Goal: Task Accomplishment & Management: Complete application form

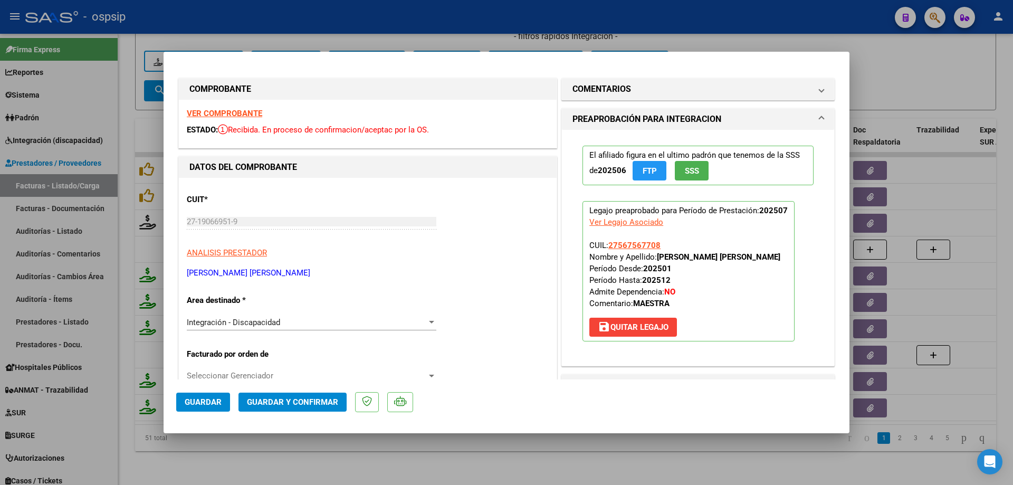
scroll to position [2, 0]
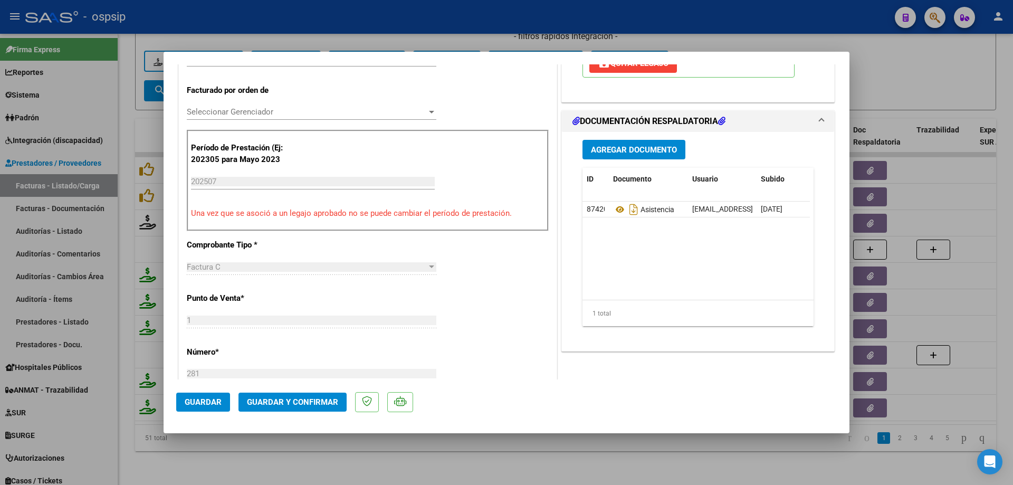
click at [928, 73] on div at bounding box center [506, 242] width 1013 height 485
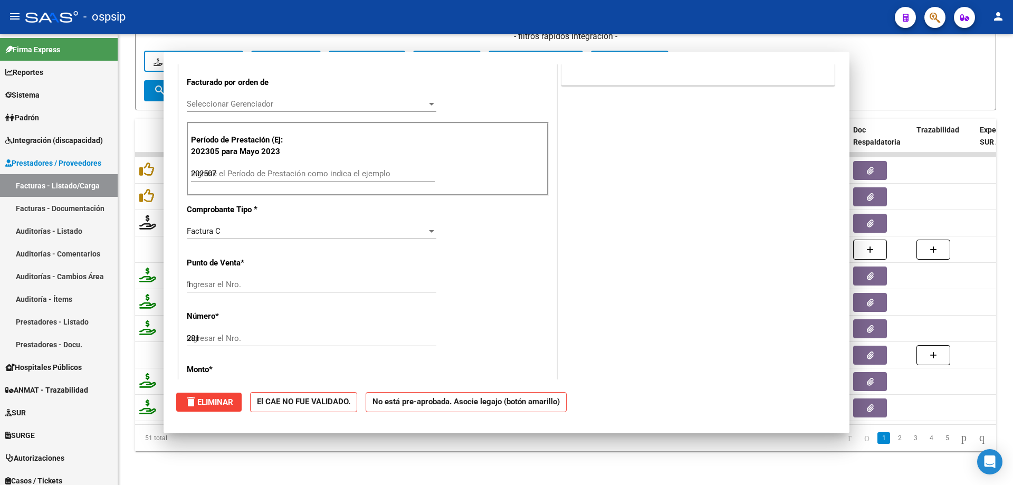
type input "$ 0,00"
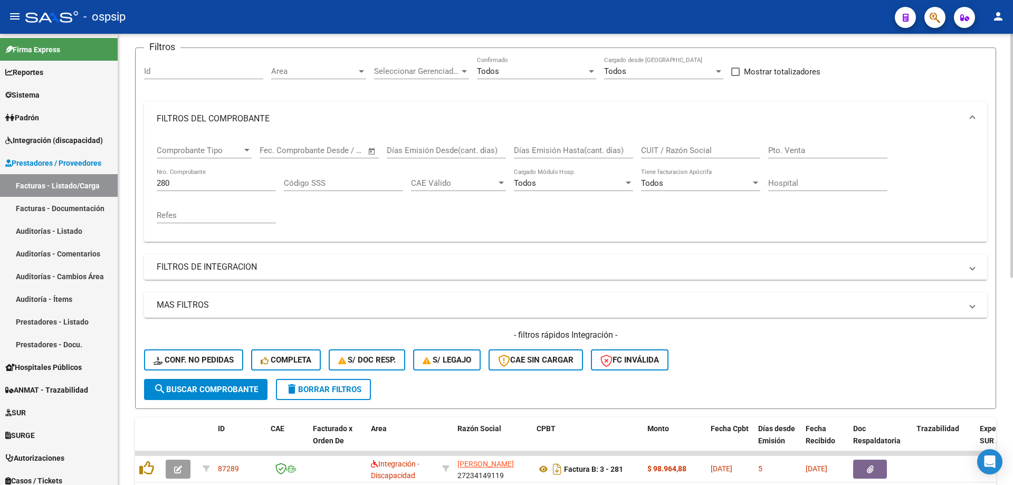
scroll to position [15, 0]
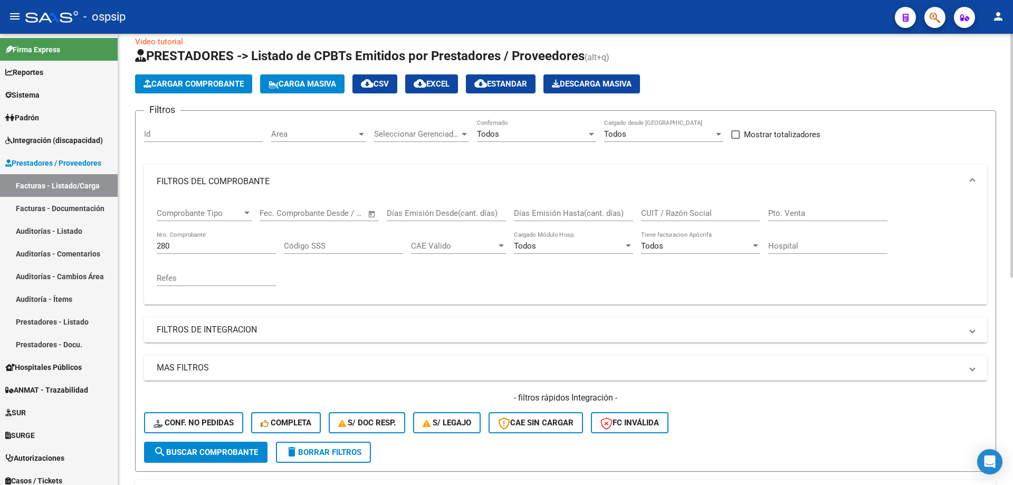
click at [190, 245] on input "280" at bounding box center [216, 245] width 119 height 9
type input "2"
click at [190, 245] on input "Nro. Comprobante" at bounding box center [216, 245] width 119 height 9
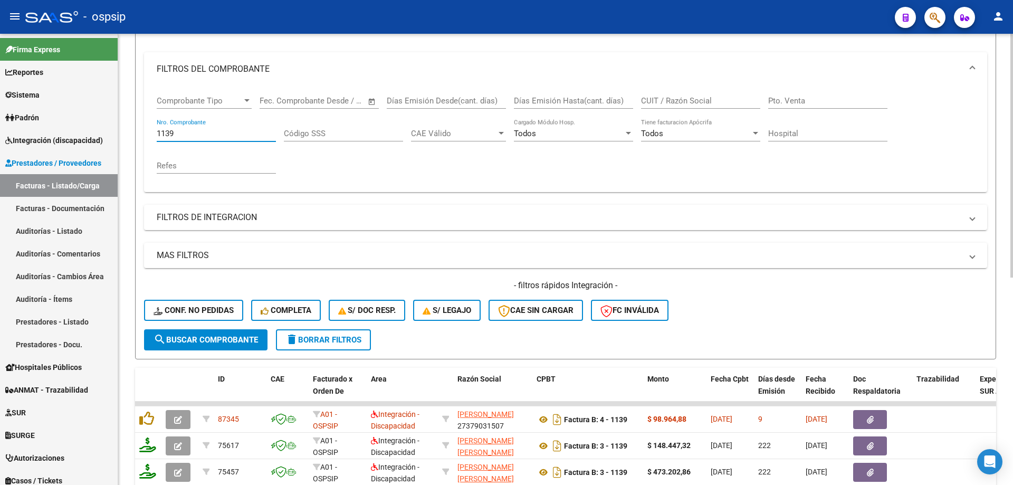
scroll to position [120, 0]
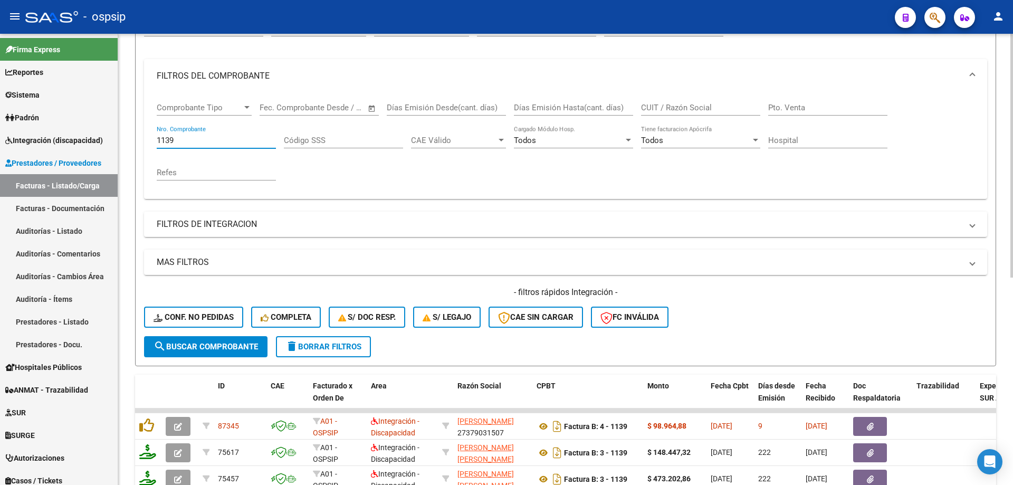
click at [199, 138] on input "1139" at bounding box center [216, 140] width 119 height 9
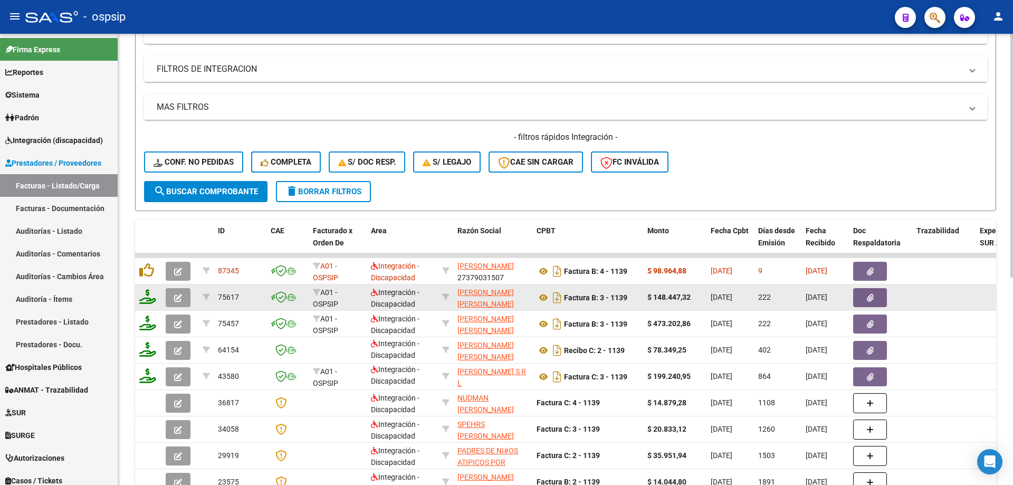
scroll to position [331, 0]
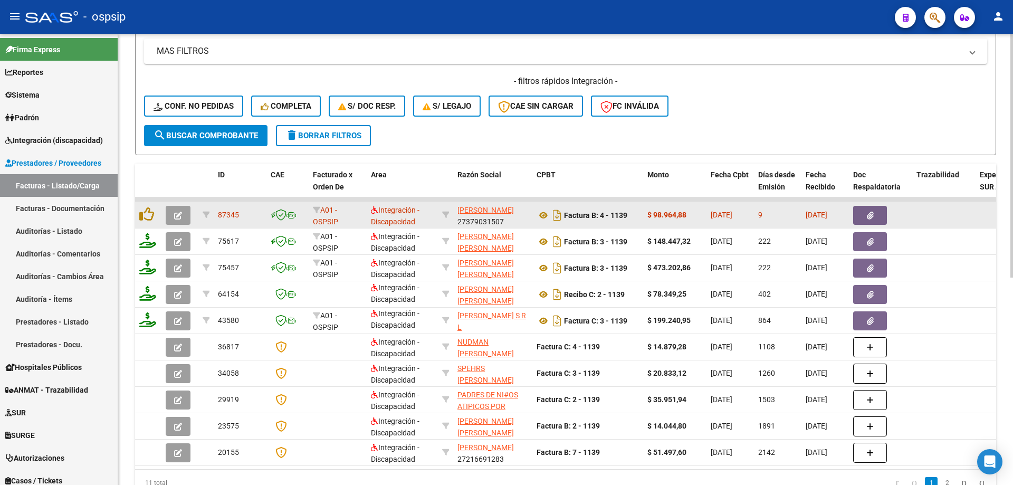
type input "1139"
click at [174, 208] on button "button" at bounding box center [178, 215] width 25 height 19
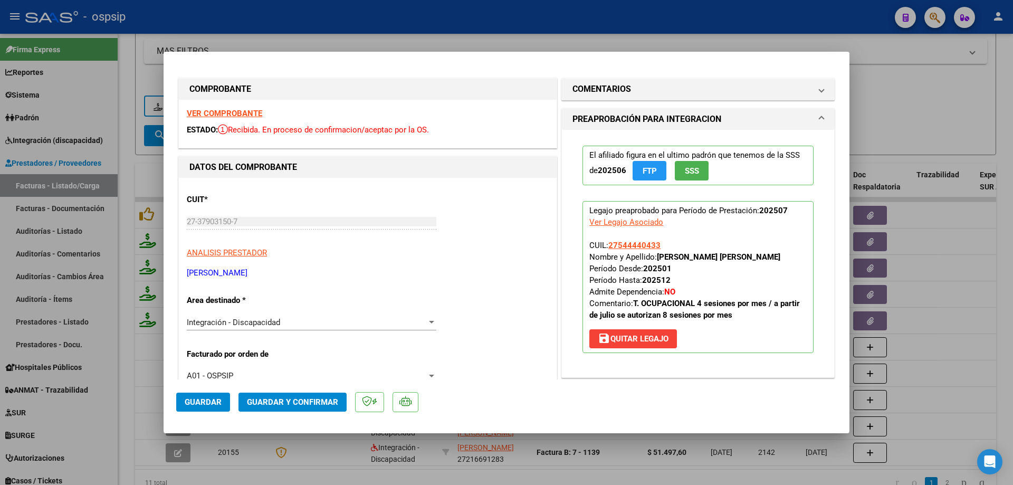
click at [698, 168] on button "SSS" at bounding box center [692, 171] width 34 height 20
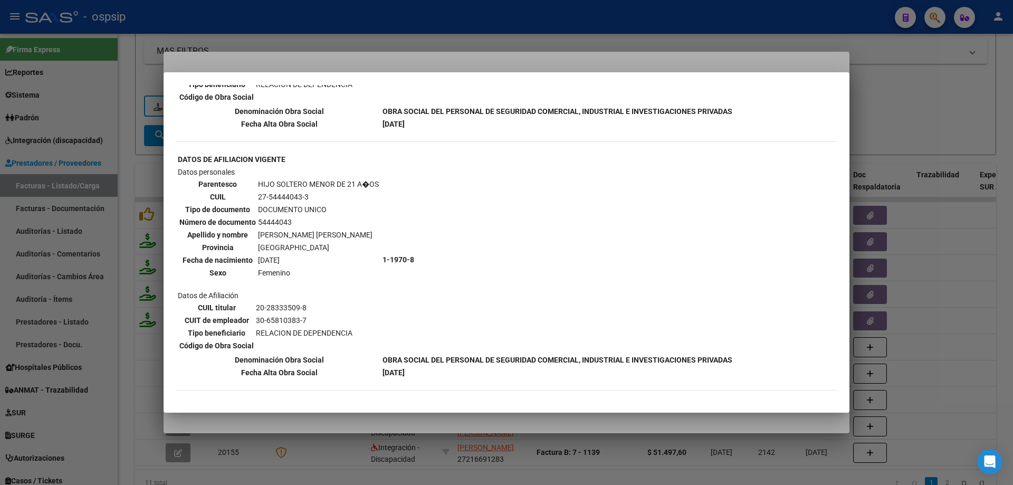
scroll to position [879, 0]
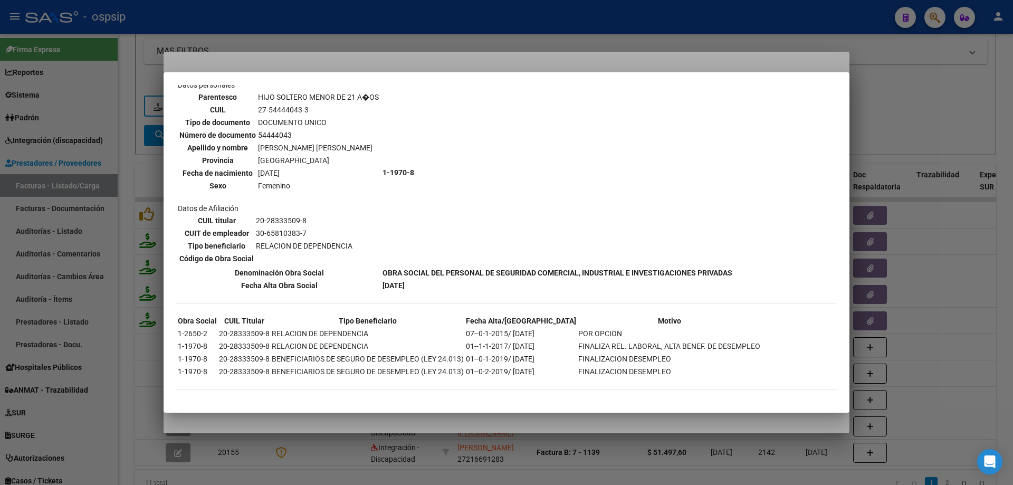
click at [924, 98] on div at bounding box center [506, 242] width 1013 height 485
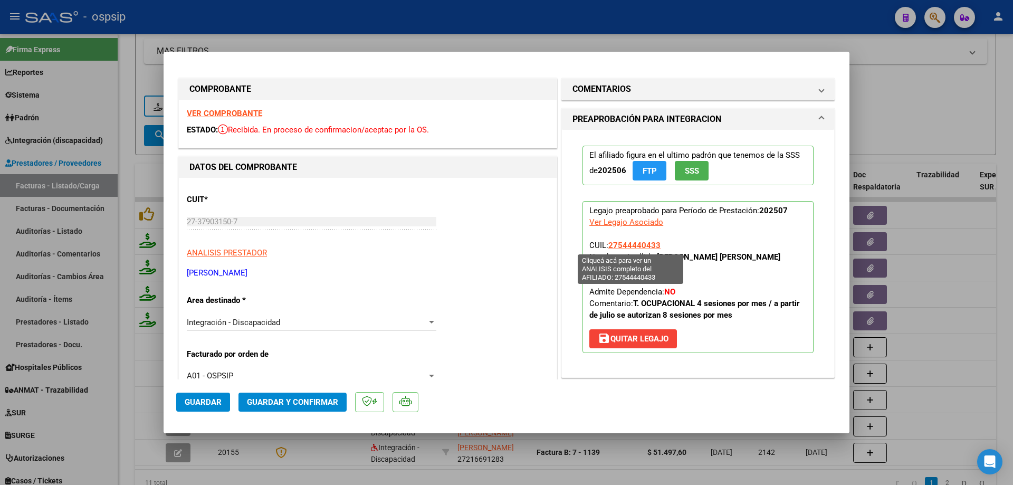
click at [635, 242] on span "27544440433" at bounding box center [634, 245] width 52 height 9
type textarea "27544440433"
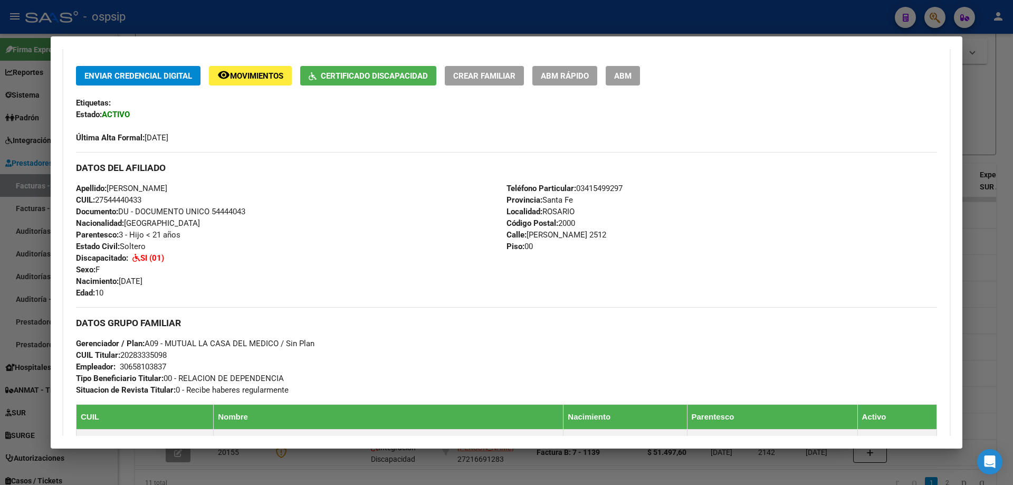
scroll to position [110, 0]
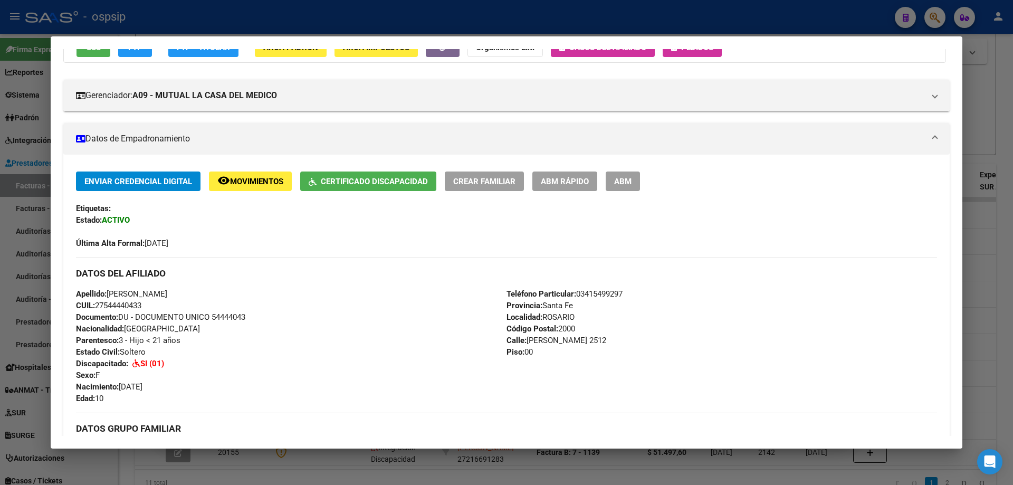
click at [987, 211] on div at bounding box center [506, 242] width 1013 height 485
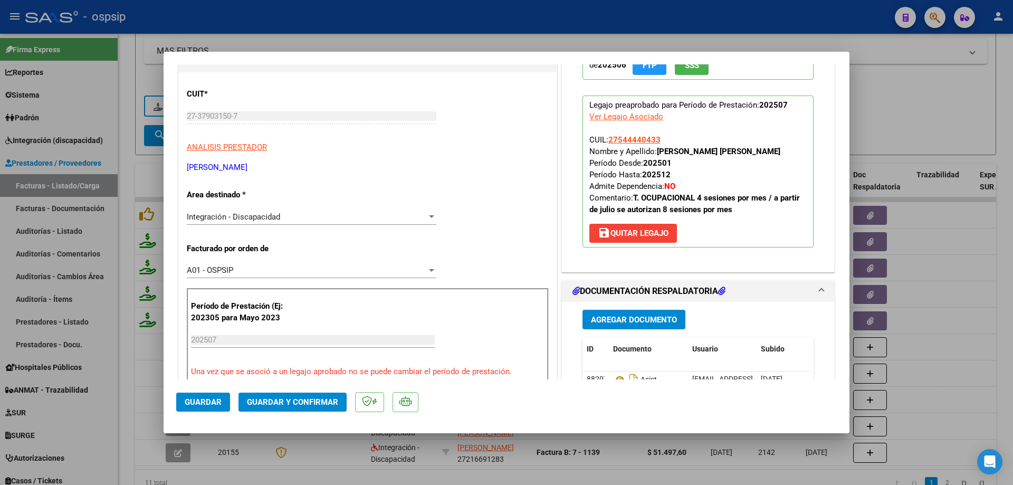
scroll to position [53, 0]
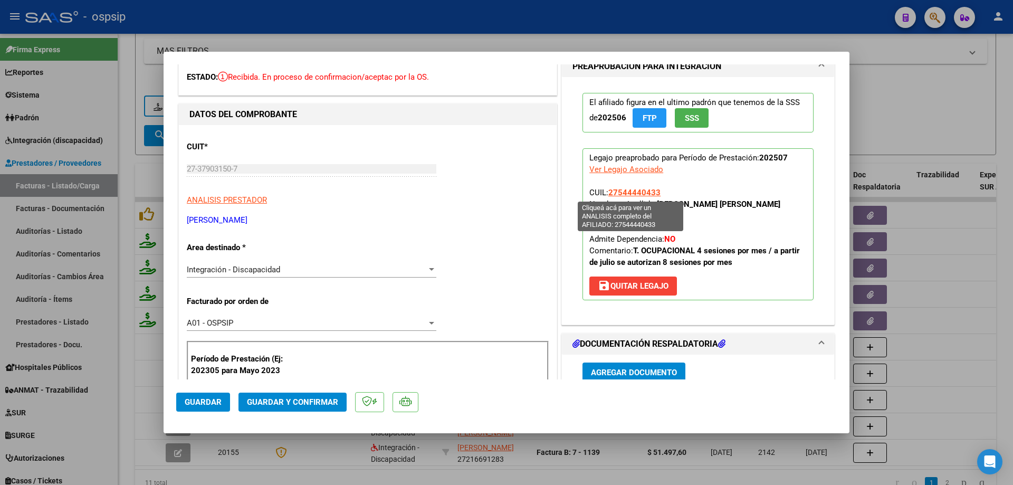
click at [646, 192] on span "27544440433" at bounding box center [634, 192] width 52 height 9
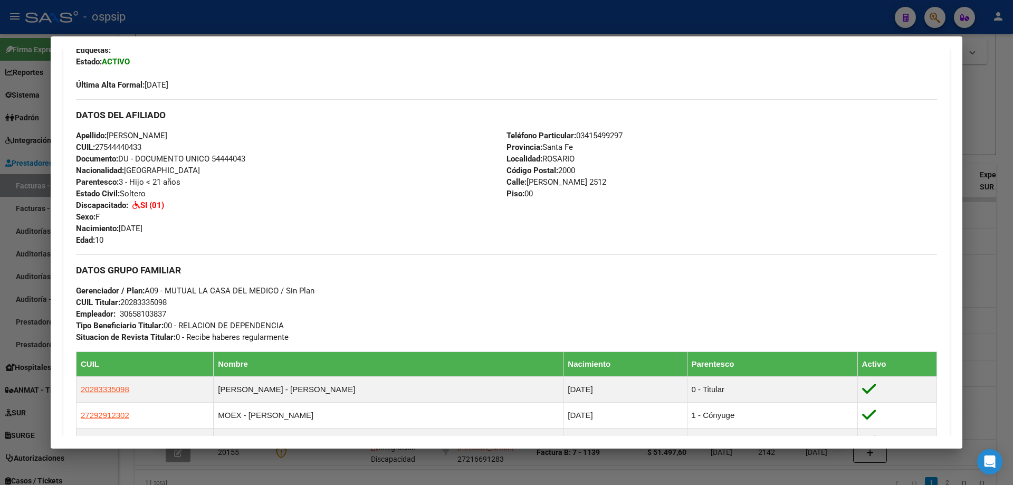
scroll to position [215, 0]
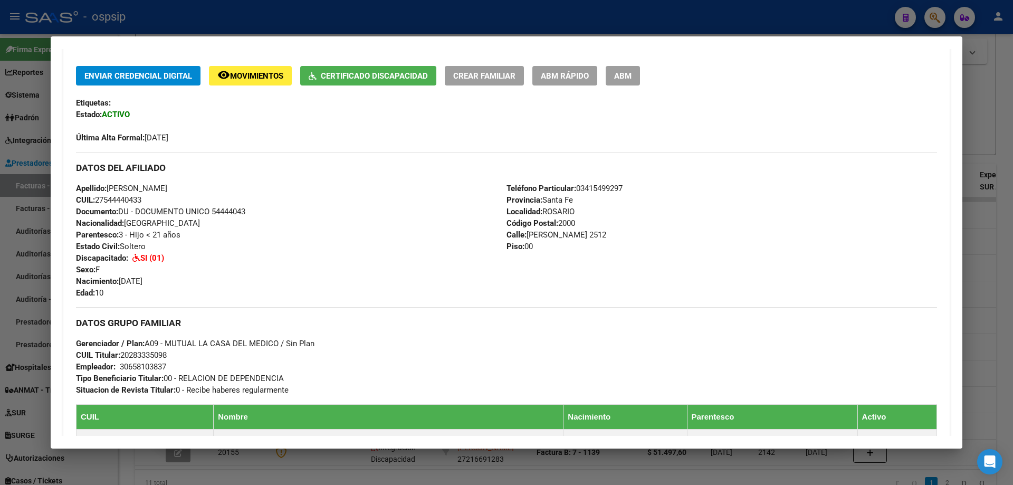
click at [996, 180] on div at bounding box center [506, 242] width 1013 height 485
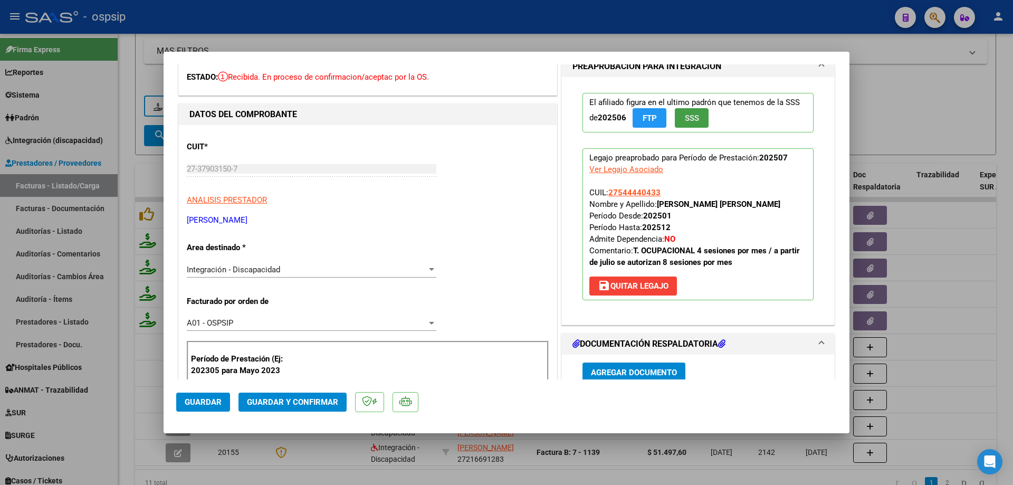
click at [689, 112] on button "SSS" at bounding box center [692, 118] width 34 height 20
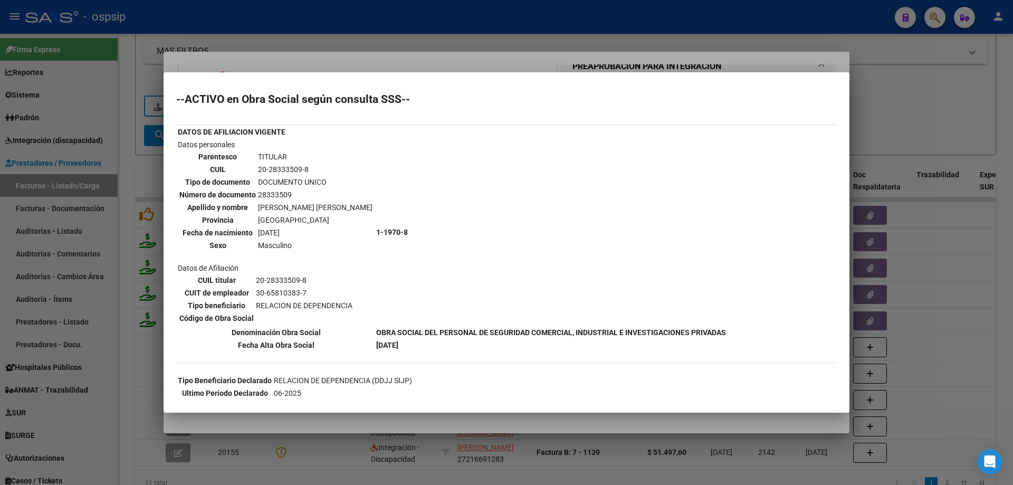
click at [906, 125] on div at bounding box center [506, 242] width 1013 height 485
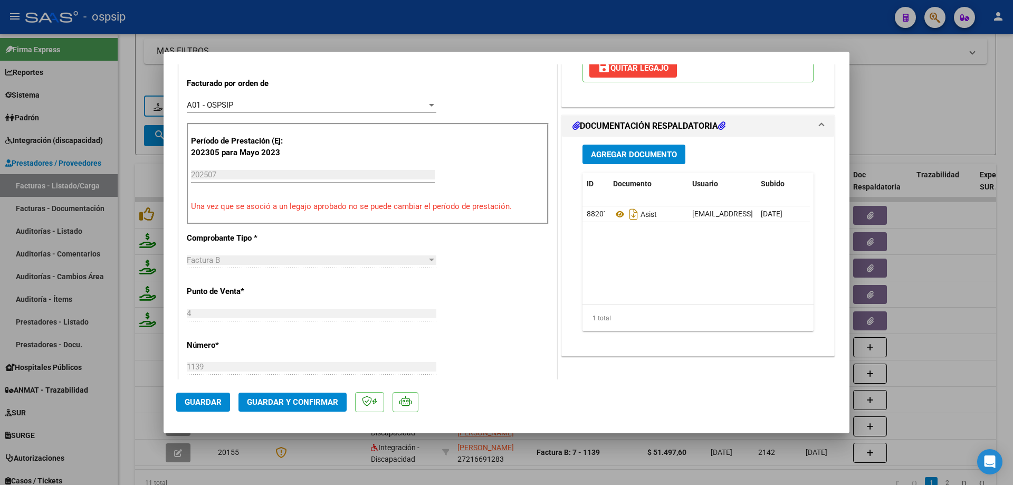
scroll to position [317, 0]
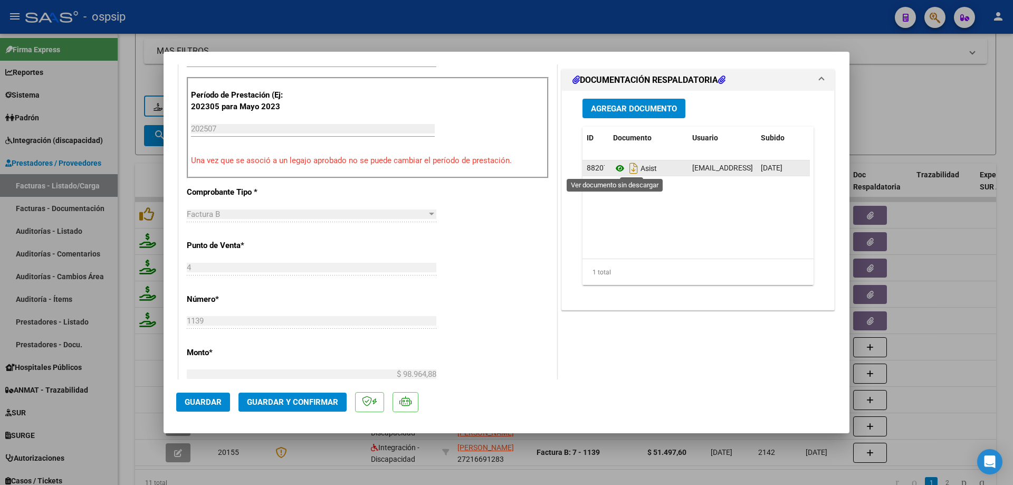
click at [615, 167] on icon at bounding box center [620, 168] width 14 height 13
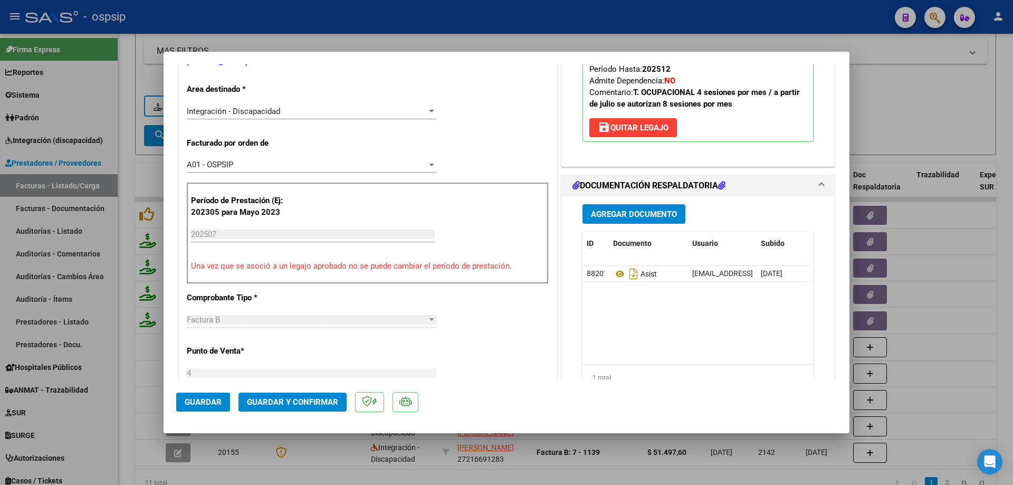
scroll to position [158, 0]
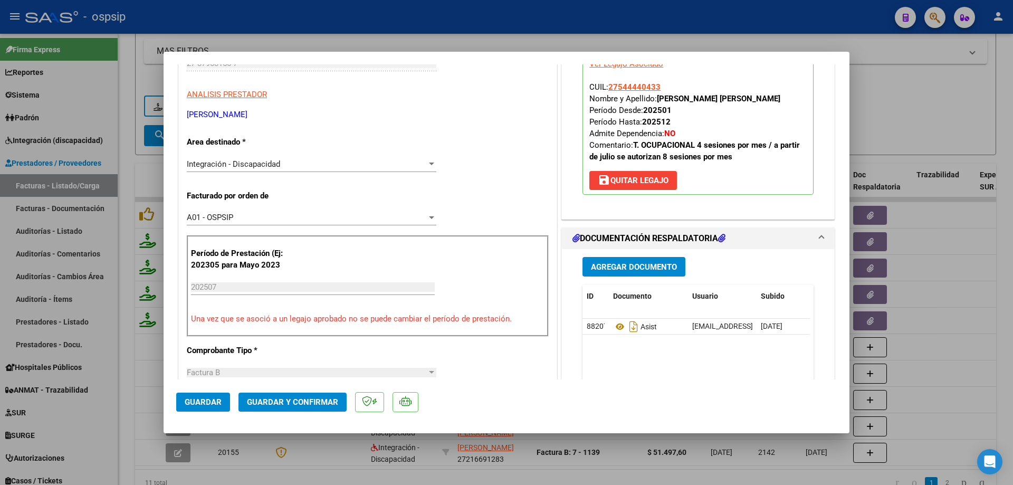
drag, startPoint x: 662, startPoint y: 87, endPoint x: 605, endPoint y: 88, distance: 57.5
click at [605, 88] on p "Legajo preaprobado para Período de Prestación: 202507 Ver Legajo Asociado CUIL:…" at bounding box center [698, 119] width 231 height 152
copy span "27544440433"
click at [614, 325] on icon at bounding box center [620, 326] width 14 height 13
click at [309, 405] on span "Guardar y Confirmar" at bounding box center [292, 401] width 91 height 9
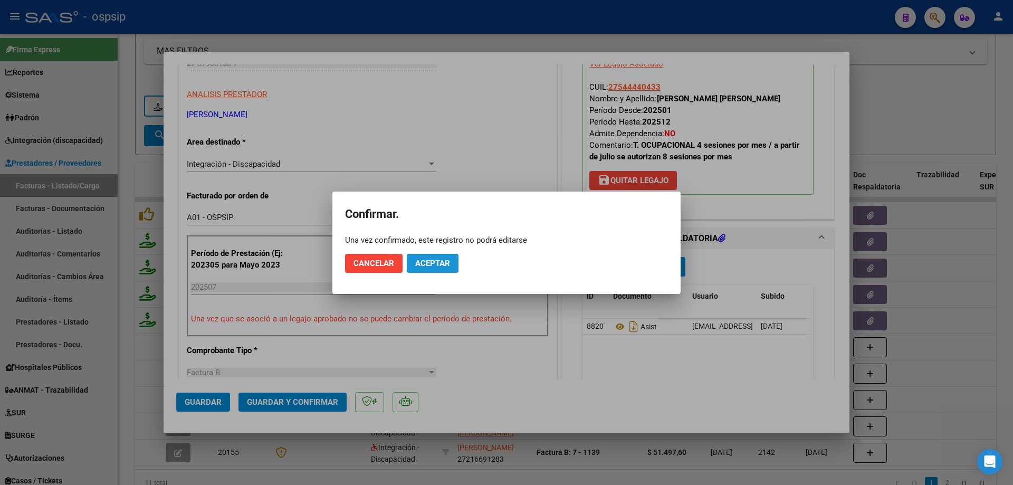
click at [428, 268] on button "Aceptar" at bounding box center [433, 263] width 52 height 19
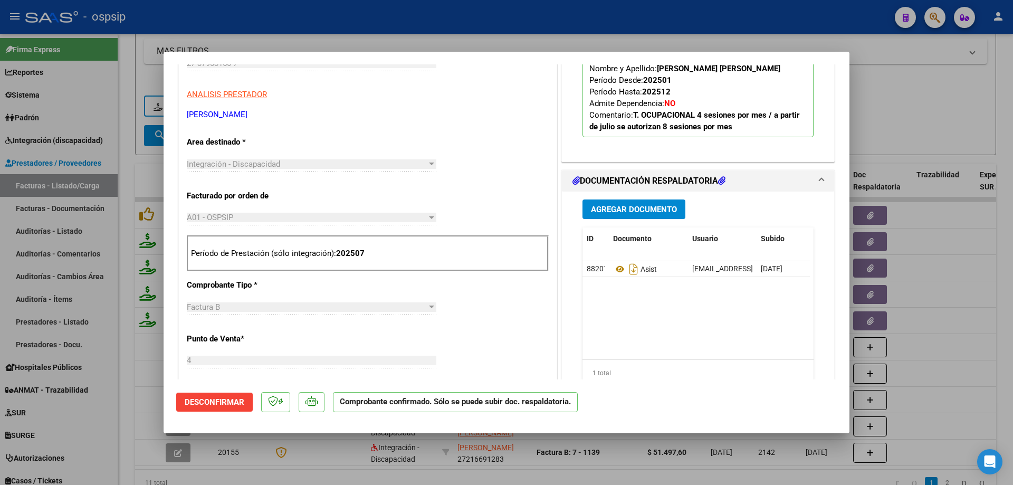
click at [930, 102] on div at bounding box center [506, 242] width 1013 height 485
type input "$ 0,00"
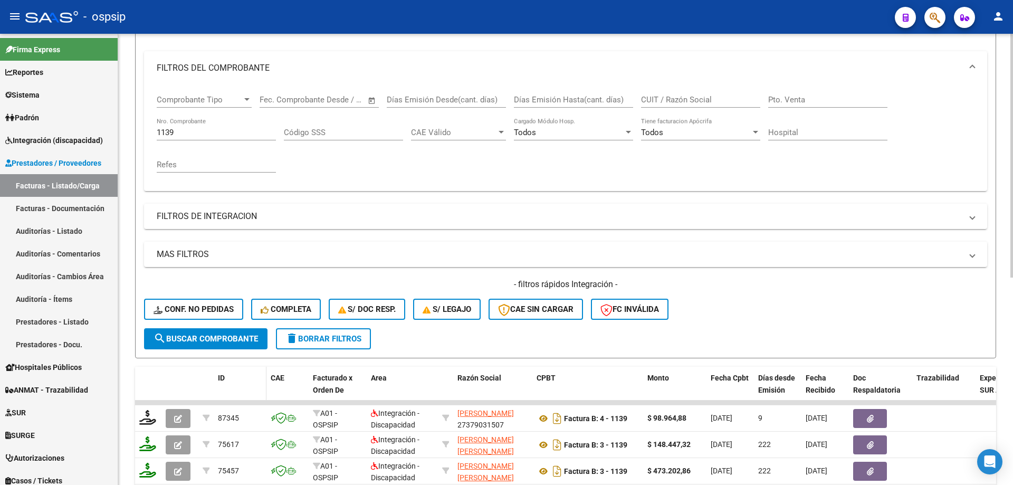
scroll to position [120, 0]
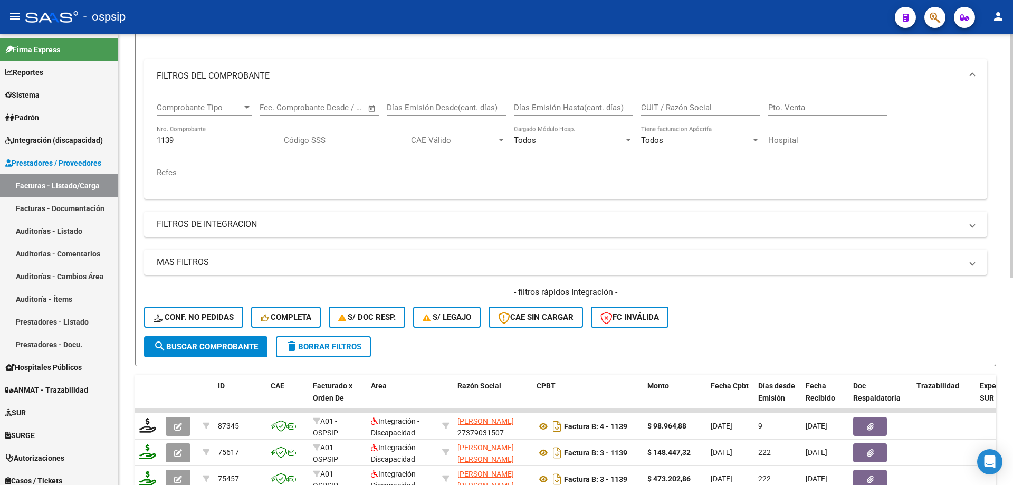
click at [218, 140] on input "1139" at bounding box center [216, 140] width 119 height 9
type input "1"
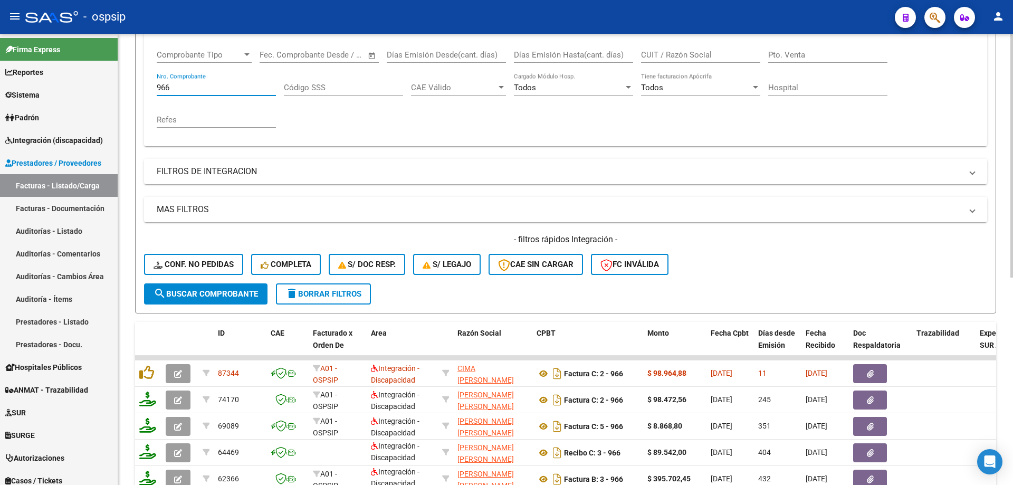
scroll to position [279, 0]
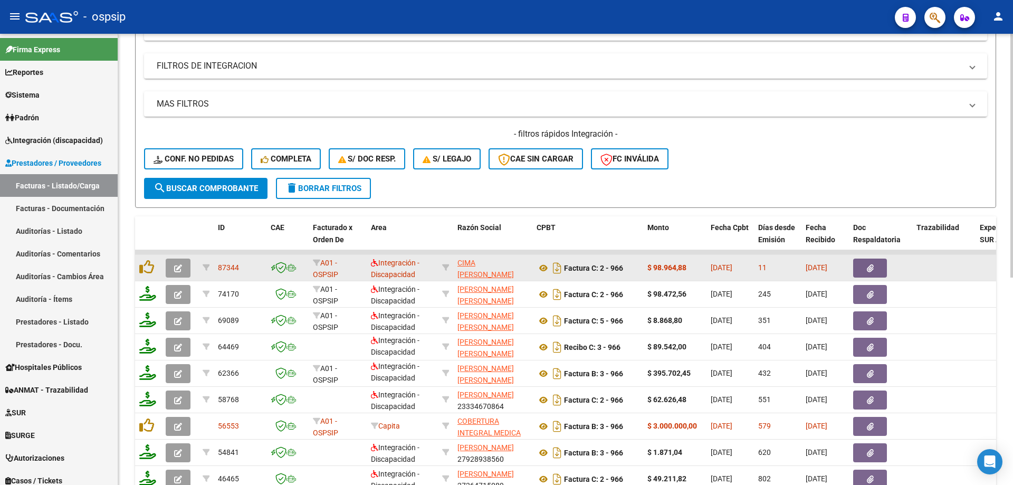
type input "966"
click at [177, 271] on icon "button" at bounding box center [178, 268] width 8 height 8
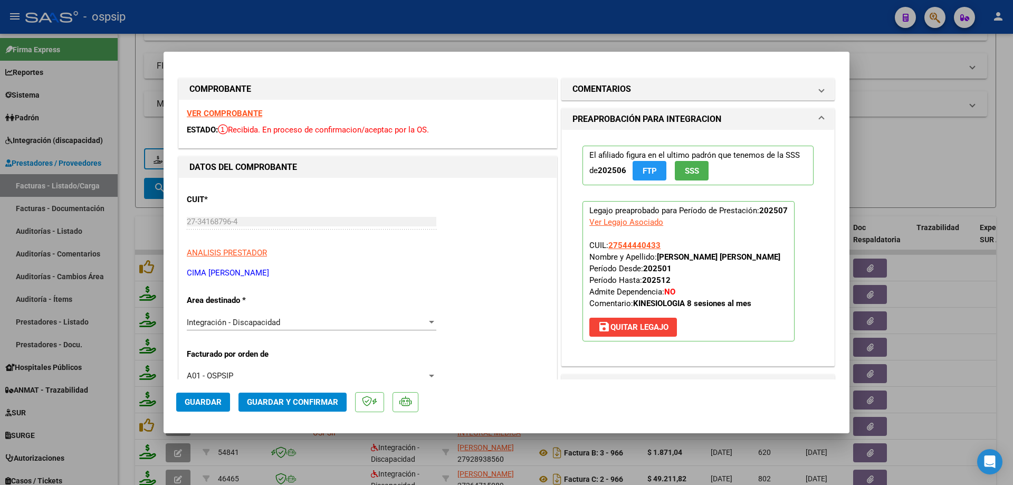
click at [686, 181] on p "El afiliado figura en el ultimo padrón que tenemos de la SSS de 202506 FTP SSS" at bounding box center [698, 166] width 231 height 40
click at [685, 167] on span "SSS" at bounding box center [692, 170] width 14 height 9
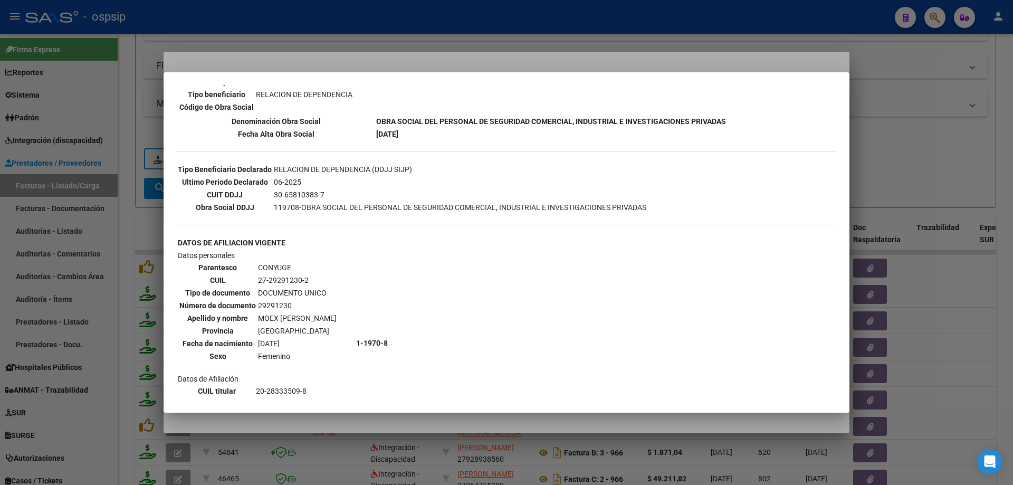
scroll to position [369, 0]
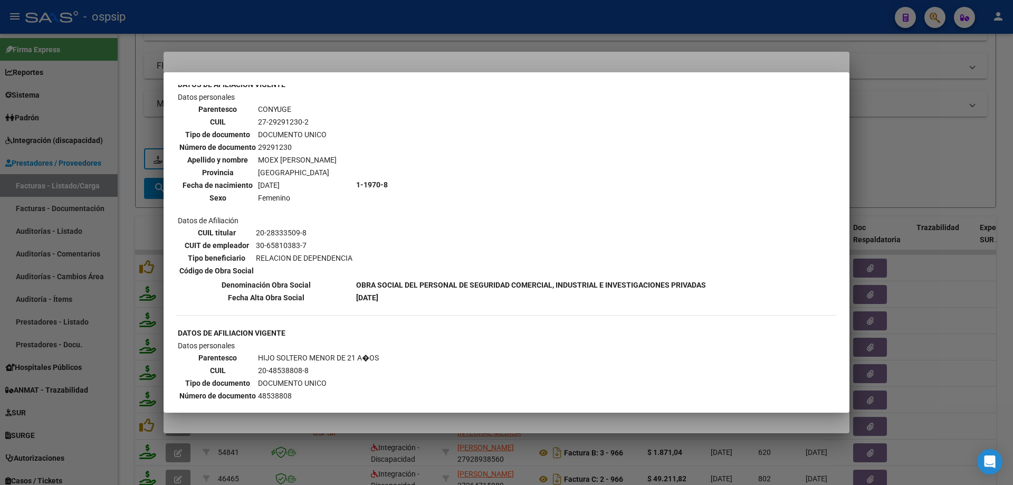
click at [966, 164] on div at bounding box center [506, 242] width 1013 height 485
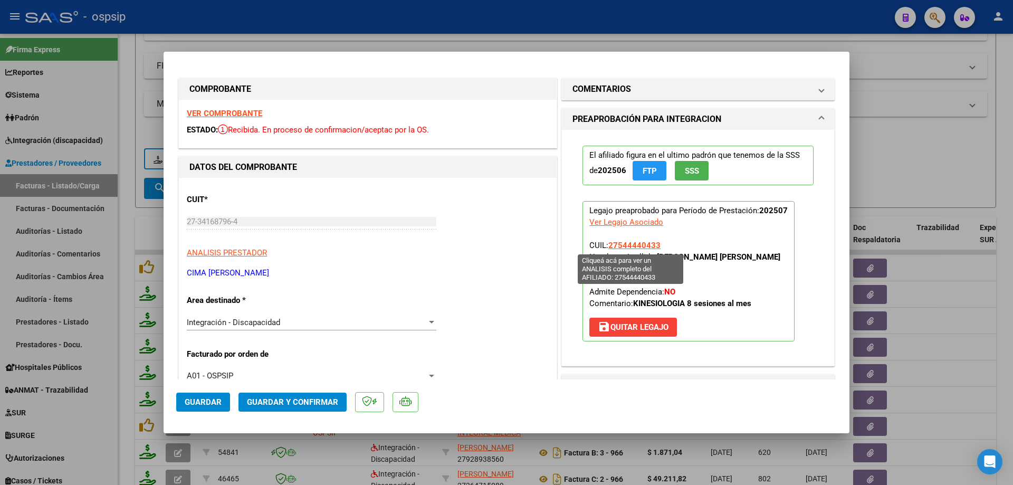
click at [628, 244] on span "27544440433" at bounding box center [634, 245] width 52 height 9
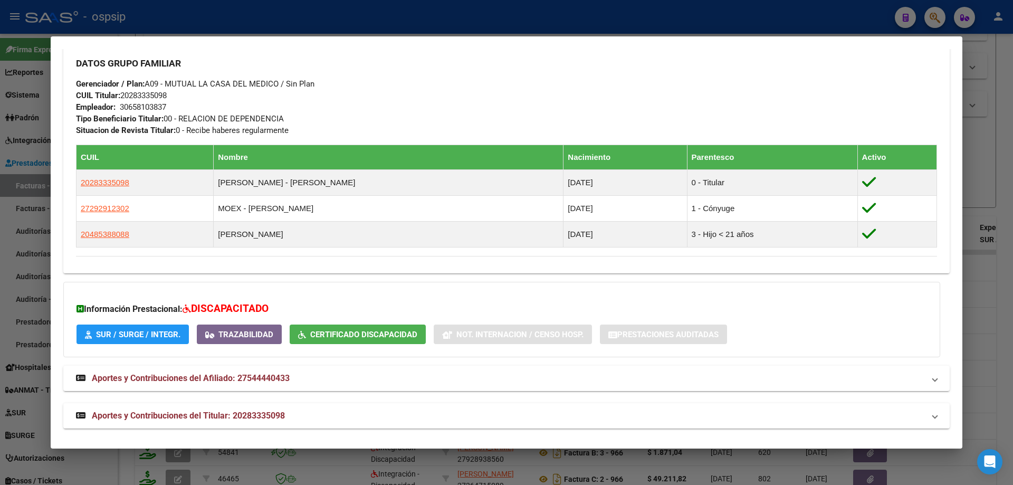
scroll to position [479, 0]
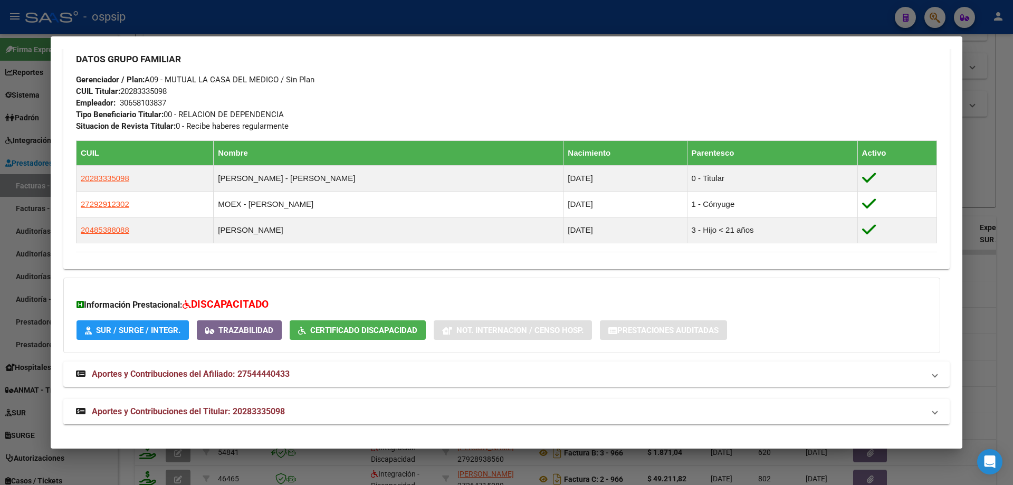
click at [1002, 260] on div at bounding box center [506, 242] width 1013 height 485
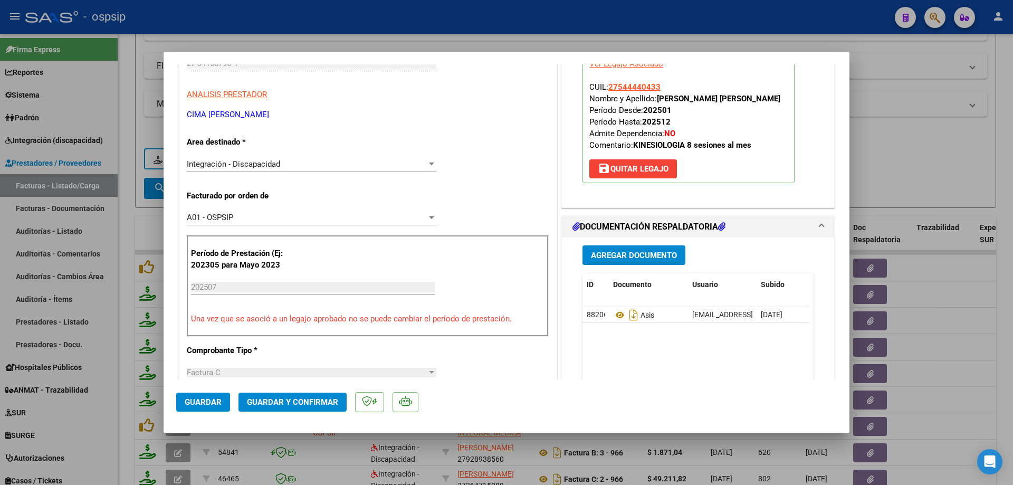
scroll to position [211, 0]
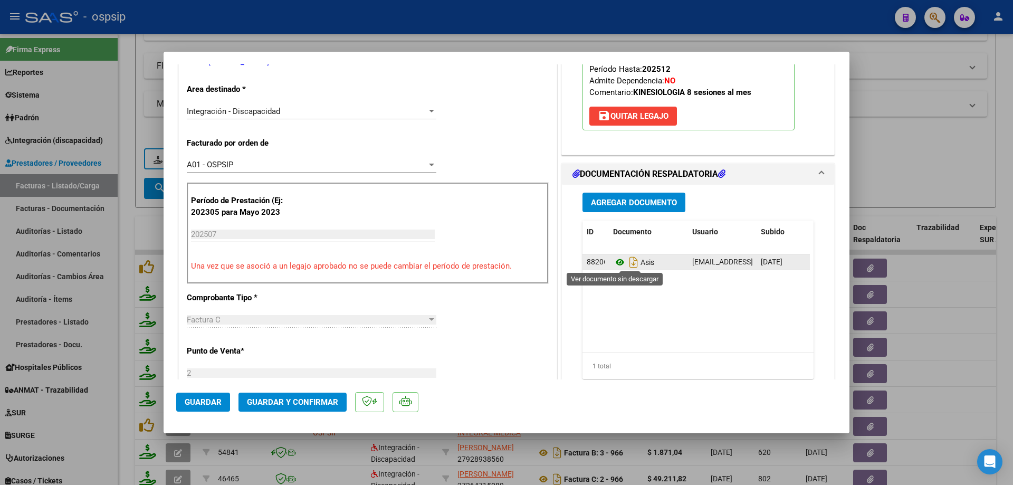
click at [617, 263] on icon at bounding box center [620, 262] width 14 height 13
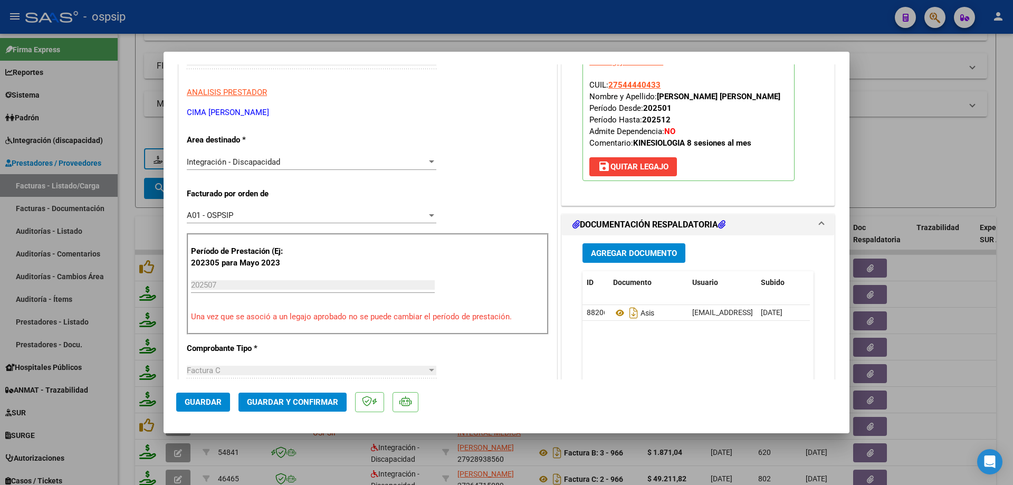
scroll to position [106, 0]
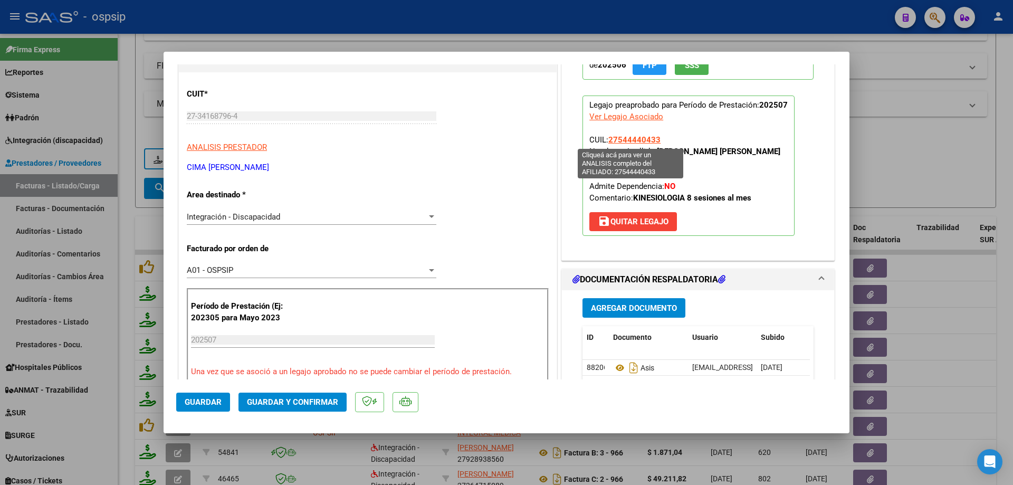
drag, startPoint x: 661, startPoint y: 137, endPoint x: 607, endPoint y: 139, distance: 53.9
click at [607, 139] on p "Legajo preaprobado para Período de Prestación: 202507 Ver Legajo Asociado CUIL:…" at bounding box center [689, 166] width 212 height 140
copy span "27544440433"
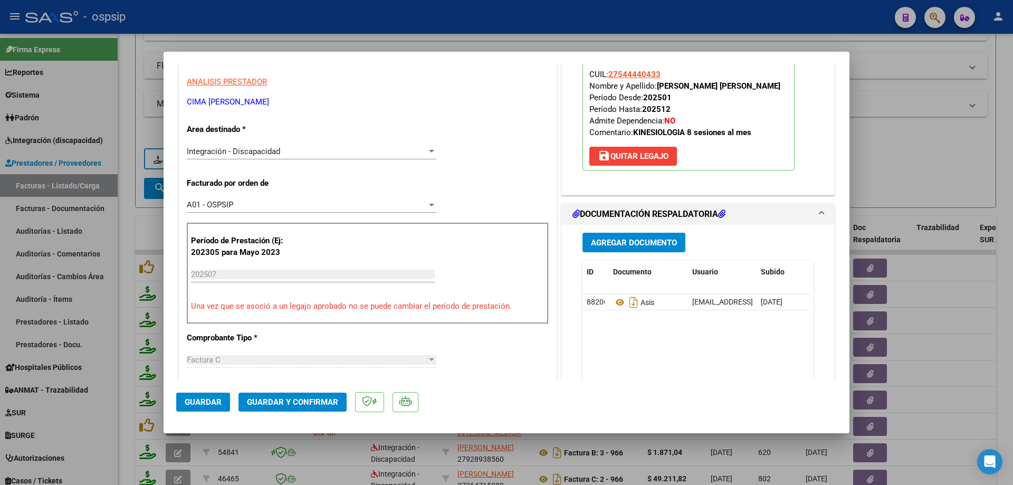
scroll to position [211, 0]
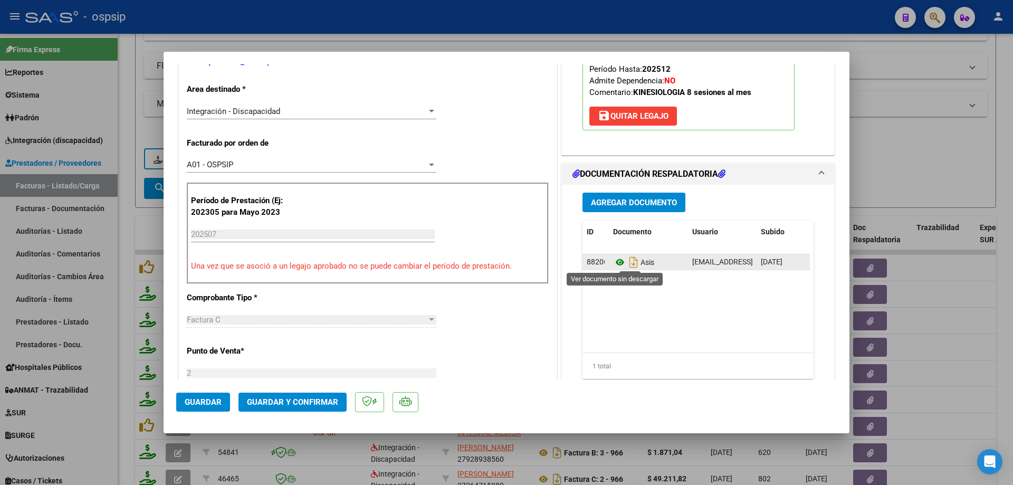
click at [615, 261] on icon at bounding box center [620, 262] width 14 height 13
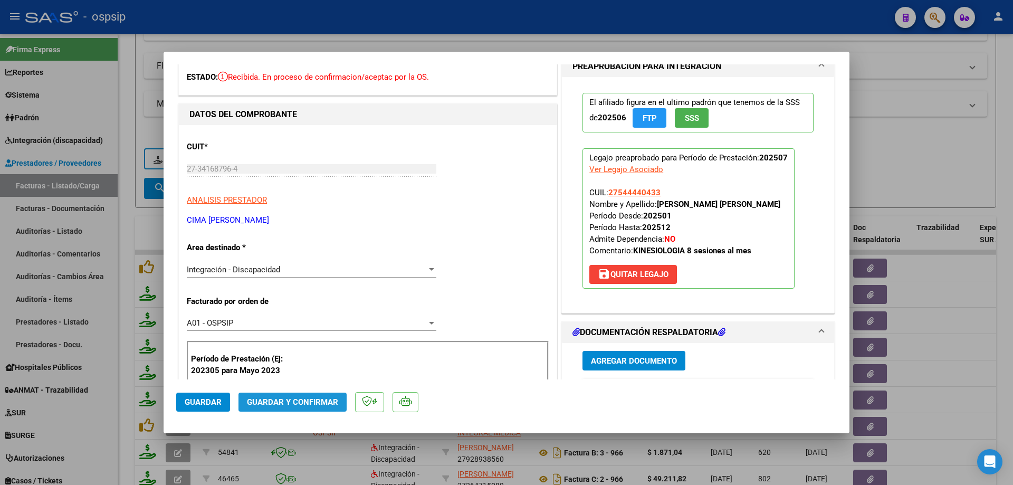
click at [313, 403] on span "Guardar y Confirmar" at bounding box center [292, 401] width 91 height 9
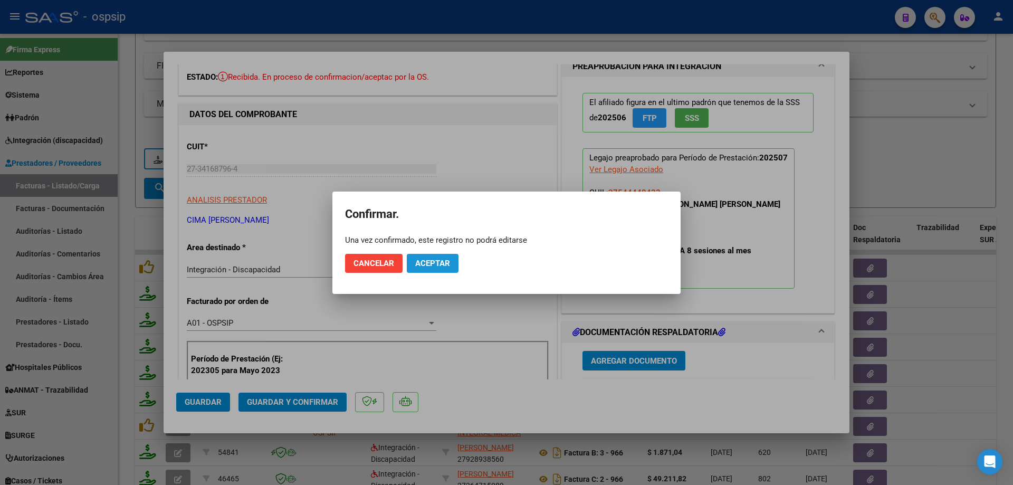
click at [428, 265] on span "Aceptar" at bounding box center [432, 263] width 35 height 9
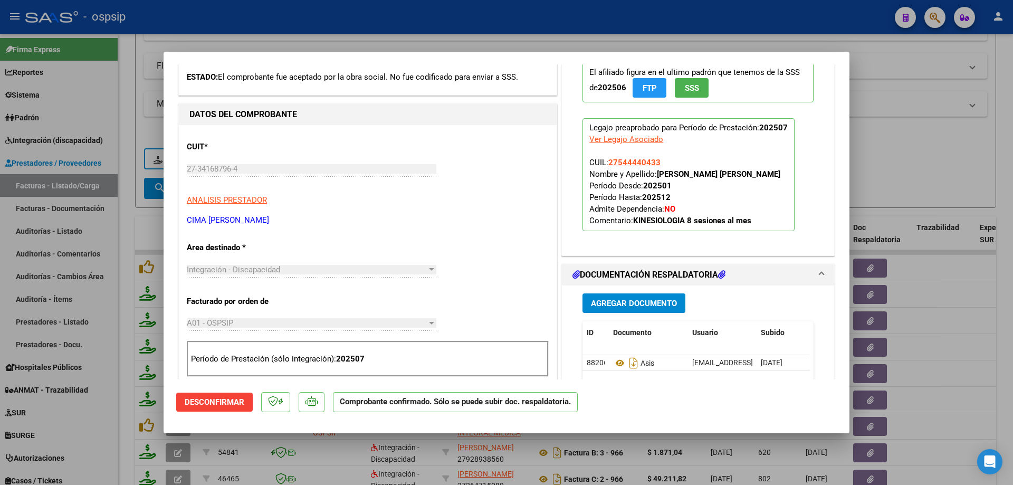
click at [953, 129] on div at bounding box center [506, 242] width 1013 height 485
type input "$ 0,00"
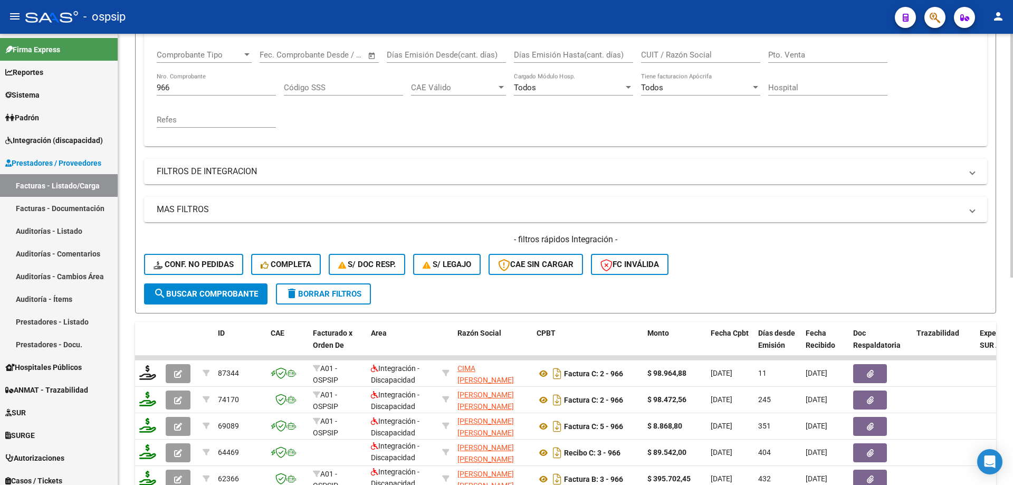
scroll to position [68, 0]
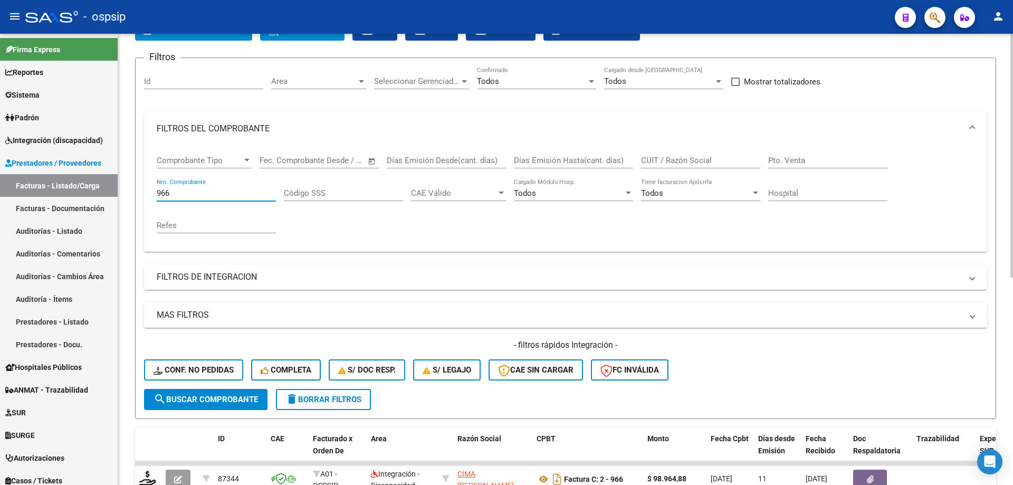
click at [199, 188] on input "966" at bounding box center [216, 192] width 119 height 9
type input "9"
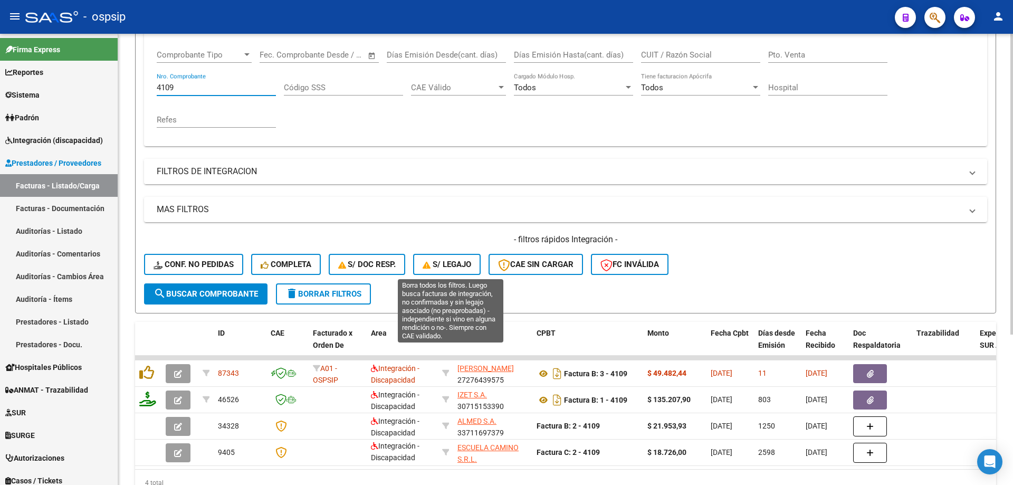
scroll to position [226, 0]
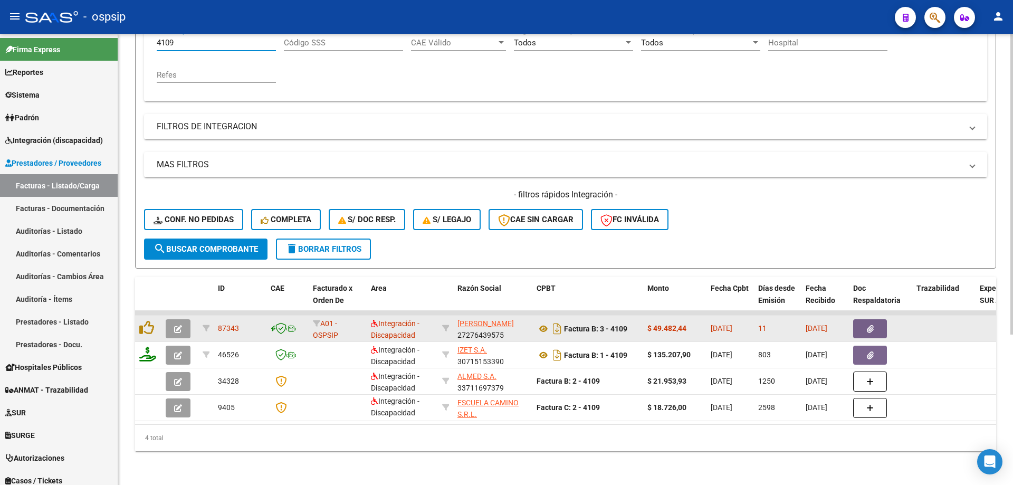
type input "4109"
click at [188, 323] on button "button" at bounding box center [178, 328] width 25 height 19
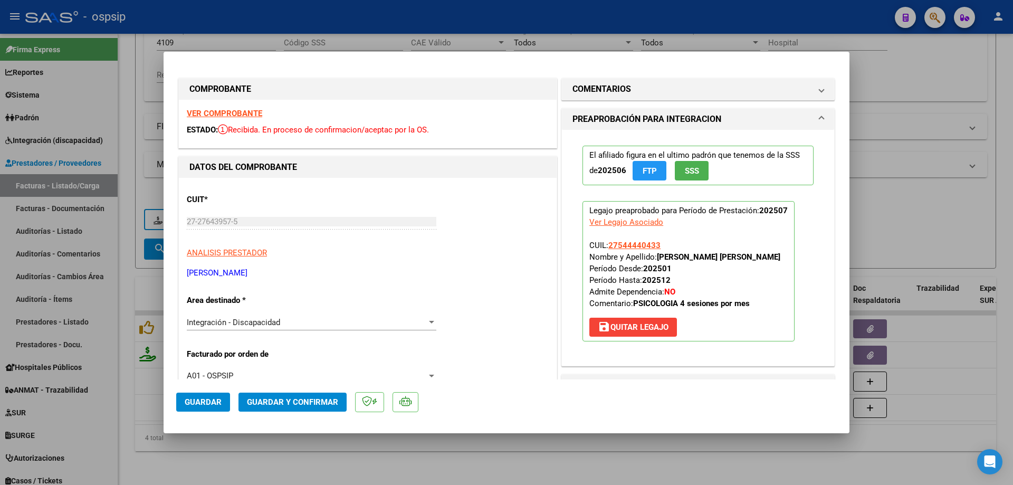
click at [685, 173] on span "SSS" at bounding box center [692, 170] width 14 height 9
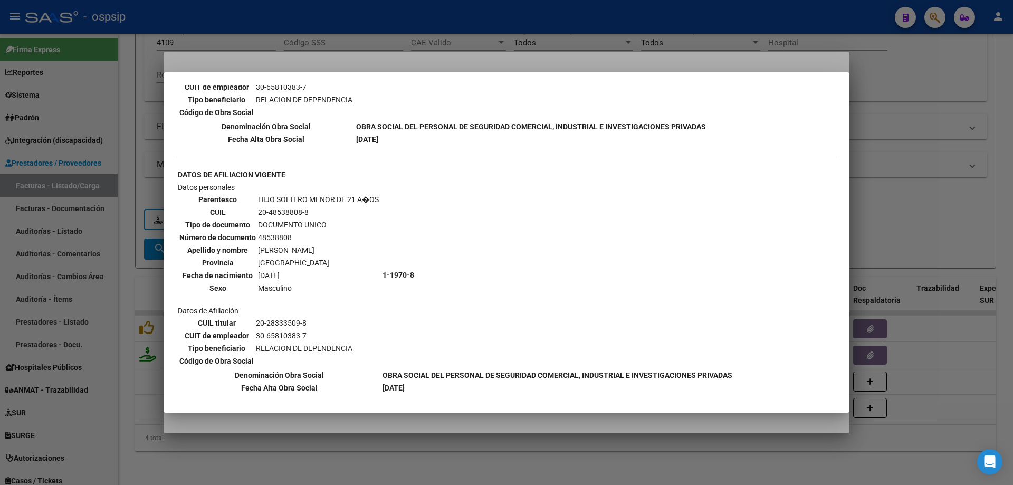
scroll to position [686, 0]
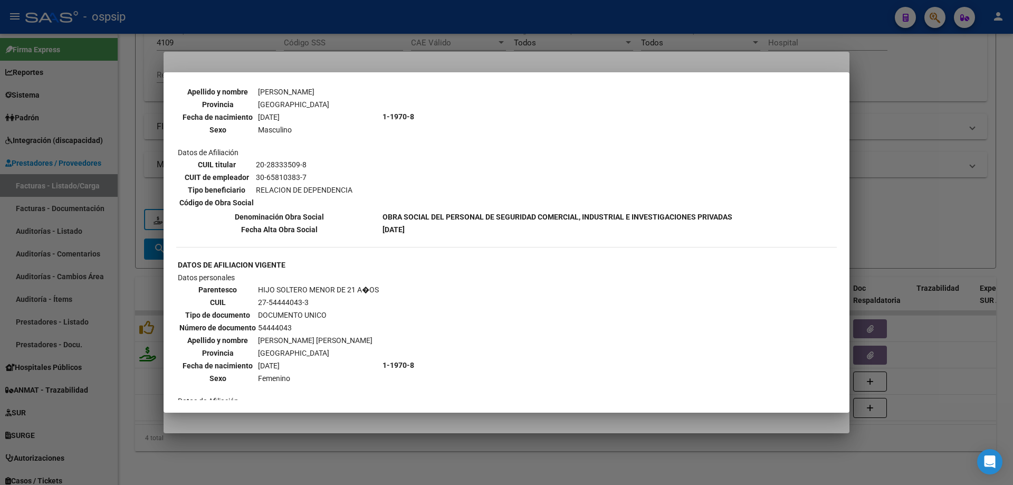
click at [863, 173] on div at bounding box center [506, 242] width 1013 height 485
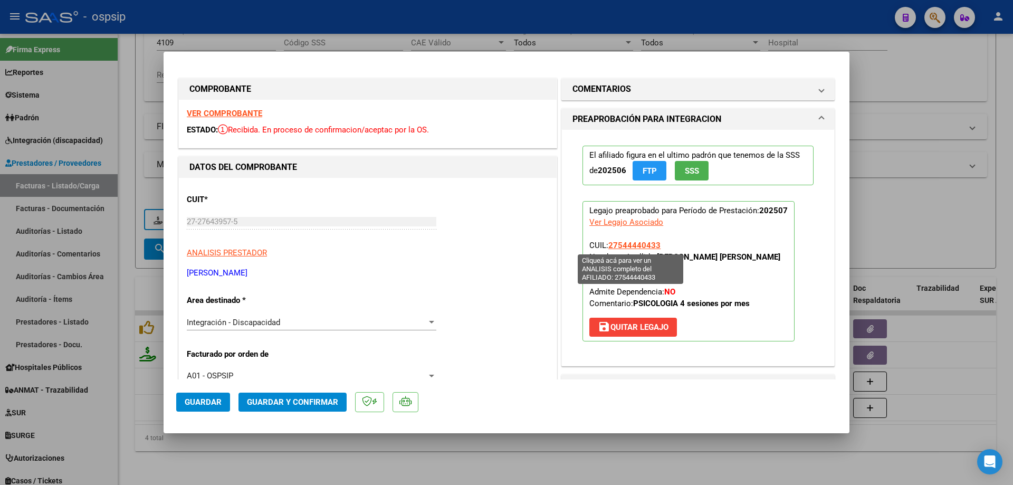
click at [641, 242] on span "27544440433" at bounding box center [634, 245] width 52 height 9
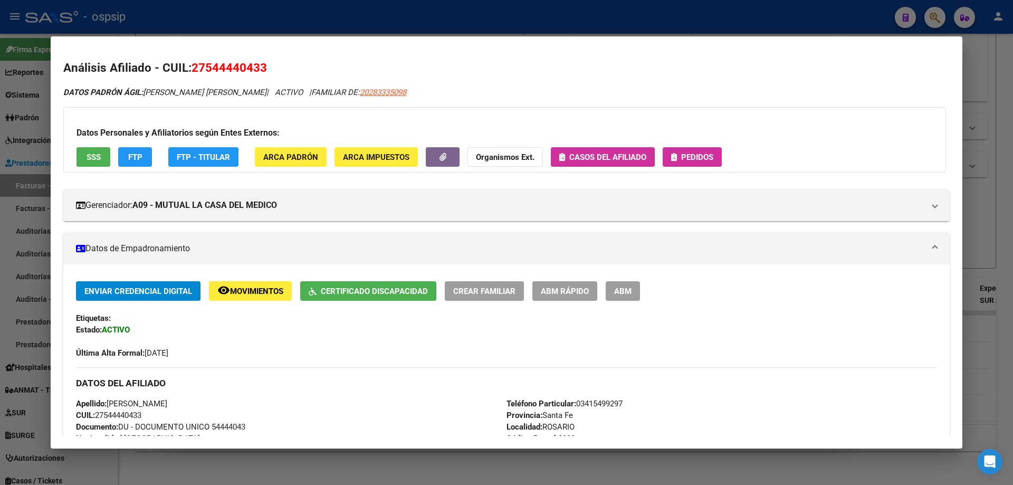
click at [993, 211] on div at bounding box center [506, 242] width 1013 height 485
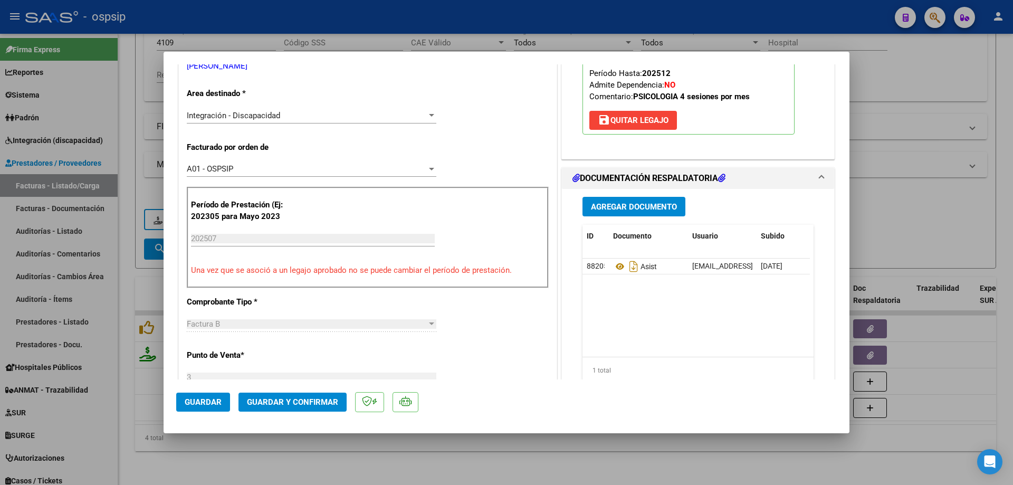
scroll to position [264, 0]
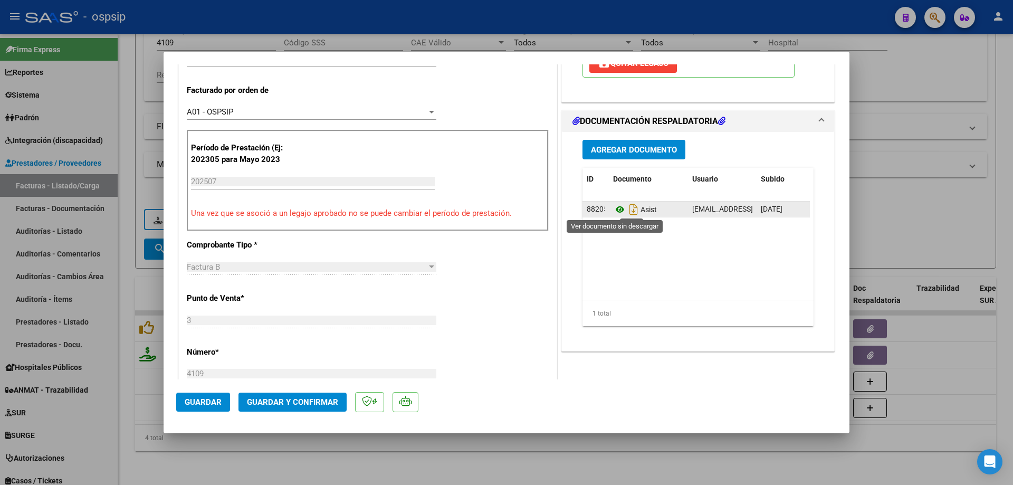
click at [613, 209] on icon at bounding box center [620, 209] width 14 height 13
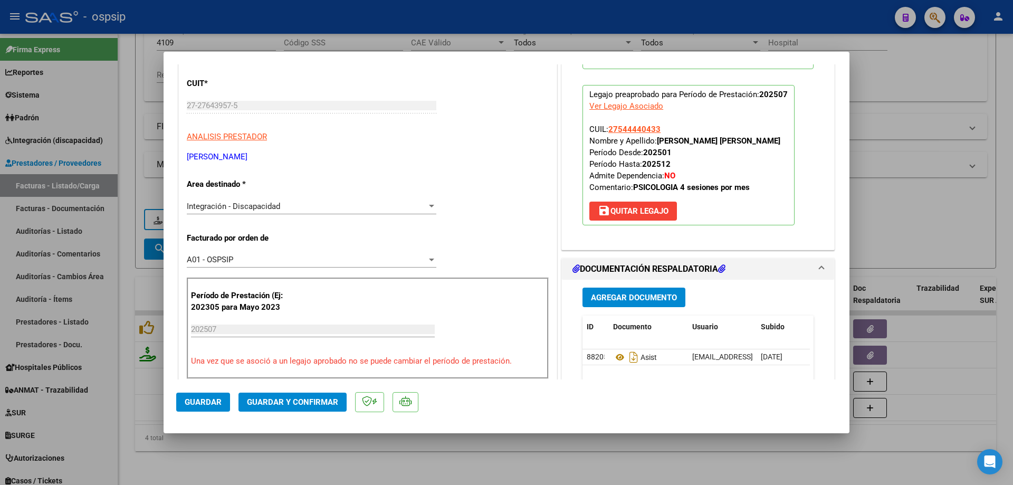
scroll to position [106, 0]
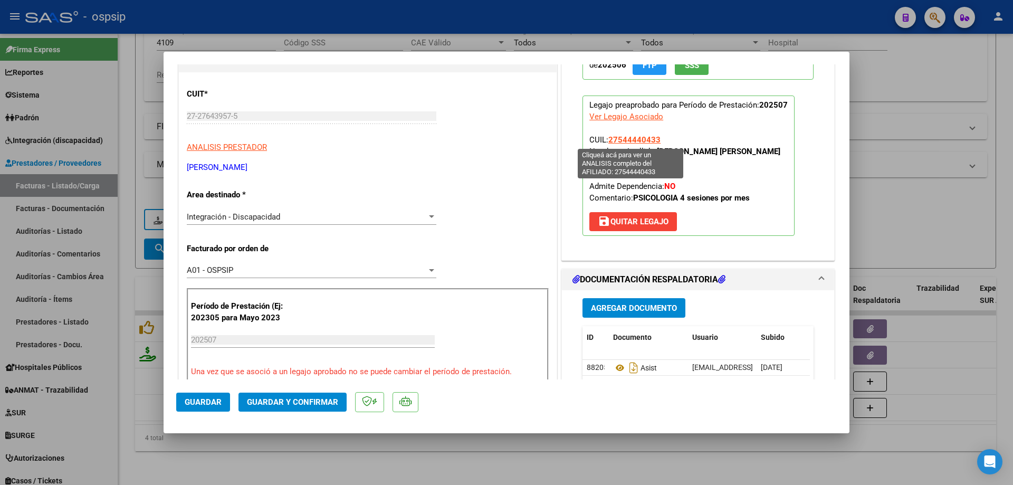
drag, startPoint x: 662, startPoint y: 137, endPoint x: 606, endPoint y: 138, distance: 55.9
click at [606, 138] on p "Legajo preaprobado para Período de Prestación: 202507 Ver Legajo Asociado CUIL:…" at bounding box center [689, 166] width 212 height 140
copy span "27544440433"
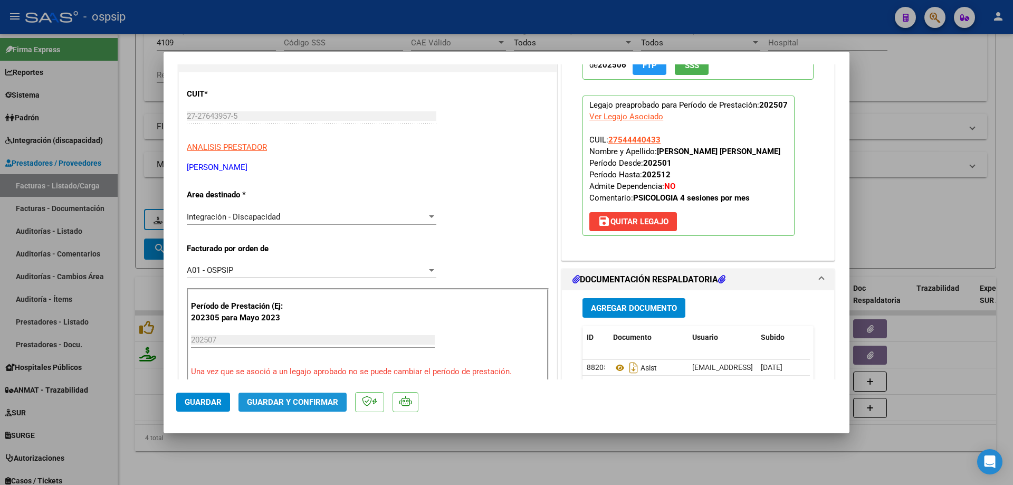
click at [324, 406] on span "Guardar y Confirmar" at bounding box center [292, 401] width 91 height 9
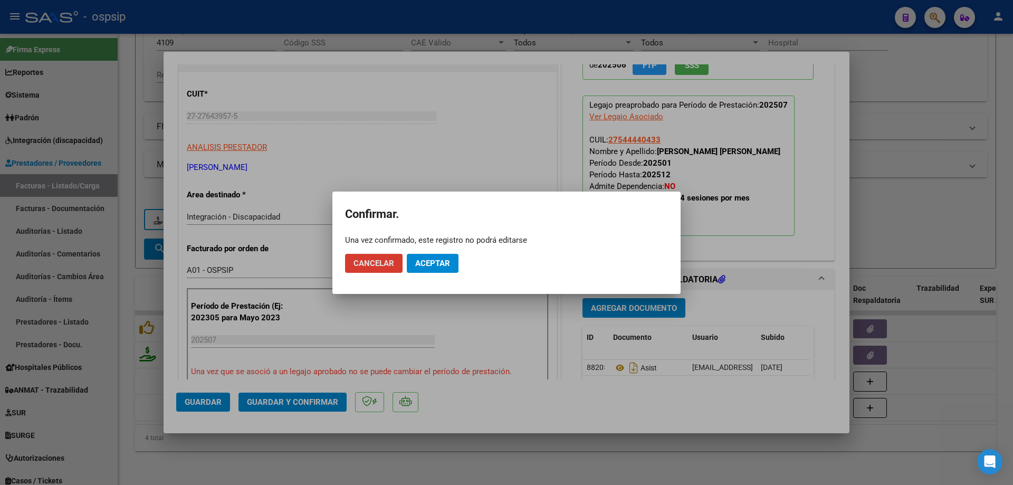
click at [451, 260] on button "Aceptar" at bounding box center [433, 263] width 52 height 19
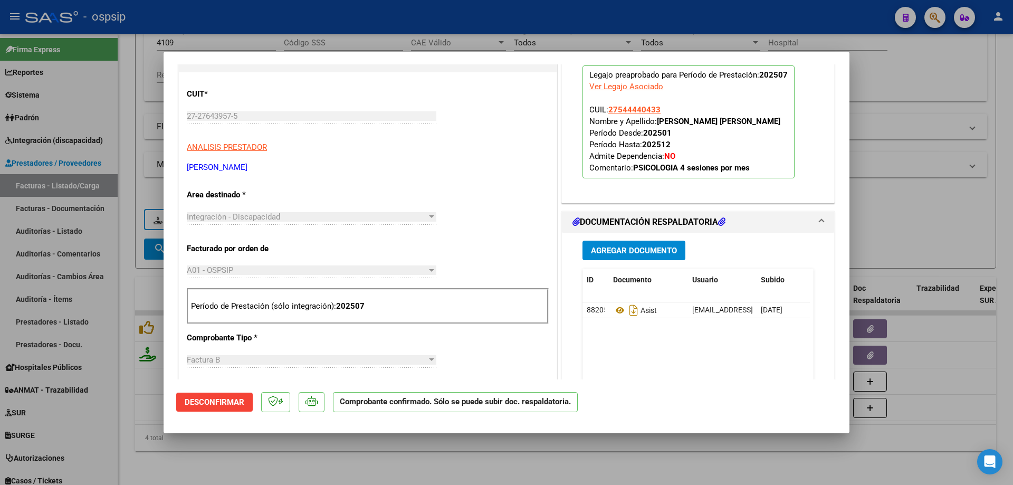
click at [893, 234] on div at bounding box center [506, 242] width 1013 height 485
type input "$ 0,00"
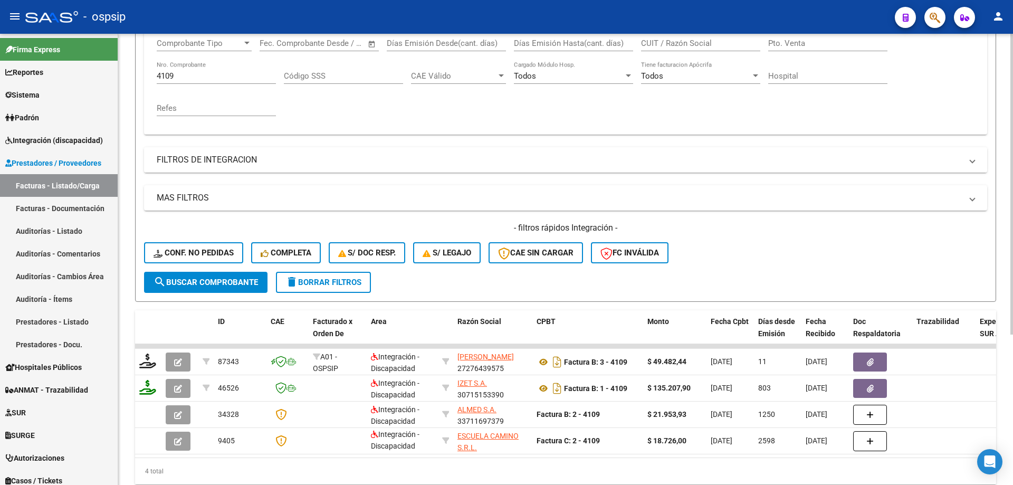
scroll to position [173, 0]
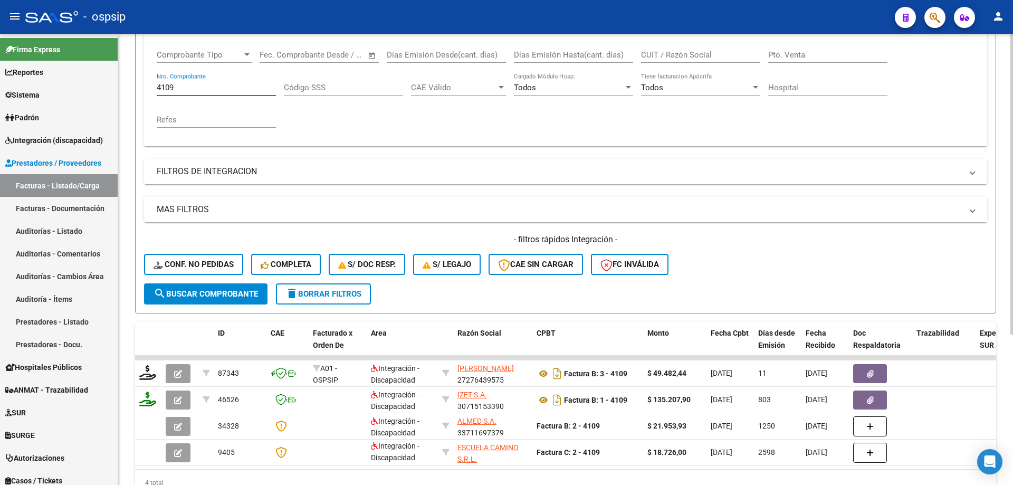
click at [193, 87] on input "4109" at bounding box center [216, 87] width 119 height 9
type input "4"
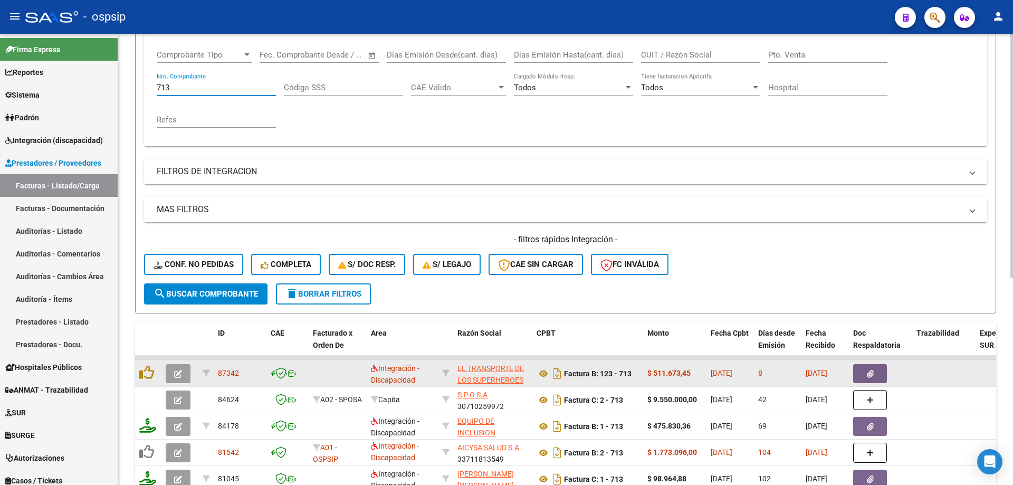
type input "713"
click at [185, 374] on button "button" at bounding box center [178, 373] width 25 height 19
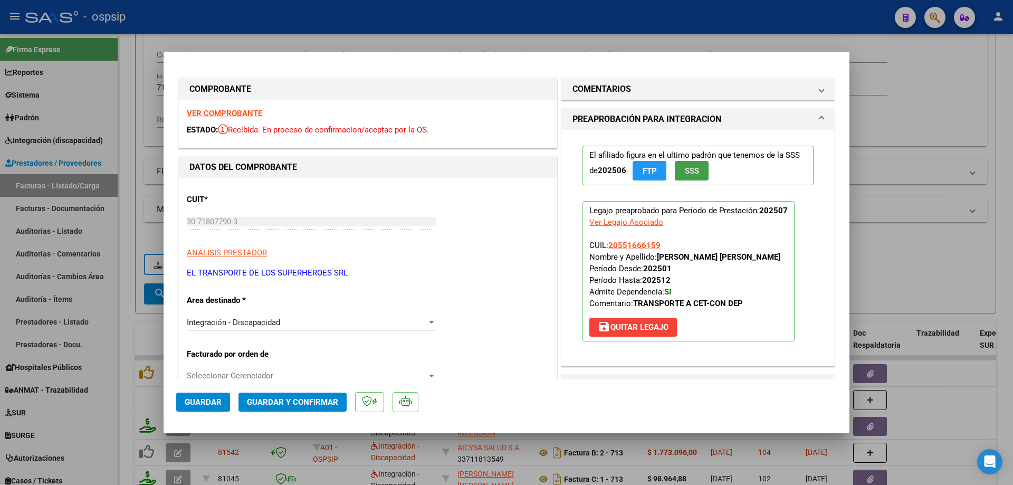
click at [690, 166] on span "SSS" at bounding box center [692, 170] width 14 height 9
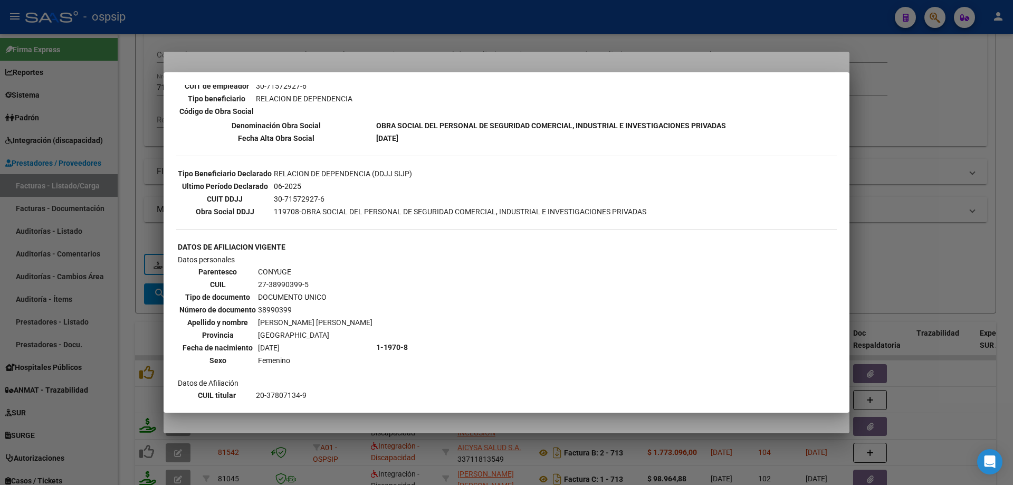
scroll to position [211, 0]
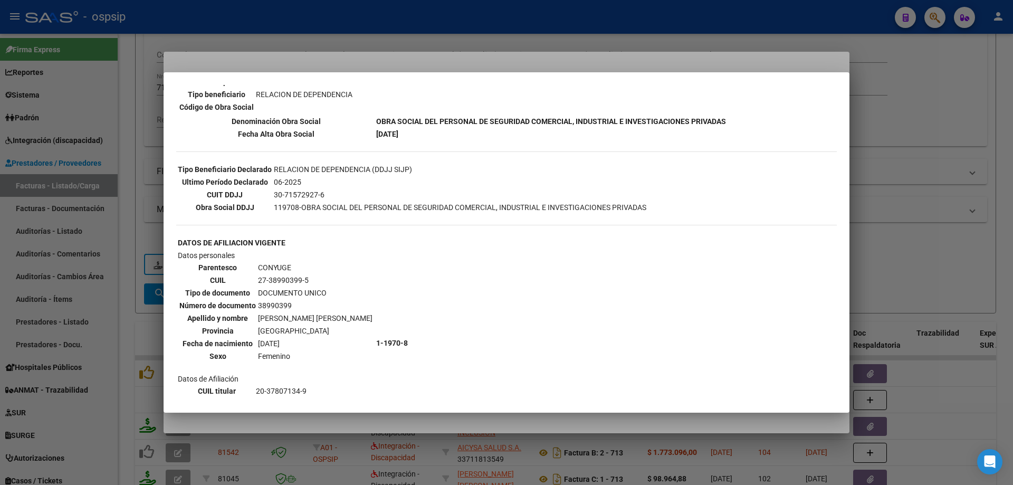
click at [899, 242] on div at bounding box center [506, 242] width 1013 height 485
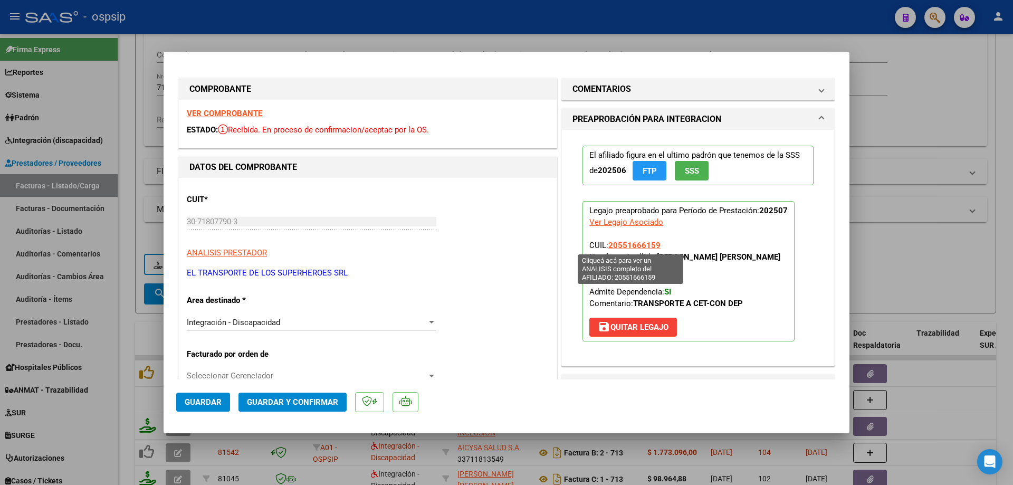
click at [618, 248] on span "20551666159" at bounding box center [634, 245] width 52 height 9
type textarea "20551666159"
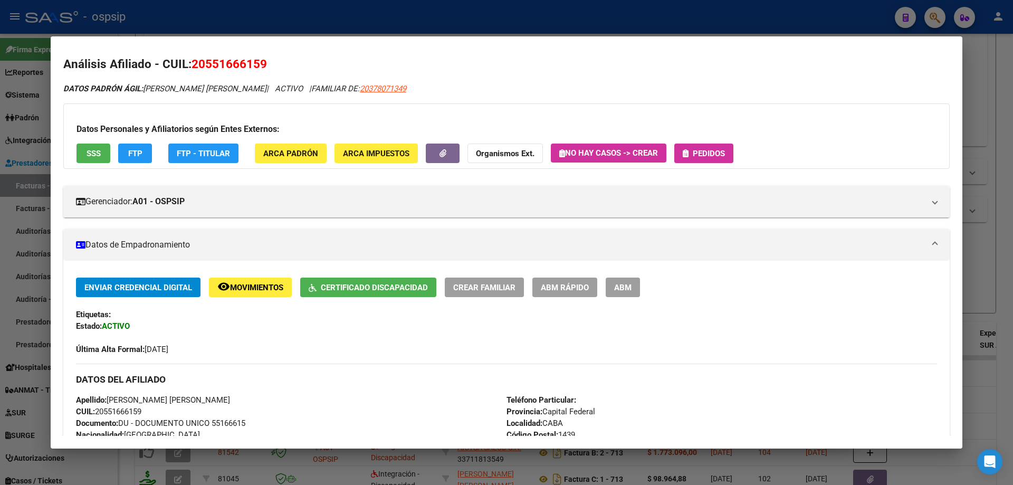
scroll to position [0, 0]
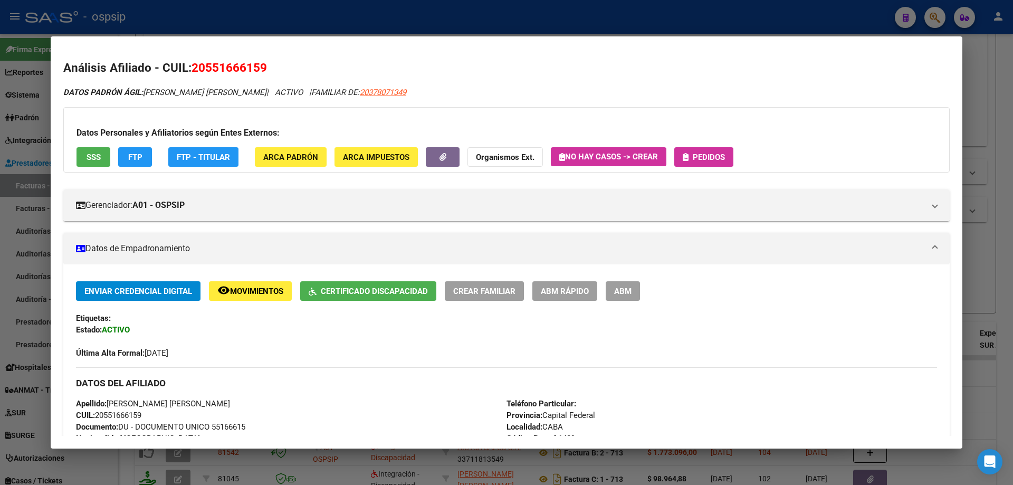
click at [1006, 259] on div at bounding box center [506, 242] width 1013 height 485
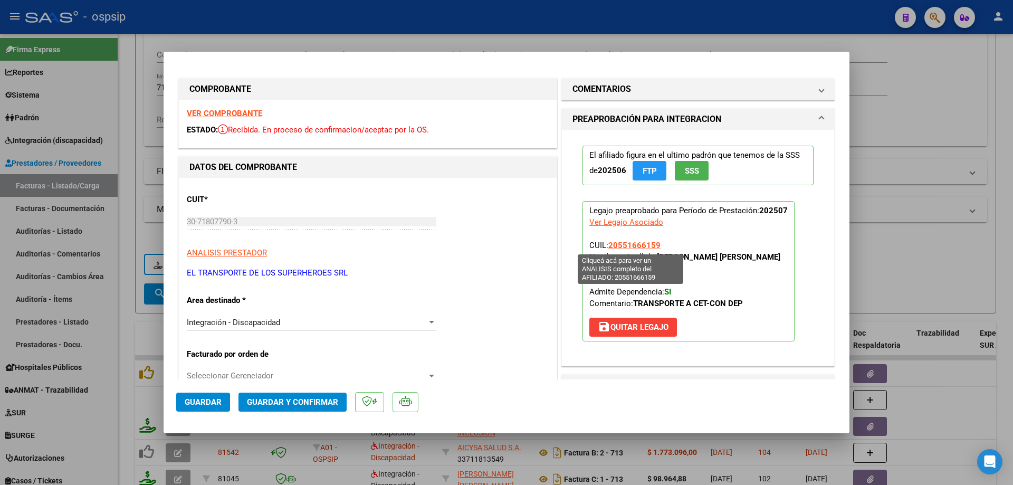
click at [642, 244] on span "20551666159" at bounding box center [634, 245] width 52 height 9
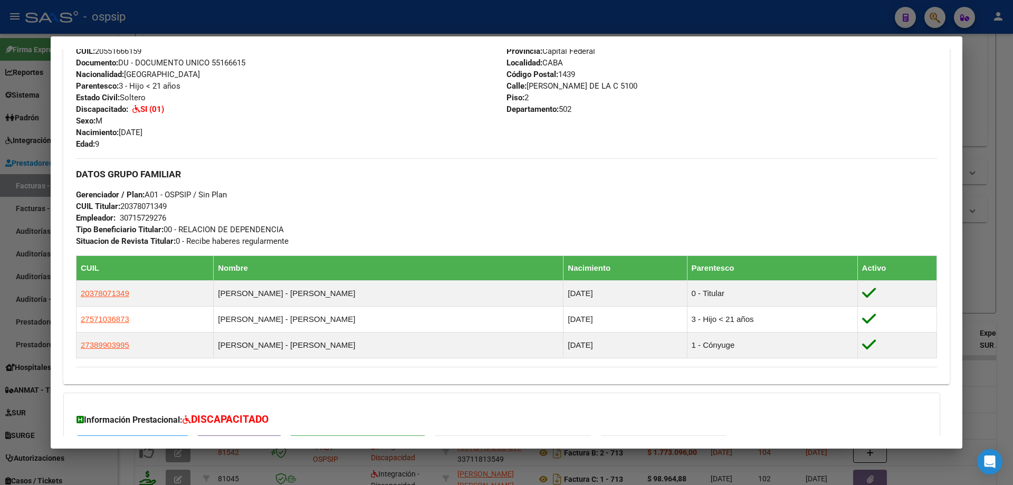
scroll to position [479, 0]
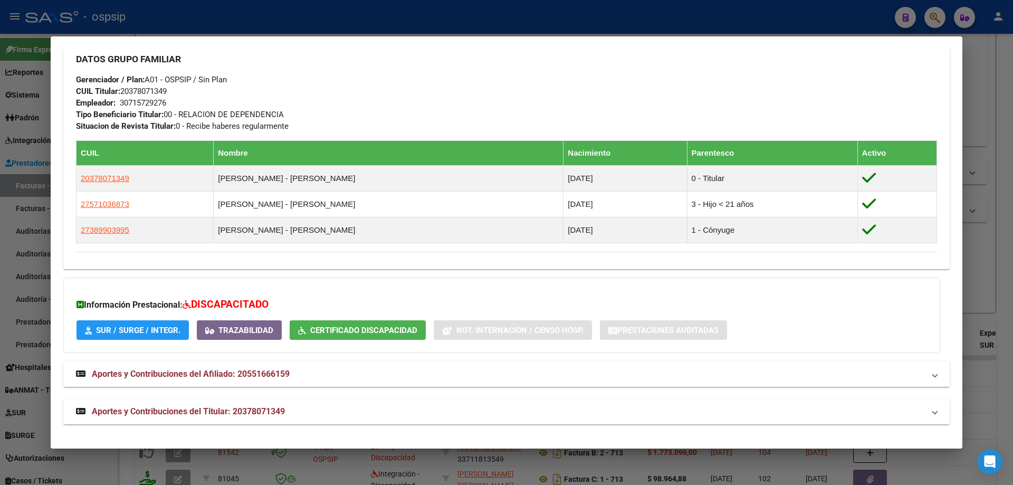
click at [995, 297] on div at bounding box center [506, 242] width 1013 height 485
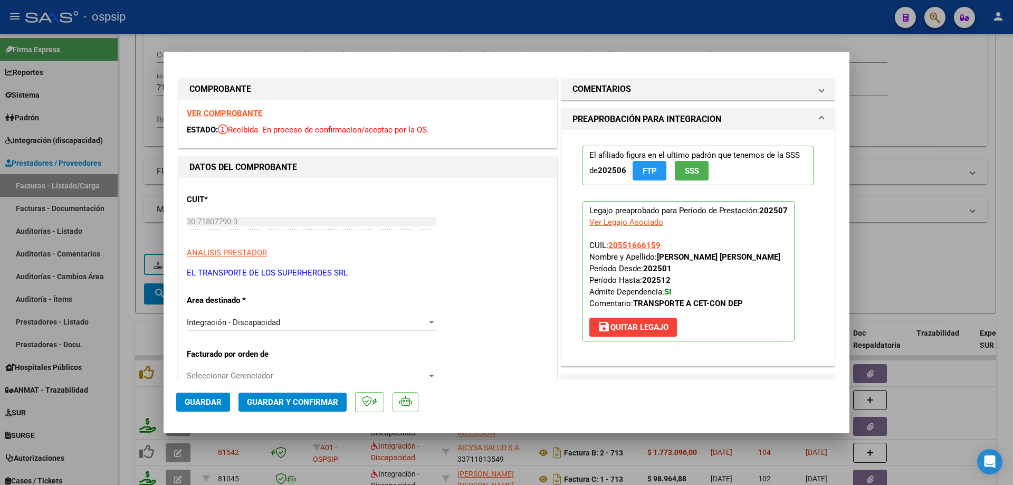
click at [685, 167] on span "SSS" at bounding box center [692, 170] width 14 height 9
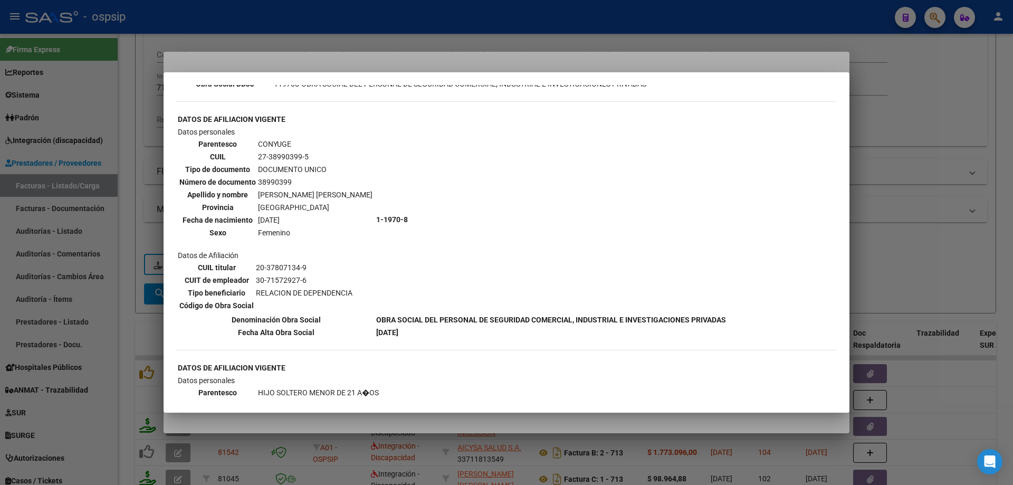
scroll to position [528, 0]
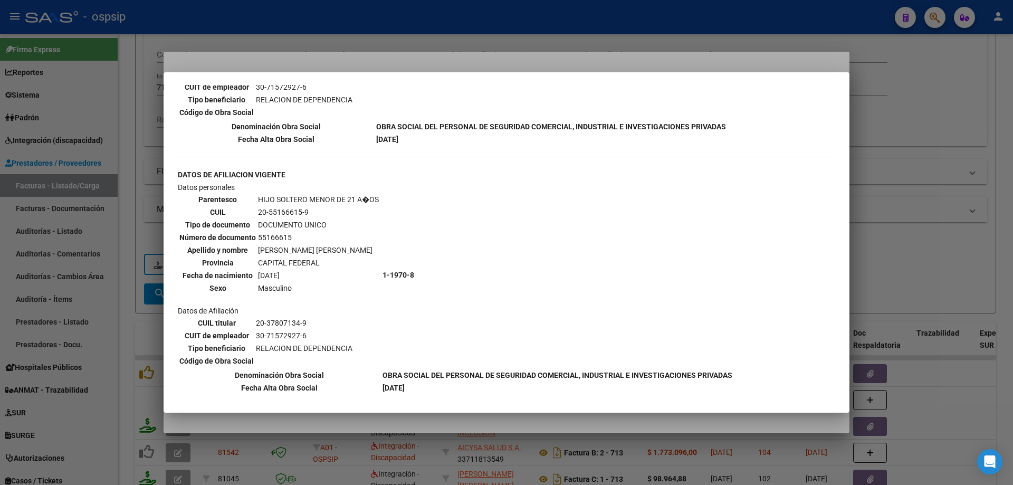
click at [926, 174] on div at bounding box center [506, 242] width 1013 height 485
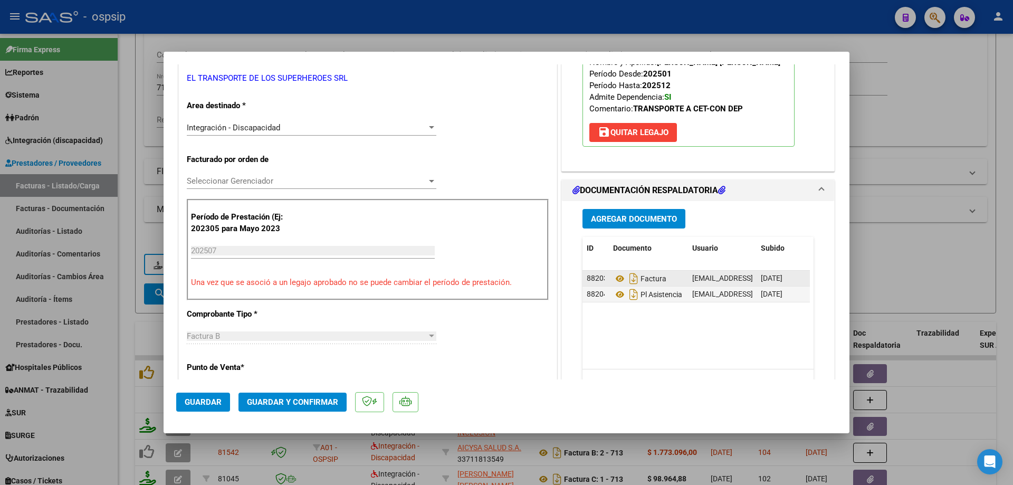
scroll to position [211, 0]
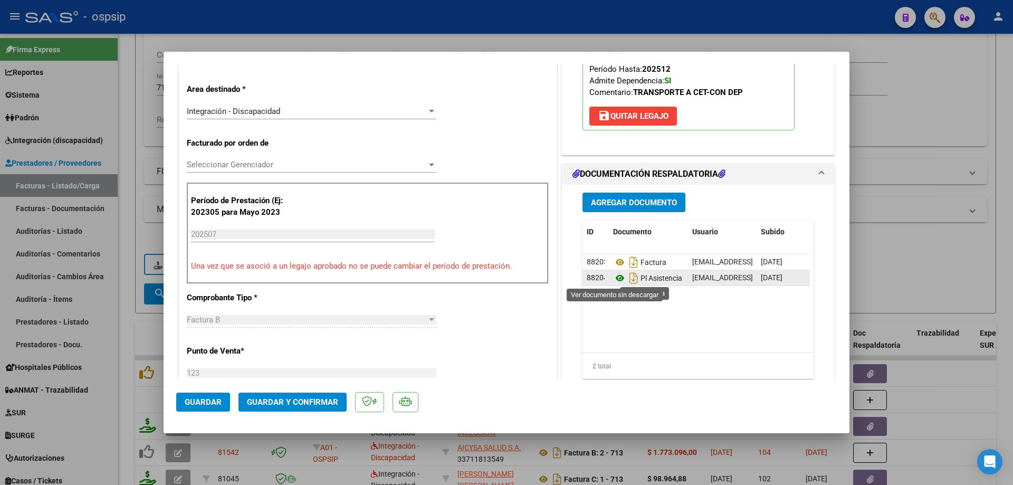
click at [617, 278] on icon at bounding box center [620, 278] width 14 height 13
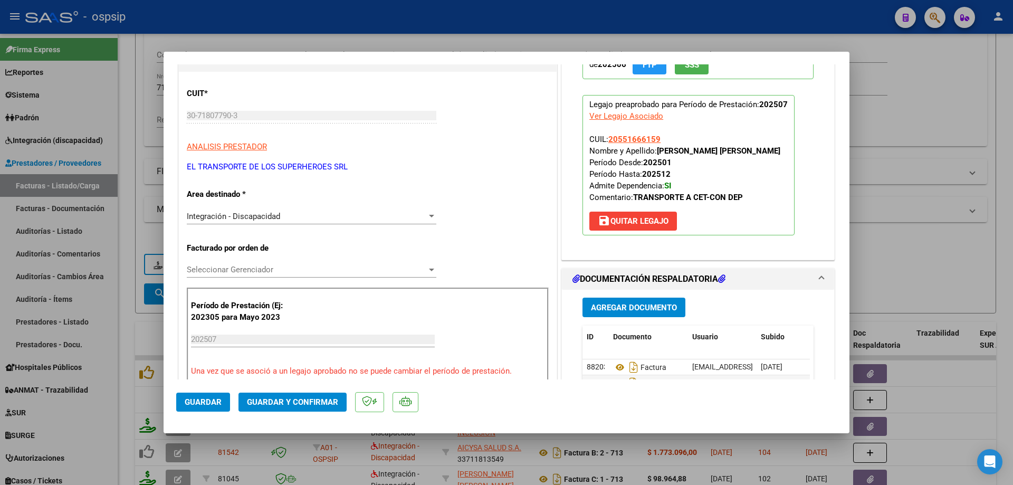
scroll to position [106, 0]
drag, startPoint x: 658, startPoint y: 137, endPoint x: 604, endPoint y: 139, distance: 53.8
click at [604, 139] on p "Legajo preaprobado para Período de Prestación: 202507 Ver Legajo Asociado CUIL:…" at bounding box center [689, 166] width 212 height 140
copy span "20551666159"
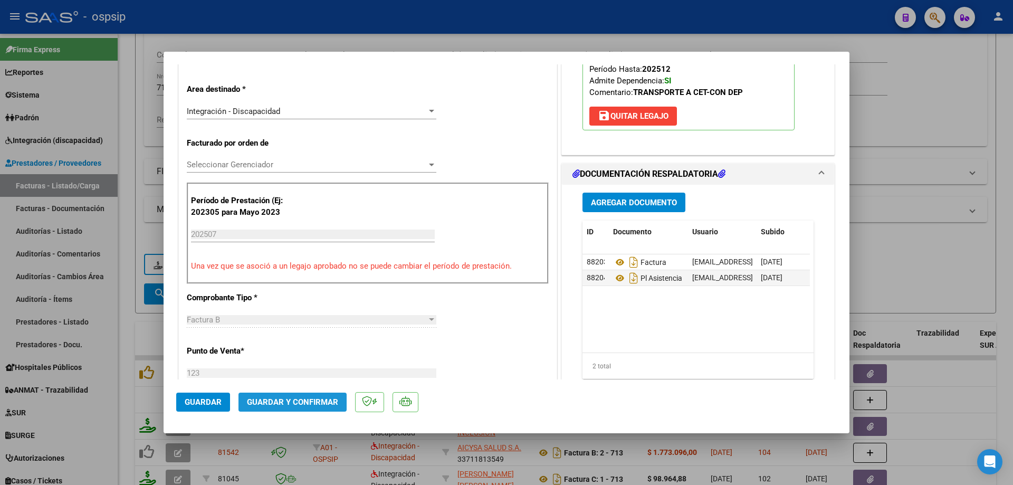
click at [306, 406] on span "Guardar y Confirmar" at bounding box center [292, 401] width 91 height 9
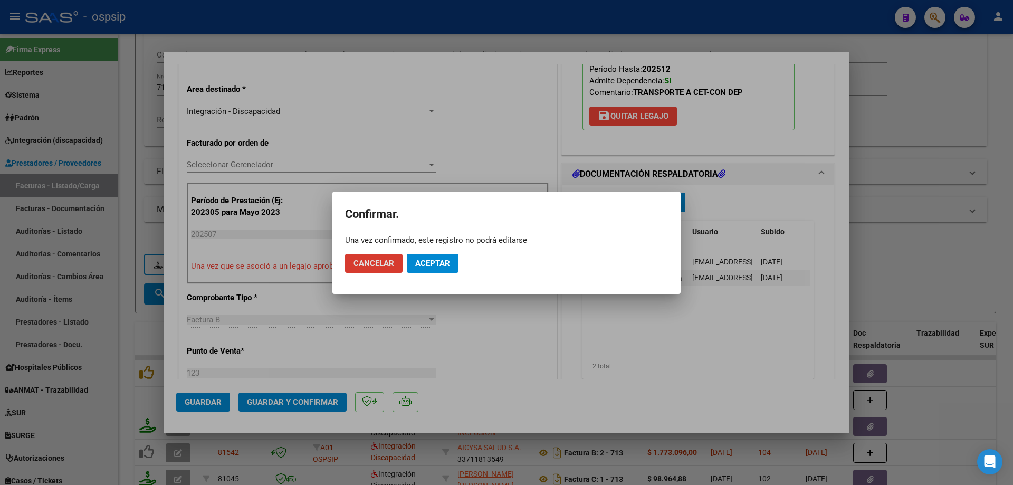
click at [430, 263] on span "Aceptar" at bounding box center [432, 263] width 35 height 9
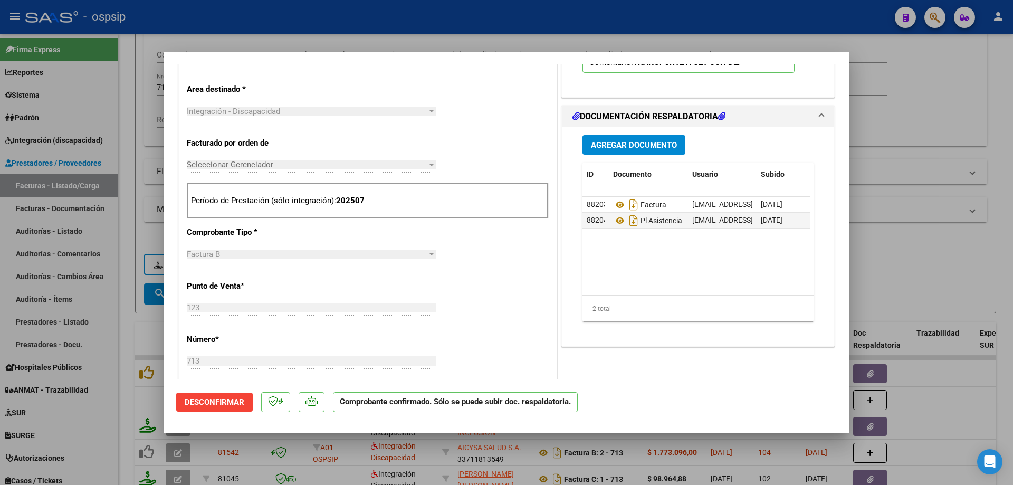
click at [898, 132] on div at bounding box center [506, 242] width 1013 height 485
type input "$ 0,00"
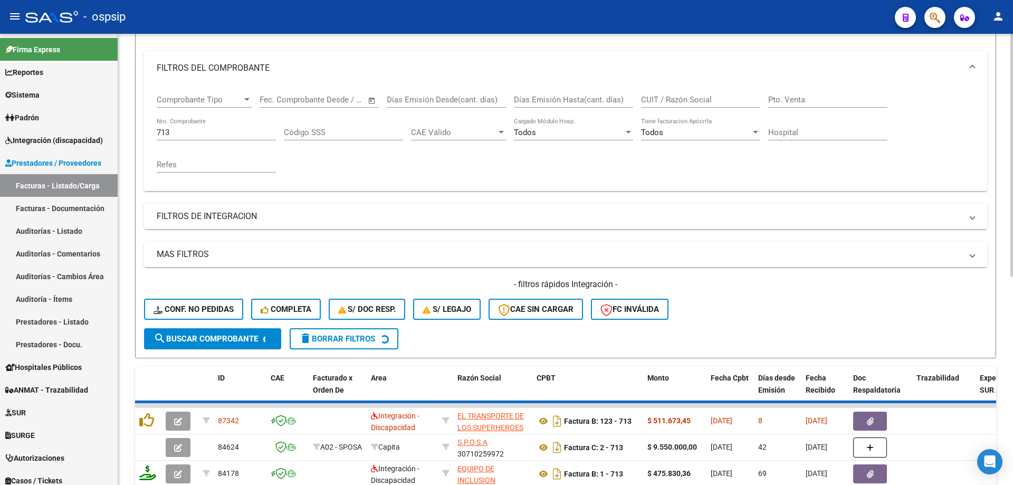
scroll to position [68, 0]
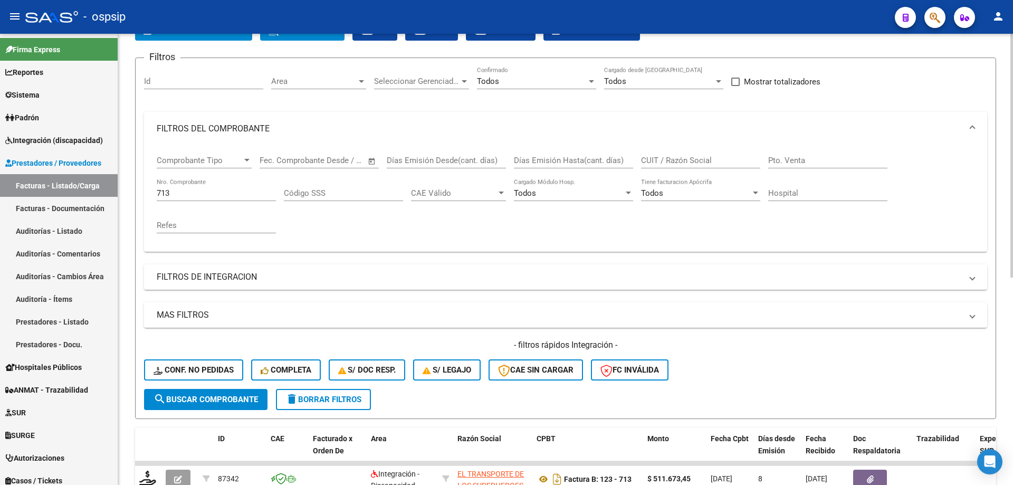
click at [221, 195] on input "713" at bounding box center [216, 192] width 119 height 9
type input "7"
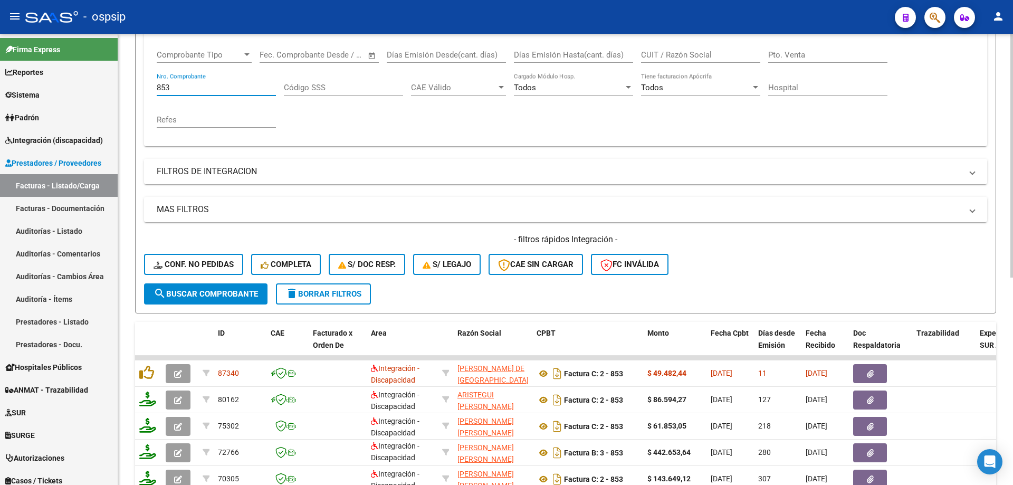
scroll to position [279, 0]
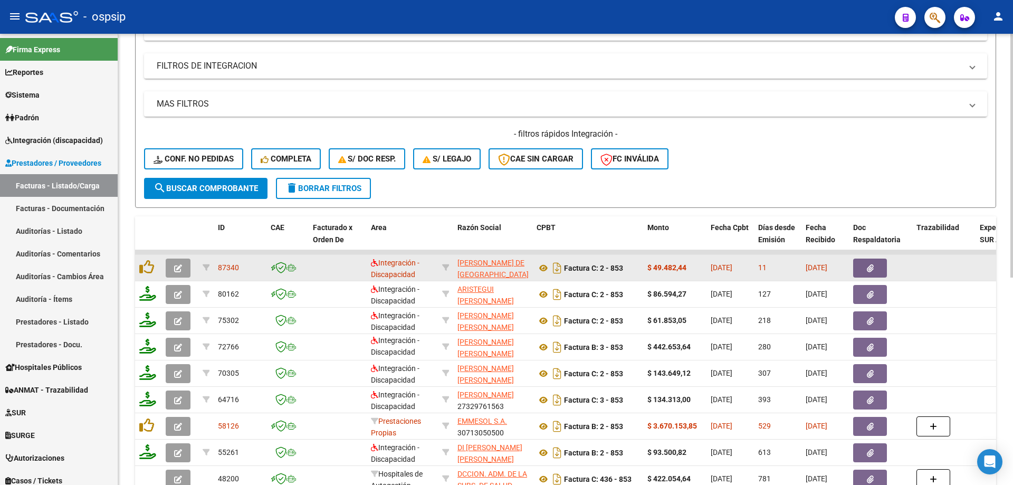
type input "853"
click at [176, 266] on icon "button" at bounding box center [178, 268] width 8 height 8
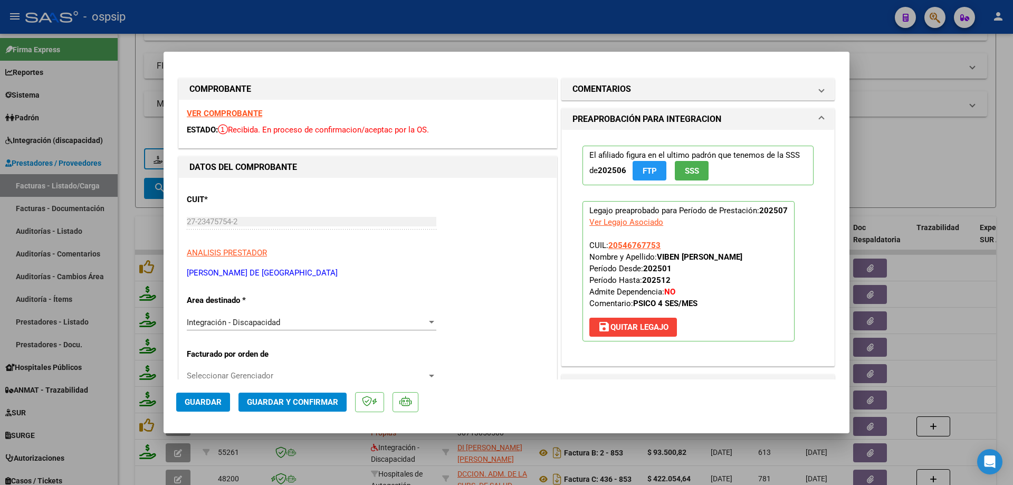
click at [699, 174] on button "SSS" at bounding box center [692, 171] width 34 height 20
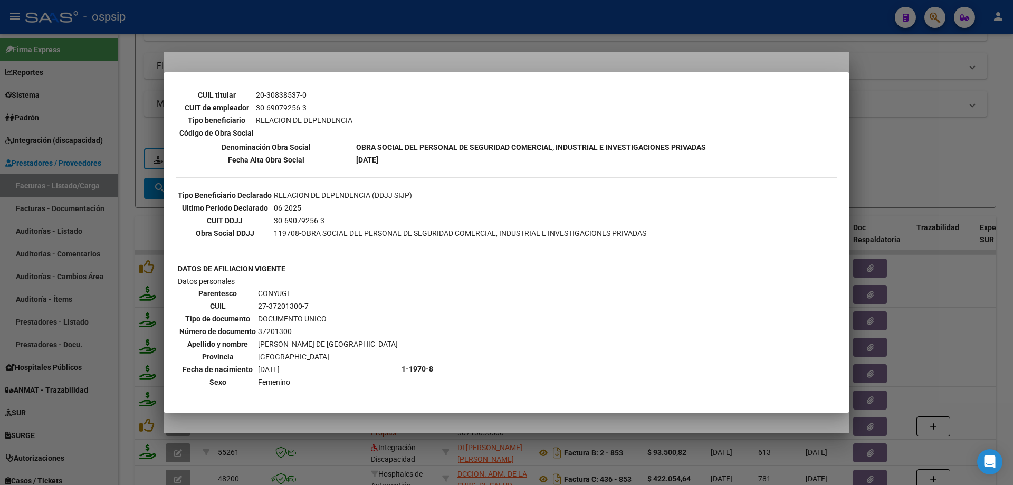
scroll to position [158, 0]
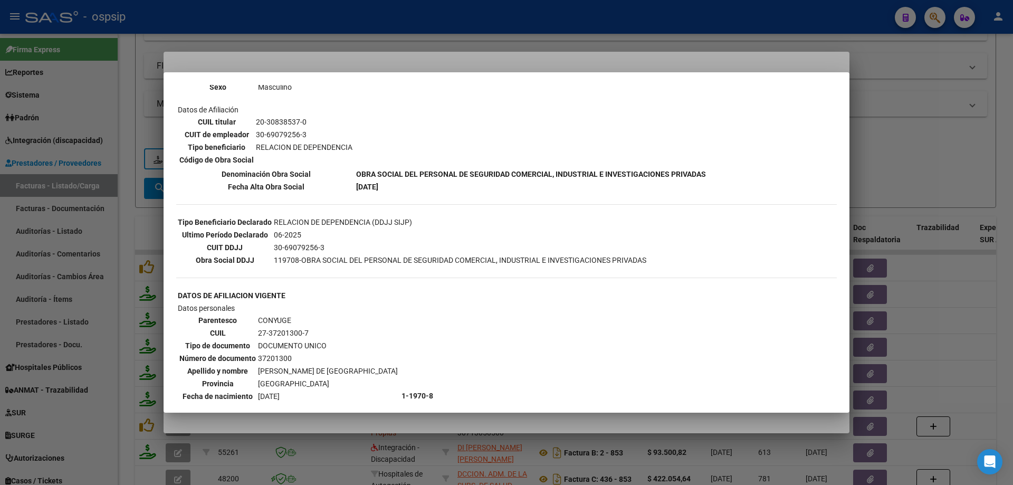
click at [893, 131] on div at bounding box center [506, 242] width 1013 height 485
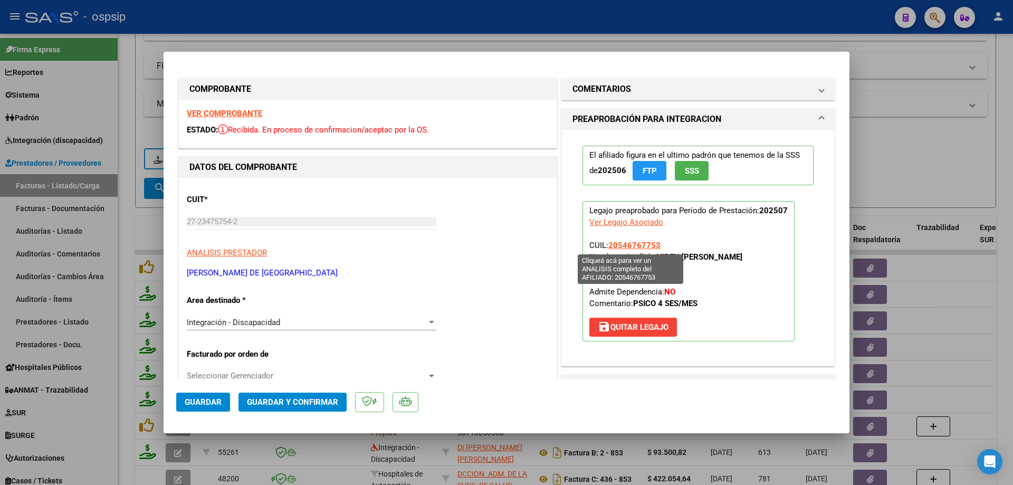
click at [633, 246] on span "20546767753" at bounding box center [634, 245] width 52 height 9
type textarea "20546767753"
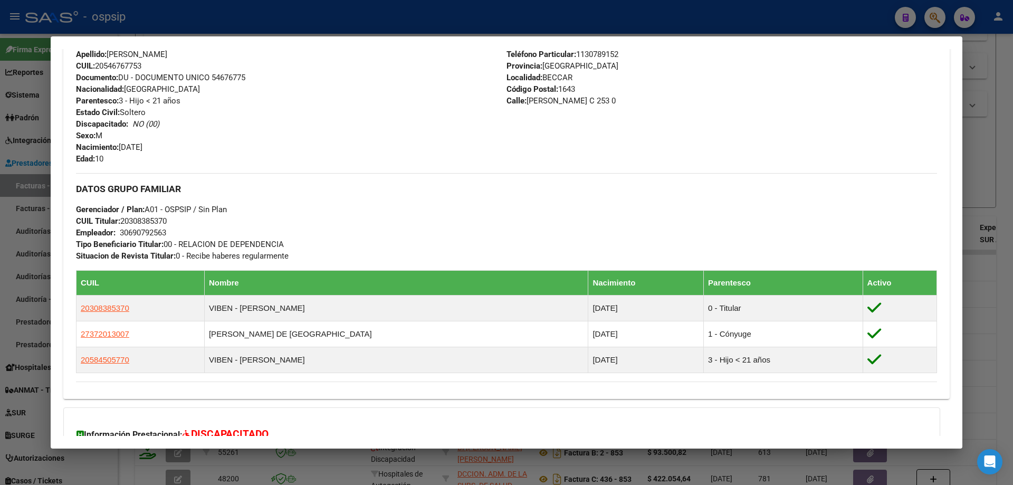
scroll to position [499, 0]
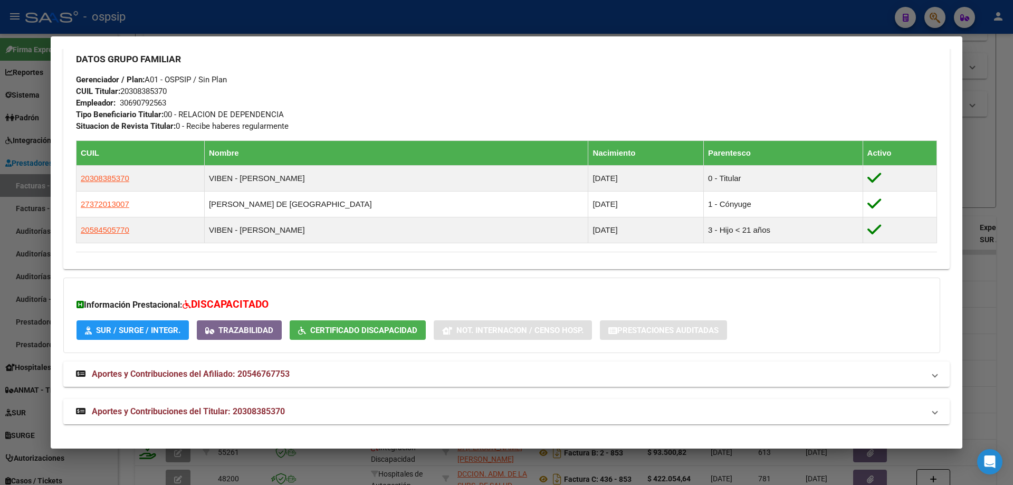
click at [1002, 154] on div at bounding box center [506, 242] width 1013 height 485
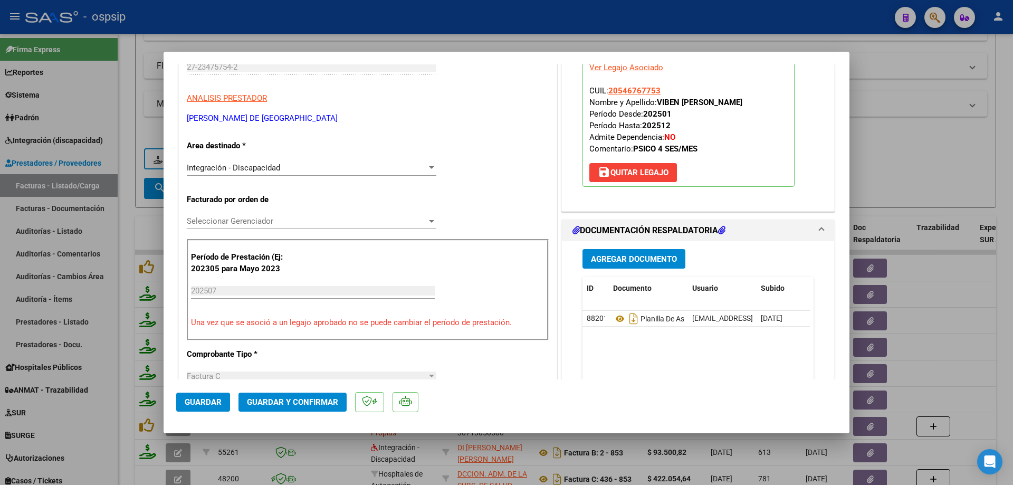
scroll to position [211, 0]
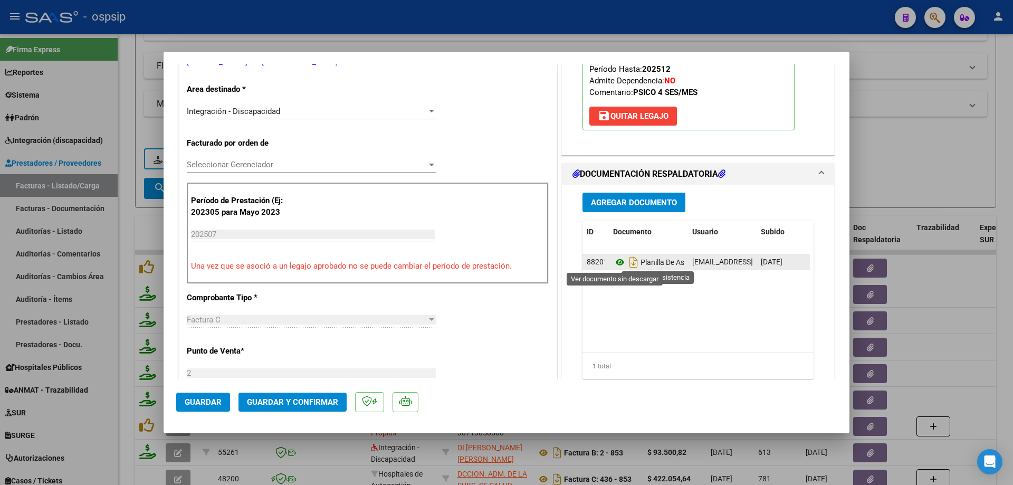
click at [613, 263] on icon at bounding box center [620, 262] width 14 height 13
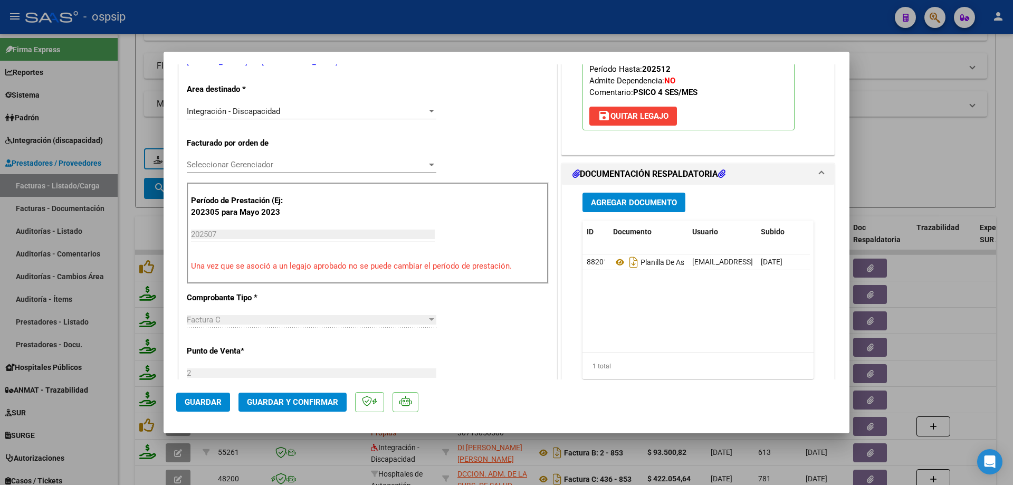
scroll to position [106, 0]
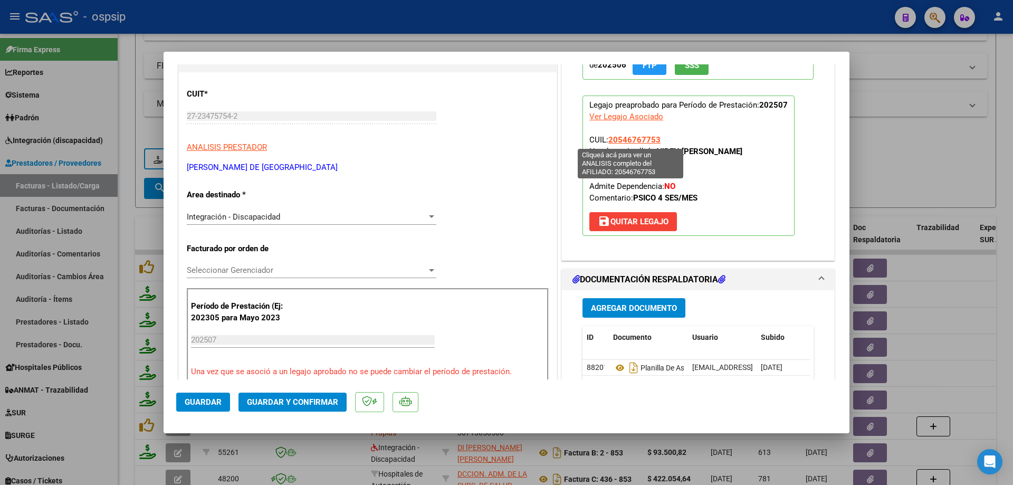
drag, startPoint x: 670, startPoint y: 135, endPoint x: 606, endPoint y: 137, distance: 63.9
click at [606, 137] on p "Legajo preaprobado para Período de Prestación: 202507 Ver Legajo Asociado CUIL:…" at bounding box center [689, 166] width 212 height 140
copy span "20546767753"
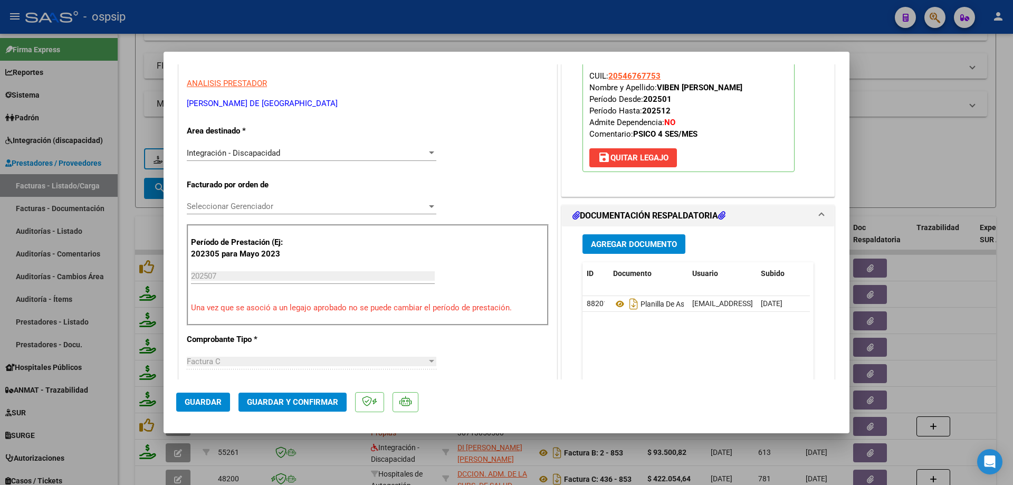
scroll to position [211, 0]
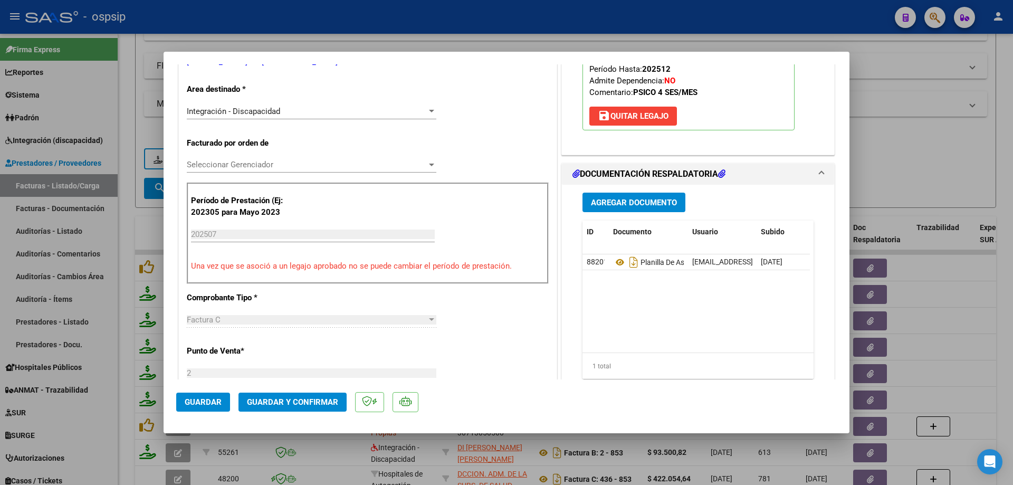
click at [282, 409] on button "Guardar y Confirmar" at bounding box center [293, 402] width 108 height 19
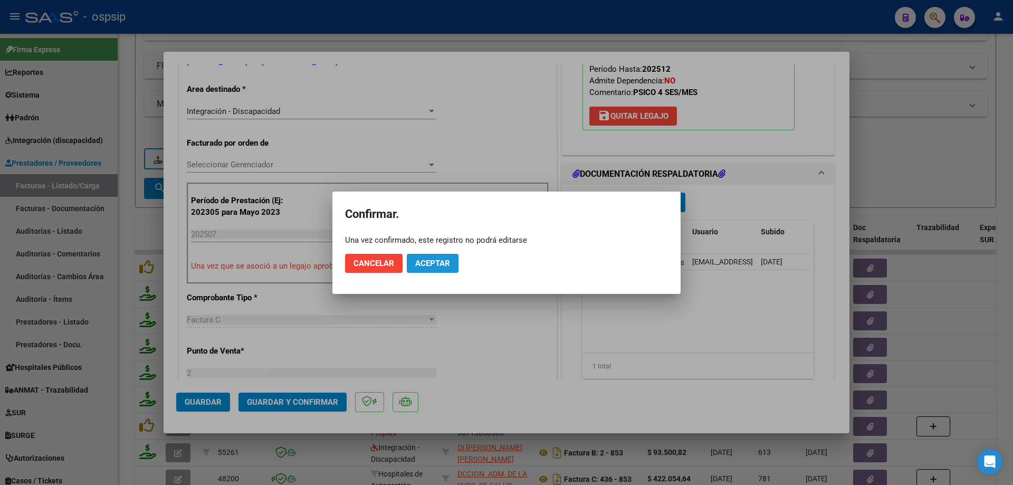
click at [432, 268] on span "Aceptar" at bounding box center [432, 263] width 35 height 9
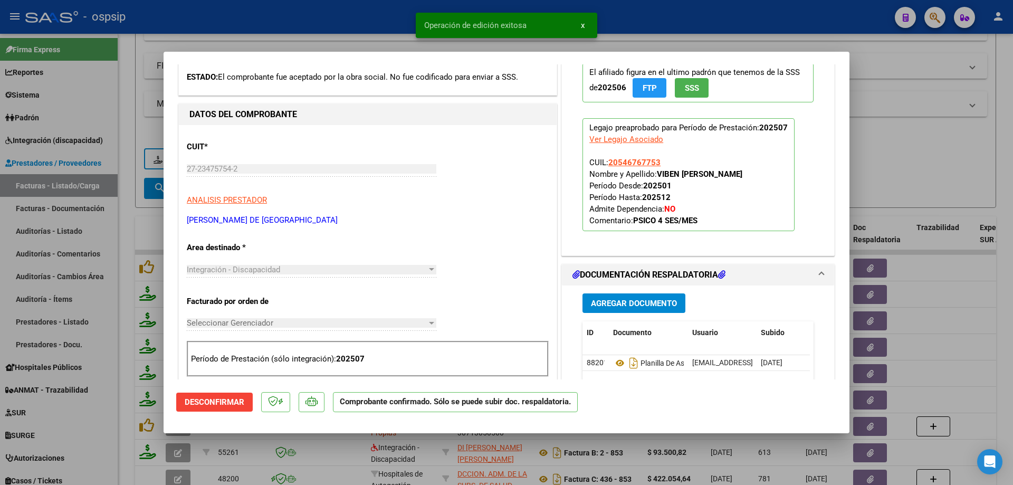
scroll to position [0, 0]
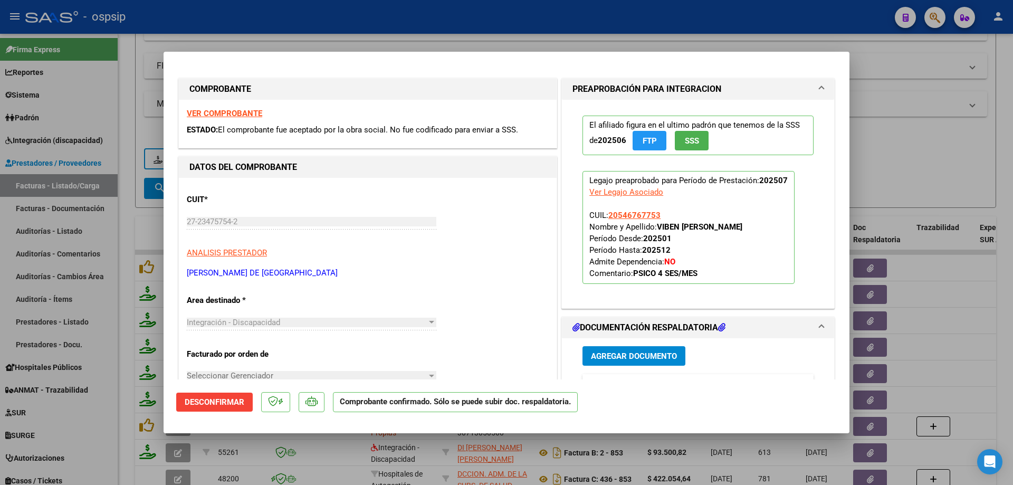
click at [930, 108] on div at bounding box center [506, 242] width 1013 height 485
type input "$ 0,00"
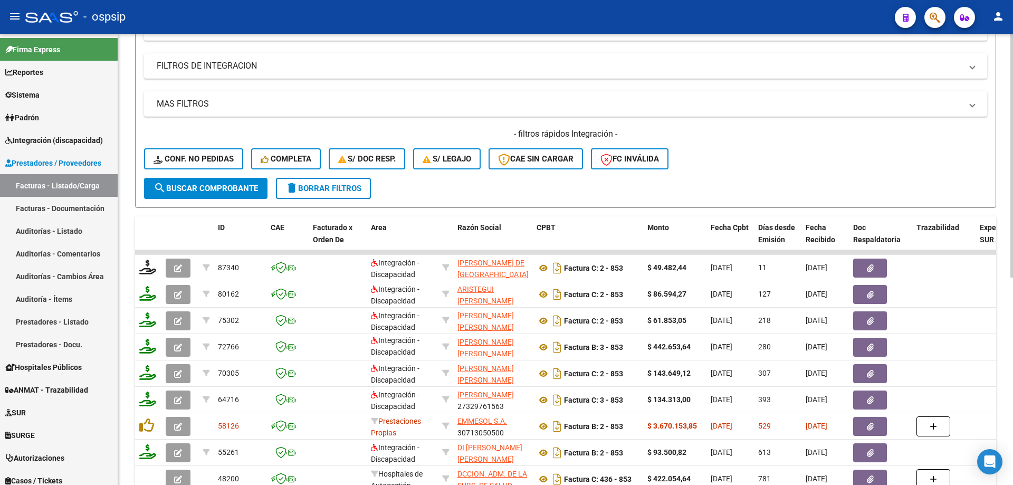
scroll to position [173, 0]
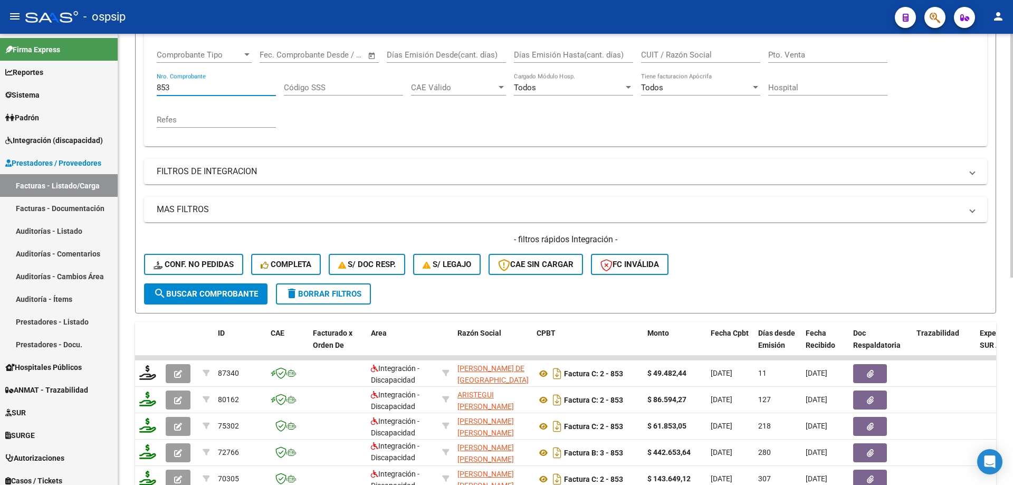
click at [185, 89] on input "853" at bounding box center [216, 87] width 119 height 9
type input "8"
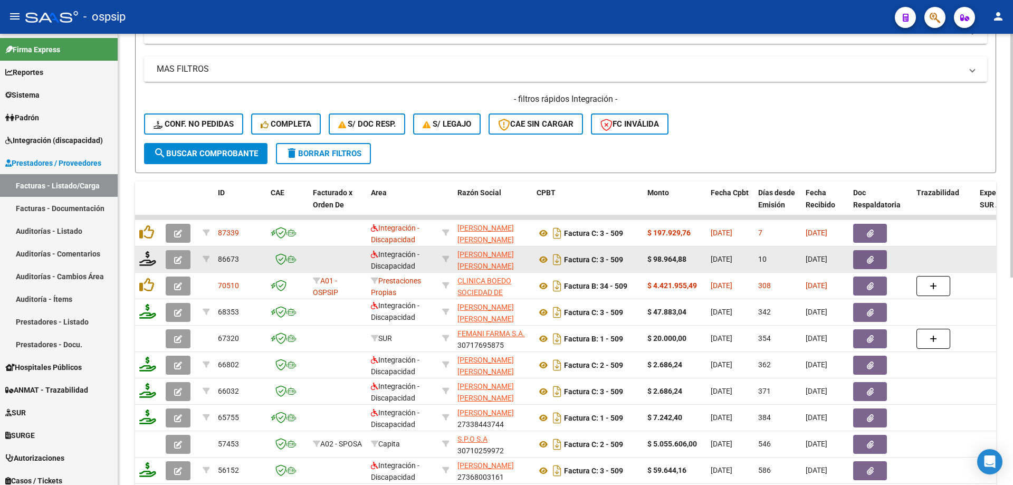
scroll to position [331, 0]
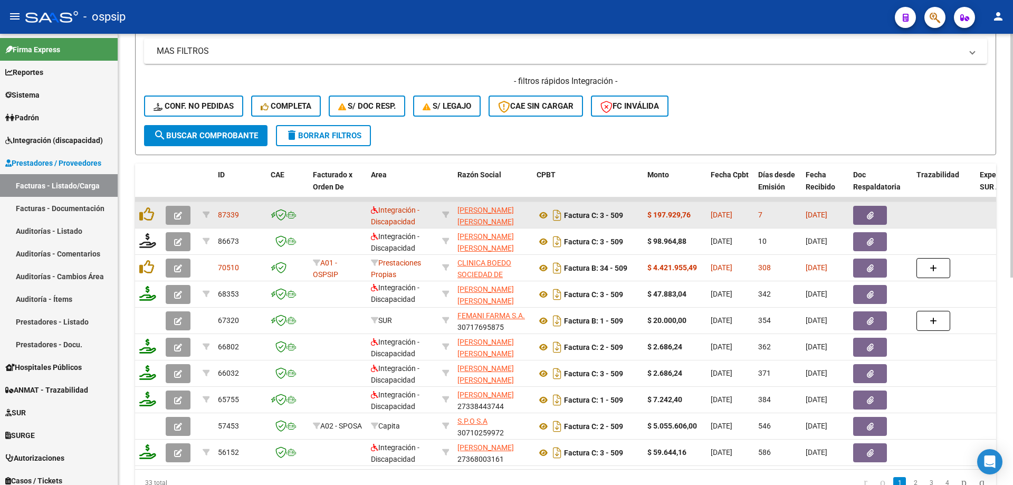
type input "509"
click at [177, 217] on icon "button" at bounding box center [178, 216] width 8 height 8
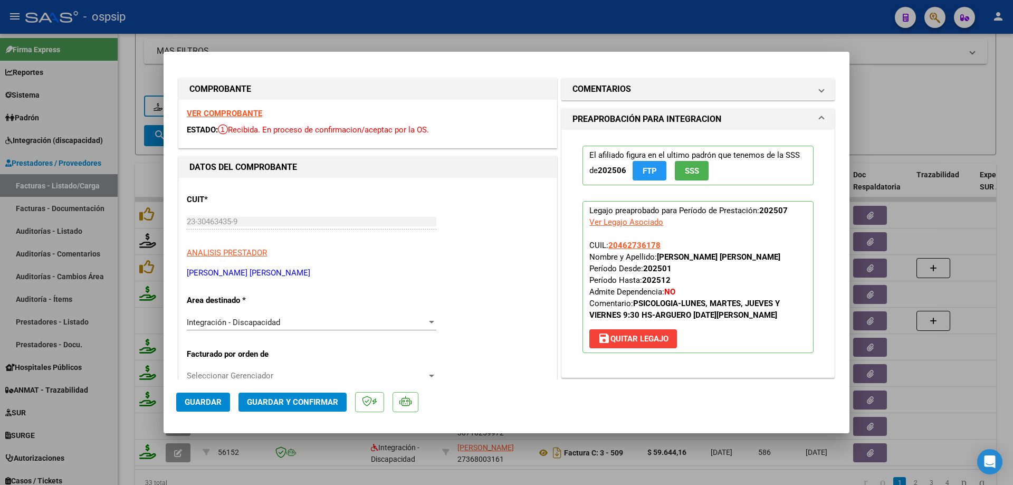
click at [695, 170] on button "SSS" at bounding box center [692, 171] width 34 height 20
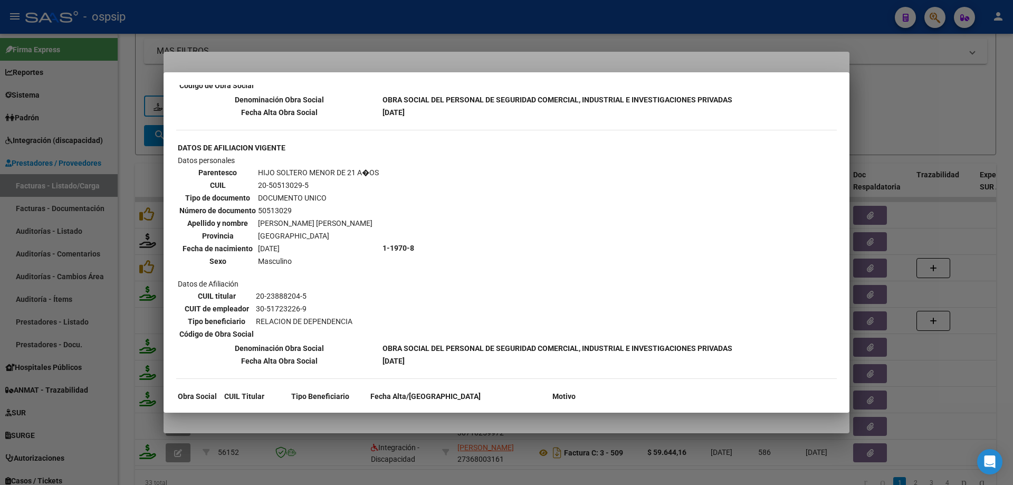
scroll to position [580, 0]
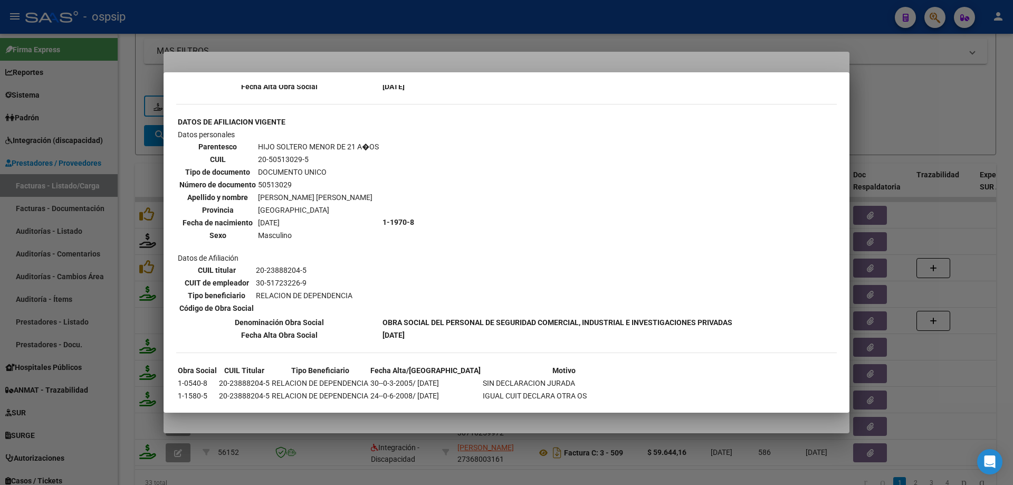
click at [945, 129] on div at bounding box center [506, 242] width 1013 height 485
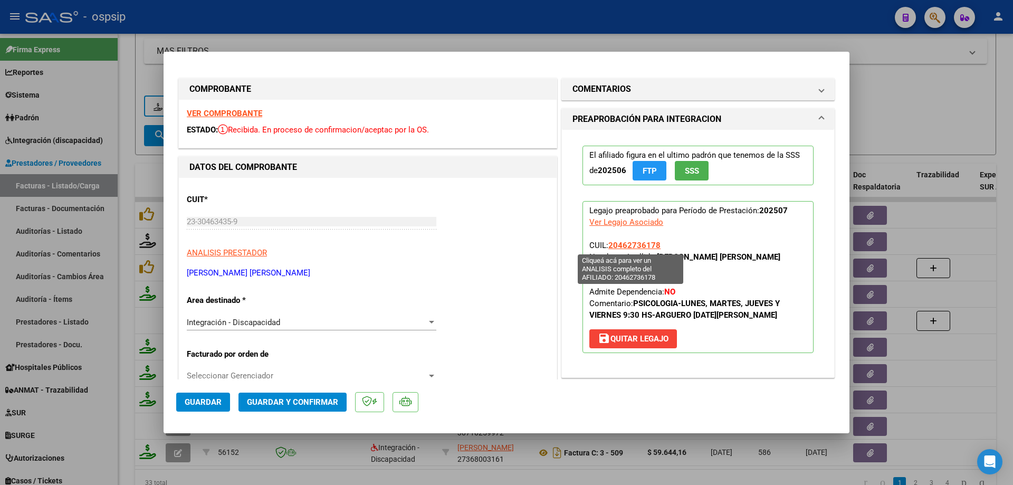
click at [622, 248] on span "20462736178" at bounding box center [634, 245] width 52 height 9
type textarea "20462736178"
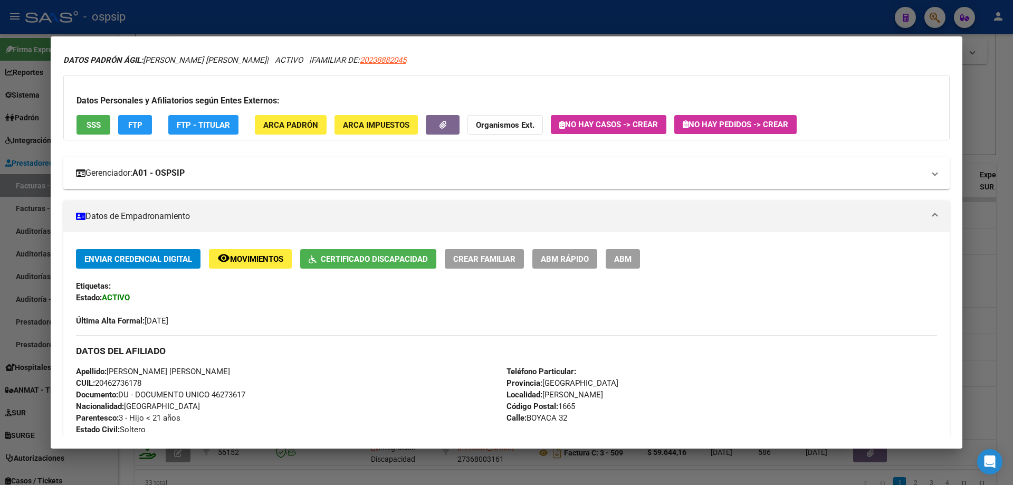
scroll to position [0, 0]
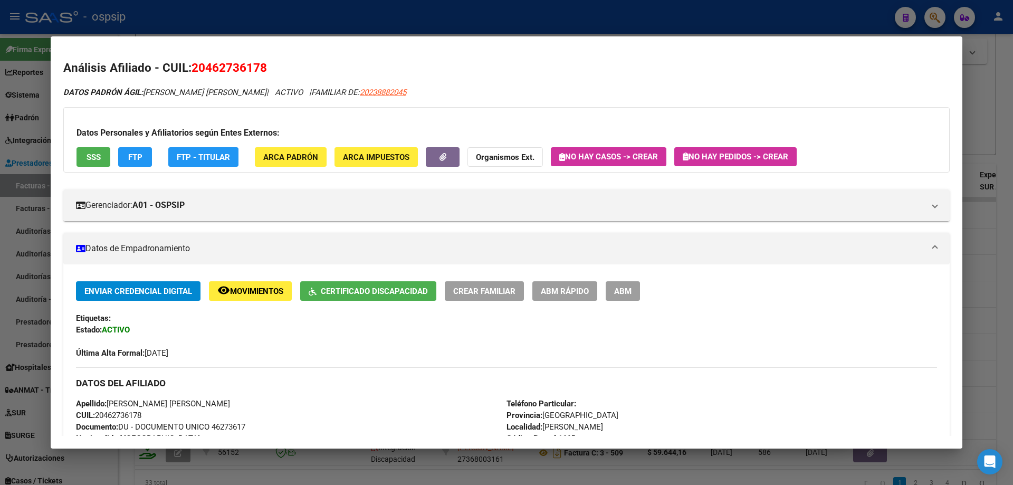
click at [997, 229] on div at bounding box center [506, 242] width 1013 height 485
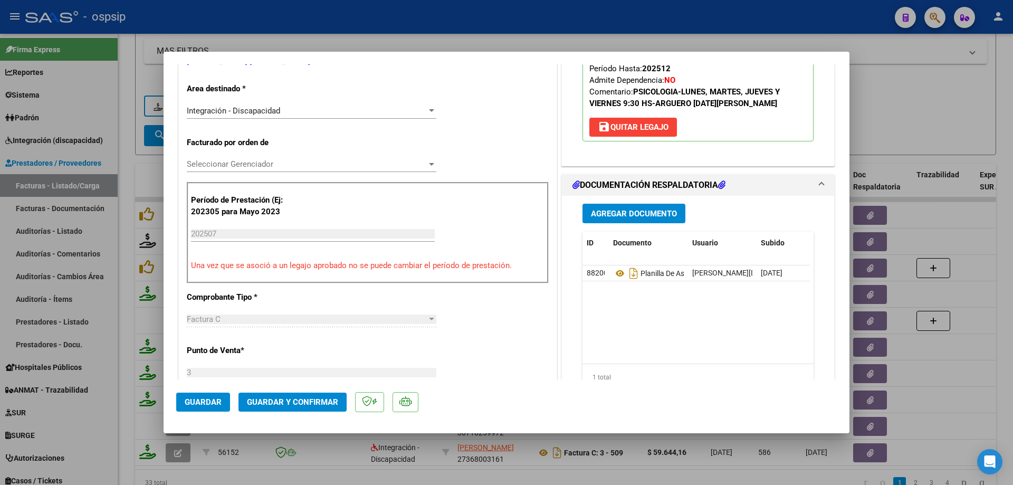
scroll to position [264, 0]
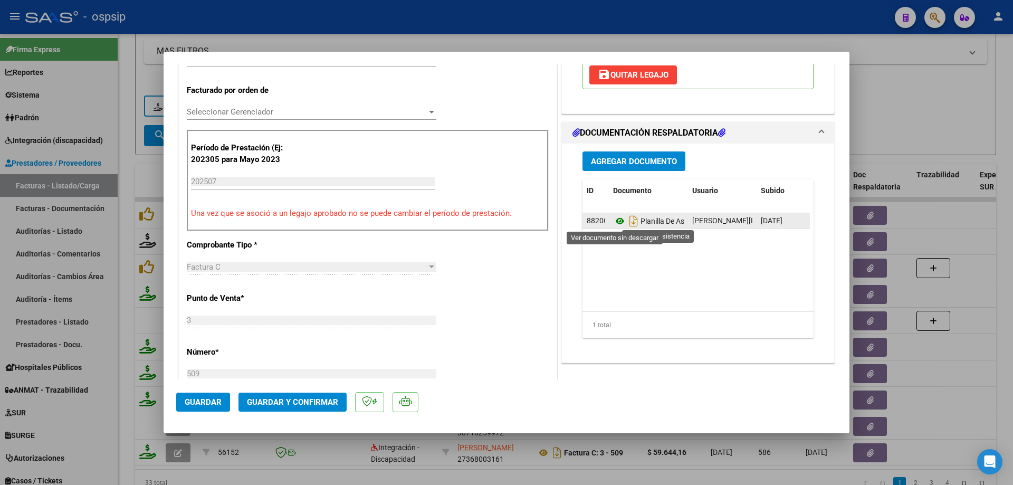
click at [614, 221] on icon at bounding box center [620, 221] width 14 height 13
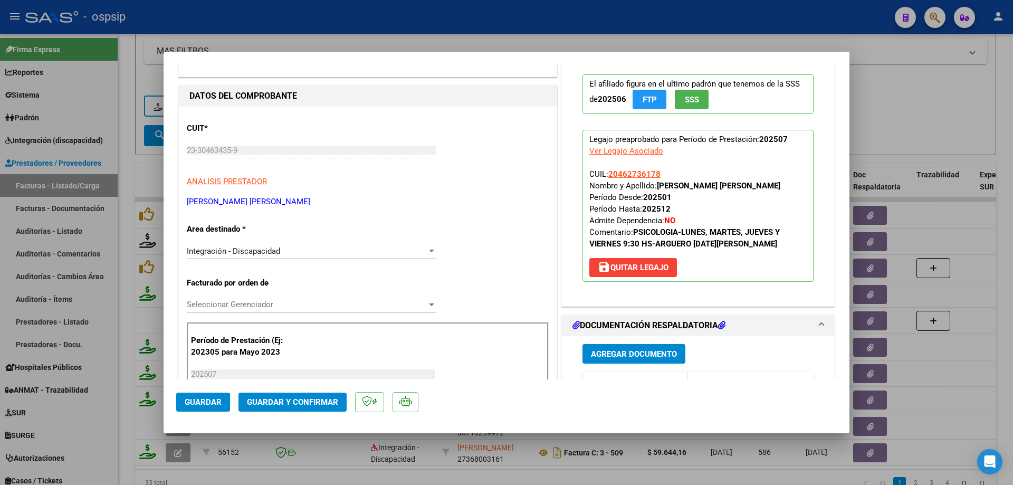
scroll to position [53, 0]
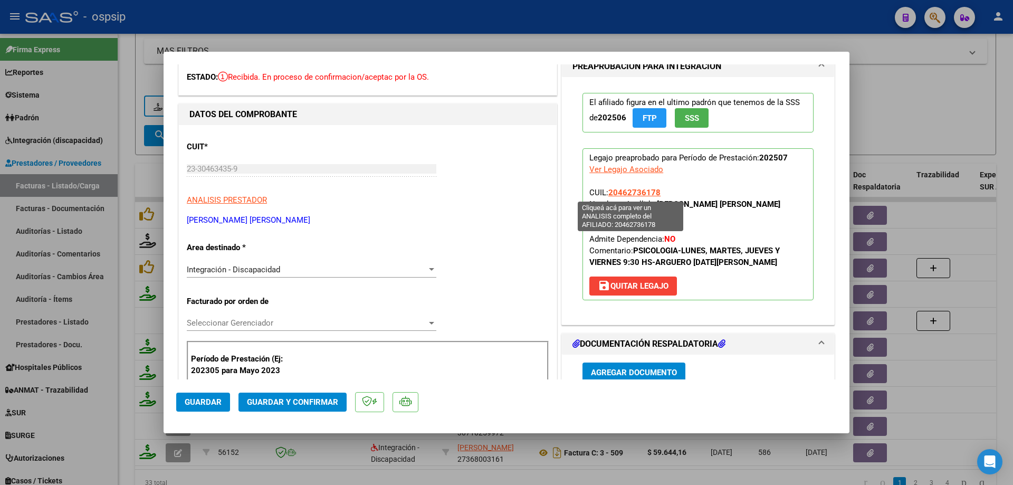
drag, startPoint x: 661, startPoint y: 193, endPoint x: 606, endPoint y: 194, distance: 54.9
click at [606, 194] on p "Legajo preaprobado para Período de Prestación: 202507 Ver Legajo Asociado CUIL:…" at bounding box center [698, 224] width 231 height 152
copy span "20462736178"
click at [278, 401] on span "Guardar y Confirmar" at bounding box center [292, 401] width 91 height 9
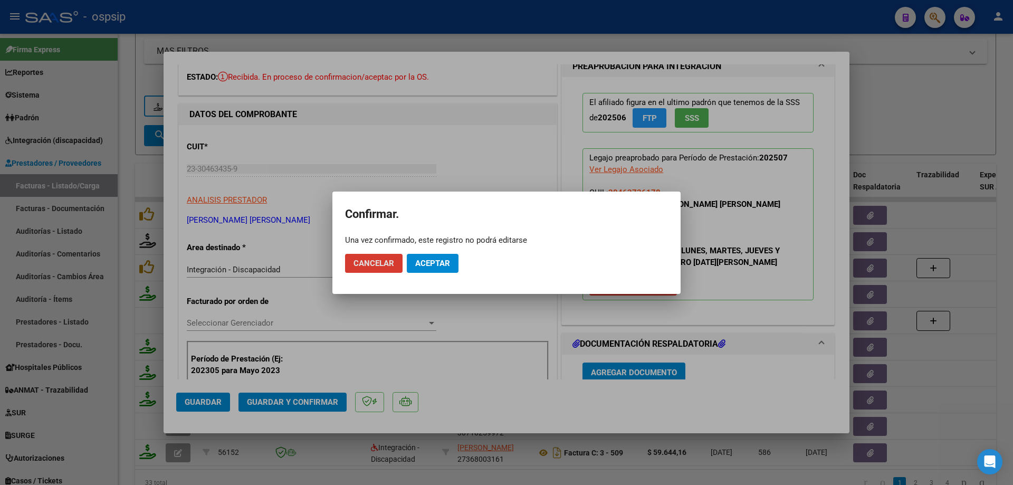
click at [444, 260] on span "Aceptar" at bounding box center [432, 263] width 35 height 9
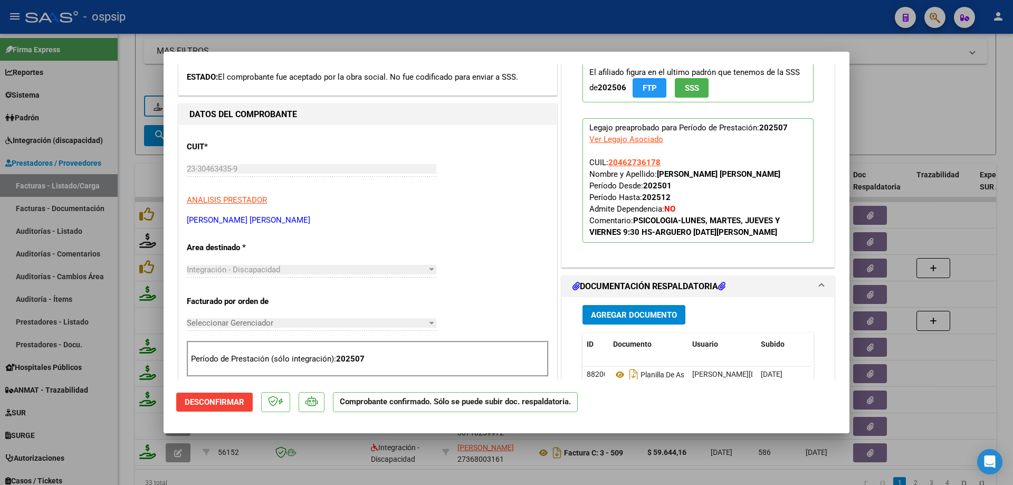
click at [884, 118] on div at bounding box center [506, 242] width 1013 height 485
type input "$ 0,00"
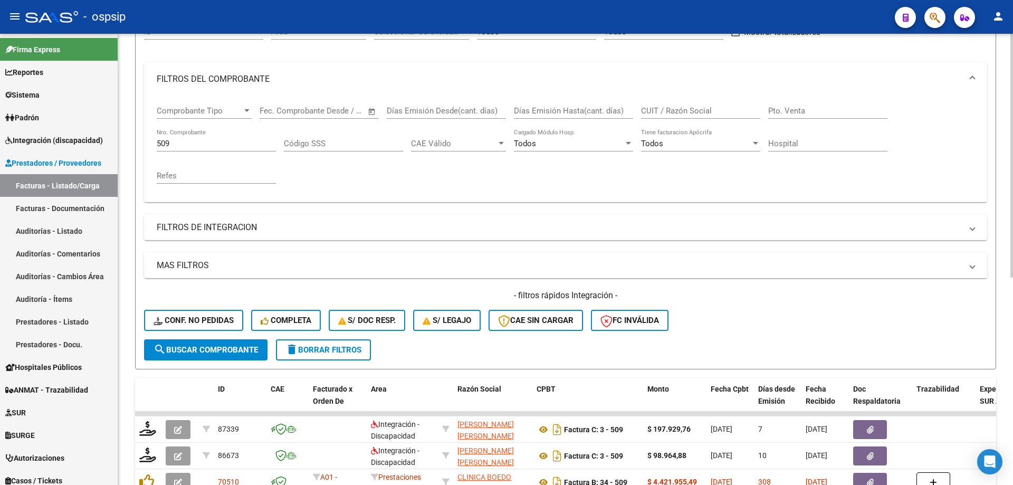
scroll to position [68, 0]
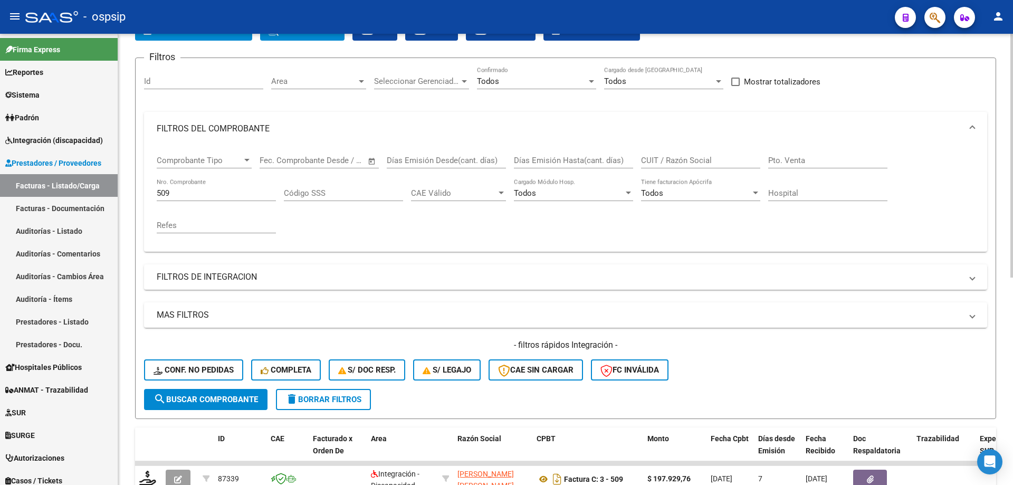
click at [198, 190] on input "509" at bounding box center [216, 192] width 119 height 9
type input "5"
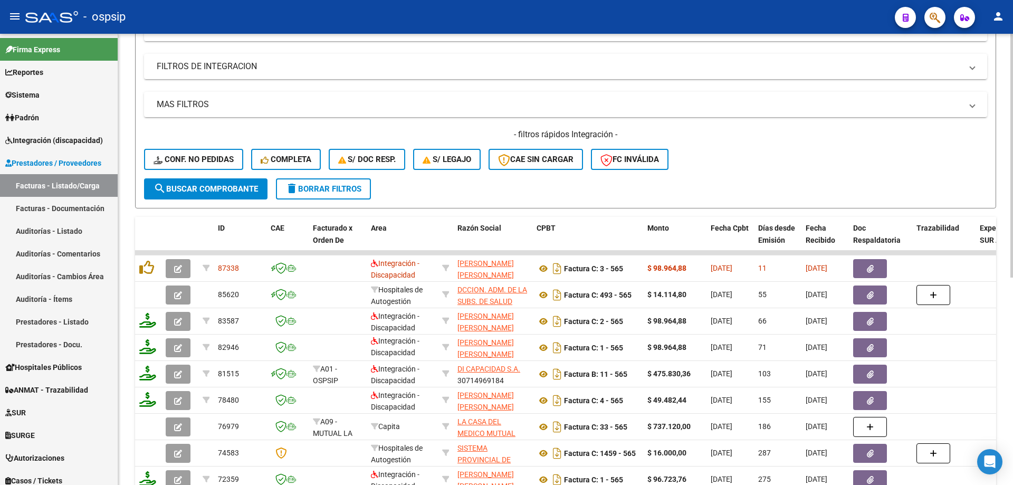
scroll to position [279, 0]
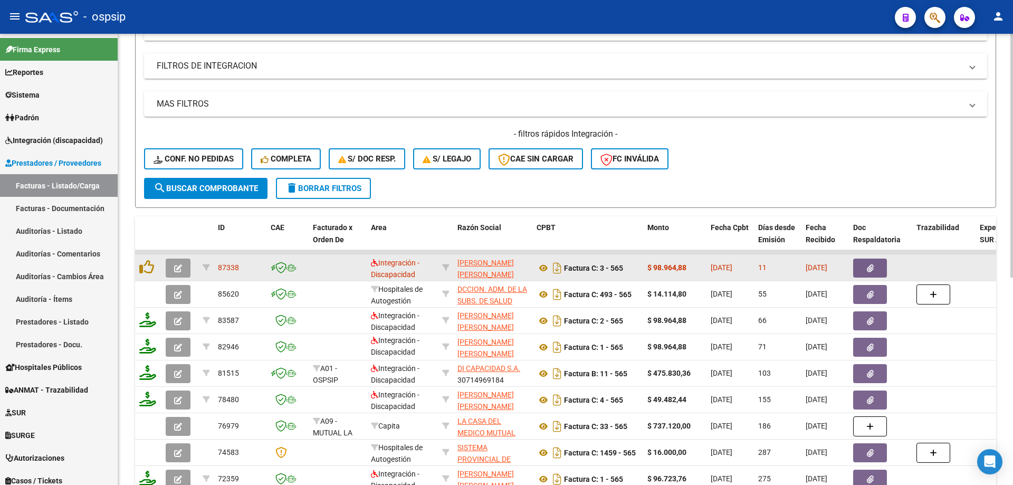
type input "565"
click at [178, 266] on icon "button" at bounding box center [178, 268] width 8 height 8
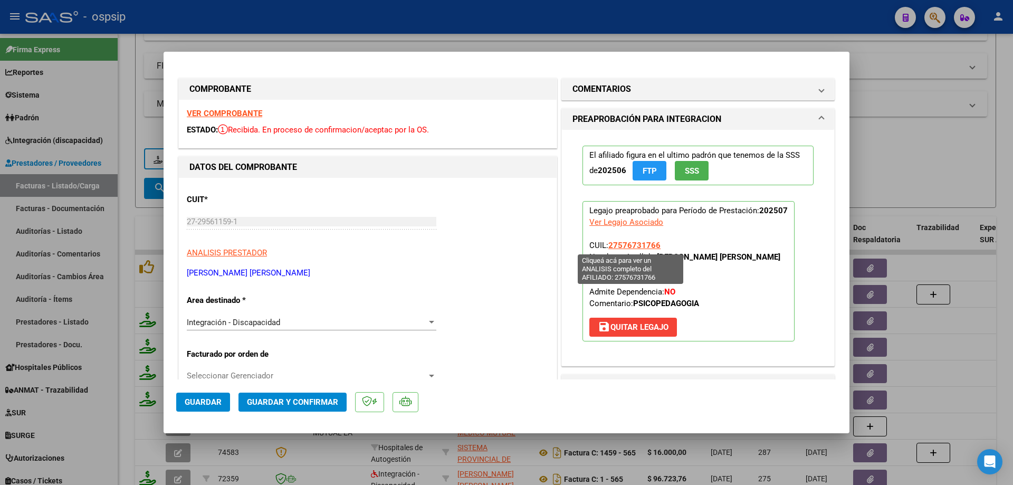
click at [616, 242] on span "27576731766" at bounding box center [634, 245] width 52 height 9
type textarea "27576731766"
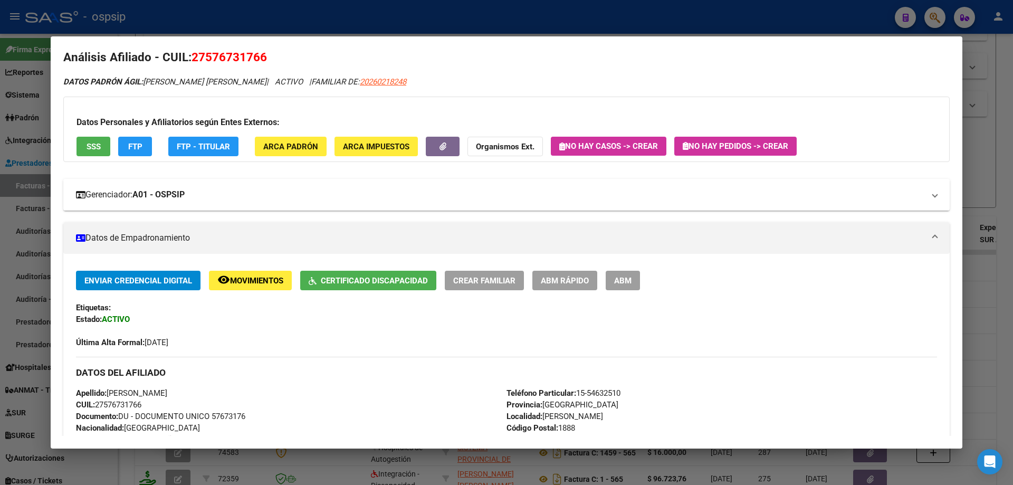
scroll to position [4, 0]
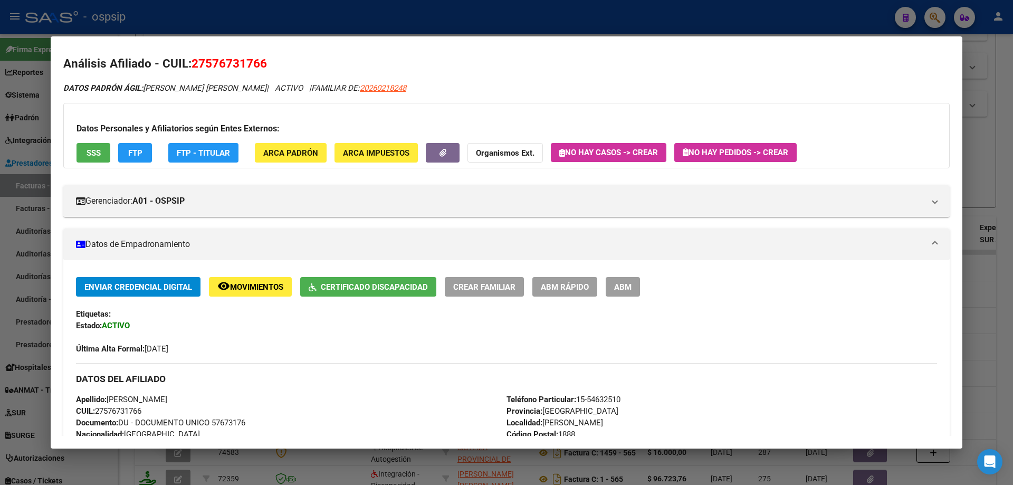
click at [998, 261] on div at bounding box center [506, 242] width 1013 height 485
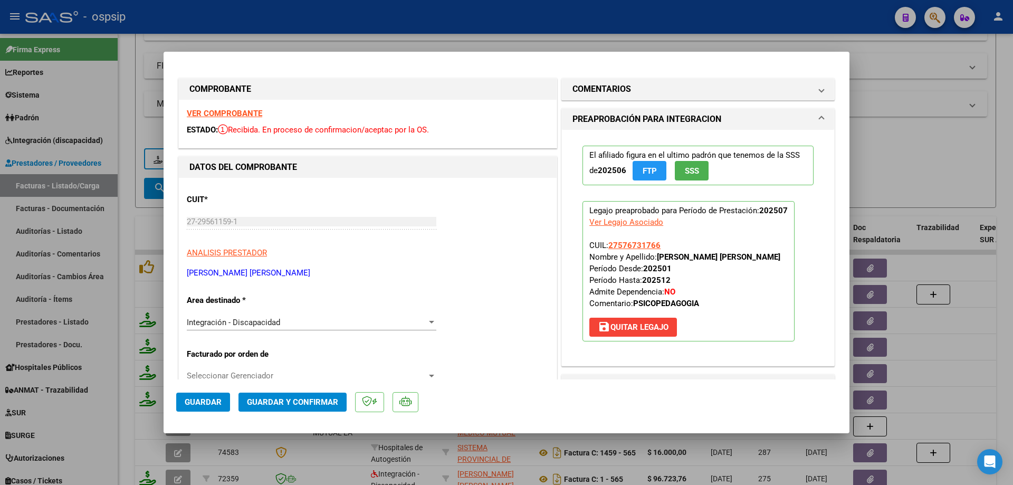
click at [688, 164] on button "SSS" at bounding box center [692, 171] width 34 height 20
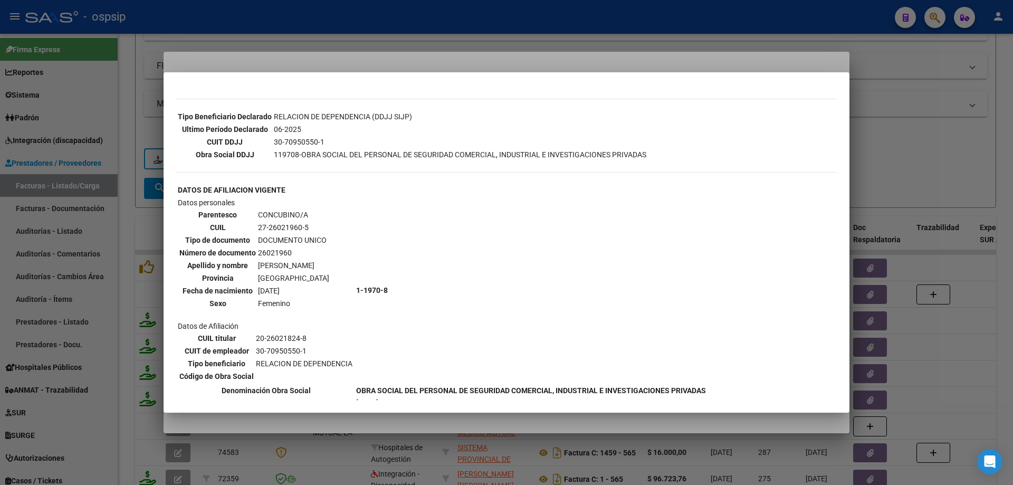
scroll to position [528, 0]
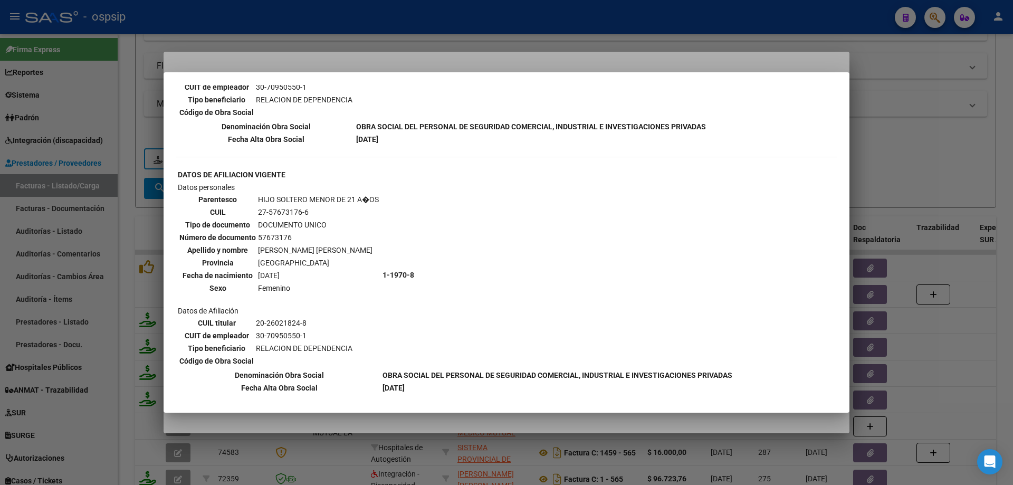
click at [943, 139] on div at bounding box center [506, 242] width 1013 height 485
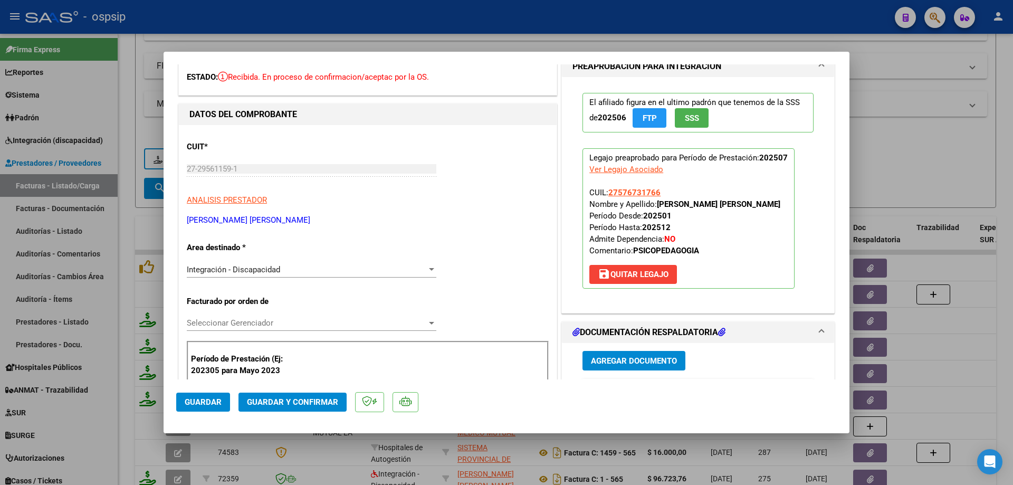
scroll to position [158, 0]
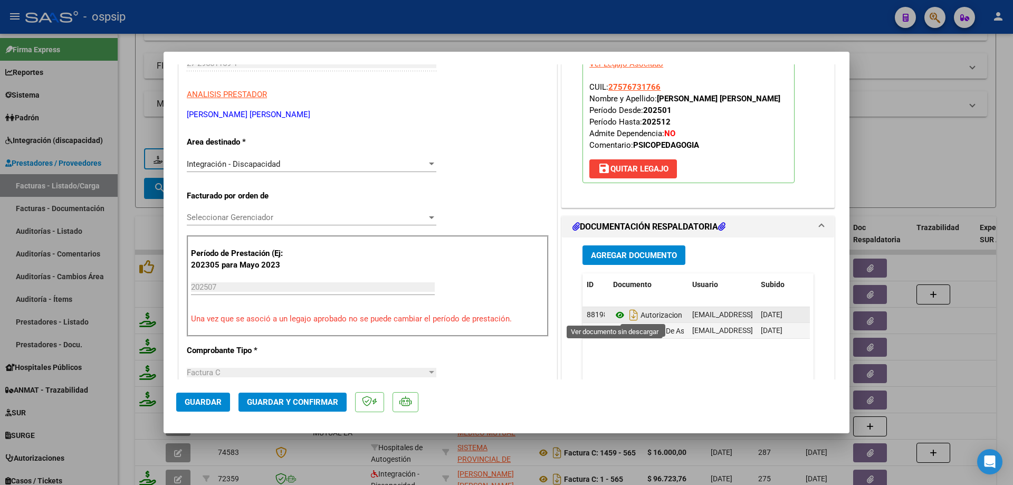
click at [618, 314] on icon at bounding box center [620, 315] width 14 height 13
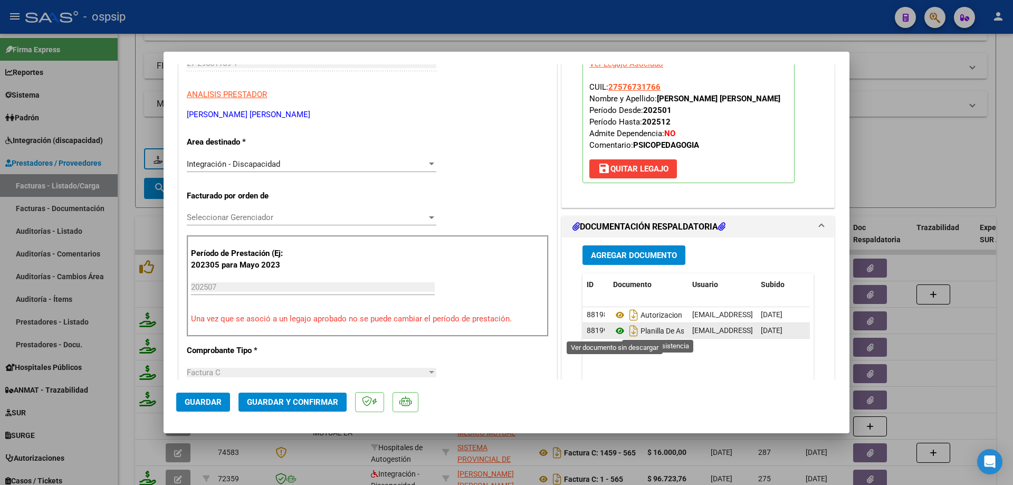
click at [614, 328] on icon at bounding box center [620, 331] width 14 height 13
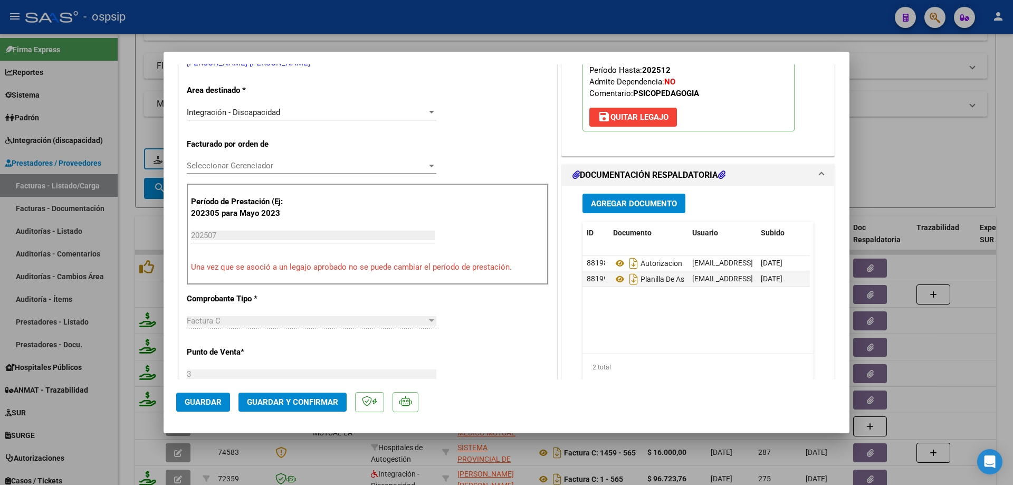
scroll to position [211, 0]
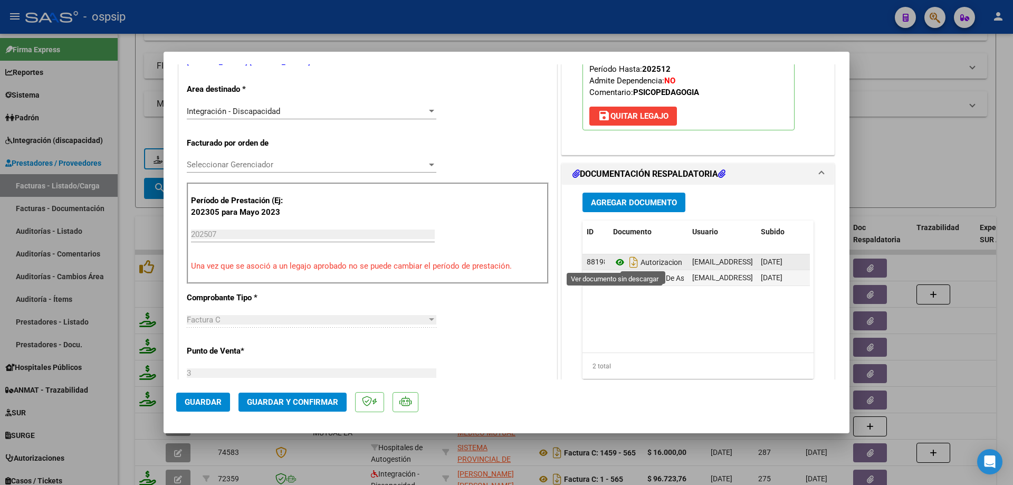
click at [616, 260] on icon at bounding box center [620, 262] width 14 height 13
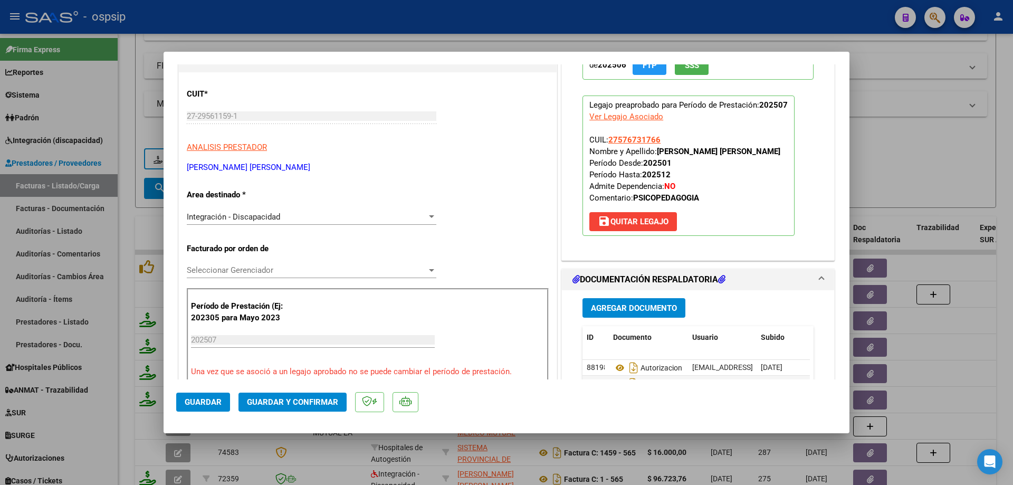
click at [321, 396] on button "Guardar y Confirmar" at bounding box center [293, 402] width 108 height 19
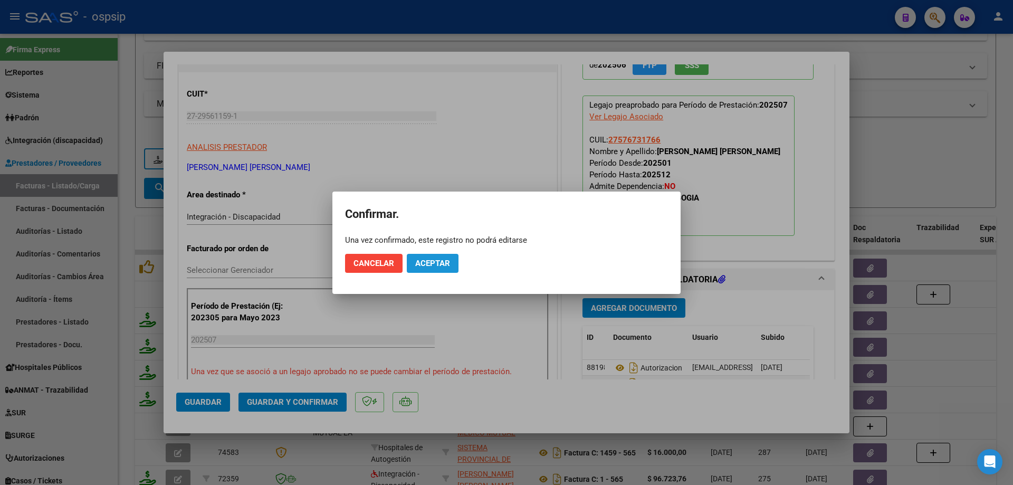
click at [440, 258] on button "Aceptar" at bounding box center [433, 263] width 52 height 19
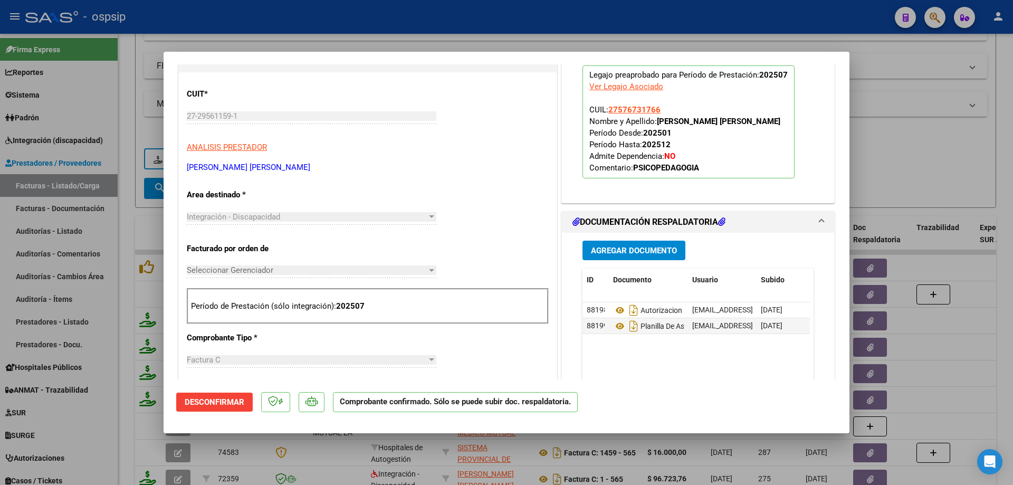
click at [909, 151] on div at bounding box center [506, 242] width 1013 height 485
type input "$ 0,00"
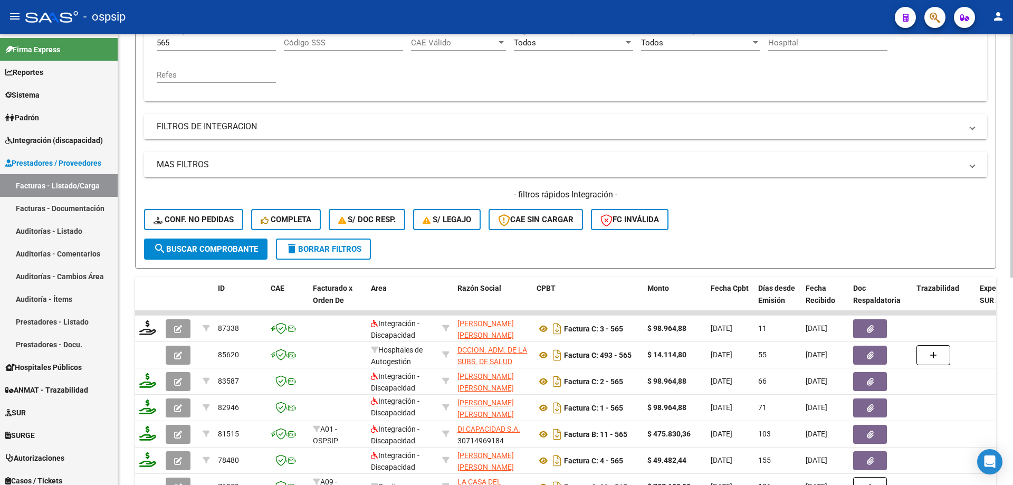
scroll to position [120, 0]
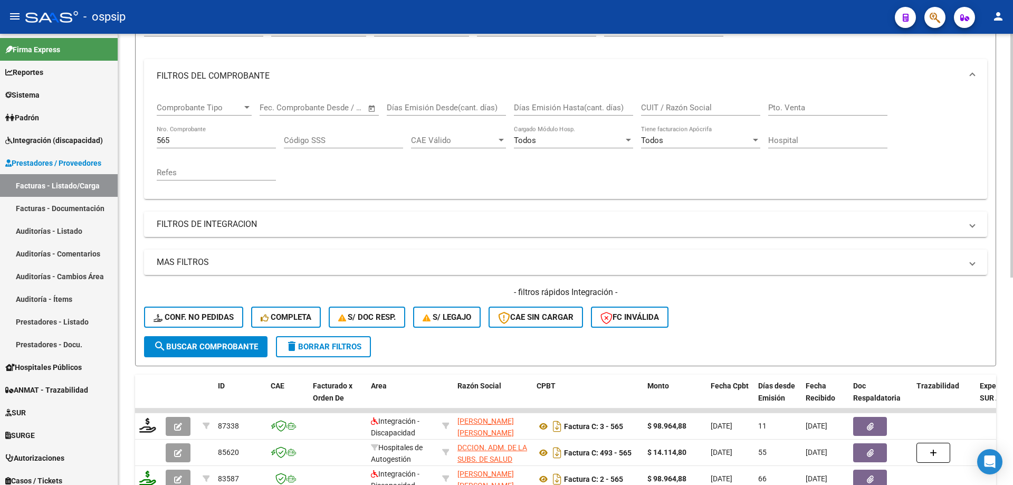
click at [180, 142] on input "565" at bounding box center [216, 140] width 119 height 9
type input "5"
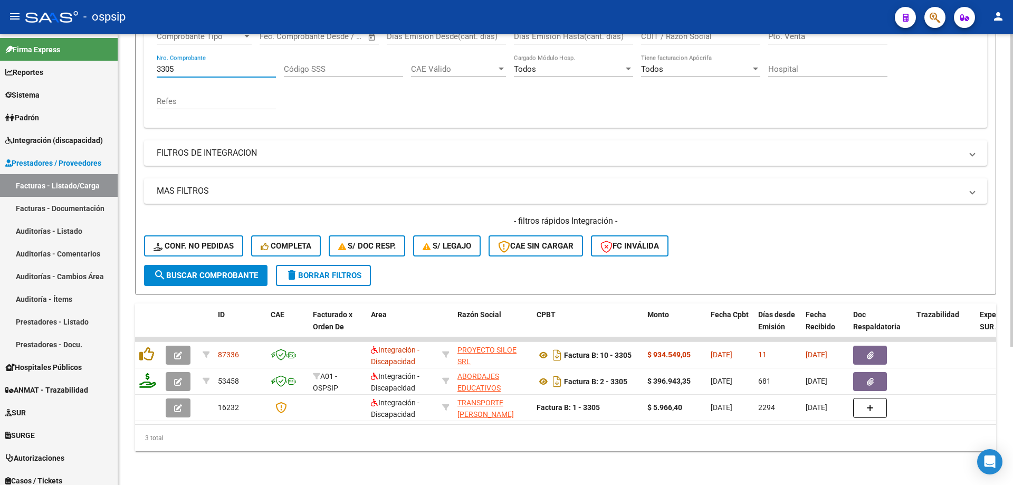
scroll to position [199, 0]
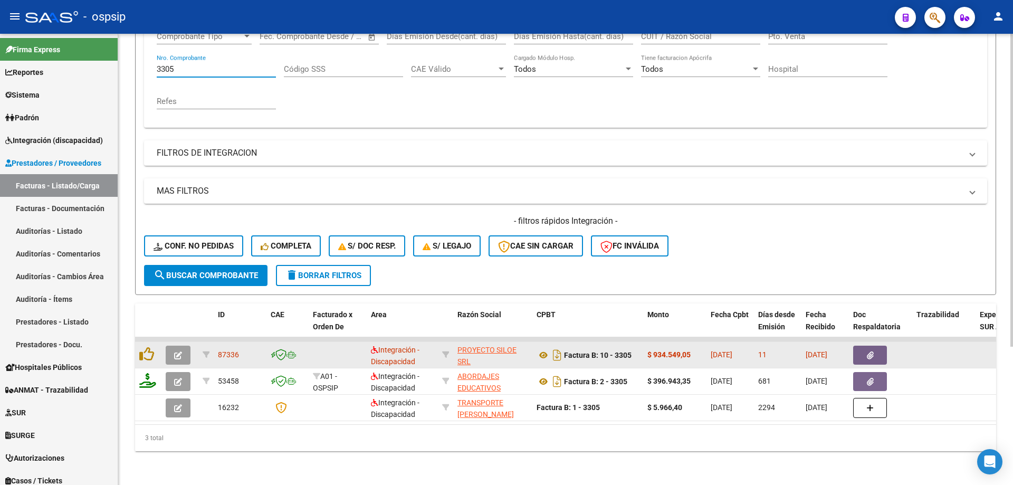
type input "3305"
click at [173, 349] on button "button" at bounding box center [178, 355] width 25 height 19
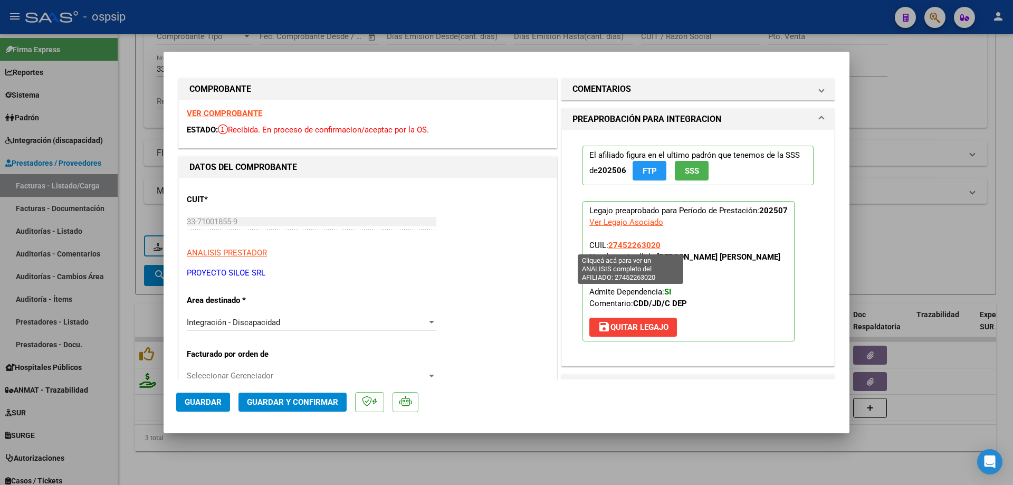
click at [619, 244] on span "27452263020" at bounding box center [634, 245] width 52 height 9
type textarea "27452263020"
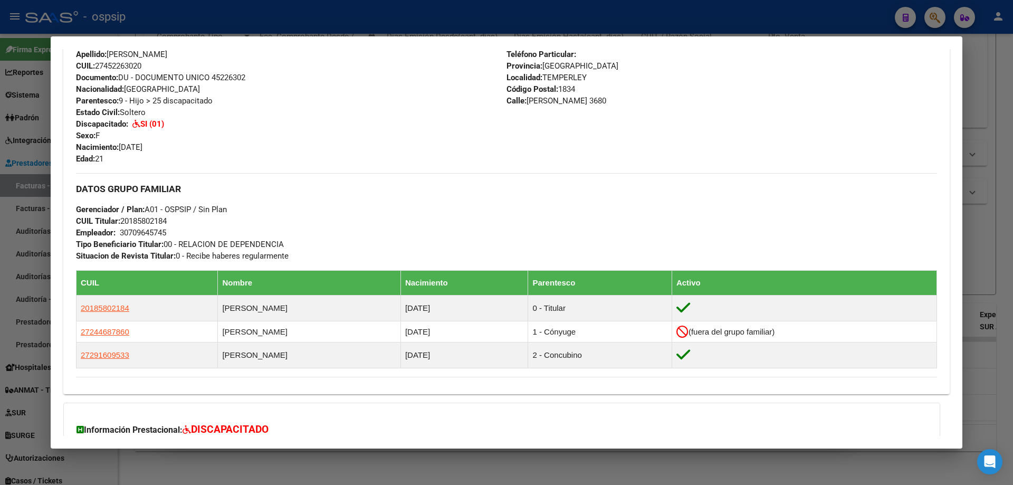
scroll to position [422, 0]
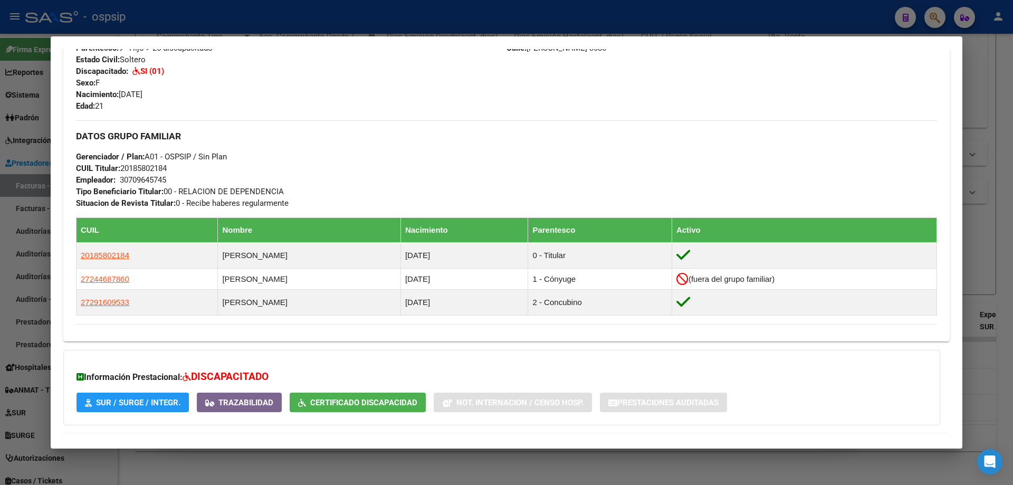
click at [1007, 227] on div at bounding box center [506, 242] width 1013 height 485
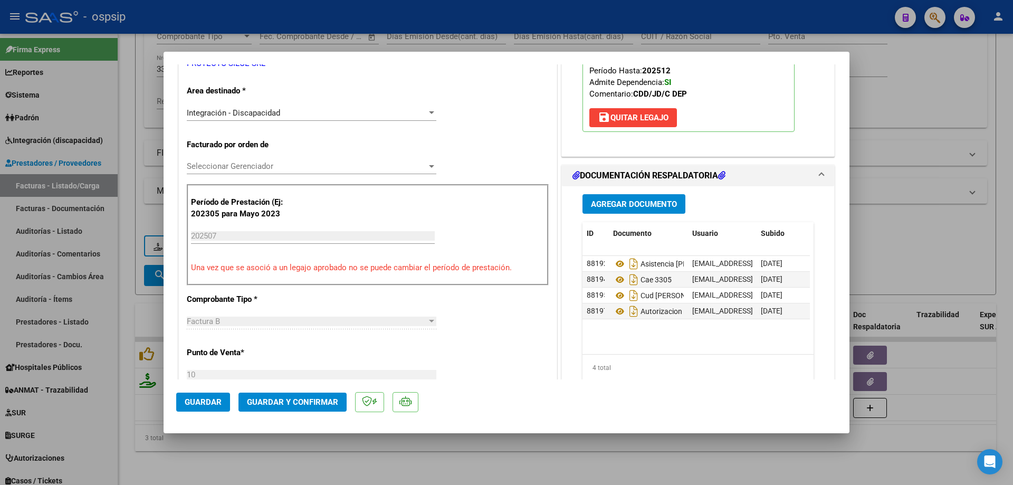
scroll to position [211, 0]
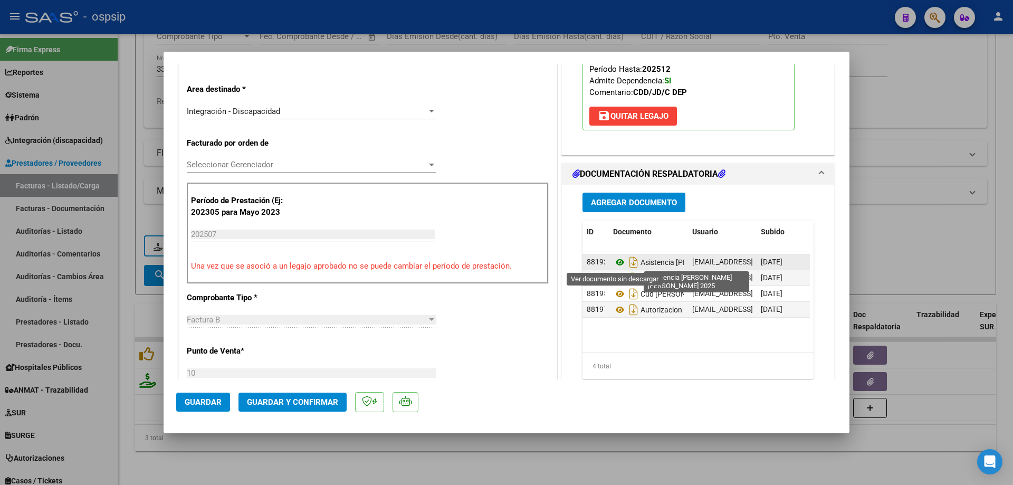
click at [614, 263] on icon at bounding box center [620, 262] width 14 height 13
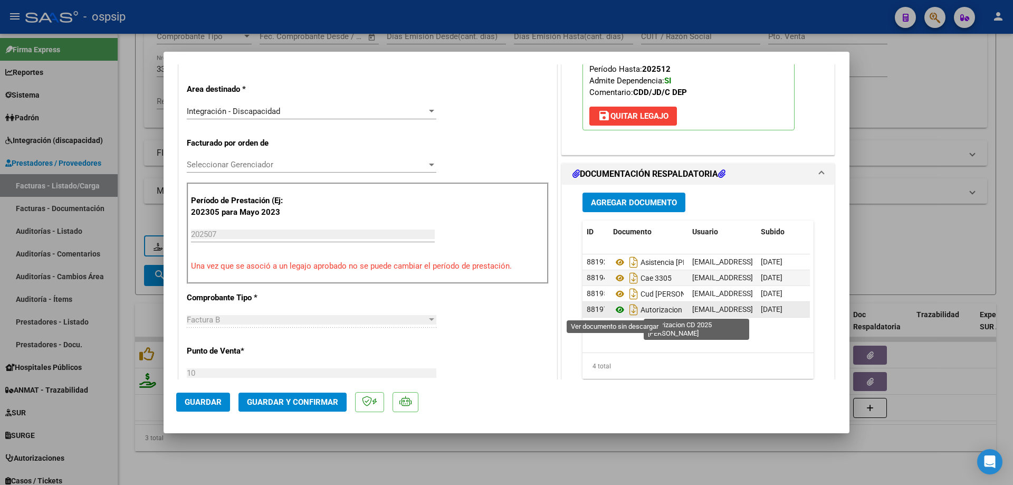
click at [616, 307] on icon at bounding box center [620, 309] width 14 height 13
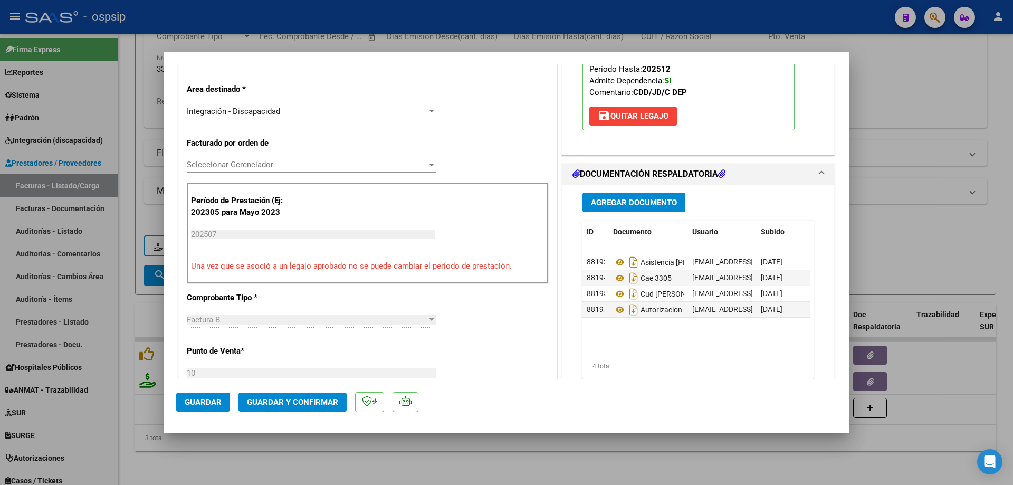
click at [287, 407] on button "Guardar y Confirmar" at bounding box center [293, 402] width 108 height 19
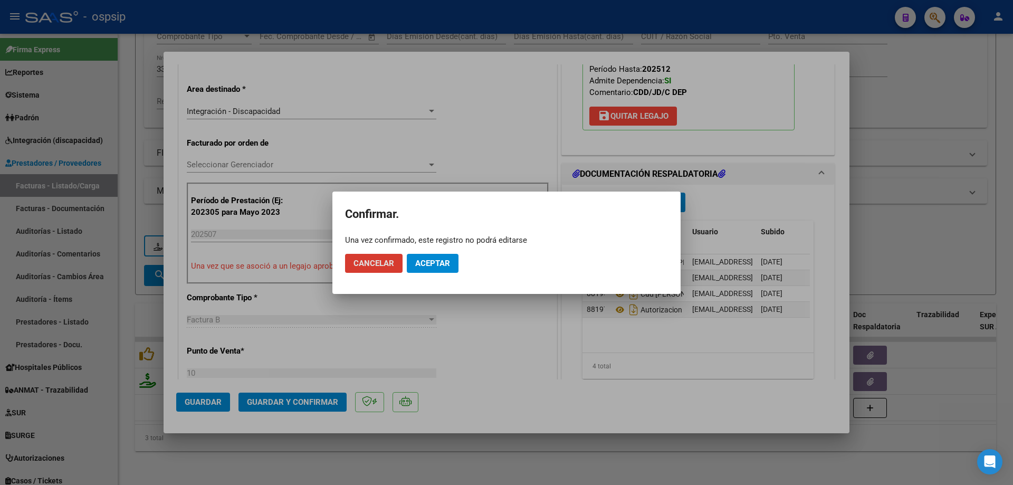
click at [449, 271] on button "Aceptar" at bounding box center [433, 263] width 52 height 19
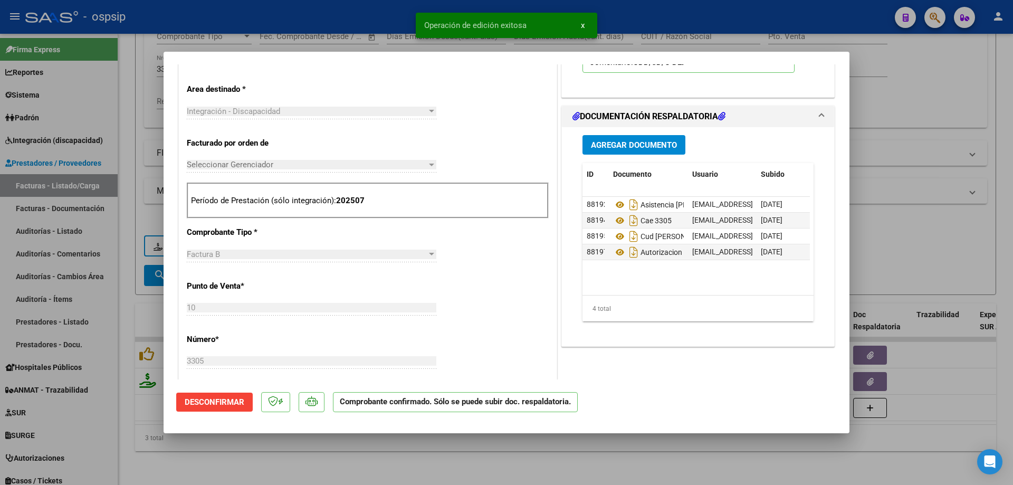
click at [937, 152] on div at bounding box center [506, 242] width 1013 height 485
type input "$ 0,00"
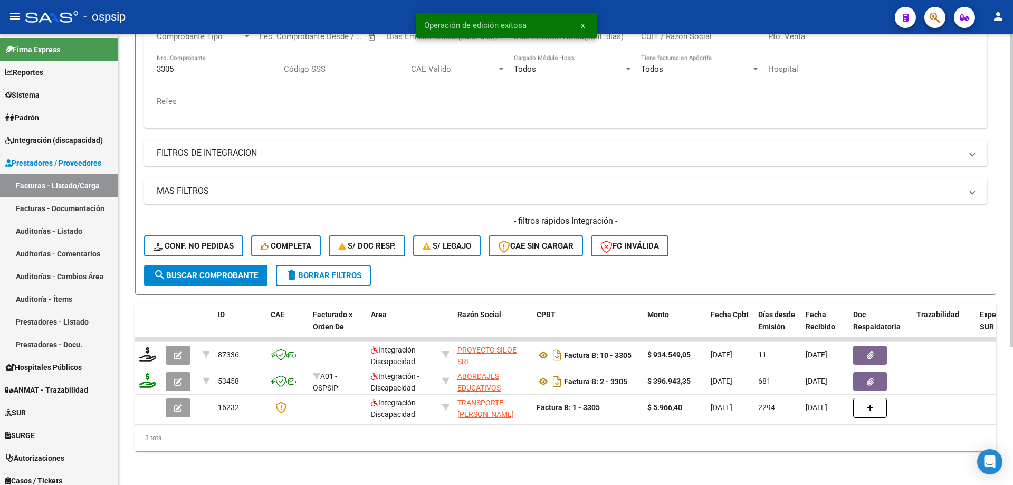
click at [201, 55] on div "3305 Nro. Comprobante" at bounding box center [216, 65] width 119 height 23
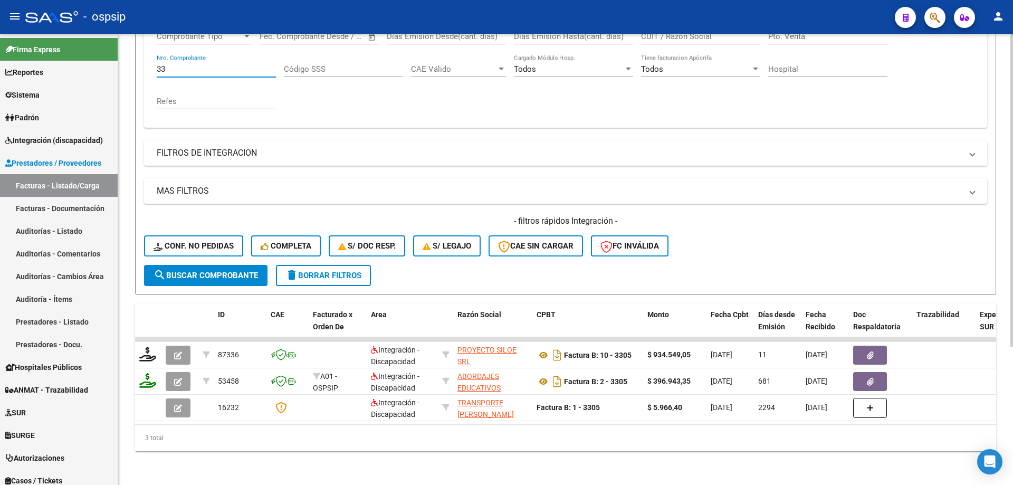
type input "3"
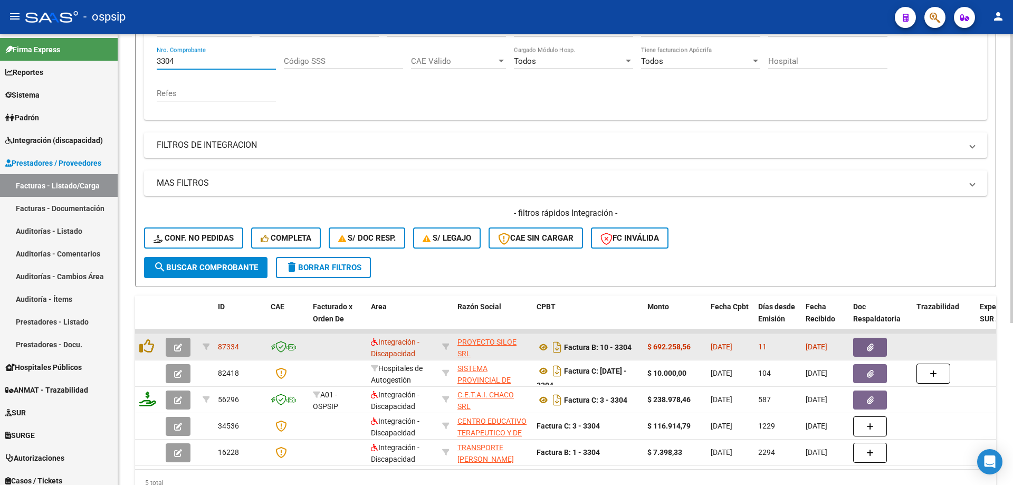
type input "3304"
click at [180, 349] on icon "button" at bounding box center [178, 348] width 8 height 8
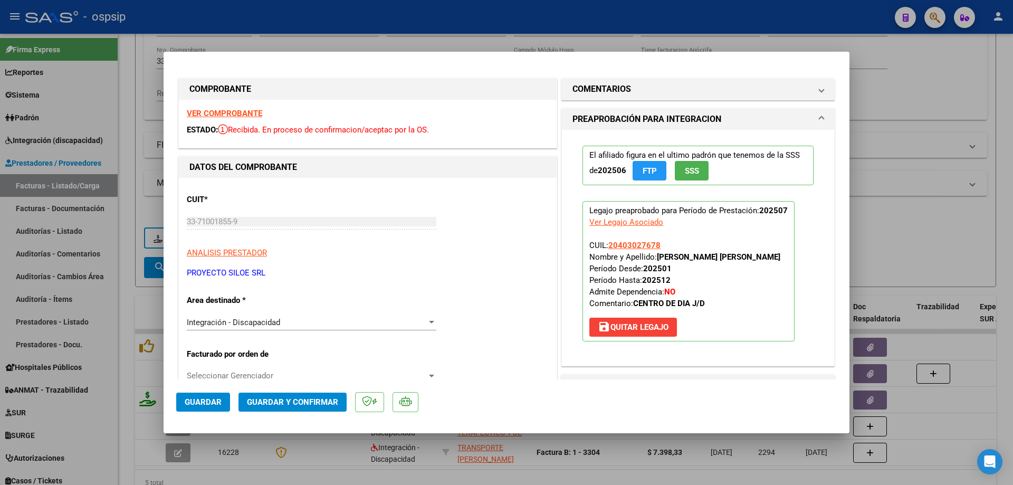
click at [693, 173] on span "SSS" at bounding box center [692, 170] width 14 height 9
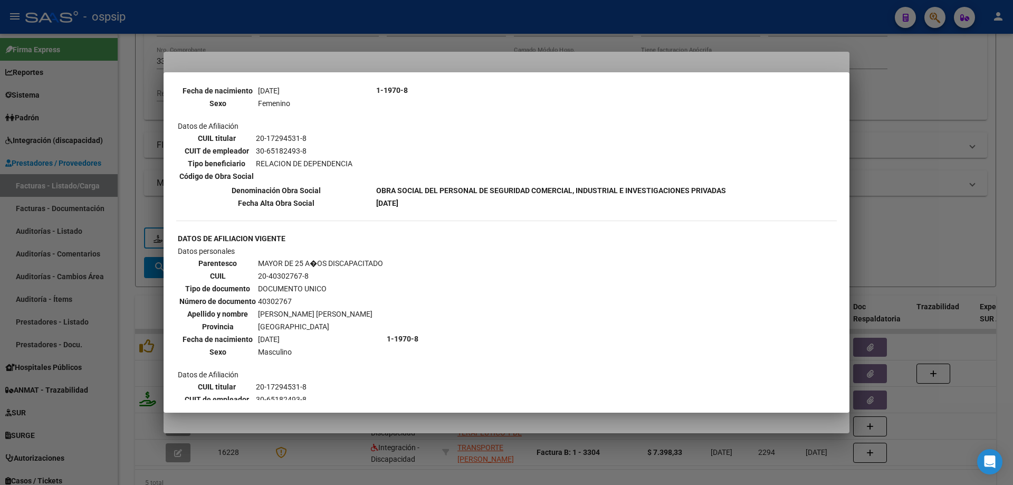
scroll to position [528, 0]
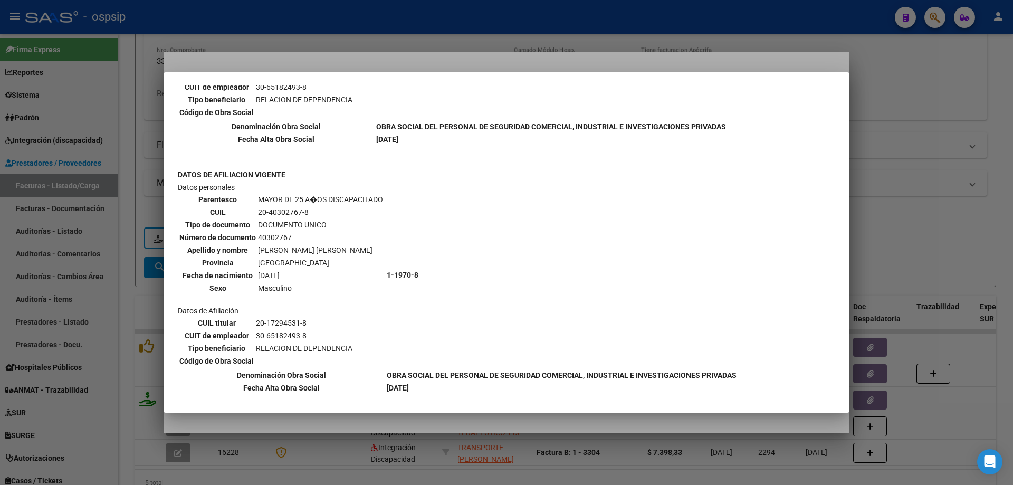
click at [877, 170] on div at bounding box center [506, 242] width 1013 height 485
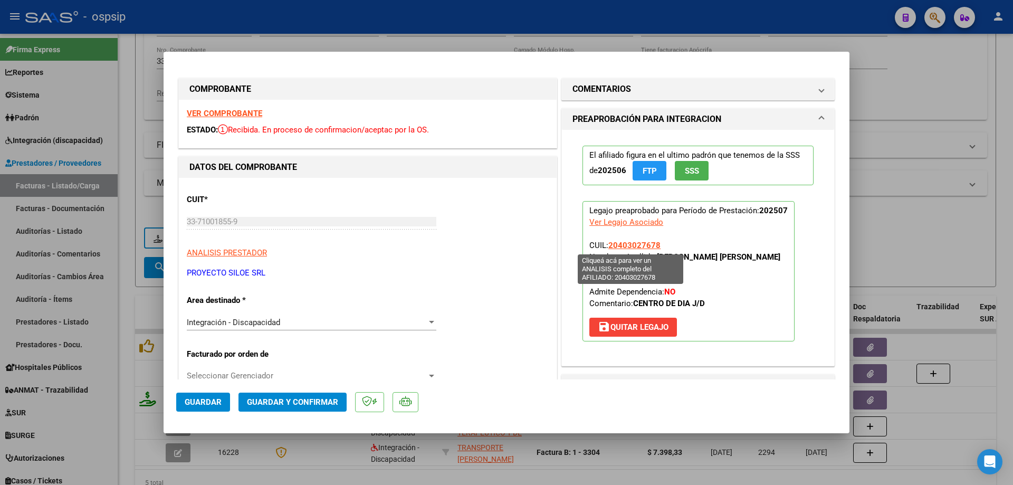
click at [623, 244] on span "20403027678" at bounding box center [634, 245] width 52 height 9
type textarea "20403027678"
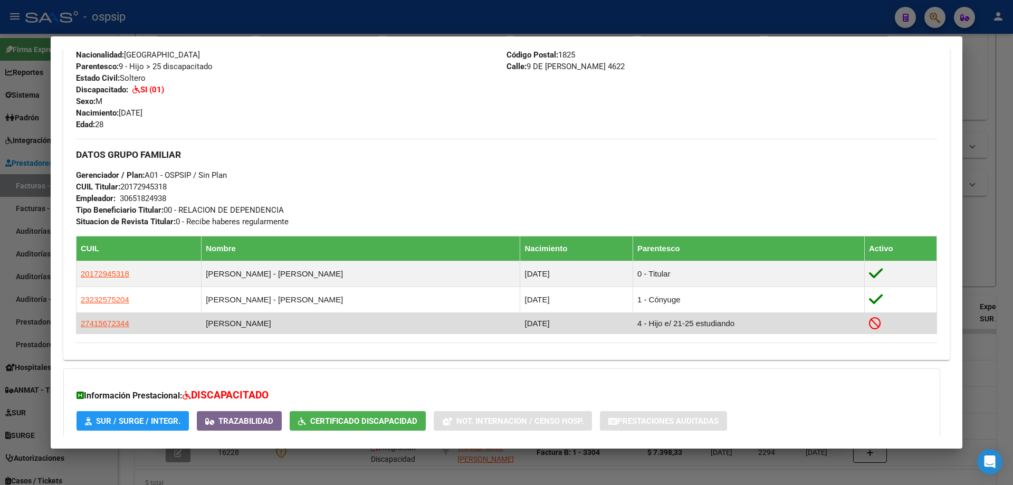
scroll to position [474, 0]
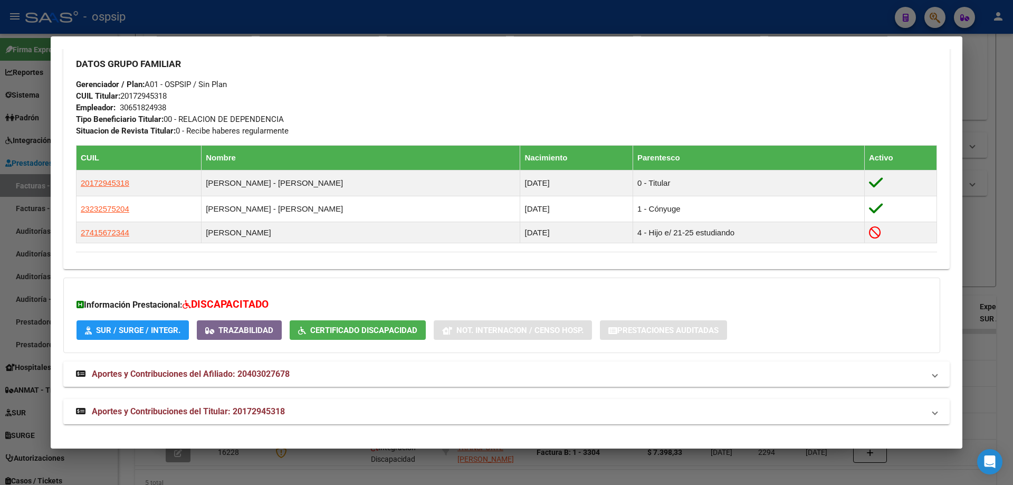
click at [991, 261] on div at bounding box center [506, 242] width 1013 height 485
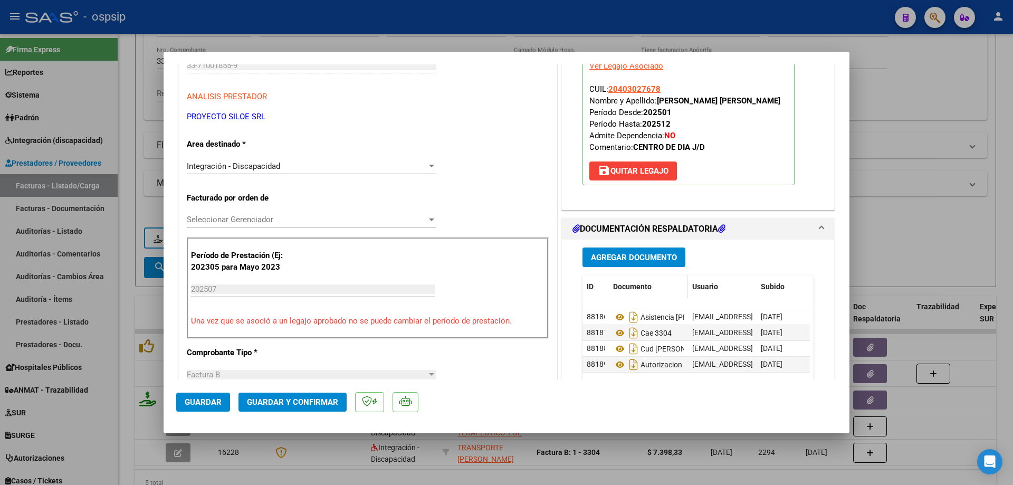
scroll to position [158, 0]
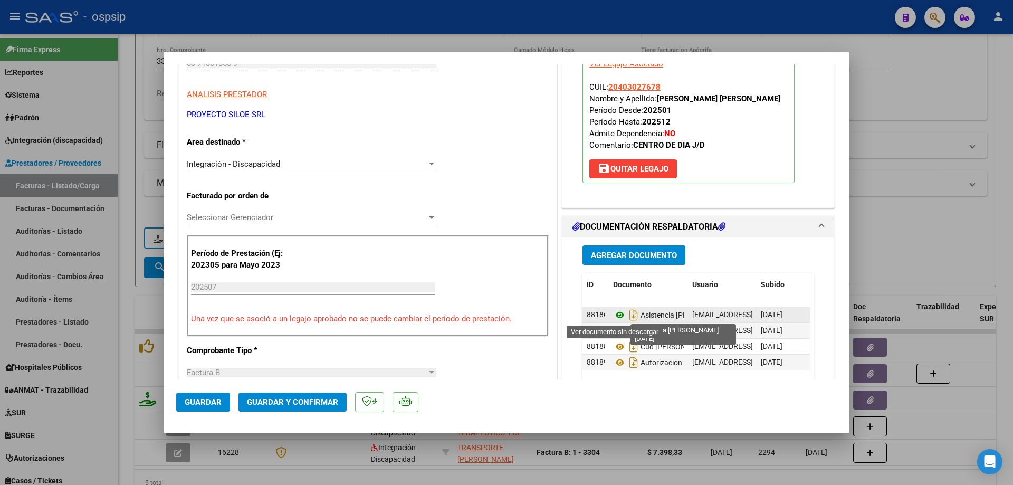
click at [618, 312] on icon at bounding box center [620, 315] width 14 height 13
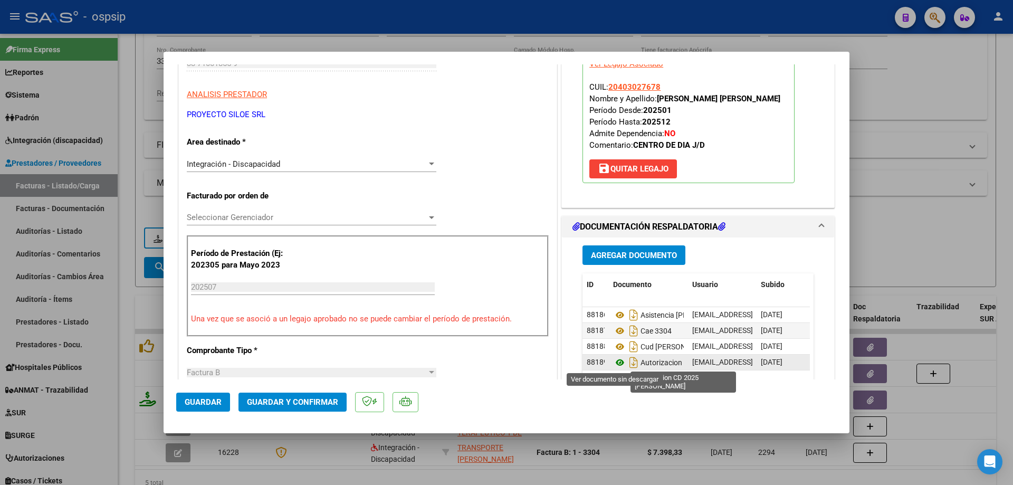
click at [615, 362] on icon at bounding box center [620, 362] width 14 height 13
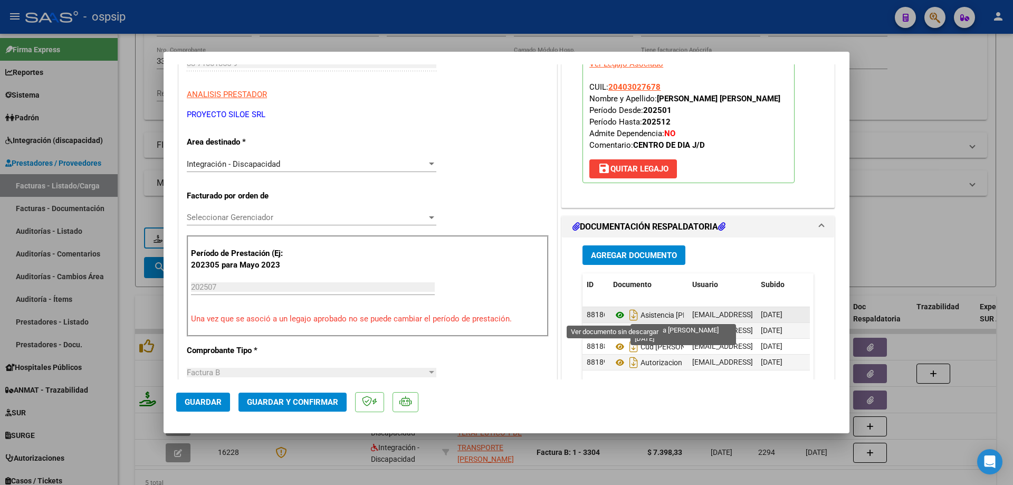
click at [614, 313] on icon at bounding box center [620, 315] width 14 height 13
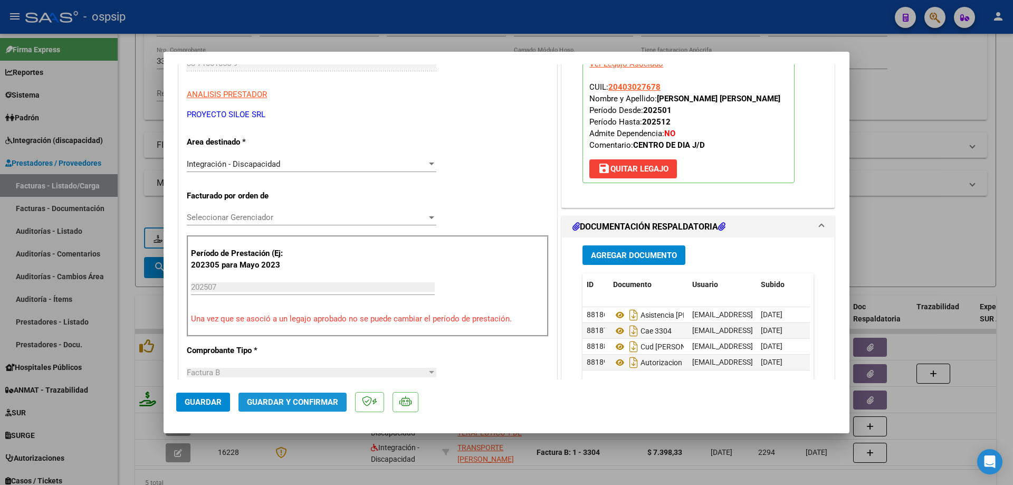
click at [326, 403] on span "Guardar y Confirmar" at bounding box center [292, 401] width 91 height 9
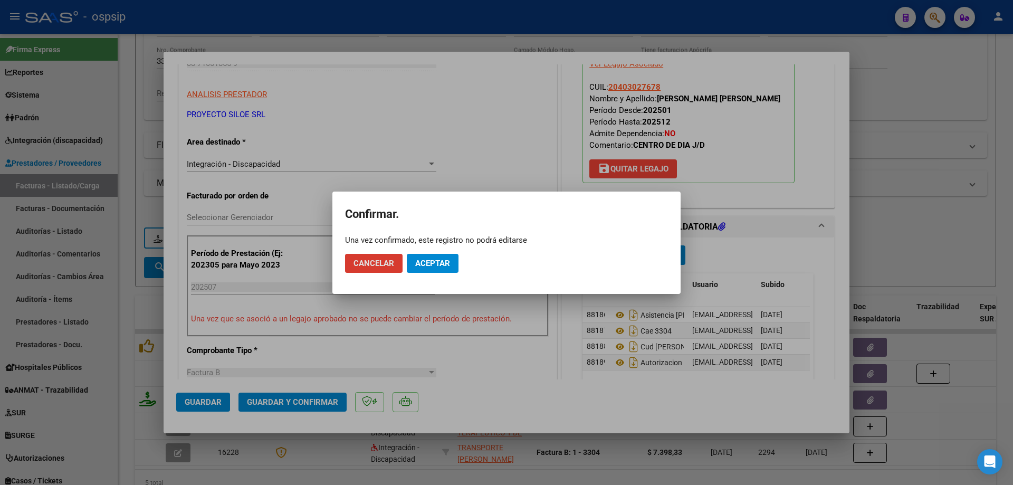
click at [436, 256] on button "Aceptar" at bounding box center [433, 263] width 52 height 19
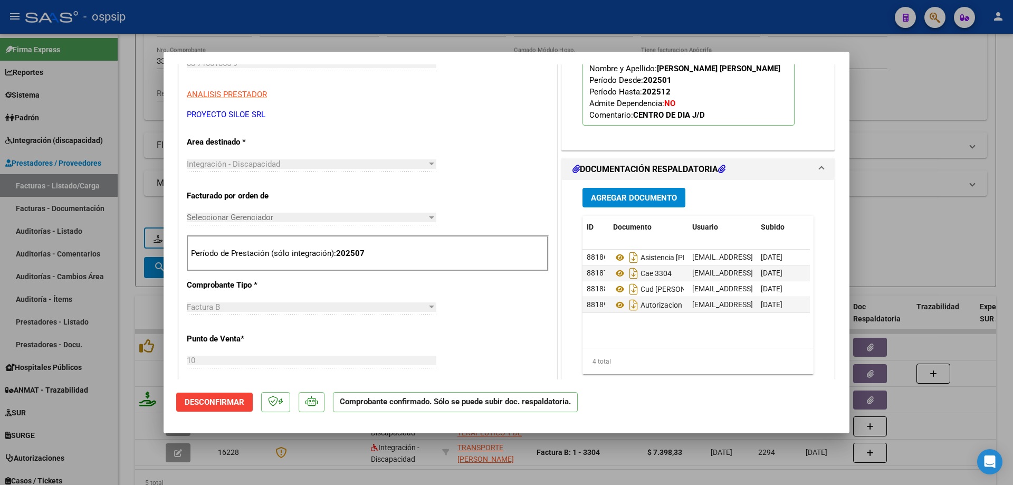
click at [918, 241] on div at bounding box center [506, 242] width 1013 height 485
type input "$ 0,00"
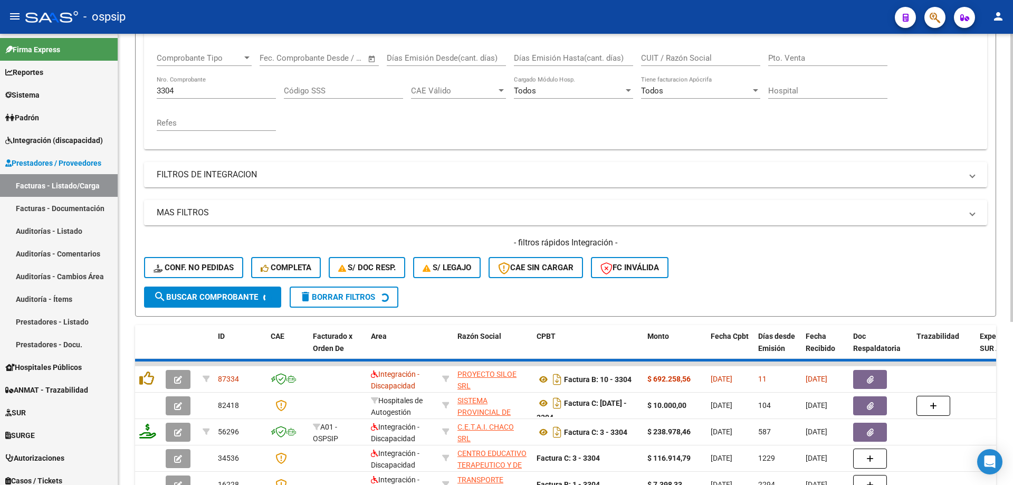
scroll to position [94, 0]
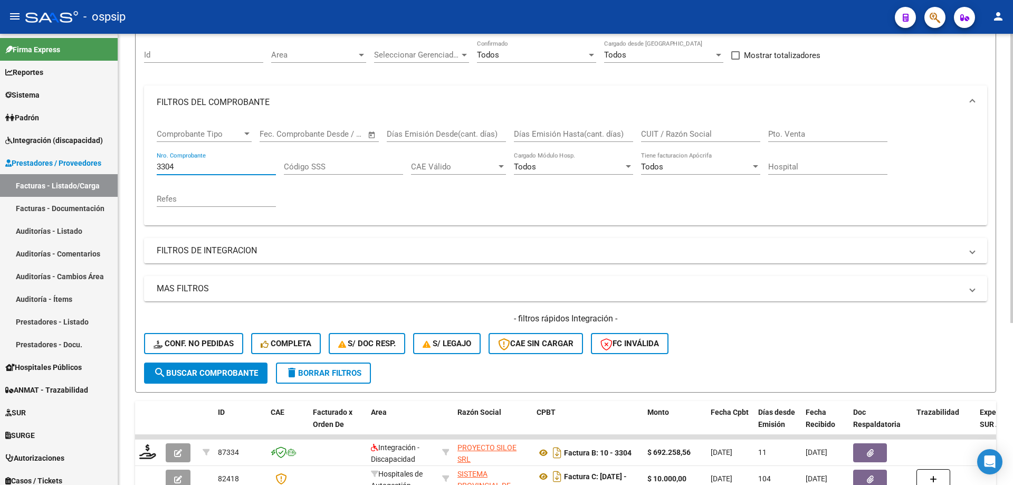
click at [190, 165] on input "3304" at bounding box center [216, 166] width 119 height 9
type input "3"
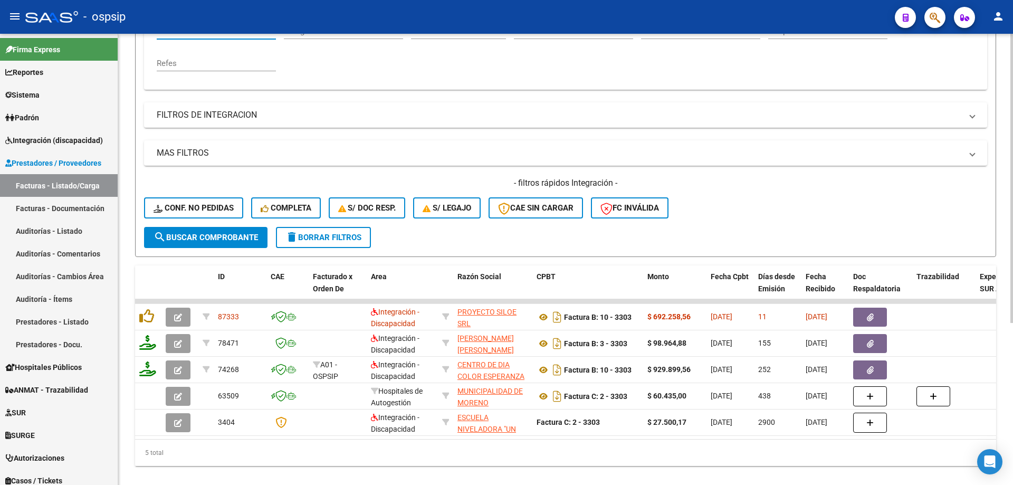
scroll to position [252, 0]
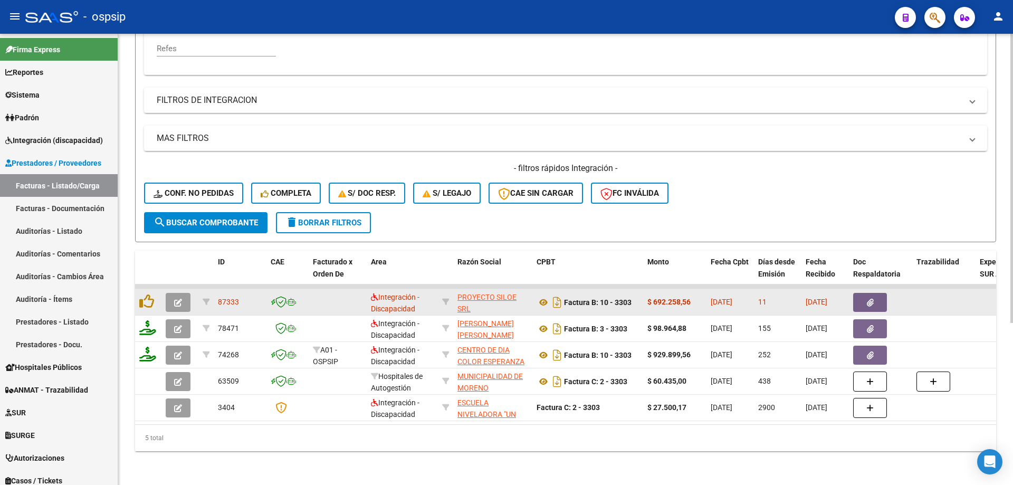
type input "3303"
click at [178, 299] on icon "button" at bounding box center [178, 303] width 8 height 8
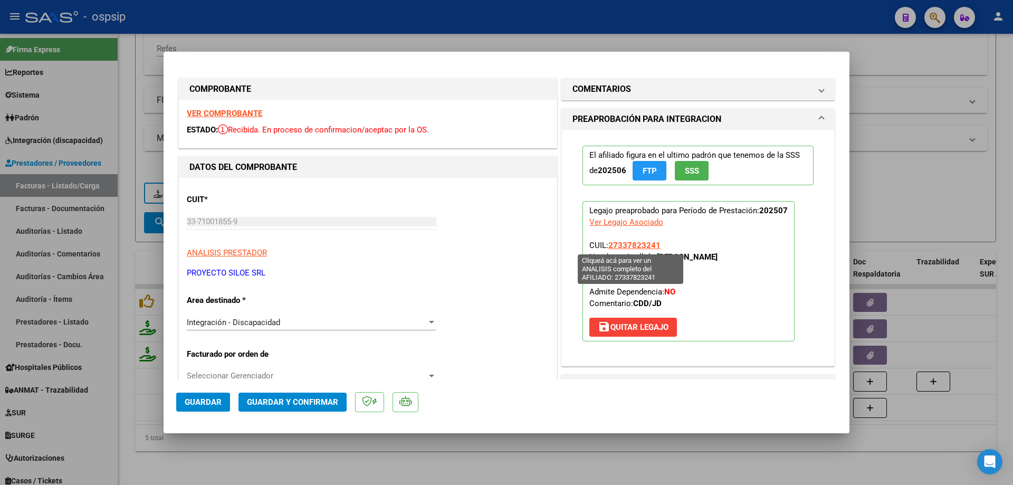
click at [627, 245] on span "27337823241" at bounding box center [634, 245] width 52 height 9
type textarea "27337823241"
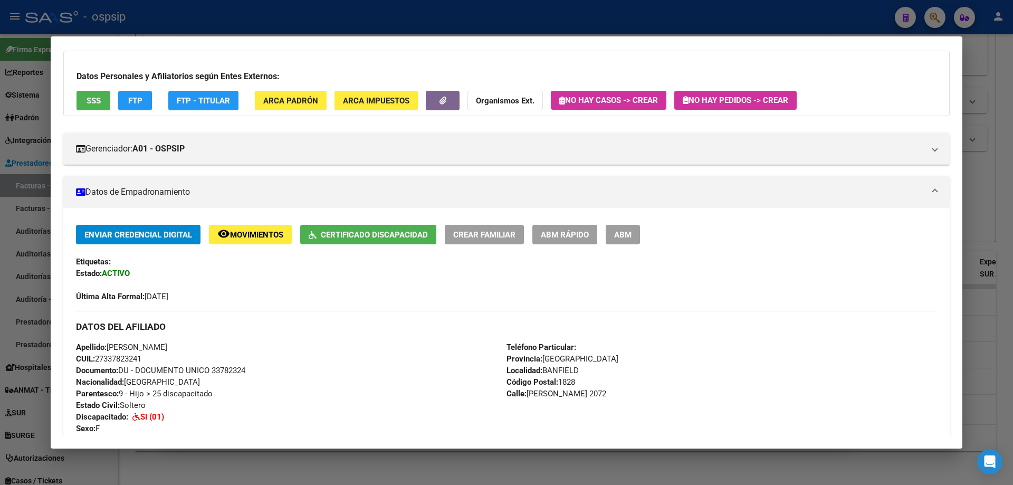
scroll to position [53, 0]
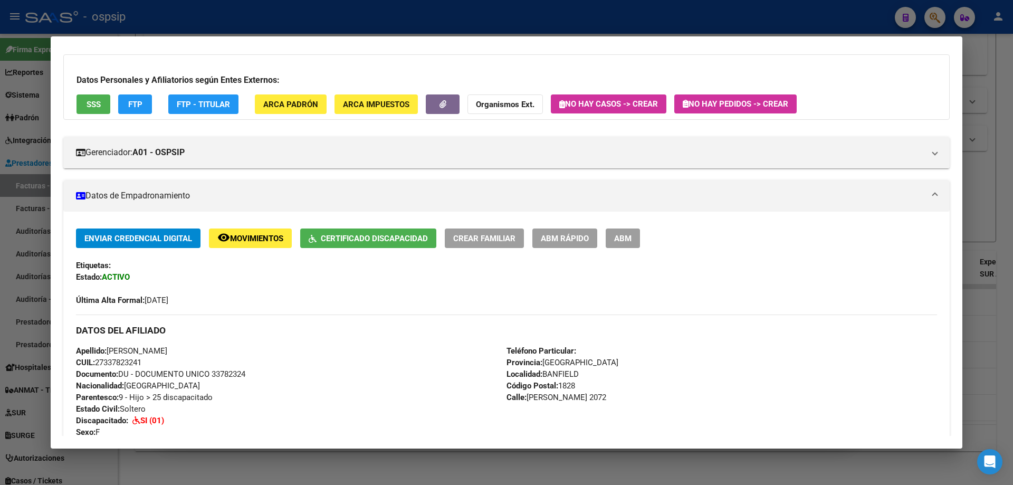
click at [979, 221] on div at bounding box center [506, 242] width 1013 height 485
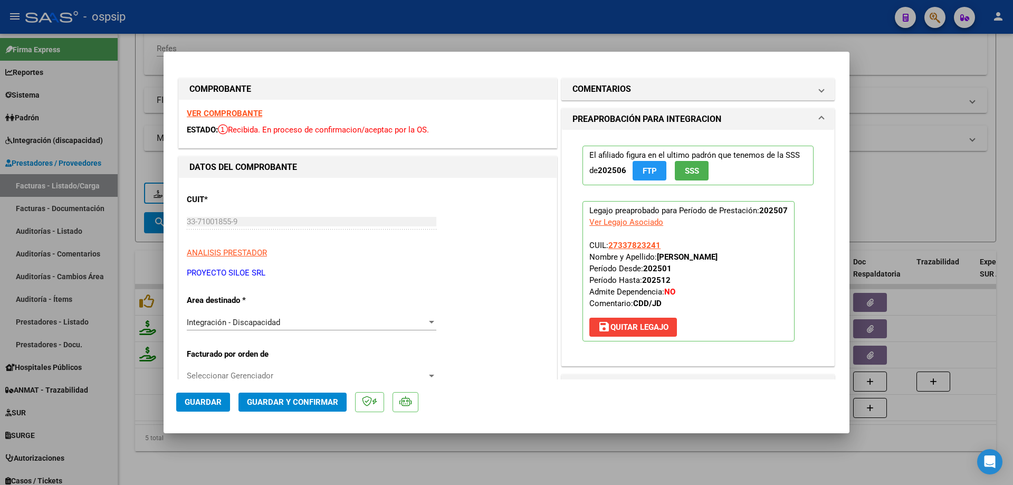
click at [688, 174] on span "SSS" at bounding box center [692, 170] width 14 height 9
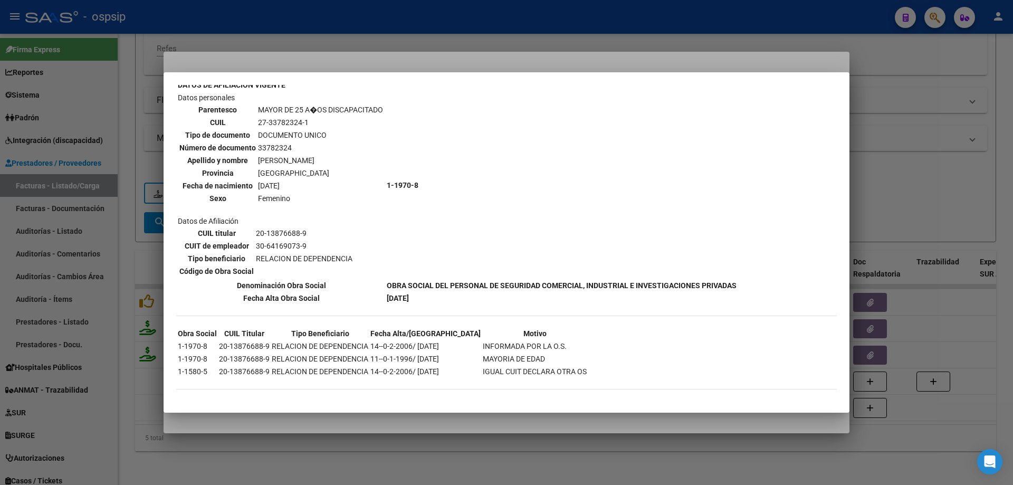
scroll to position [263, 0]
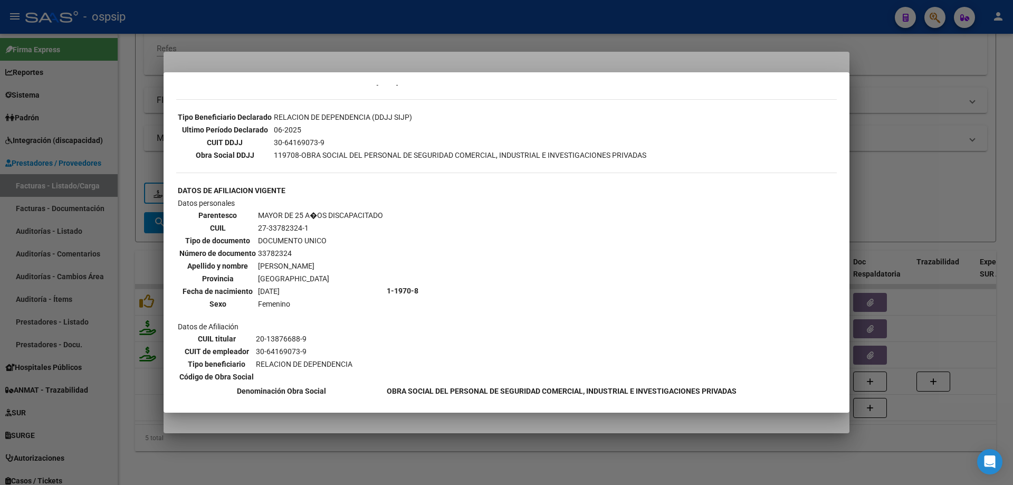
click at [905, 164] on div at bounding box center [506, 242] width 1013 height 485
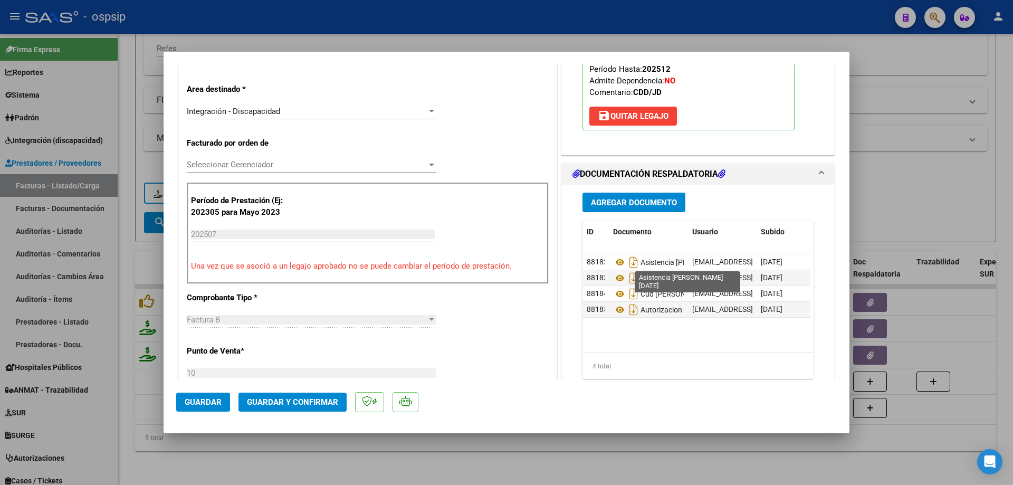
scroll to position [264, 0]
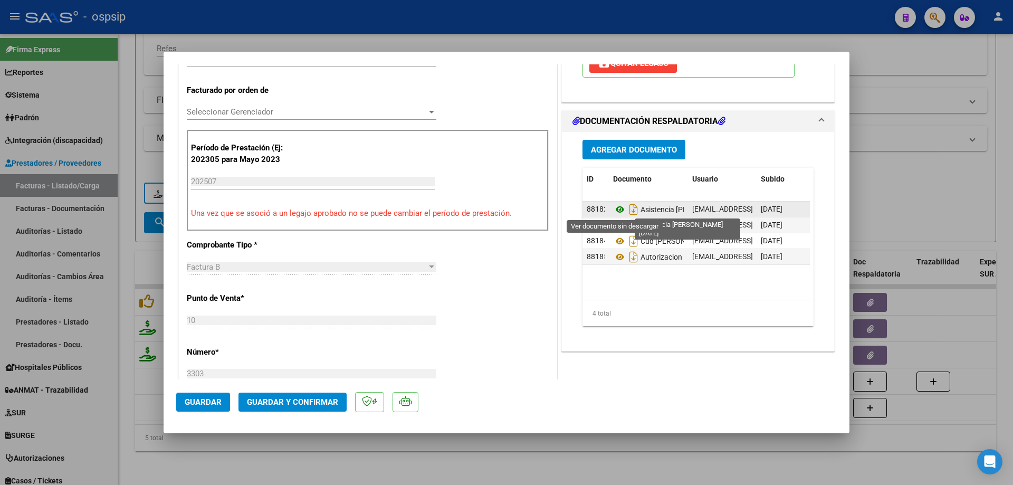
click at [614, 208] on icon at bounding box center [620, 209] width 14 height 13
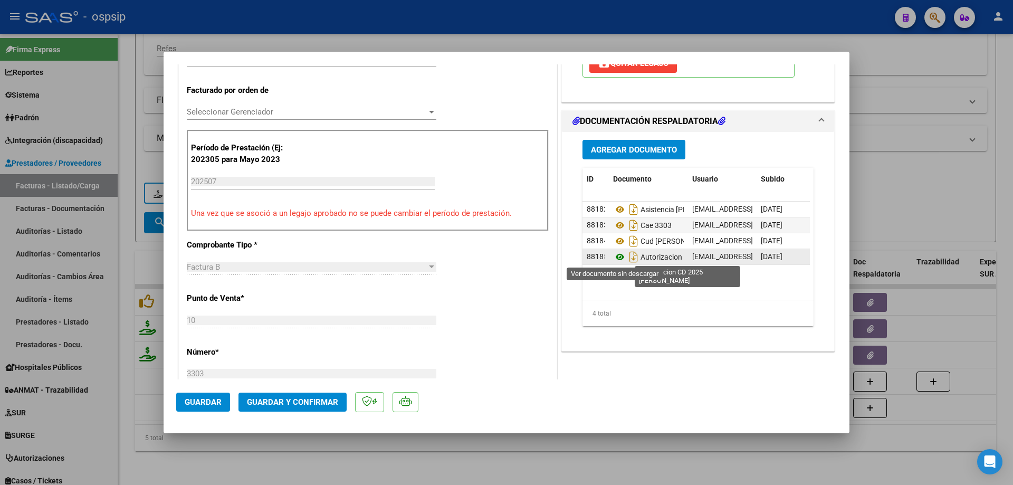
click at [616, 259] on icon at bounding box center [620, 257] width 14 height 13
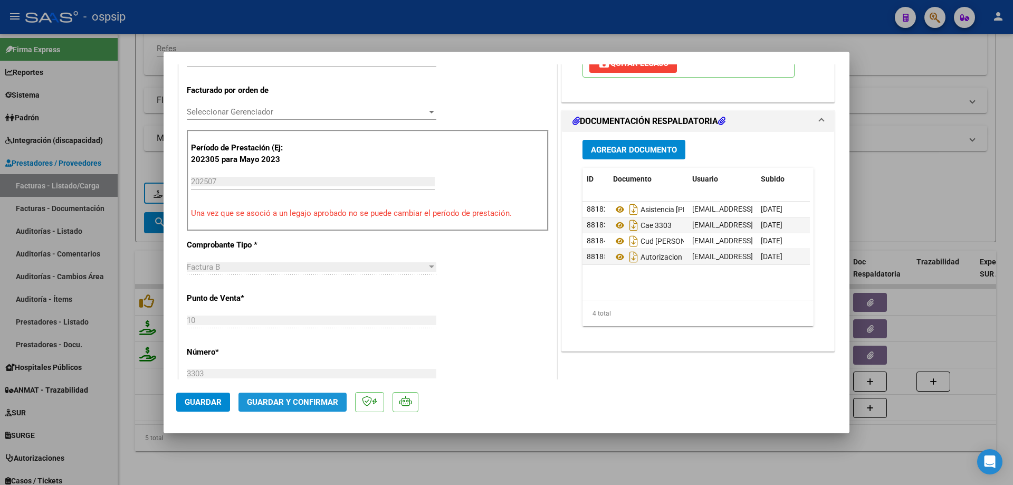
click at [330, 396] on button "Guardar y Confirmar" at bounding box center [293, 402] width 108 height 19
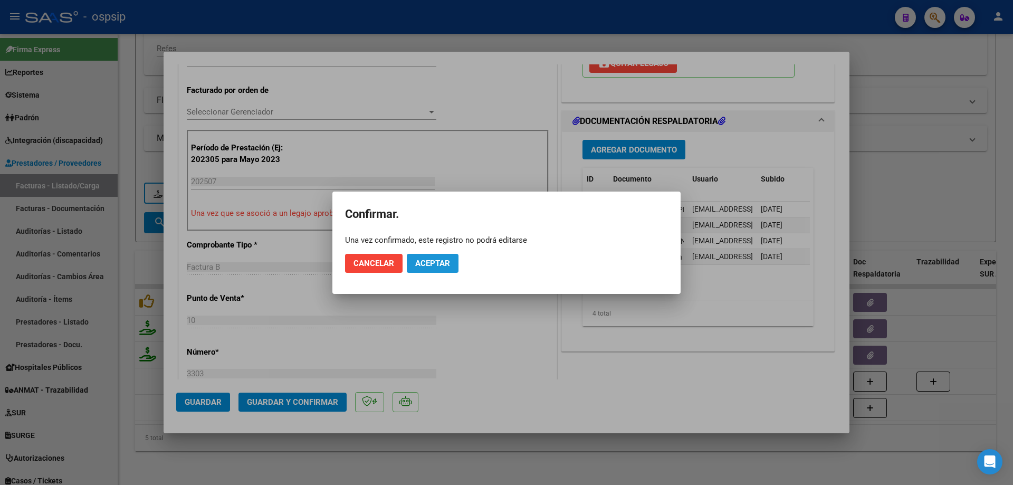
click at [428, 263] on span "Aceptar" at bounding box center [432, 263] width 35 height 9
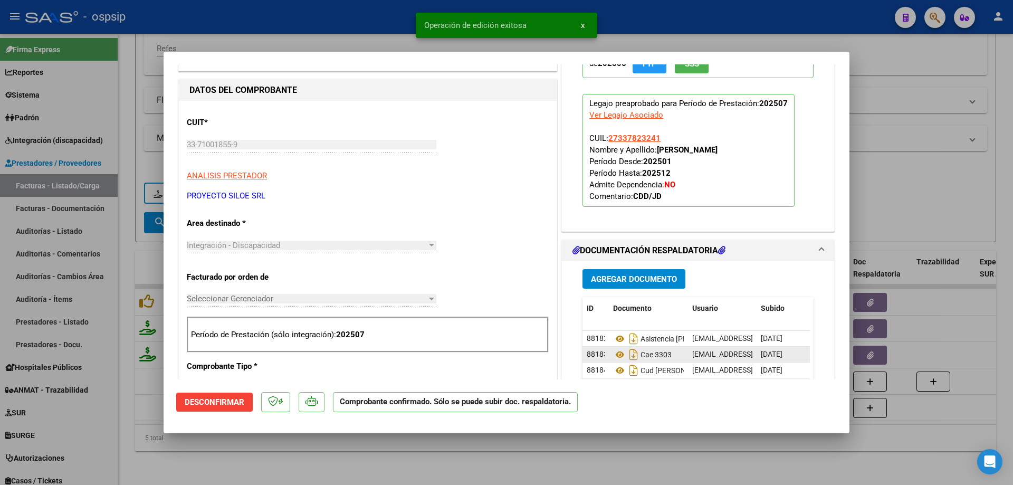
scroll to position [53, 0]
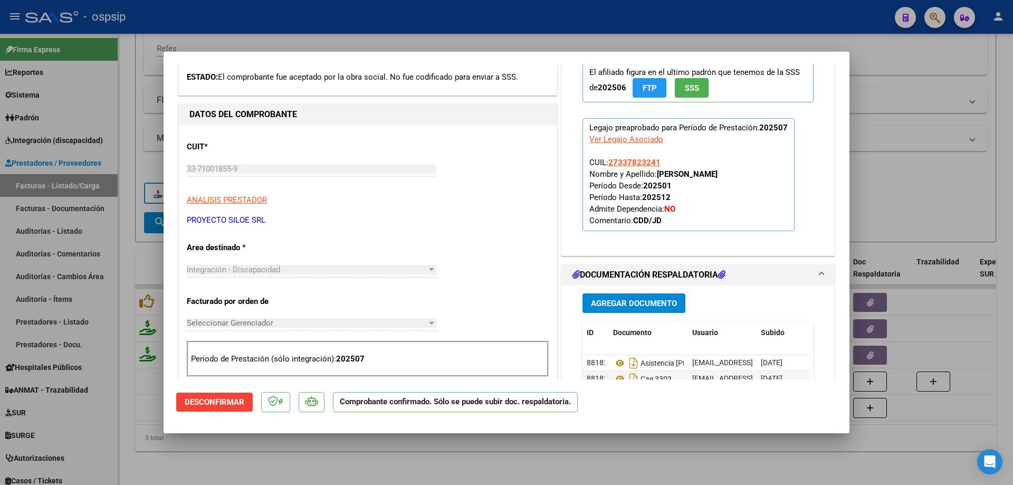
click at [921, 154] on div at bounding box center [506, 242] width 1013 height 485
type input "$ 0,00"
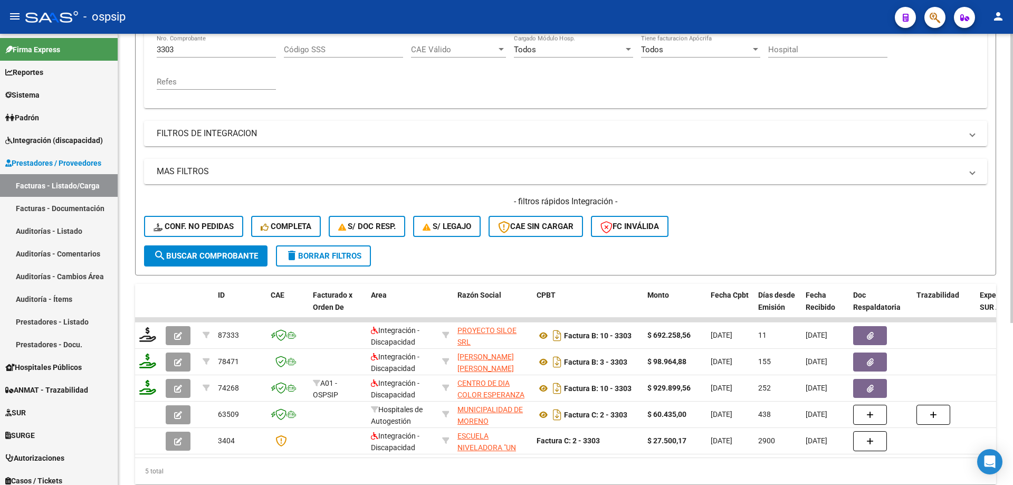
scroll to position [199, 0]
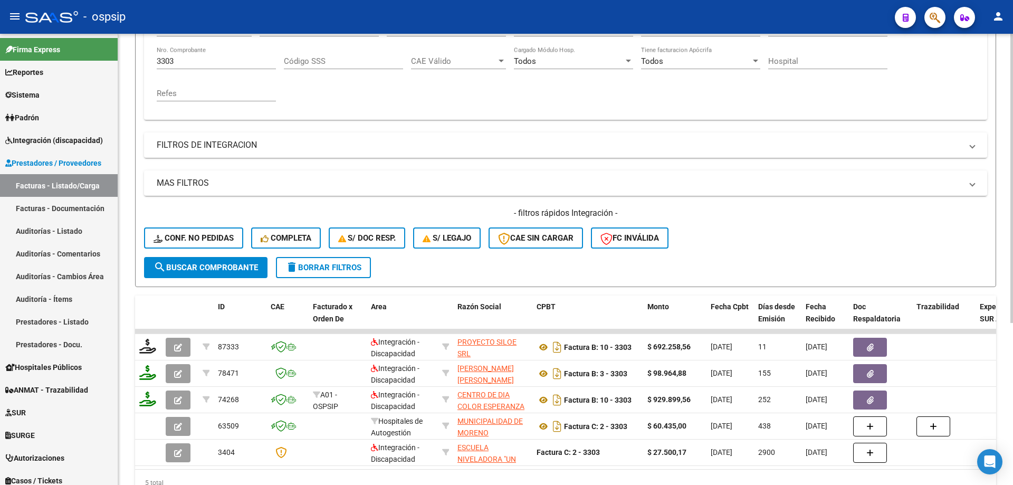
click at [186, 59] on input "3303" at bounding box center [216, 60] width 119 height 9
type input "3"
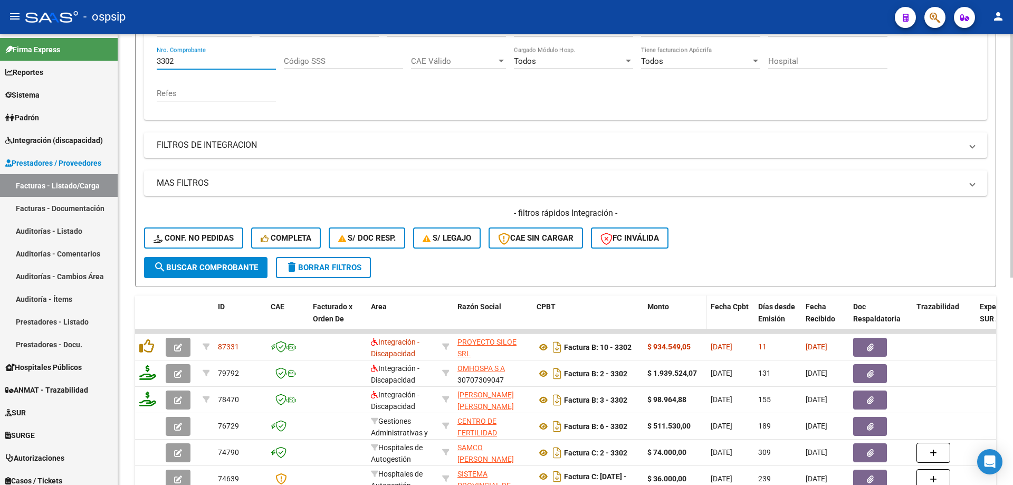
scroll to position [252, 0]
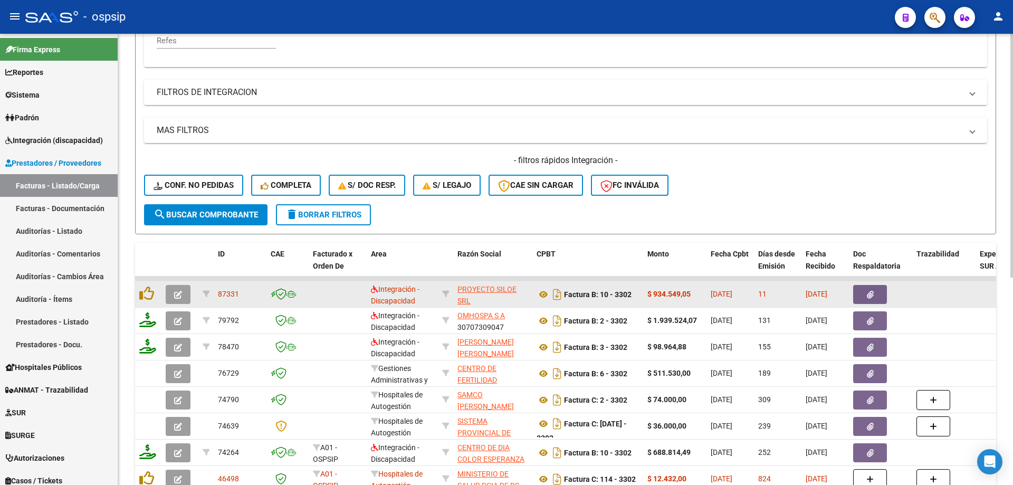
type input "3302"
click at [177, 297] on icon "button" at bounding box center [178, 295] width 8 height 8
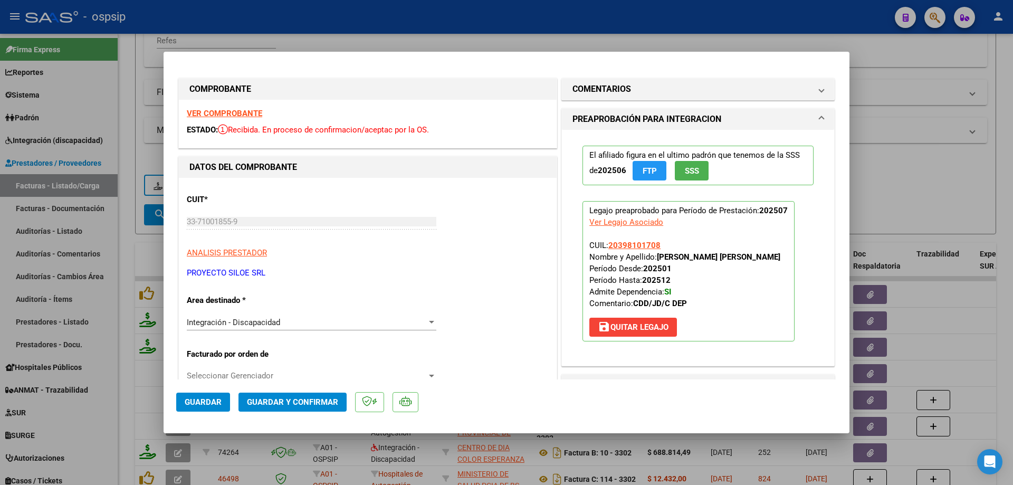
click at [698, 173] on button "SSS" at bounding box center [692, 171] width 34 height 20
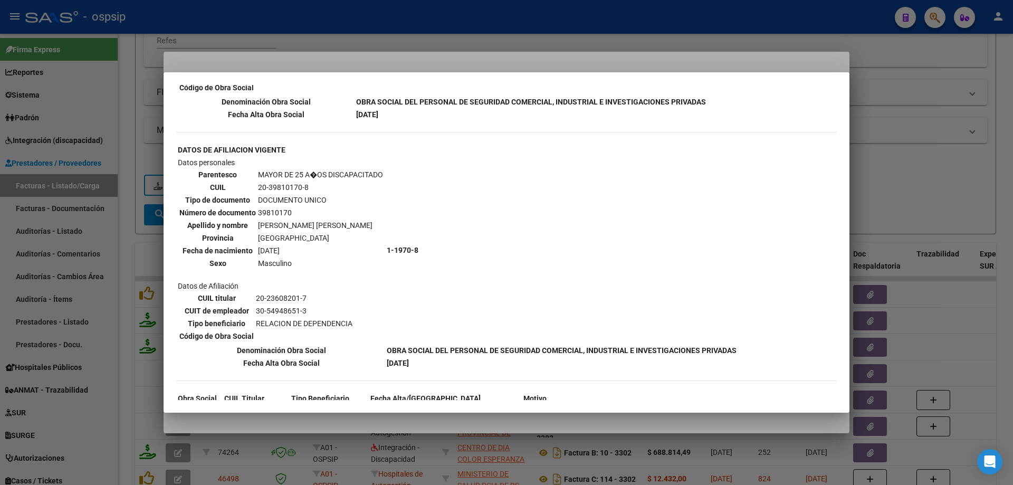
scroll to position [605, 0]
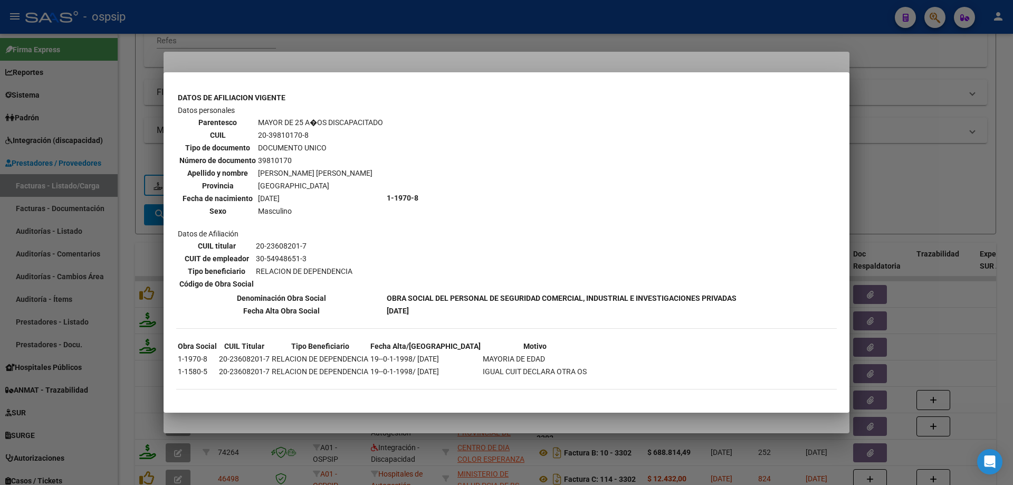
click at [891, 159] on div at bounding box center [506, 242] width 1013 height 485
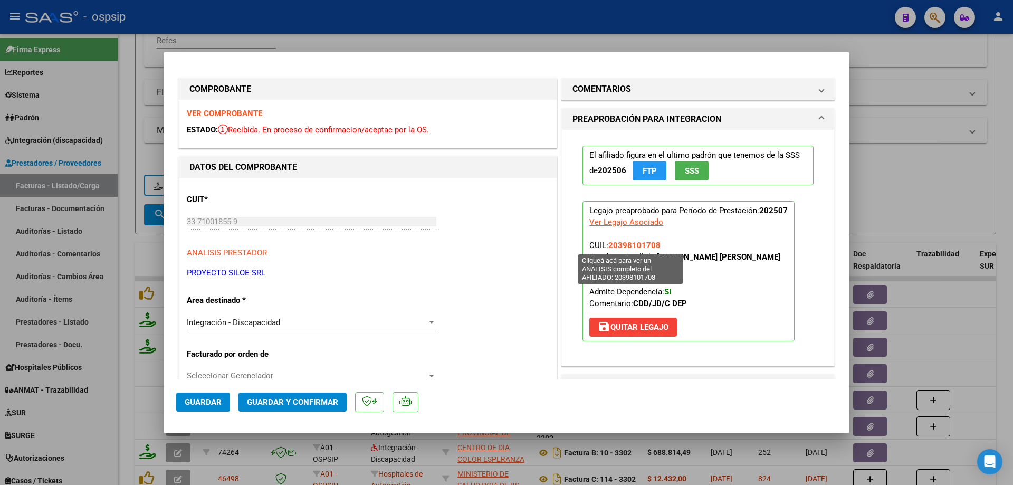
click at [624, 241] on span "20398101708" at bounding box center [634, 245] width 52 height 9
type textarea "20398101708"
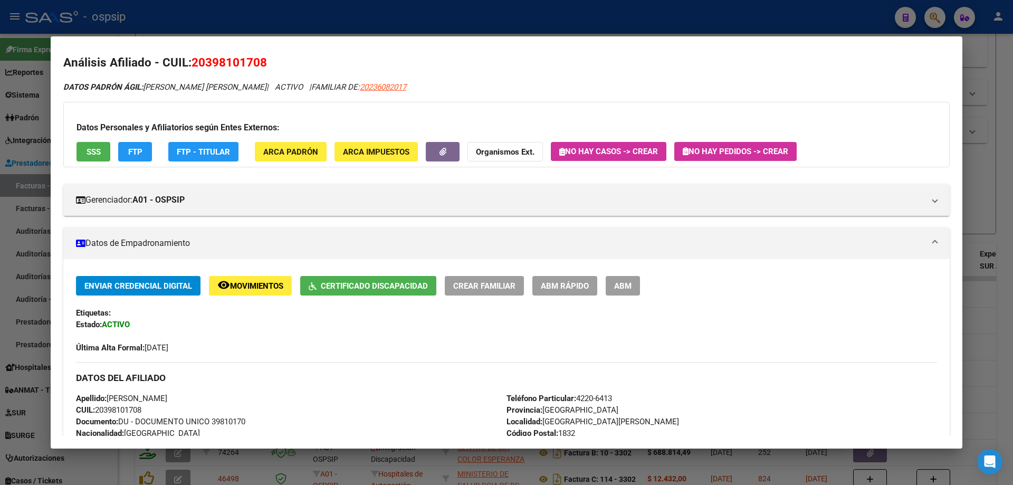
scroll to position [0, 0]
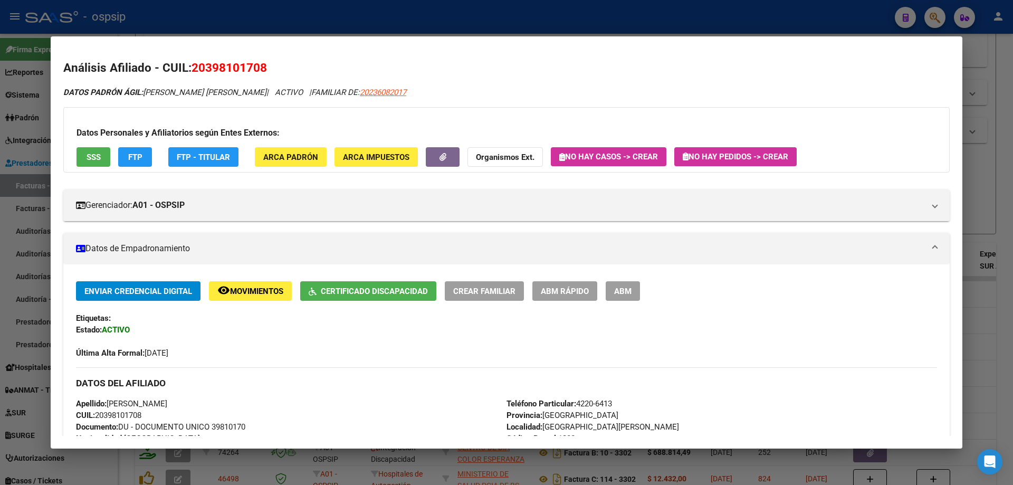
click at [995, 189] on div at bounding box center [506, 242] width 1013 height 485
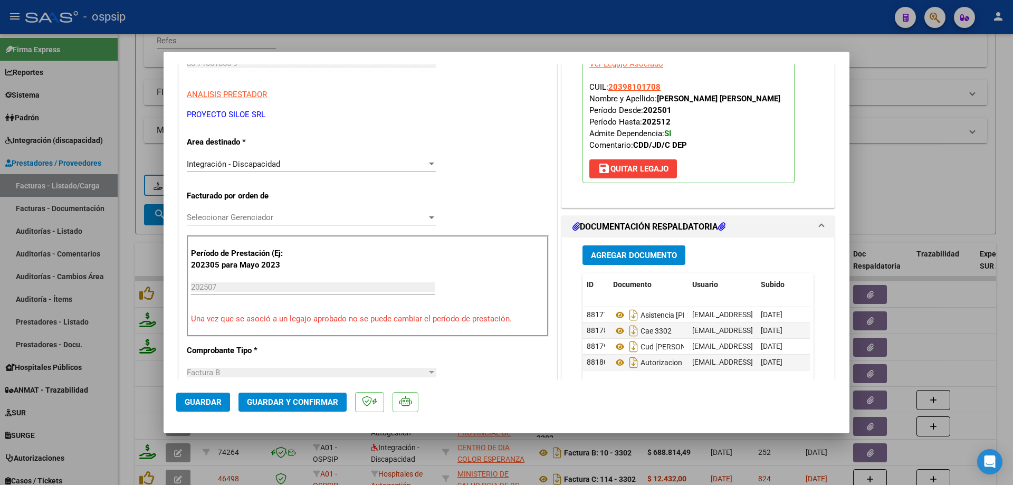
scroll to position [317, 0]
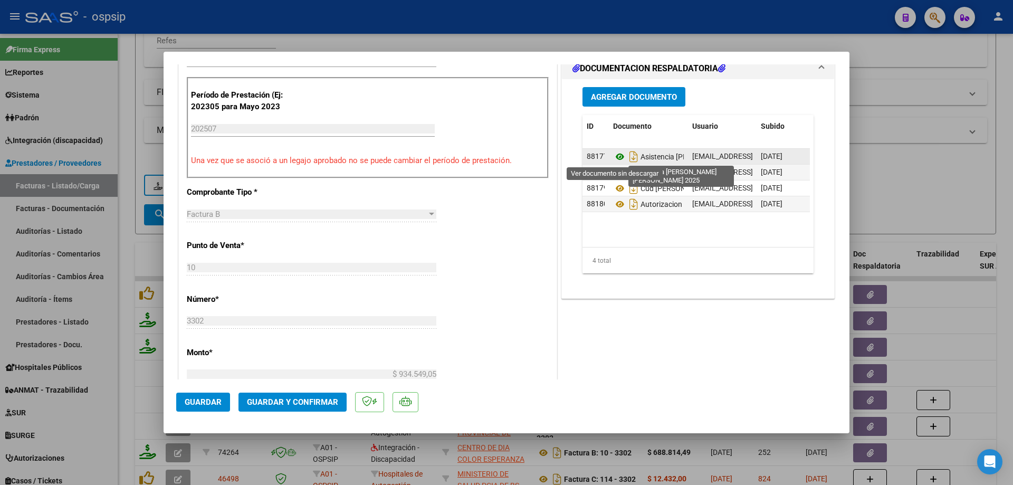
click at [615, 154] on icon at bounding box center [620, 156] width 14 height 13
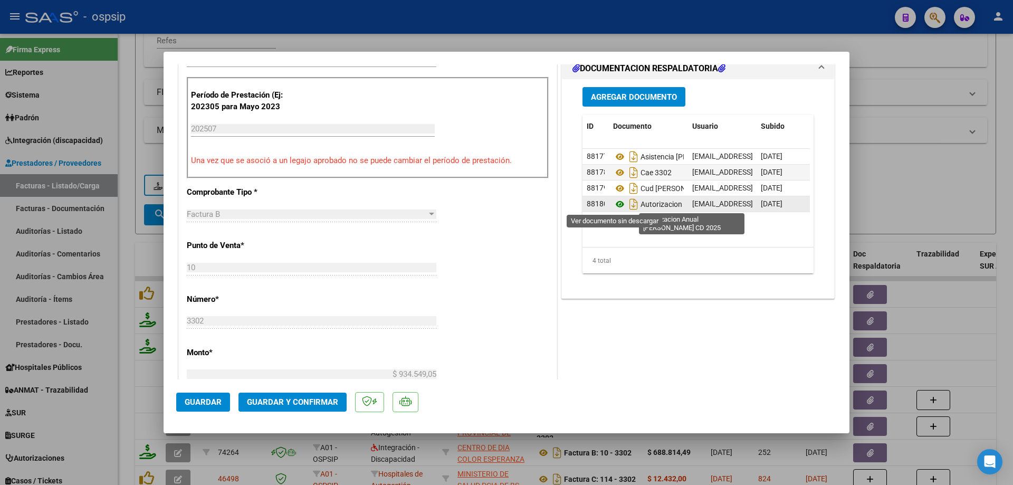
click at [616, 203] on icon at bounding box center [620, 204] width 14 height 13
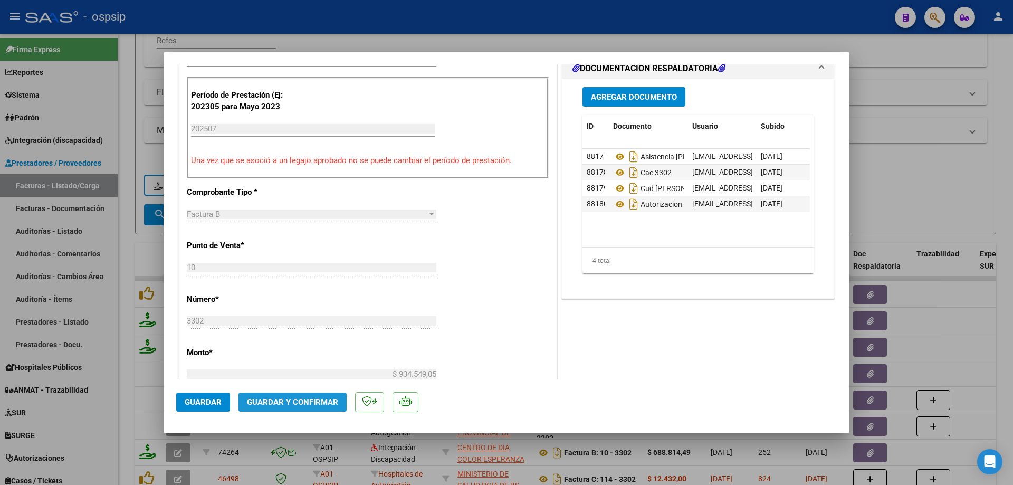
click at [302, 399] on span "Guardar y Confirmar" at bounding box center [292, 401] width 91 height 9
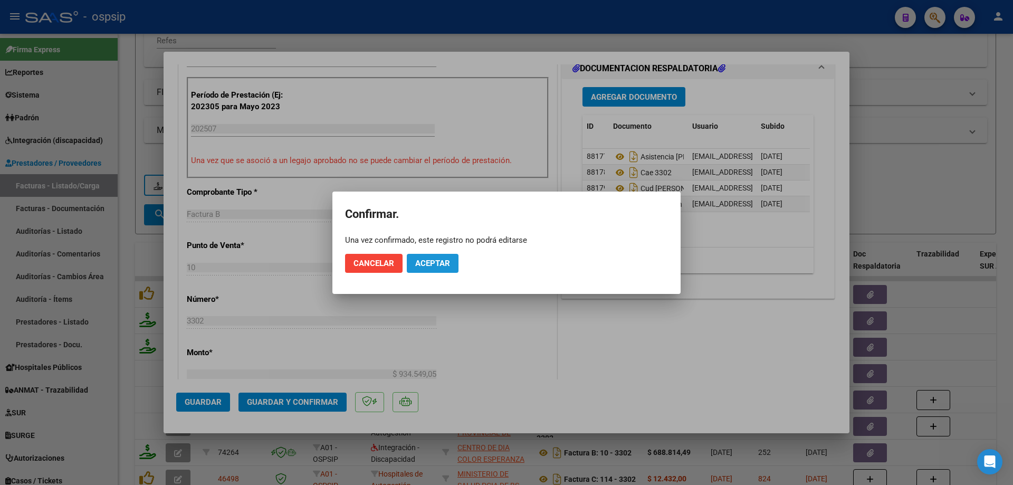
click at [431, 263] on span "Aceptar" at bounding box center [432, 263] width 35 height 9
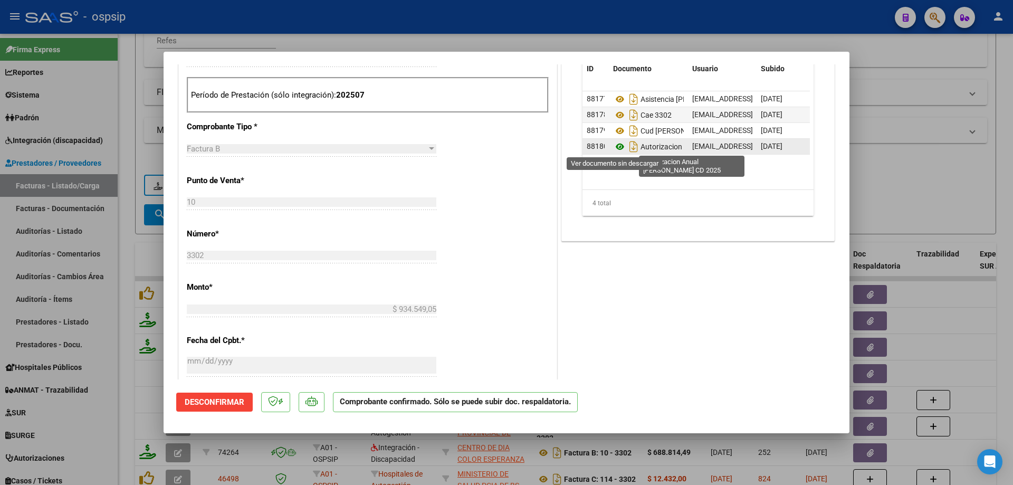
click at [616, 146] on icon at bounding box center [620, 146] width 14 height 13
click at [902, 109] on div at bounding box center [506, 242] width 1013 height 485
type input "$ 0,00"
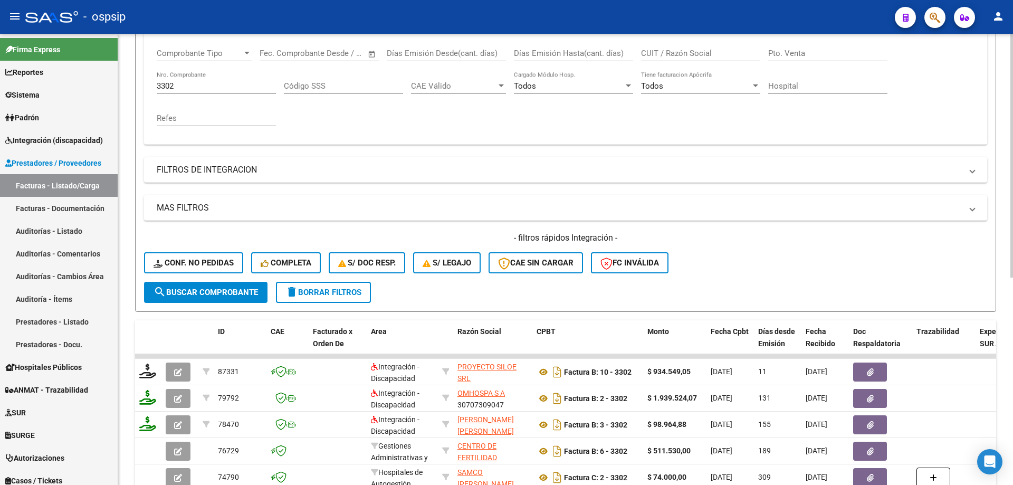
scroll to position [94, 0]
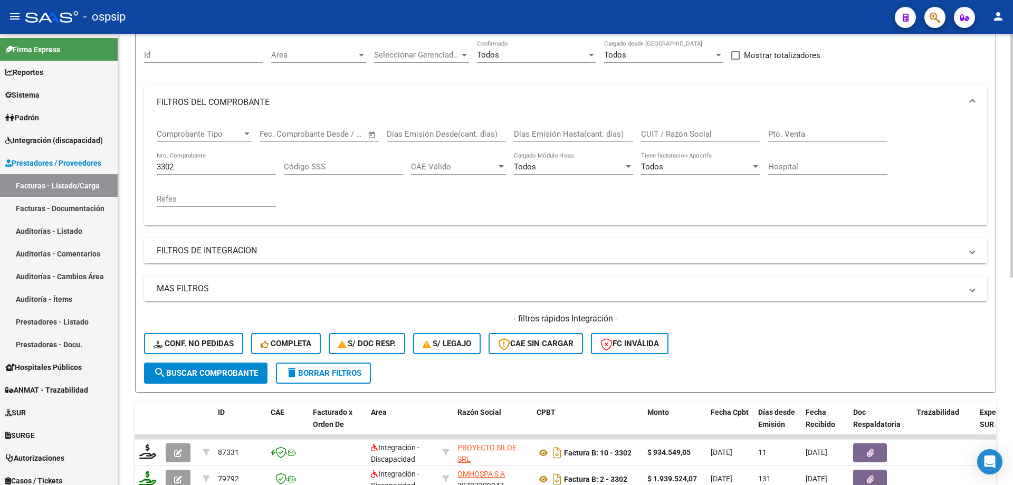
click at [181, 168] on input "3302" at bounding box center [216, 166] width 119 height 9
type input "3"
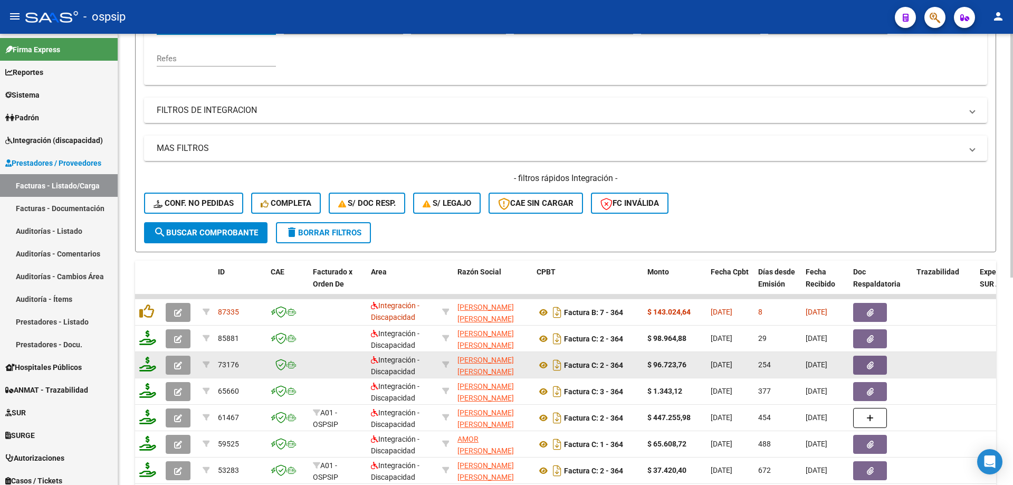
scroll to position [252, 0]
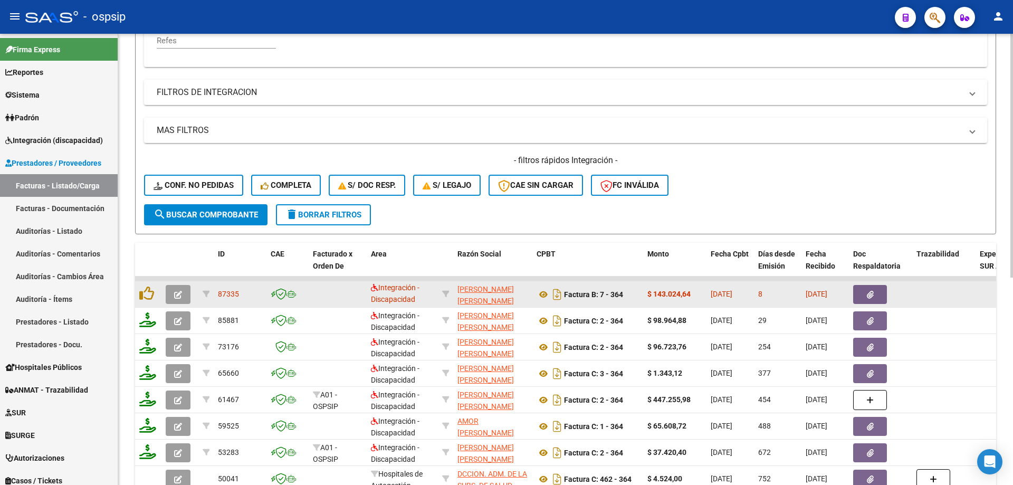
type input "364"
click at [175, 291] on icon "button" at bounding box center [178, 295] width 8 height 8
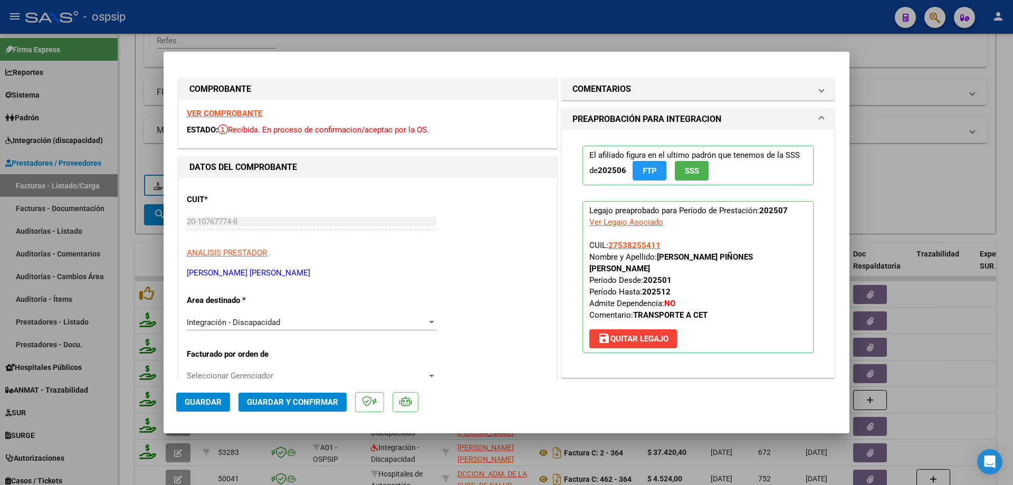
click at [685, 170] on span "SSS" at bounding box center [692, 170] width 14 height 9
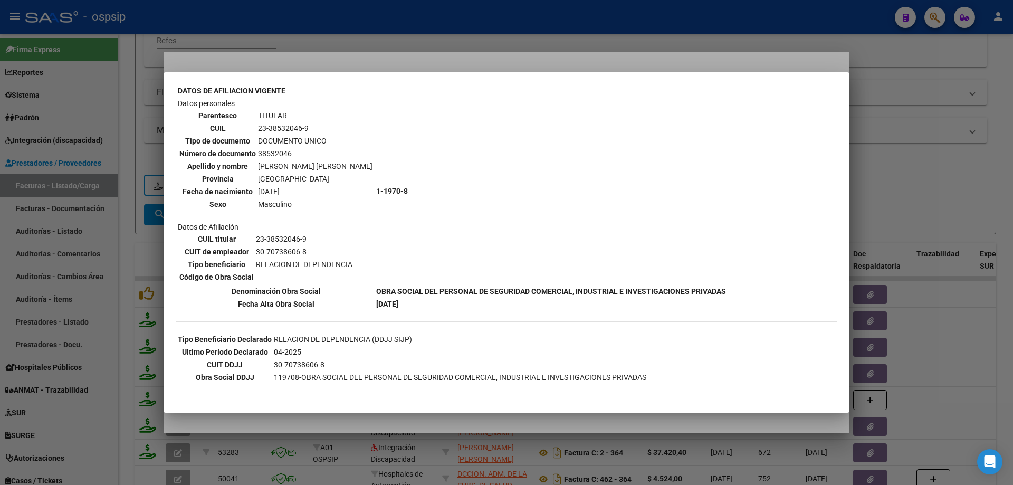
scroll to position [0, 0]
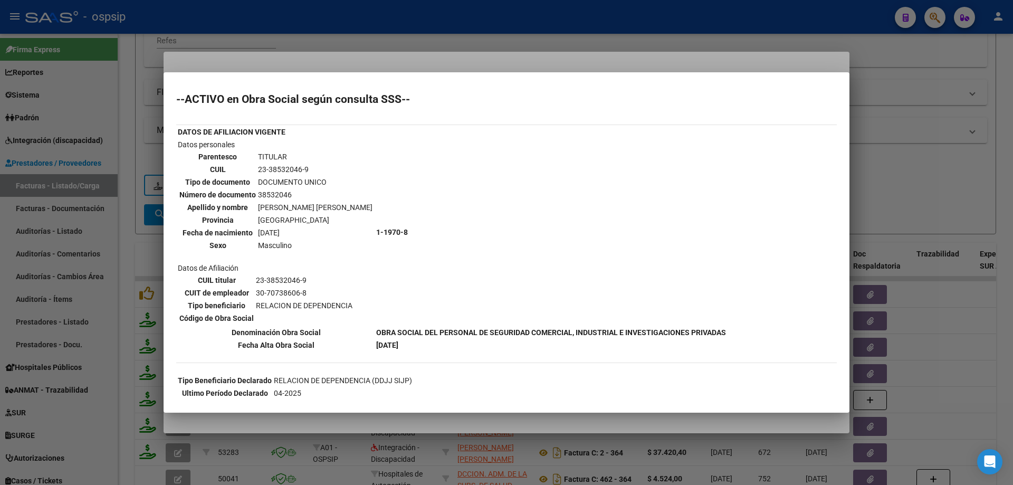
click at [947, 161] on div at bounding box center [506, 242] width 1013 height 485
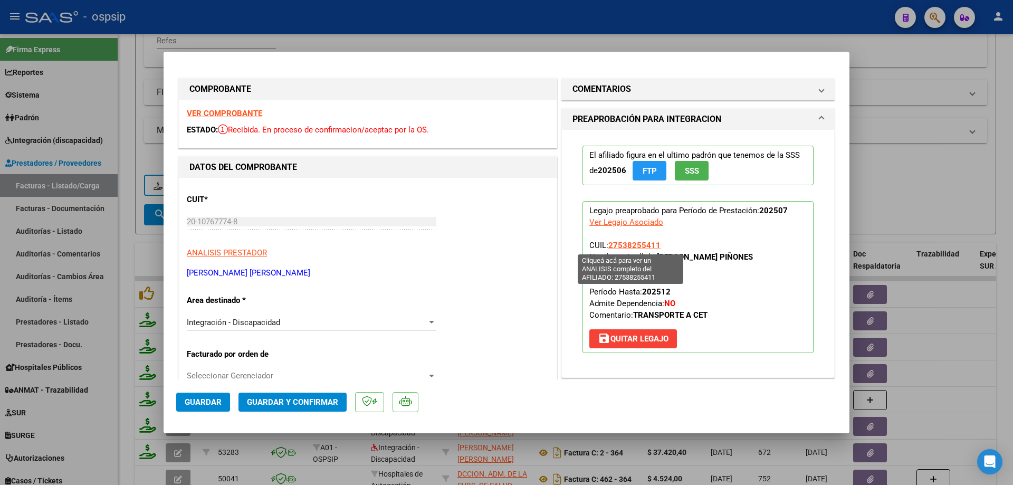
click at [621, 246] on span "27538255411" at bounding box center [634, 245] width 52 height 9
type textarea "27538255411"
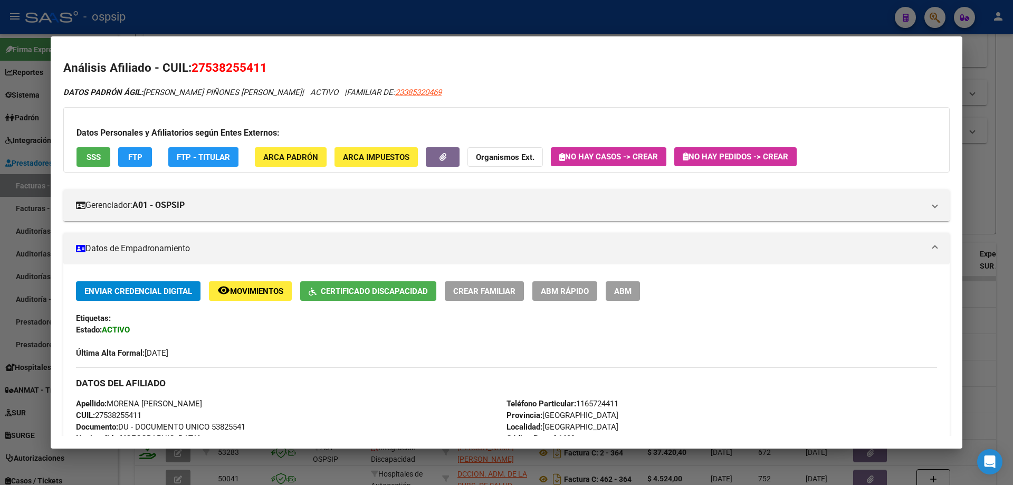
click at [1010, 199] on div at bounding box center [506, 242] width 1013 height 485
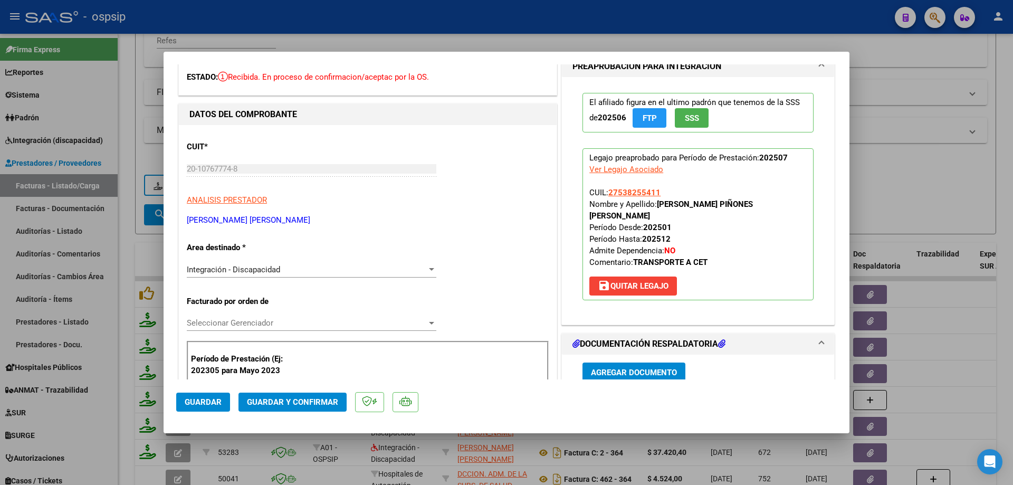
scroll to position [158, 0]
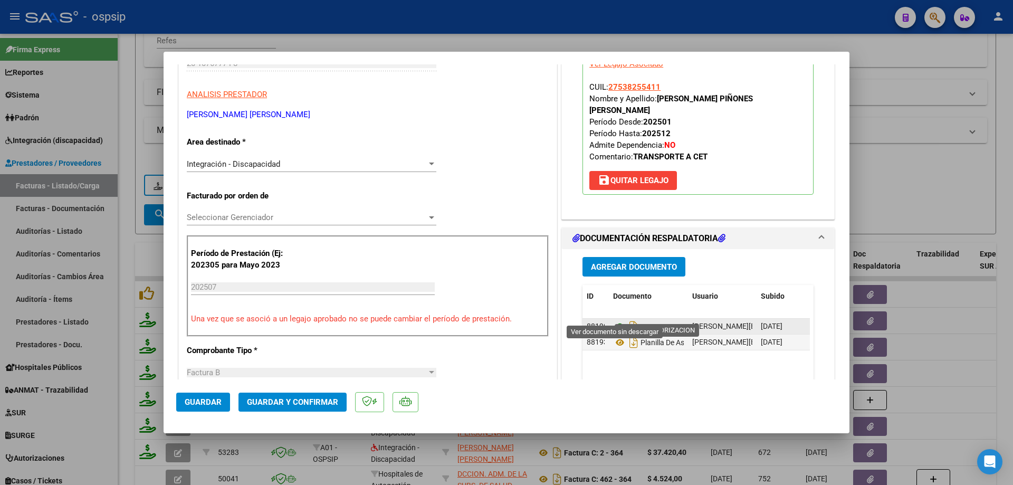
click at [616, 320] on icon at bounding box center [620, 326] width 14 height 13
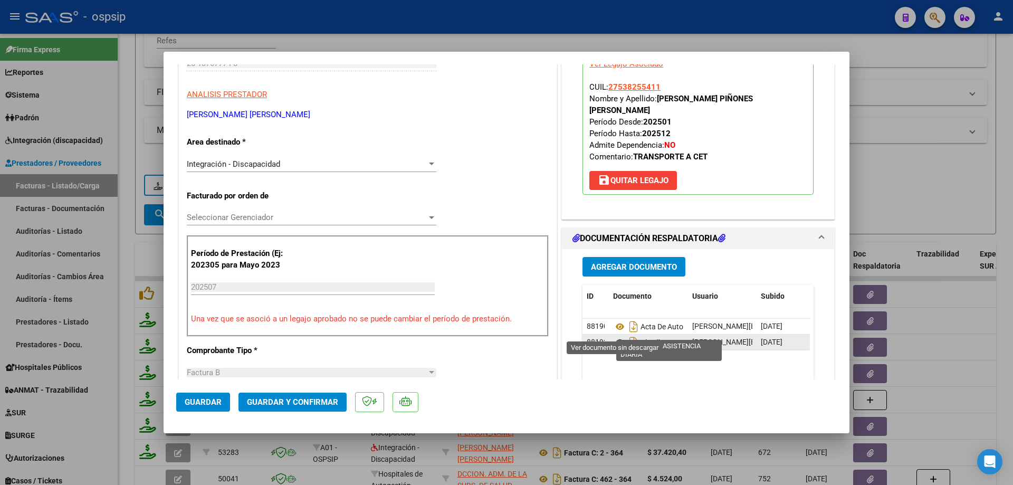
click at [619, 336] on icon at bounding box center [620, 342] width 14 height 13
click at [888, 127] on div at bounding box center [506, 242] width 1013 height 485
type input "$ 0,00"
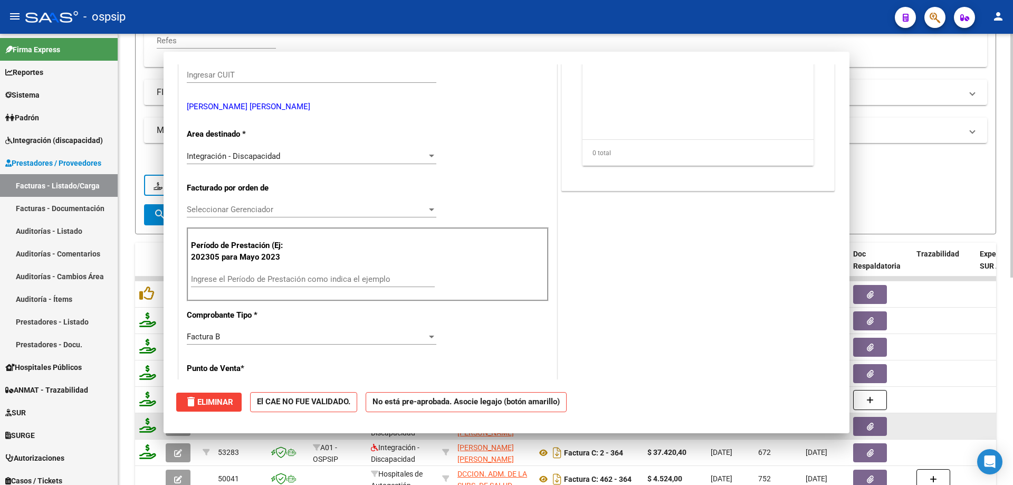
scroll to position [0, 0]
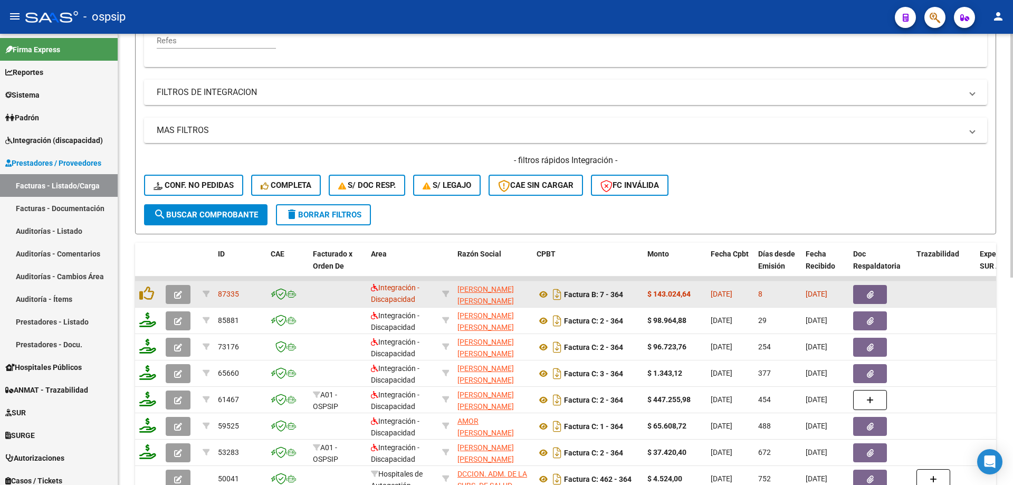
click at [173, 294] on button "button" at bounding box center [178, 294] width 25 height 19
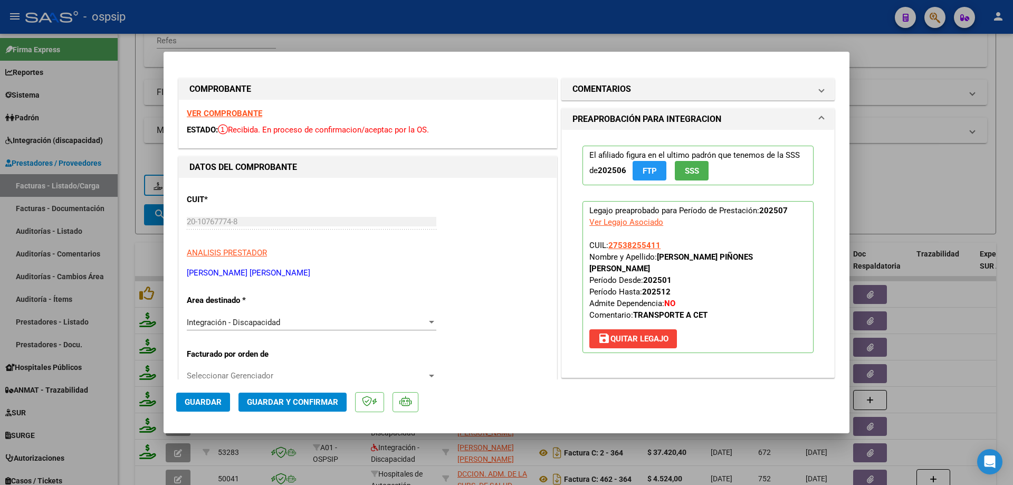
click at [320, 399] on span "Guardar y Confirmar" at bounding box center [292, 401] width 91 height 9
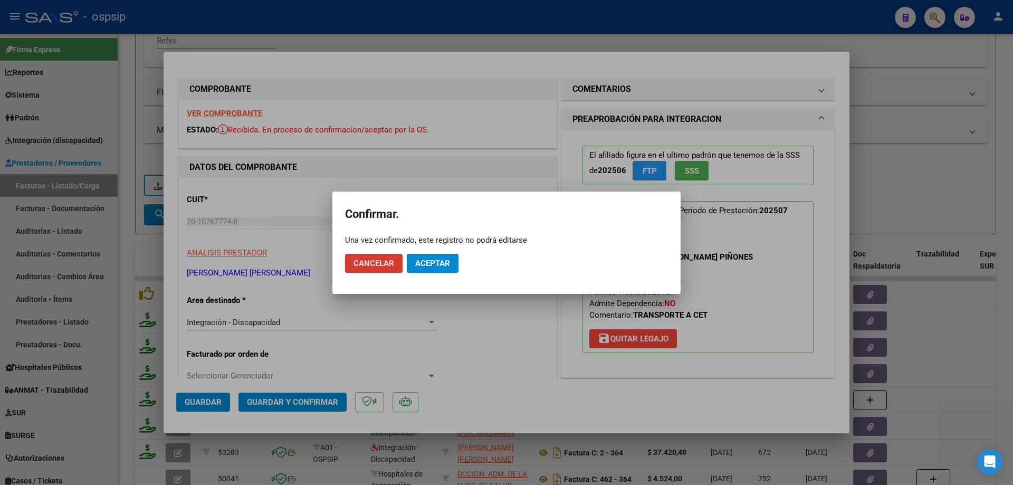
click at [427, 261] on span "Aceptar" at bounding box center [432, 263] width 35 height 9
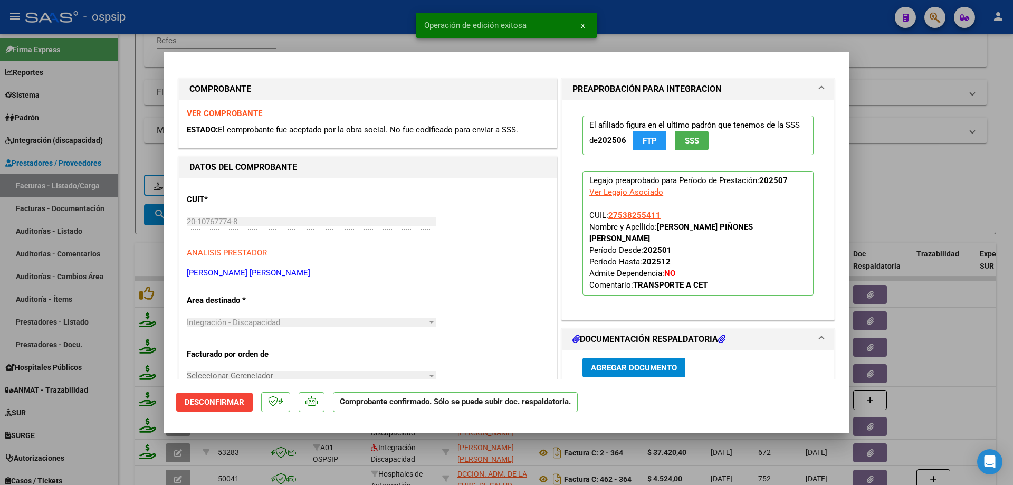
click at [912, 178] on div at bounding box center [506, 242] width 1013 height 485
type input "$ 0,00"
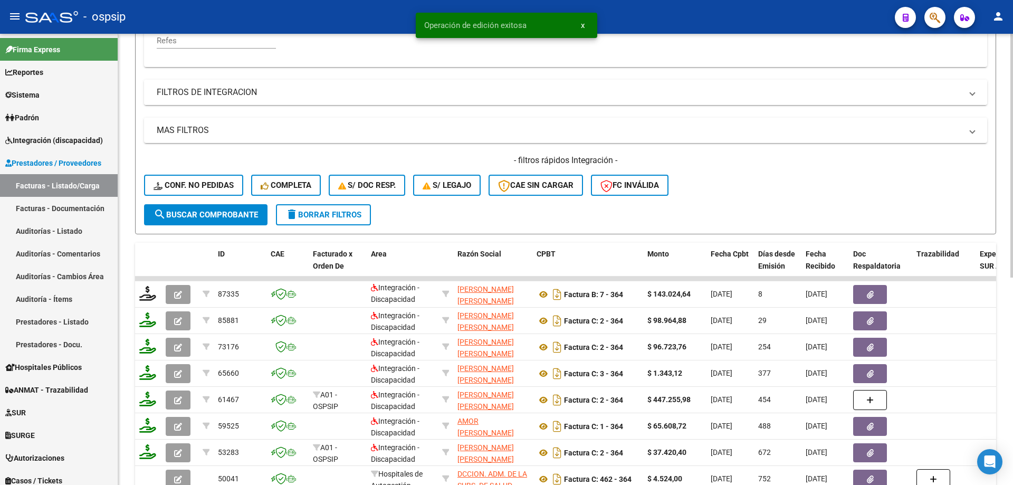
scroll to position [147, 0]
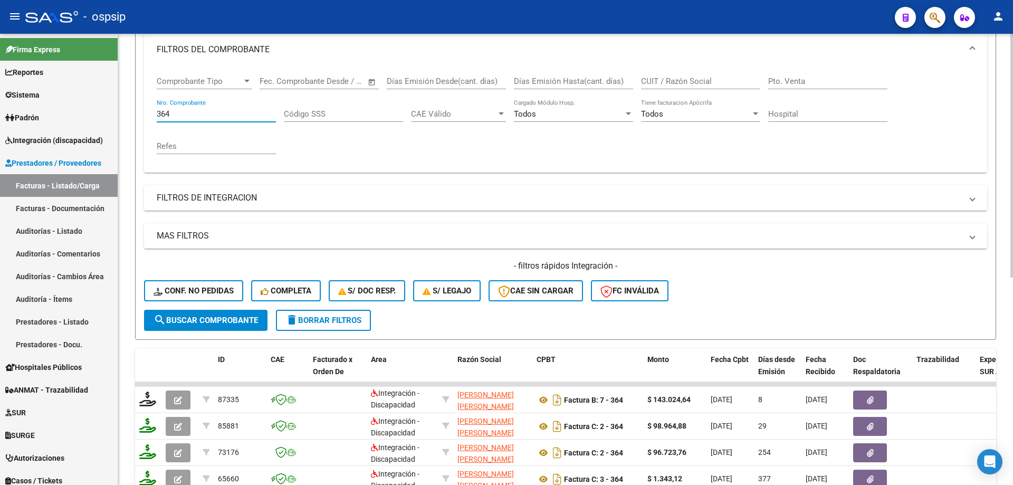
click at [192, 110] on input "364" at bounding box center [216, 113] width 119 height 9
type input "3"
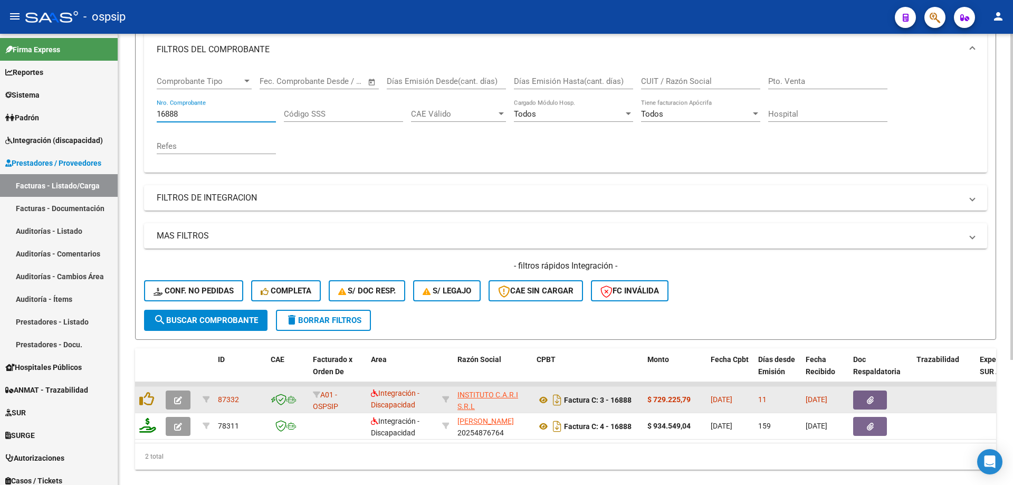
type input "16888"
click at [174, 404] on icon "button" at bounding box center [178, 400] width 8 height 8
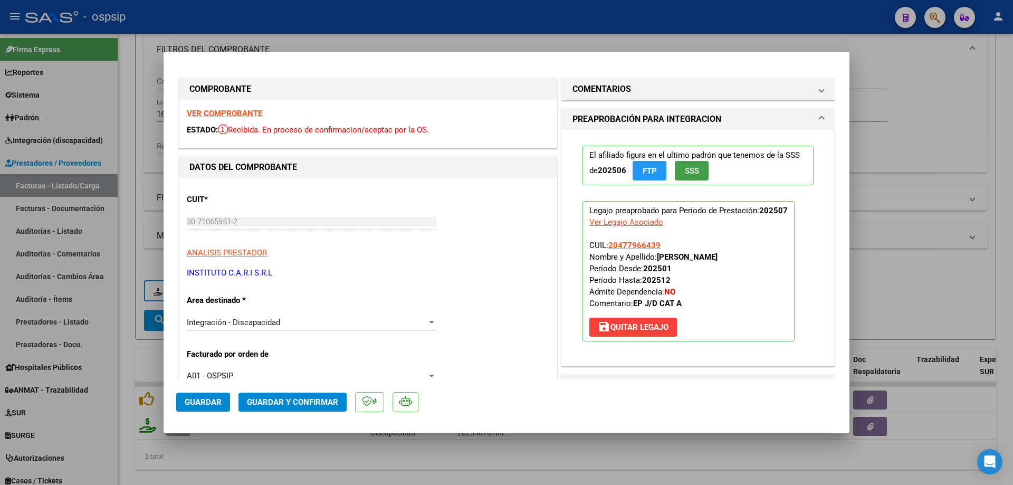
click at [690, 171] on span "SSS" at bounding box center [692, 170] width 14 height 9
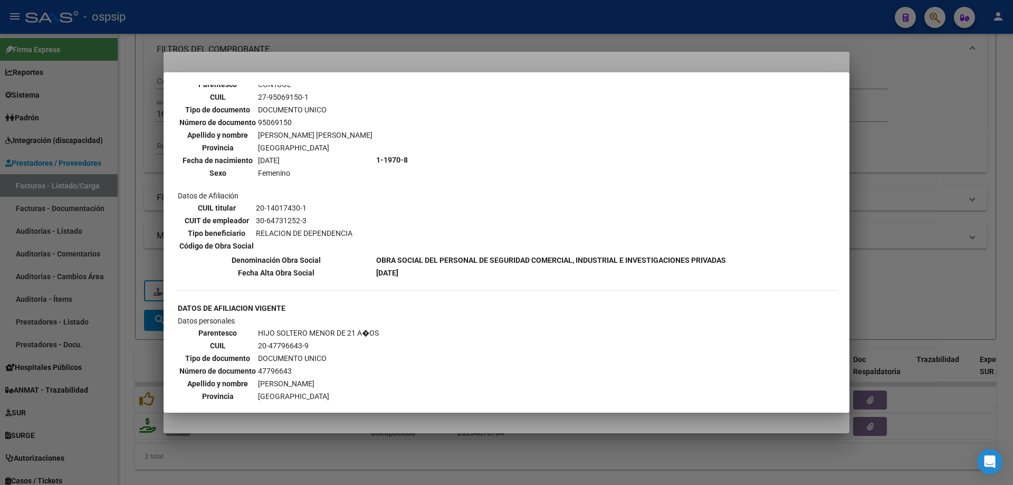
scroll to position [580, 0]
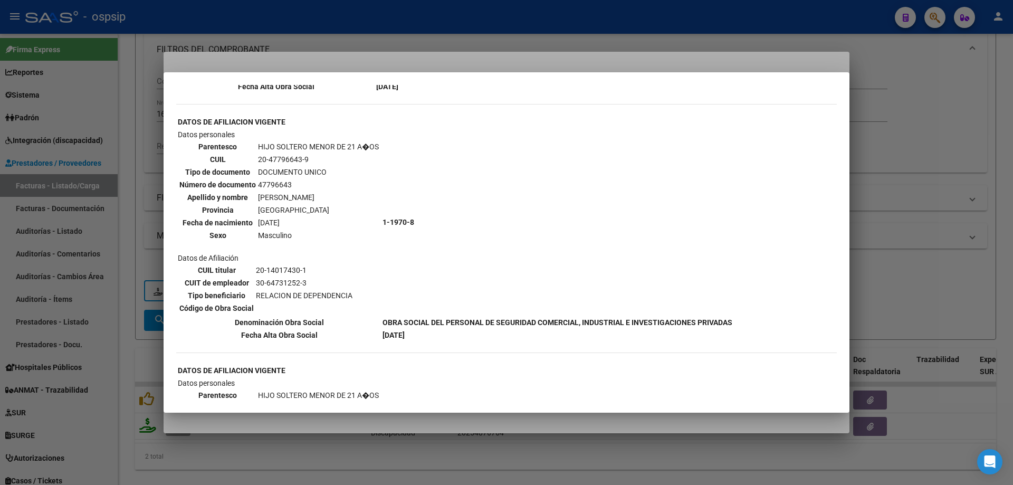
click at [893, 191] on div at bounding box center [506, 242] width 1013 height 485
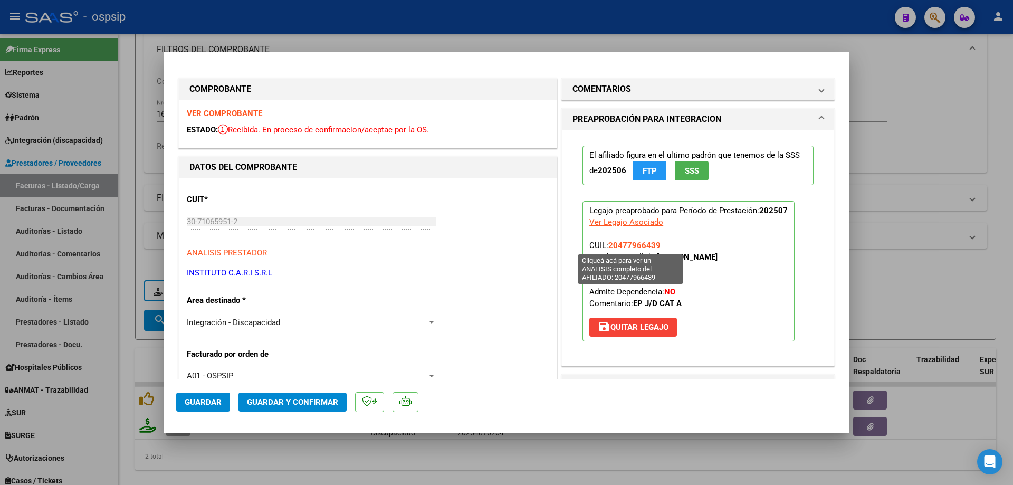
click at [629, 246] on span "20477966439" at bounding box center [634, 245] width 52 height 9
type textarea "20477966439"
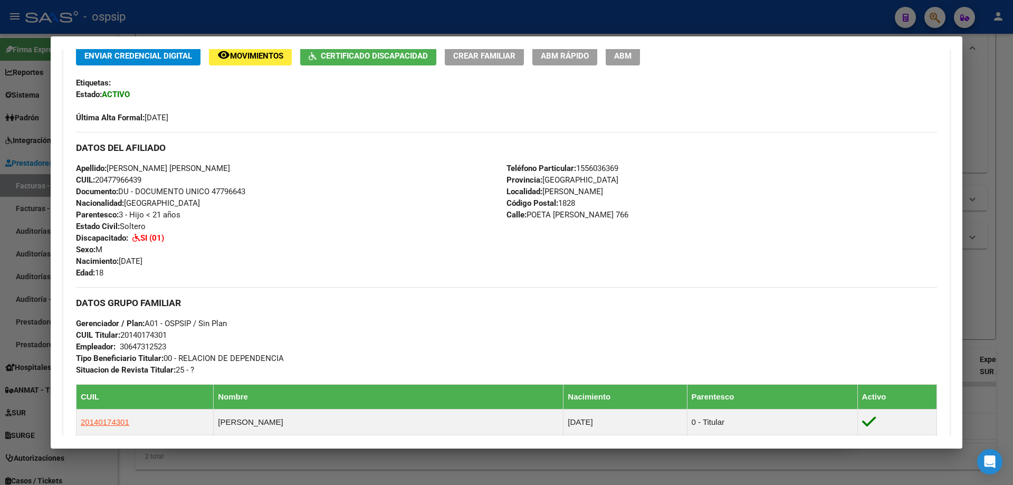
scroll to position [264, 0]
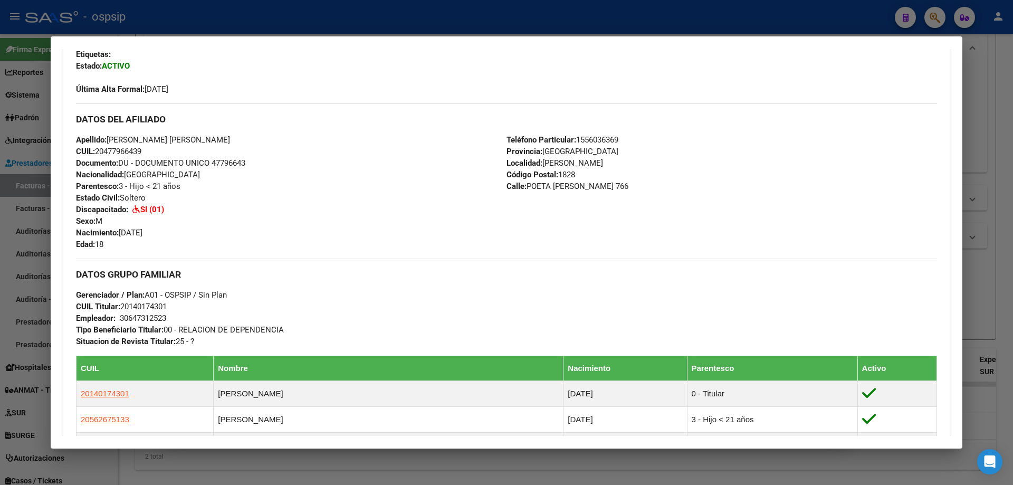
click at [986, 256] on div at bounding box center [506, 242] width 1013 height 485
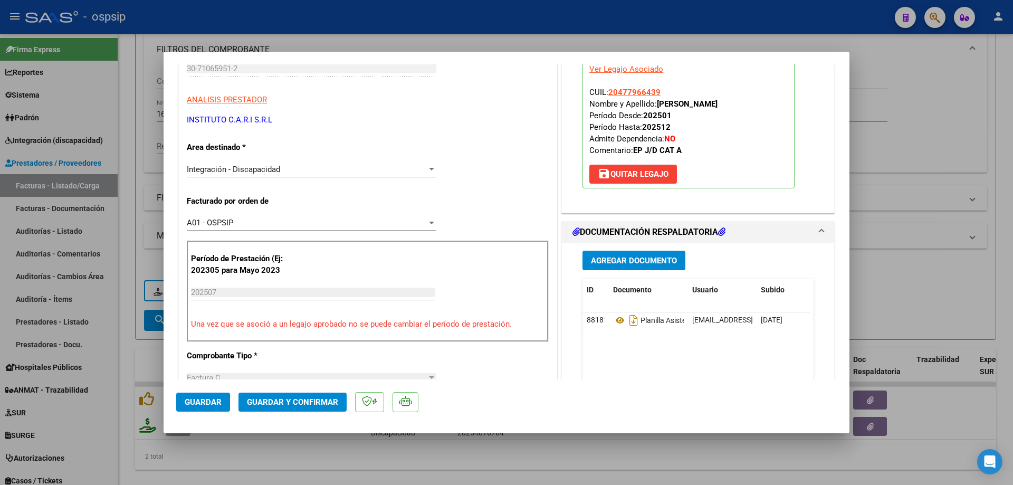
scroll to position [211, 0]
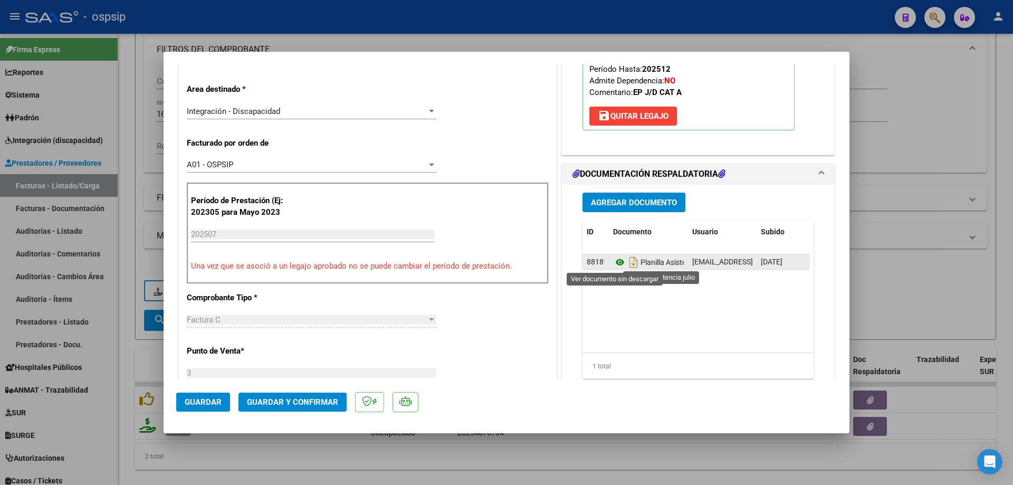
click at [616, 263] on icon at bounding box center [620, 262] width 14 height 13
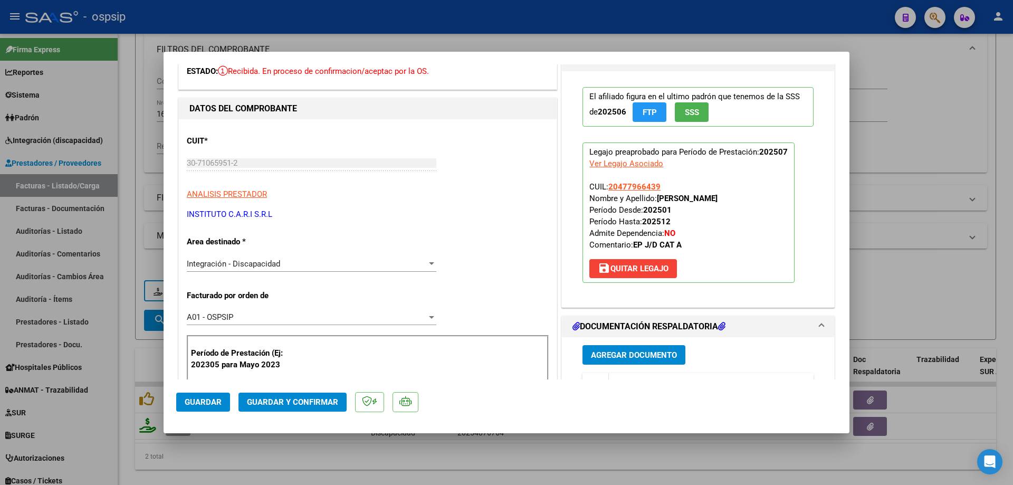
scroll to position [53, 0]
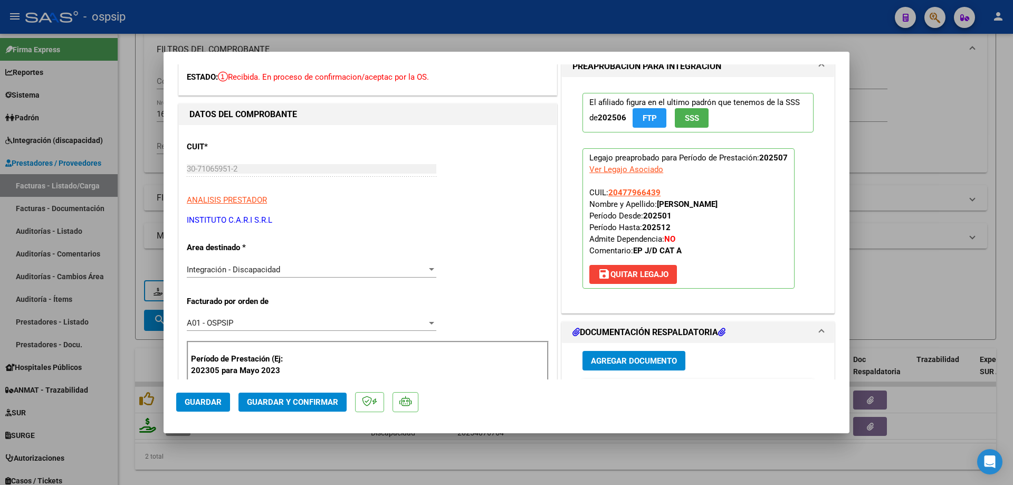
drag, startPoint x: 657, startPoint y: 190, endPoint x: 606, endPoint y: 187, distance: 51.3
click at [606, 187] on p "Legajo preaprobado para Período de Prestación: 202507 Ver Legajo Asociado CUIL:…" at bounding box center [689, 218] width 212 height 140
copy span "20477966439"
click at [285, 397] on span "Guardar y Confirmar" at bounding box center [292, 401] width 91 height 9
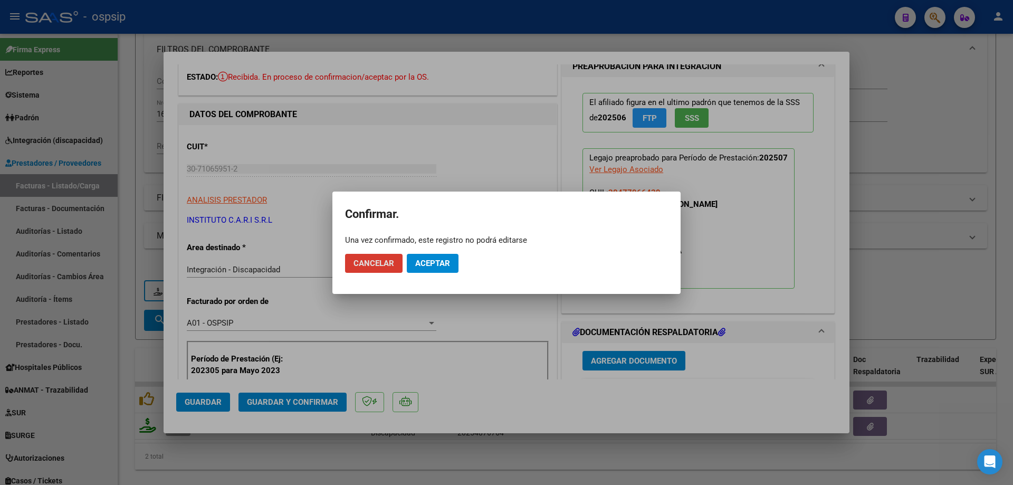
click at [445, 264] on span "Aceptar" at bounding box center [432, 263] width 35 height 9
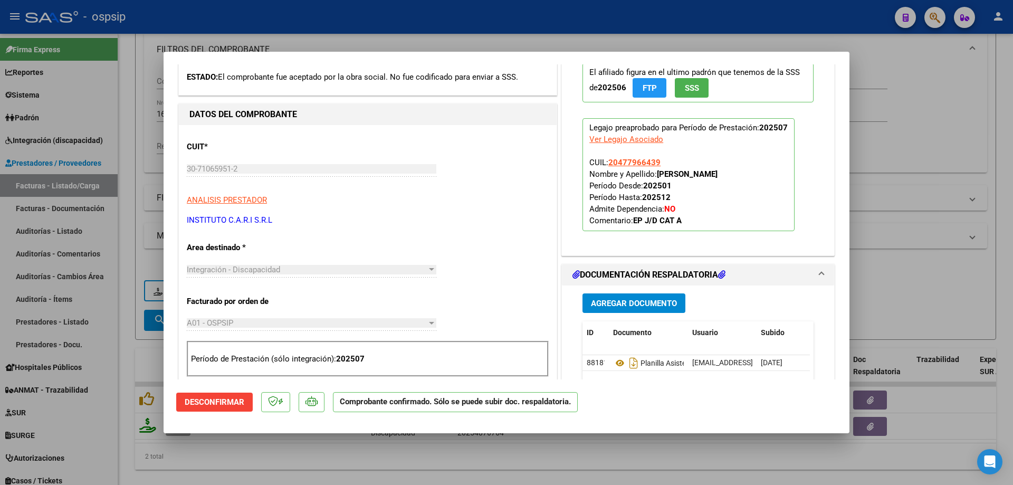
click at [937, 148] on div at bounding box center [506, 242] width 1013 height 485
type input "$ 0,00"
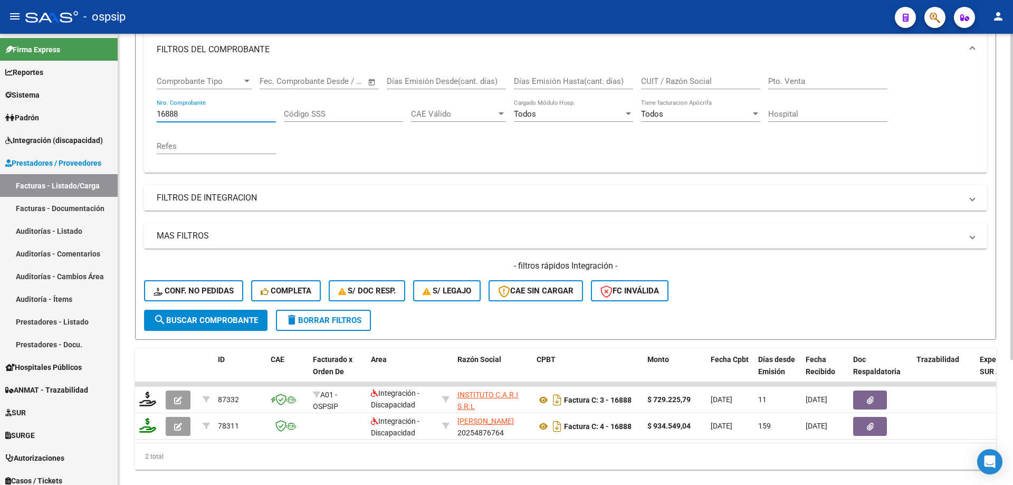
click at [179, 115] on input "16888" at bounding box center [216, 113] width 119 height 9
type input "1"
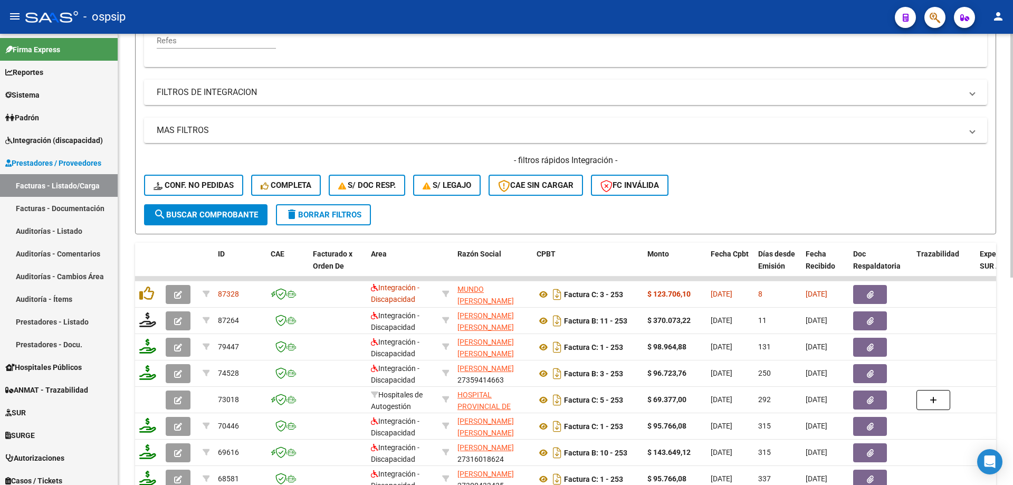
scroll to position [305, 0]
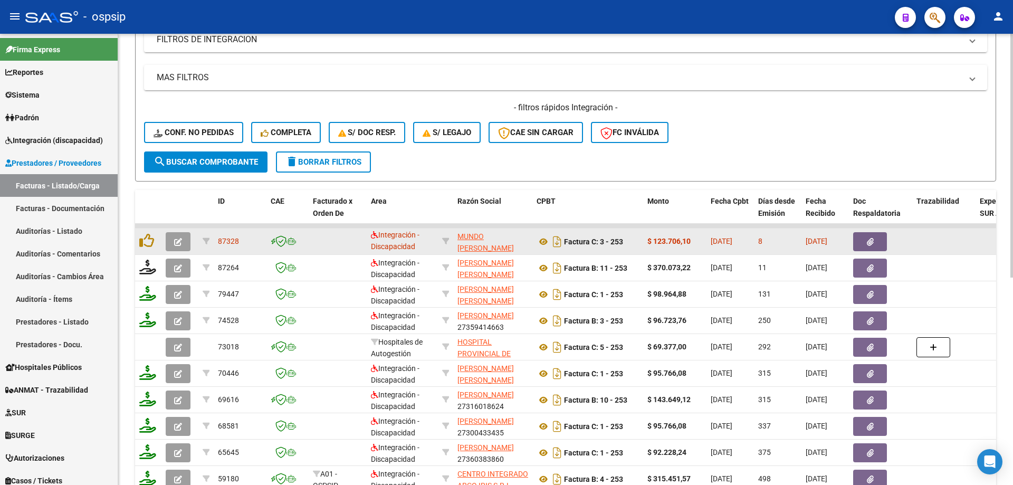
type input "253"
click at [177, 243] on icon "button" at bounding box center [178, 242] width 8 height 8
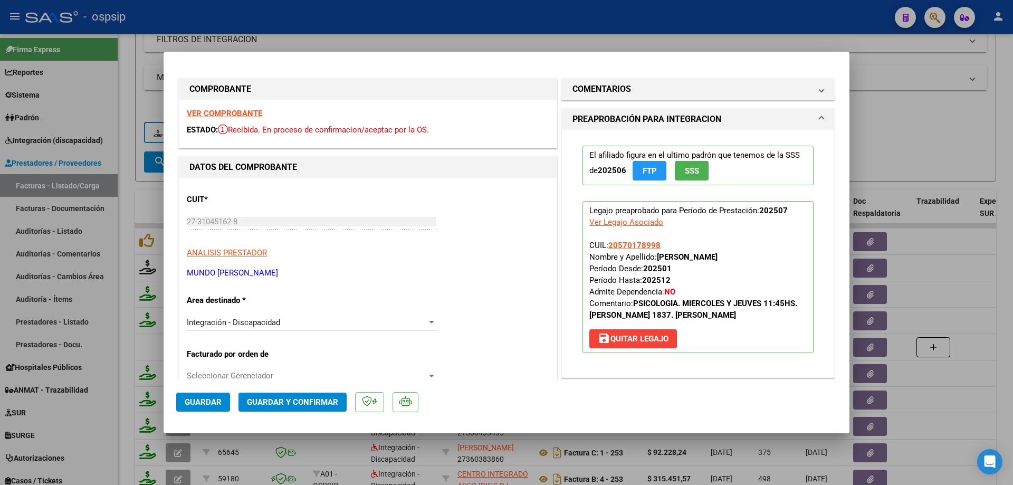
click at [685, 169] on span "SSS" at bounding box center [692, 170] width 14 height 9
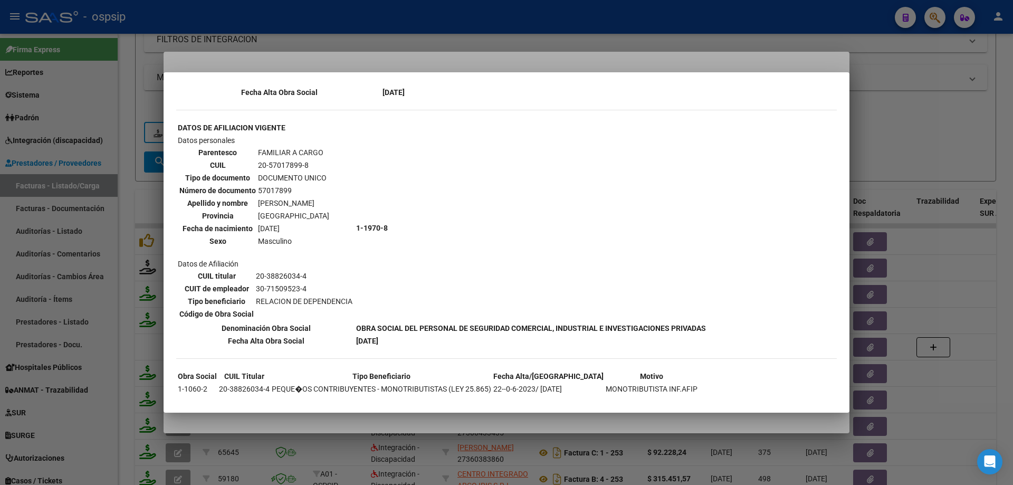
scroll to position [841, 0]
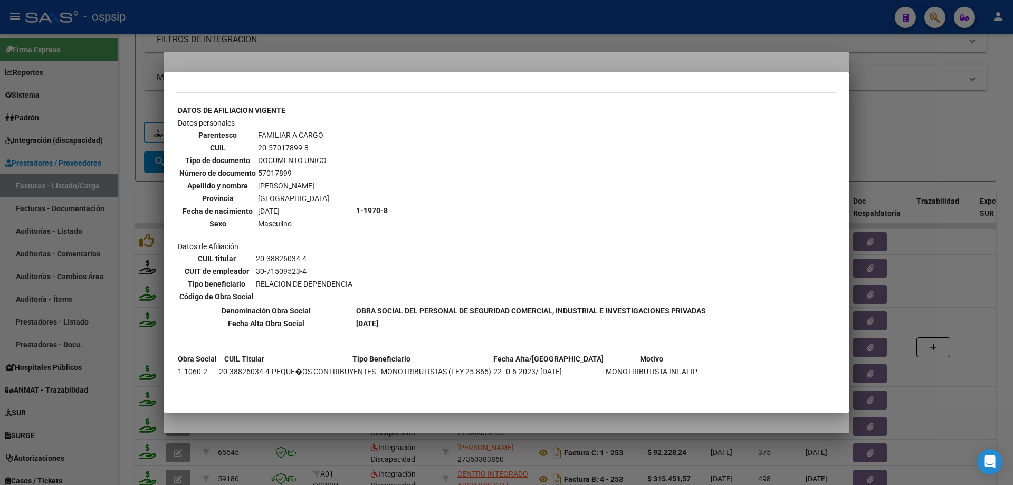
click at [905, 106] on div at bounding box center [506, 242] width 1013 height 485
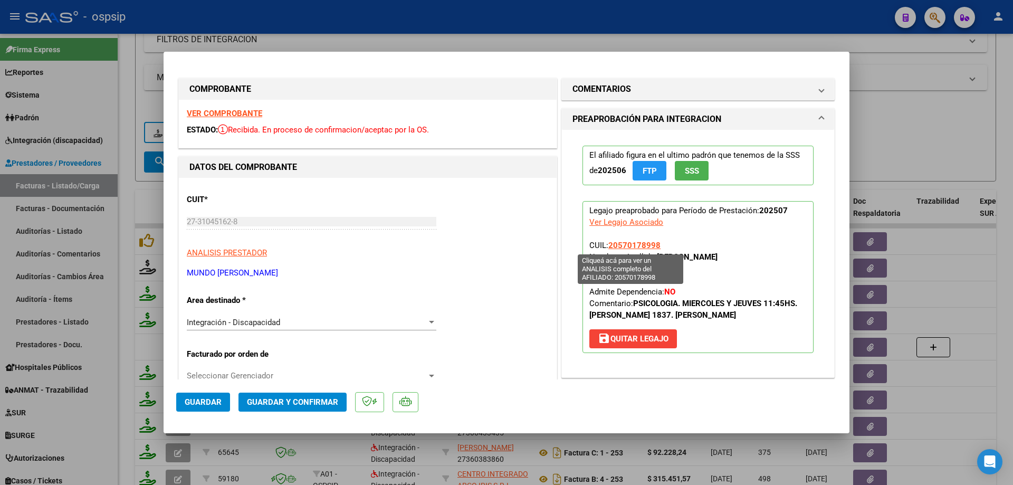
click at [638, 245] on span "20570178998" at bounding box center [634, 245] width 52 height 9
type textarea "20570178998"
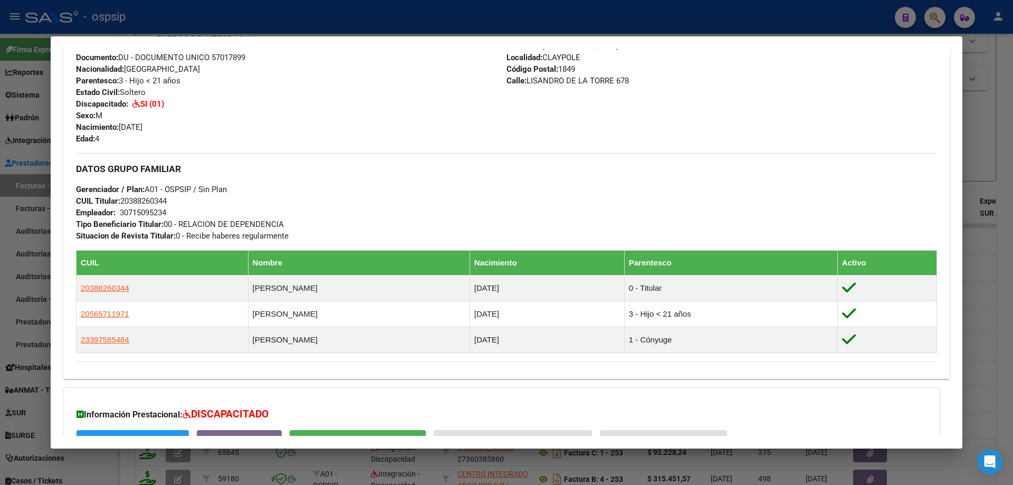
scroll to position [479, 0]
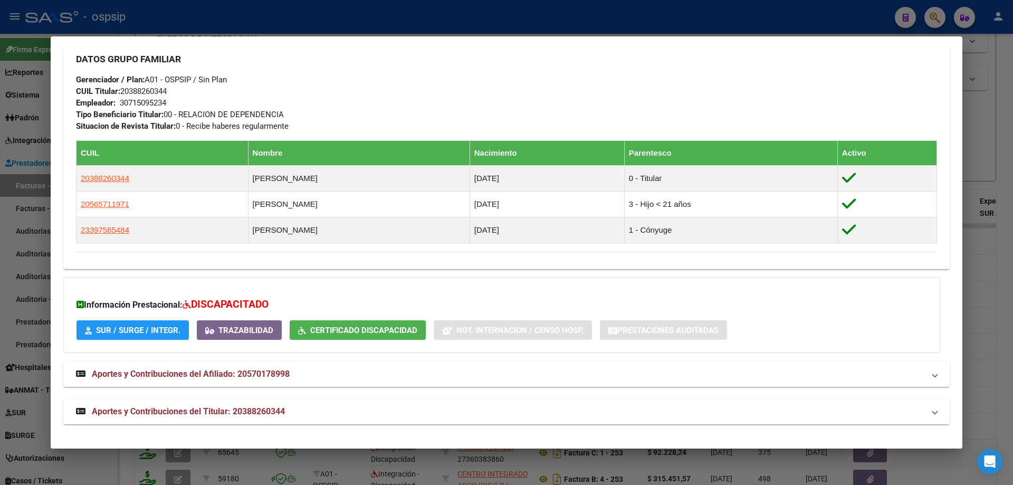
click at [977, 289] on div at bounding box center [506, 242] width 1013 height 485
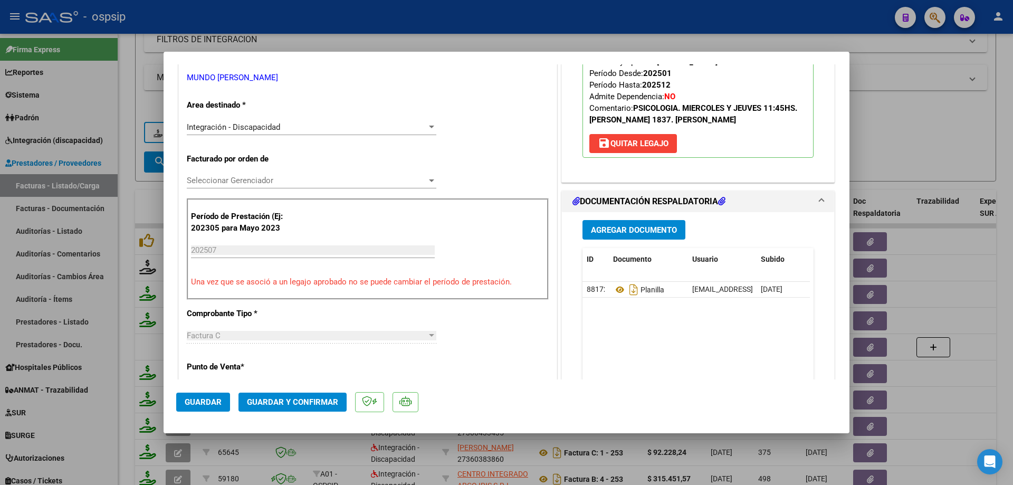
scroll to position [211, 0]
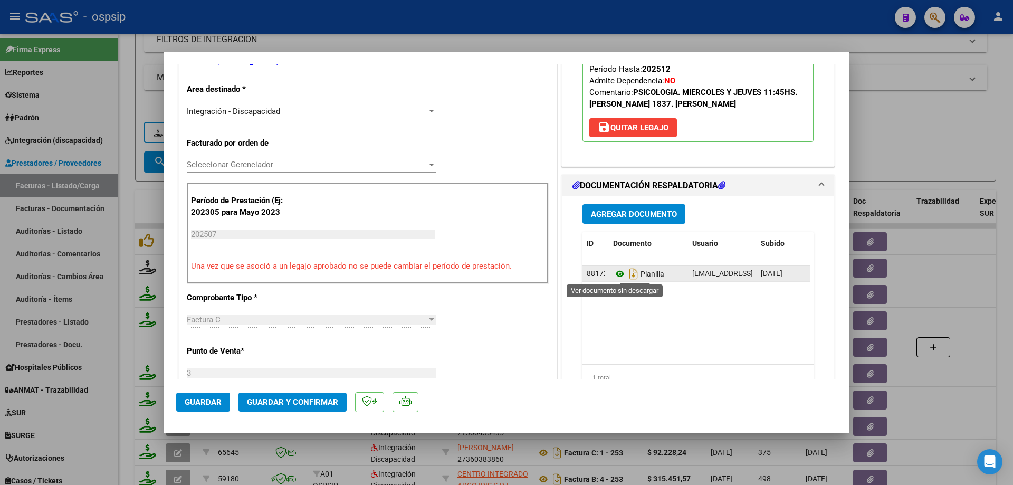
click at [618, 277] on icon at bounding box center [620, 274] width 14 height 13
click at [936, 84] on div at bounding box center [506, 242] width 1013 height 485
type input "$ 0,00"
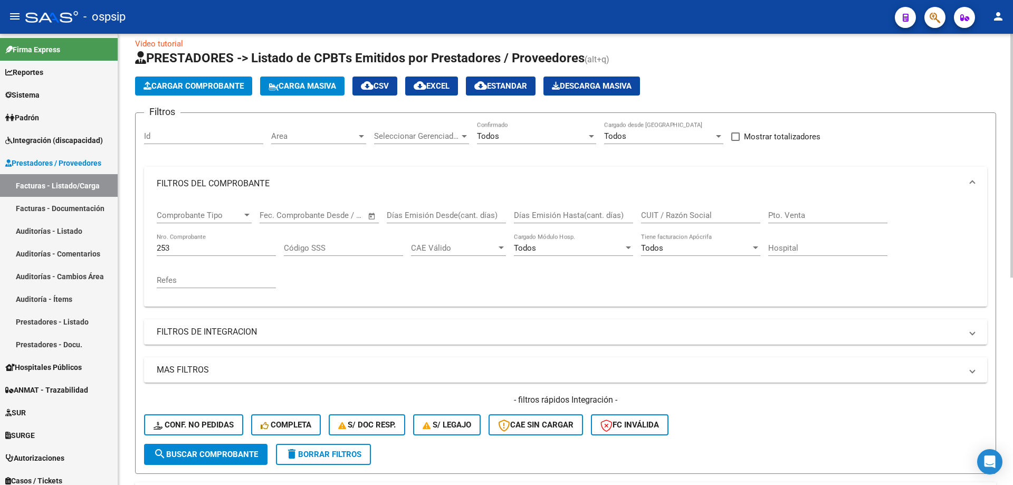
scroll to position [0, 0]
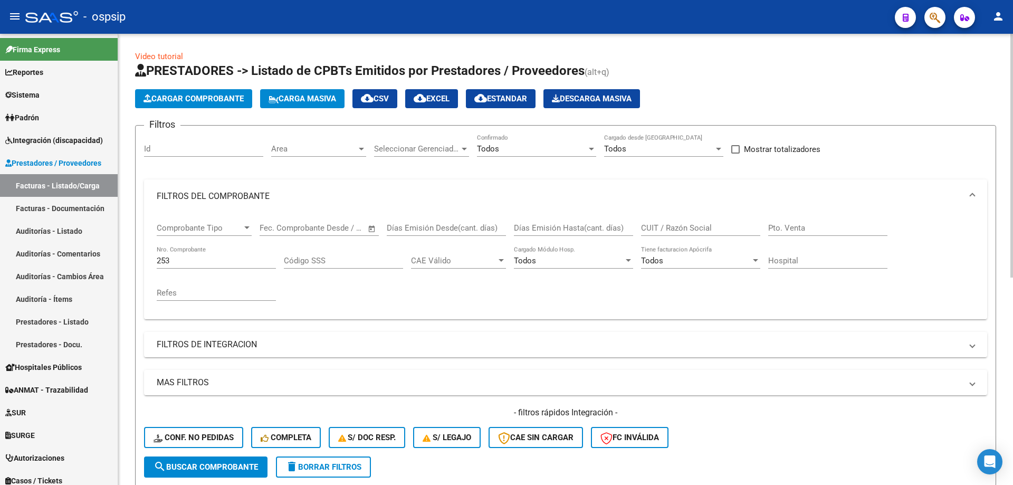
click at [178, 261] on input "253" at bounding box center [216, 260] width 119 height 9
type input "2"
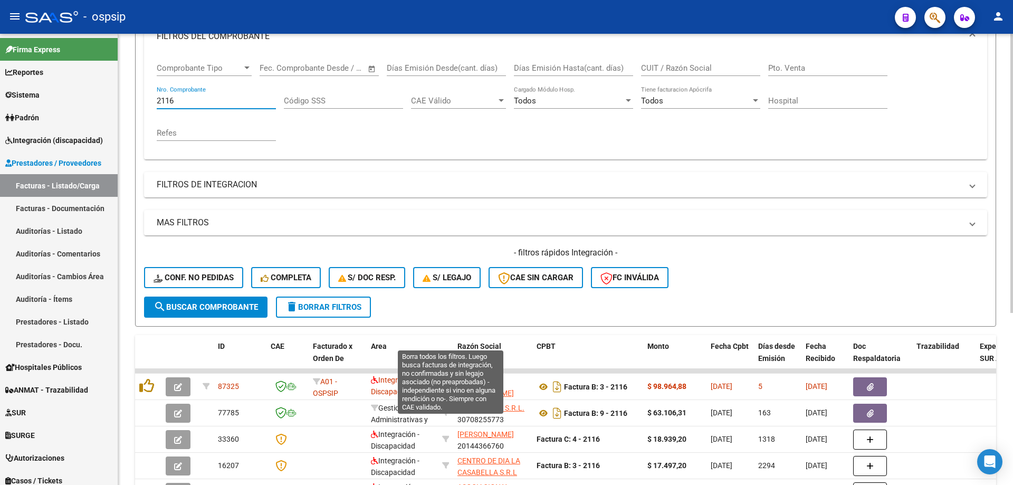
scroll to position [211, 0]
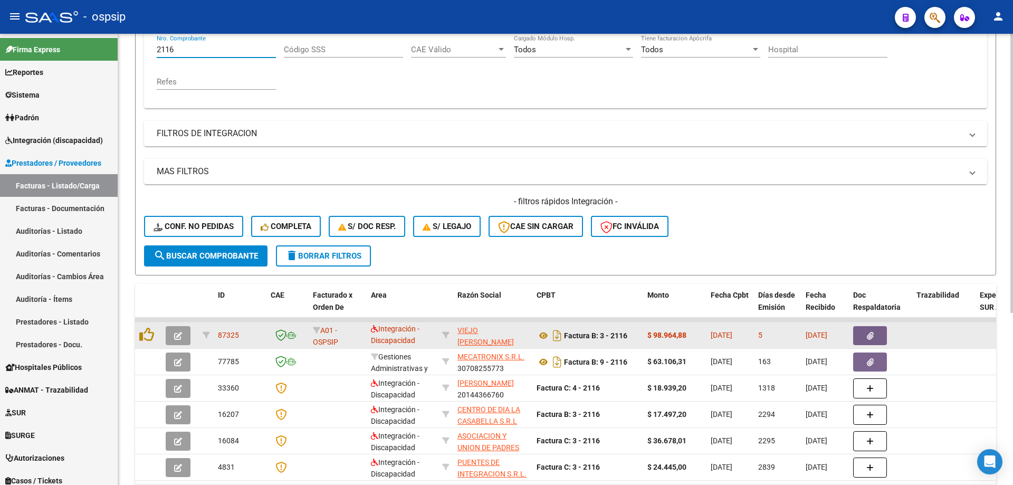
type input "2116"
click at [177, 331] on span "button" at bounding box center [178, 335] width 8 height 9
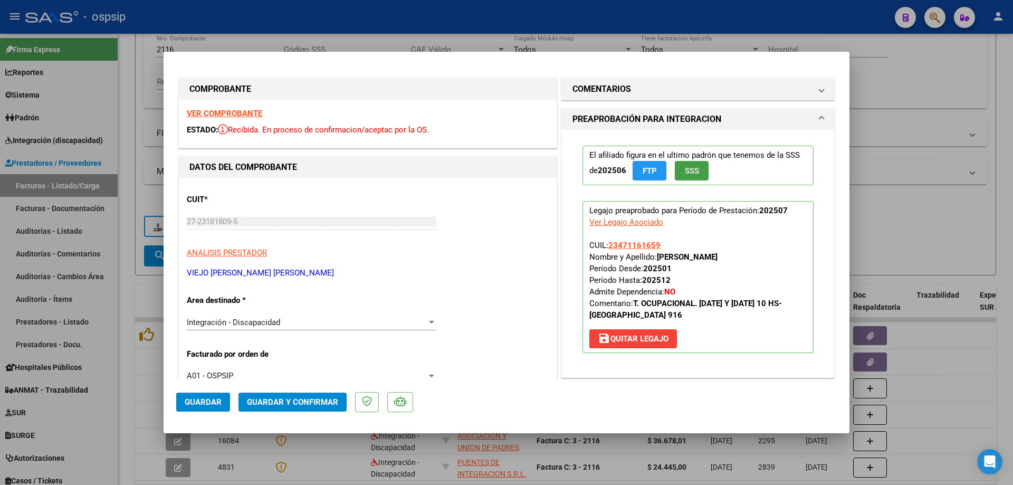
click at [692, 174] on span "SSS" at bounding box center [692, 170] width 14 height 9
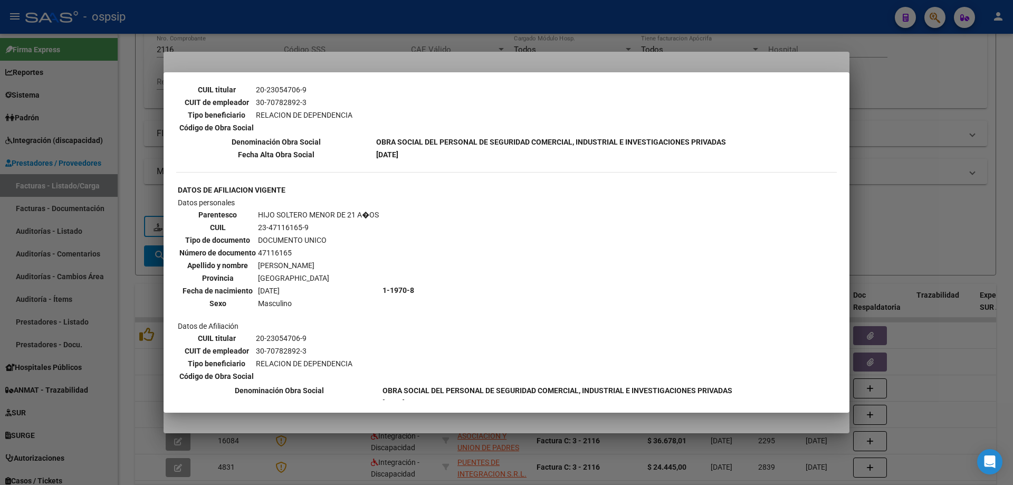
scroll to position [528, 0]
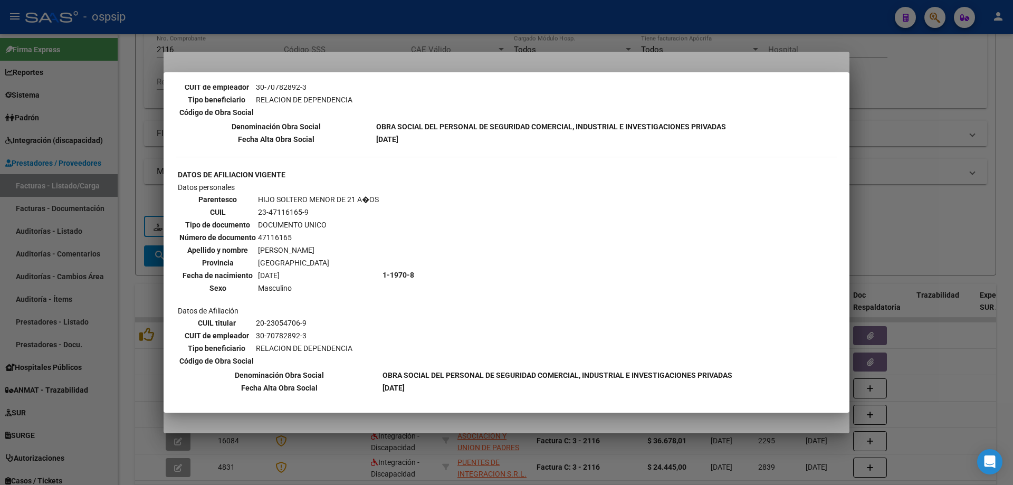
click at [894, 222] on div at bounding box center [506, 242] width 1013 height 485
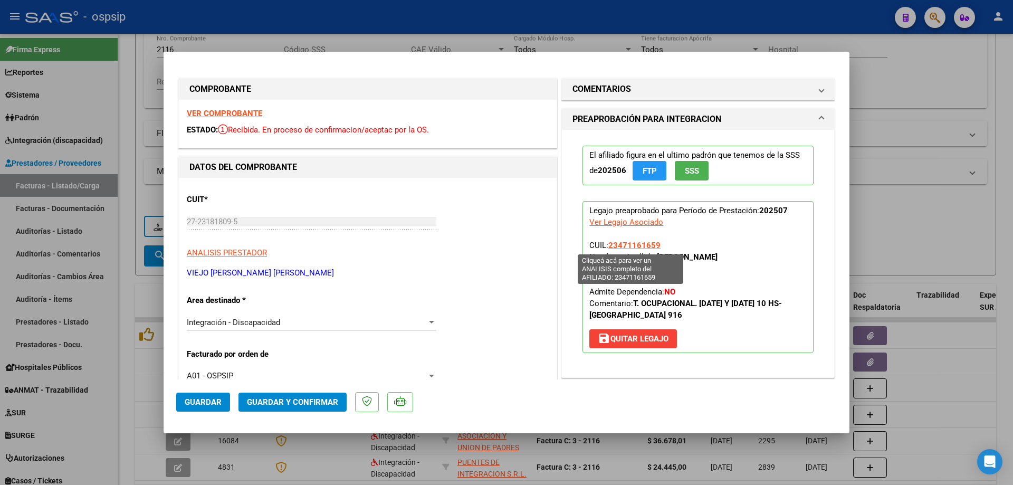
click at [634, 244] on span "23471161659" at bounding box center [634, 245] width 52 height 9
type textarea "23471161659"
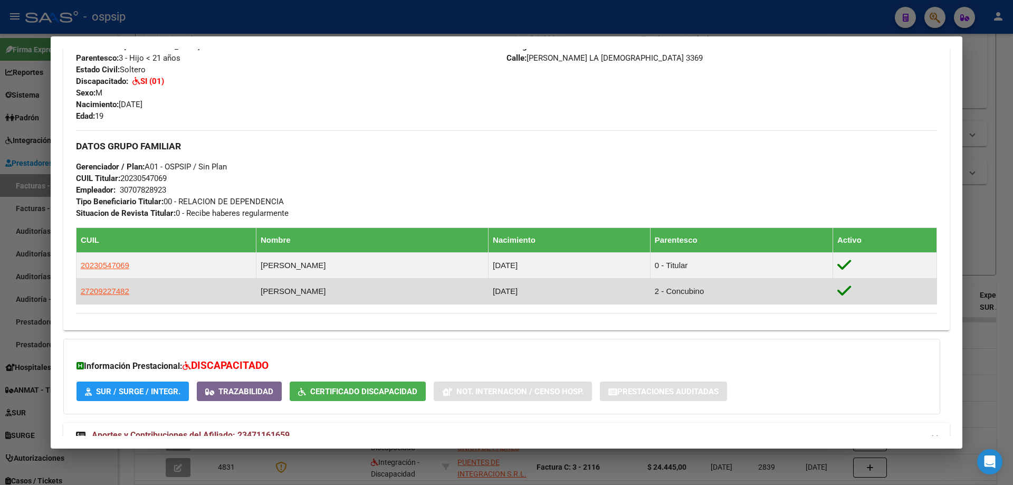
scroll to position [295, 0]
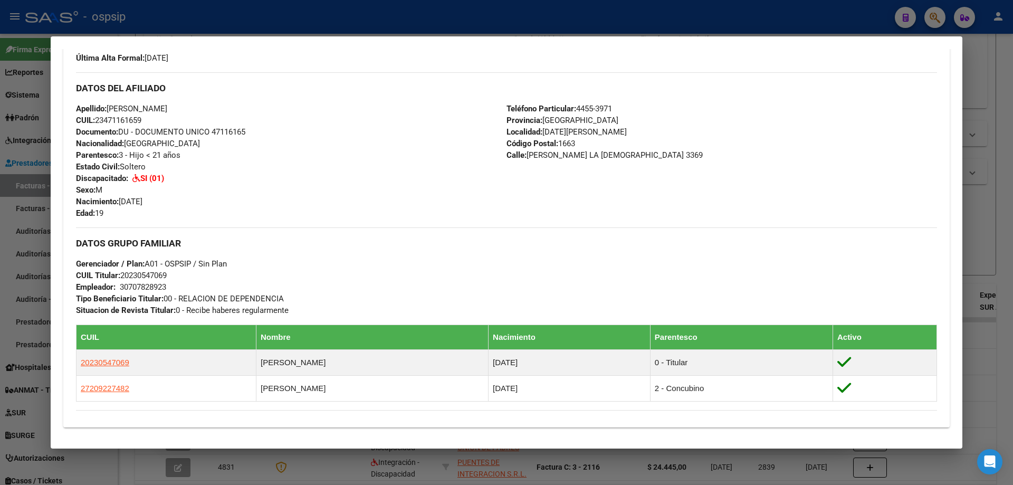
click at [970, 231] on div at bounding box center [506, 242] width 1013 height 485
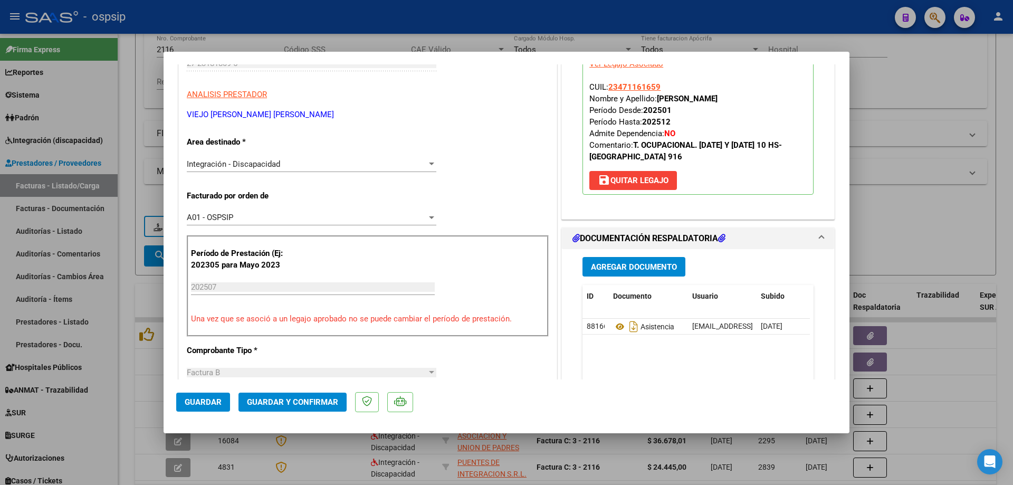
scroll to position [211, 0]
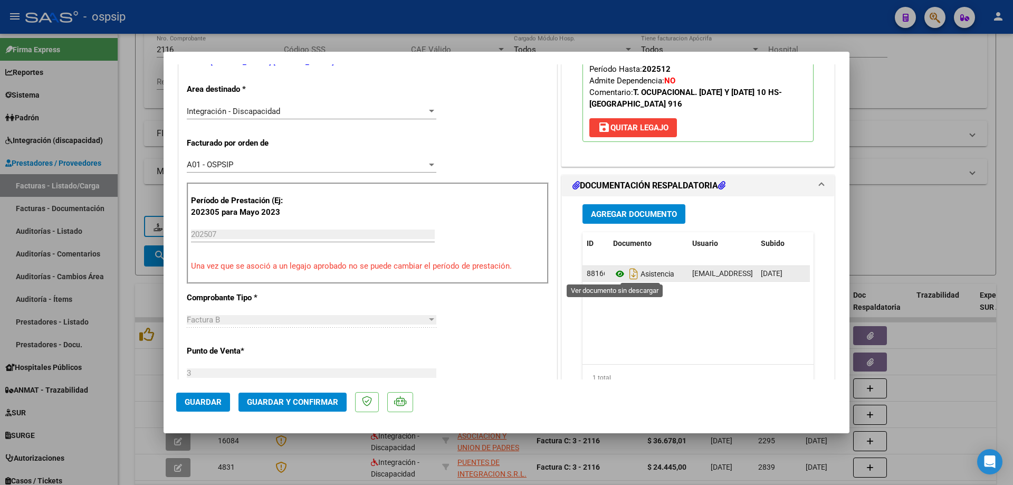
click at [617, 274] on icon at bounding box center [620, 274] width 14 height 13
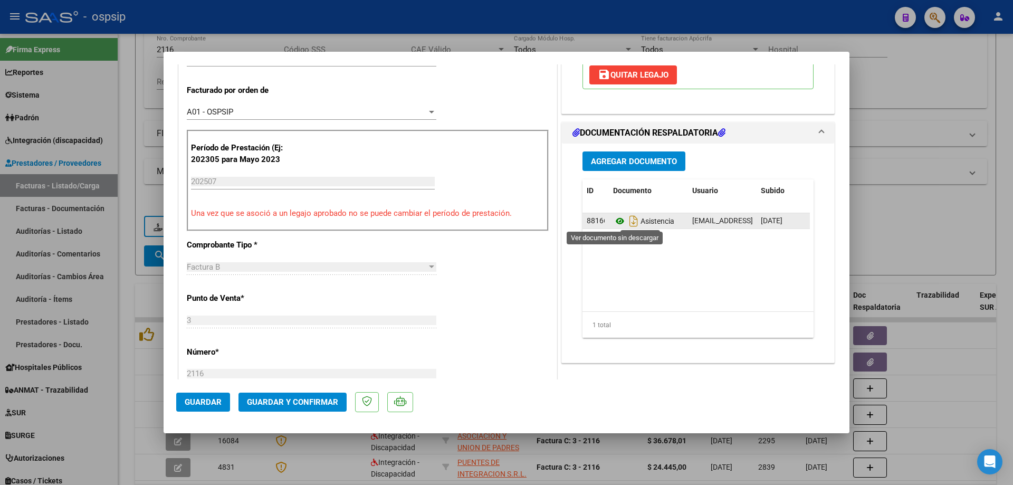
click at [613, 222] on icon at bounding box center [620, 221] width 14 height 13
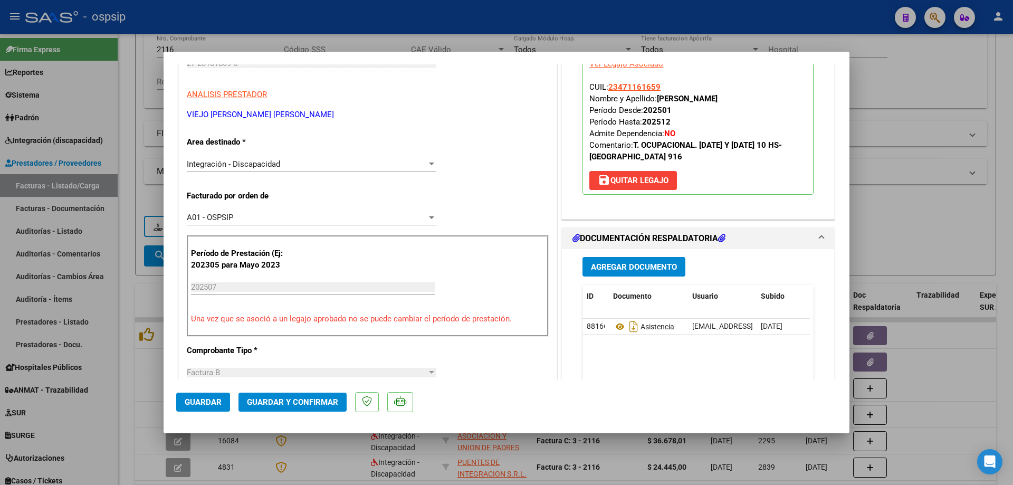
scroll to position [106, 0]
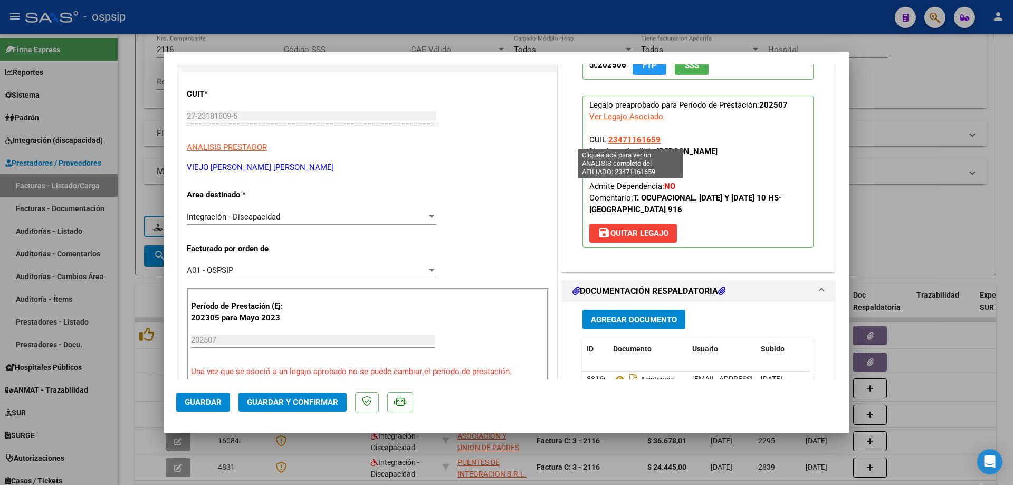
drag, startPoint x: 657, startPoint y: 141, endPoint x: 607, endPoint y: 143, distance: 50.2
click at [607, 143] on p "Legajo preaprobado para Período de Prestación: 202507 Ver Legajo Asociado CUIL:…" at bounding box center [698, 172] width 231 height 152
copy span "23471161659"
click at [308, 405] on span "Guardar y Confirmar" at bounding box center [292, 401] width 91 height 9
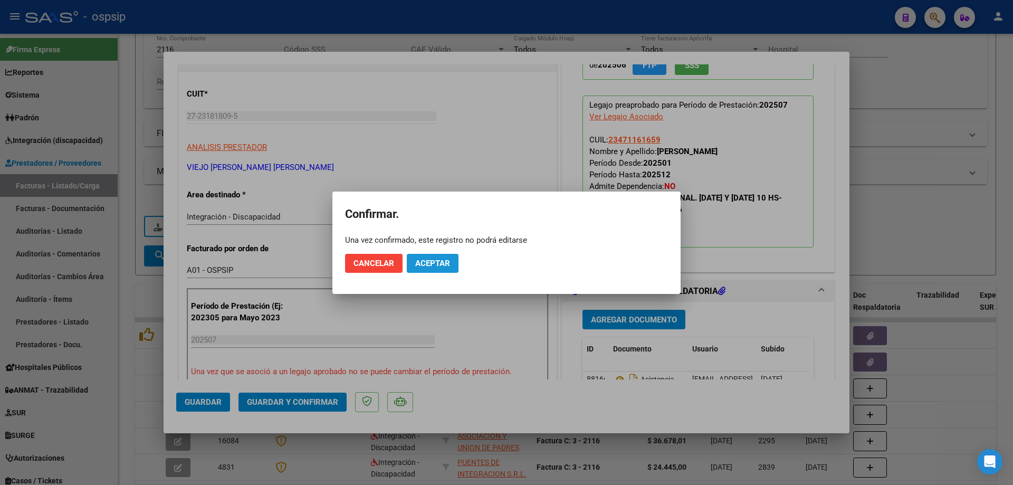
click at [430, 259] on span "Aceptar" at bounding box center [432, 263] width 35 height 9
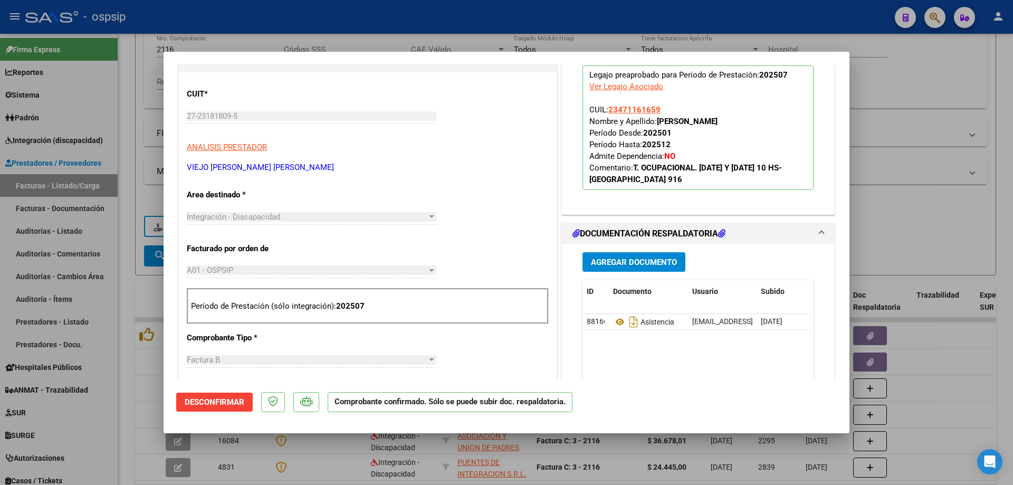
click at [976, 225] on div at bounding box center [506, 242] width 1013 height 485
type input "$ 0,00"
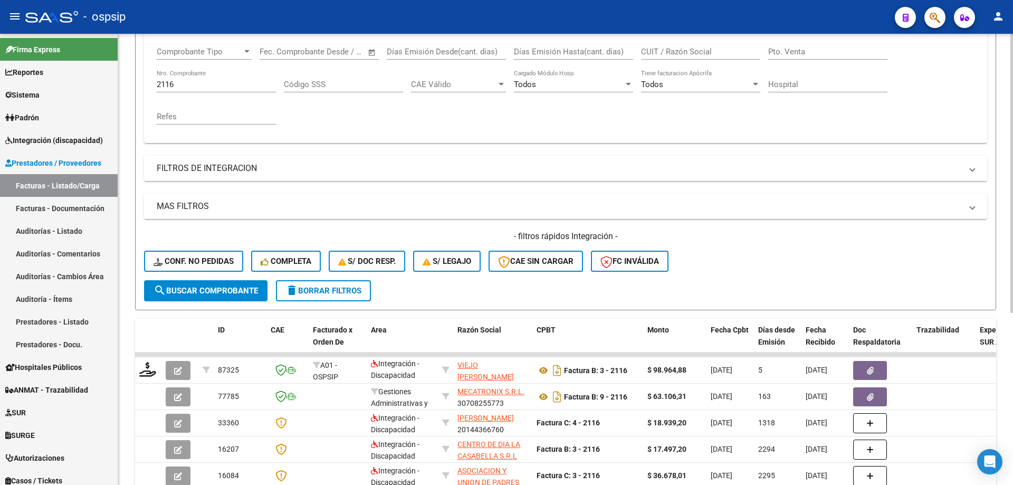
scroll to position [158, 0]
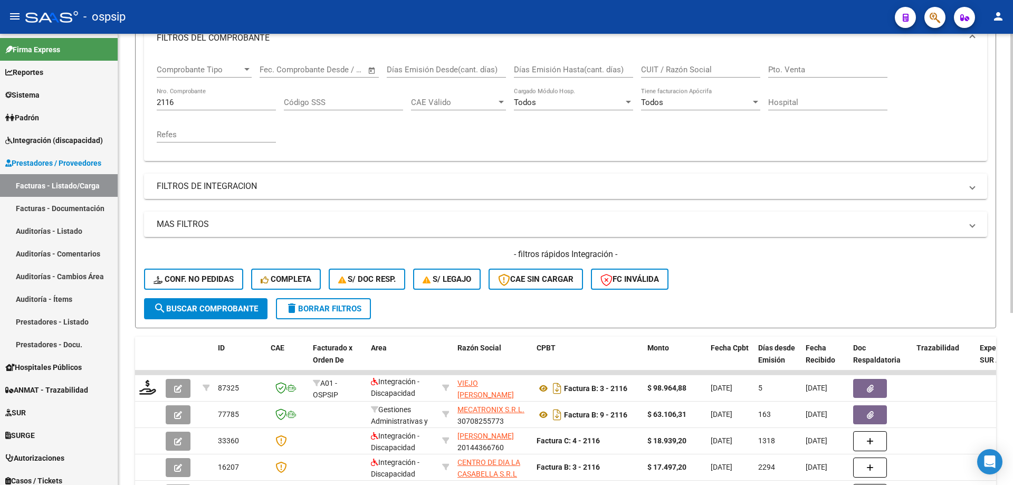
click at [203, 100] on input "2116" at bounding box center [216, 102] width 119 height 9
type input "2"
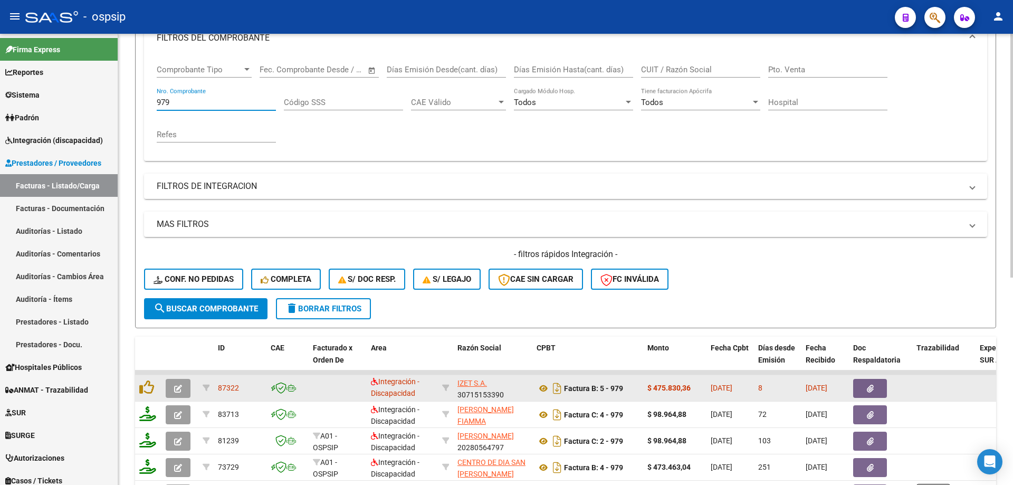
type input "979"
click at [173, 392] on button "button" at bounding box center [178, 388] width 25 height 19
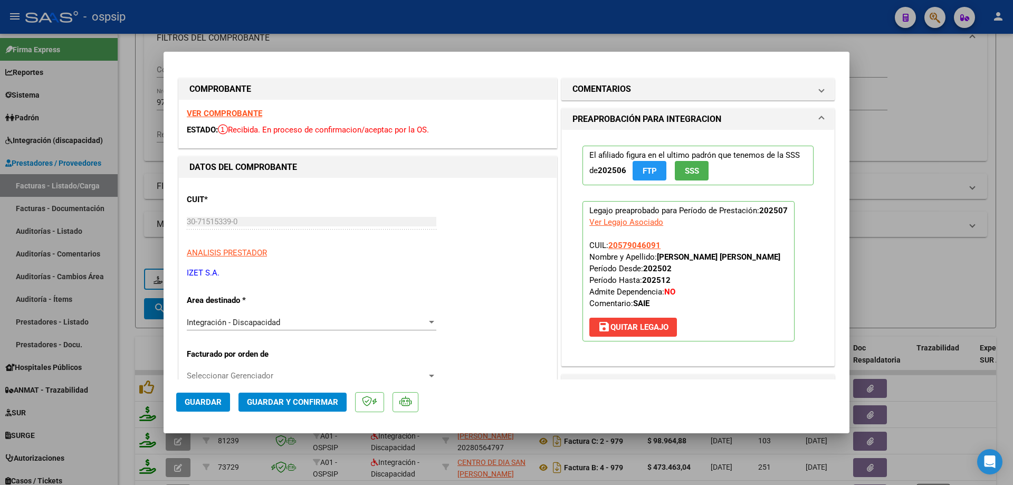
click at [686, 177] on button "SSS" at bounding box center [692, 171] width 34 height 20
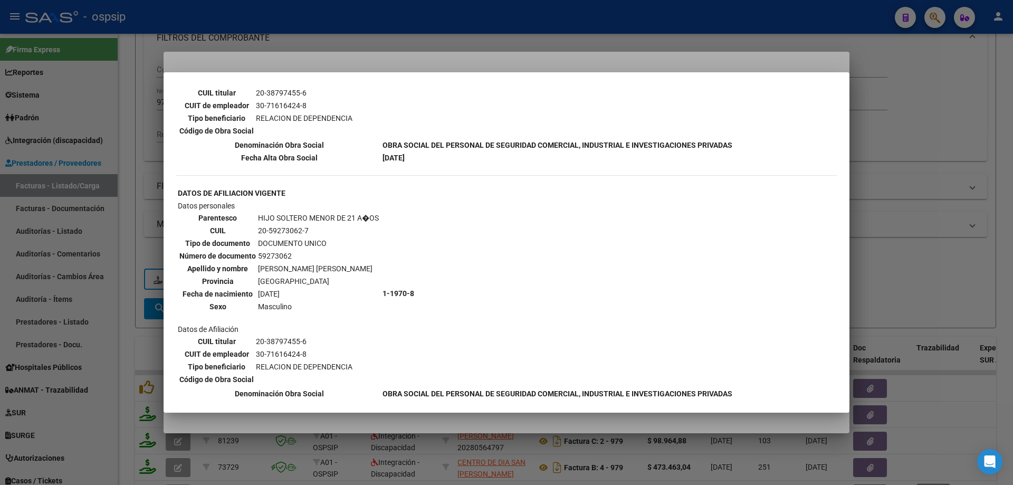
scroll to position [528, 0]
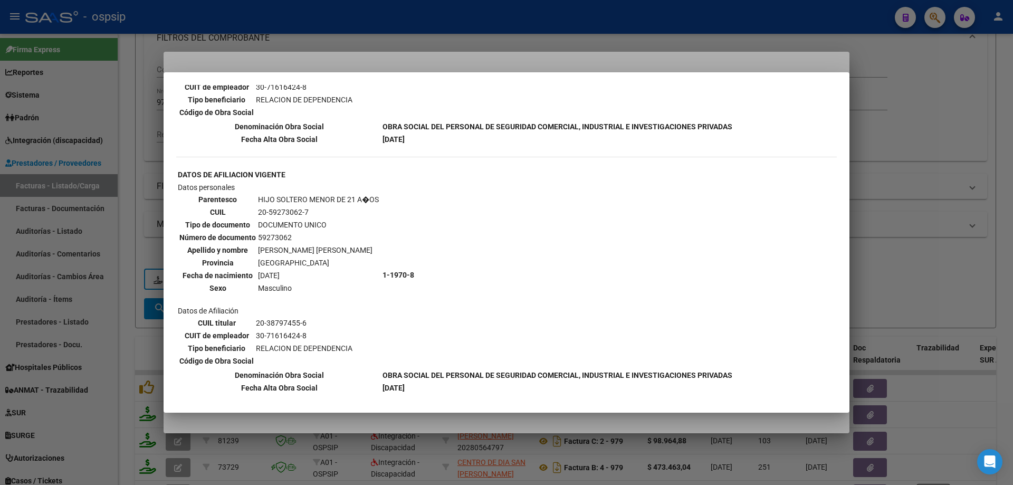
click at [884, 179] on div at bounding box center [506, 242] width 1013 height 485
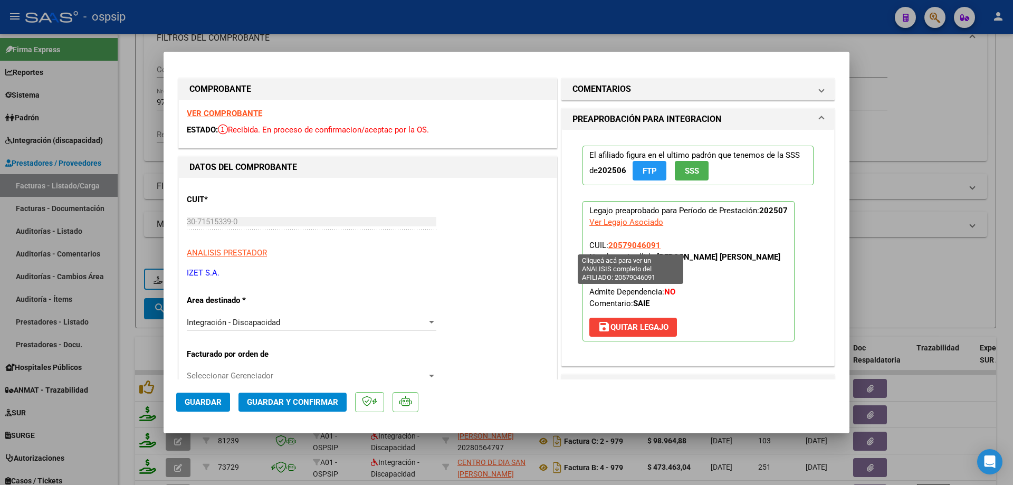
click at [623, 243] on span "20579046091" at bounding box center [634, 245] width 52 height 9
type textarea "20579046091"
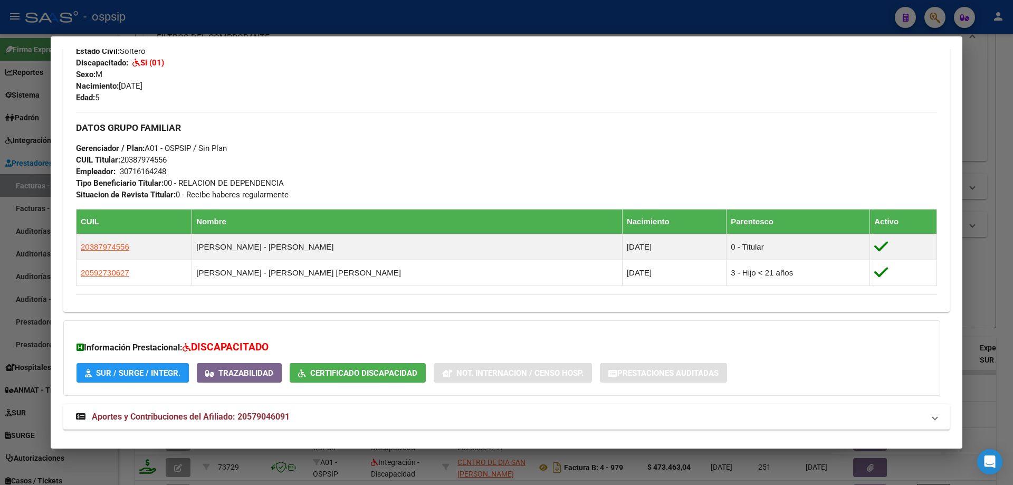
scroll to position [453, 0]
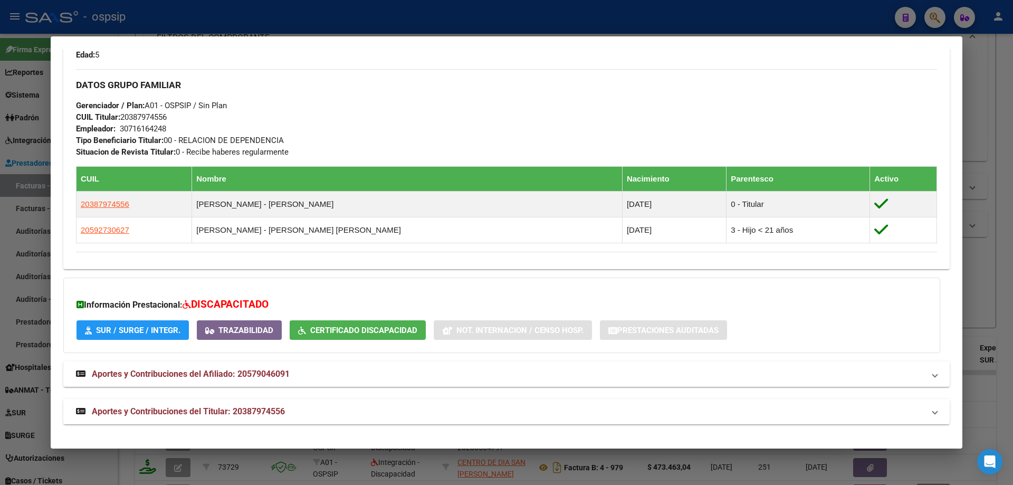
click at [977, 249] on div at bounding box center [506, 242] width 1013 height 485
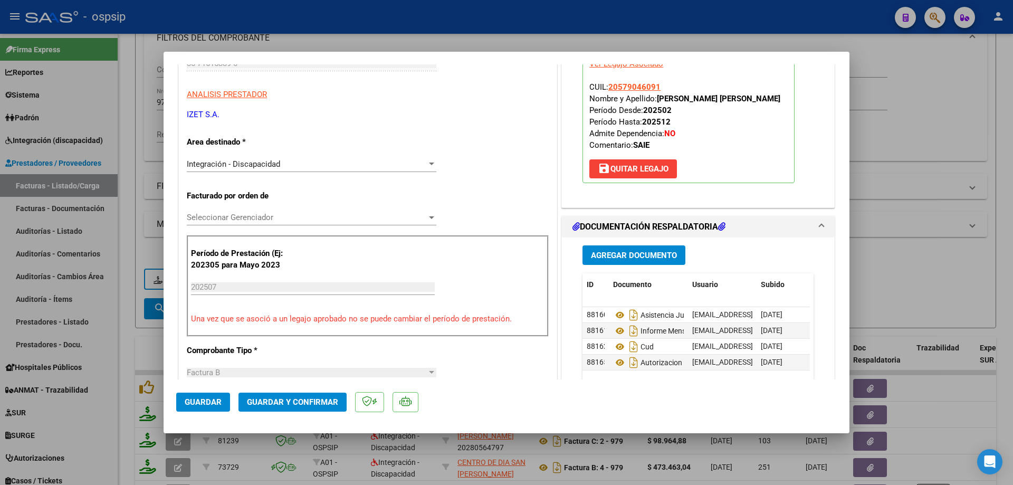
scroll to position [211, 0]
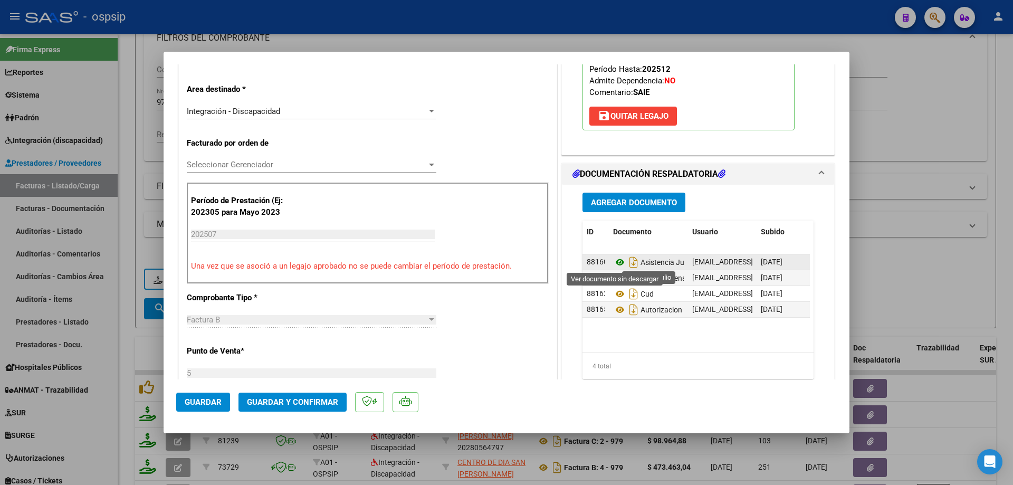
click at [615, 264] on icon at bounding box center [620, 262] width 14 height 13
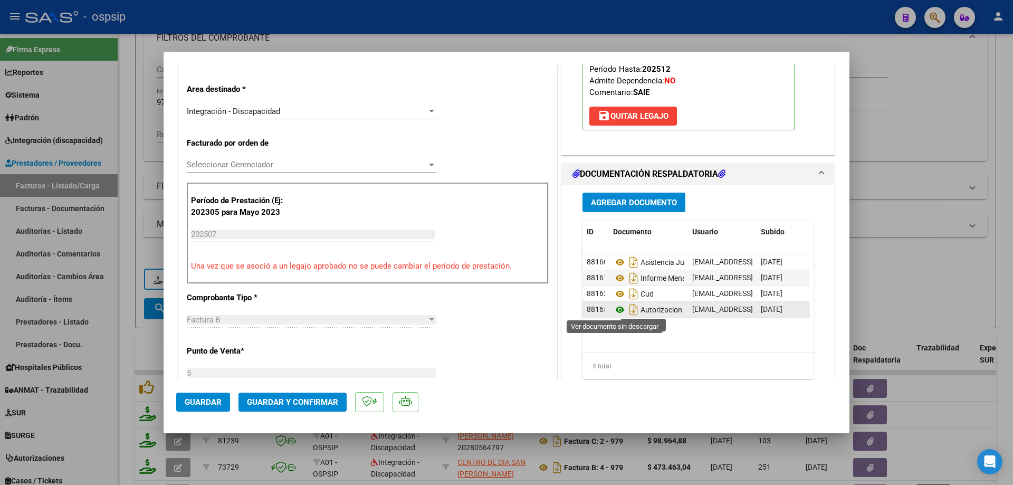
click at [616, 307] on icon at bounding box center [620, 309] width 14 height 13
click at [616, 310] on icon at bounding box center [620, 309] width 14 height 13
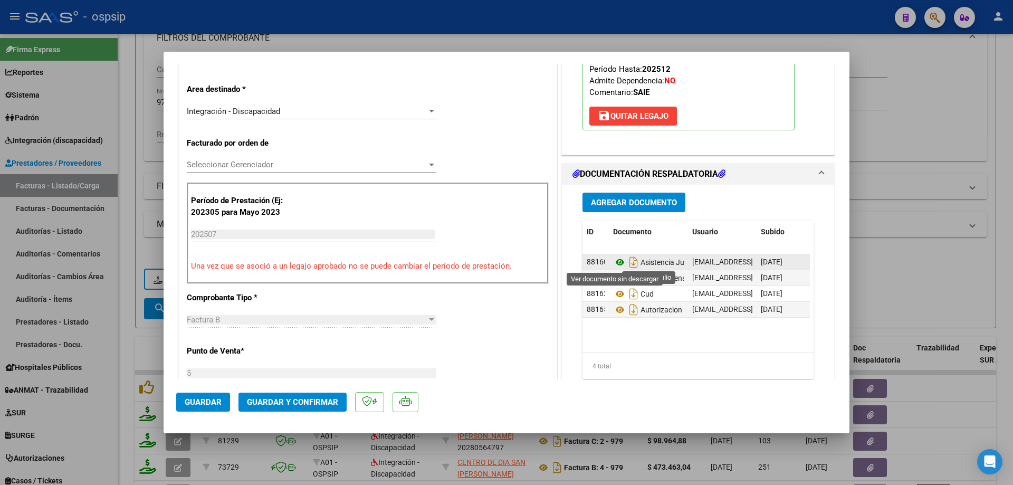
click at [613, 264] on icon at bounding box center [620, 262] width 14 height 13
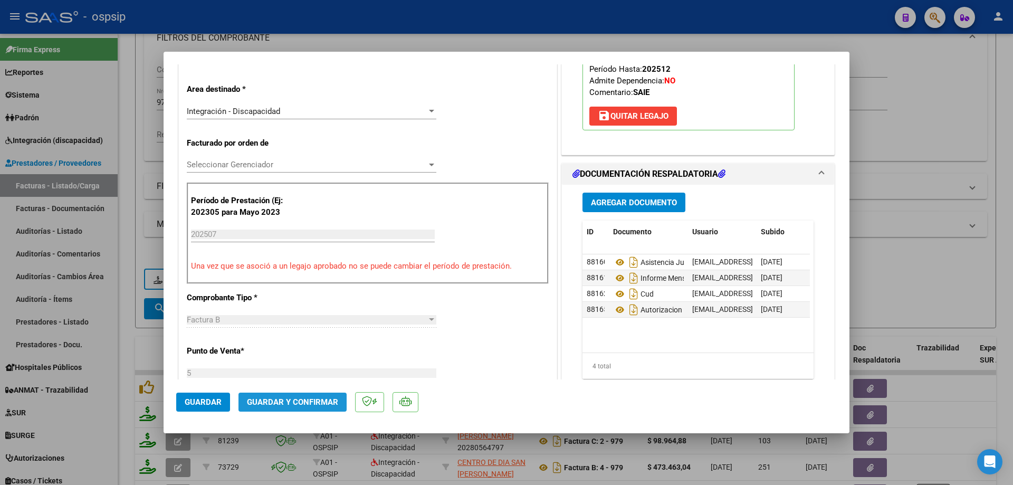
click at [301, 400] on span "Guardar y Confirmar" at bounding box center [292, 401] width 91 height 9
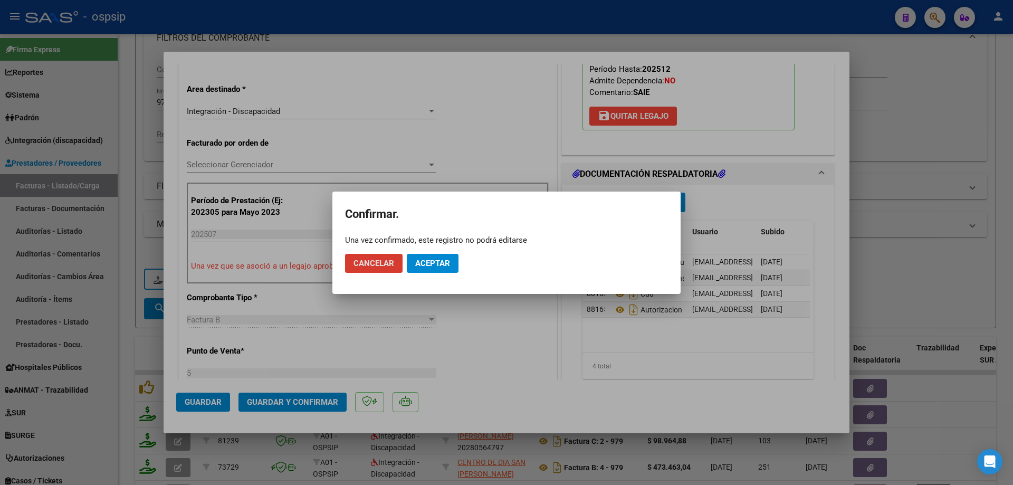
click at [446, 262] on span "Aceptar" at bounding box center [432, 263] width 35 height 9
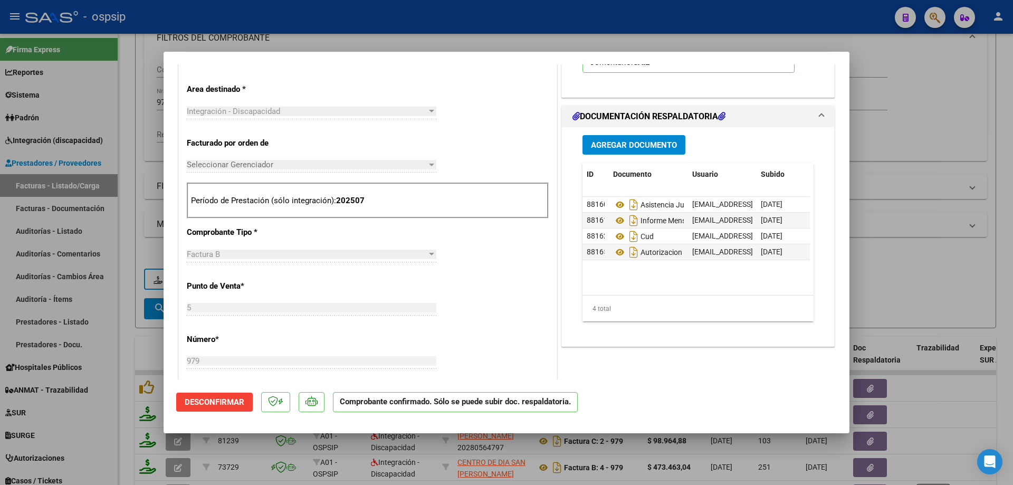
click at [885, 128] on div at bounding box center [506, 242] width 1013 height 485
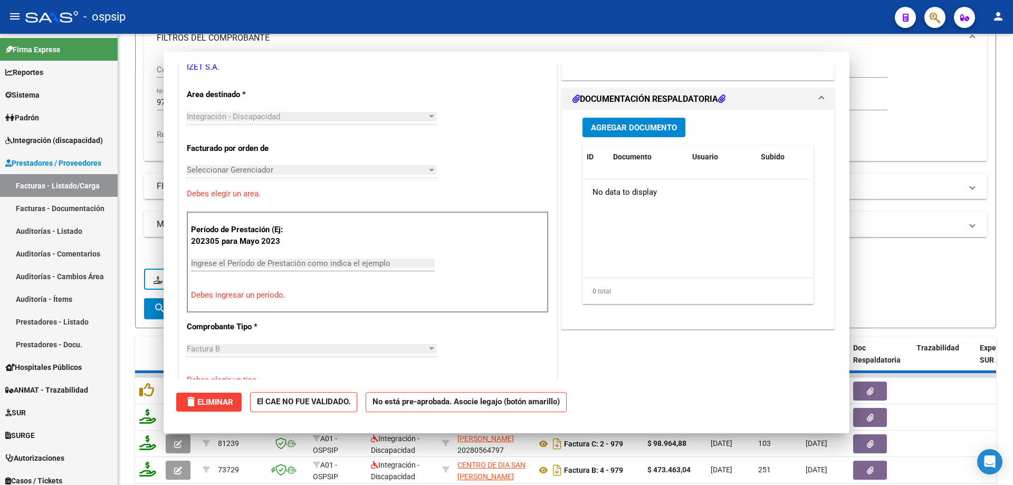
scroll to position [0, 0]
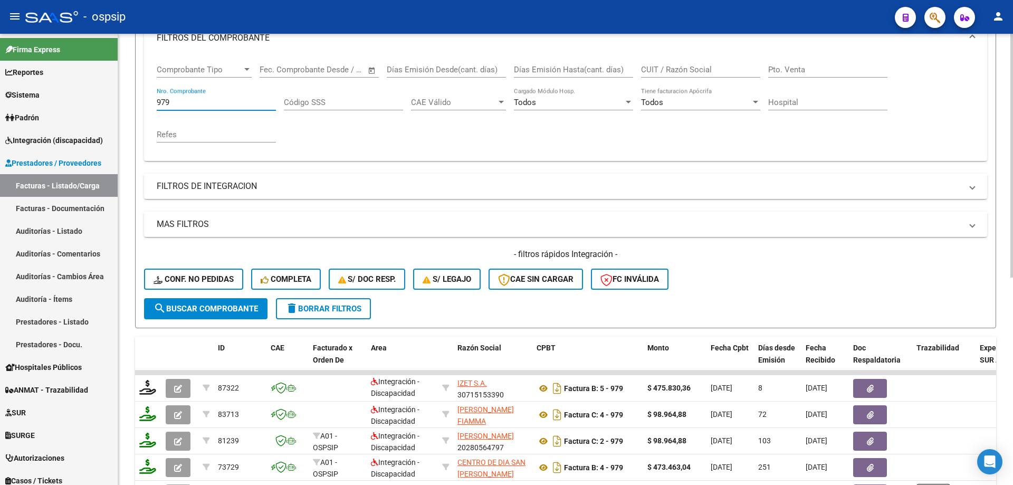
click at [225, 101] on input "979" at bounding box center [216, 102] width 119 height 9
type input "9"
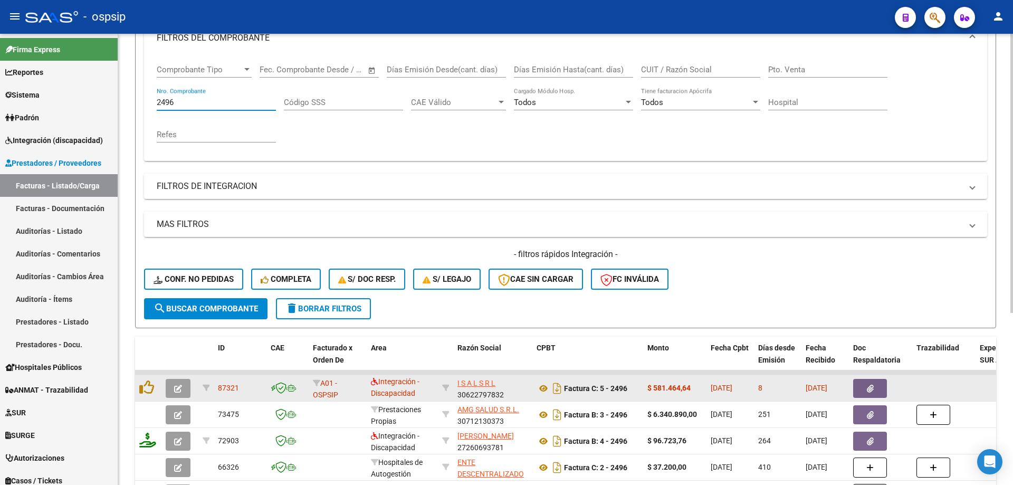
type input "2496"
click at [174, 387] on icon "button" at bounding box center [178, 389] width 8 height 8
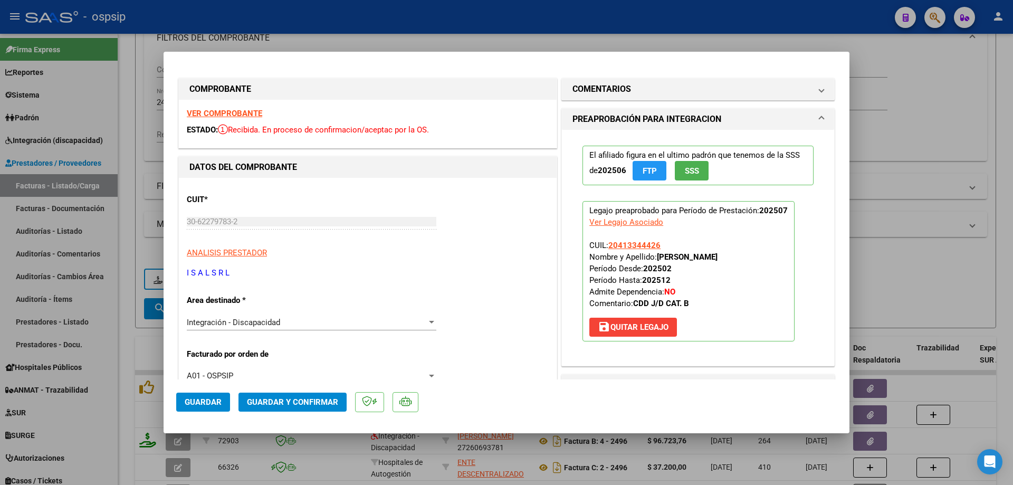
click at [691, 169] on span "SSS" at bounding box center [692, 170] width 14 height 9
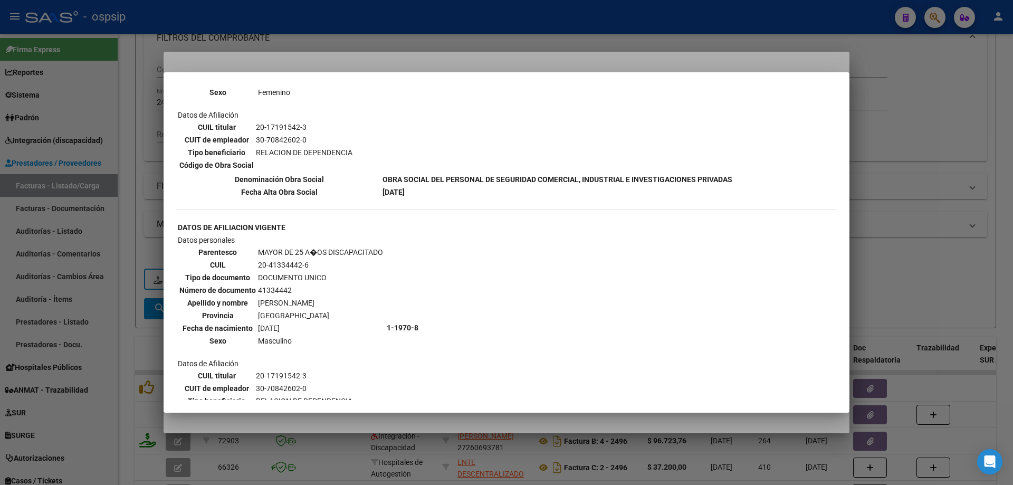
scroll to position [605, 0]
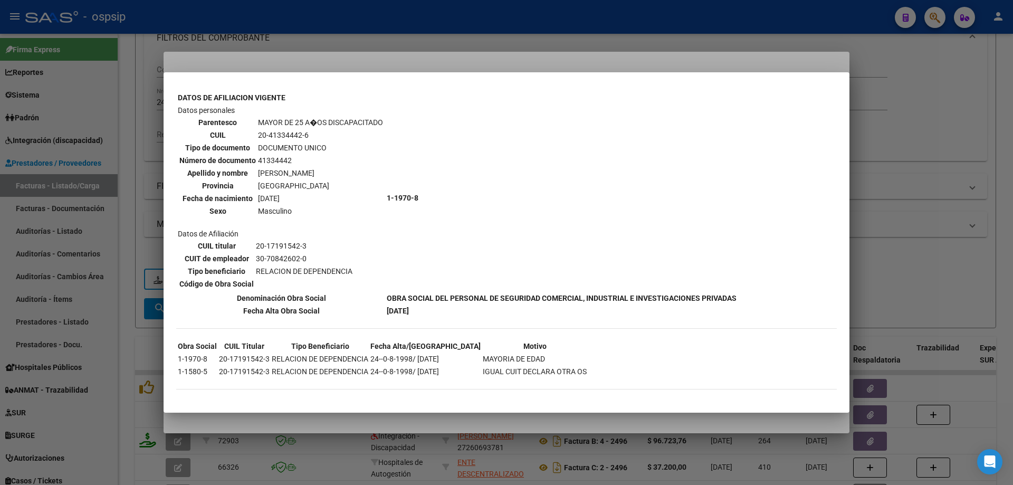
click at [895, 143] on div at bounding box center [506, 242] width 1013 height 485
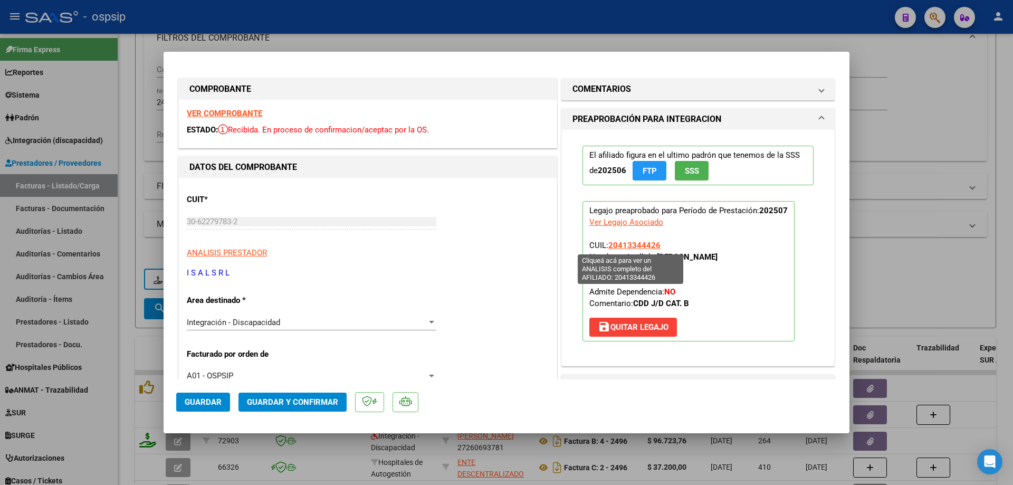
click at [636, 244] on span "20413344426" at bounding box center [634, 245] width 52 height 9
type textarea "20413344426"
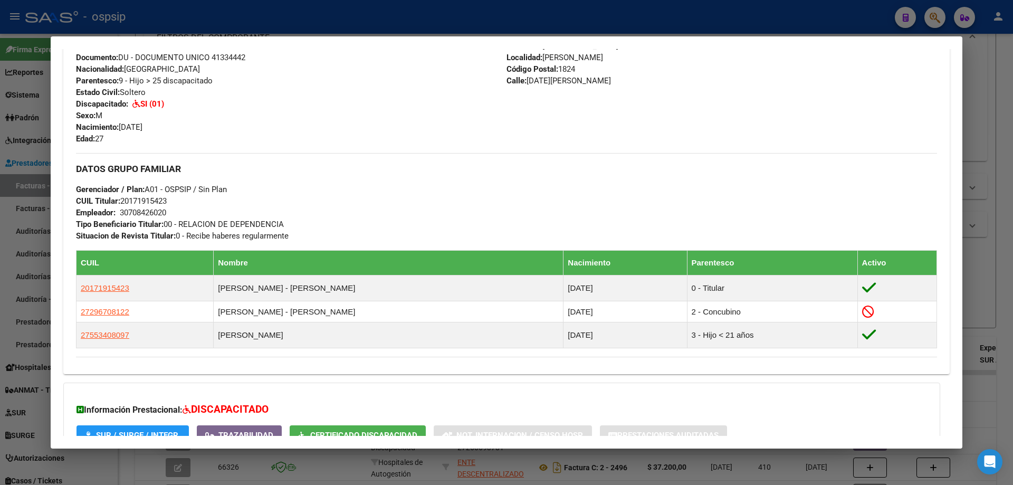
scroll to position [474, 0]
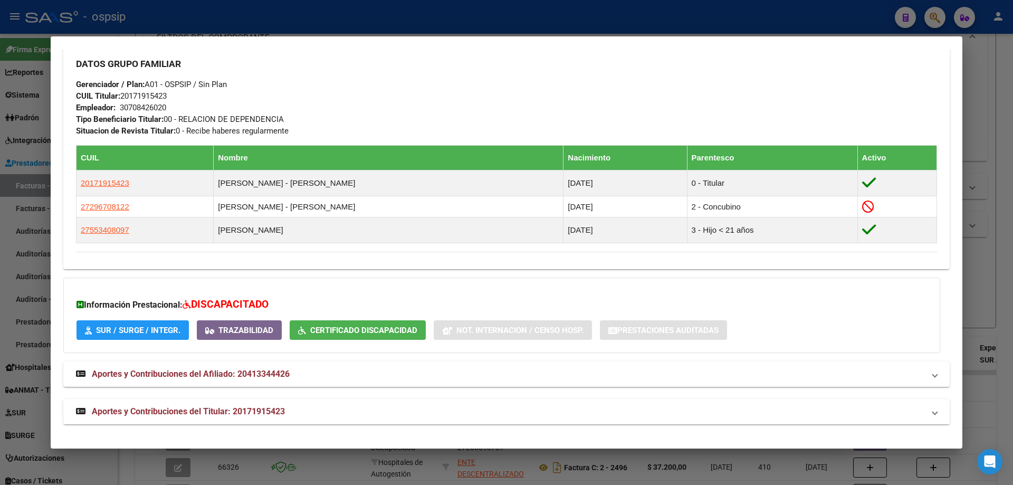
click at [994, 297] on div at bounding box center [506, 242] width 1013 height 485
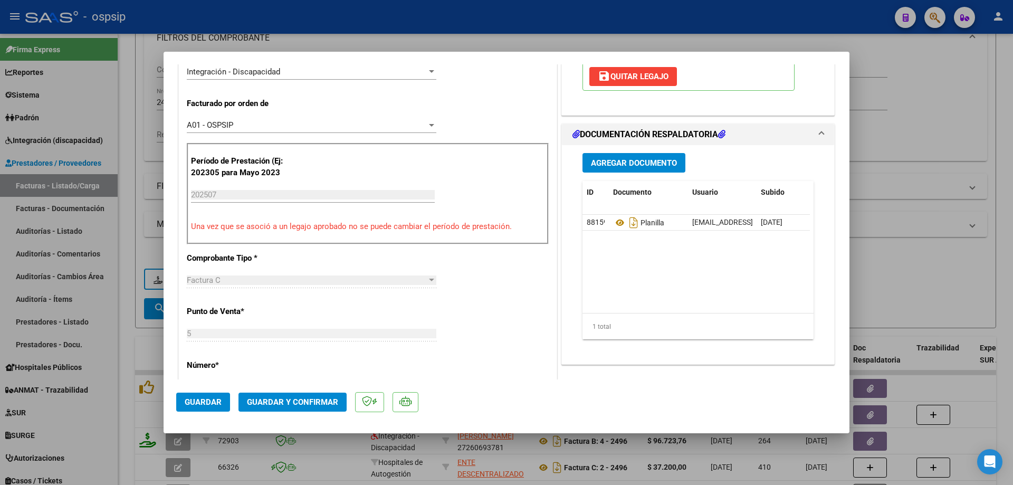
scroll to position [264, 0]
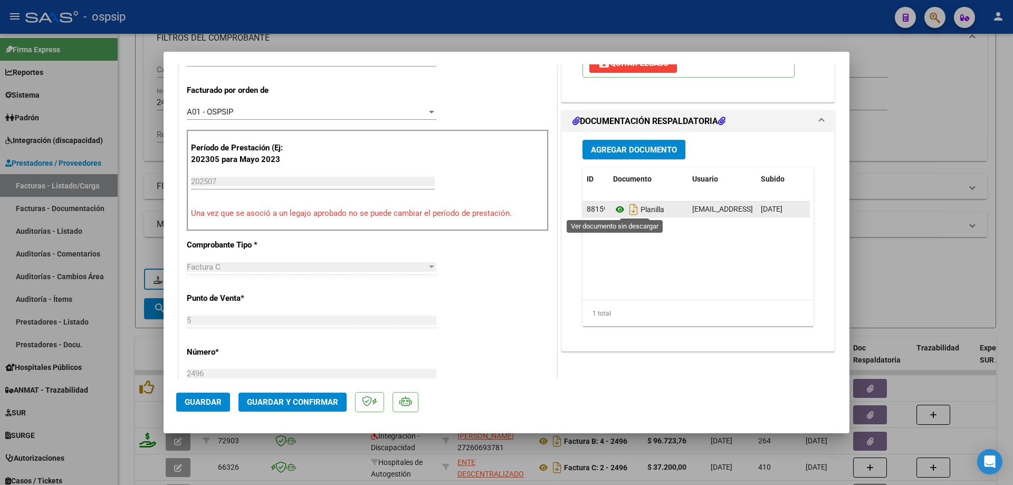
click at [618, 212] on icon at bounding box center [620, 209] width 14 height 13
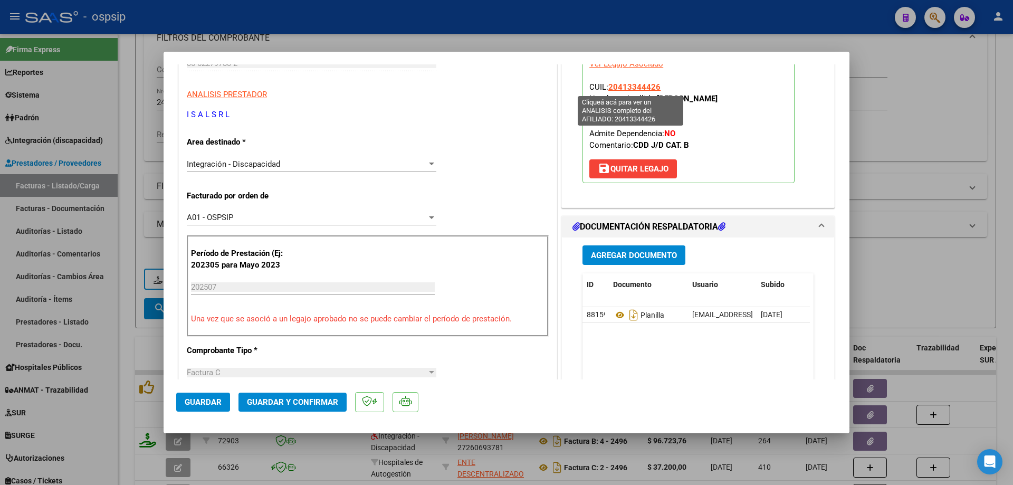
click at [621, 88] on span "20413344426" at bounding box center [634, 86] width 52 height 9
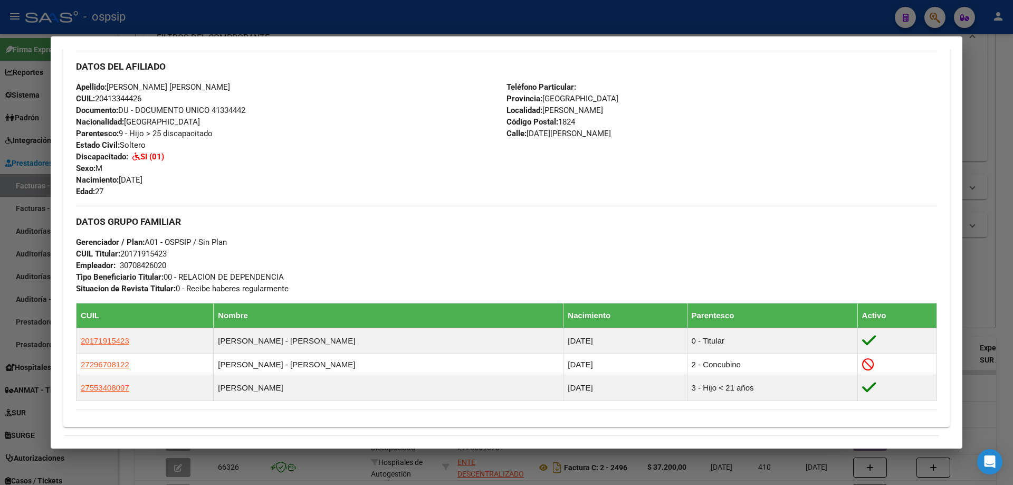
scroll to position [422, 0]
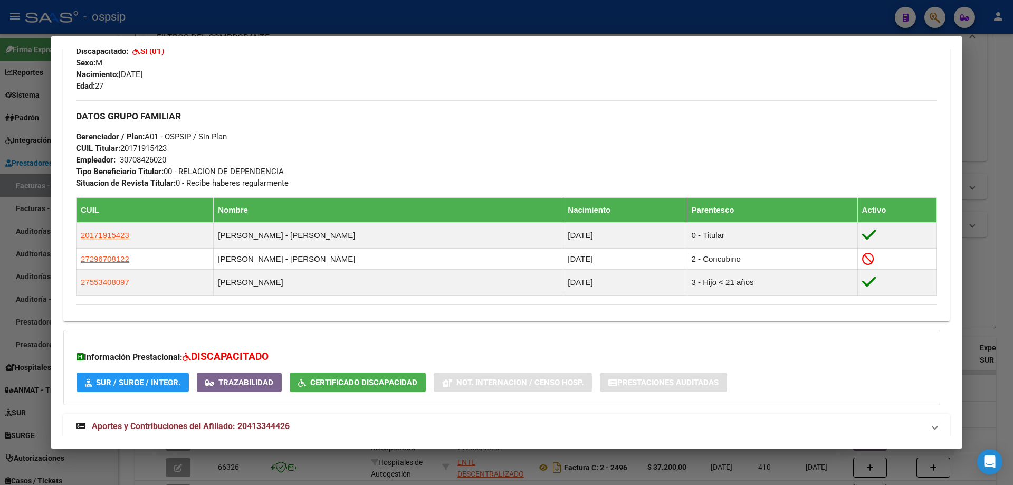
click at [994, 175] on div at bounding box center [506, 242] width 1013 height 485
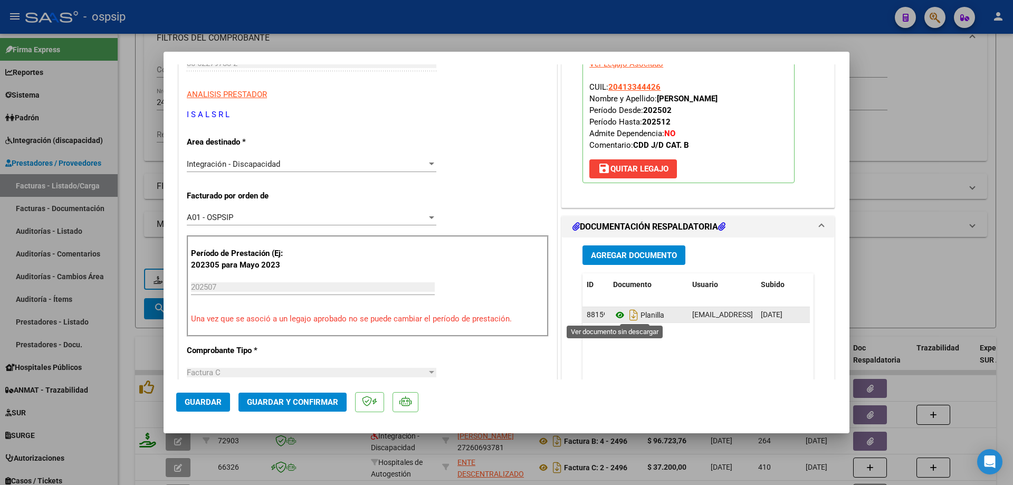
click at [613, 311] on icon at bounding box center [620, 315] width 14 height 13
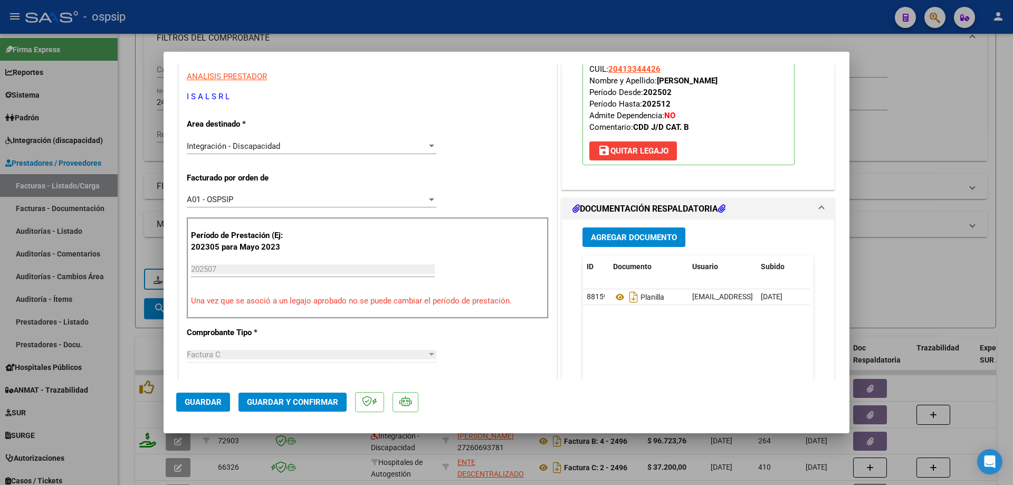
click at [881, 212] on div at bounding box center [506, 242] width 1013 height 485
type input "$ 0,00"
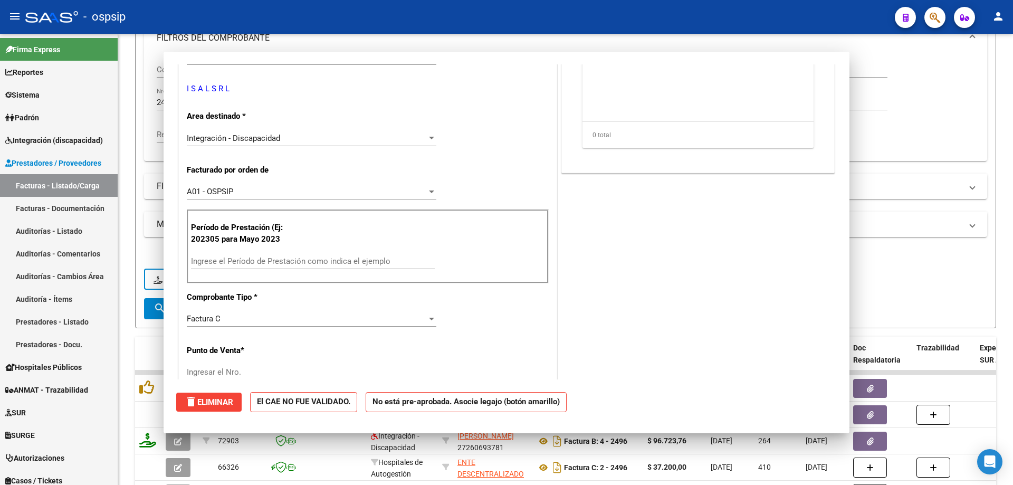
scroll to position [168, 0]
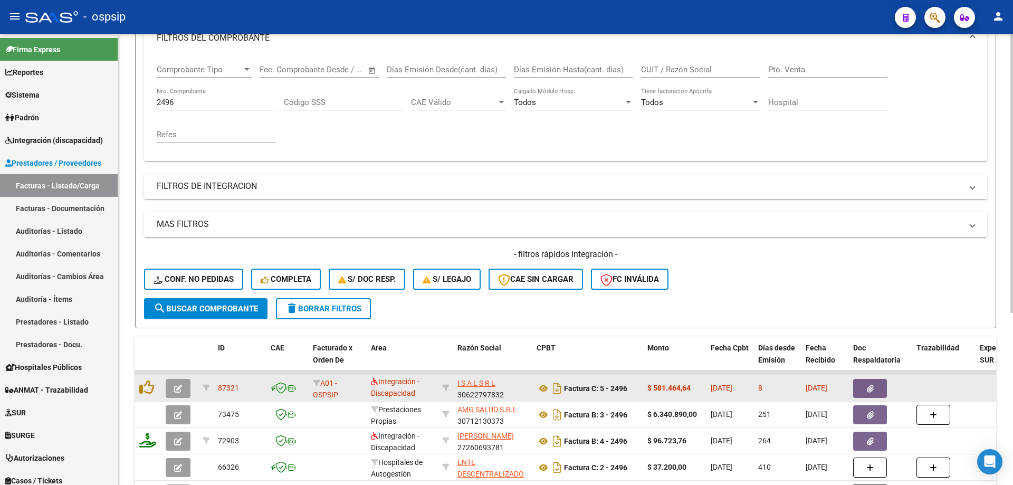
click at [175, 397] on button "button" at bounding box center [178, 388] width 25 height 19
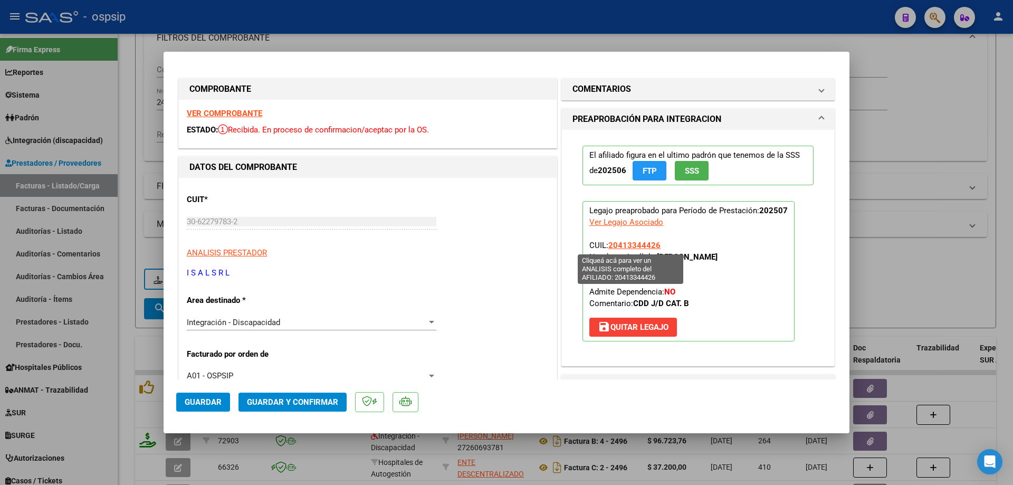
drag, startPoint x: 650, startPoint y: 246, endPoint x: 606, endPoint y: 242, distance: 44.0
click at [606, 242] on p "Legajo preaprobado para Período de Prestación: 202507 Ver Legajo Asociado CUIL:…" at bounding box center [689, 271] width 212 height 140
copy span "20413344426"
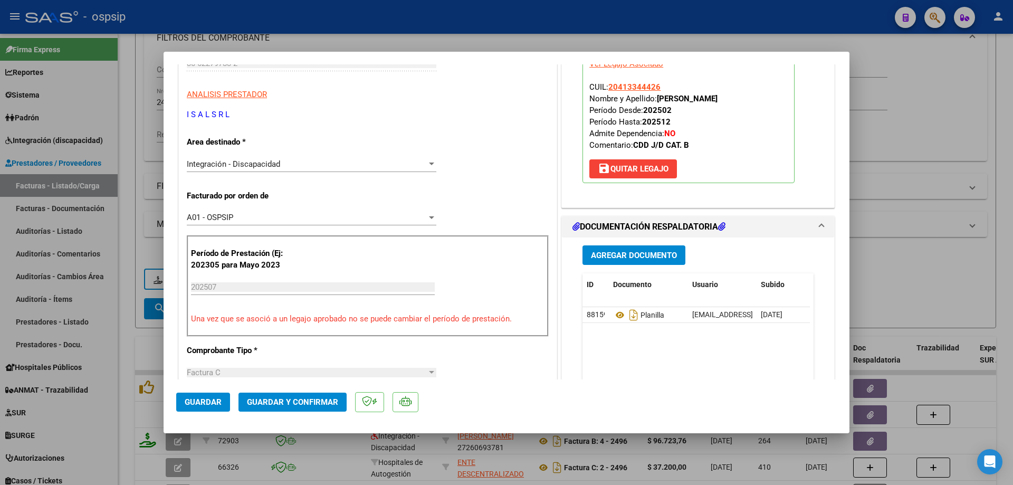
scroll to position [211, 0]
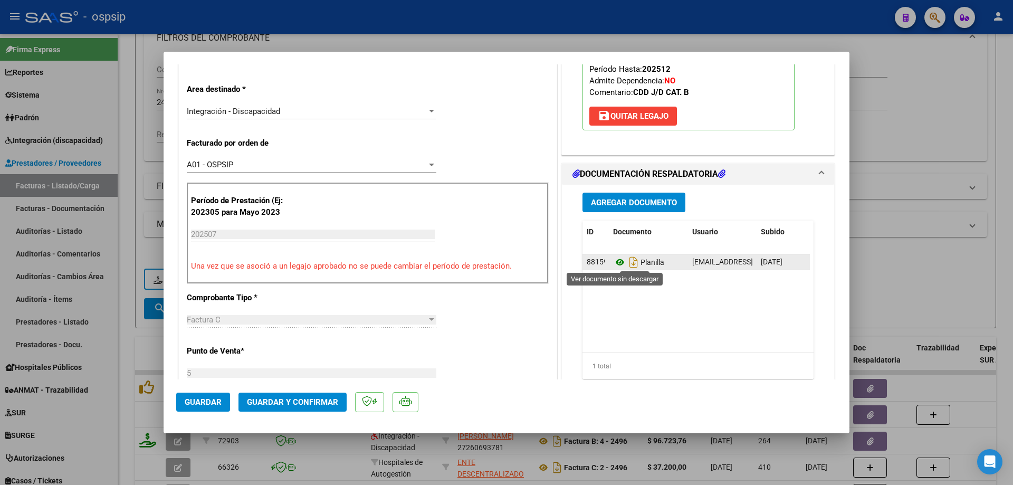
click at [614, 262] on icon at bounding box center [620, 262] width 14 height 13
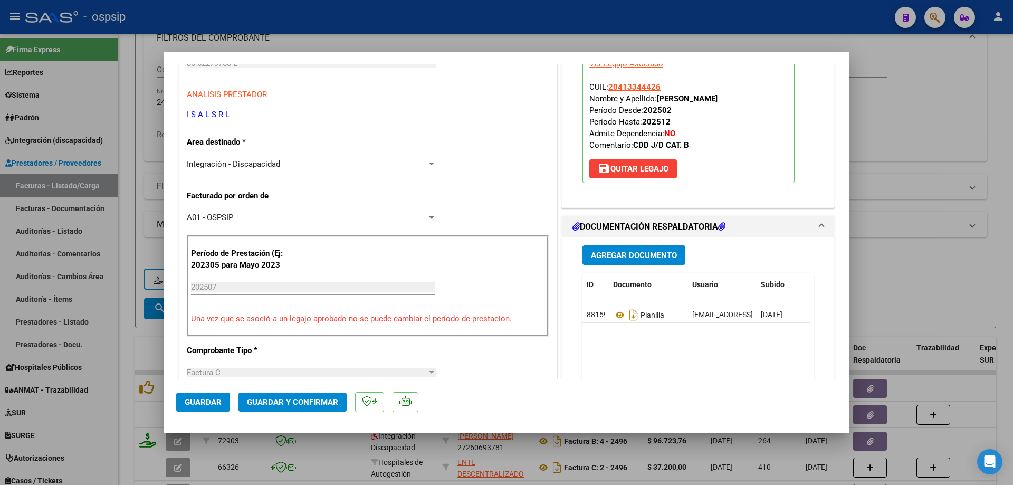
scroll to position [53, 0]
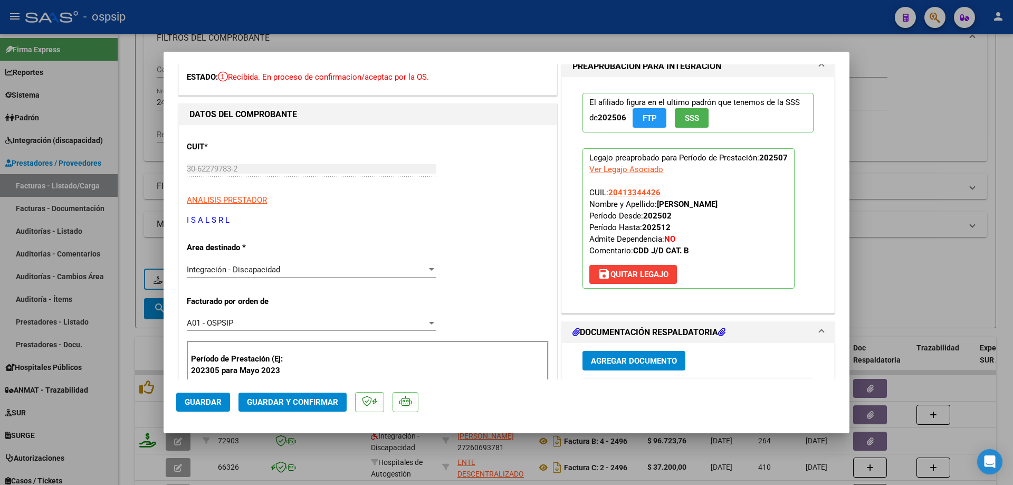
click at [301, 407] on span "Guardar y Confirmar" at bounding box center [292, 401] width 91 height 9
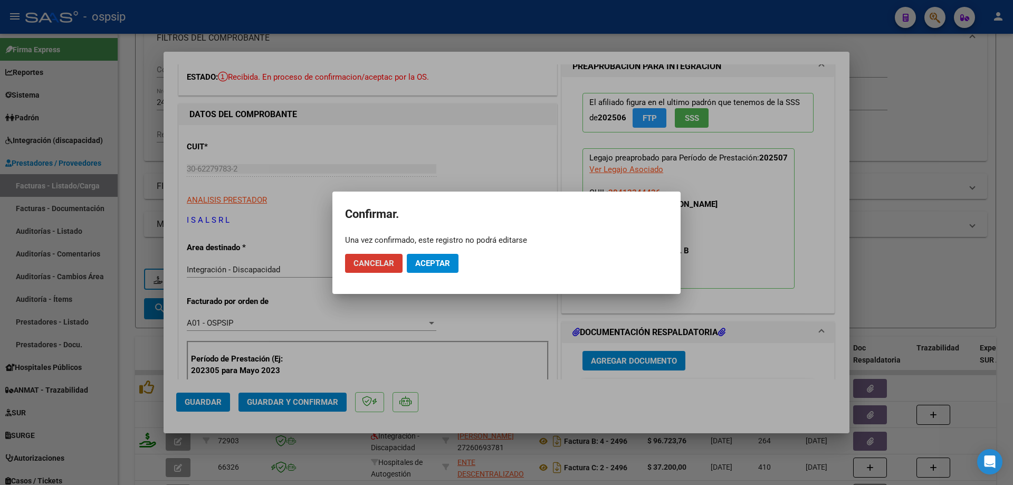
click at [450, 259] on button "Aceptar" at bounding box center [433, 263] width 52 height 19
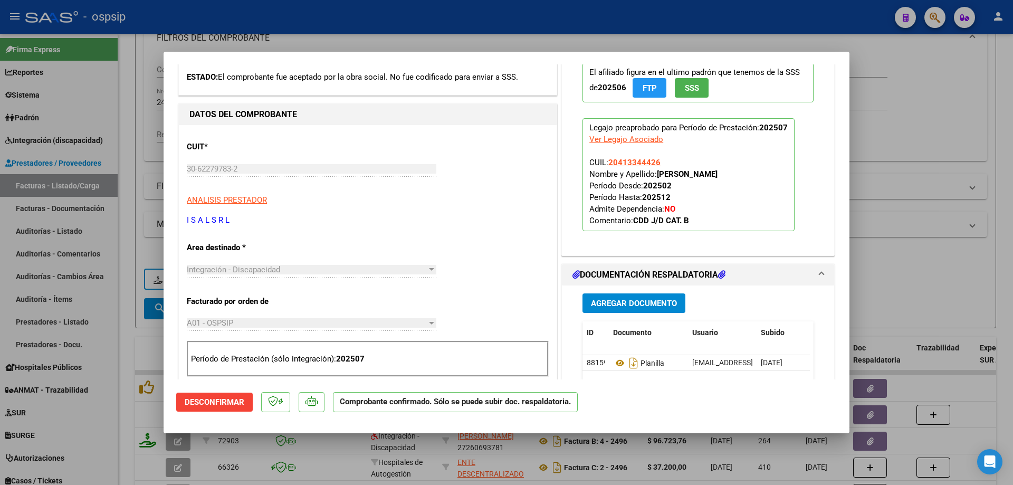
click at [876, 129] on div at bounding box center [506, 242] width 1013 height 485
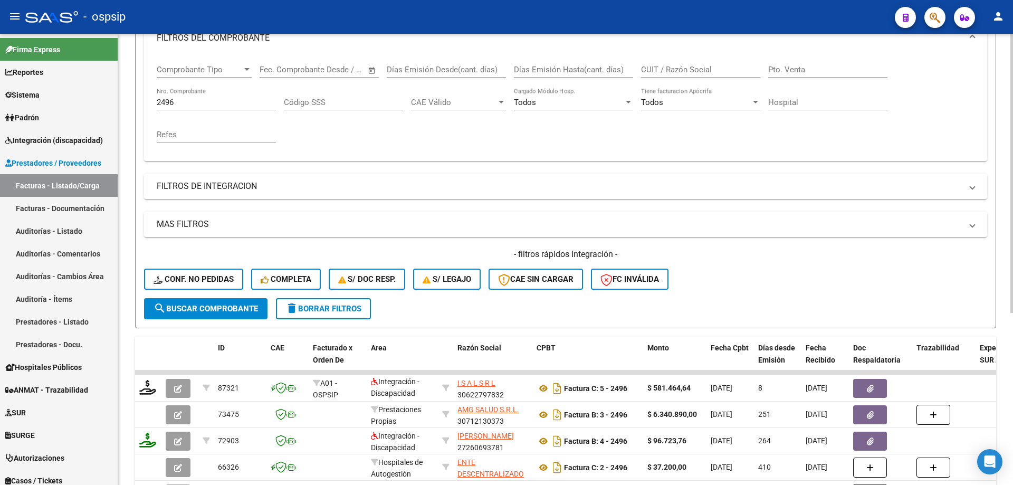
click at [189, 102] on input "2496" at bounding box center [216, 102] width 119 height 9
type input "2"
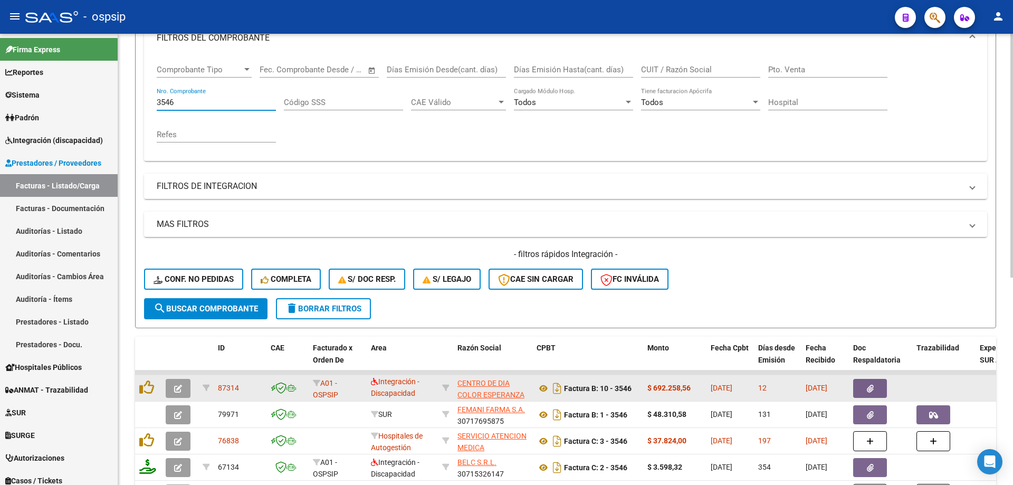
type input "3546"
click at [181, 386] on icon "button" at bounding box center [178, 389] width 8 height 8
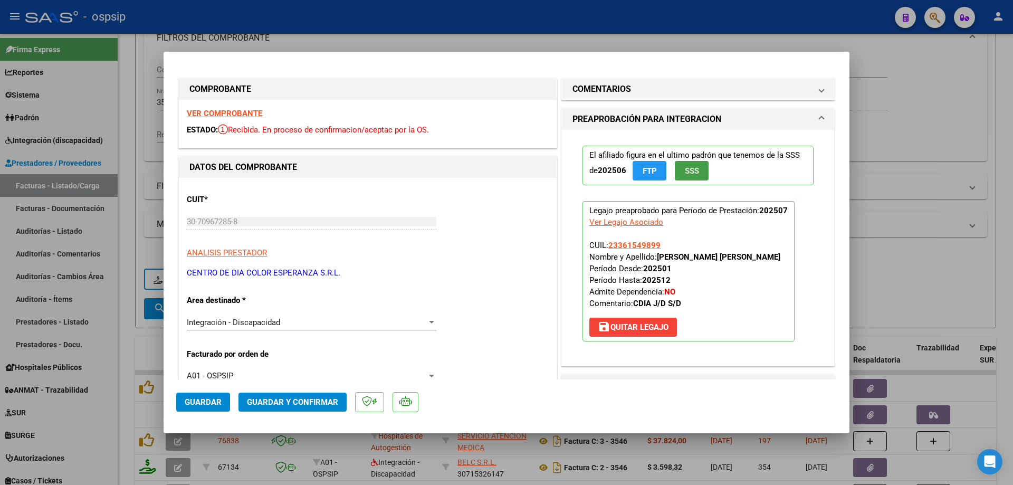
click at [685, 174] on span "SSS" at bounding box center [692, 170] width 14 height 9
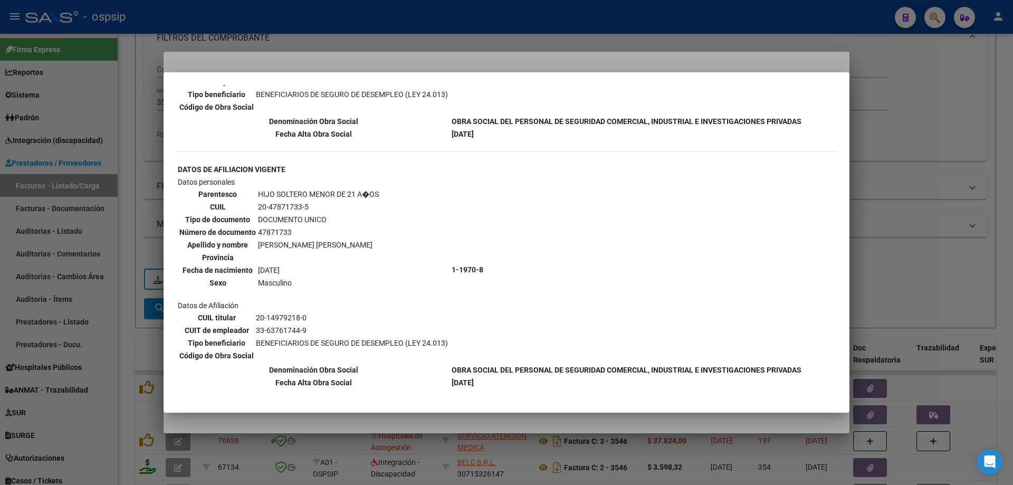
scroll to position [264, 0]
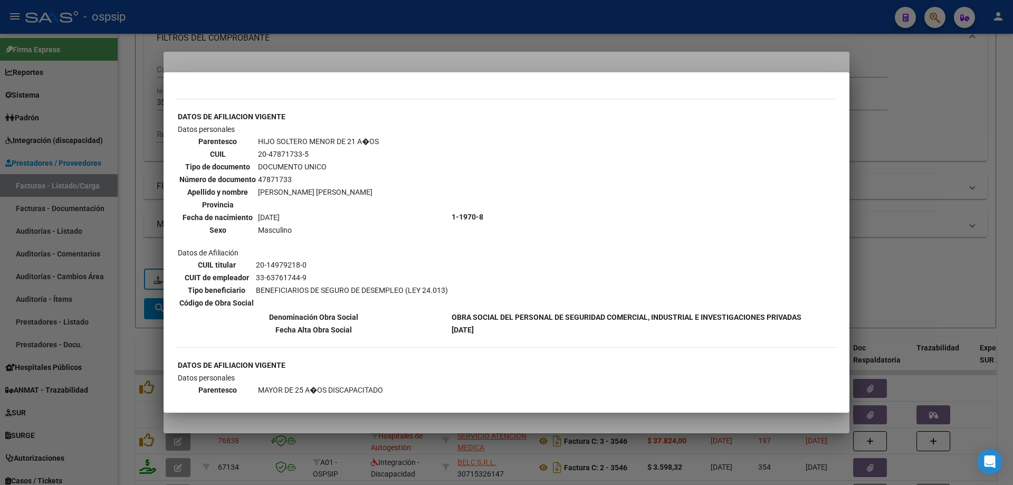
click at [914, 213] on div at bounding box center [506, 242] width 1013 height 485
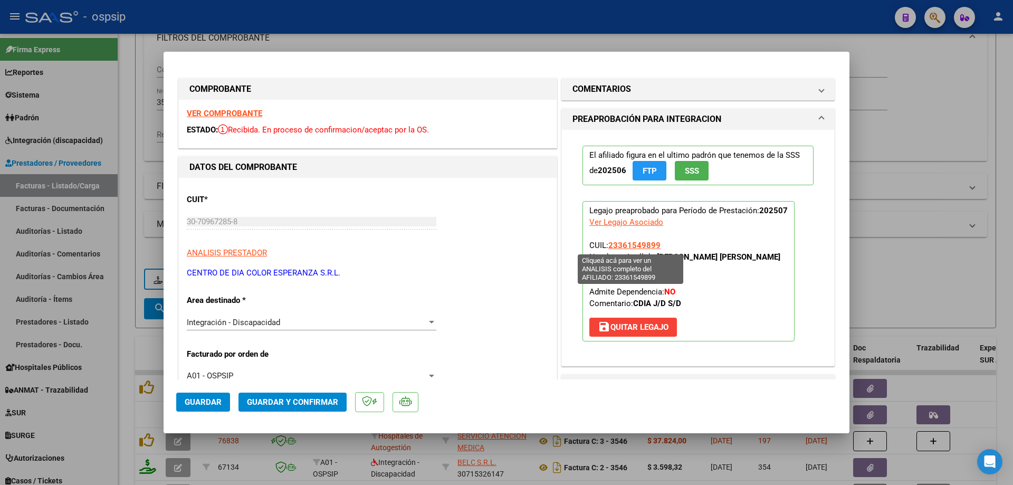
click at [638, 246] on span "23361549899" at bounding box center [634, 245] width 52 height 9
type textarea "23361549899"
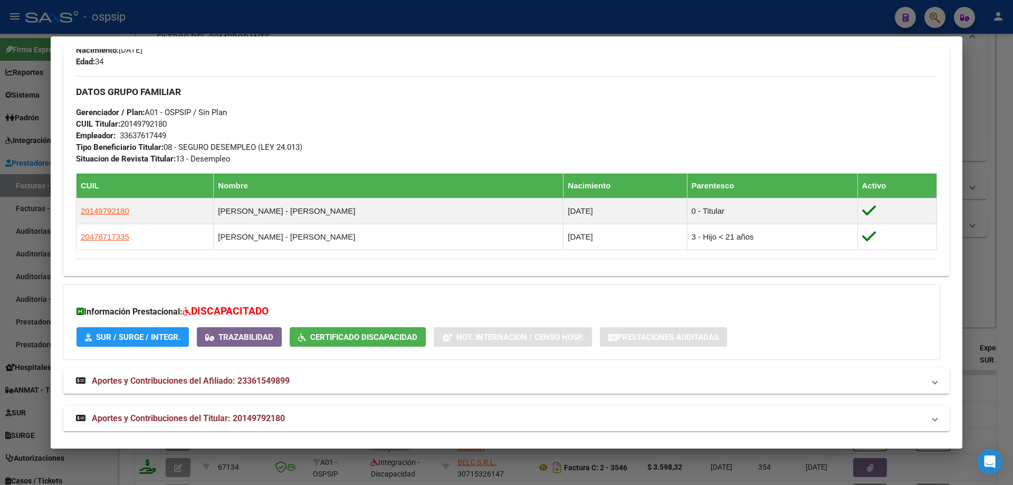
scroll to position [453, 0]
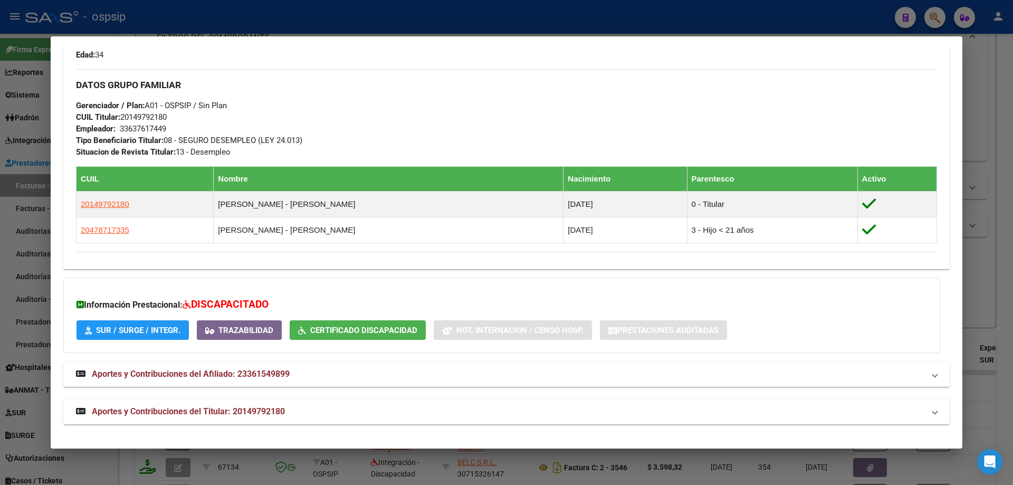
click at [979, 246] on div at bounding box center [506, 242] width 1013 height 485
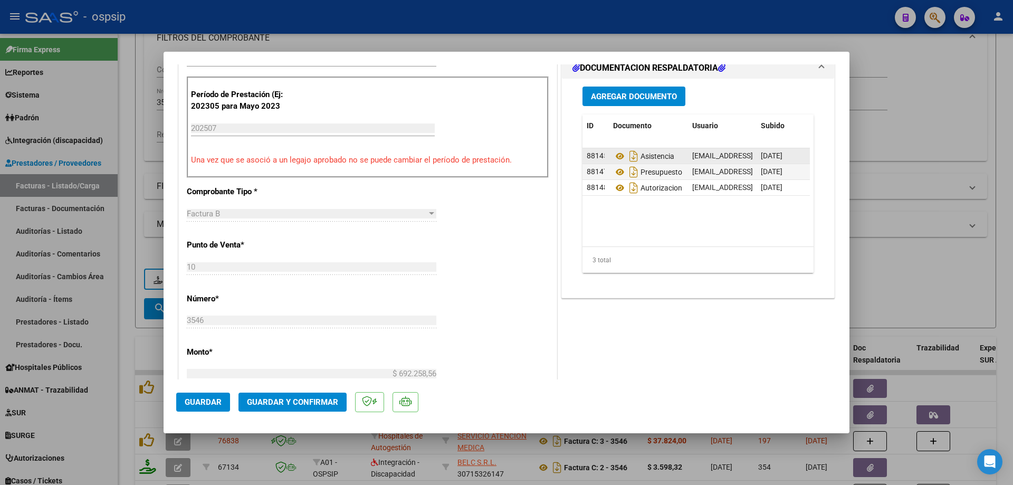
scroll to position [369, 0]
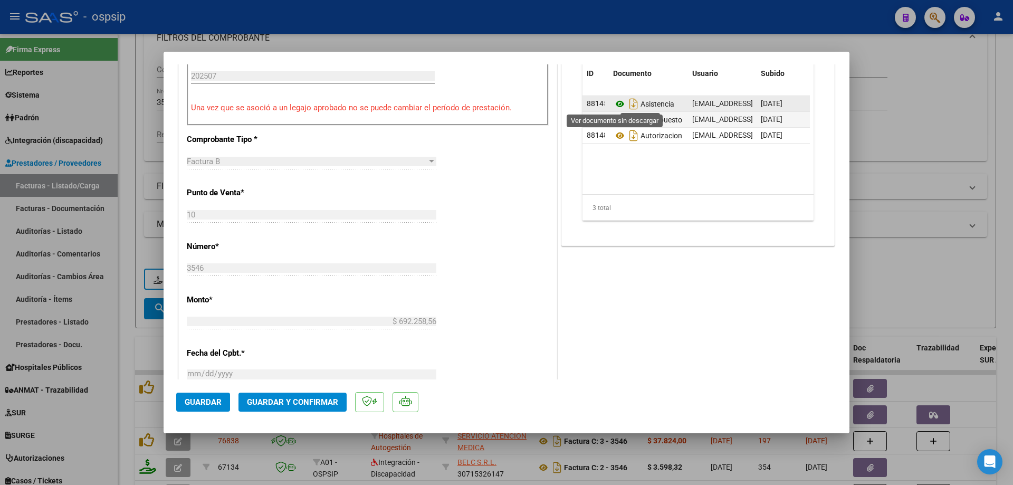
click at [616, 107] on icon at bounding box center [620, 104] width 14 height 13
click at [616, 119] on icon at bounding box center [620, 119] width 14 height 13
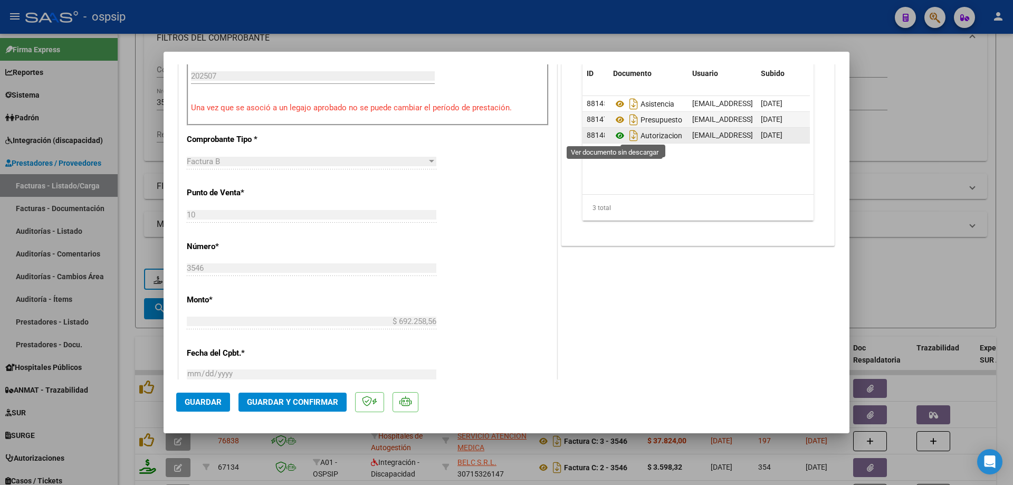
click at [613, 137] on icon at bounding box center [620, 135] width 14 height 13
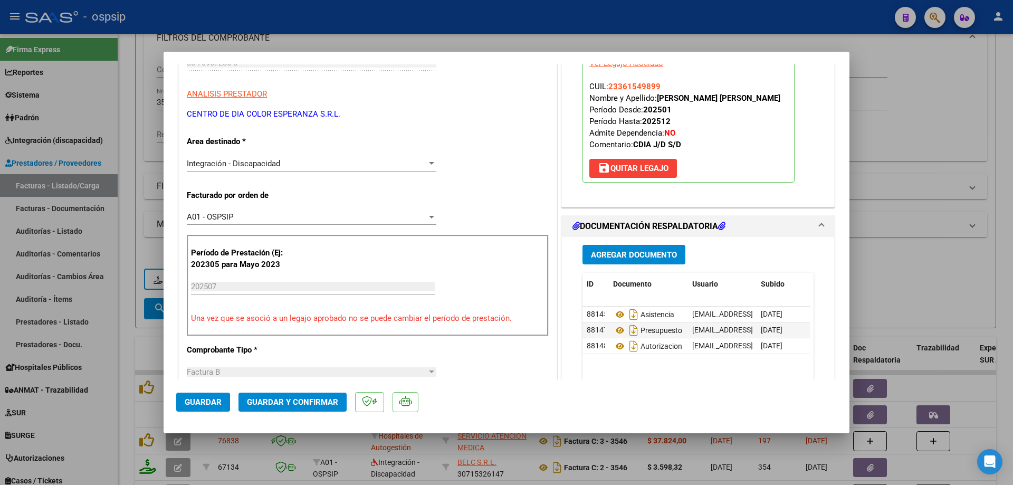
scroll to position [158, 0]
click at [311, 395] on button "Guardar y Confirmar" at bounding box center [293, 402] width 108 height 19
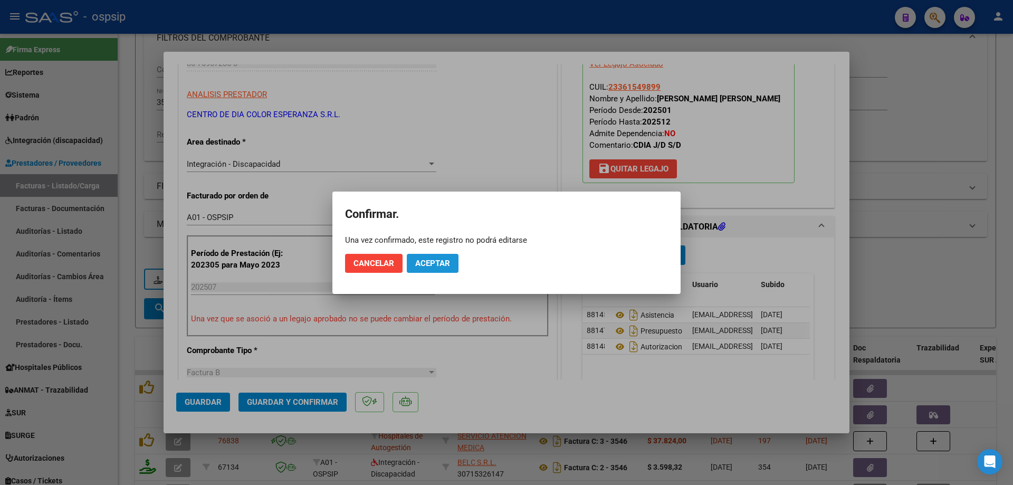
click at [443, 259] on span "Aceptar" at bounding box center [432, 263] width 35 height 9
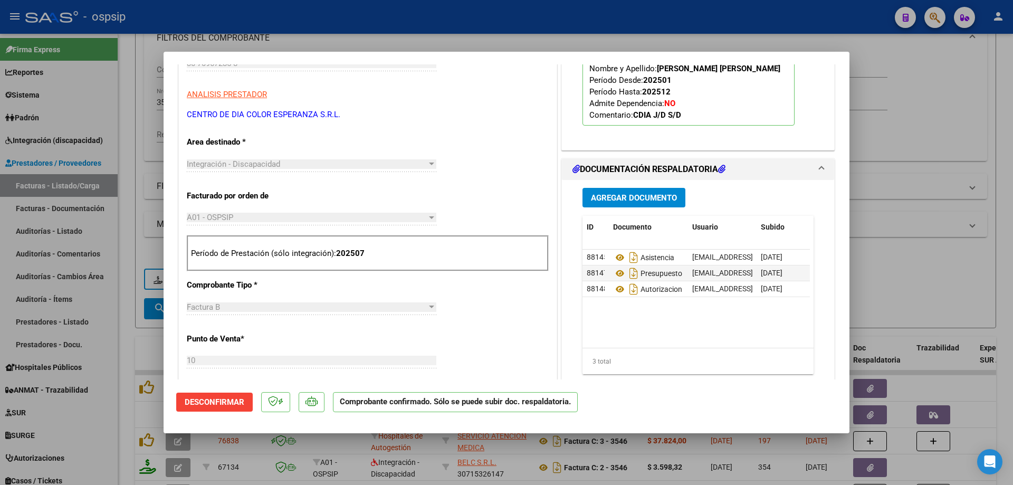
click at [923, 184] on div at bounding box center [506, 242] width 1013 height 485
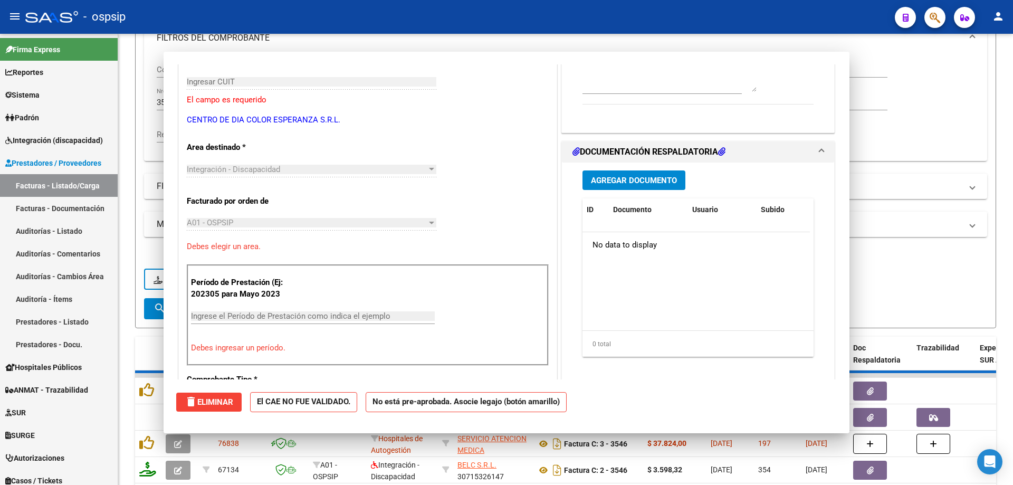
scroll to position [0, 0]
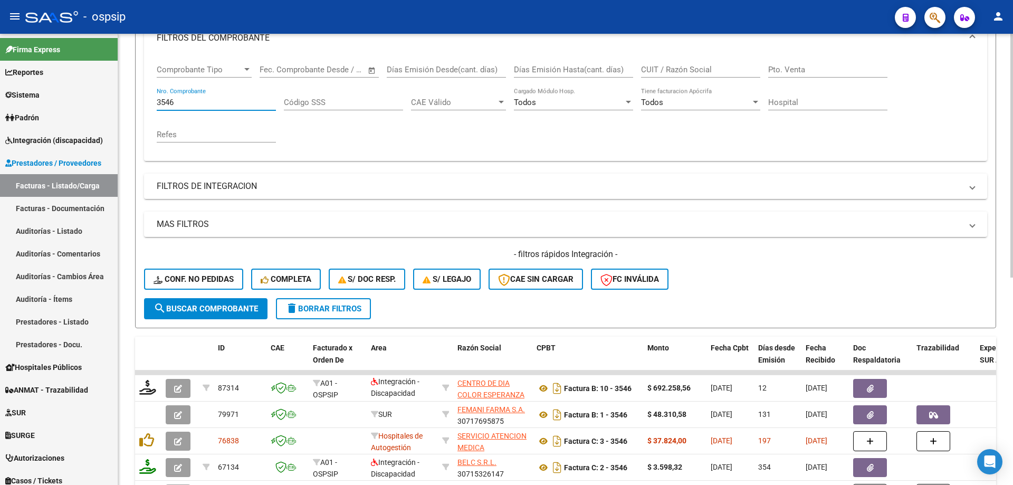
click at [190, 98] on input "3546" at bounding box center [216, 102] width 119 height 9
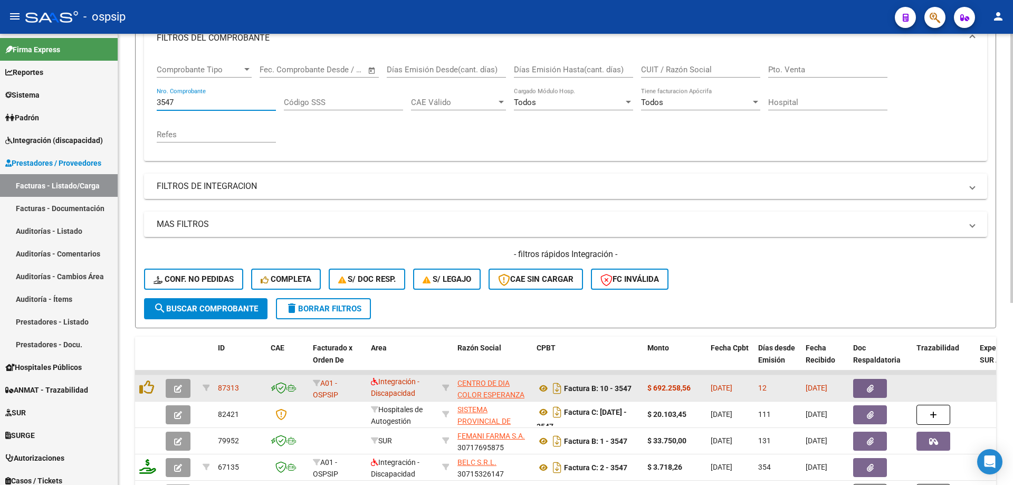
type input "3547"
click at [180, 382] on button "button" at bounding box center [178, 388] width 25 height 19
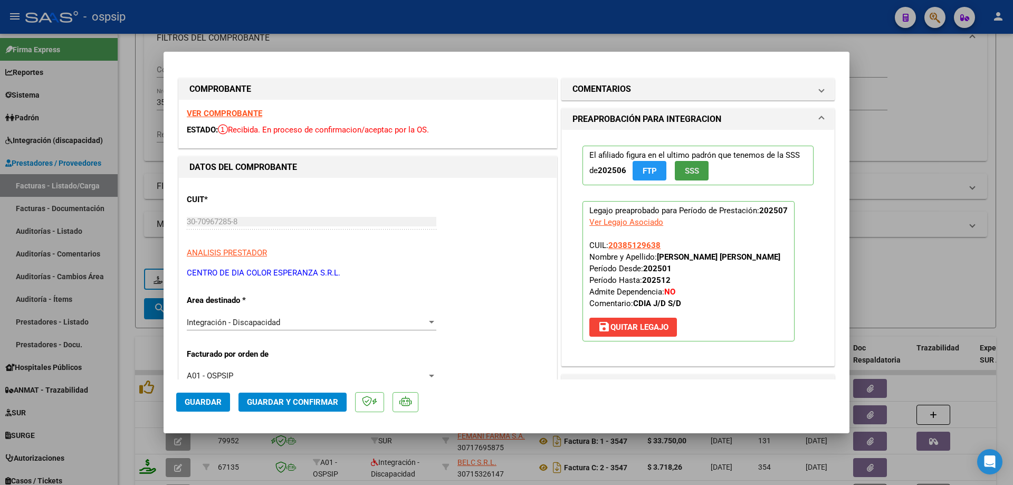
click at [676, 175] on button "SSS" at bounding box center [692, 171] width 34 height 20
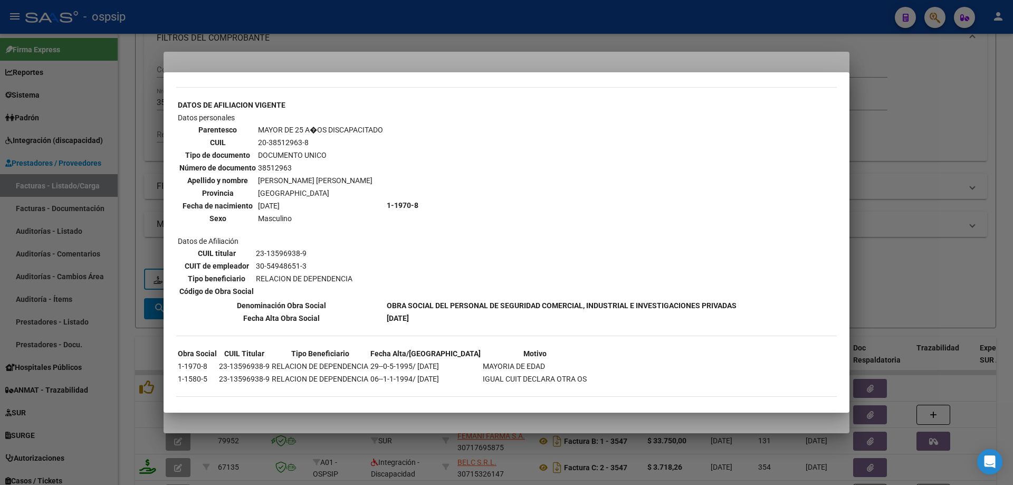
scroll to position [636, 0]
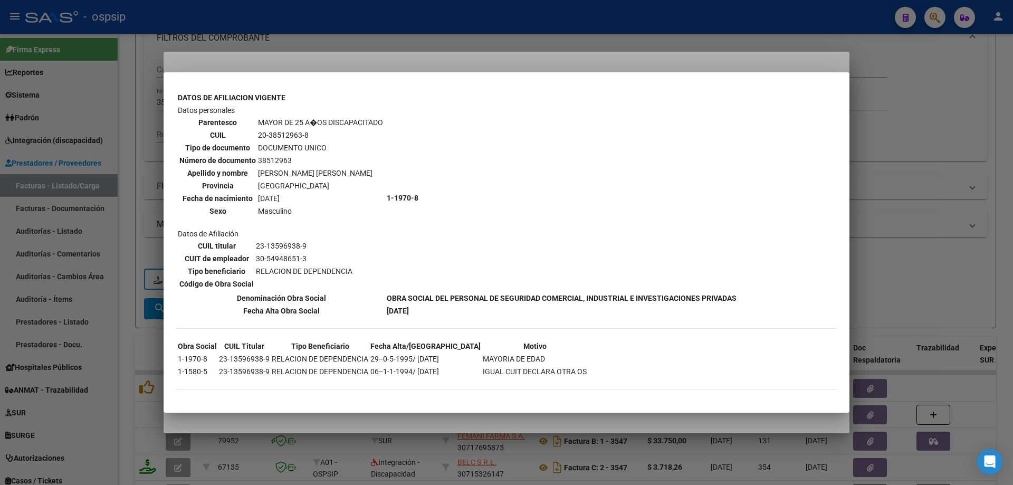
click at [866, 163] on div at bounding box center [506, 242] width 1013 height 485
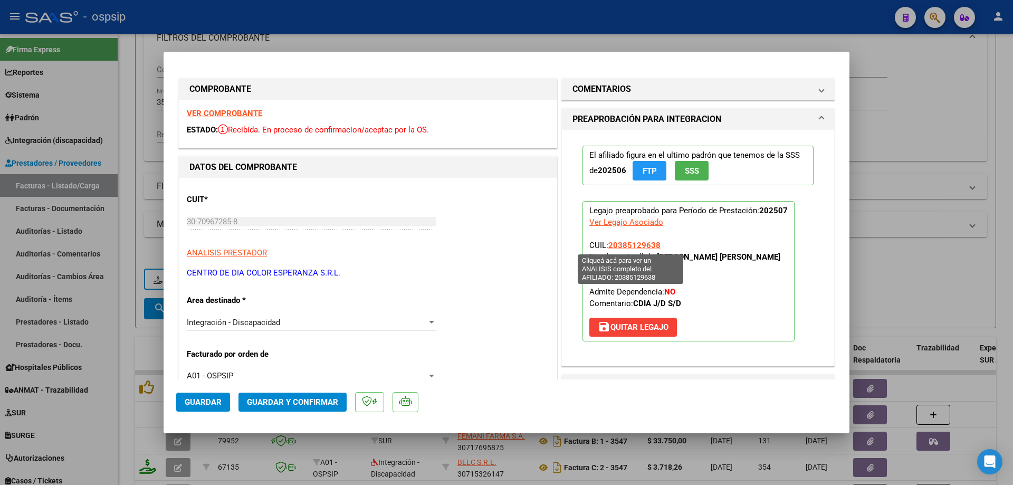
click at [623, 242] on span "20385129638" at bounding box center [634, 245] width 52 height 9
type textarea "20385129638"
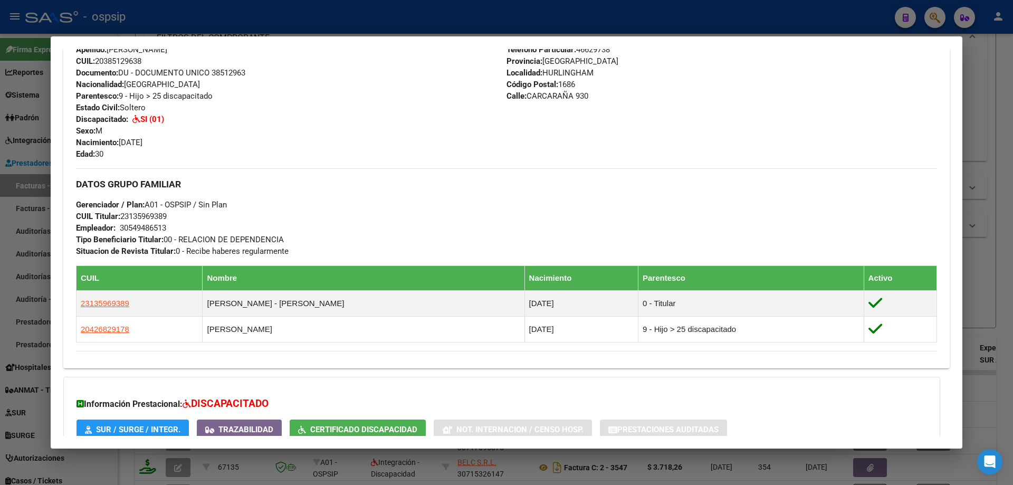
scroll to position [422, 0]
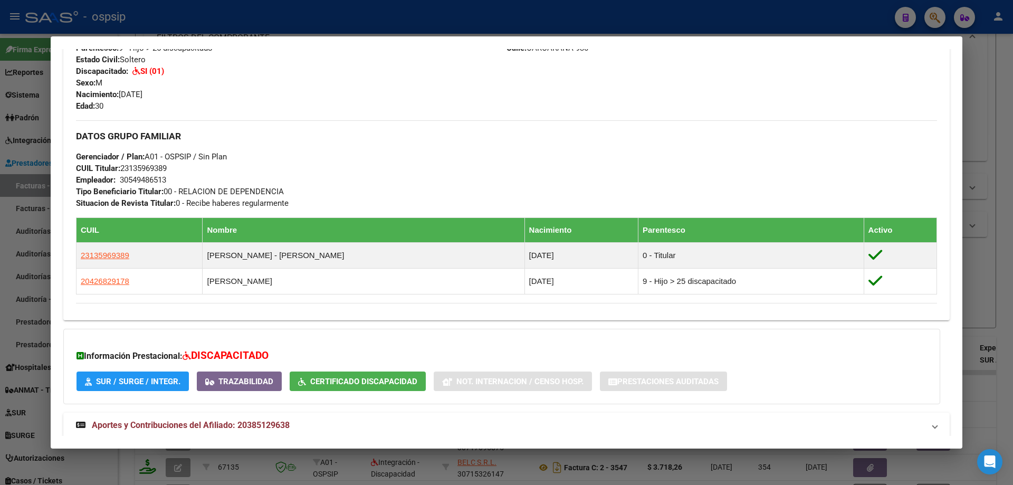
click at [972, 283] on div at bounding box center [506, 242] width 1013 height 485
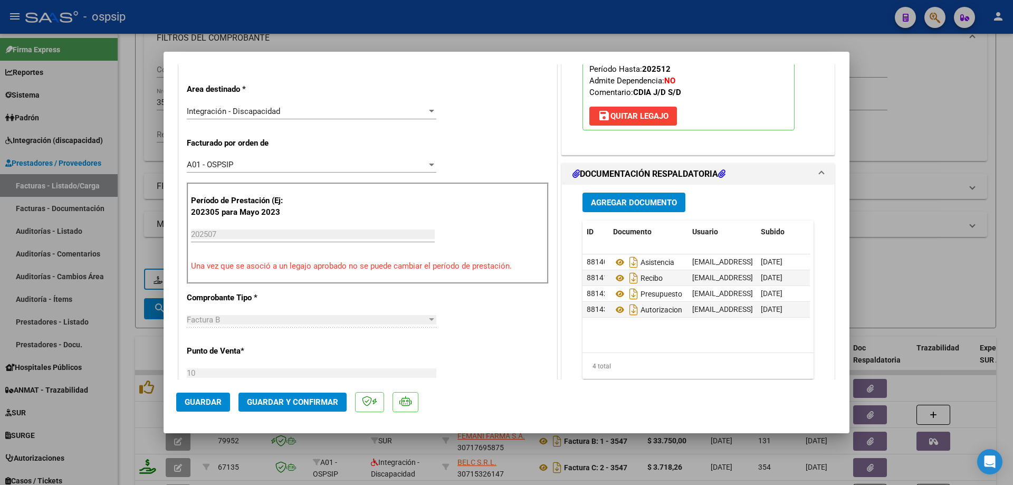
scroll to position [264, 0]
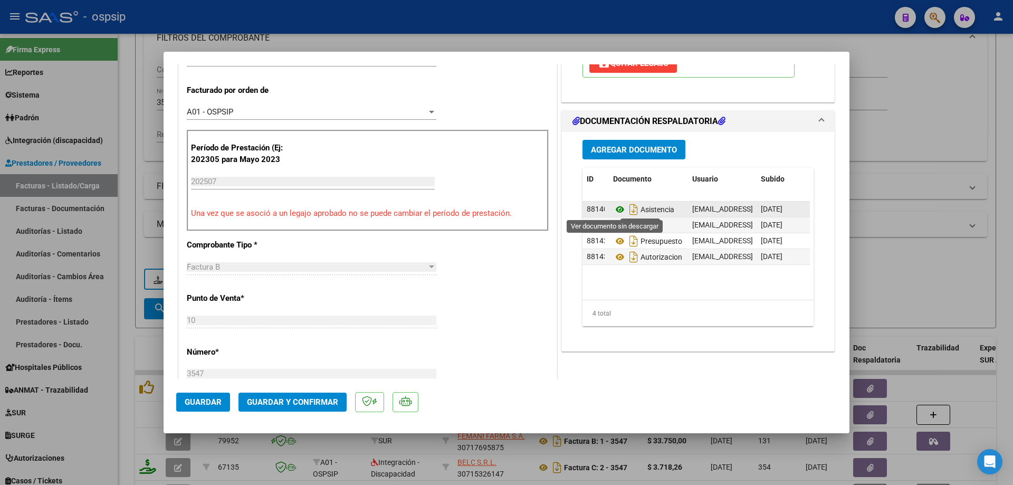
click at [616, 208] on icon at bounding box center [620, 209] width 14 height 13
click at [618, 207] on icon at bounding box center [620, 209] width 14 height 13
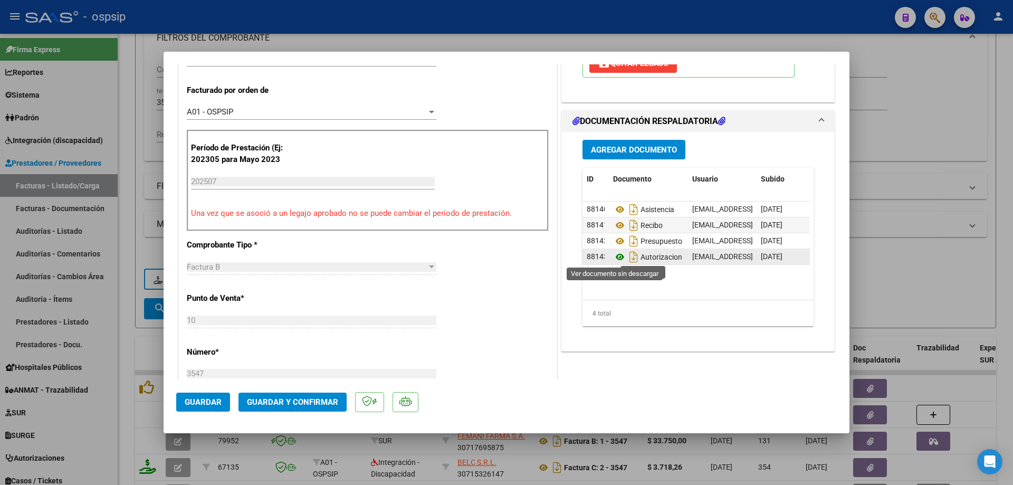
click at [615, 258] on icon at bounding box center [620, 257] width 14 height 13
click at [329, 399] on span "Guardar y Confirmar" at bounding box center [292, 401] width 91 height 9
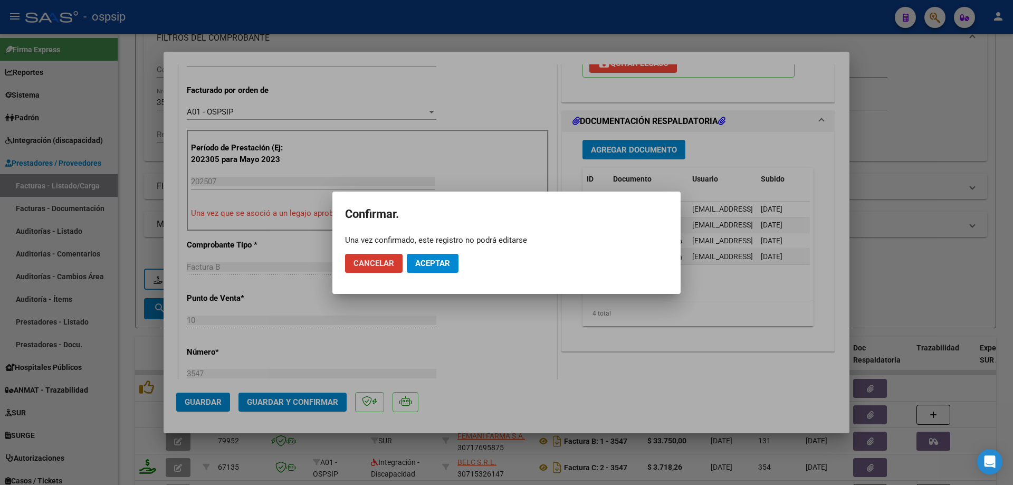
click at [432, 263] on span "Aceptar" at bounding box center [432, 263] width 35 height 9
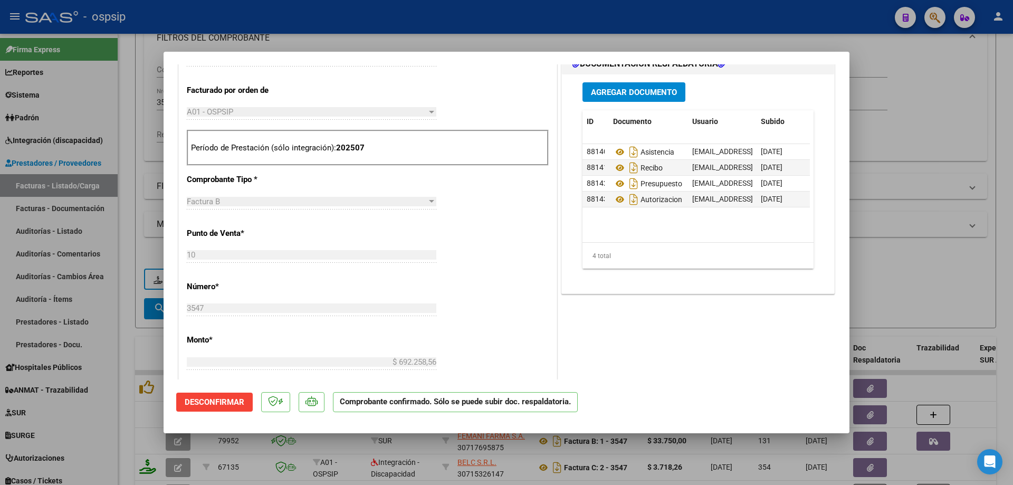
click at [879, 157] on div at bounding box center [506, 242] width 1013 height 485
type input "$ 0,00"
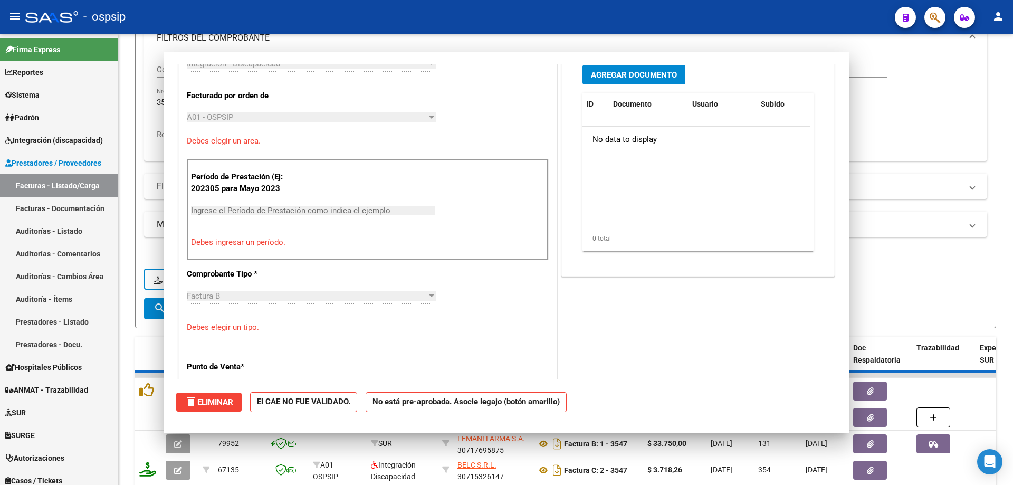
scroll to position [282, 0]
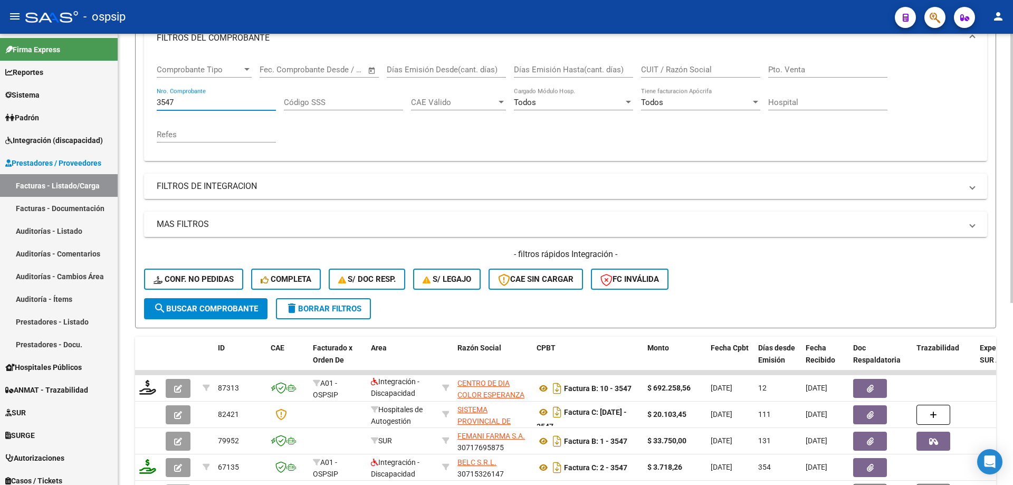
click at [204, 98] on input "3547" at bounding box center [216, 102] width 119 height 9
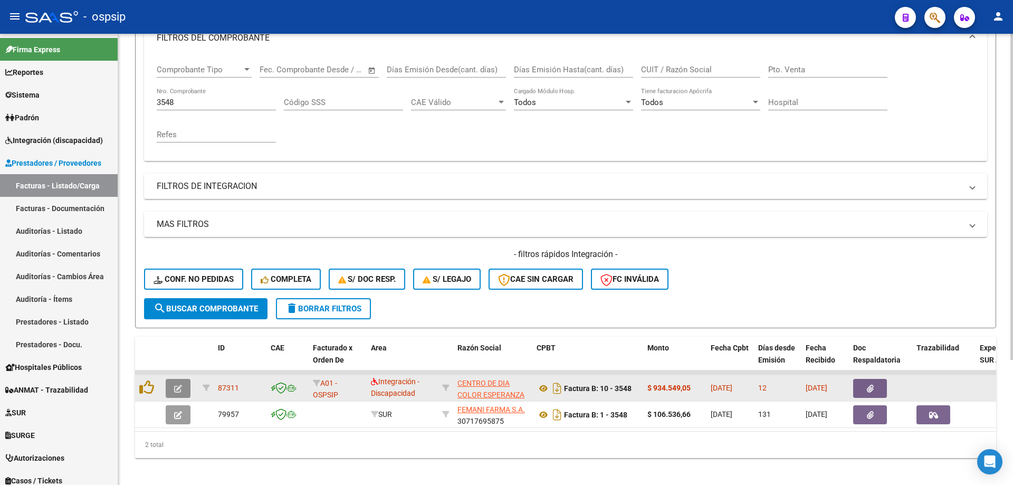
click at [176, 388] on icon "button" at bounding box center [178, 389] width 8 height 8
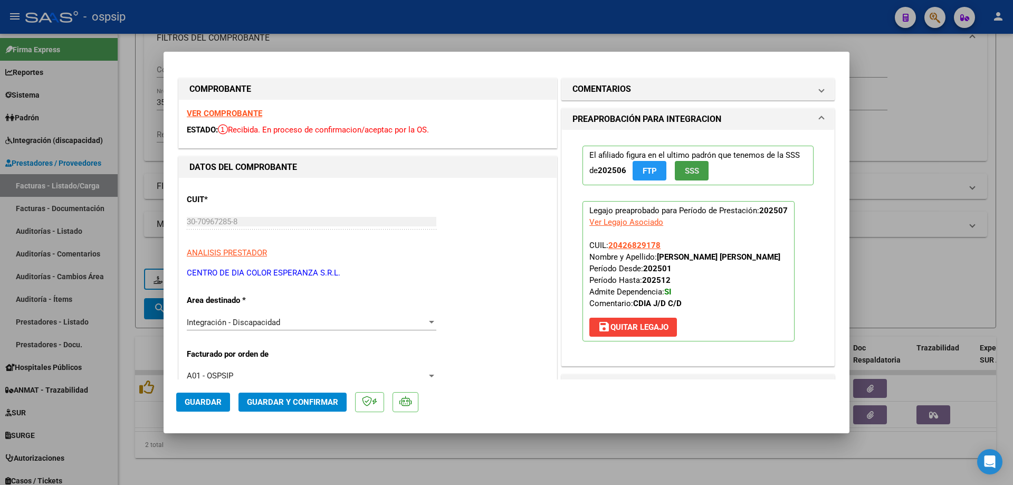
click at [685, 167] on span "SSS" at bounding box center [692, 170] width 14 height 9
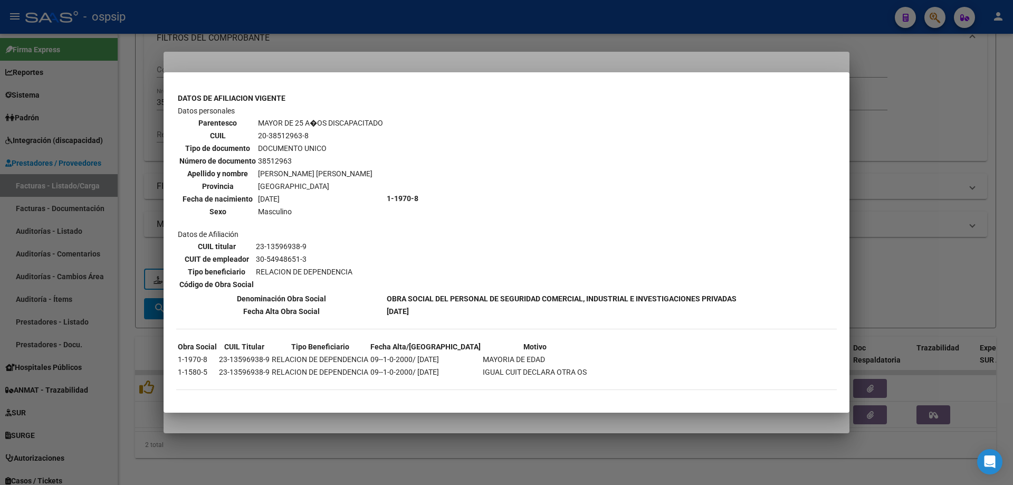
scroll to position [636, 0]
click at [930, 185] on div at bounding box center [506, 242] width 1013 height 485
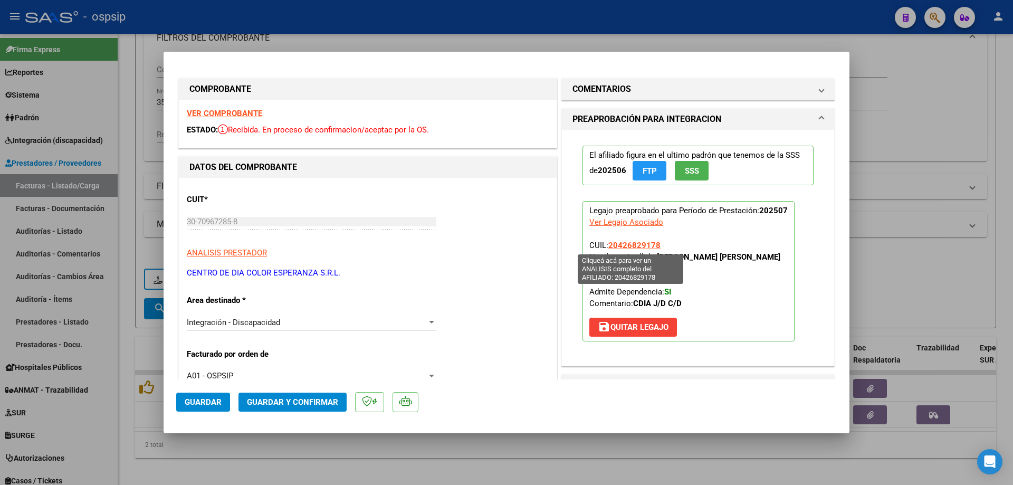
click at [622, 242] on span "20426829178" at bounding box center [634, 245] width 52 height 9
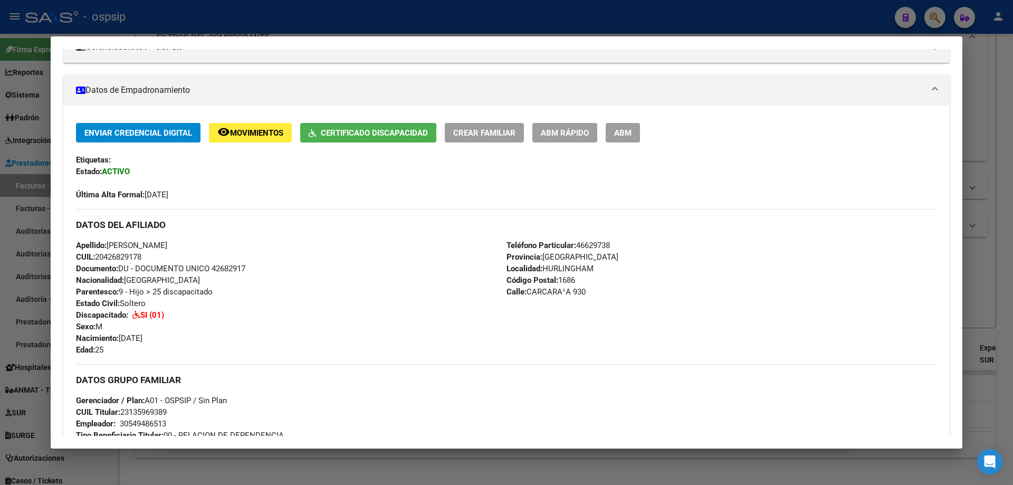
scroll to position [264, 0]
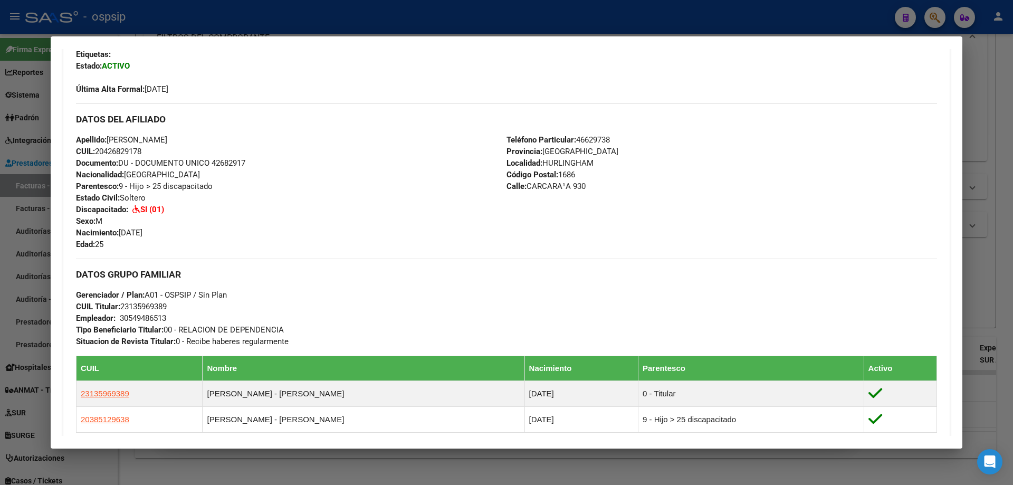
click at [983, 302] on div at bounding box center [506, 242] width 1013 height 485
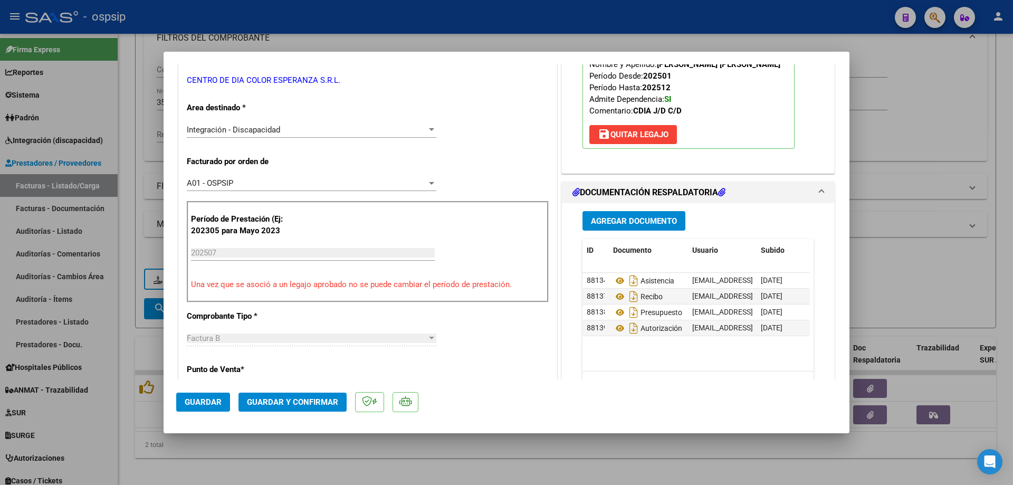
scroll to position [211, 0]
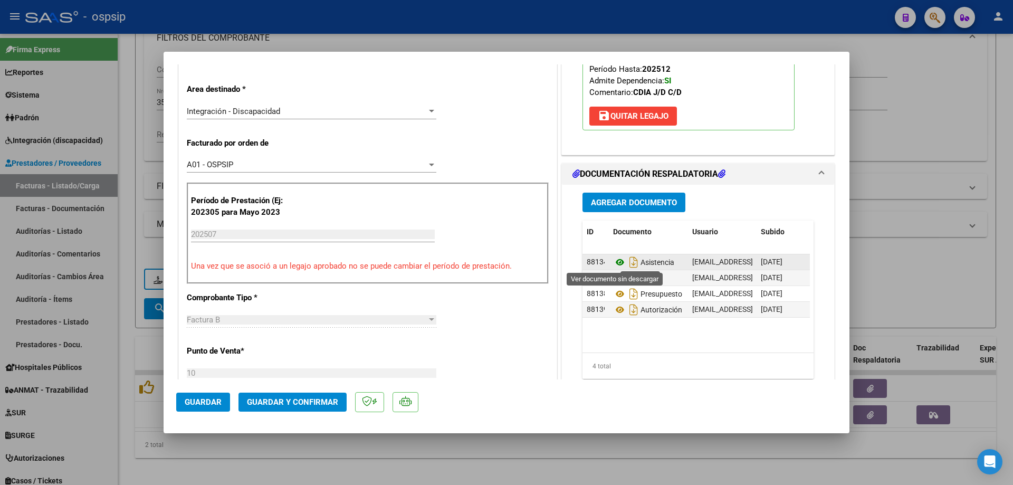
click at [617, 264] on icon at bounding box center [620, 262] width 14 height 13
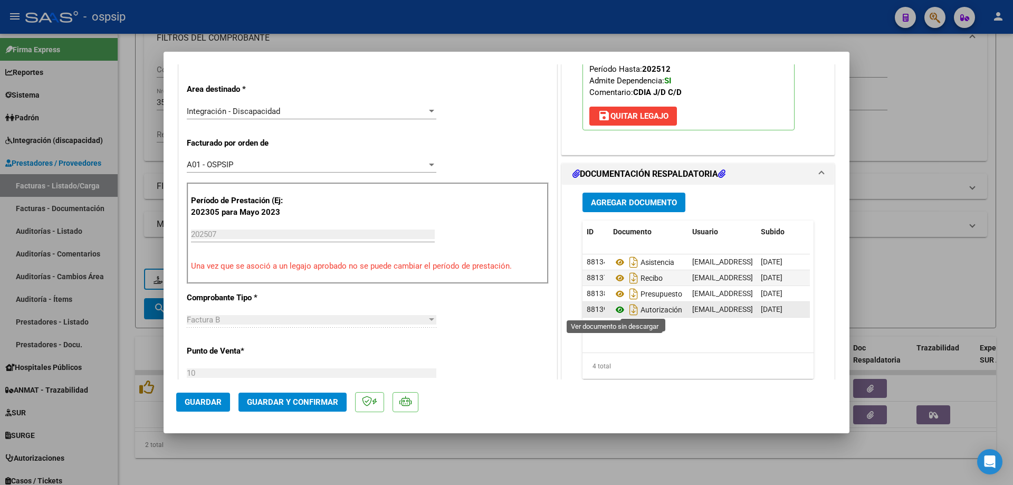
click at [617, 309] on icon at bounding box center [620, 309] width 14 height 13
click at [614, 310] on icon at bounding box center [620, 309] width 14 height 13
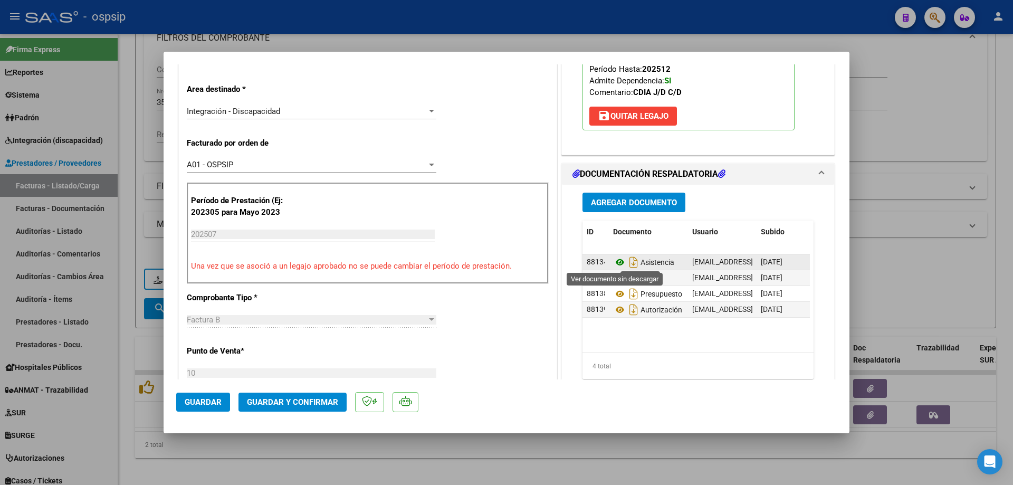
click at [617, 259] on icon at bounding box center [620, 262] width 14 height 13
click at [299, 401] on span "Guardar y Confirmar" at bounding box center [292, 401] width 91 height 9
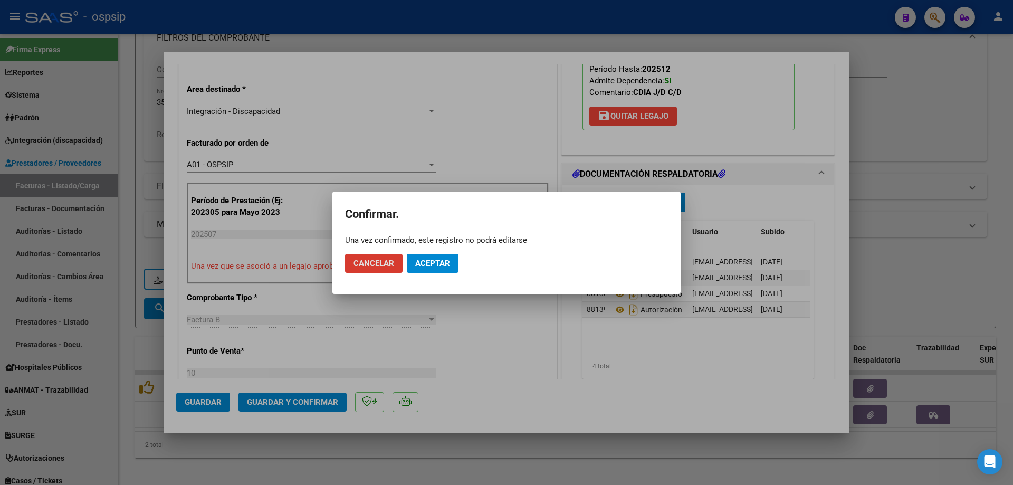
click at [422, 260] on span "Aceptar" at bounding box center [432, 263] width 35 height 9
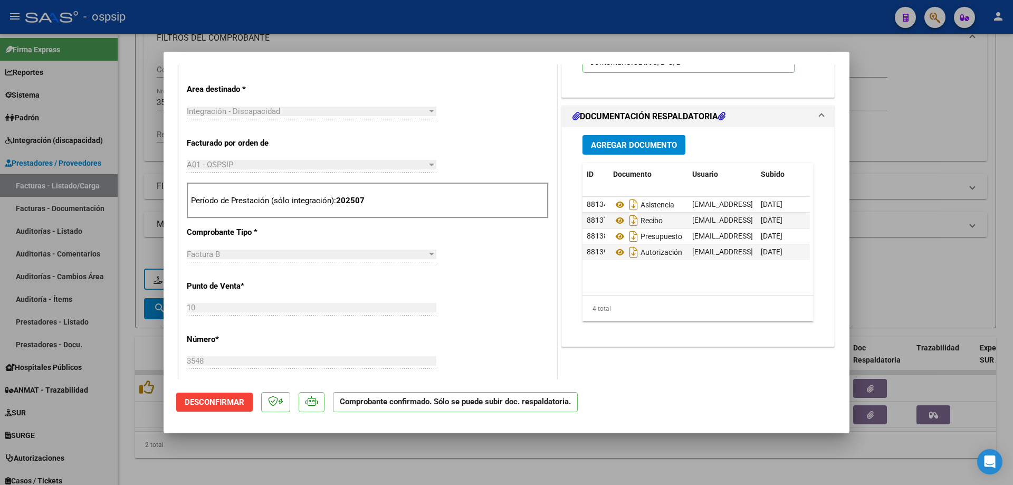
click at [947, 150] on div at bounding box center [506, 242] width 1013 height 485
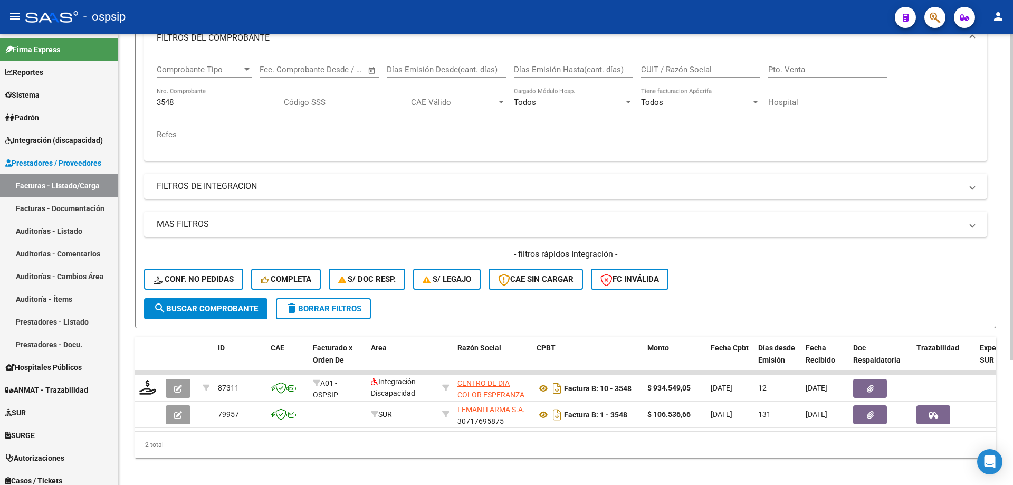
click at [240, 97] on div "3548 Nro. Comprobante" at bounding box center [216, 99] width 119 height 23
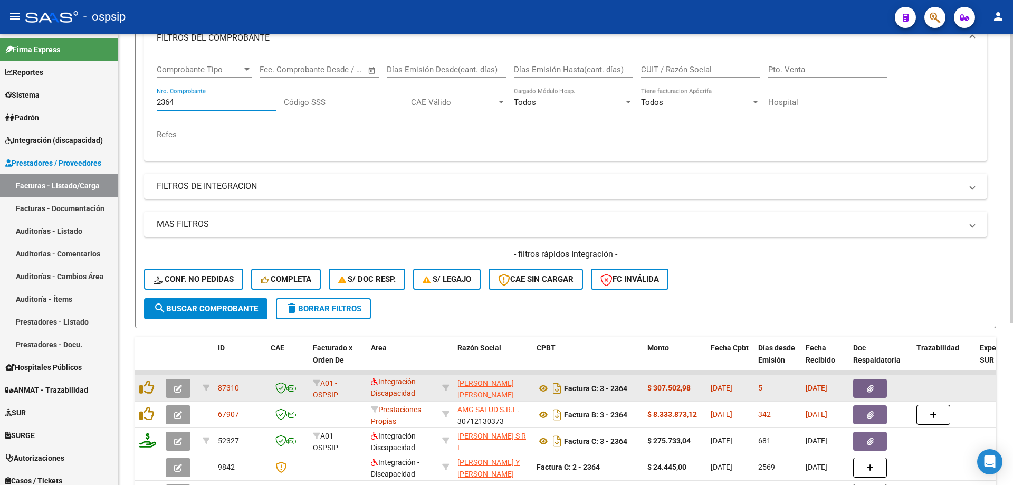
click at [174, 383] on button "button" at bounding box center [178, 388] width 25 height 19
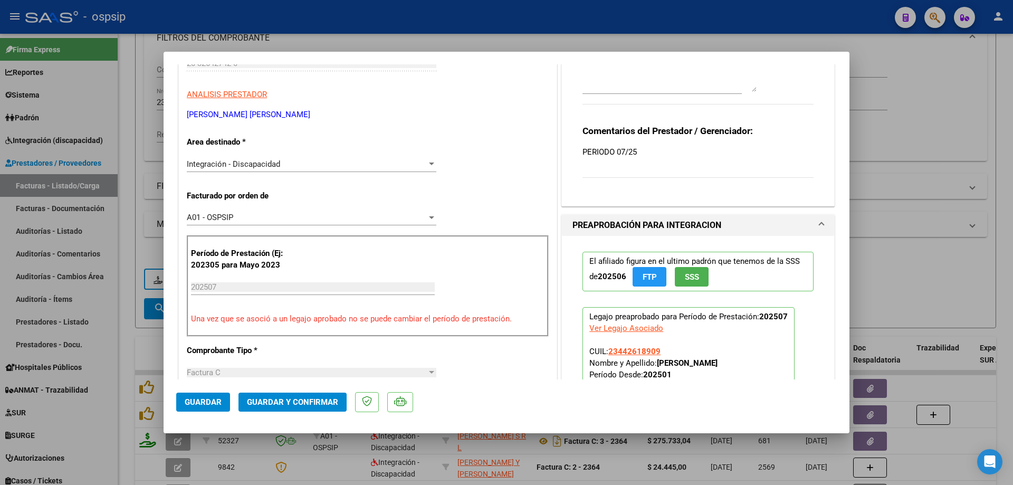
scroll to position [211, 0]
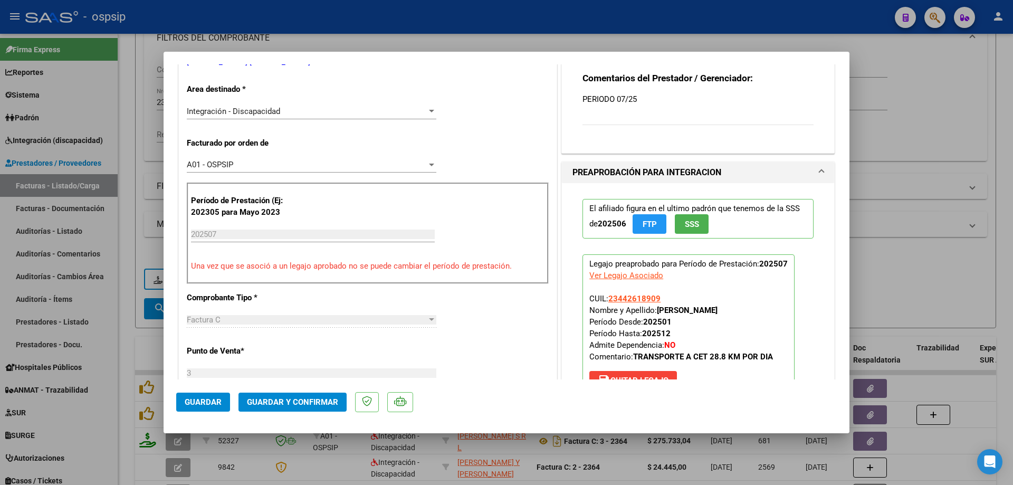
click at [688, 221] on span "SSS" at bounding box center [692, 224] width 14 height 9
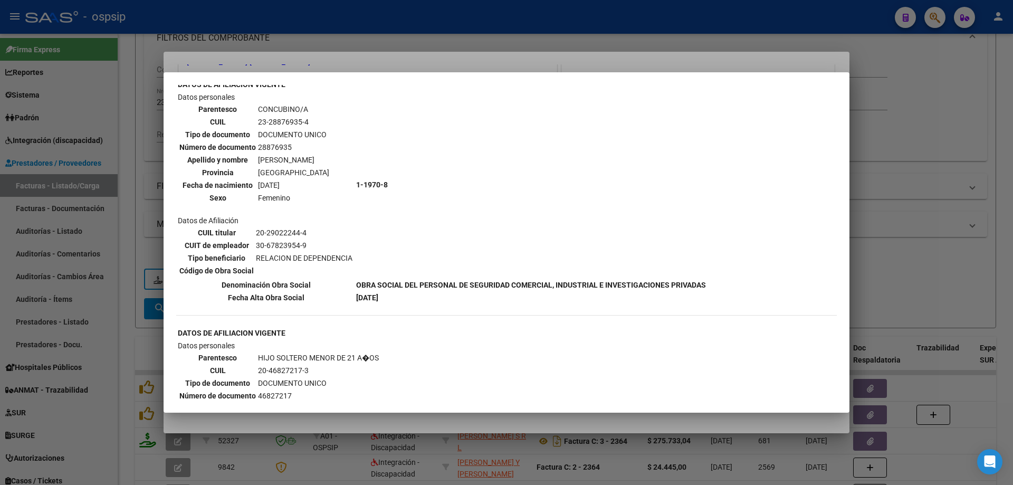
scroll to position [580, 0]
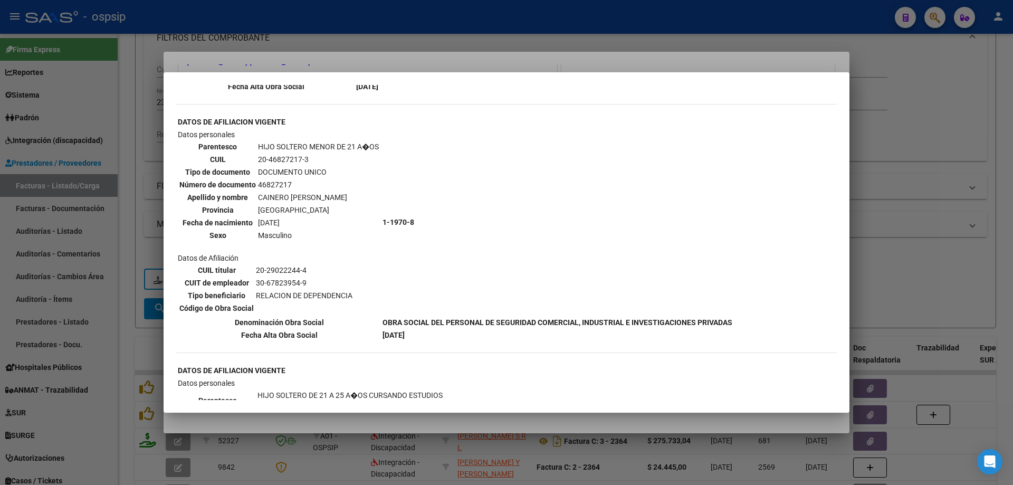
click at [885, 238] on div at bounding box center [506, 242] width 1013 height 485
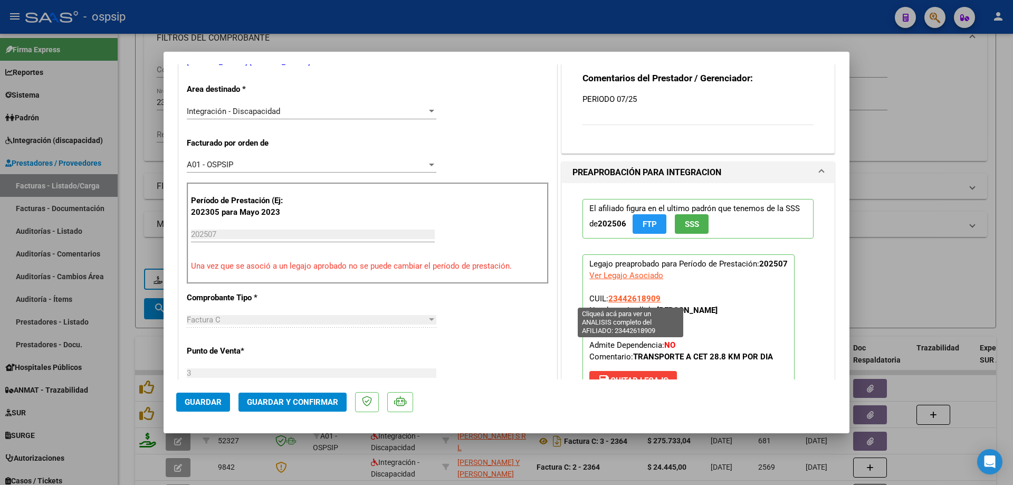
click at [623, 300] on span "23442618909" at bounding box center [634, 298] width 52 height 9
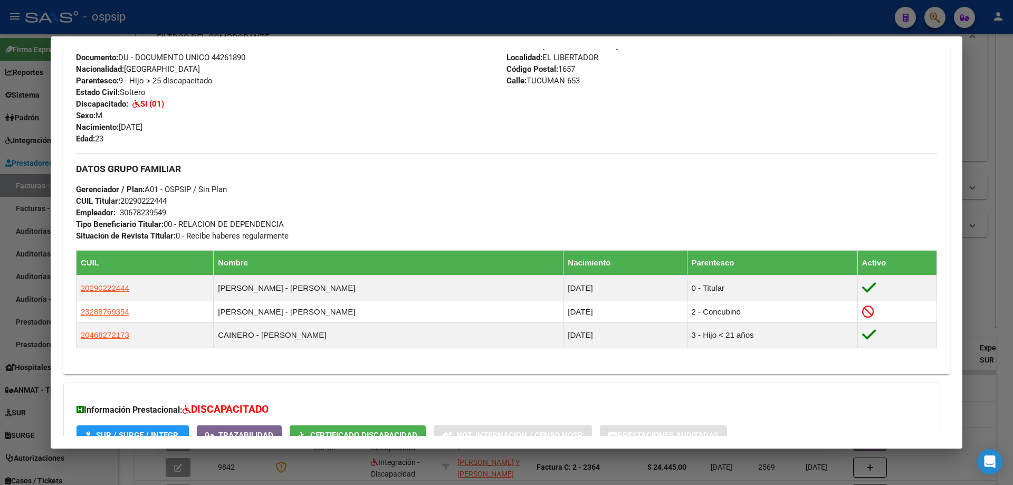
scroll to position [474, 0]
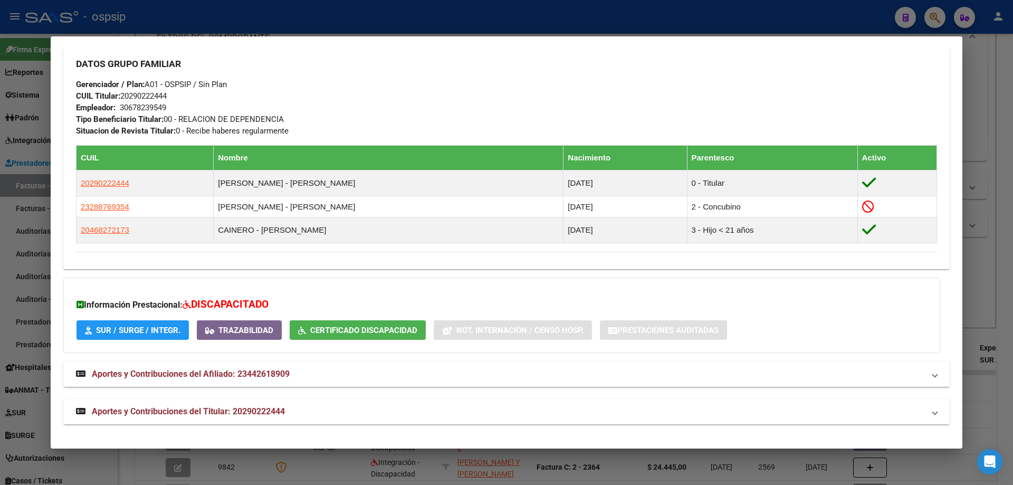
click at [987, 299] on div at bounding box center [506, 242] width 1013 height 485
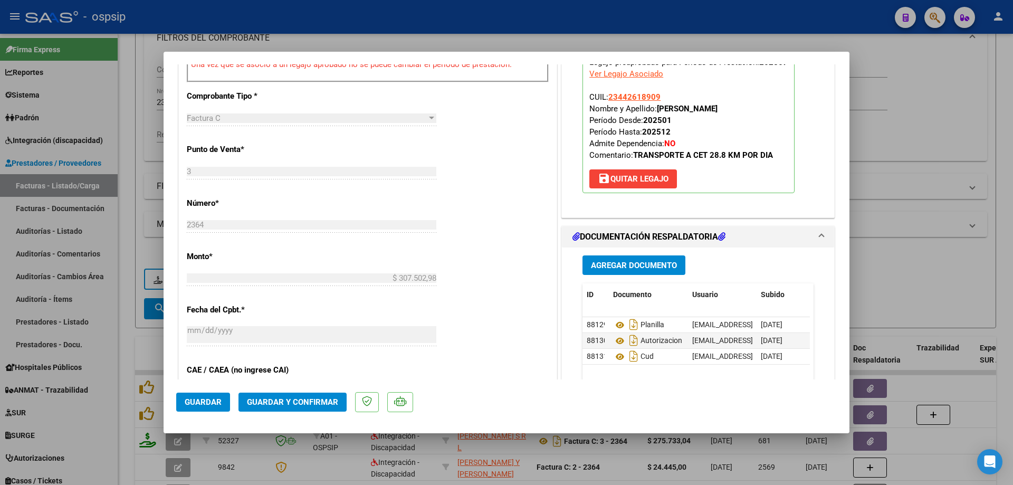
scroll to position [422, 0]
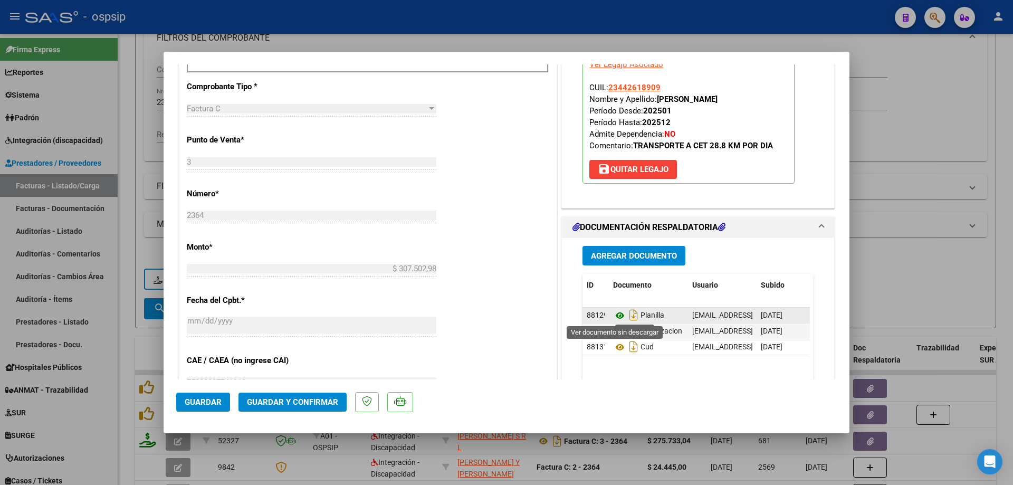
click at [617, 314] on icon at bounding box center [620, 315] width 14 height 13
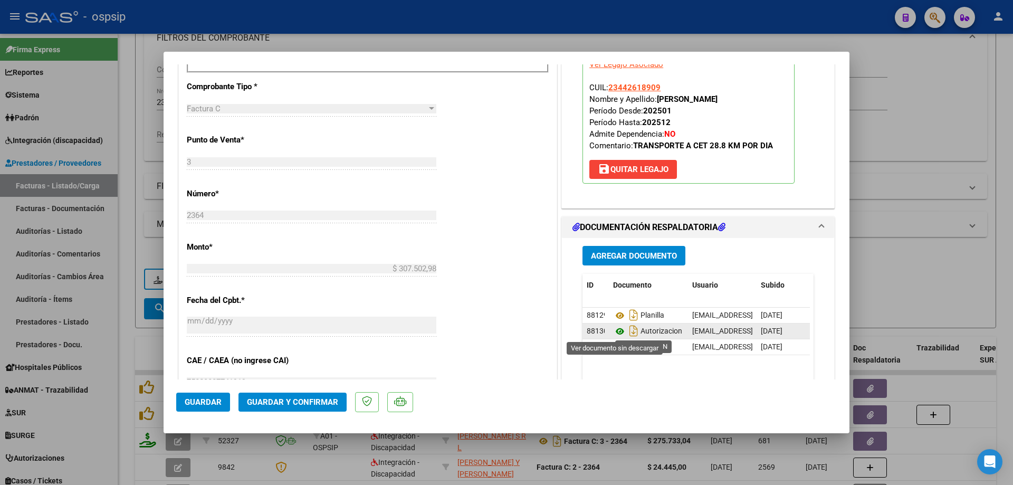
click at [617, 332] on icon at bounding box center [620, 331] width 14 height 13
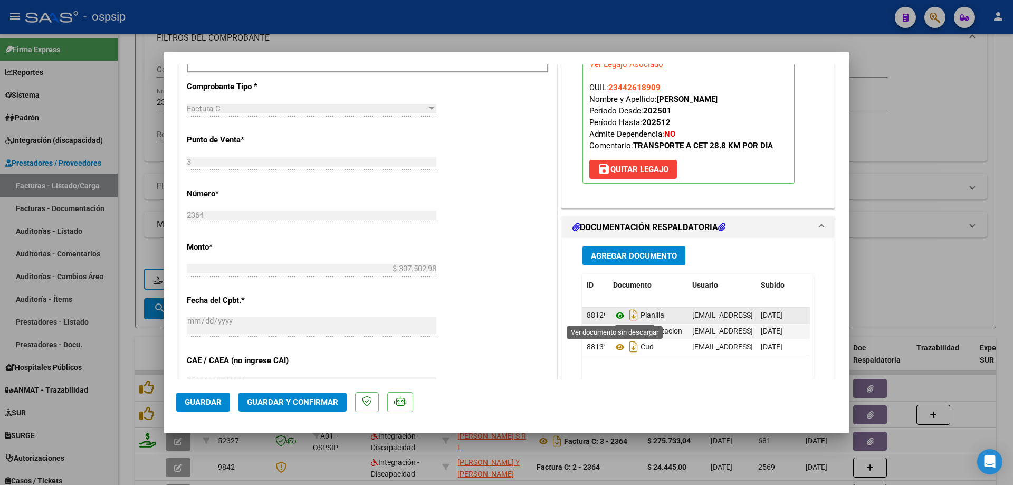
click at [615, 317] on icon at bounding box center [620, 315] width 14 height 13
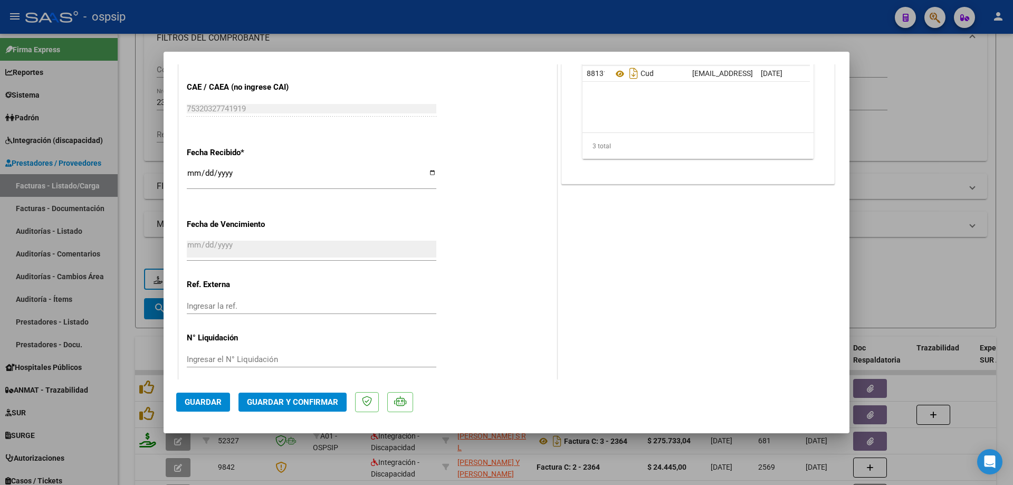
scroll to position [704, 0]
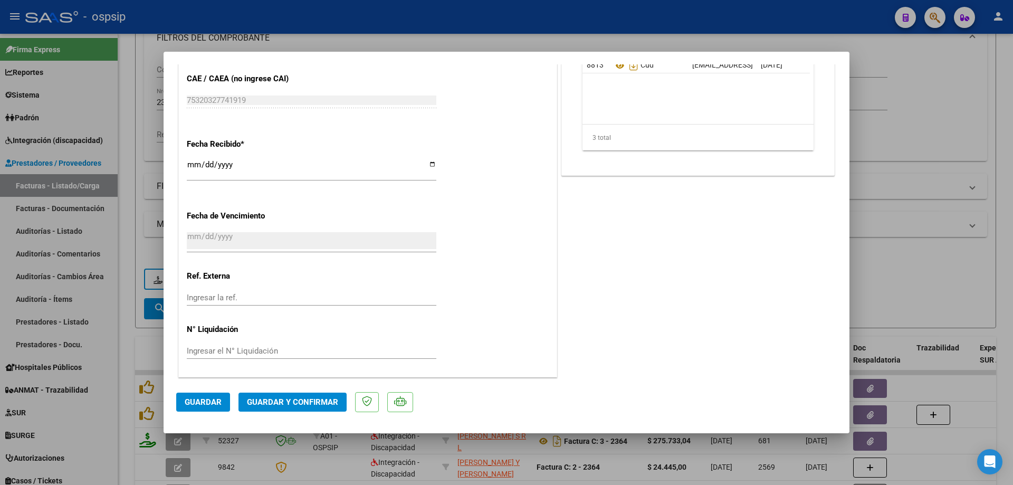
click at [299, 402] on span "Guardar y Confirmar" at bounding box center [292, 401] width 91 height 9
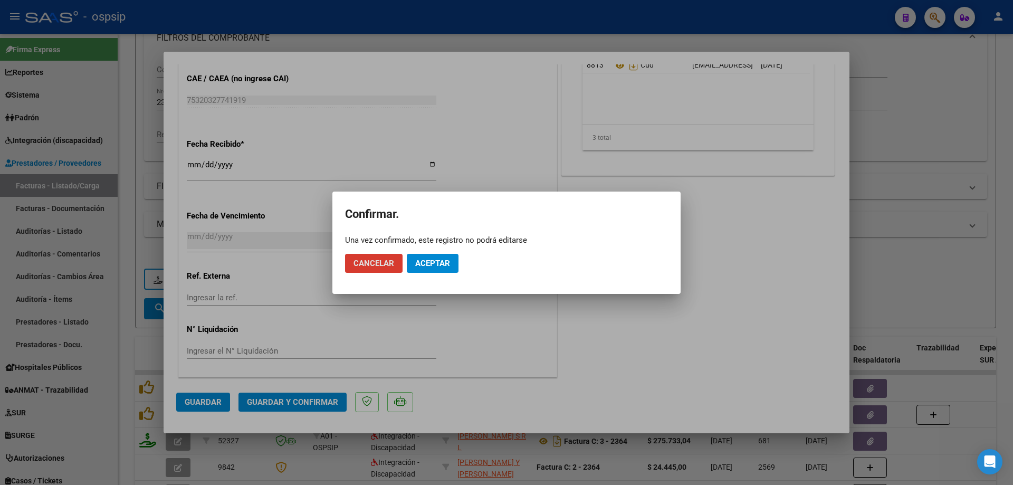
click at [454, 258] on button "Aceptar" at bounding box center [433, 263] width 52 height 19
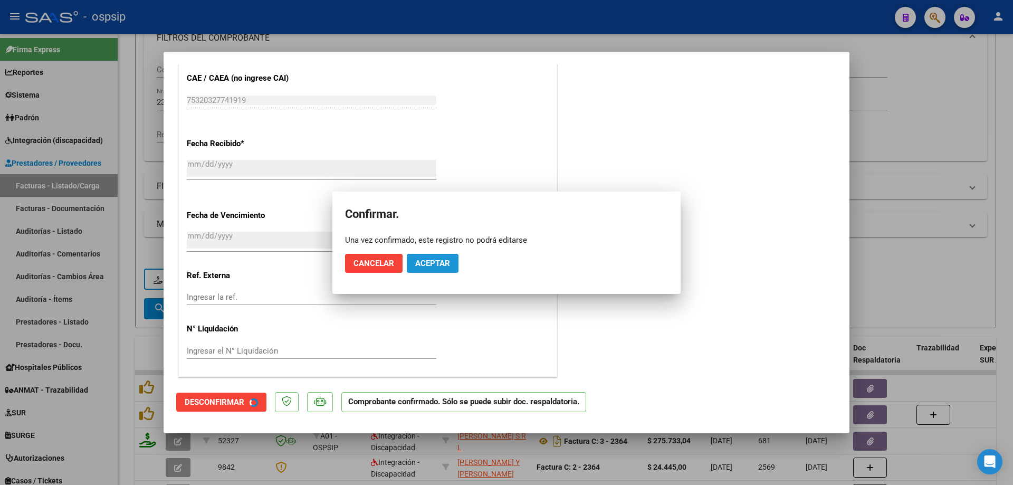
scroll to position [638, 0]
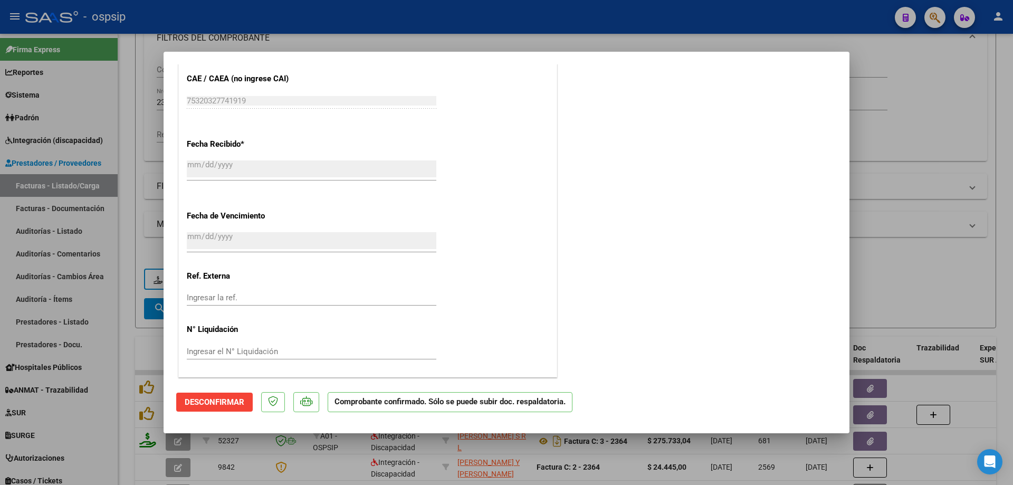
click at [869, 148] on div at bounding box center [506, 242] width 1013 height 485
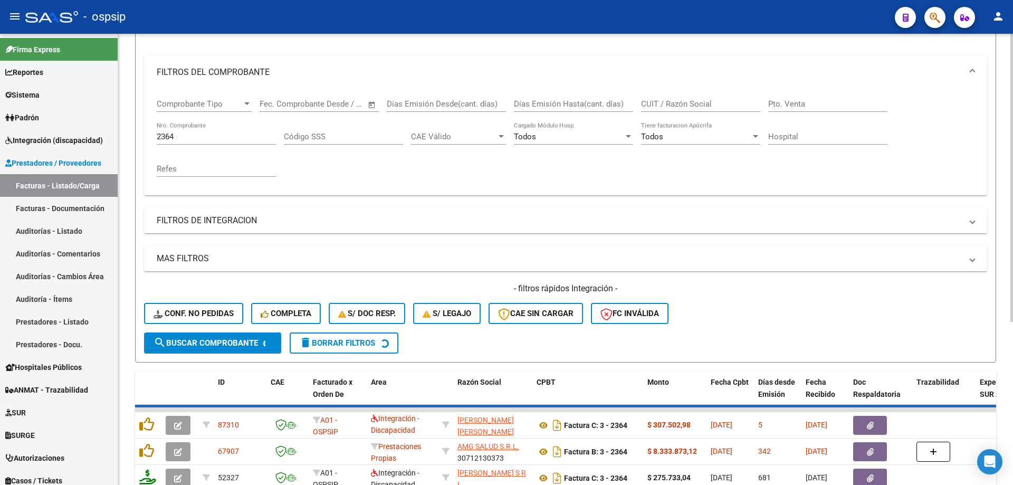
scroll to position [53, 0]
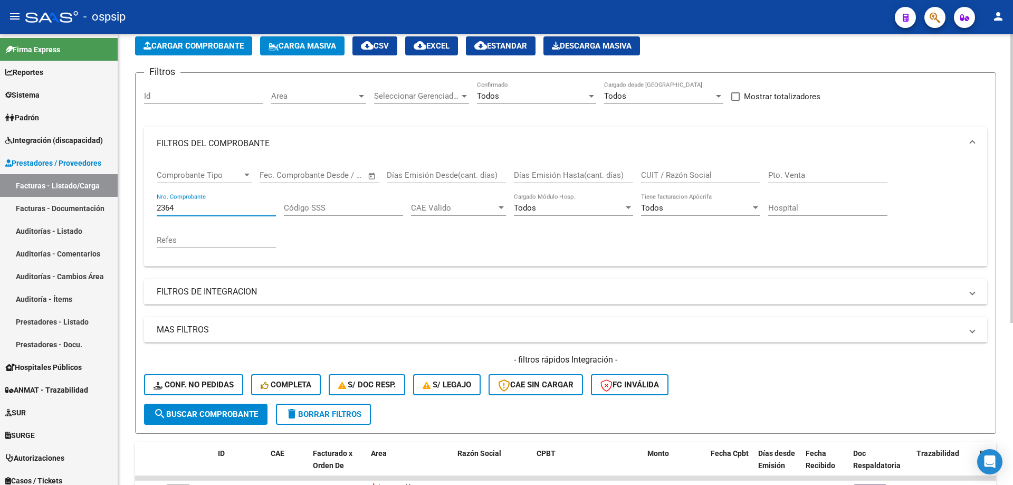
click at [203, 207] on input "2364" at bounding box center [216, 207] width 119 height 9
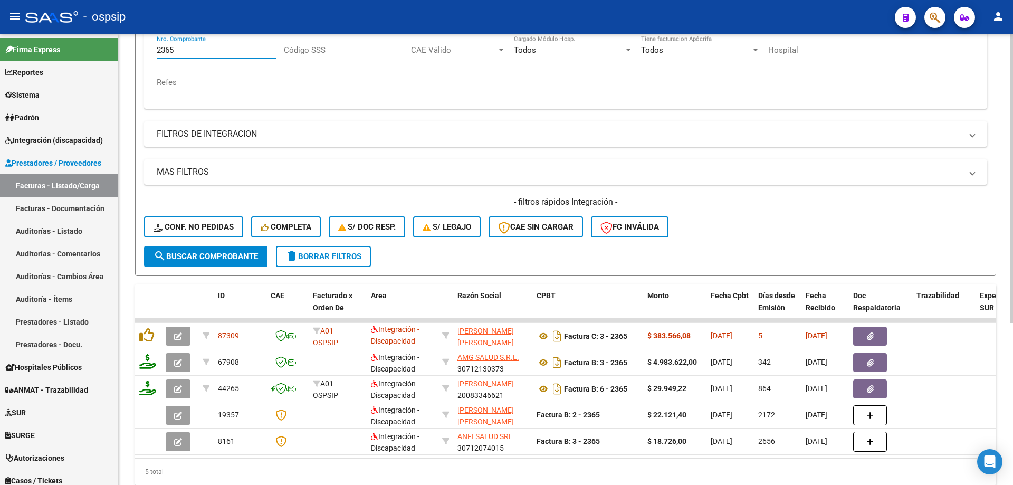
scroll to position [252, 0]
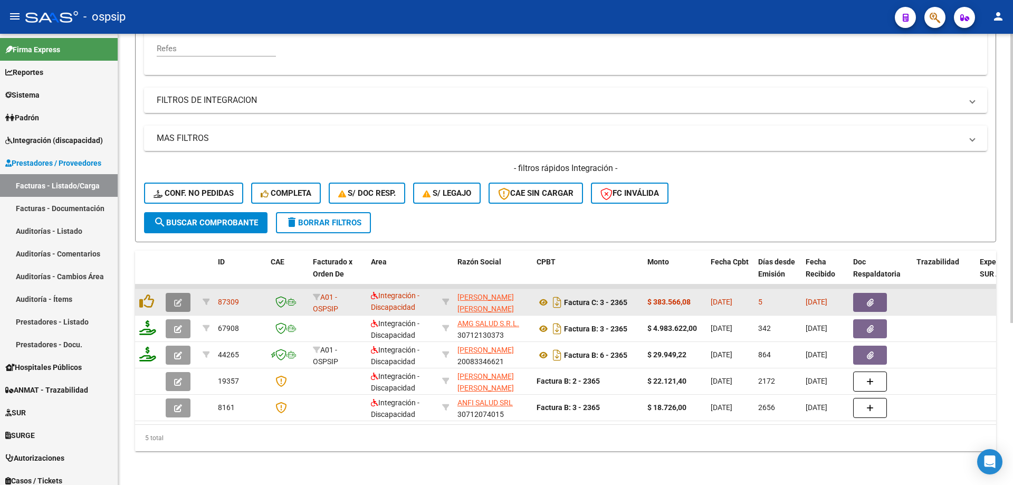
click at [179, 298] on span "button" at bounding box center [178, 302] width 8 height 9
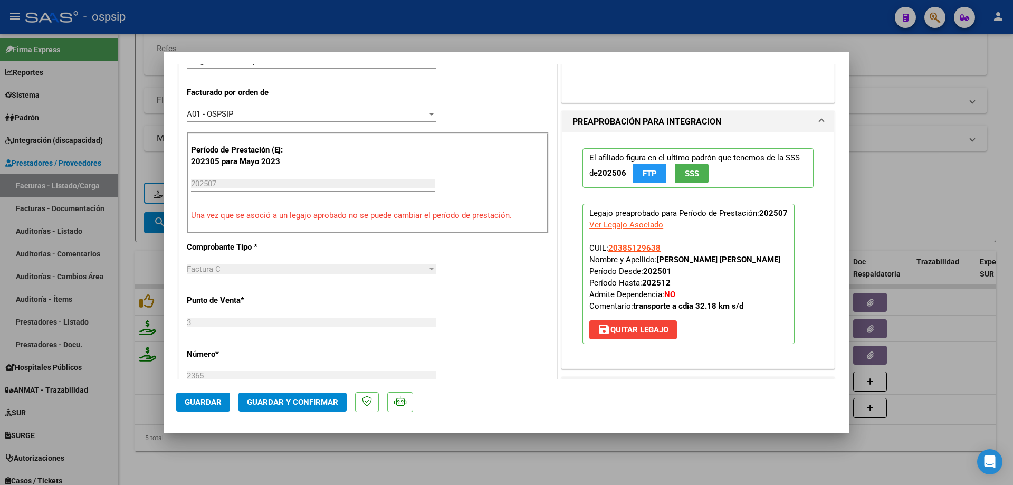
scroll to position [264, 0]
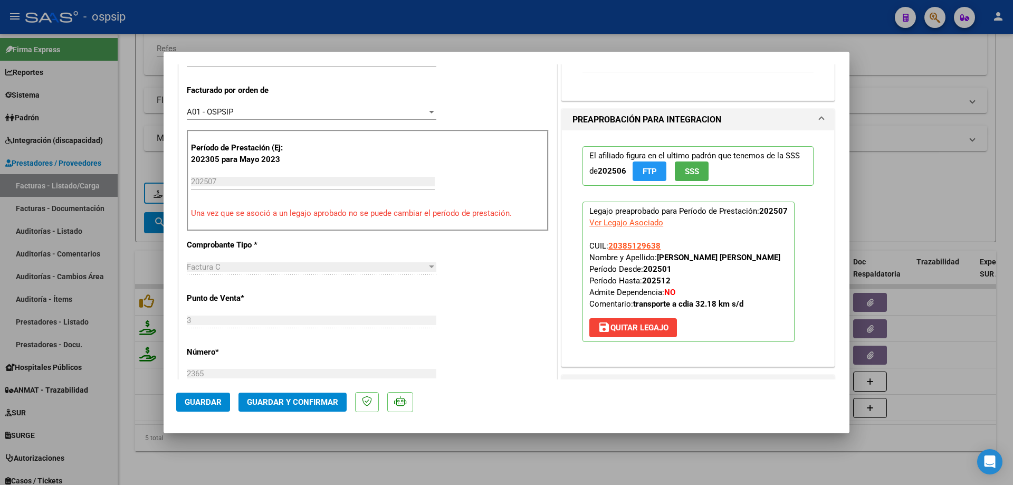
click at [686, 174] on span "SSS" at bounding box center [692, 171] width 14 height 9
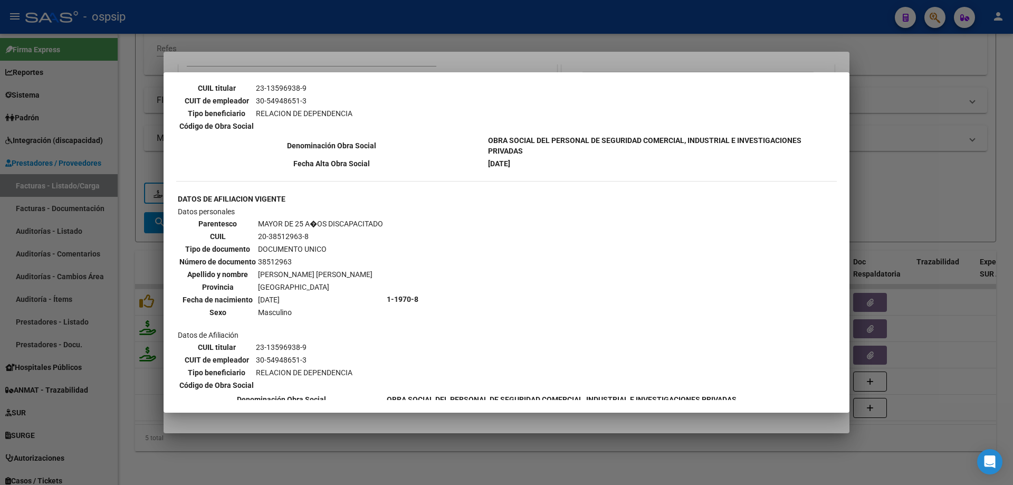
scroll to position [531, 0]
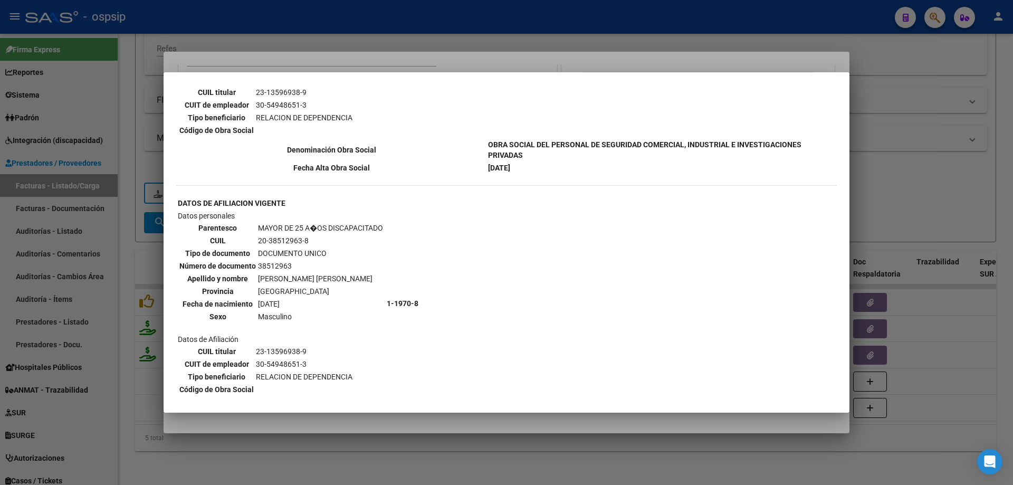
click at [945, 175] on div at bounding box center [506, 242] width 1013 height 485
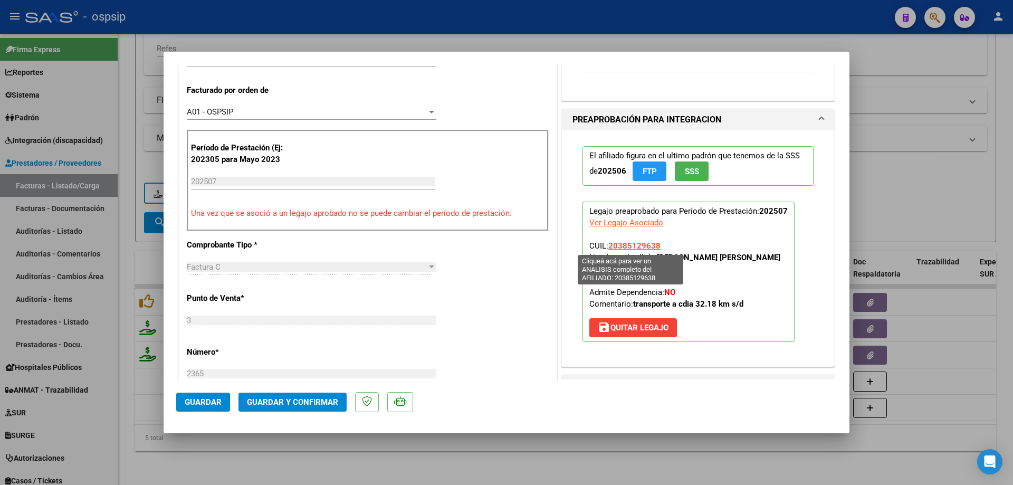
click at [621, 248] on span "20385129638" at bounding box center [634, 245] width 52 height 9
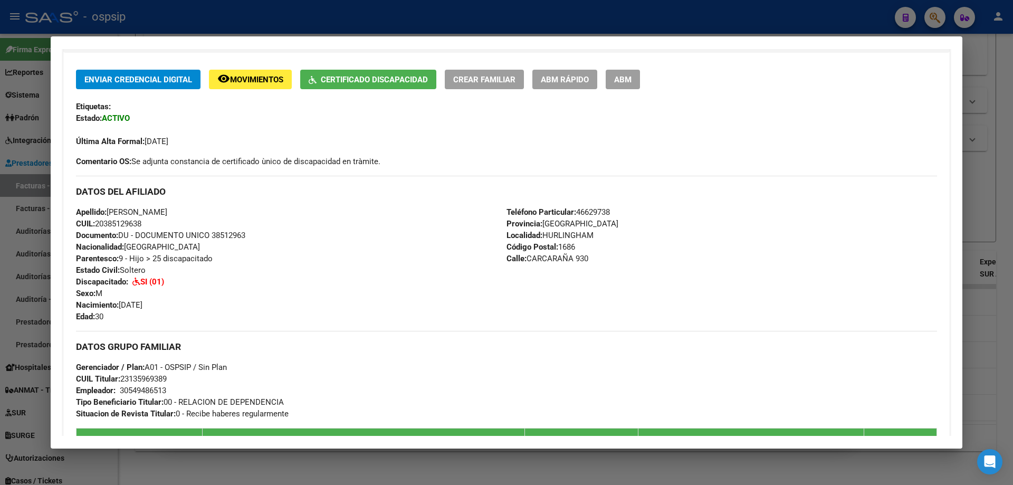
scroll to position [317, 0]
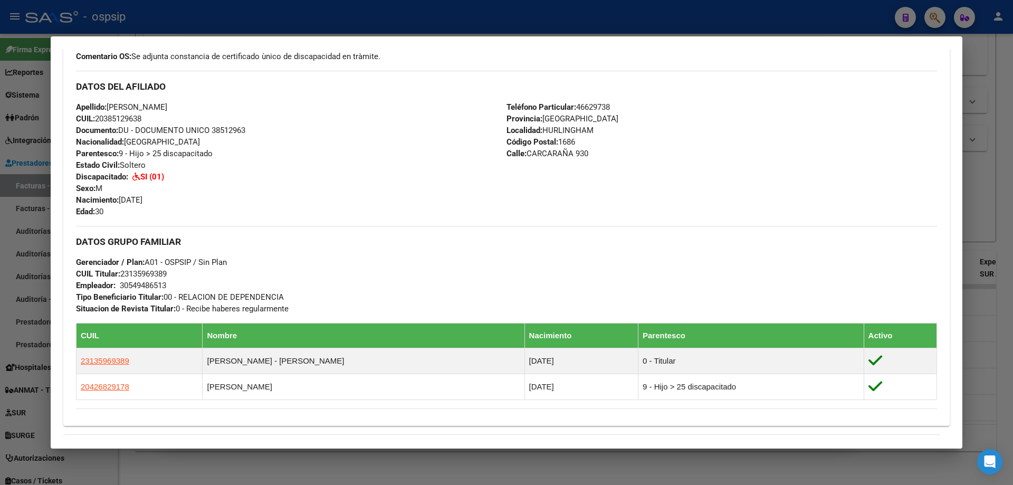
click at [975, 218] on div at bounding box center [506, 242] width 1013 height 485
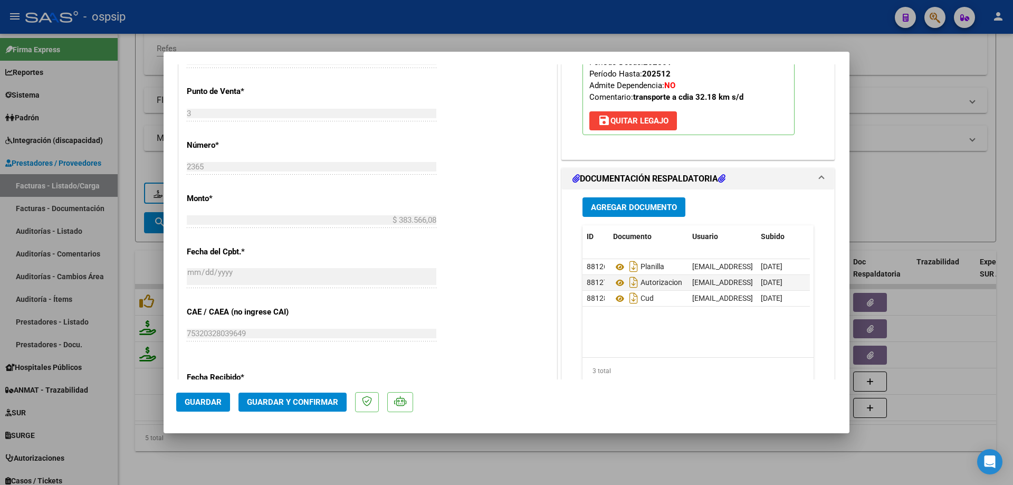
scroll to position [475, 0]
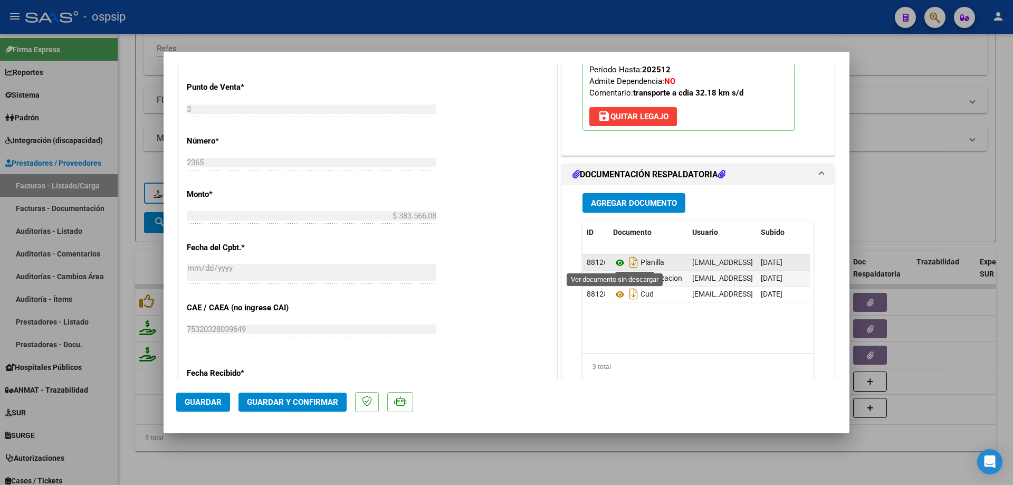
click at [615, 263] on icon at bounding box center [620, 262] width 14 height 13
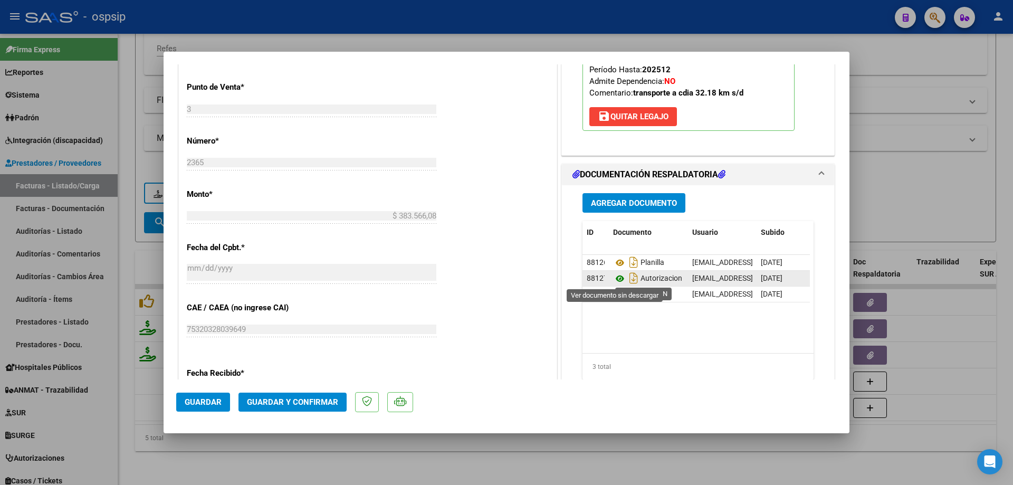
click at [616, 275] on icon at bounding box center [620, 278] width 14 height 13
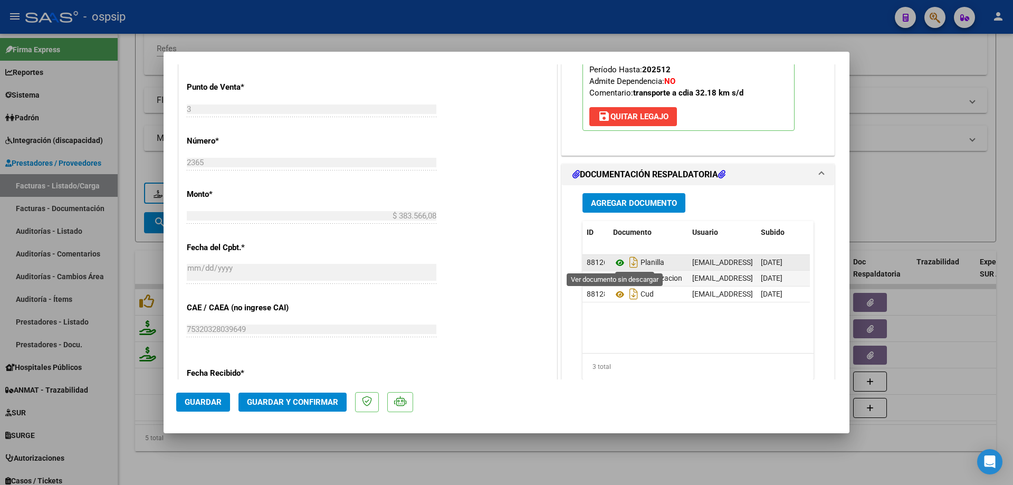
click at [613, 261] on icon at bounding box center [620, 262] width 14 height 13
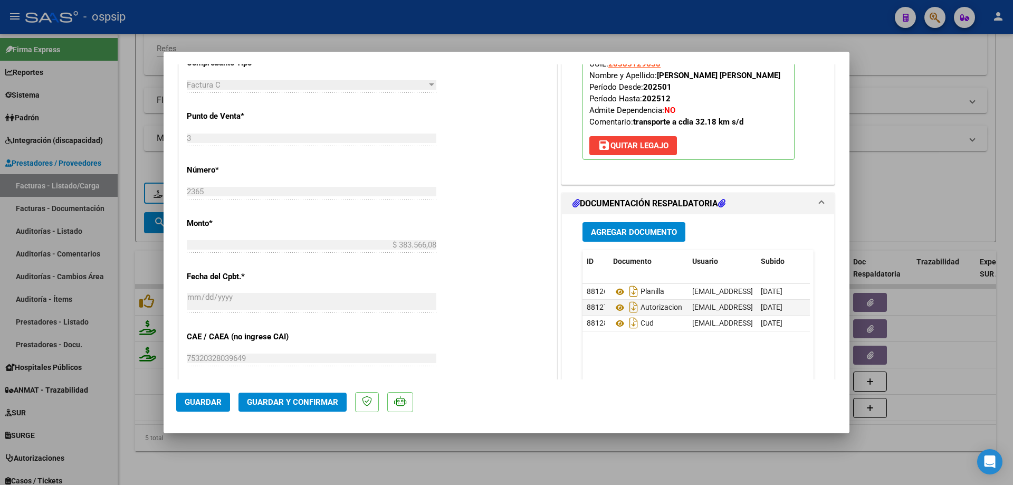
scroll to position [422, 0]
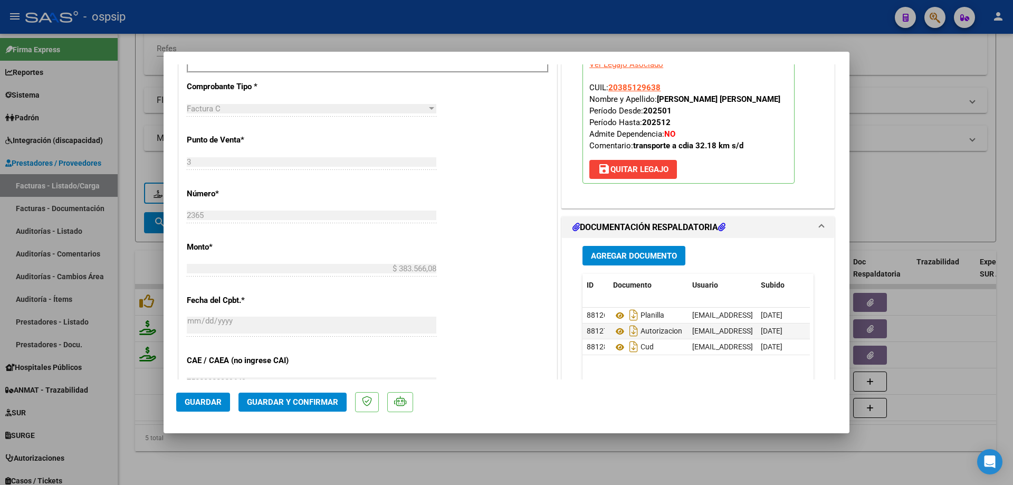
click at [327, 404] on span "Guardar y Confirmar" at bounding box center [292, 401] width 91 height 9
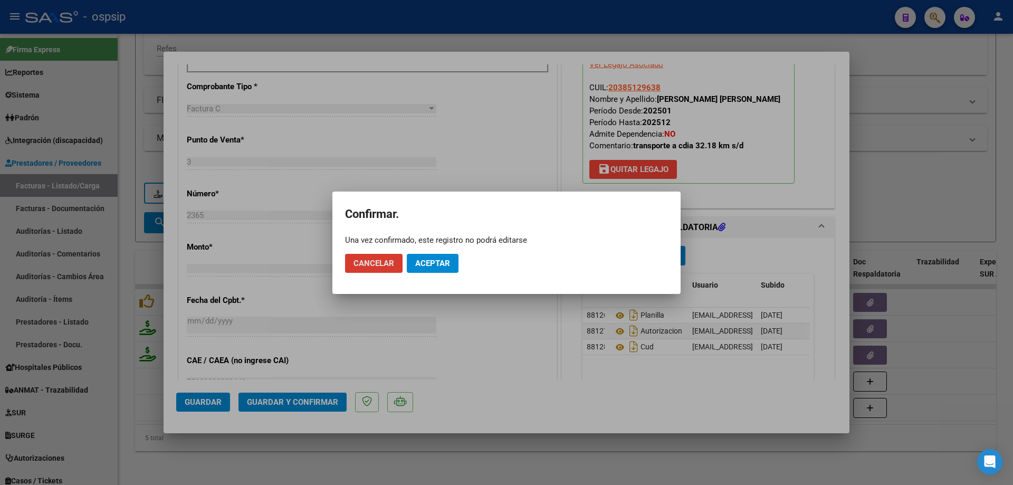
click at [433, 275] on mat-dialog-actions "Cancelar Aceptar" at bounding box center [506, 263] width 323 height 36
click at [433, 264] on span "Aceptar" at bounding box center [432, 263] width 35 height 9
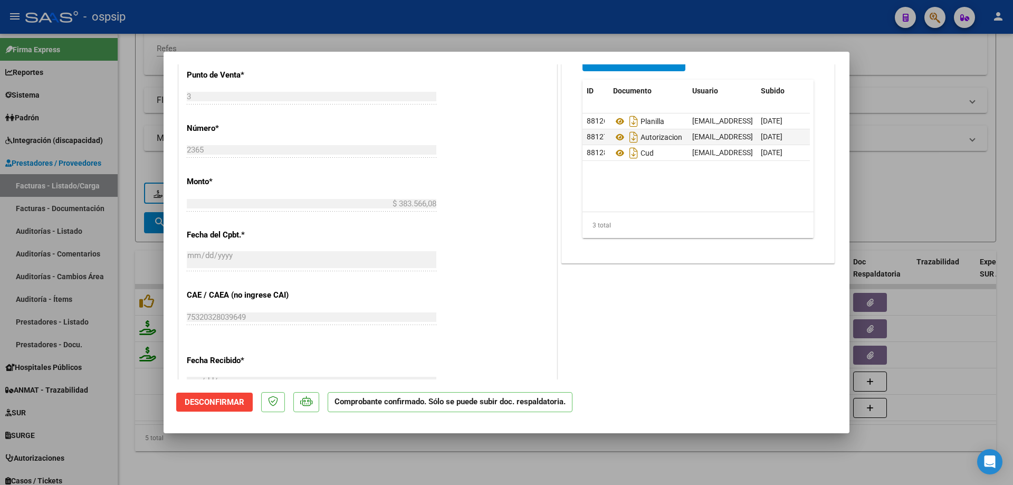
click at [895, 130] on div at bounding box center [506, 242] width 1013 height 485
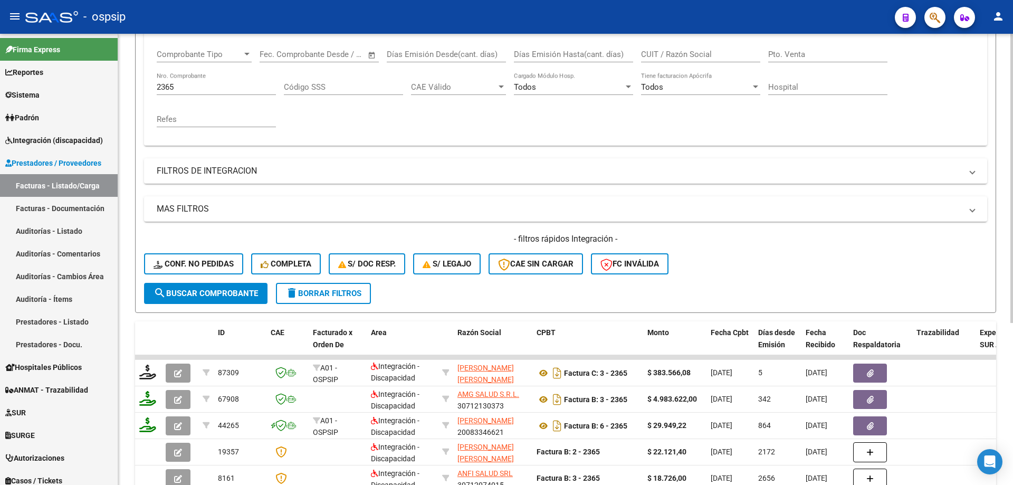
scroll to position [94, 0]
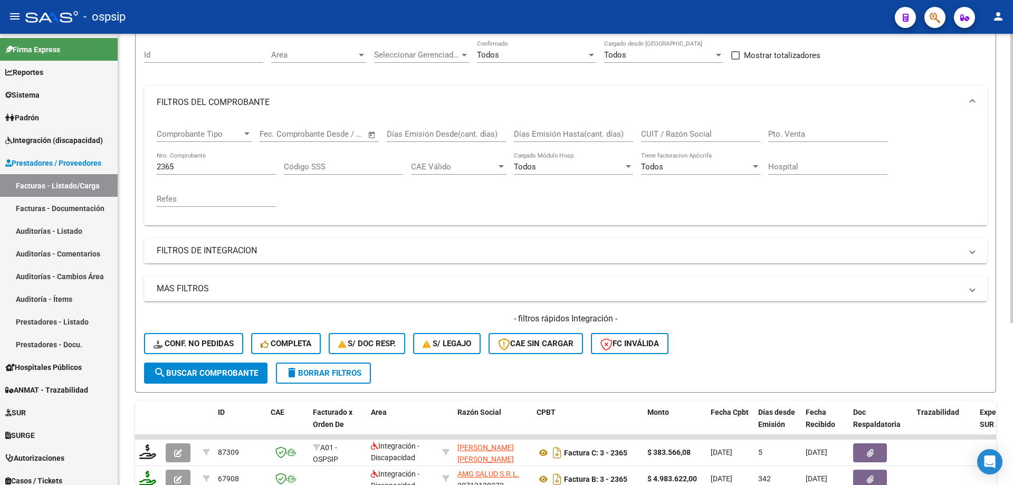
click at [196, 163] on input "2365" at bounding box center [216, 166] width 119 height 9
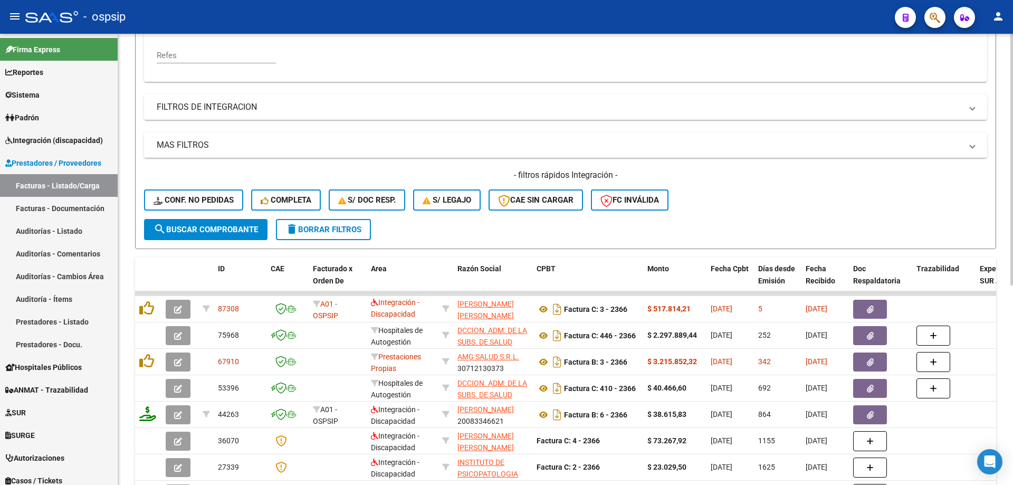
scroll to position [252, 0]
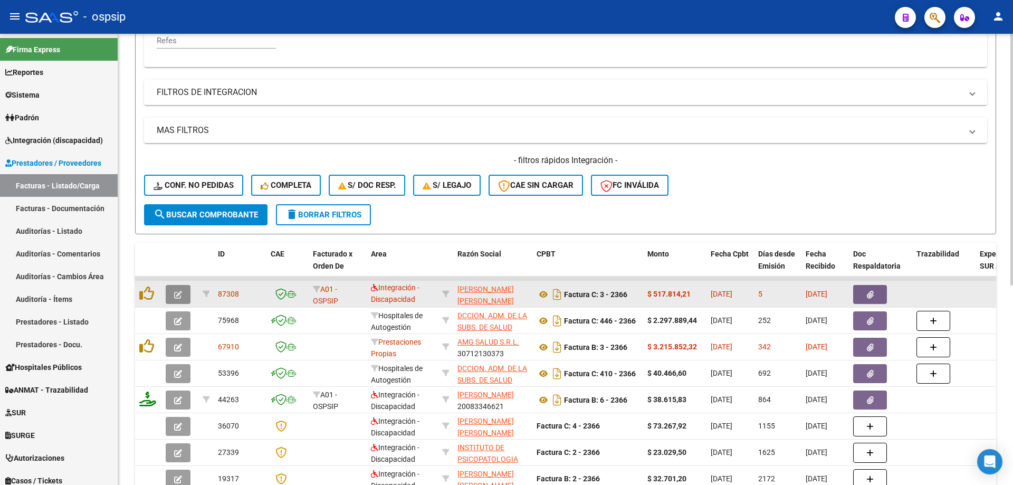
click at [179, 291] on icon "button" at bounding box center [178, 295] width 8 height 8
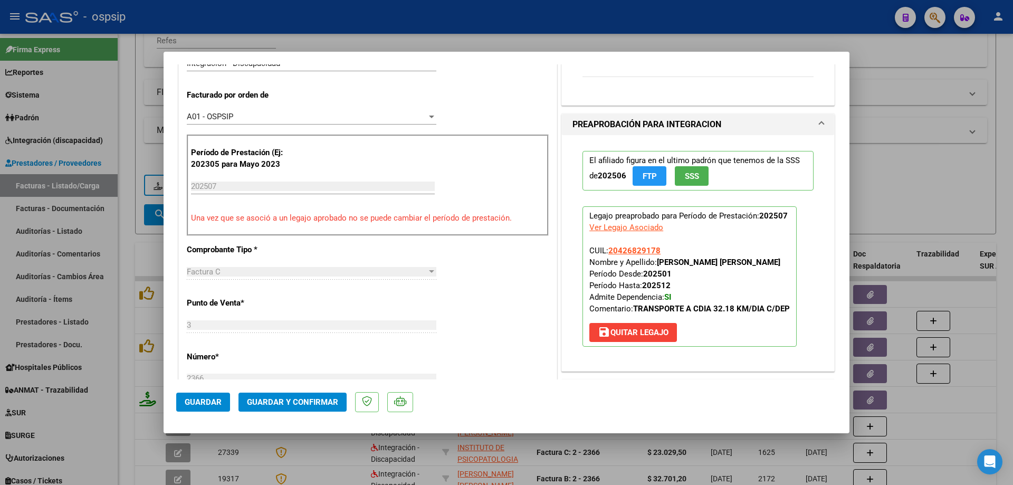
scroll to position [264, 0]
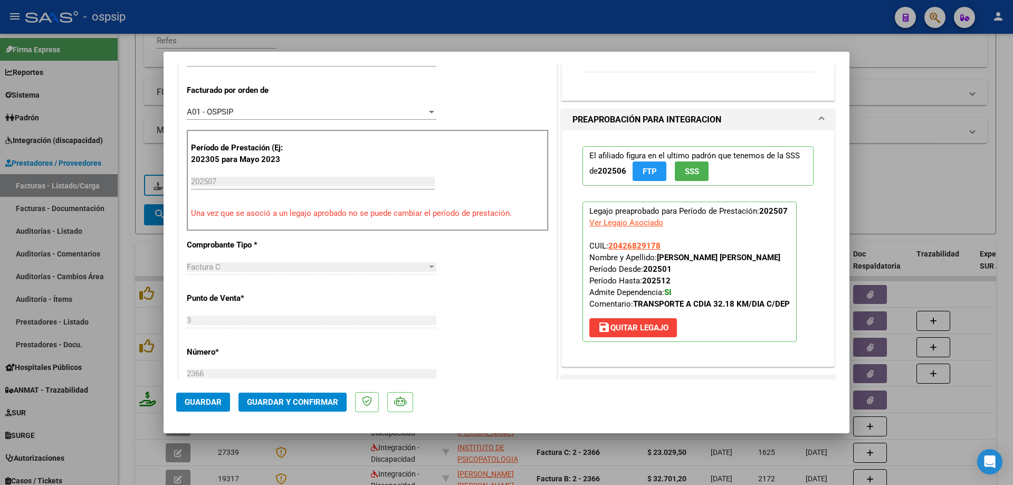
click at [685, 172] on span "SSS" at bounding box center [692, 171] width 14 height 9
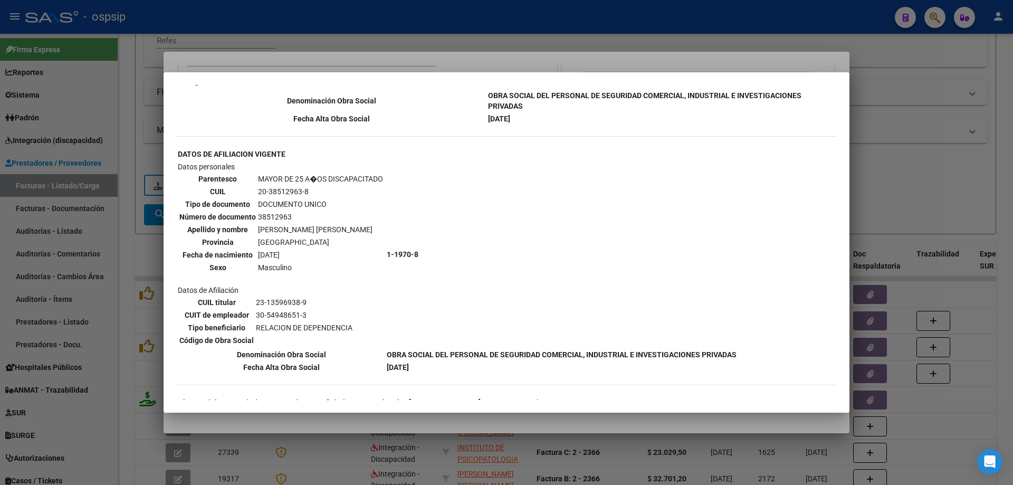
scroll to position [580, 0]
click at [885, 158] on div at bounding box center [506, 242] width 1013 height 485
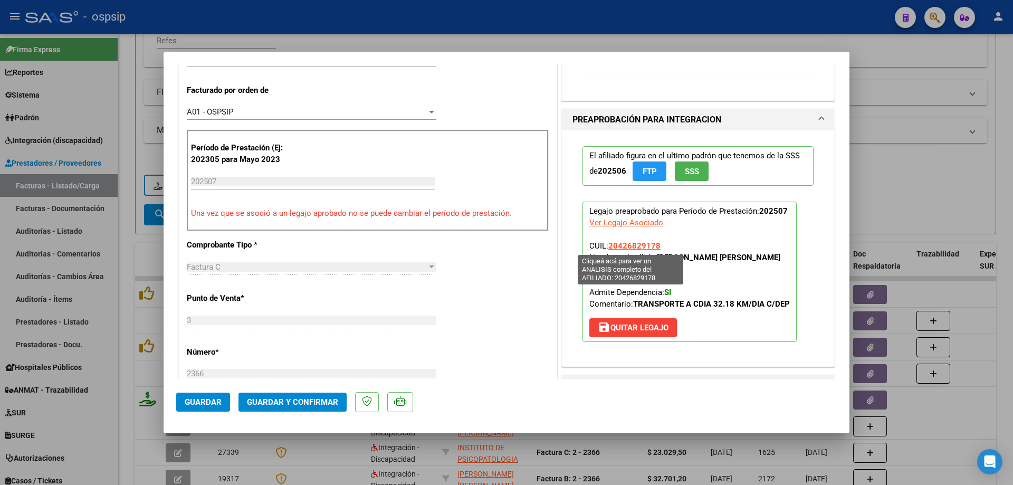
click at [641, 247] on span "20426829178" at bounding box center [634, 245] width 52 height 9
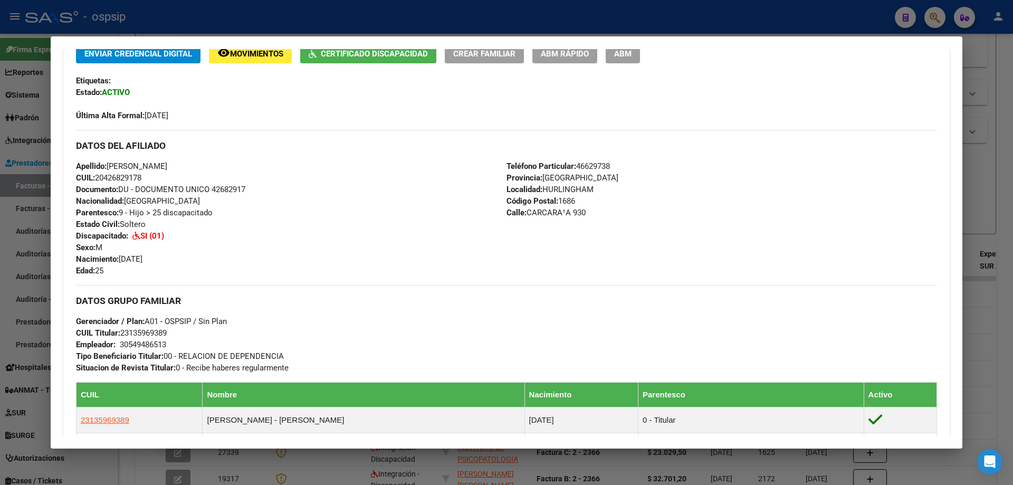
scroll to position [211, 0]
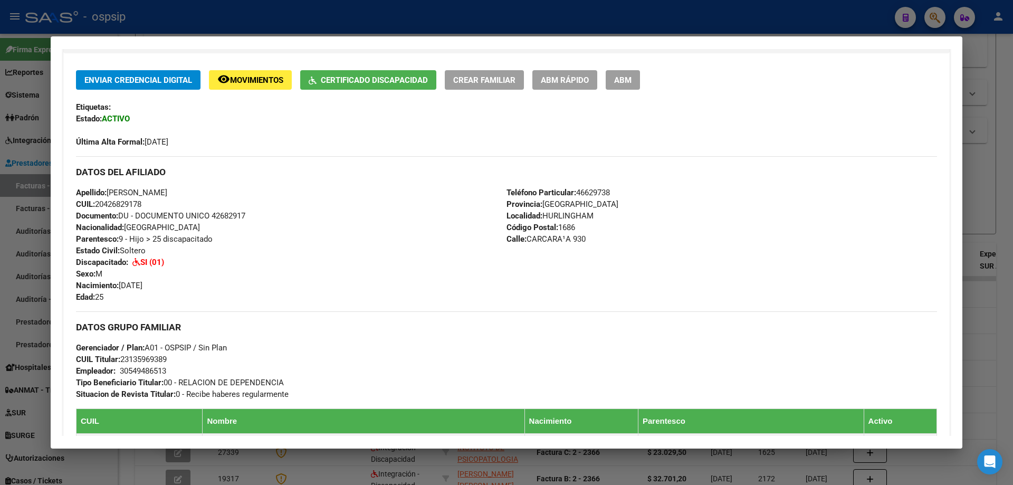
click at [988, 178] on div at bounding box center [506, 242] width 1013 height 485
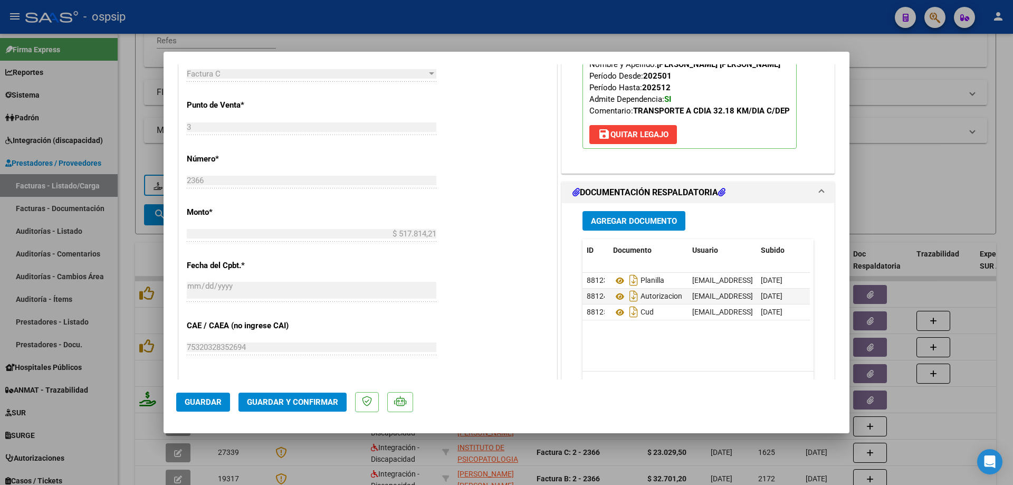
scroll to position [475, 0]
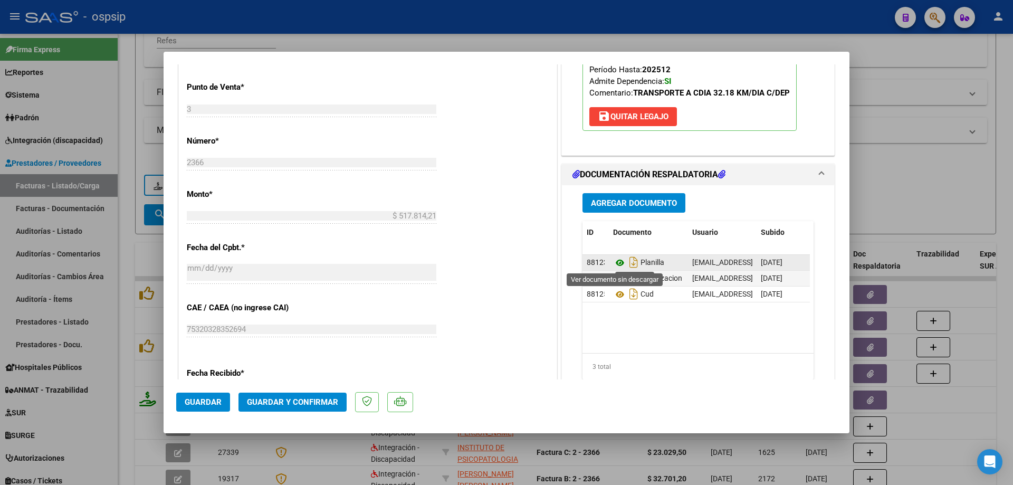
click at [614, 258] on icon at bounding box center [620, 262] width 14 height 13
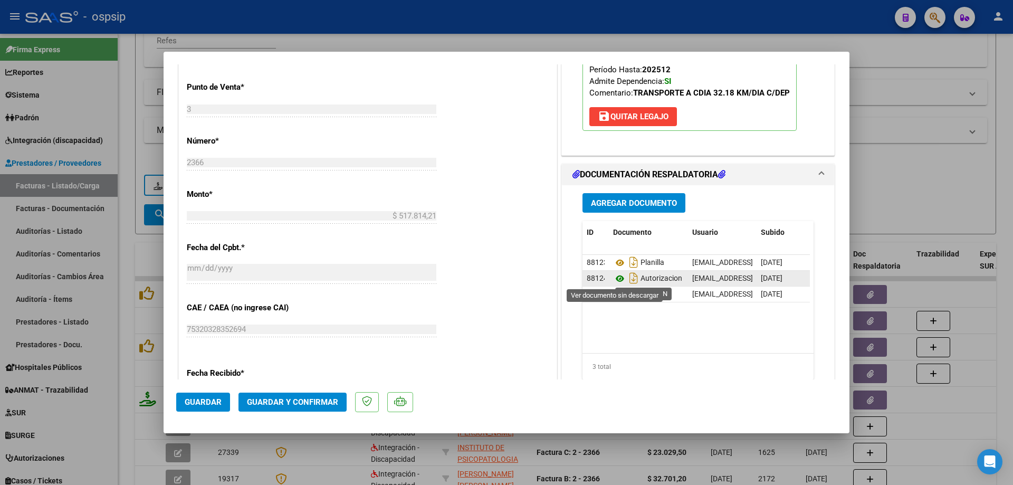
click at [616, 278] on icon at bounding box center [620, 278] width 14 height 13
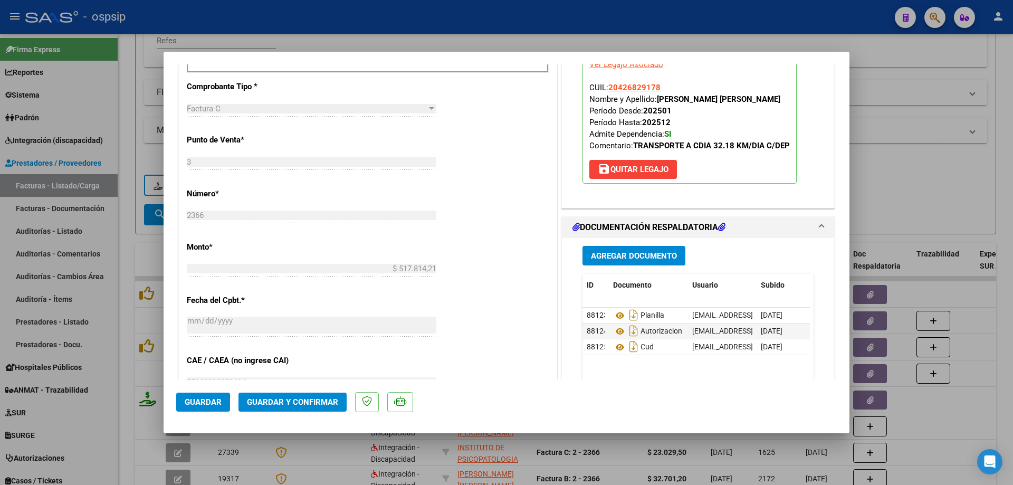
scroll to position [369, 0]
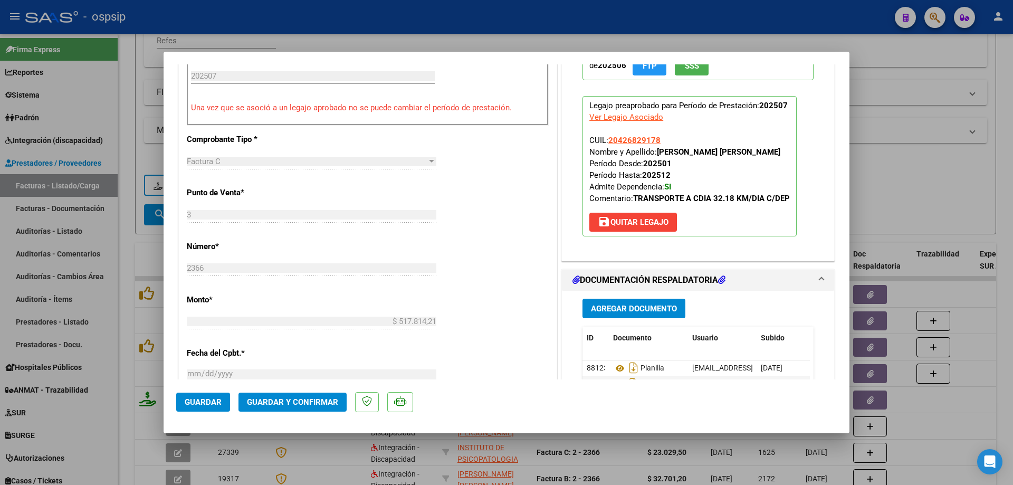
click at [302, 399] on span "Guardar y Confirmar" at bounding box center [292, 401] width 91 height 9
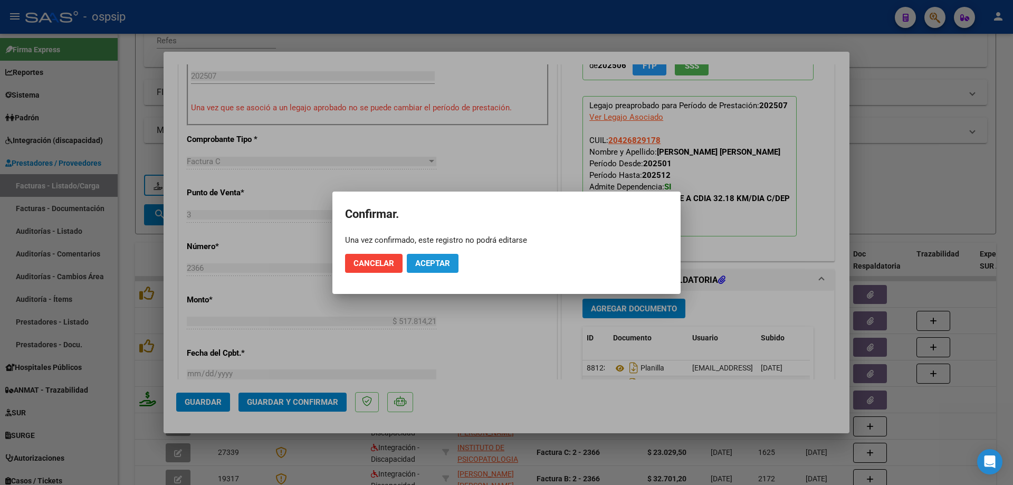
click at [438, 270] on button "Aceptar" at bounding box center [433, 263] width 52 height 19
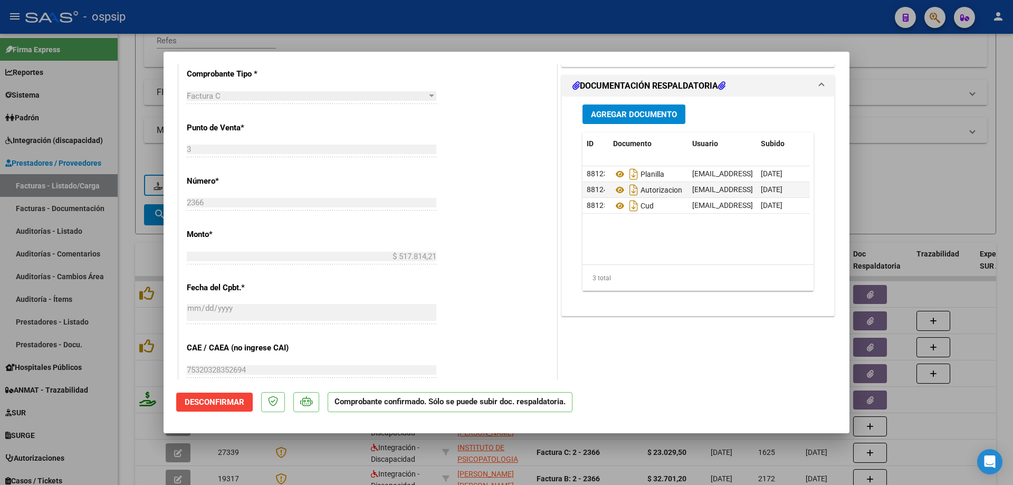
click at [900, 240] on div at bounding box center [506, 242] width 1013 height 485
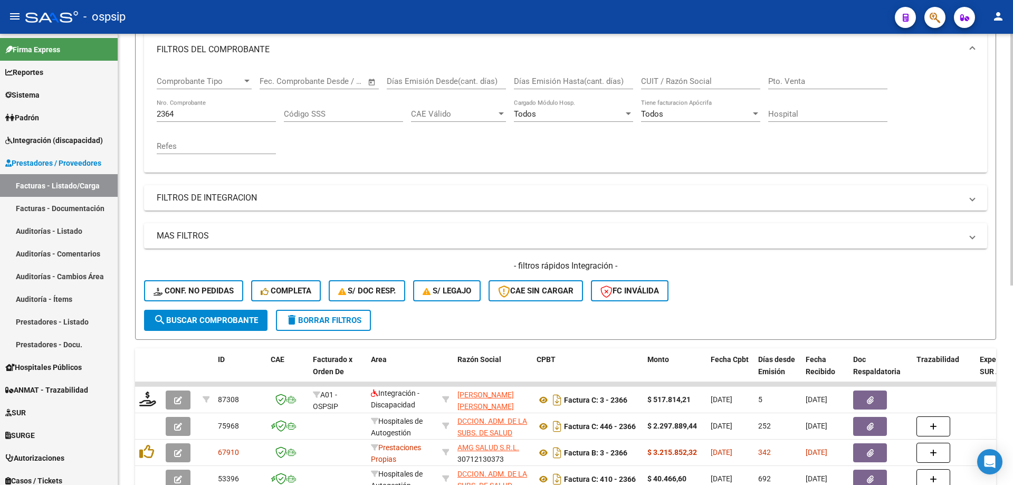
scroll to position [41, 0]
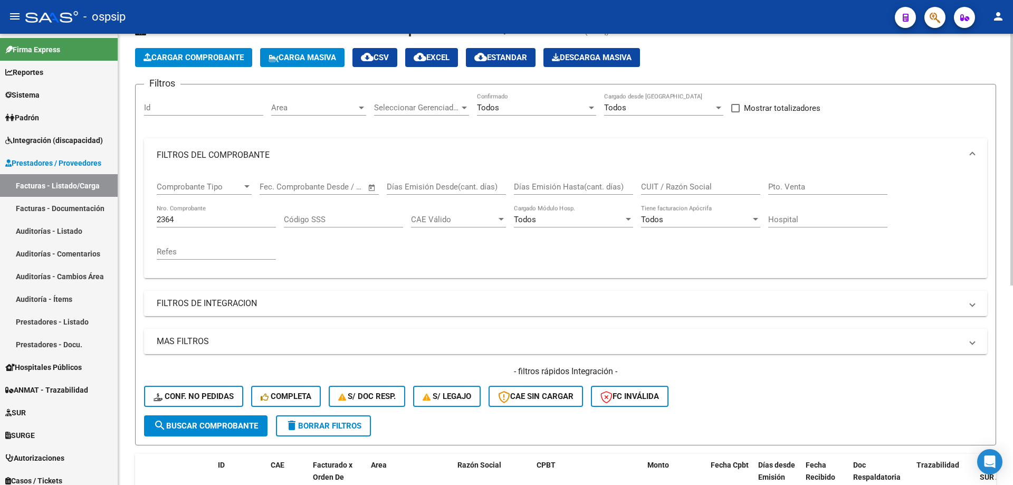
click at [207, 212] on div "2364 Nro. Comprobante" at bounding box center [216, 216] width 119 height 23
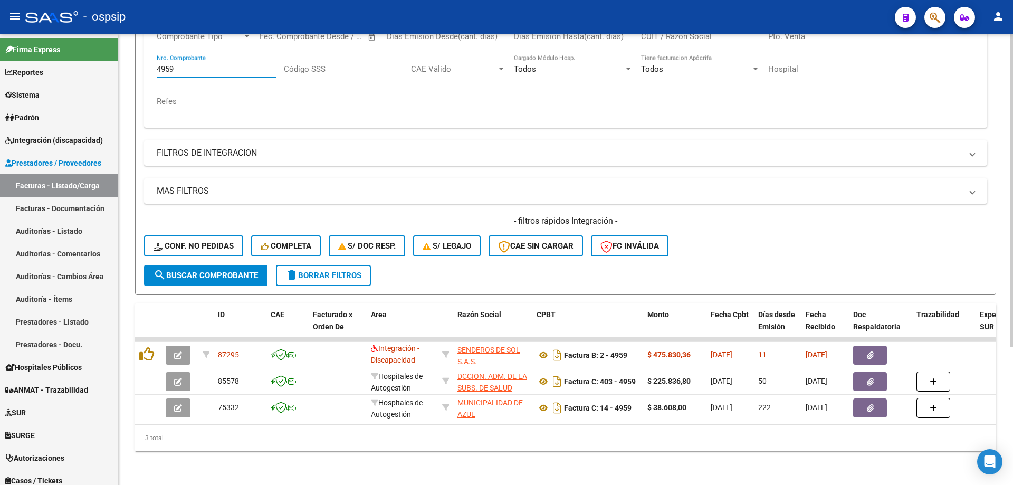
scroll to position [199, 0]
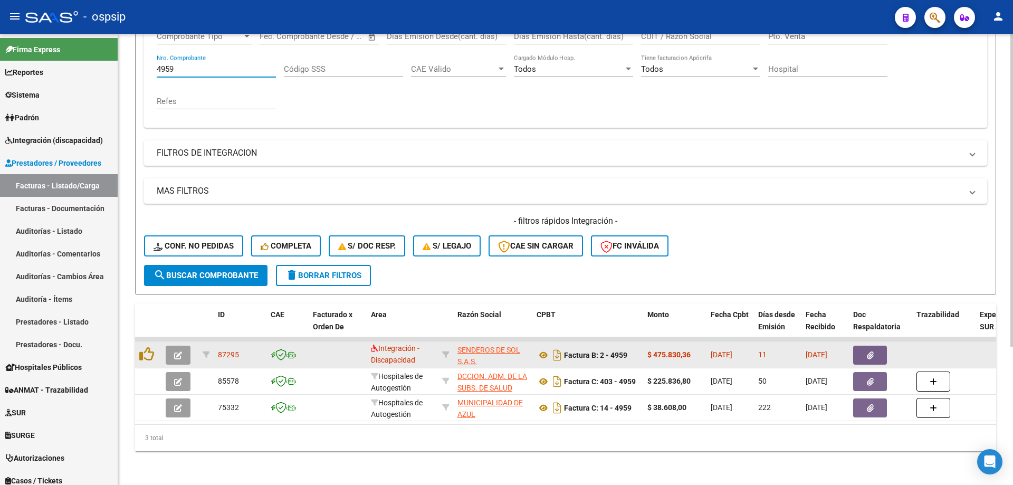
click at [177, 351] on icon "button" at bounding box center [178, 355] width 8 height 8
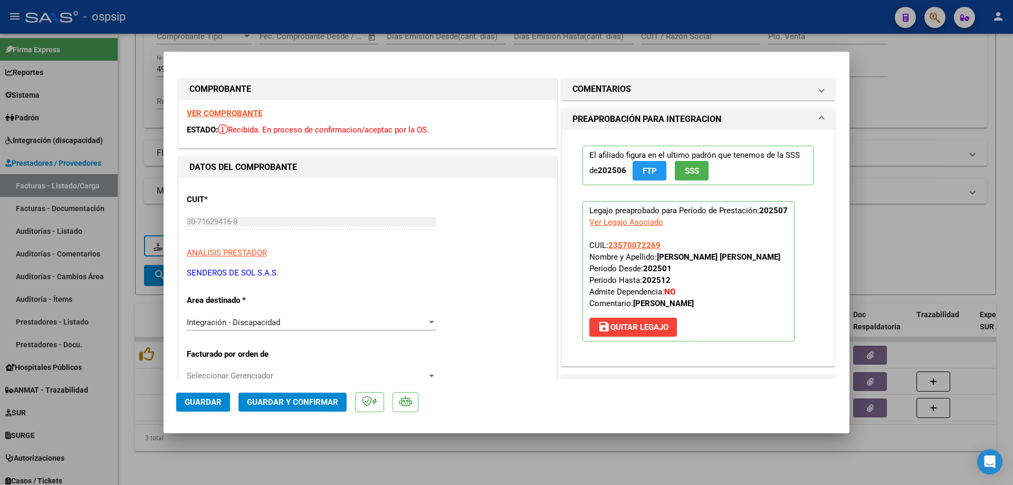
click at [679, 174] on button "SSS" at bounding box center [692, 171] width 34 height 20
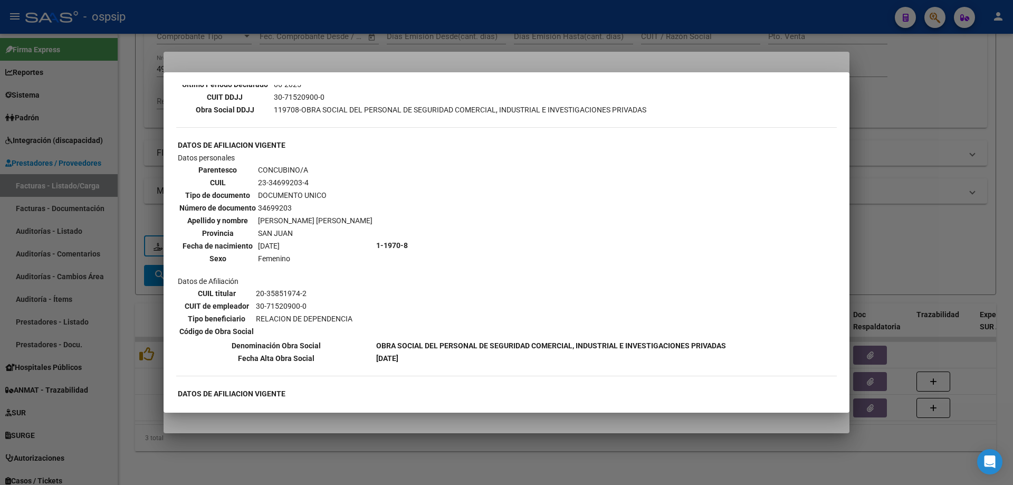
scroll to position [212, 0]
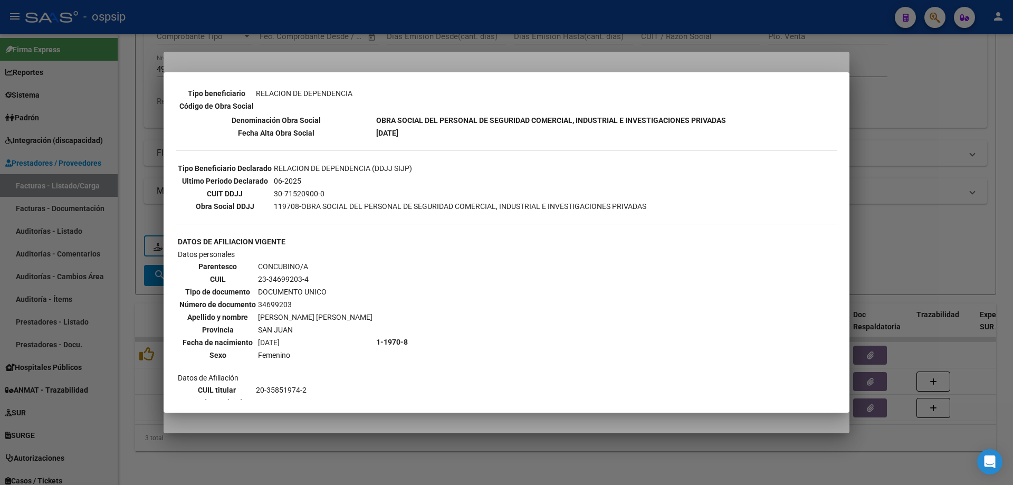
click at [950, 154] on div at bounding box center [506, 242] width 1013 height 485
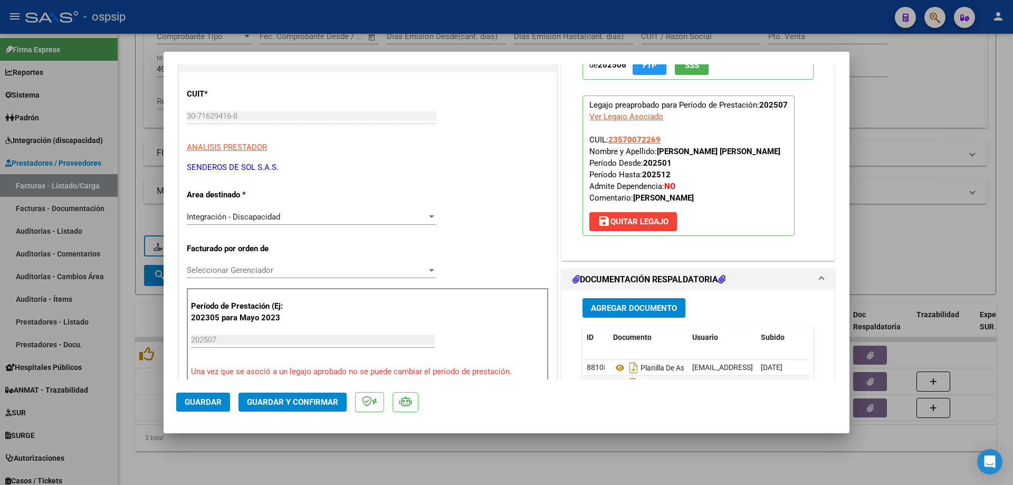
scroll to position [211, 0]
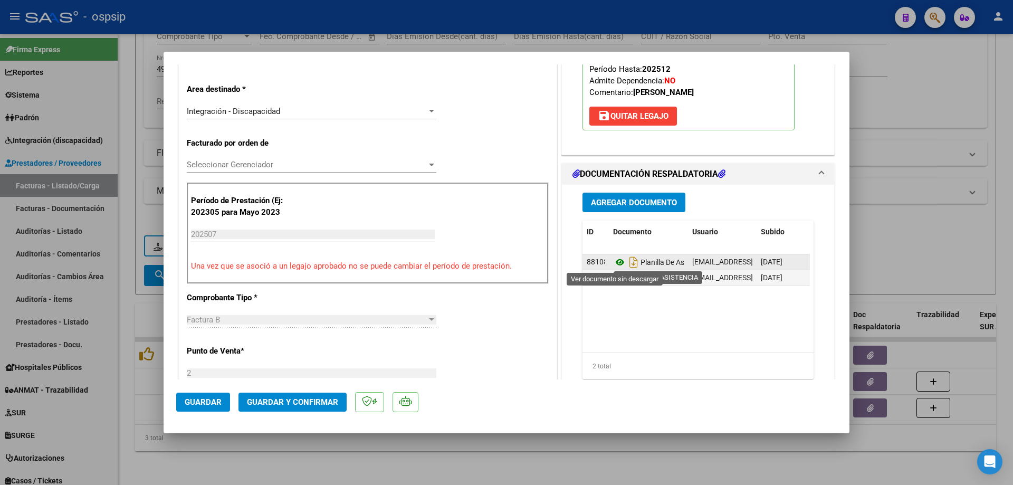
click at [617, 264] on icon at bounding box center [620, 262] width 14 height 13
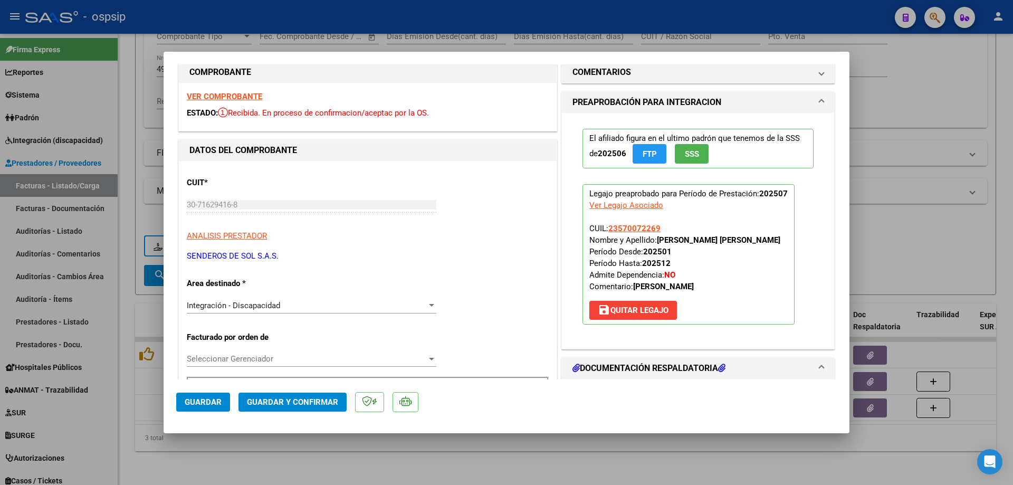
scroll to position [0, 0]
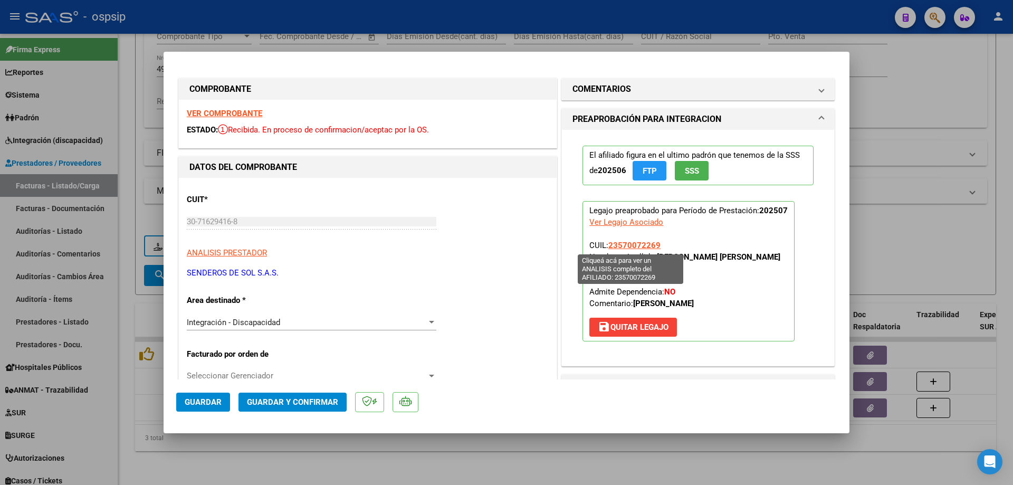
drag, startPoint x: 658, startPoint y: 243, endPoint x: 605, endPoint y: 242, distance: 52.8
click at [605, 242] on p "Legajo preaprobado para Período de Prestación: 202507 Ver Legajo Asociado CUIL:…" at bounding box center [689, 271] width 212 height 140
copy span "23570072269"
click at [307, 399] on span "Guardar y Confirmar" at bounding box center [292, 401] width 91 height 9
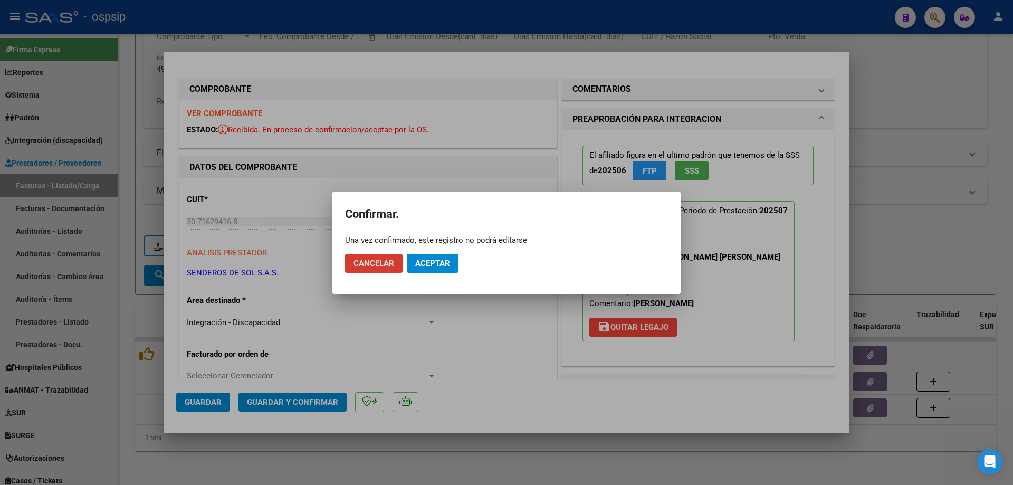
click at [436, 261] on span "Aceptar" at bounding box center [432, 263] width 35 height 9
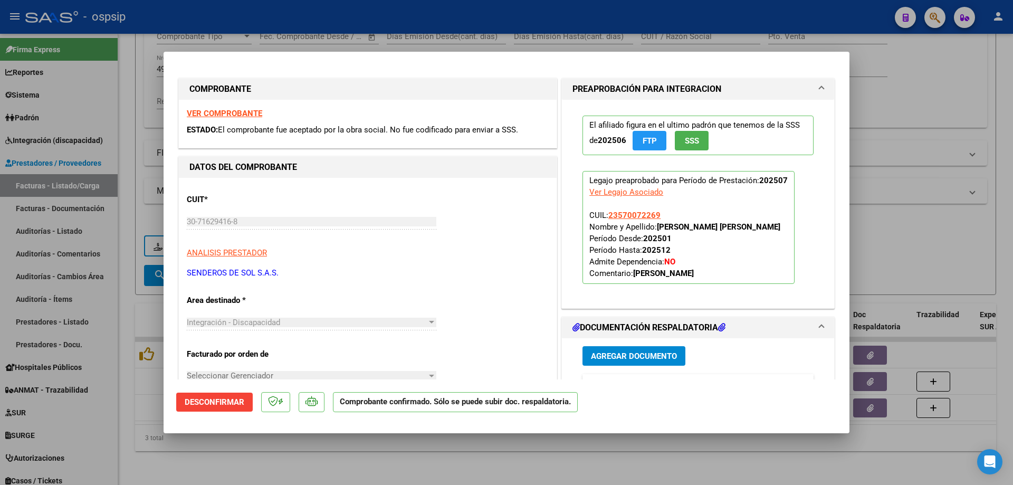
click at [931, 228] on div at bounding box center [506, 242] width 1013 height 485
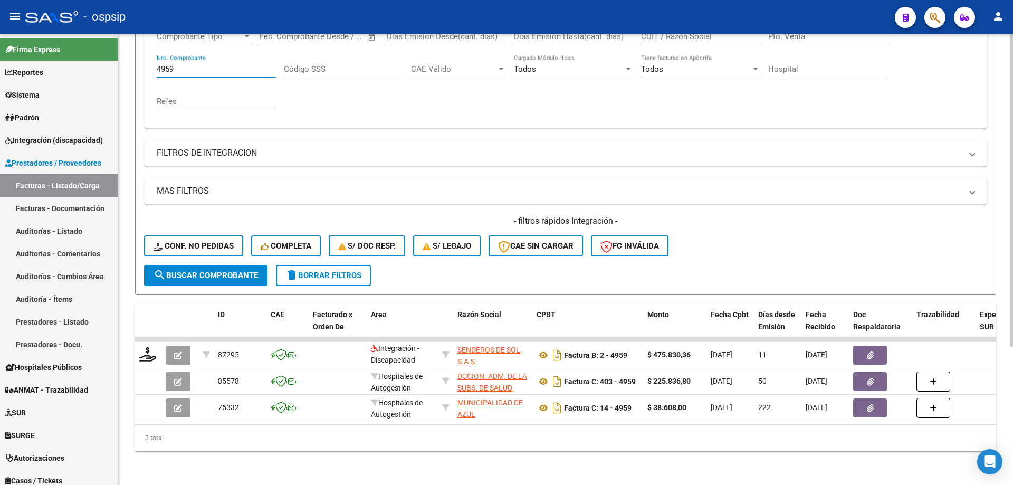
click at [212, 64] on input "4959" at bounding box center [216, 68] width 119 height 9
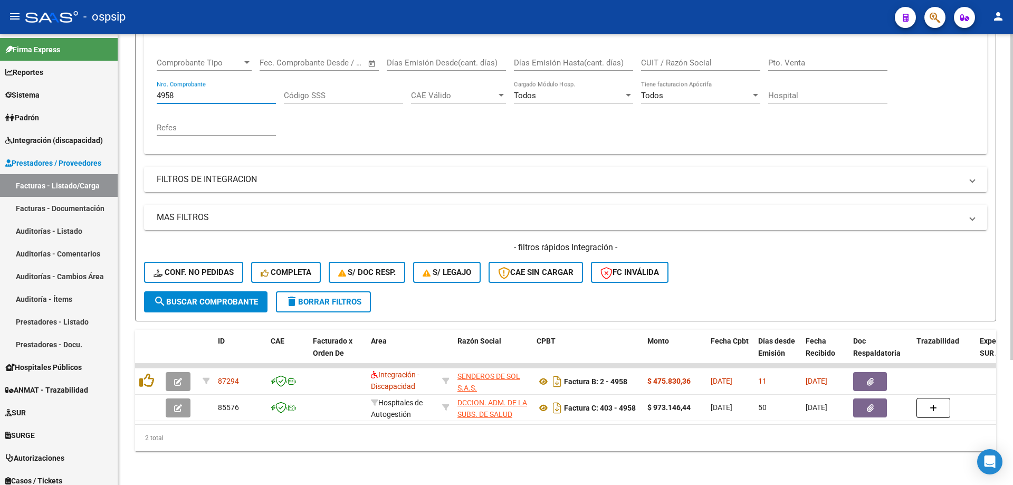
scroll to position [173, 0]
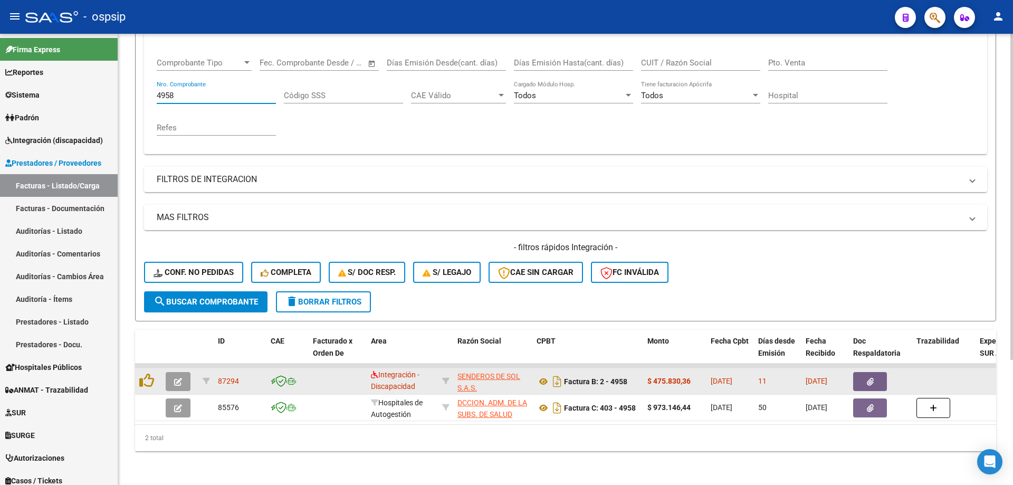
click at [169, 372] on button "button" at bounding box center [178, 381] width 25 height 19
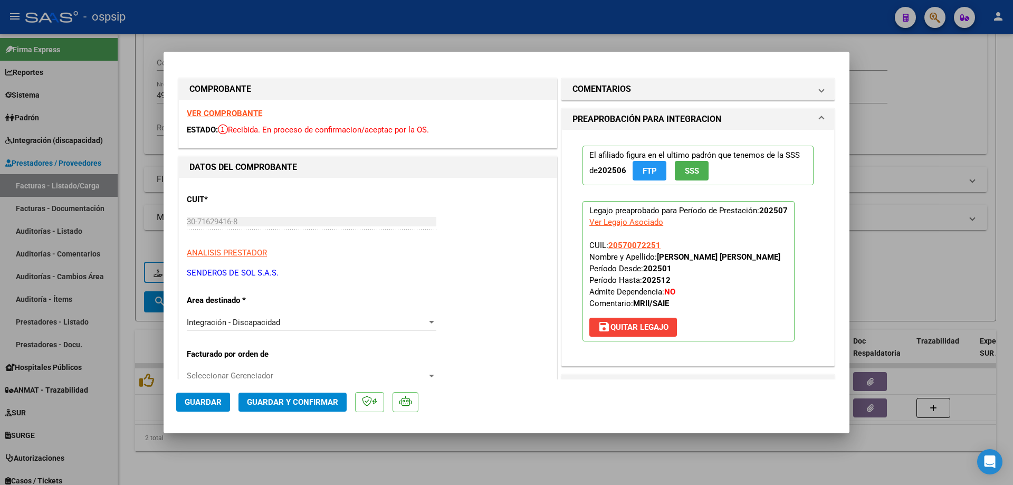
click at [694, 171] on span "SSS" at bounding box center [692, 170] width 14 height 9
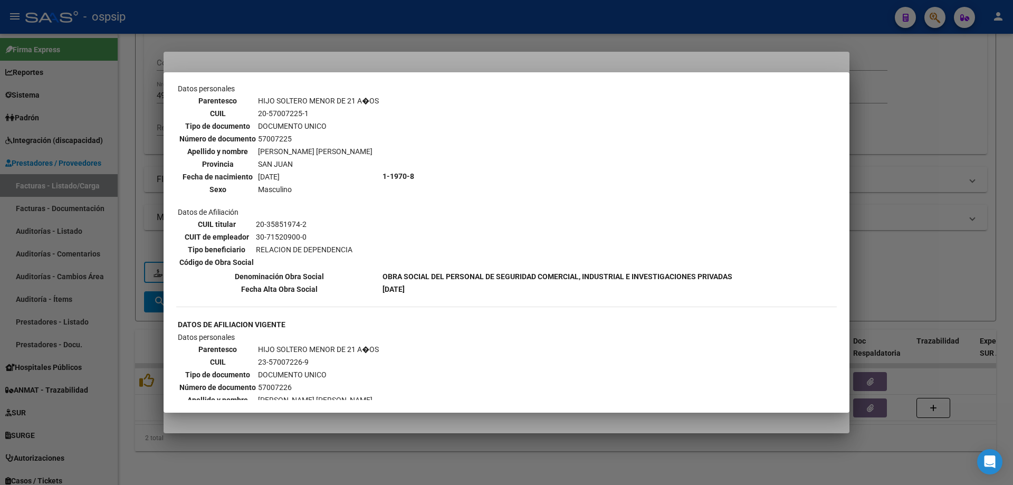
scroll to position [633, 0]
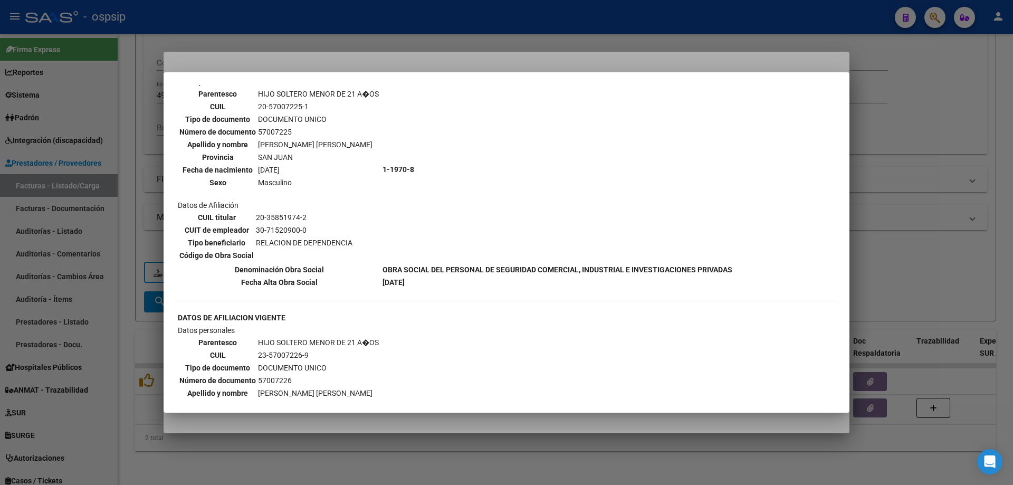
click at [971, 171] on div at bounding box center [506, 242] width 1013 height 485
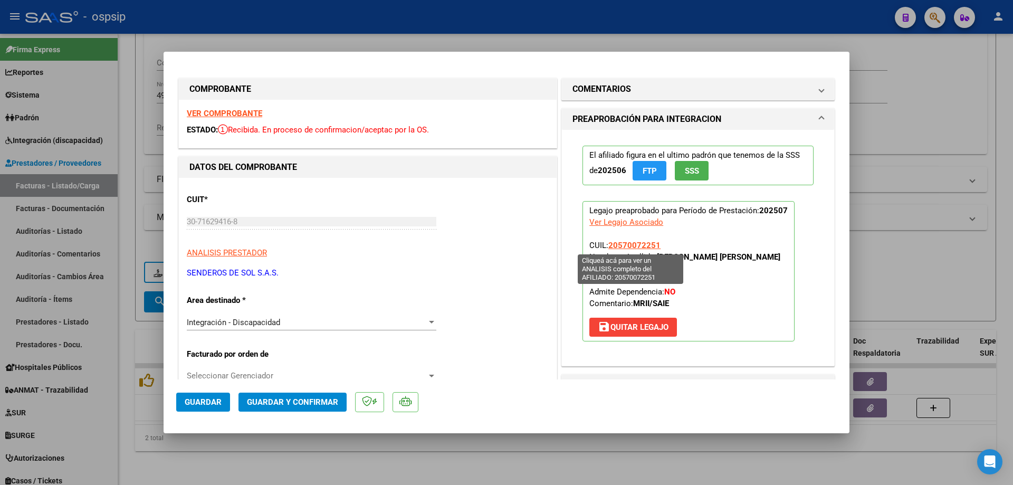
click at [628, 245] on span "20570072251" at bounding box center [634, 245] width 52 height 9
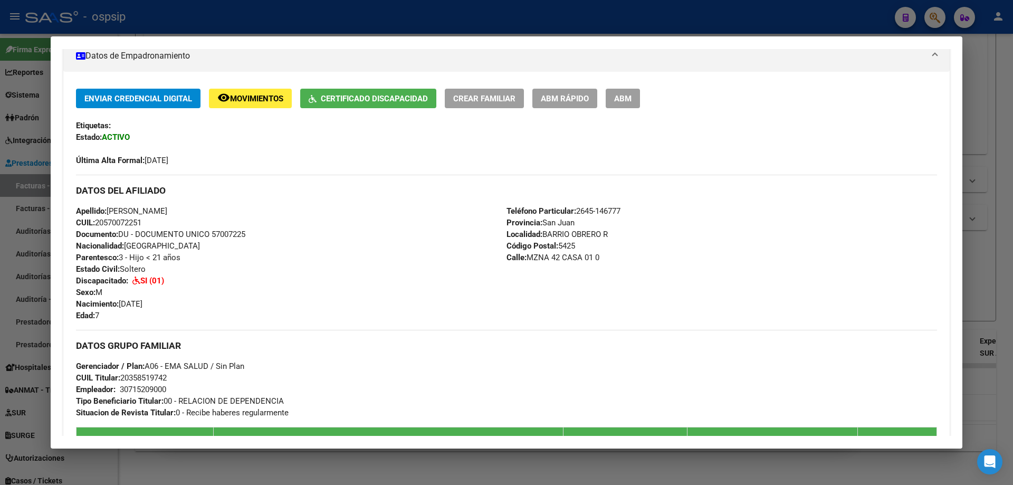
scroll to position [211, 0]
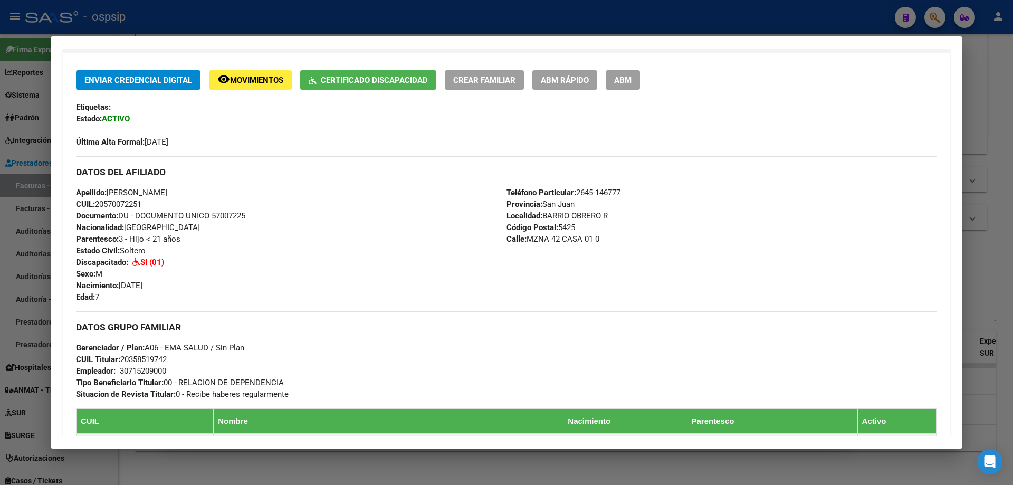
click at [1005, 274] on div at bounding box center [506, 242] width 1013 height 485
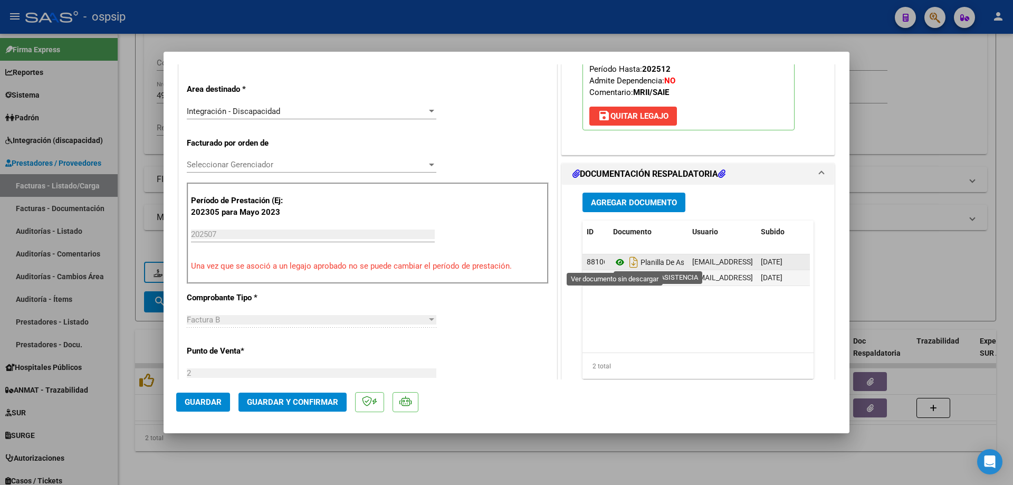
click at [616, 265] on icon at bounding box center [620, 262] width 14 height 13
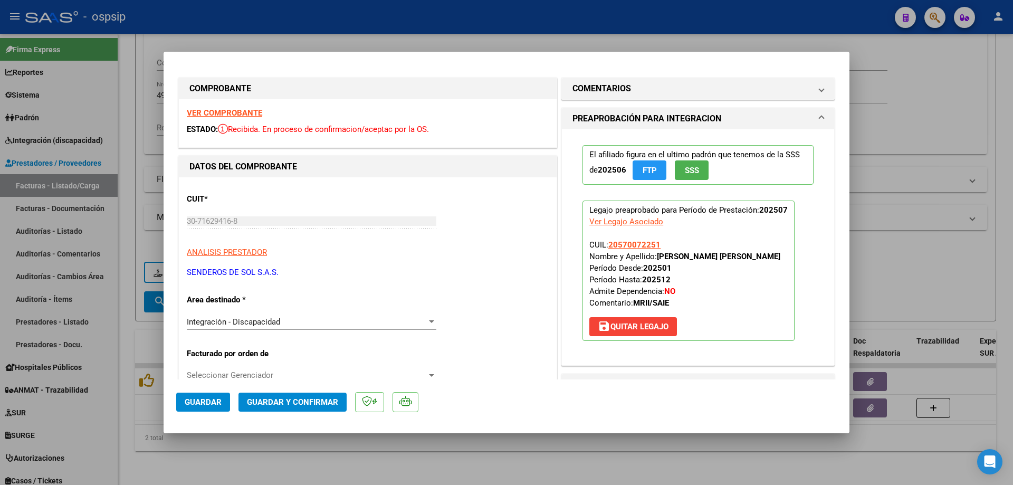
scroll to position [0, 0]
drag, startPoint x: 656, startPoint y: 249, endPoint x: 606, endPoint y: 249, distance: 50.1
click at [606, 249] on p "Legajo preaprobado para Período de Prestación: 202507 Ver Legajo Asociado CUIL:…" at bounding box center [689, 271] width 212 height 140
click at [302, 400] on span "Guardar y Confirmar" at bounding box center [292, 401] width 91 height 9
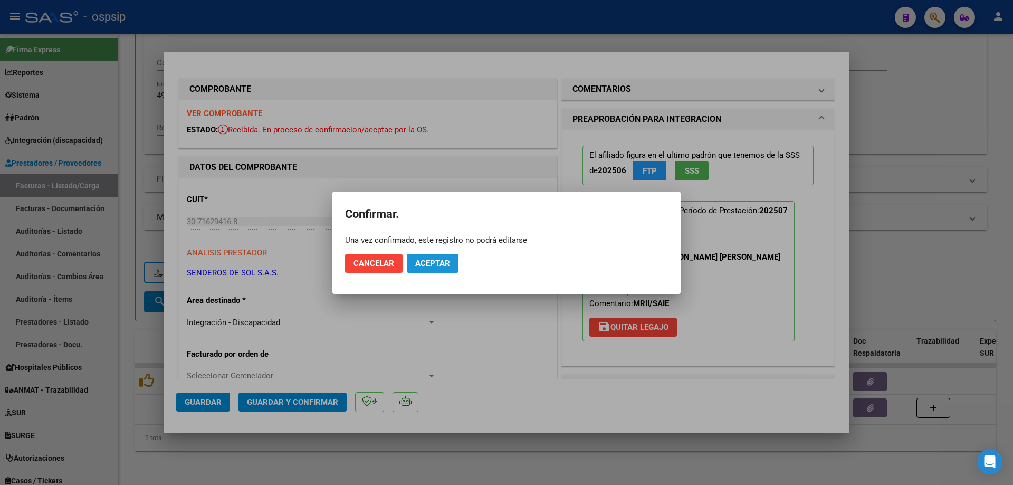
click at [427, 267] on span "Aceptar" at bounding box center [432, 263] width 35 height 9
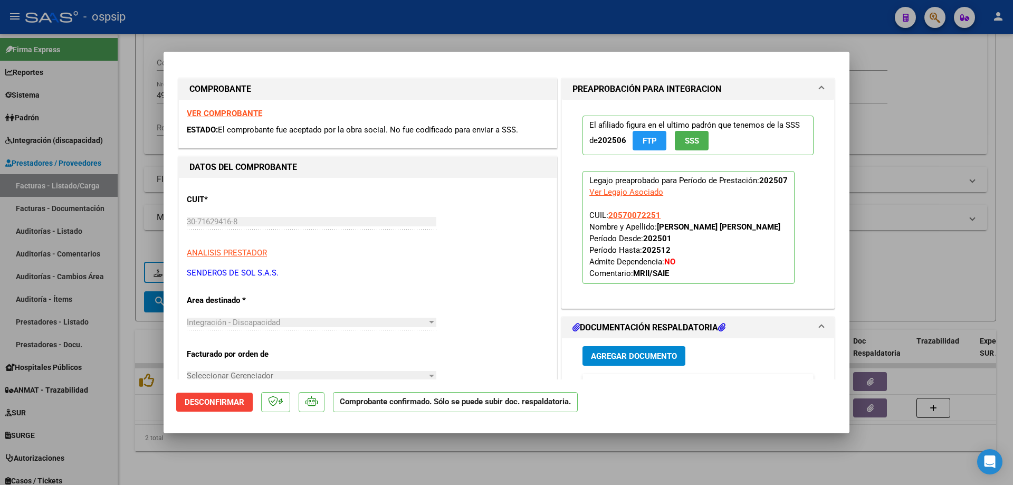
click at [965, 204] on div at bounding box center [506, 242] width 1013 height 485
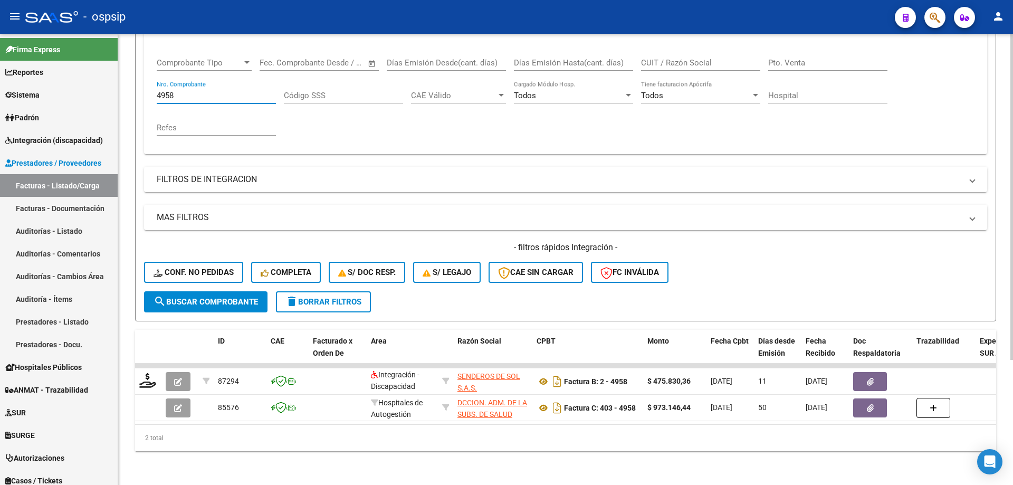
click at [213, 91] on input "4958" at bounding box center [216, 95] width 119 height 9
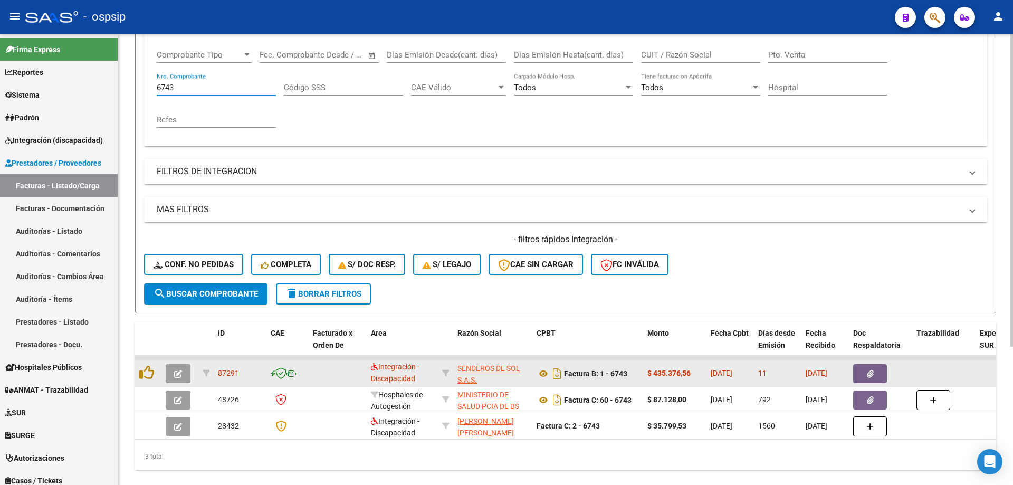
click at [183, 376] on button "button" at bounding box center [178, 373] width 25 height 19
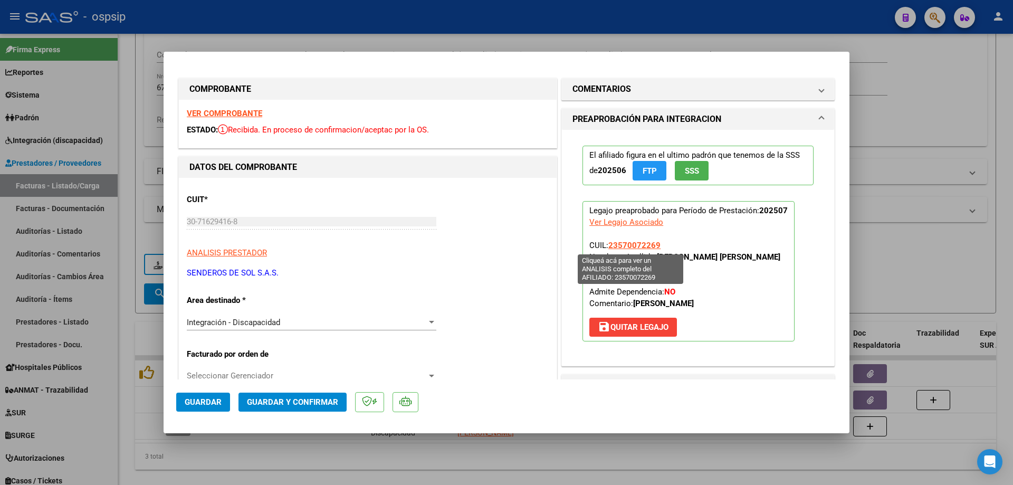
click at [634, 241] on span "23570072269" at bounding box center [634, 245] width 52 height 9
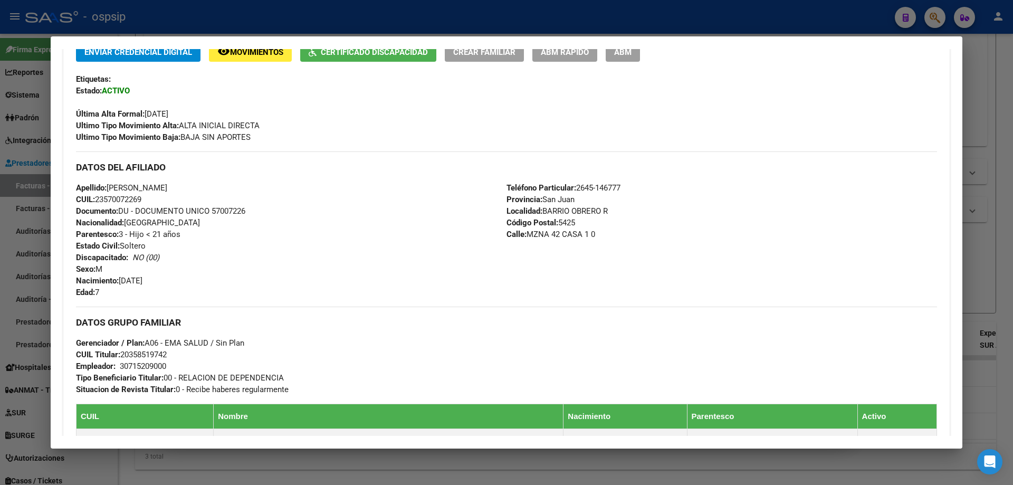
scroll to position [239, 0]
click at [986, 239] on div at bounding box center [506, 242] width 1013 height 485
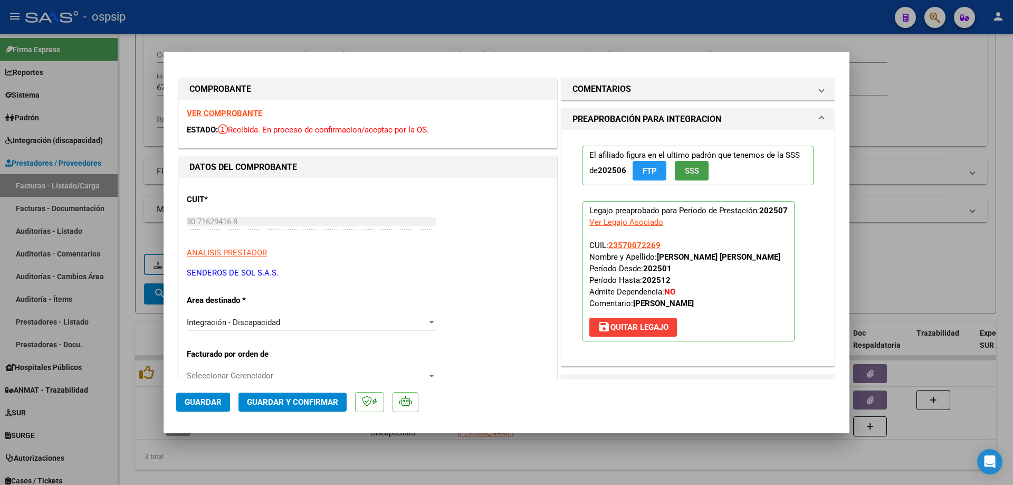
click at [685, 164] on button "SSS" at bounding box center [692, 171] width 34 height 20
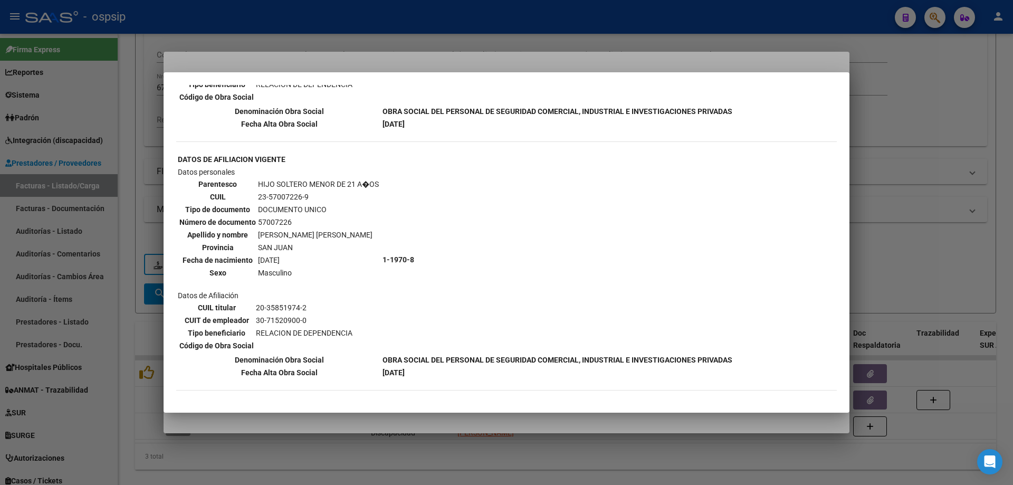
scroll to position [793, 0]
click at [897, 158] on div at bounding box center [506, 242] width 1013 height 485
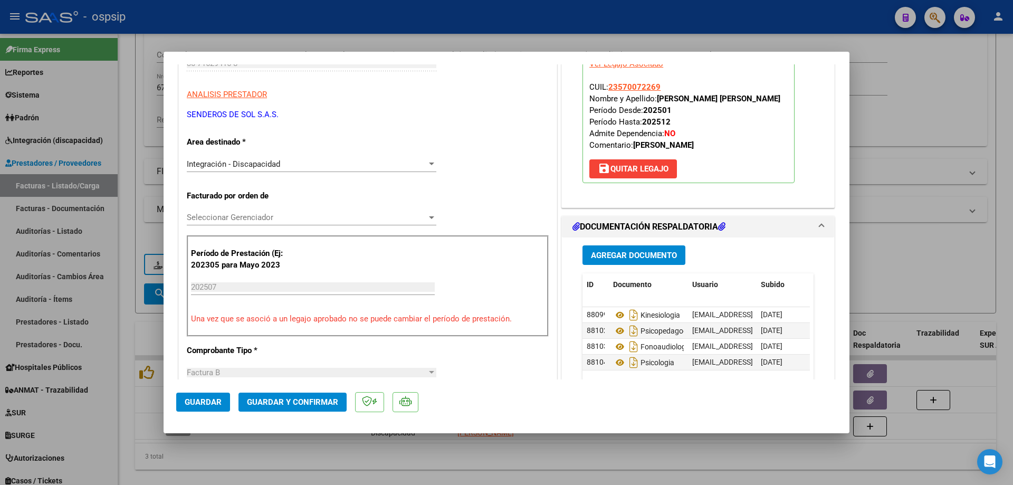
scroll to position [264, 0]
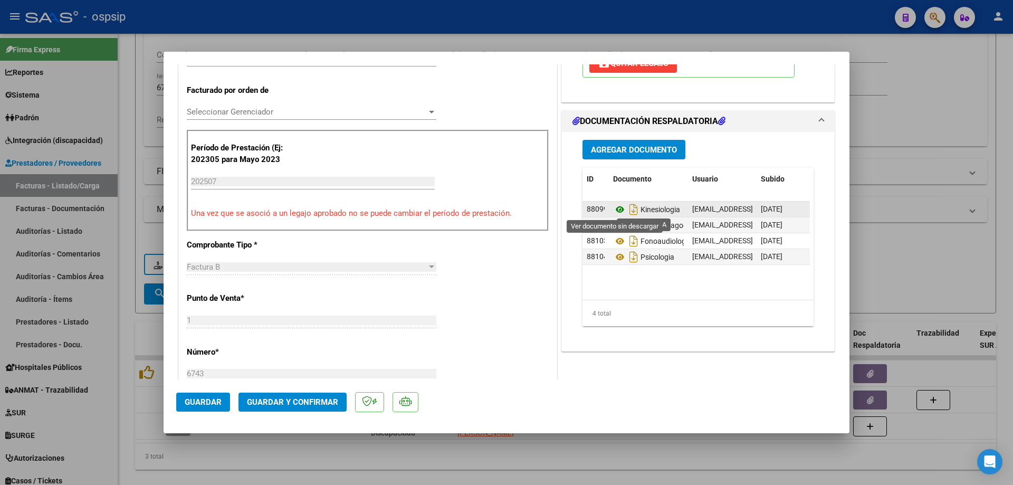
click at [618, 208] on icon at bounding box center [620, 209] width 14 height 13
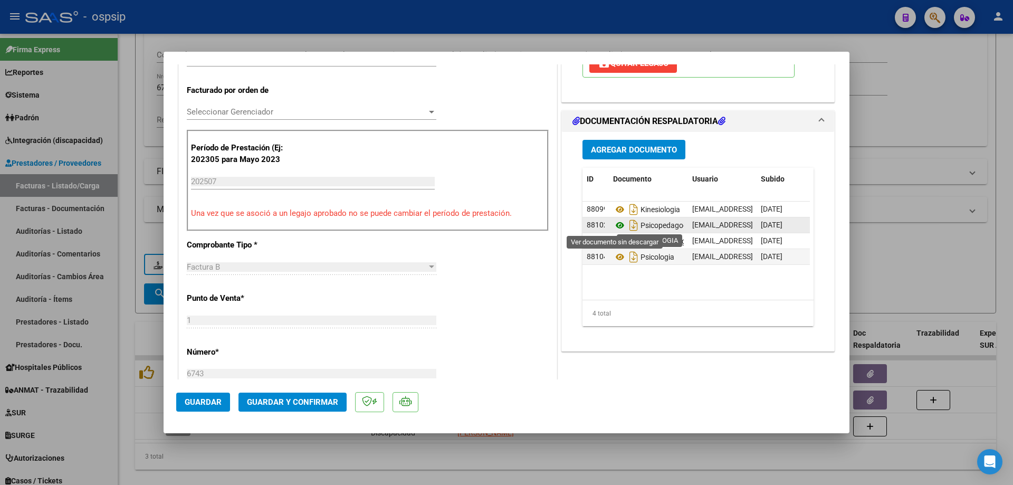
click at [616, 224] on icon at bounding box center [620, 225] width 14 height 13
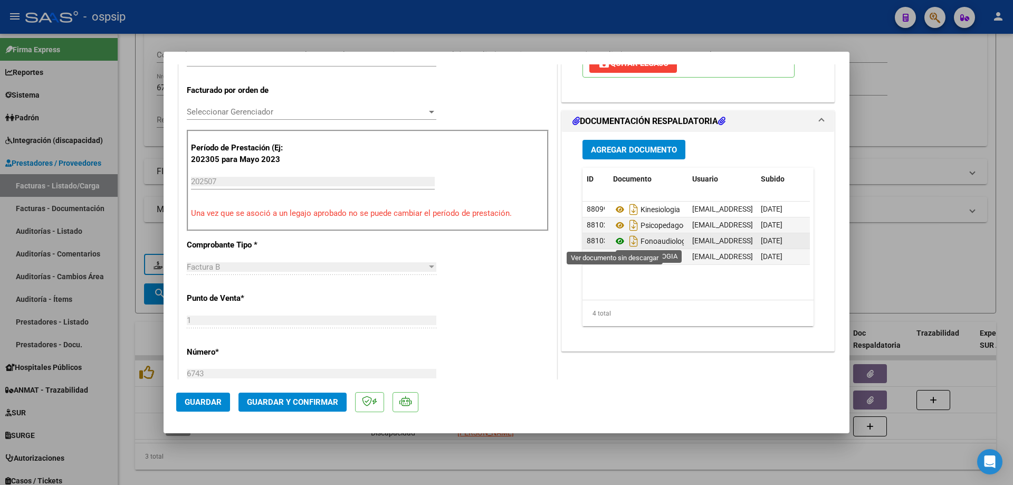
click at [615, 243] on icon at bounding box center [620, 241] width 14 height 13
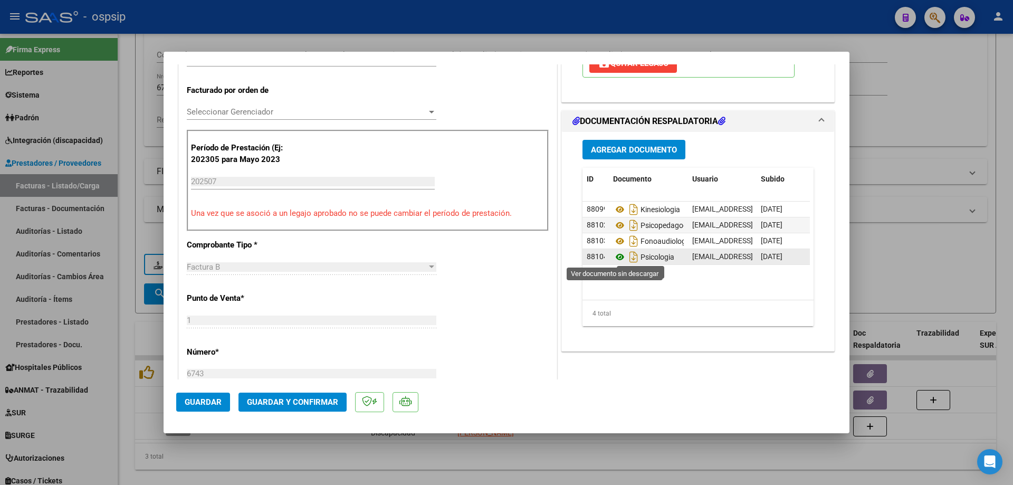
click at [614, 259] on icon at bounding box center [620, 257] width 14 height 13
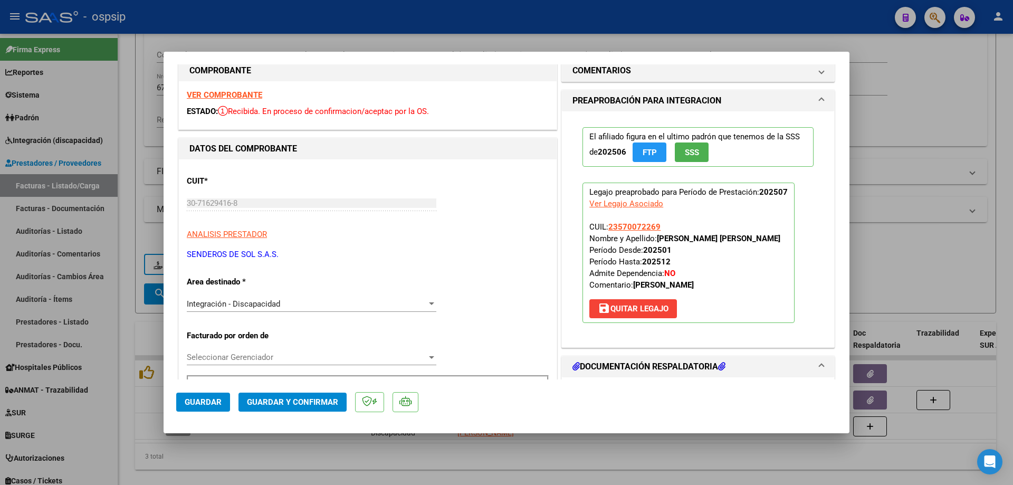
scroll to position [0, 0]
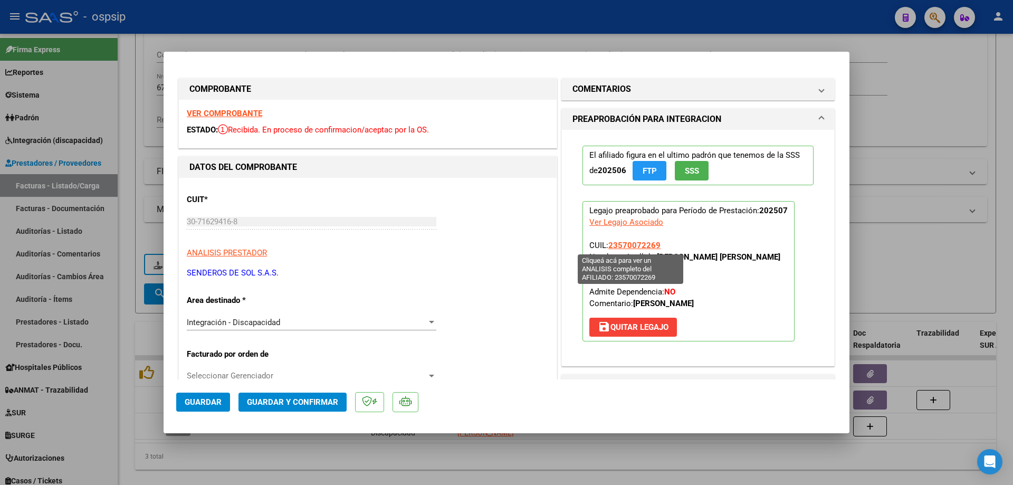
drag, startPoint x: 660, startPoint y: 246, endPoint x: 605, endPoint y: 246, distance: 54.9
click at [605, 246] on p "Legajo preaprobado para Período de Prestación: 202507 Ver Legajo Asociado CUIL:…" at bounding box center [689, 271] width 212 height 140
click at [314, 398] on span "Guardar y Confirmar" at bounding box center [292, 401] width 91 height 9
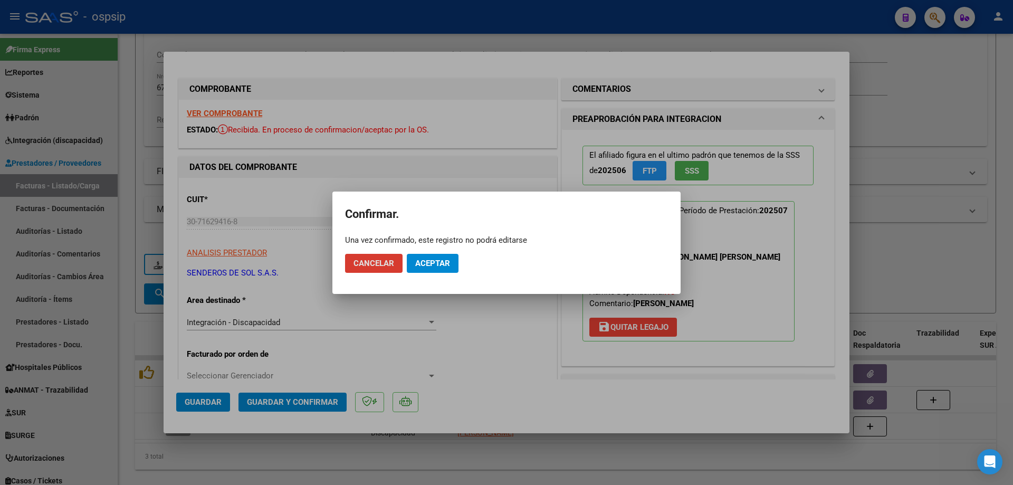
click at [431, 268] on span "Aceptar" at bounding box center [432, 263] width 35 height 9
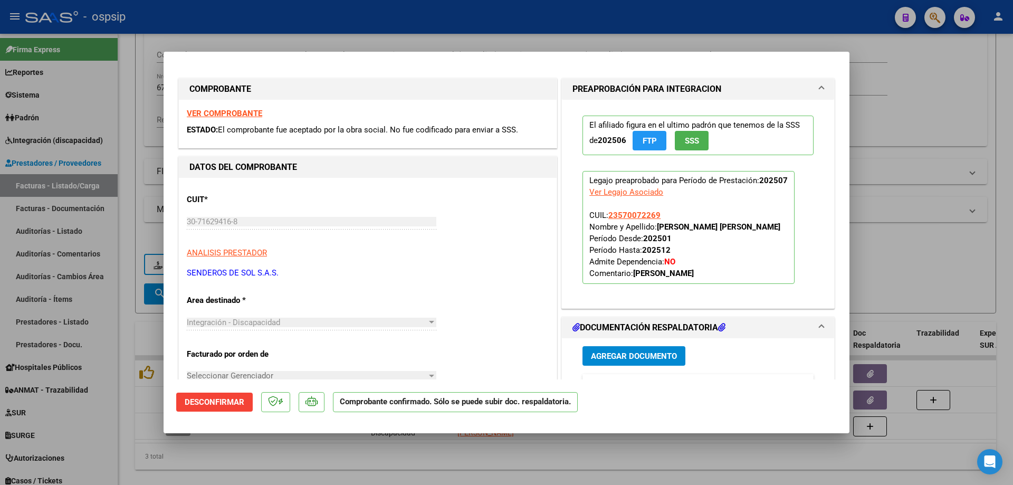
click at [907, 255] on div at bounding box center [506, 242] width 1013 height 485
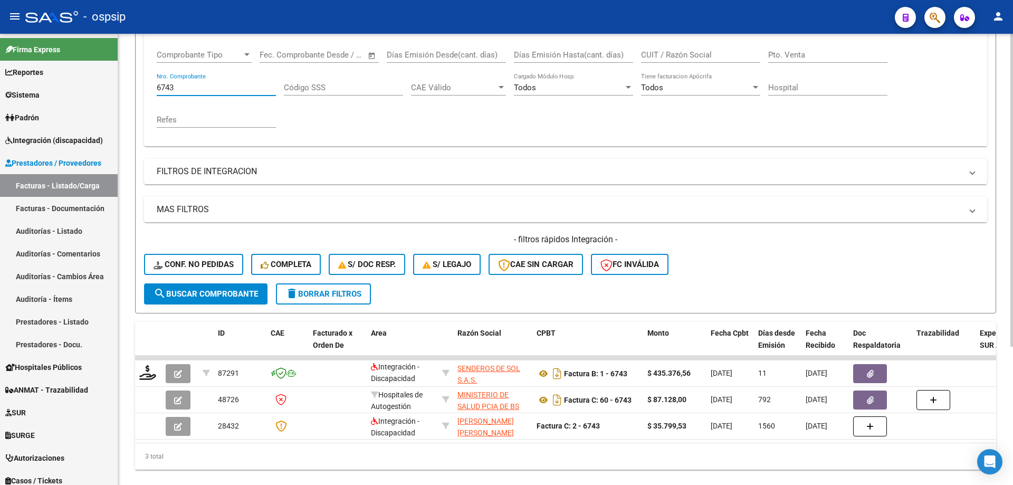
click at [178, 88] on input "6743" at bounding box center [216, 87] width 119 height 9
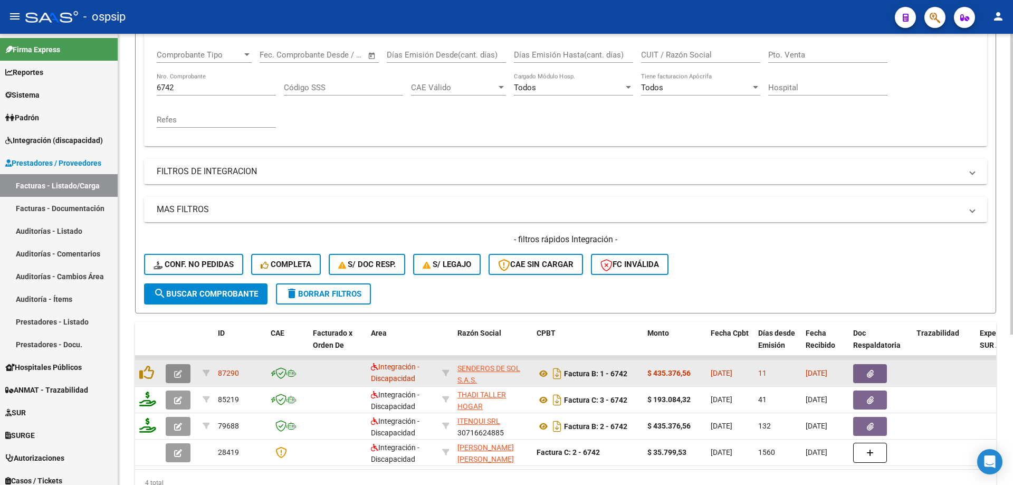
click at [178, 378] on icon "button" at bounding box center [178, 374] width 8 height 8
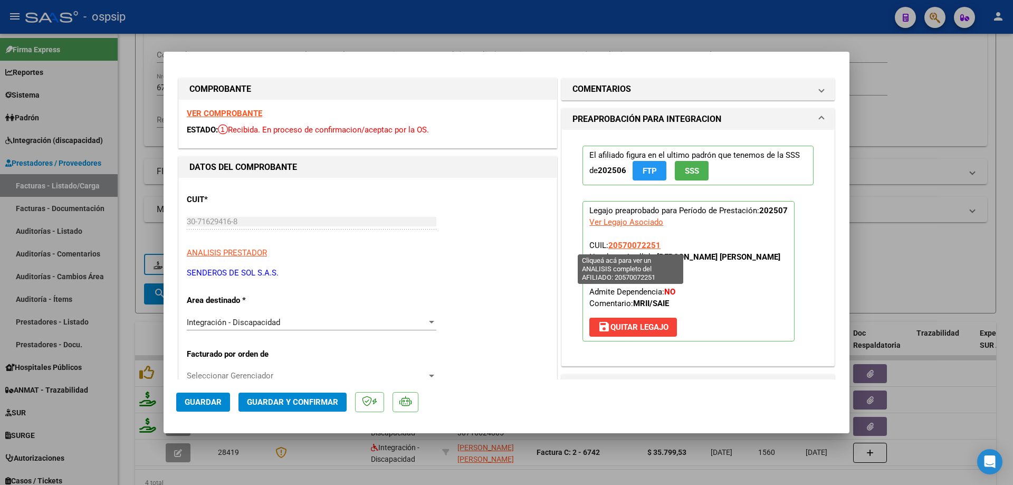
click at [642, 244] on span "20570072251" at bounding box center [634, 245] width 52 height 9
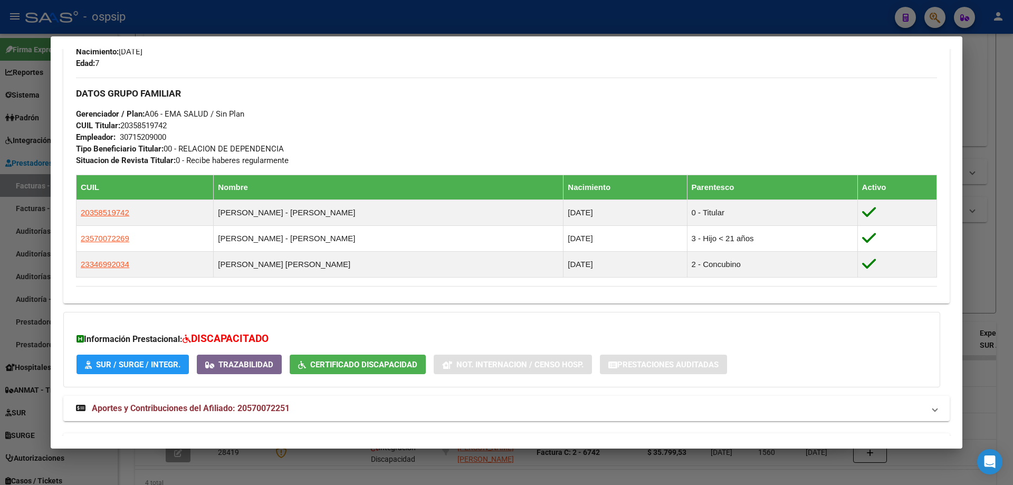
scroll to position [426, 0]
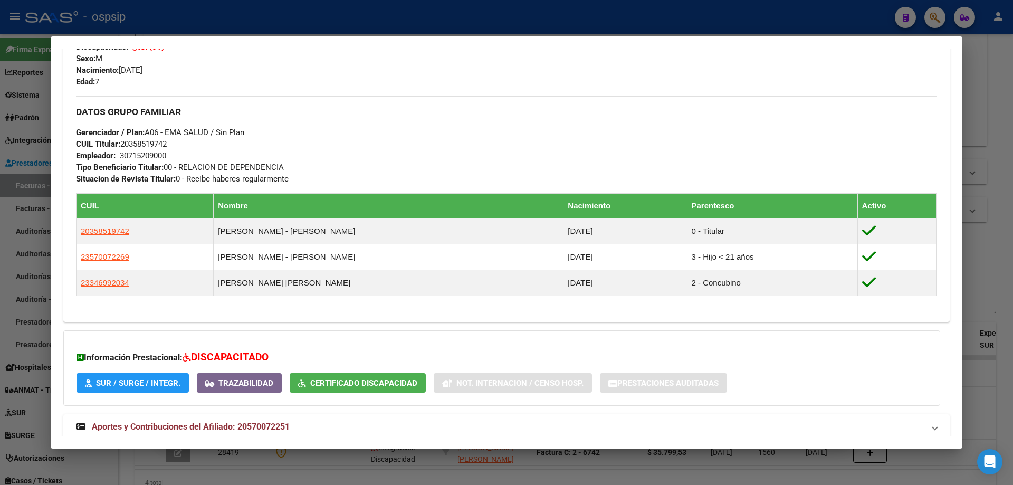
click at [983, 213] on div at bounding box center [506, 242] width 1013 height 485
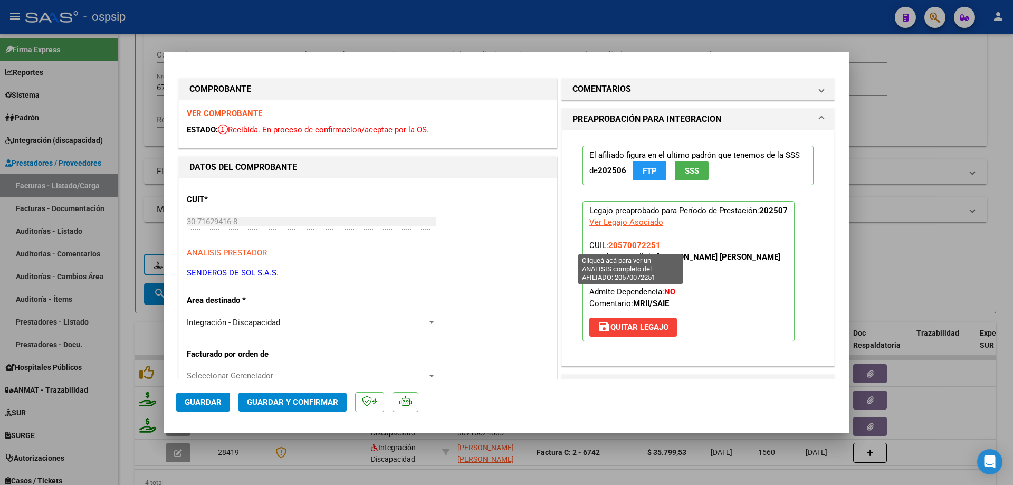
click at [635, 245] on span "20570072251" at bounding box center [634, 245] width 52 height 9
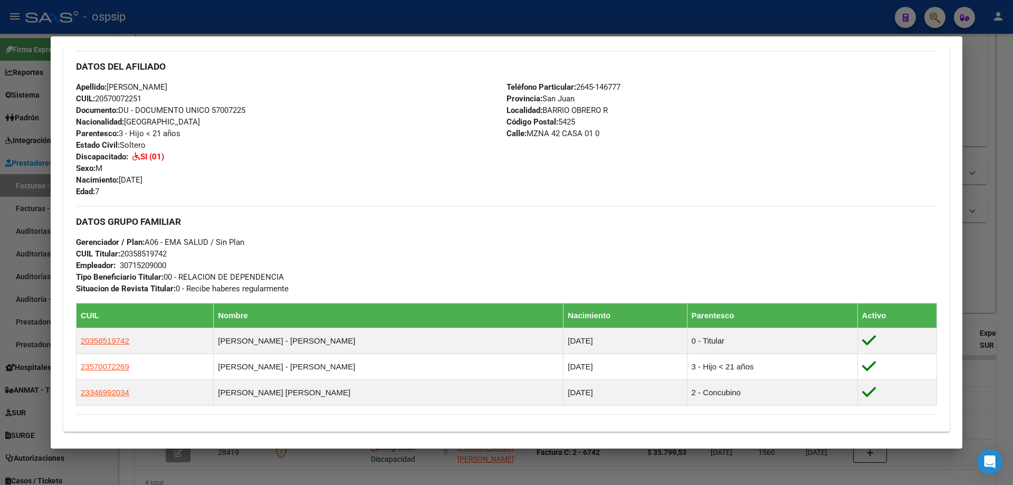
scroll to position [475, 0]
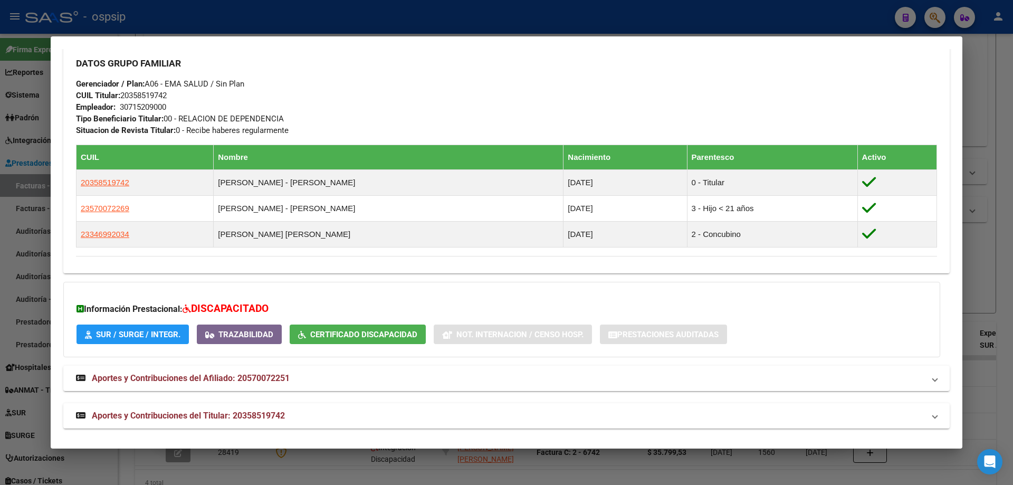
click at [986, 244] on div at bounding box center [506, 242] width 1013 height 485
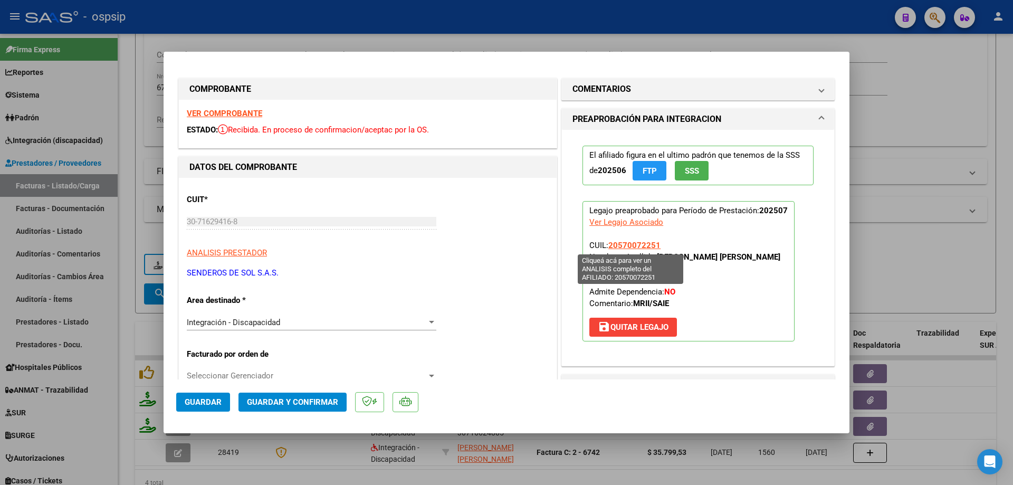
click at [613, 246] on span "20570072251" at bounding box center [634, 245] width 52 height 9
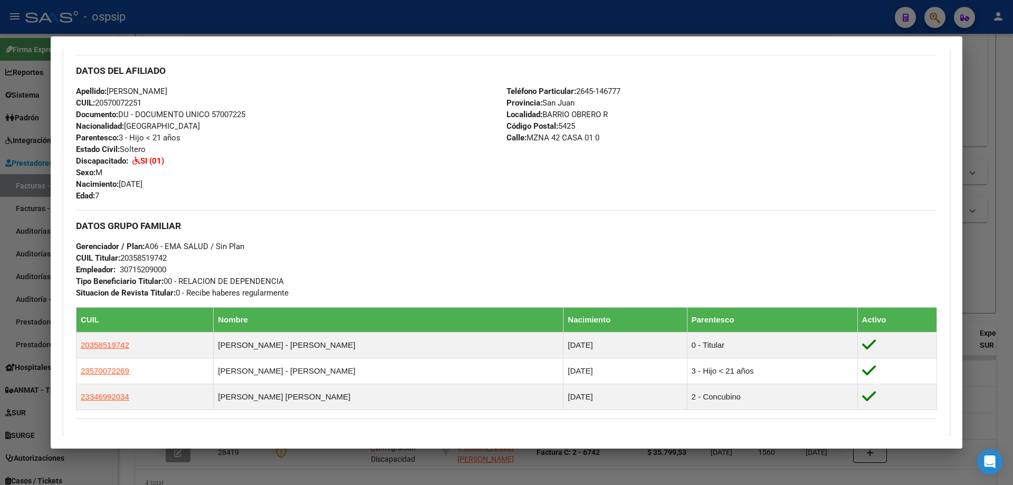
scroll to position [369, 0]
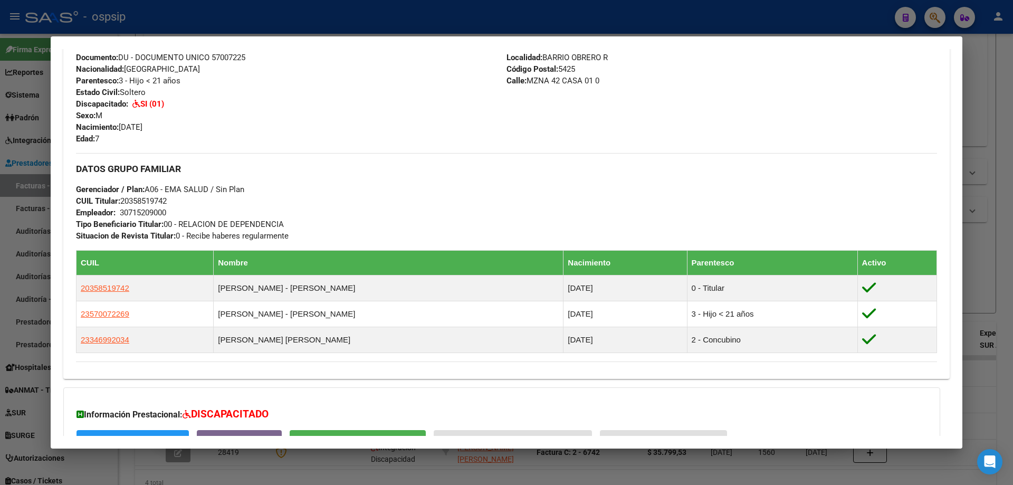
click at [989, 274] on div at bounding box center [506, 242] width 1013 height 485
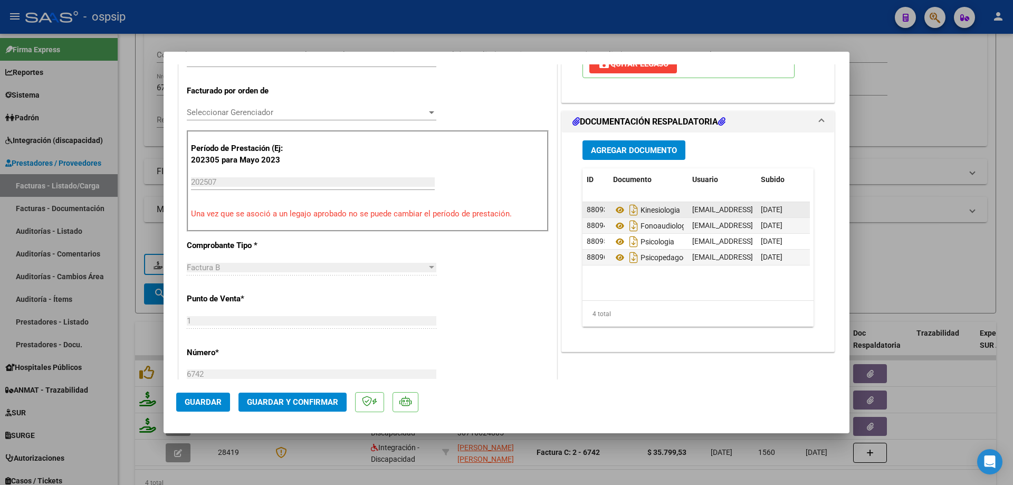
scroll to position [264, 0]
click at [615, 211] on icon at bounding box center [620, 209] width 14 height 13
click at [613, 226] on icon at bounding box center [620, 225] width 14 height 13
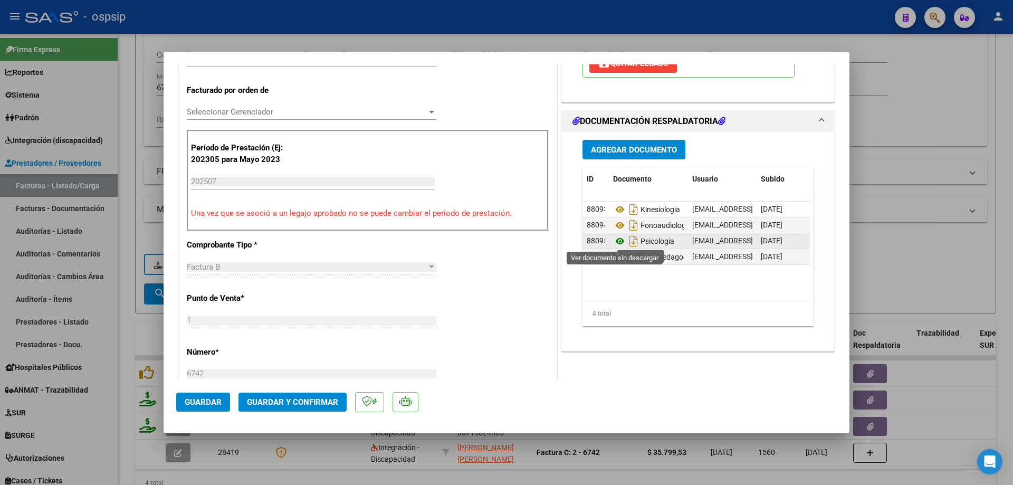
click at [613, 238] on icon at bounding box center [620, 241] width 14 height 13
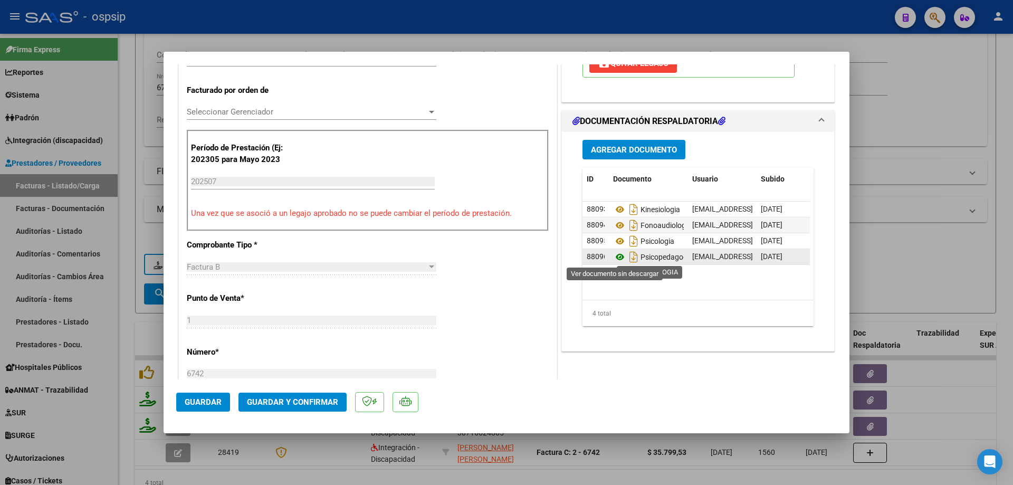
click at [619, 259] on icon at bounding box center [620, 257] width 14 height 13
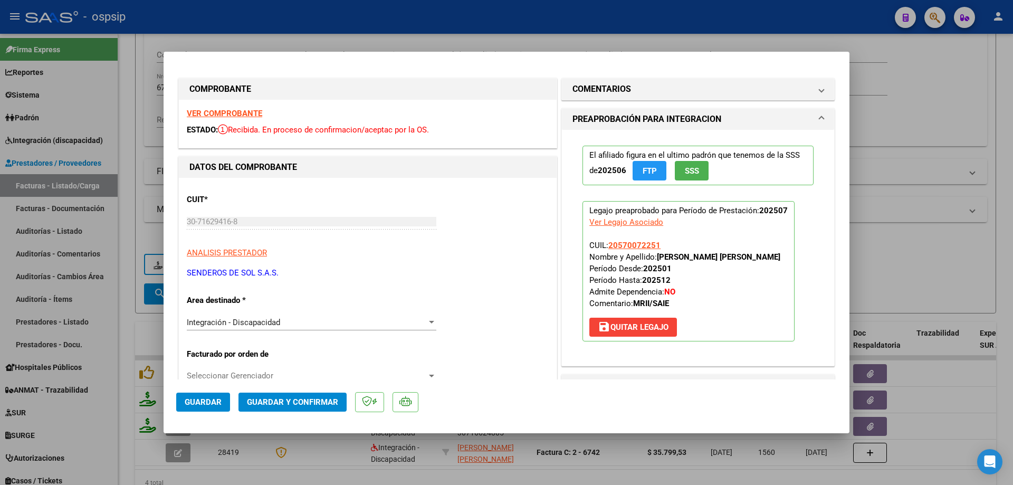
scroll to position [53, 0]
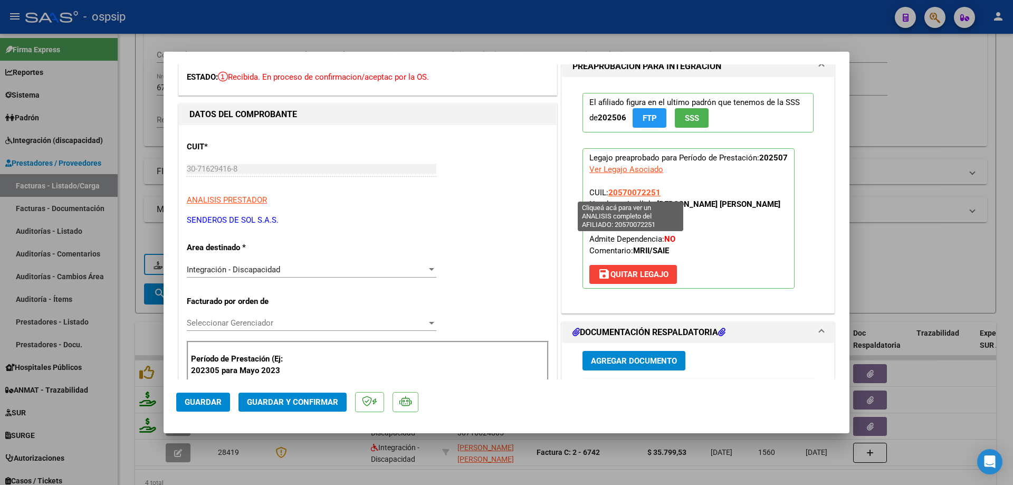
drag, startPoint x: 660, startPoint y: 192, endPoint x: 606, endPoint y: 192, distance: 54.4
click at [606, 192] on p "Legajo preaprobado para Período de Prestación: 202507 Ver Legajo Asociado CUIL:…" at bounding box center [689, 218] width 212 height 140
click at [306, 402] on span "Guardar y Confirmar" at bounding box center [292, 401] width 91 height 9
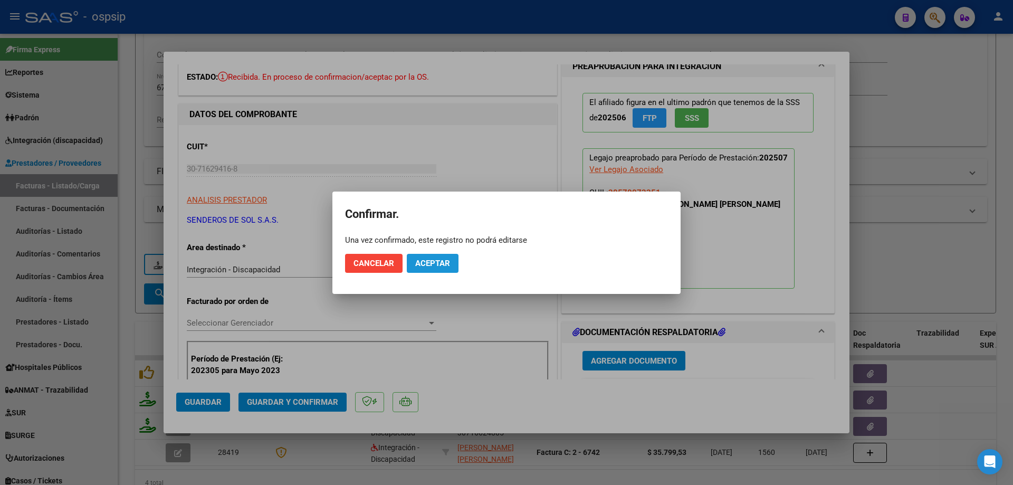
click at [443, 259] on span "Aceptar" at bounding box center [432, 263] width 35 height 9
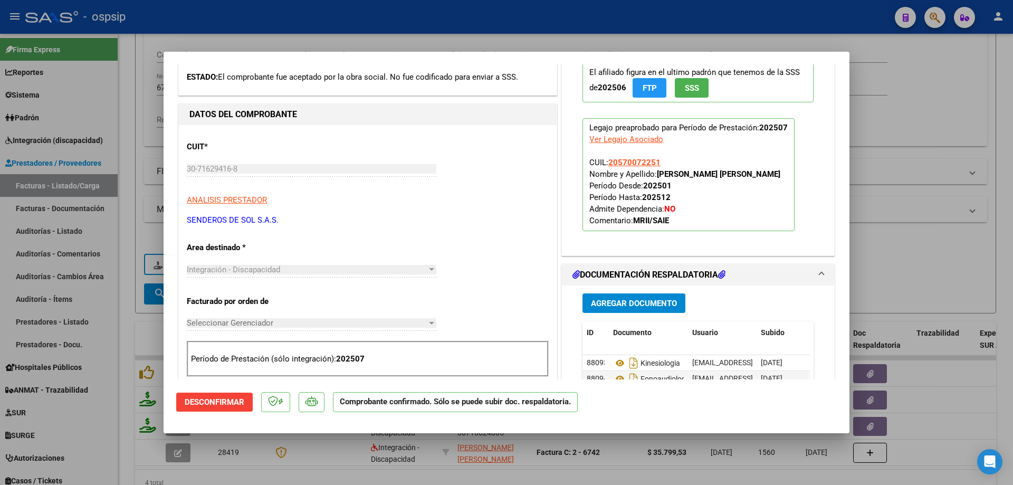
click at [913, 159] on div at bounding box center [506, 242] width 1013 height 485
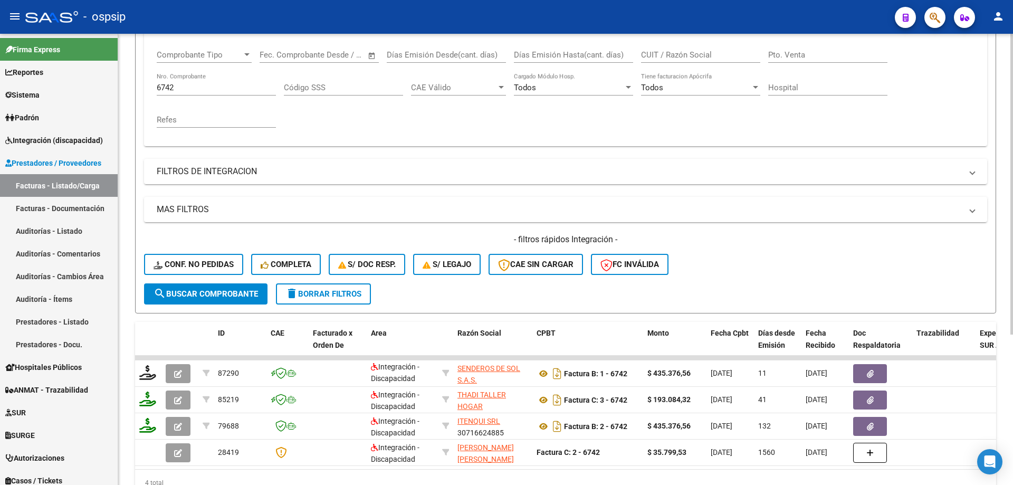
click at [185, 85] on input "6742" at bounding box center [216, 87] width 119 height 9
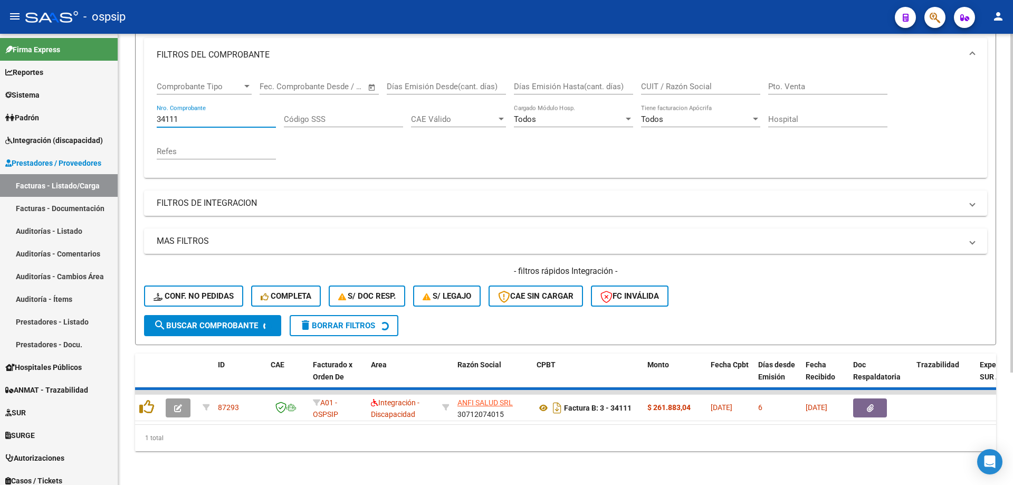
scroll to position [147, 0]
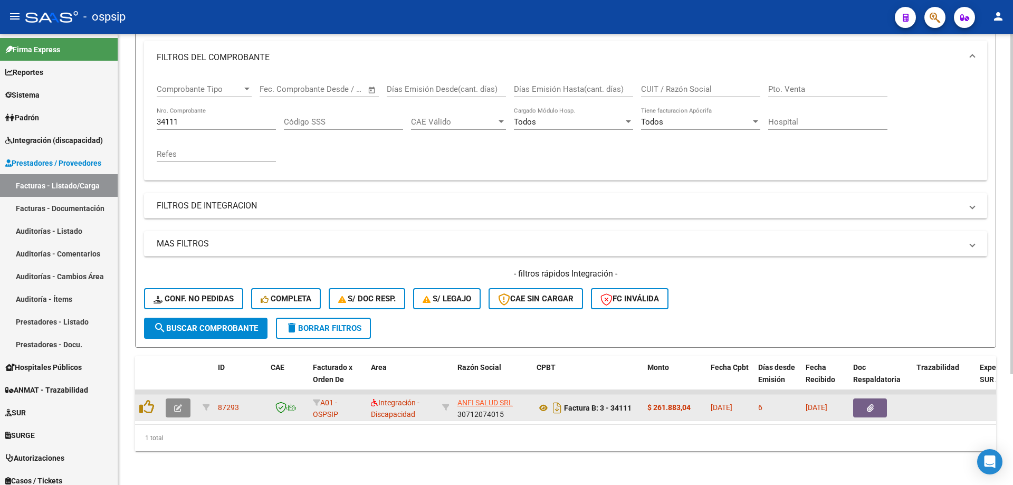
click at [176, 404] on icon "button" at bounding box center [178, 408] width 8 height 8
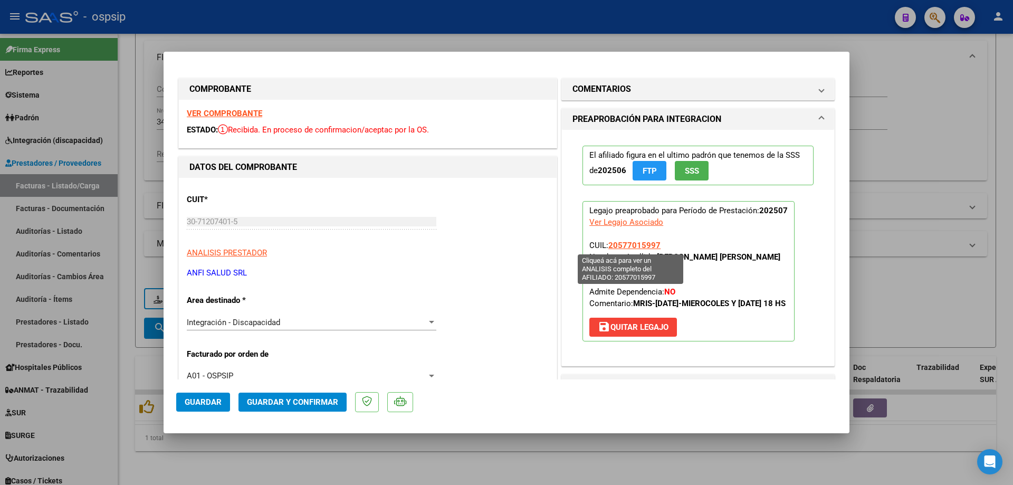
click at [640, 244] on span "20577015997" at bounding box center [634, 245] width 52 height 9
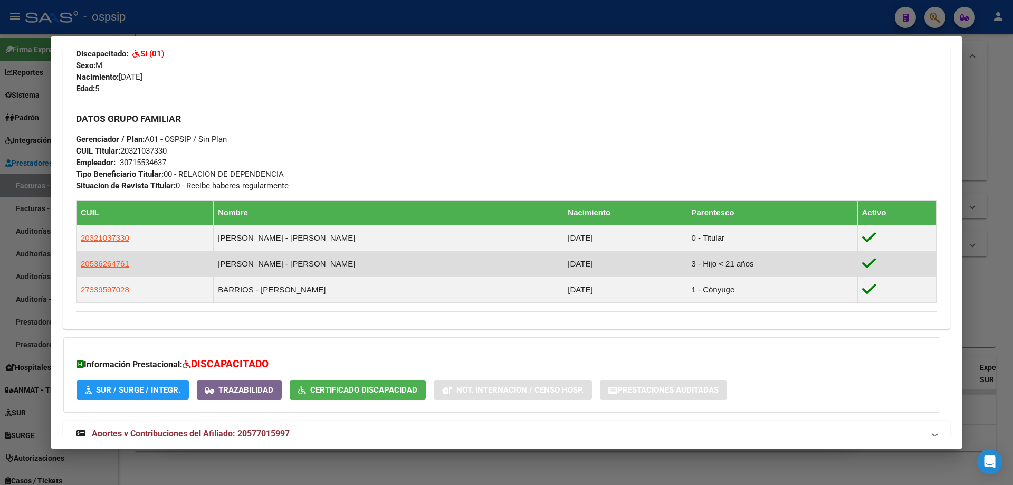
scroll to position [422, 0]
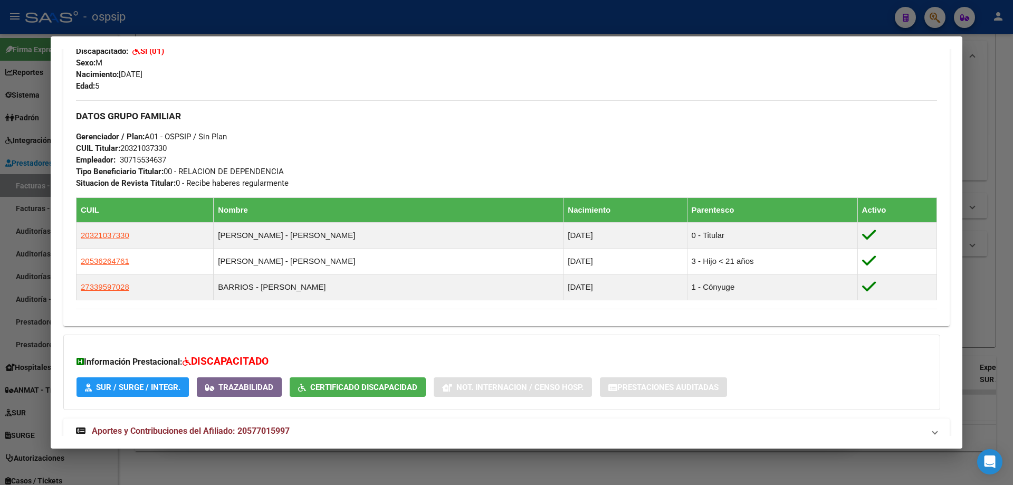
click at [1008, 303] on div at bounding box center [506, 242] width 1013 height 485
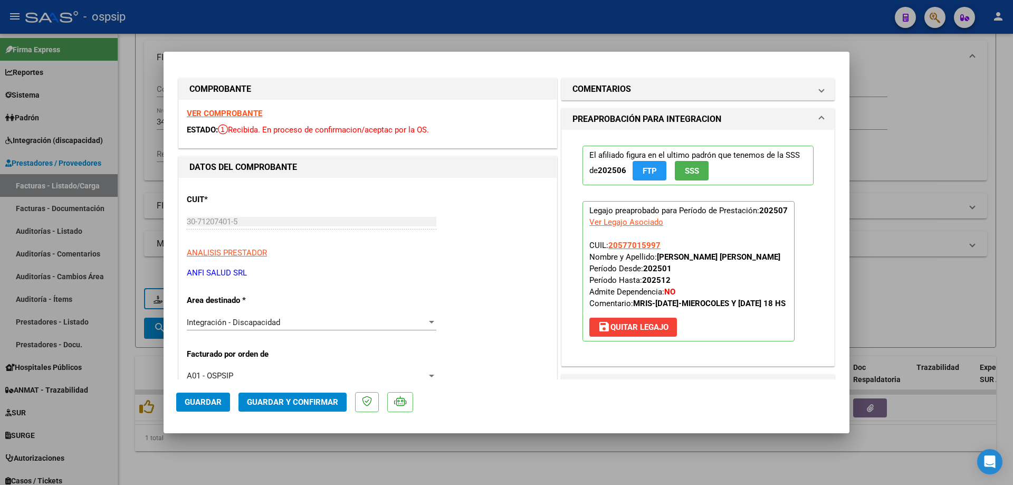
click at [682, 162] on button "SSS" at bounding box center [692, 171] width 34 height 20
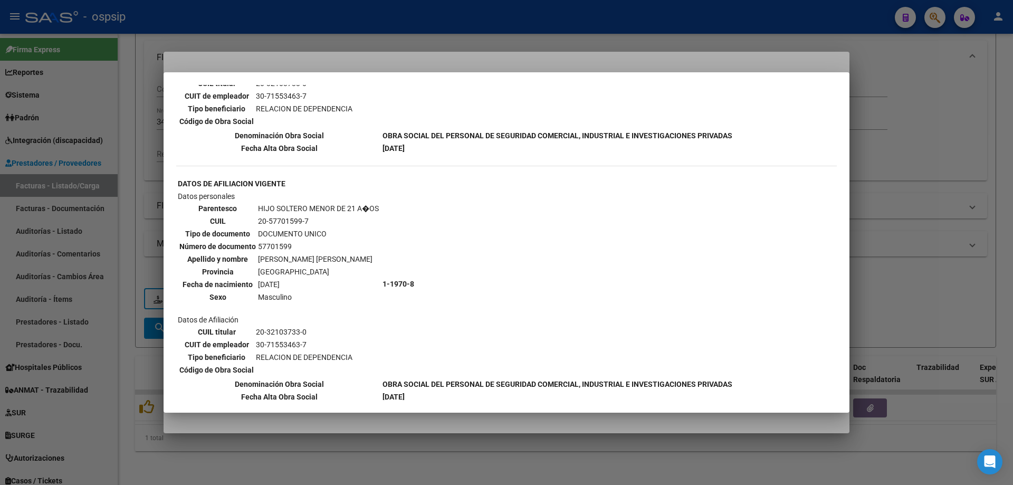
scroll to position [793, 0]
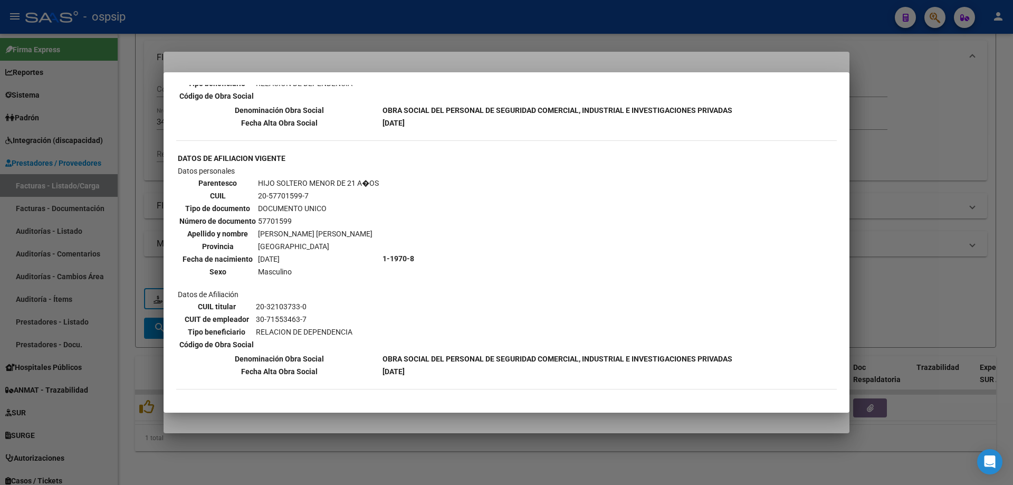
click at [924, 185] on div at bounding box center [506, 242] width 1013 height 485
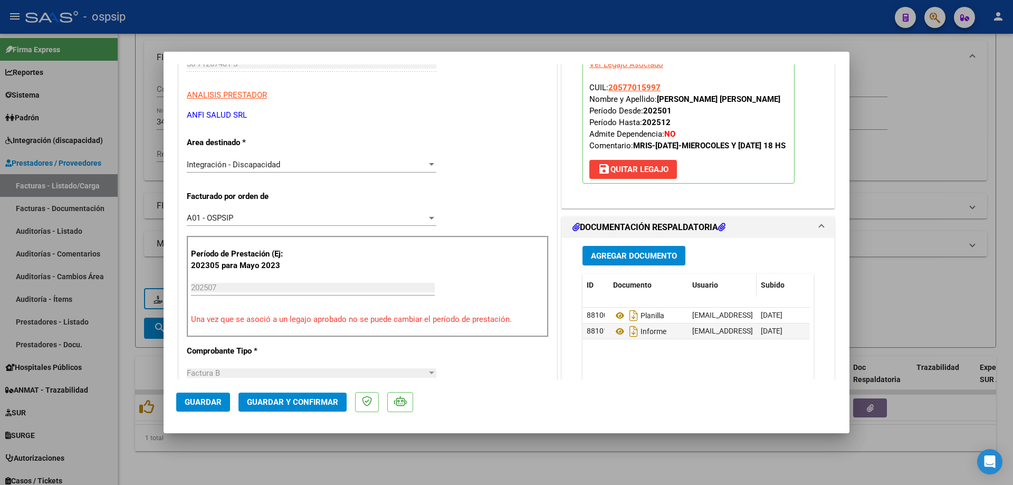
scroll to position [158, 0]
click at [615, 313] on icon at bounding box center [620, 315] width 14 height 13
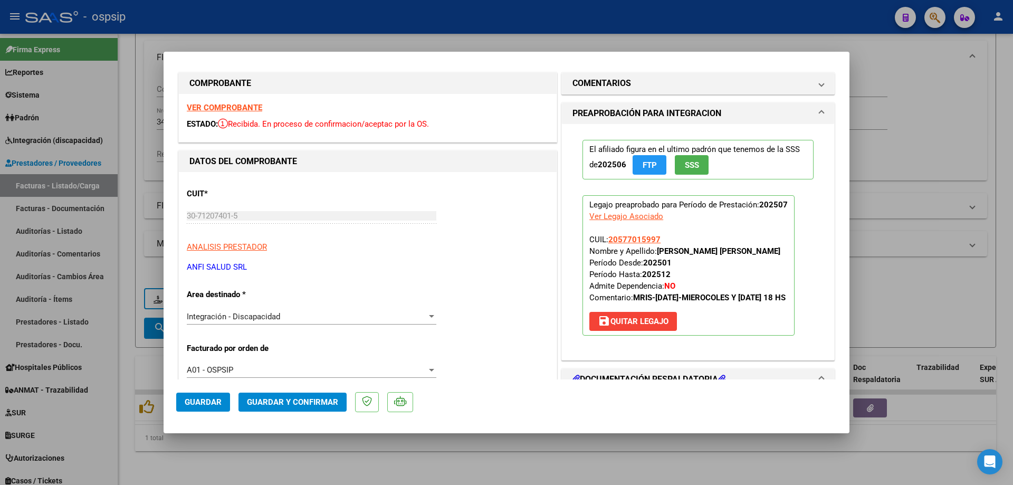
scroll to position [0, 0]
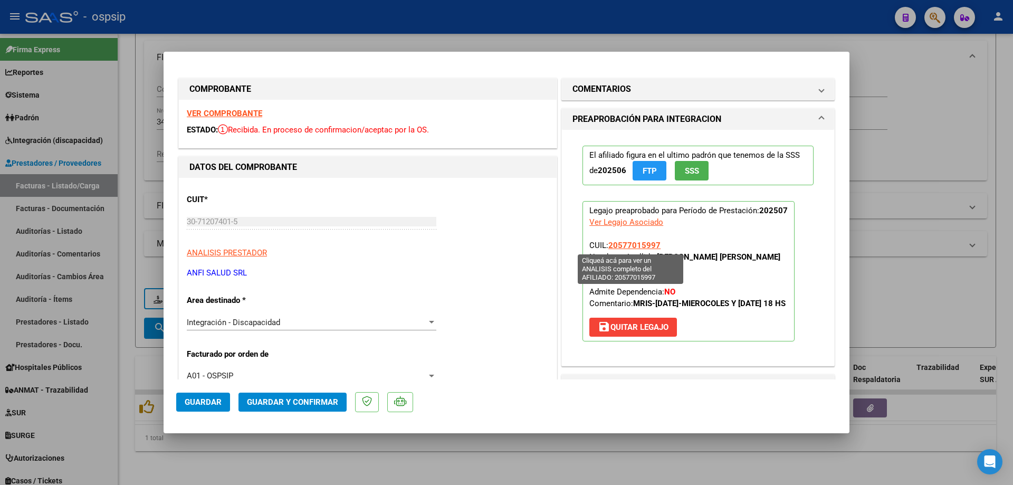
drag, startPoint x: 661, startPoint y: 243, endPoint x: 605, endPoint y: 242, distance: 55.4
click at [605, 242] on p "Legajo preaprobado para Período de Prestación: 202507 Ver Legajo Asociado CUIL:…" at bounding box center [689, 271] width 212 height 140
click at [285, 405] on span "Guardar y Confirmar" at bounding box center [292, 401] width 91 height 9
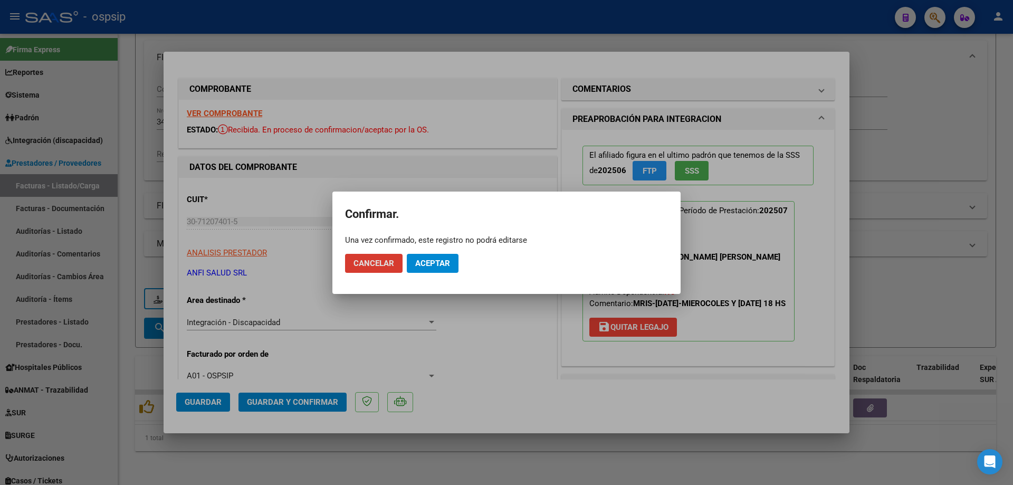
click at [436, 270] on button "Aceptar" at bounding box center [433, 263] width 52 height 19
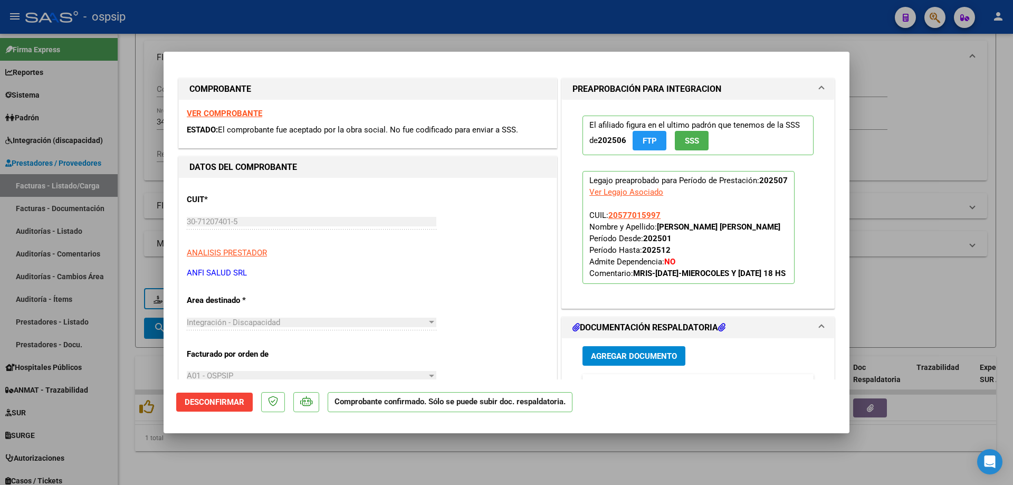
click at [888, 109] on div at bounding box center [506, 242] width 1013 height 485
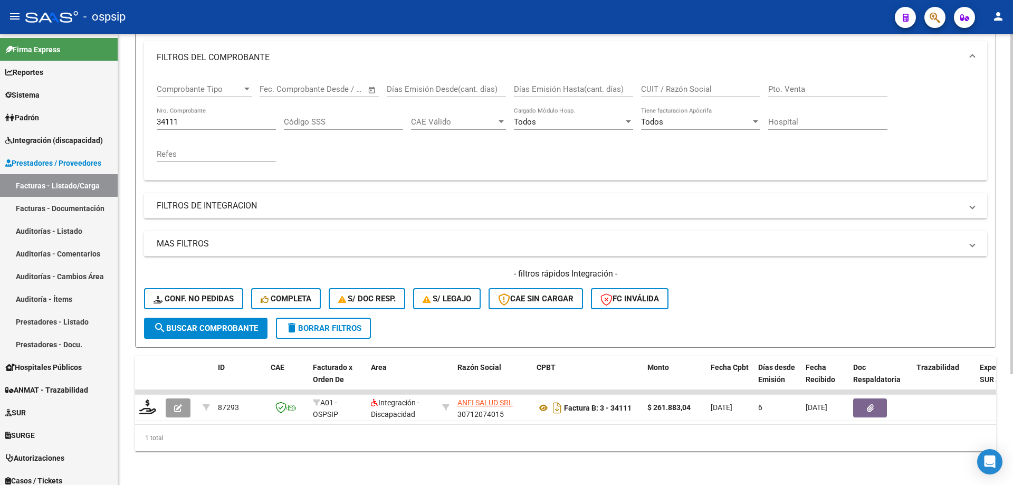
click at [232, 117] on input "34111" at bounding box center [216, 121] width 119 height 9
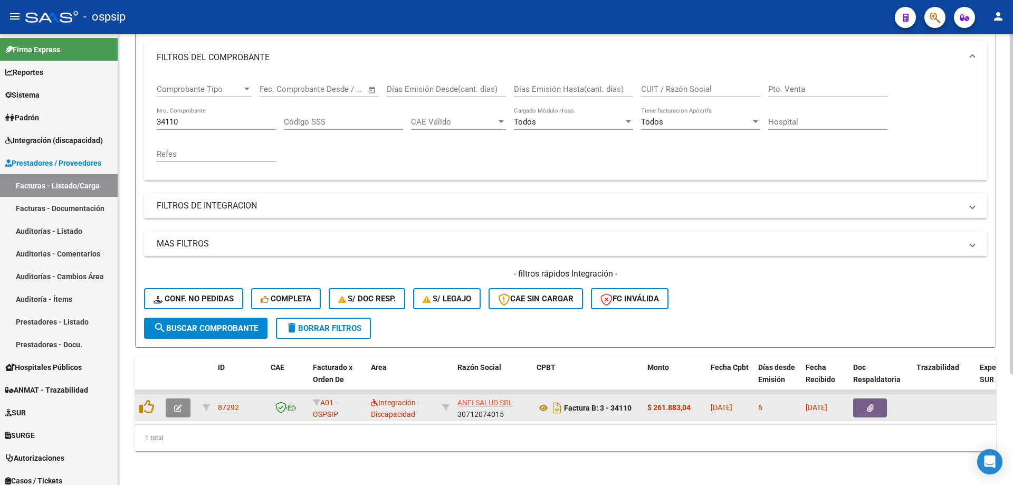
click at [179, 404] on icon "button" at bounding box center [178, 408] width 8 height 8
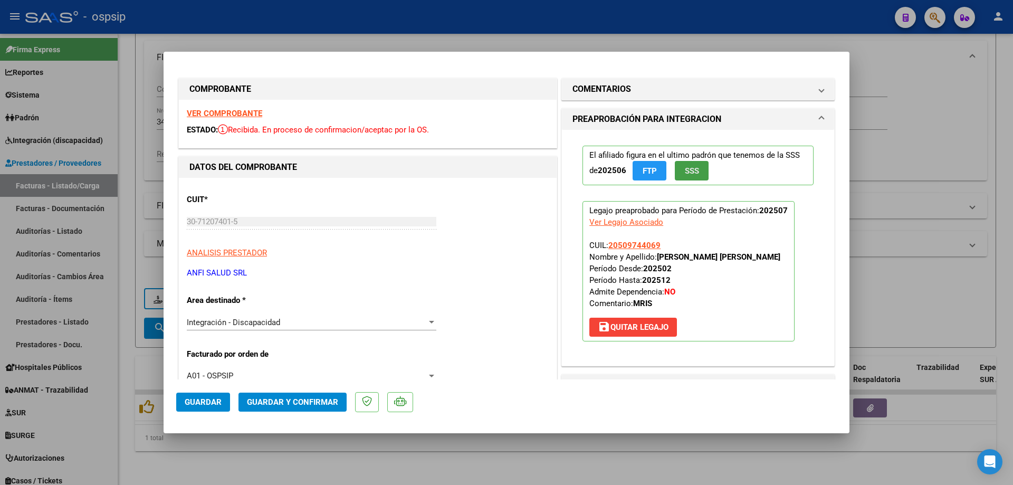
click at [685, 169] on span "SSS" at bounding box center [692, 170] width 14 height 9
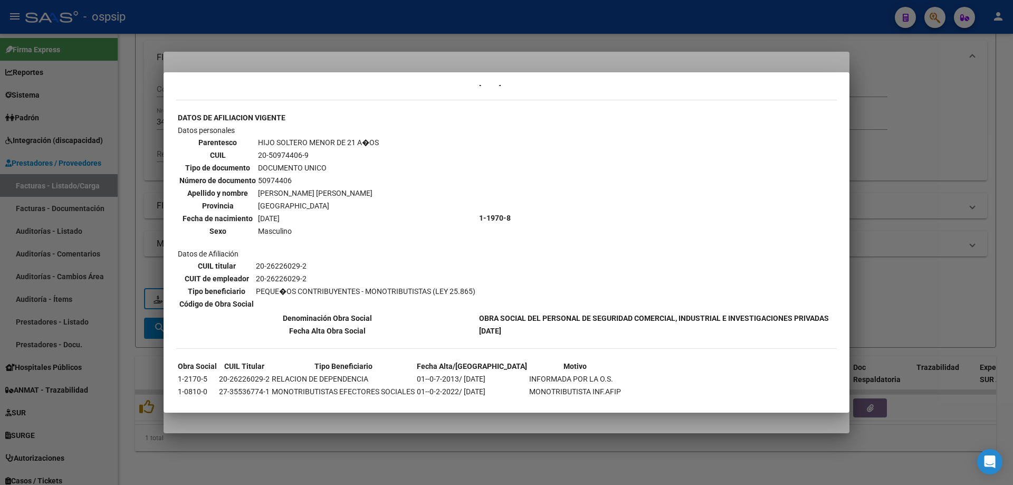
scroll to position [264, 0]
click at [881, 203] on div at bounding box center [506, 242] width 1013 height 485
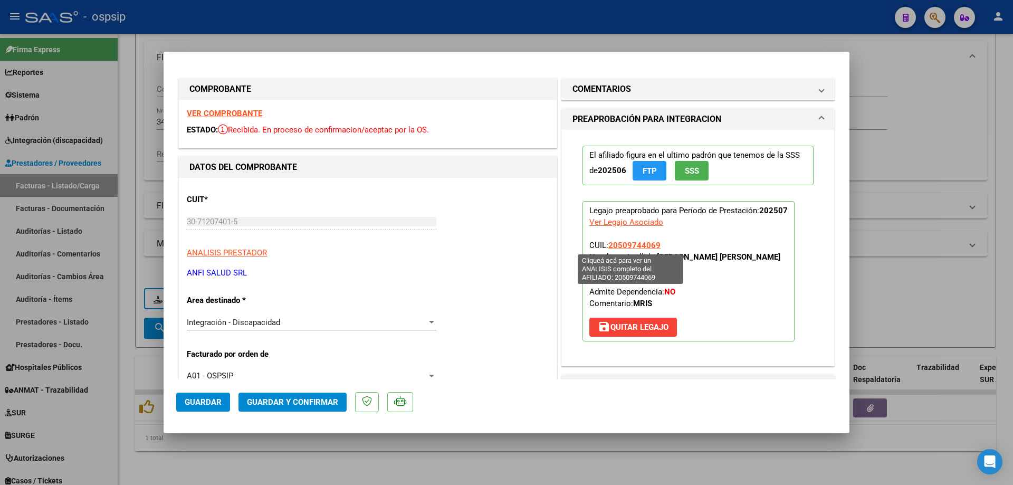
click at [639, 246] on span "20509744069" at bounding box center [634, 245] width 52 height 9
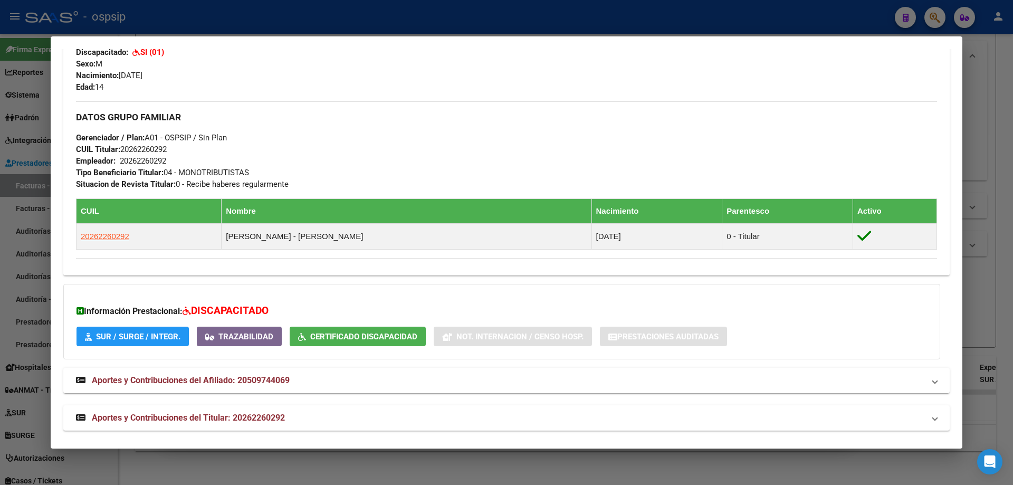
scroll to position [427, 0]
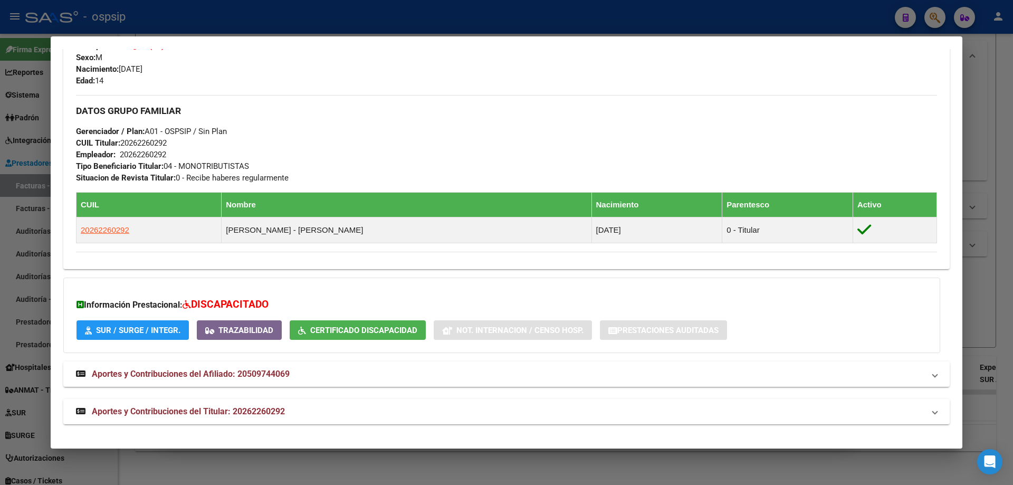
click at [1000, 296] on div at bounding box center [506, 242] width 1013 height 485
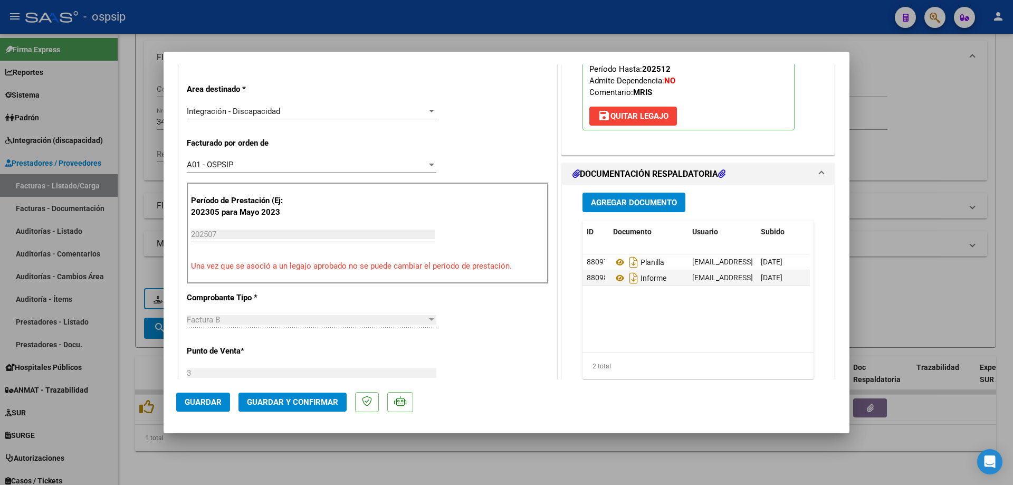
scroll to position [264, 0]
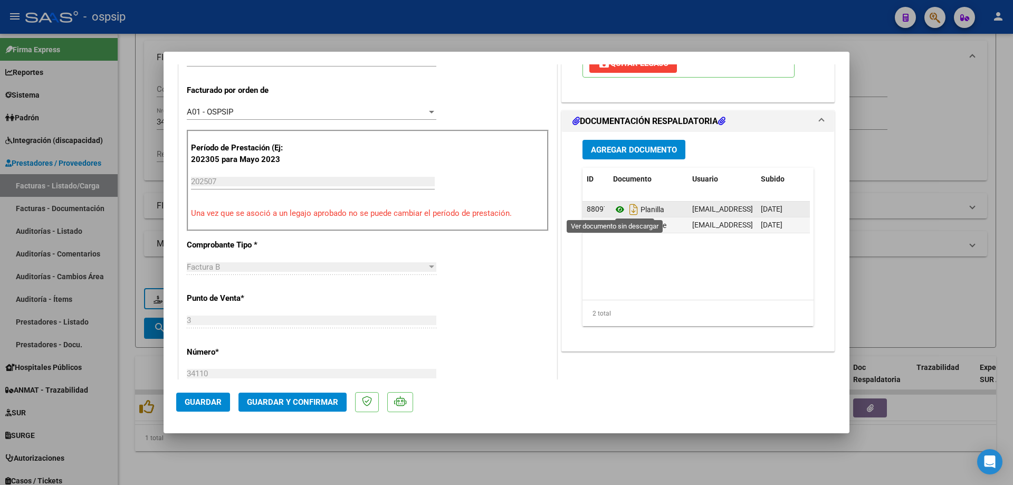
click at [614, 209] on icon at bounding box center [620, 209] width 14 height 13
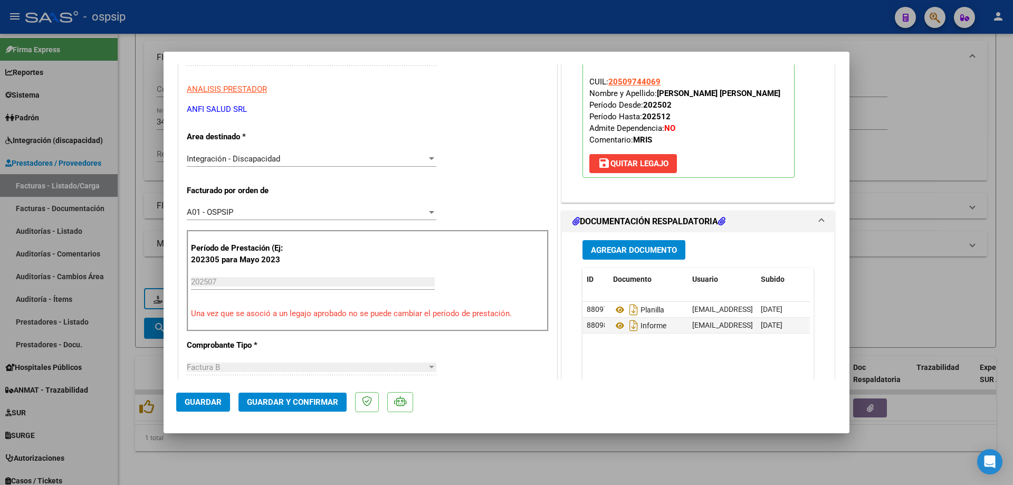
scroll to position [158, 0]
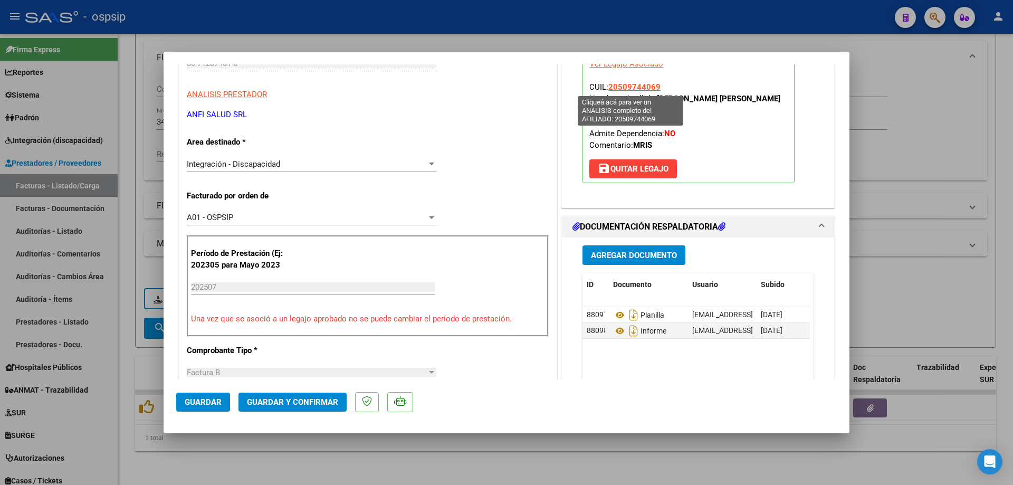
drag, startPoint x: 659, startPoint y: 84, endPoint x: 606, endPoint y: 85, distance: 52.8
click at [606, 85] on p "Legajo preaprobado para Período de Prestación: 202507 Ver Legajo Asociado CUIL:…" at bounding box center [689, 113] width 212 height 140
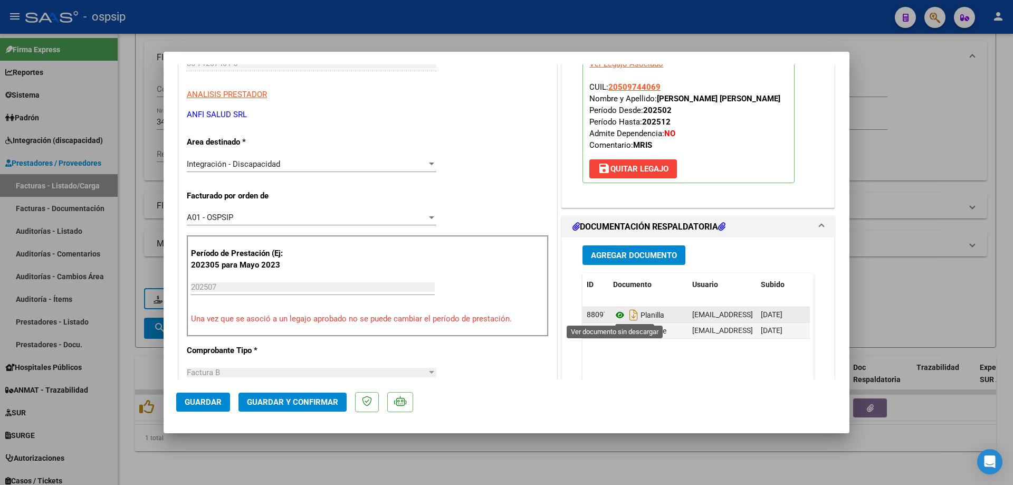
click at [617, 312] on icon at bounding box center [620, 315] width 14 height 13
click at [323, 397] on span "Guardar y Confirmar" at bounding box center [292, 401] width 91 height 9
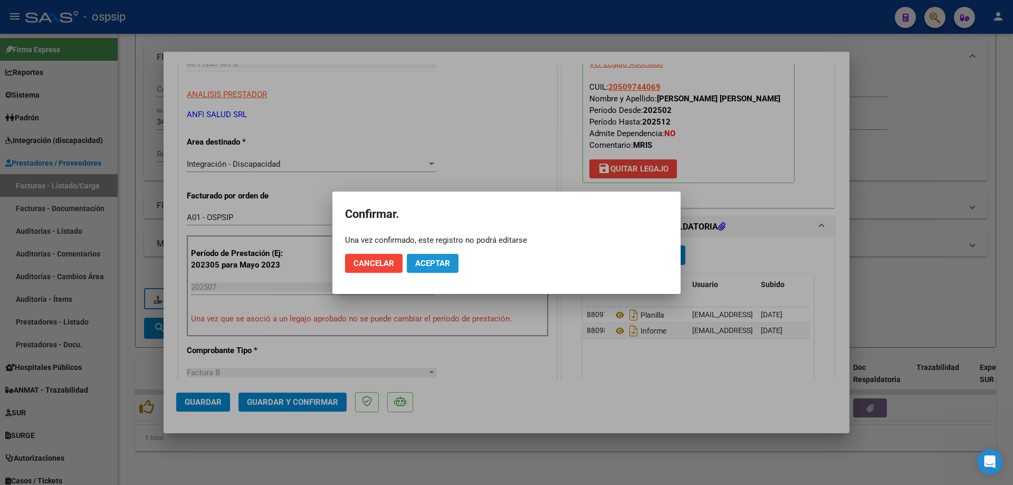
click at [445, 258] on button "Aceptar" at bounding box center [433, 263] width 52 height 19
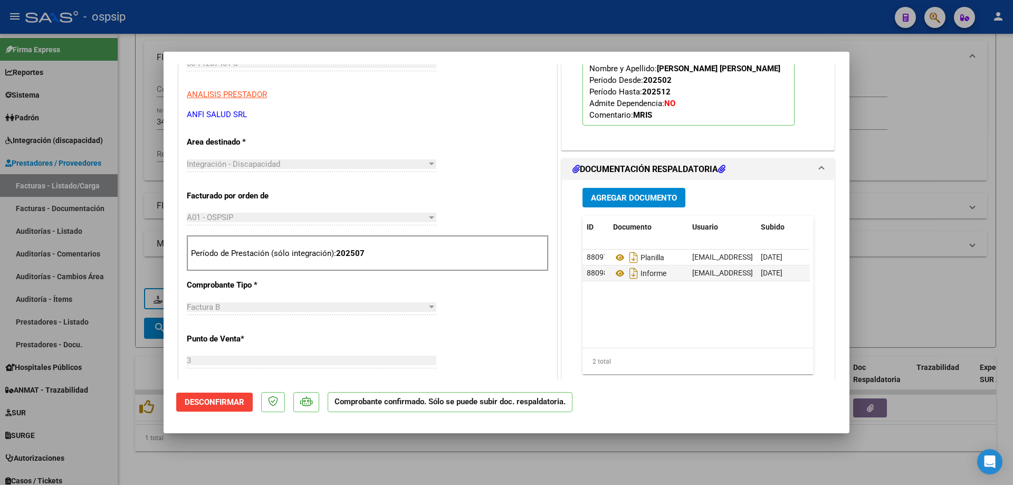
click at [924, 184] on div at bounding box center [506, 242] width 1013 height 485
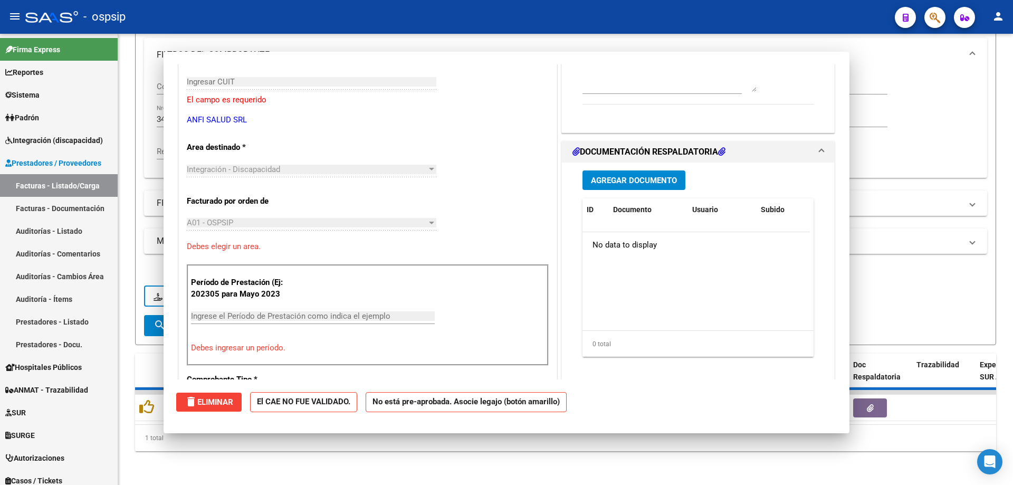
scroll to position [177, 0]
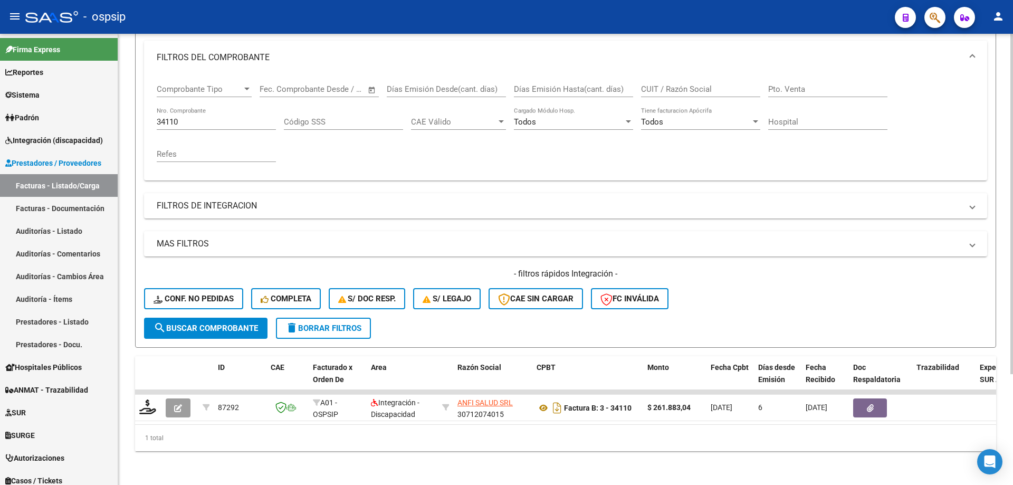
click at [230, 108] on div "34110 Nro. Comprobante" at bounding box center [216, 118] width 119 height 23
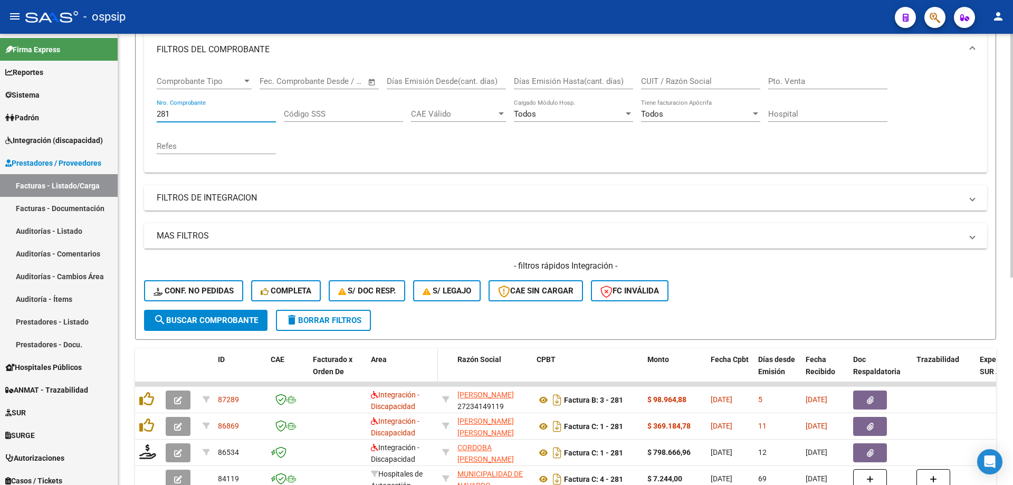
scroll to position [199, 0]
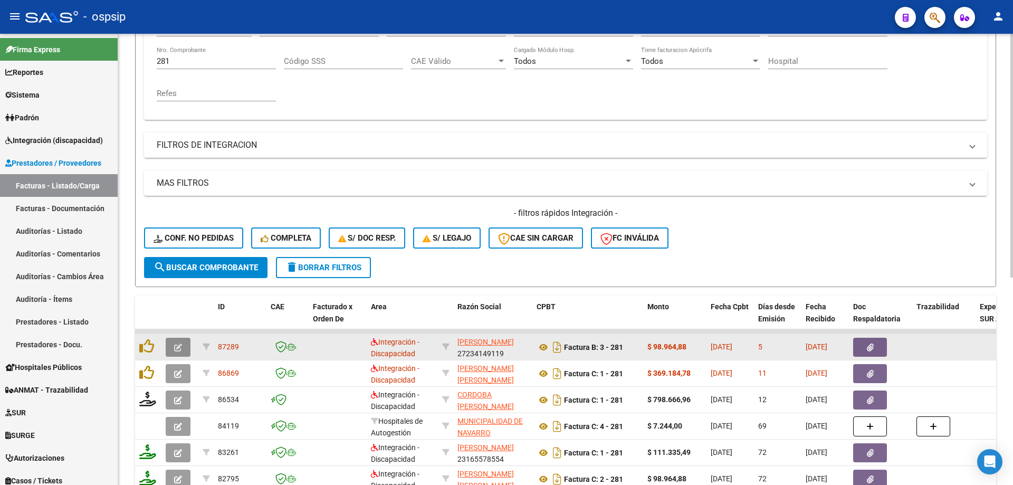
click at [183, 350] on button "button" at bounding box center [178, 347] width 25 height 19
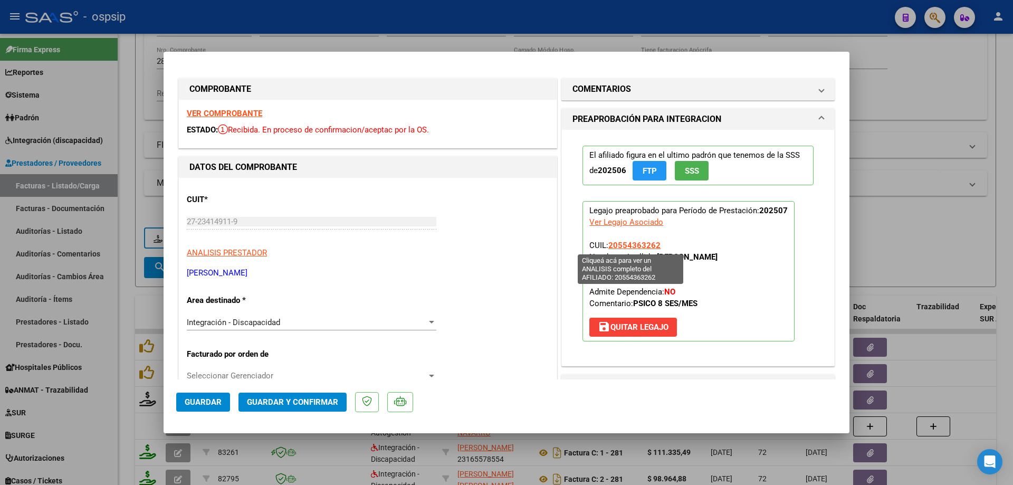
click at [631, 243] on span "20554363262" at bounding box center [634, 245] width 52 height 9
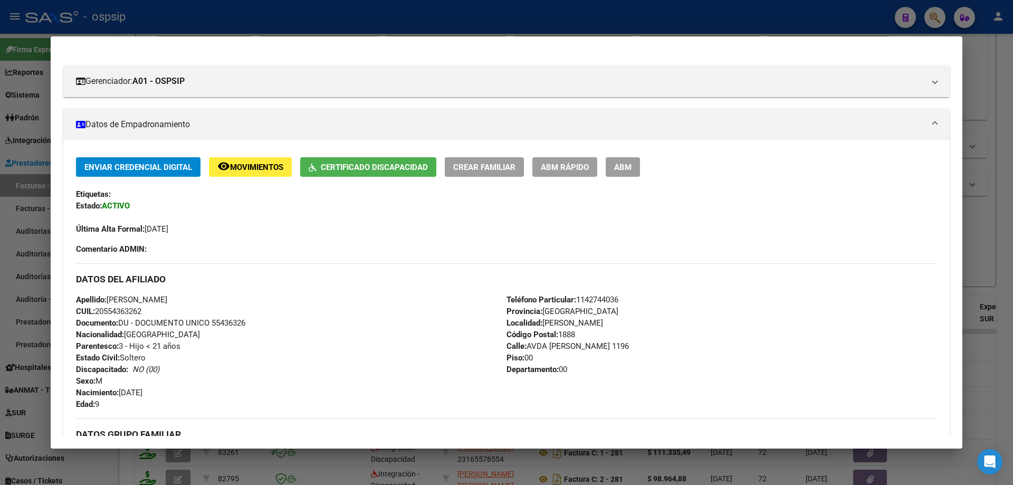
scroll to position [106, 0]
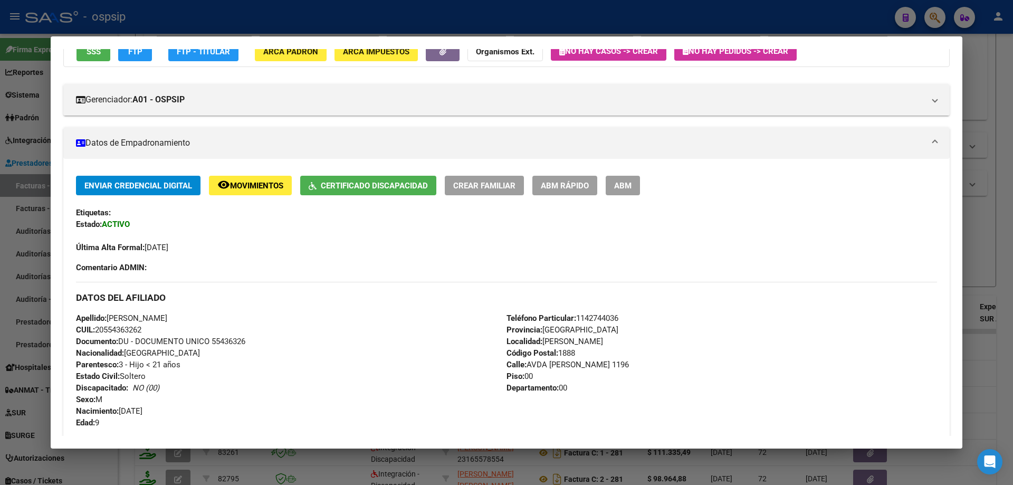
click at [995, 246] on div at bounding box center [506, 242] width 1013 height 485
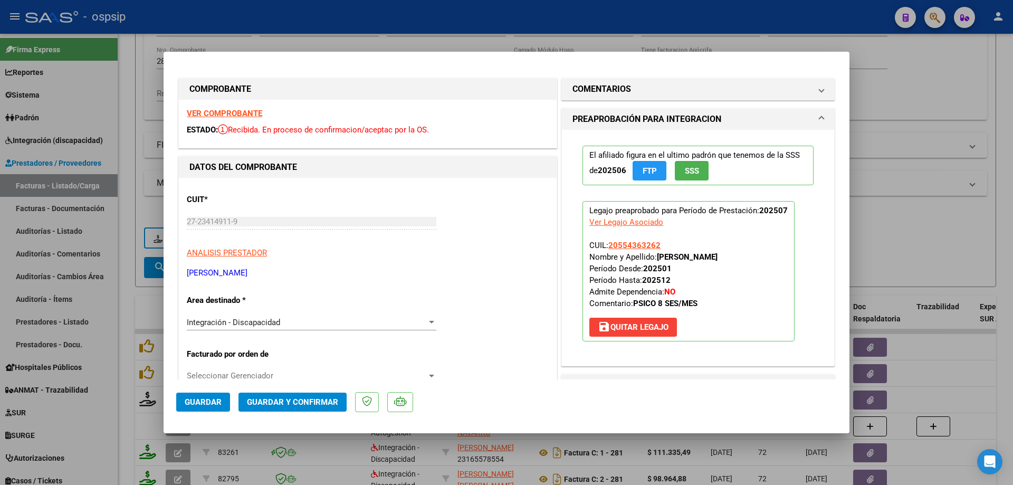
click at [688, 170] on span "SSS" at bounding box center [692, 170] width 14 height 9
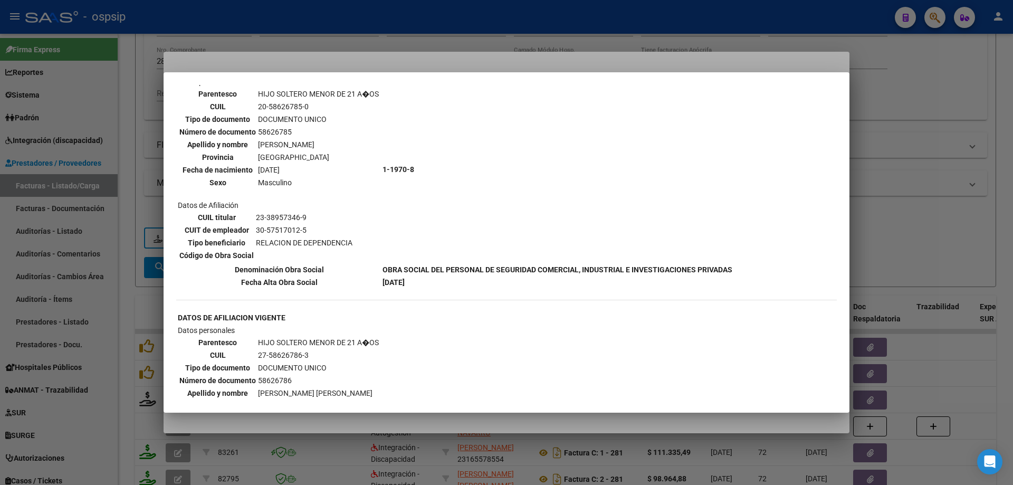
scroll to position [739, 0]
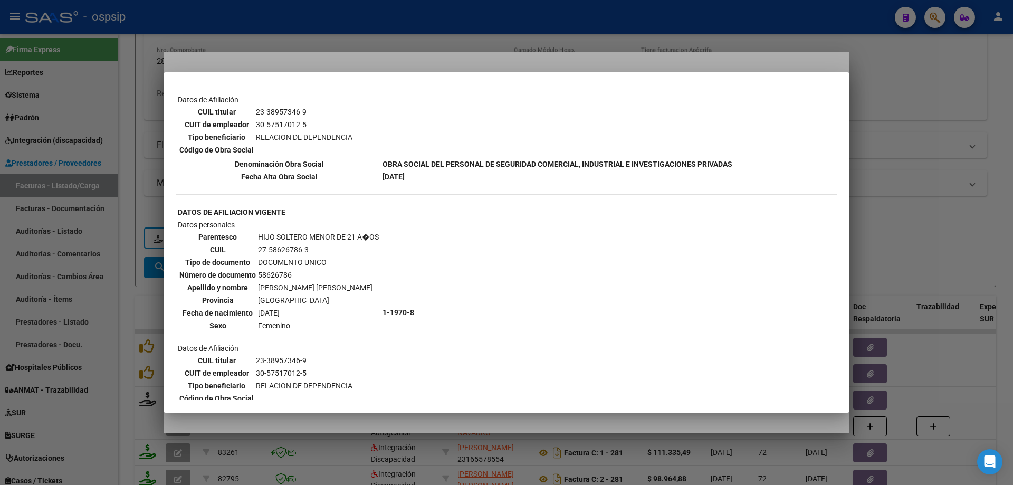
click at [879, 168] on div at bounding box center [506, 242] width 1013 height 485
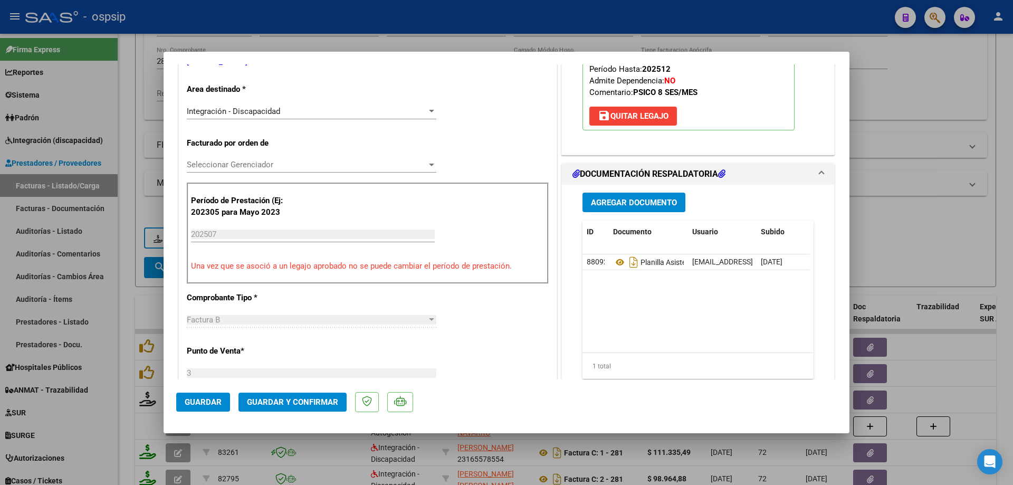
scroll to position [264, 0]
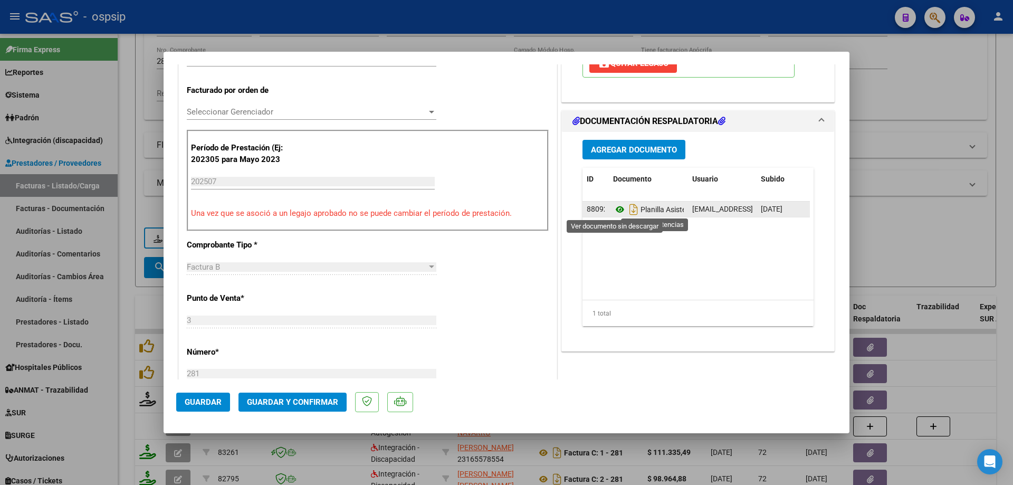
click at [613, 209] on icon at bounding box center [620, 209] width 14 height 13
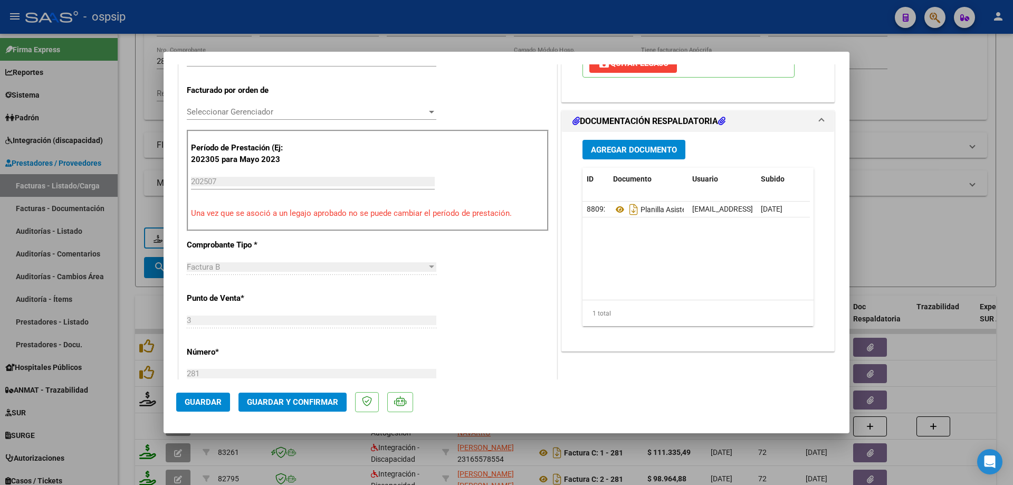
click at [317, 400] on span "Guardar y Confirmar" at bounding box center [292, 401] width 91 height 9
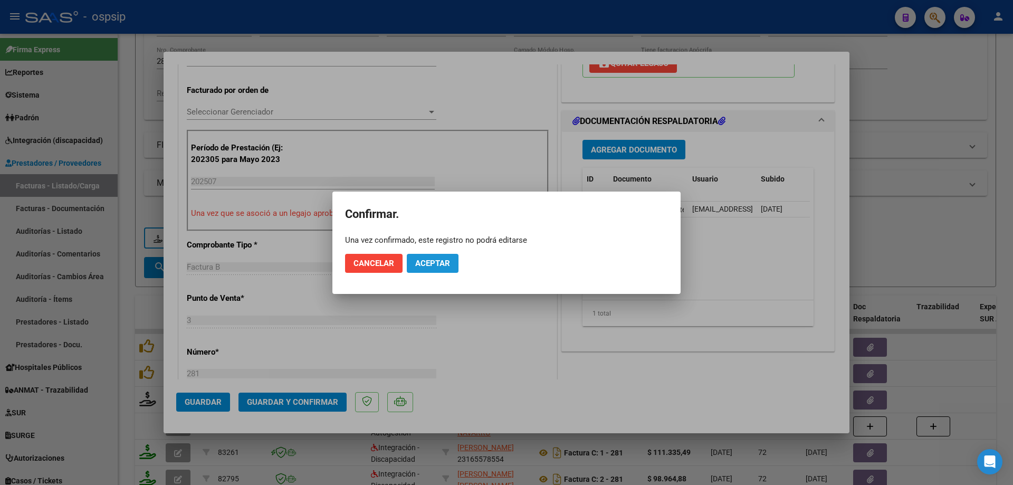
click at [433, 261] on span "Aceptar" at bounding box center [432, 263] width 35 height 9
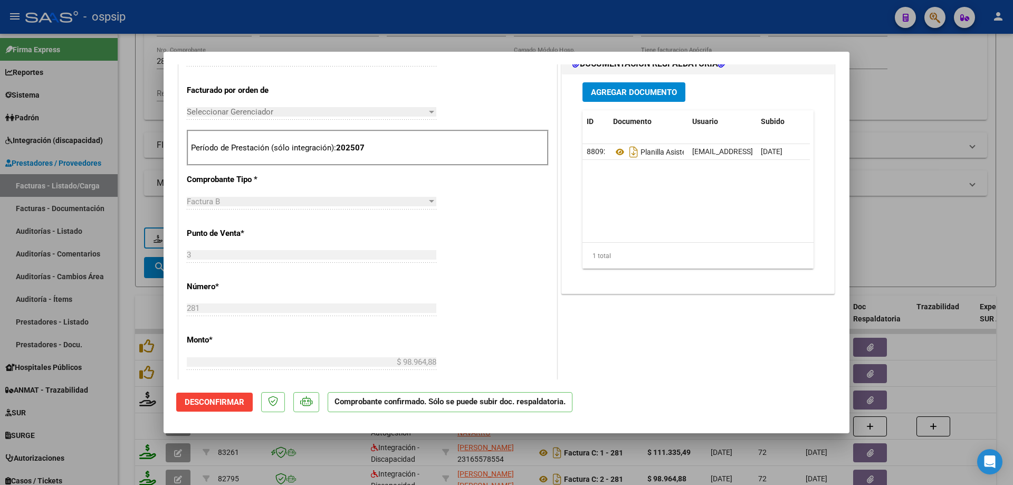
click at [1009, 275] on div at bounding box center [506, 242] width 1013 height 485
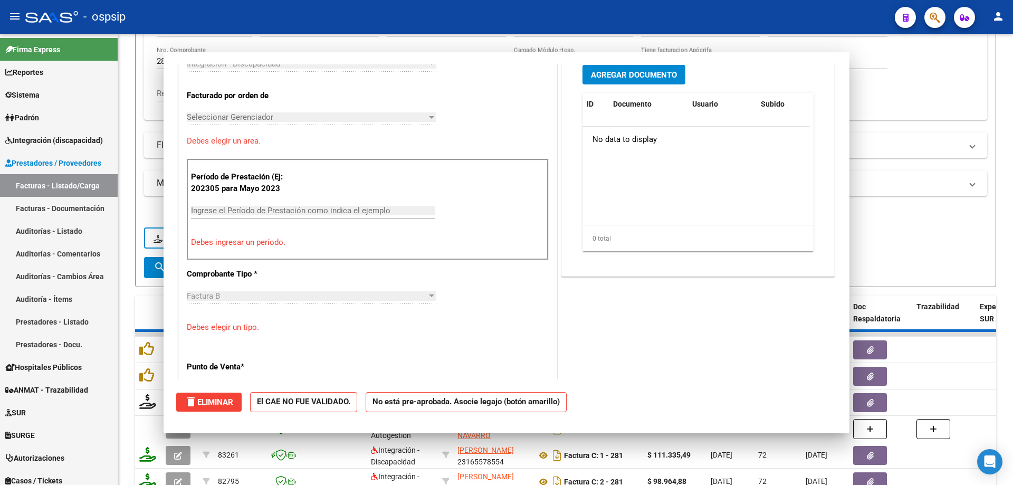
scroll to position [282, 0]
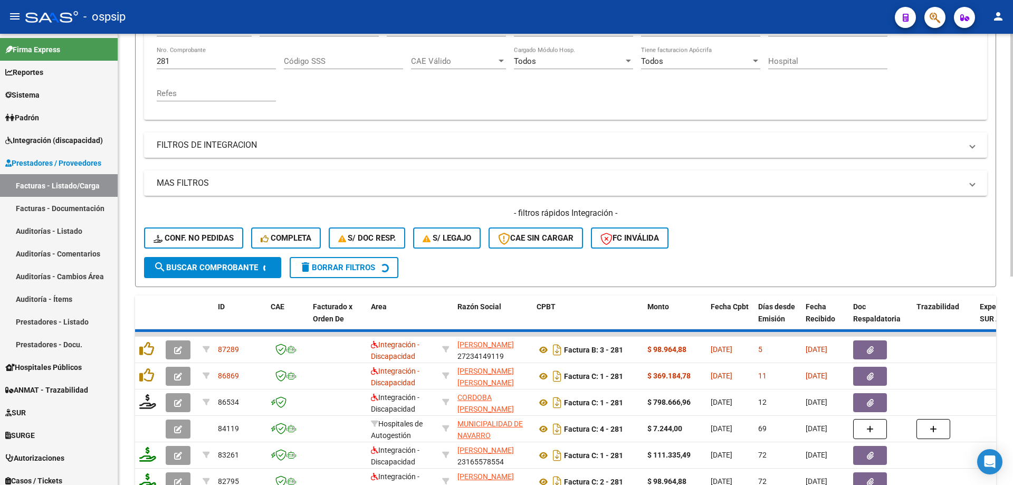
click at [938, 251] on div "- filtros rápidos Integración - Conf. no pedidas Completa S/ Doc Resp. S/ legaj…" at bounding box center [565, 232] width 843 height 50
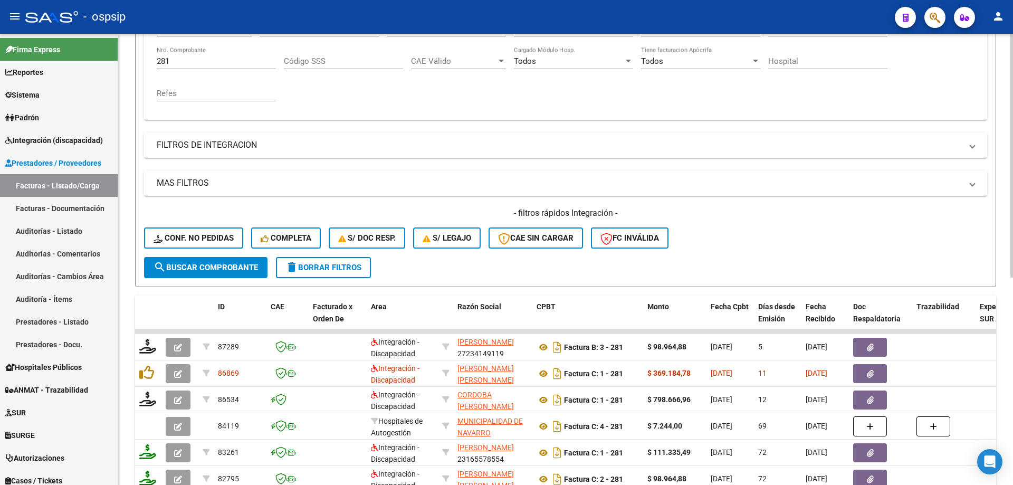
click at [214, 56] on input "281" at bounding box center [216, 60] width 119 height 9
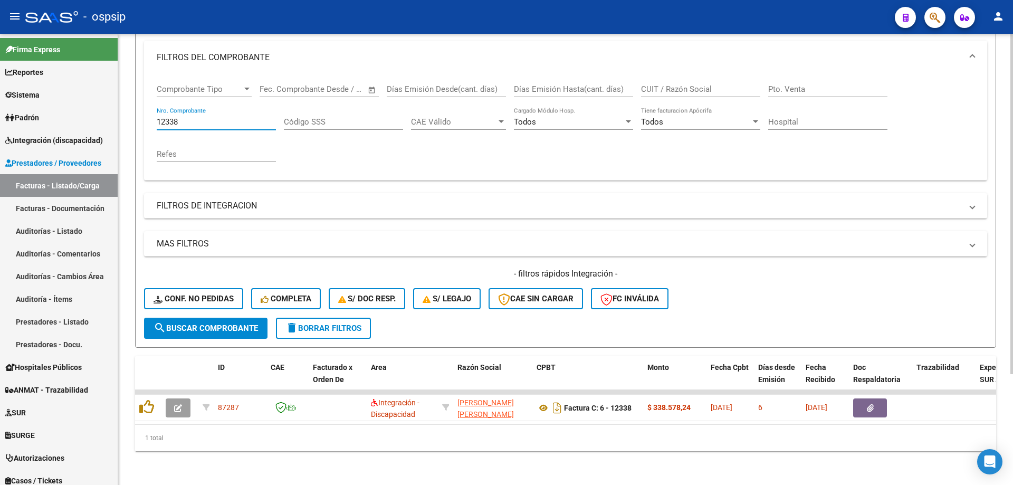
scroll to position [147, 0]
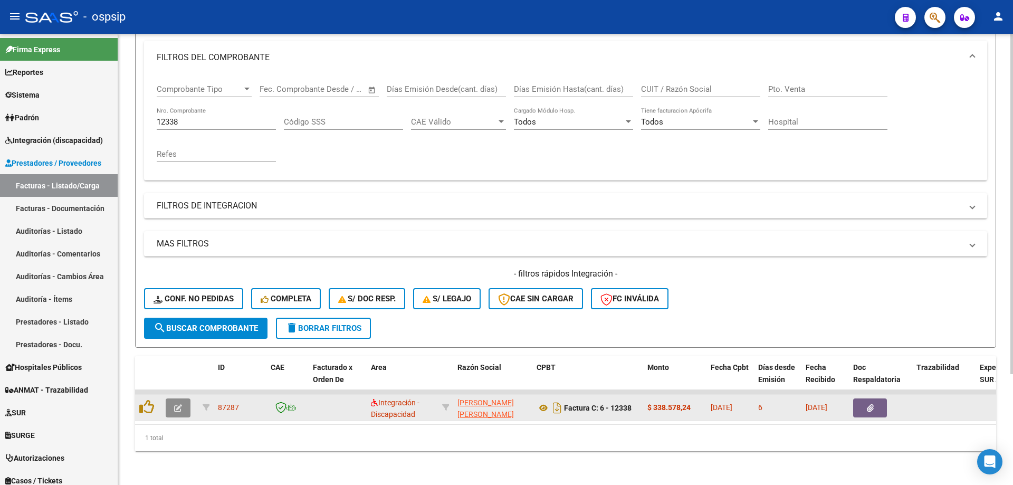
click at [171, 398] on button "button" at bounding box center [178, 407] width 25 height 19
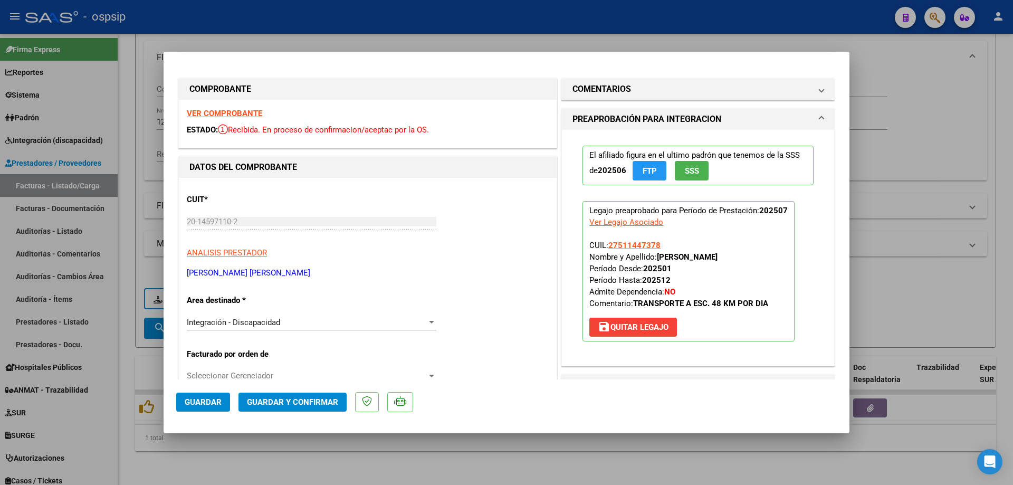
click at [688, 167] on span "SSS" at bounding box center [692, 170] width 14 height 9
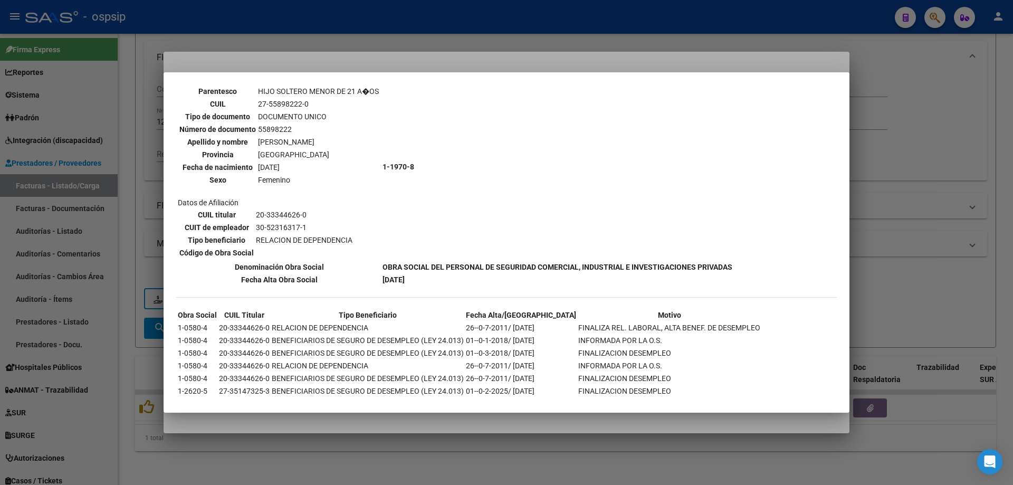
scroll to position [655, 0]
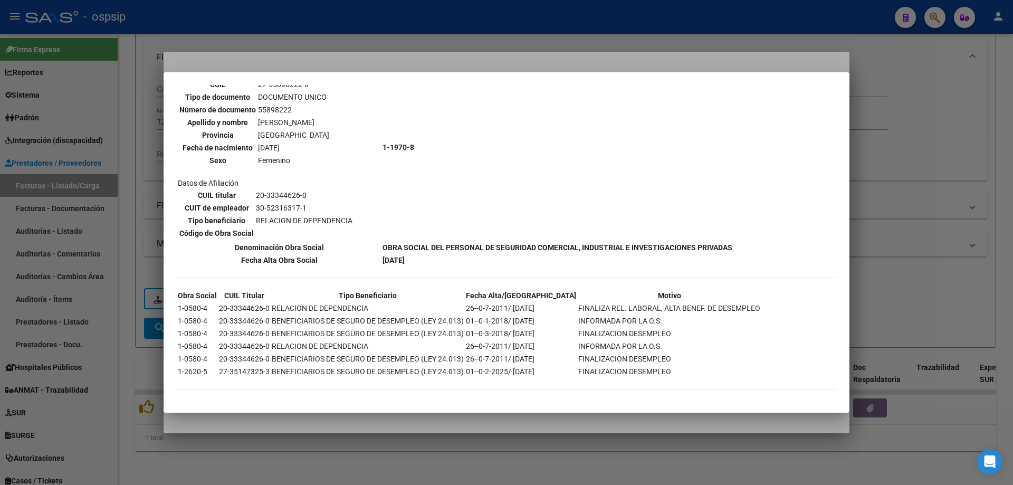
click at [921, 166] on div at bounding box center [506, 242] width 1013 height 485
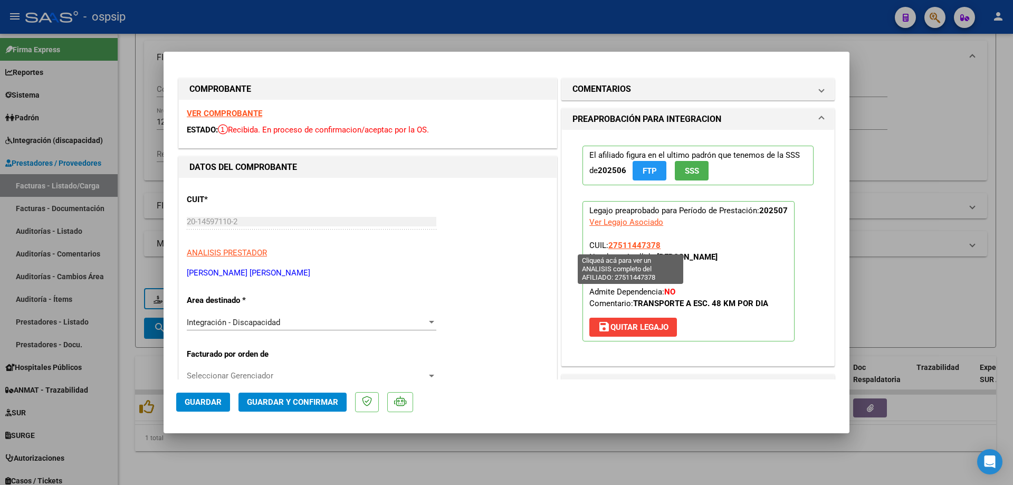
click at [645, 243] on span "27511447378" at bounding box center [634, 245] width 52 height 9
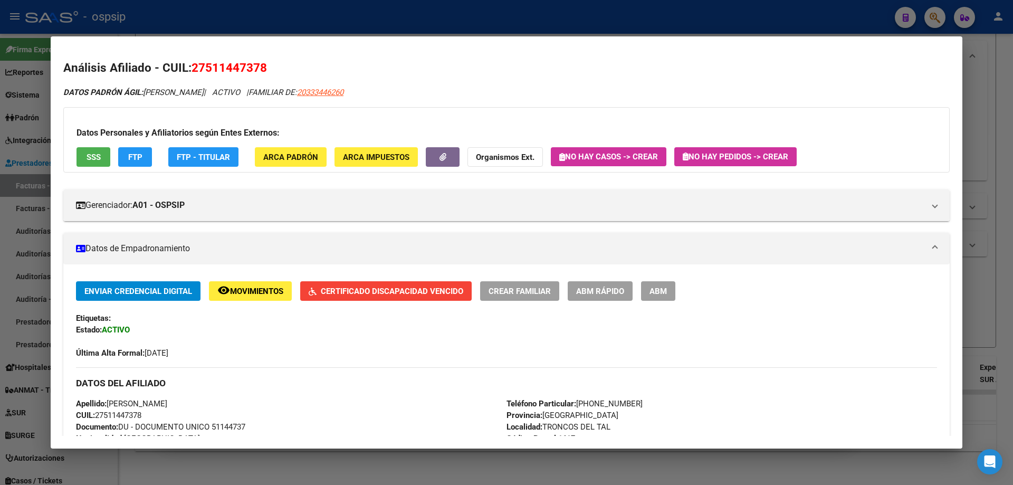
click at [420, 285] on button "Certificado Discapacidad Vencido" at bounding box center [385, 291] width 171 height 20
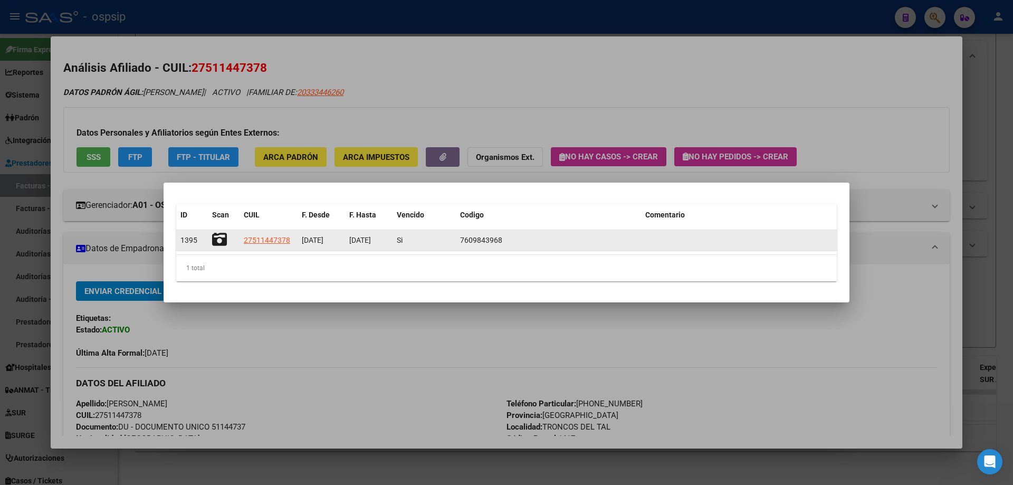
click at [221, 239] on icon at bounding box center [219, 239] width 15 height 15
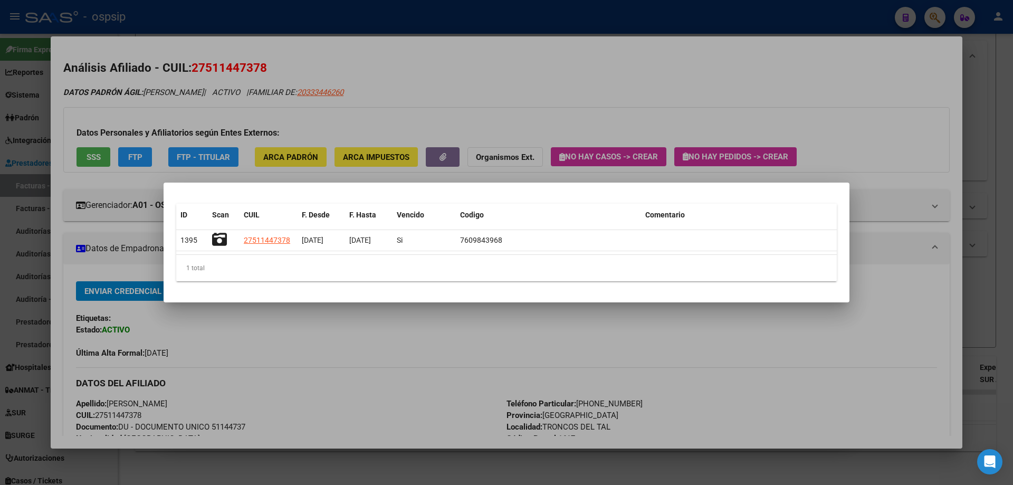
click at [972, 262] on div at bounding box center [506, 242] width 1013 height 485
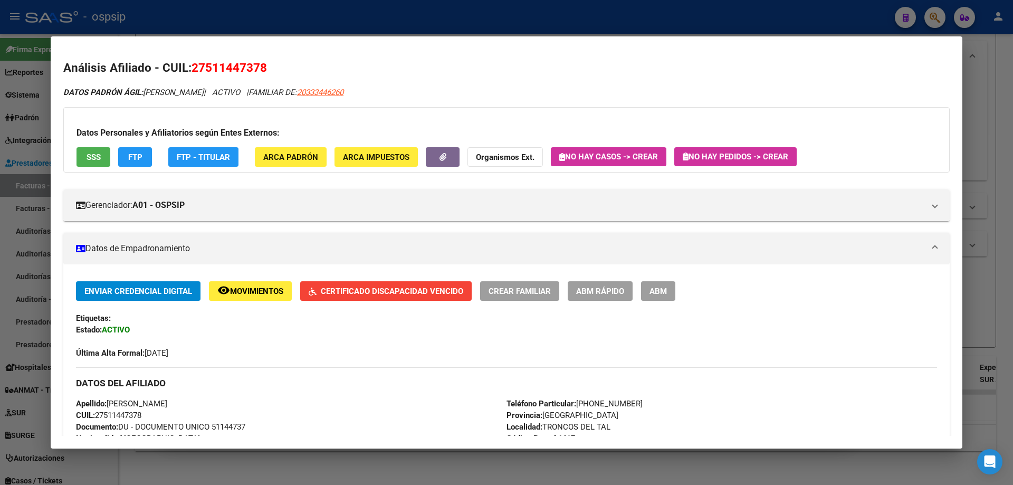
click at [993, 114] on div at bounding box center [506, 242] width 1013 height 485
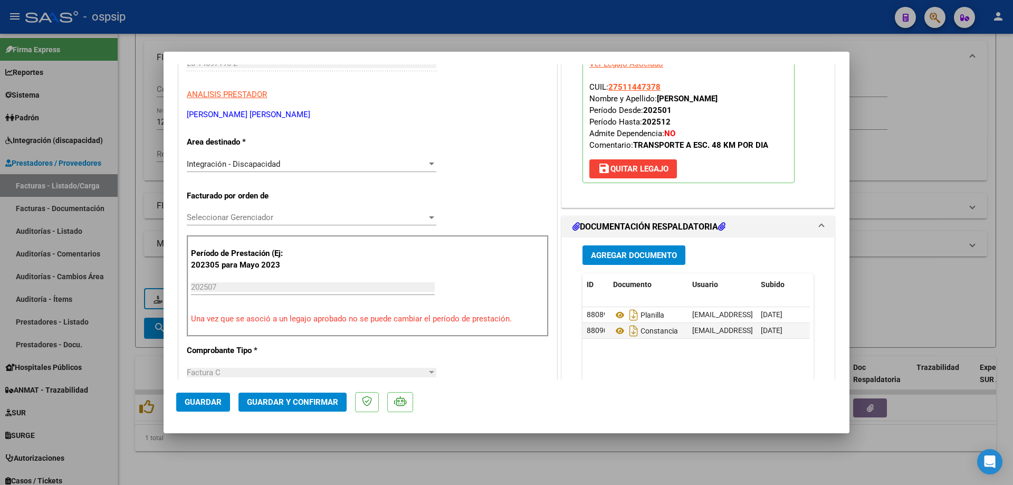
scroll to position [264, 0]
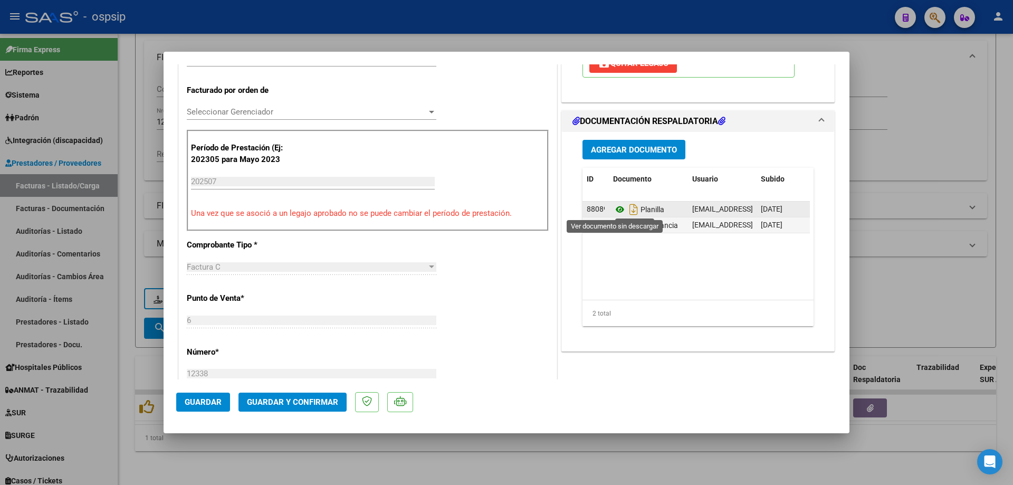
click at [615, 209] on icon at bounding box center [620, 209] width 14 height 13
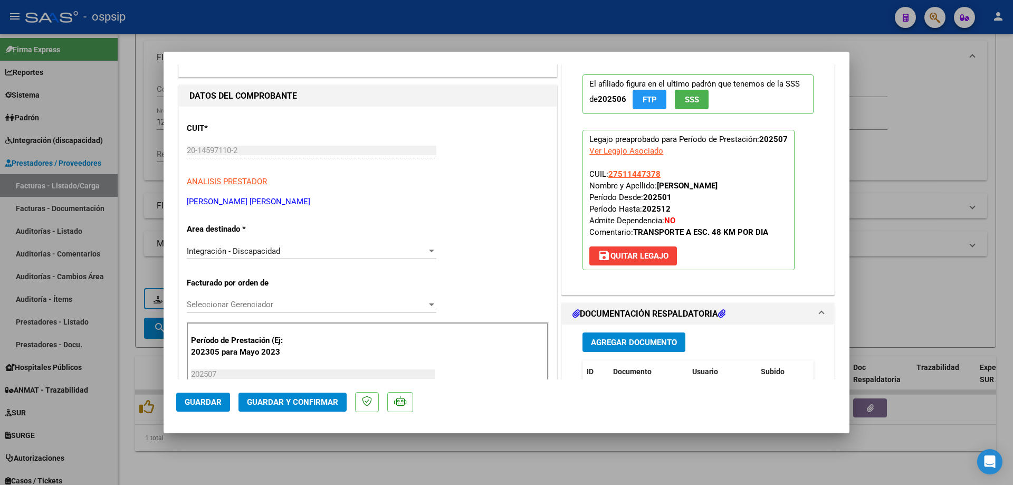
scroll to position [53, 0]
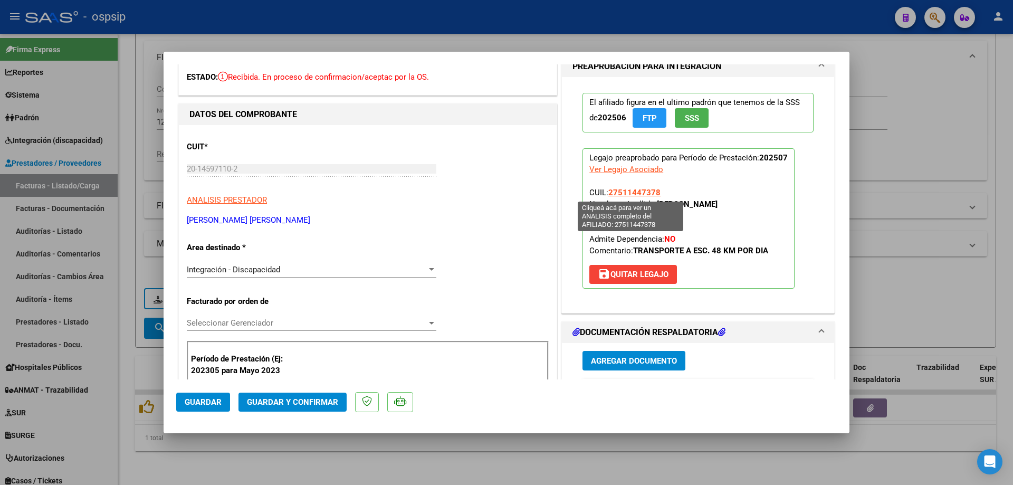
drag, startPoint x: 659, startPoint y: 193, endPoint x: 607, endPoint y: 192, distance: 51.2
click at [607, 192] on p "Legajo preaprobado para Período de Prestación: 202507 Ver Legajo Asociado CUIL:…" at bounding box center [689, 218] width 212 height 140
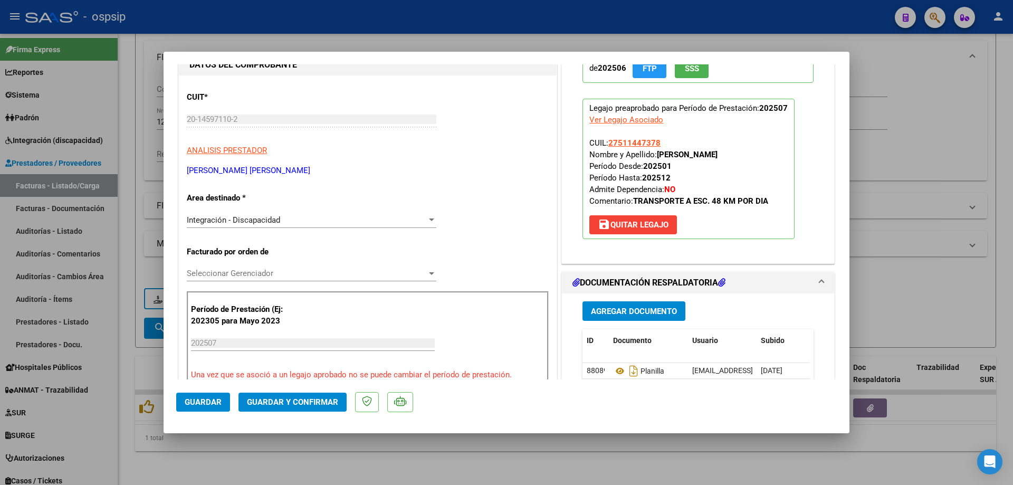
scroll to position [158, 0]
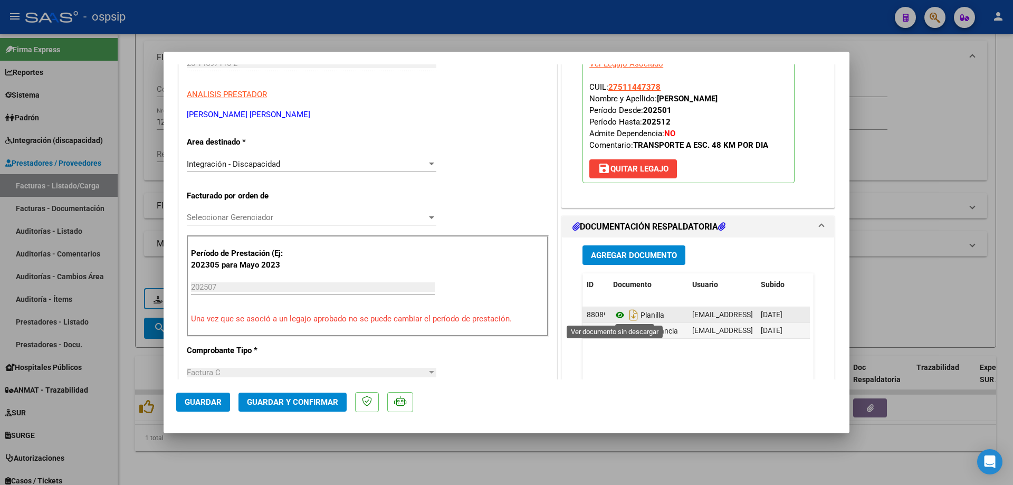
click at [613, 315] on icon at bounding box center [620, 315] width 14 height 13
click at [615, 334] on icon at bounding box center [620, 331] width 14 height 13
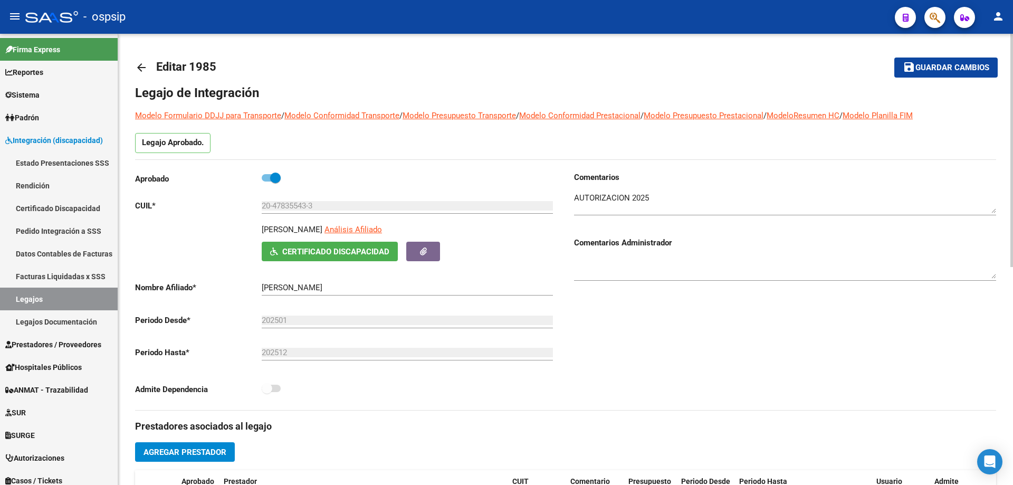
click at [144, 61] on mat-icon "arrow_back" at bounding box center [141, 67] width 13 height 13
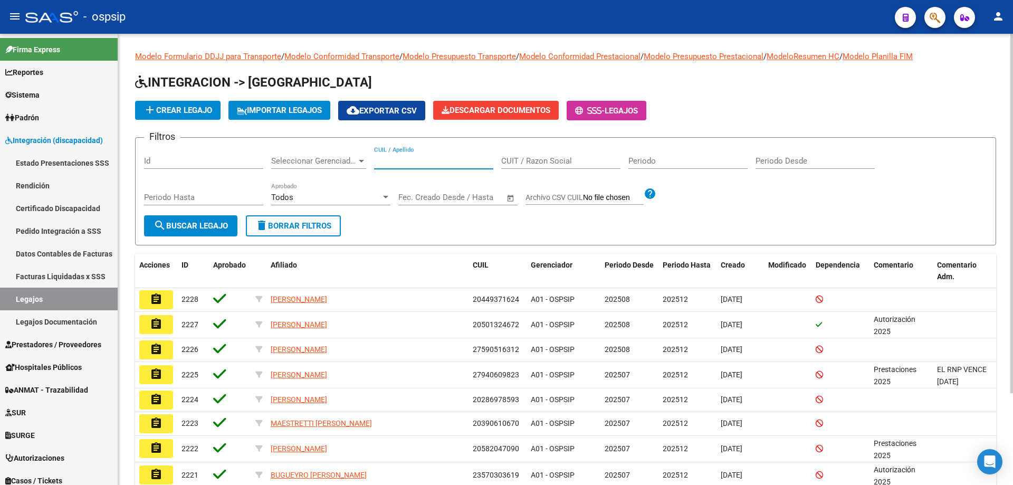
paste input "27544440433"
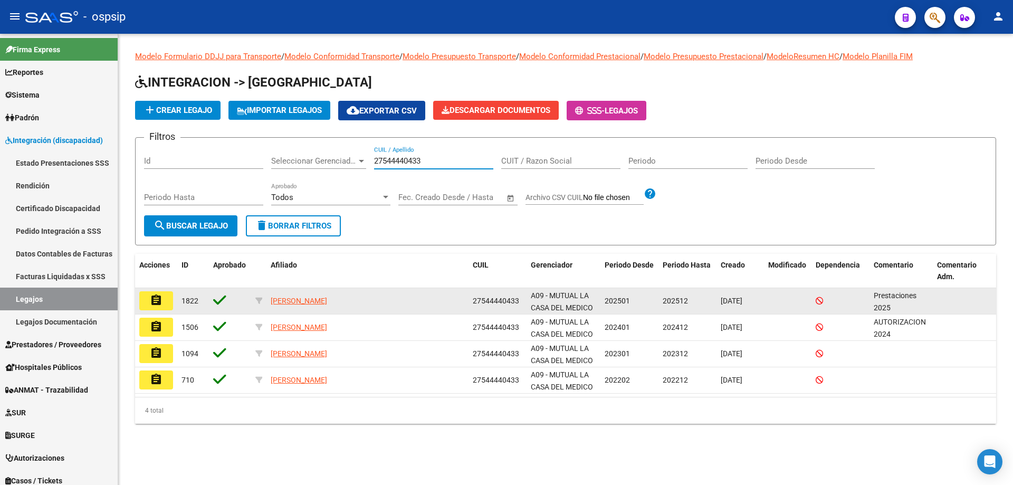
type input "27544440433"
click at [150, 310] on button "assignment" at bounding box center [156, 300] width 34 height 19
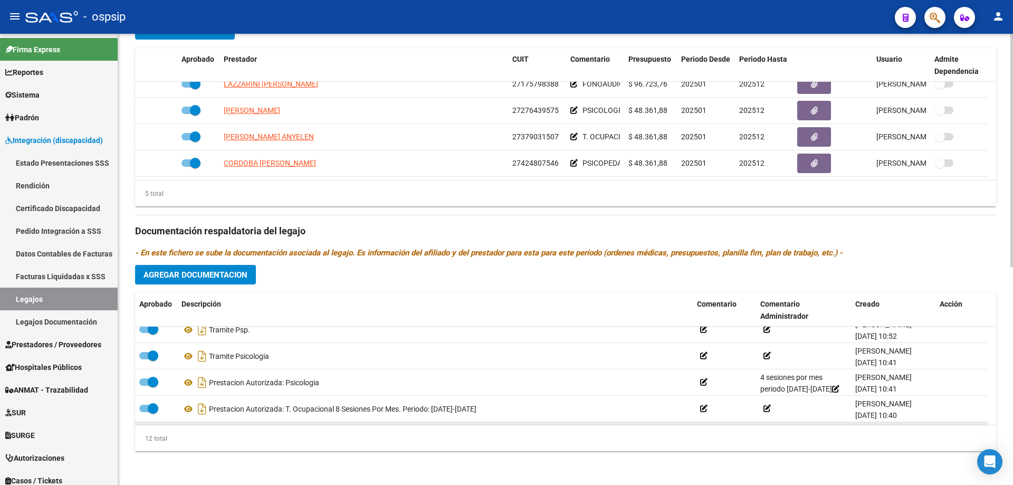
scroll to position [211, 0]
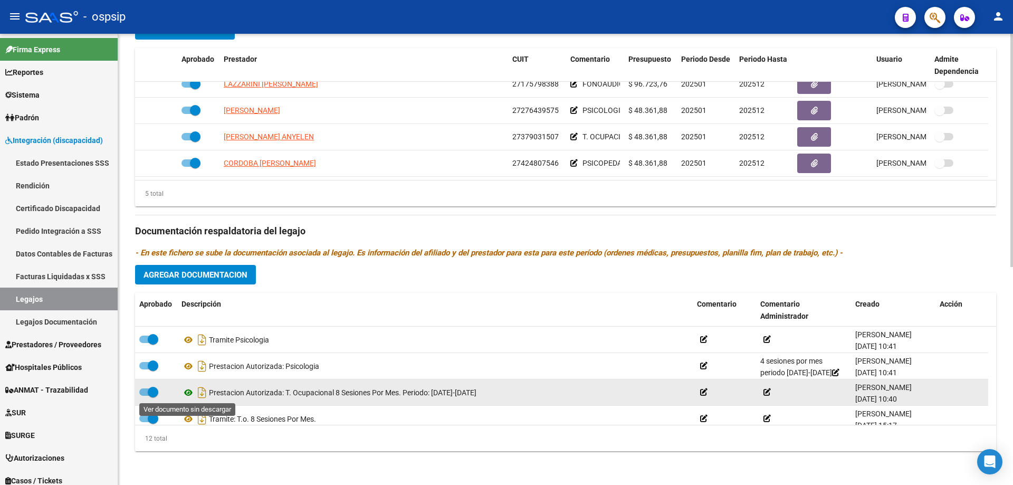
click at [189, 391] on icon at bounding box center [189, 392] width 14 height 13
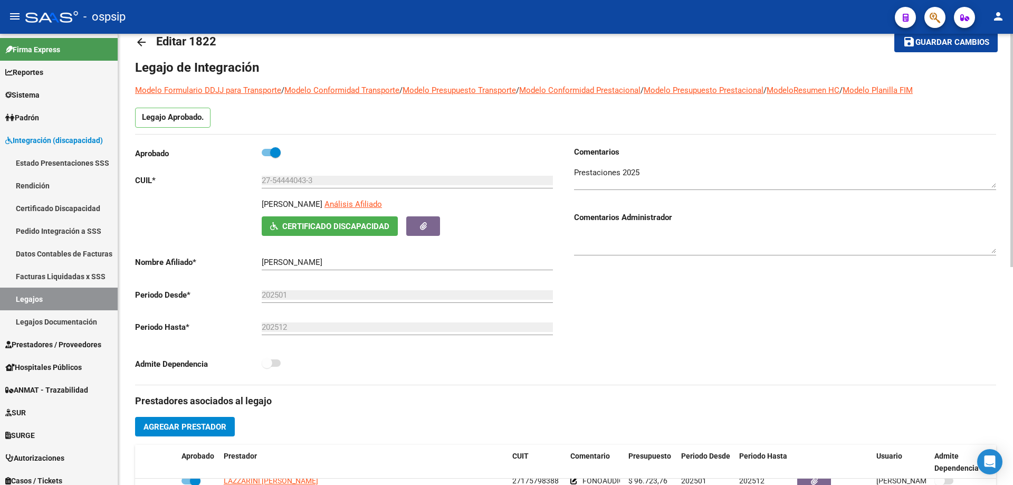
scroll to position [0, 0]
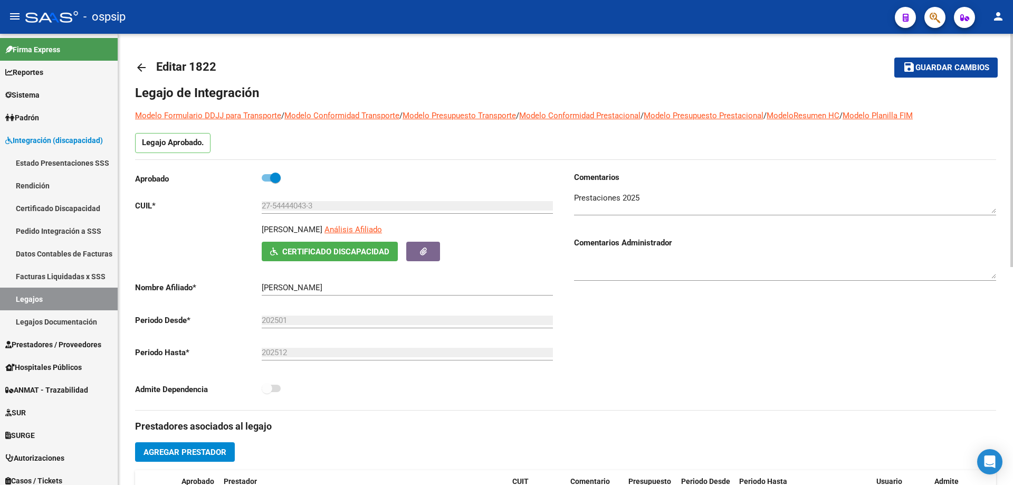
click at [145, 65] on mat-icon "arrow_back" at bounding box center [141, 67] width 13 height 13
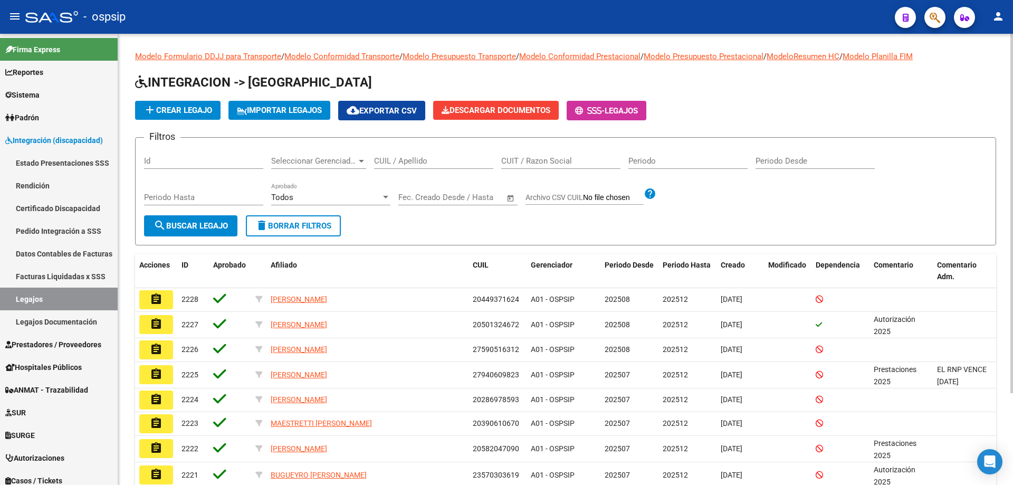
click at [380, 163] on input "CUIL / Apellido" at bounding box center [433, 160] width 119 height 9
paste input "27544440433"
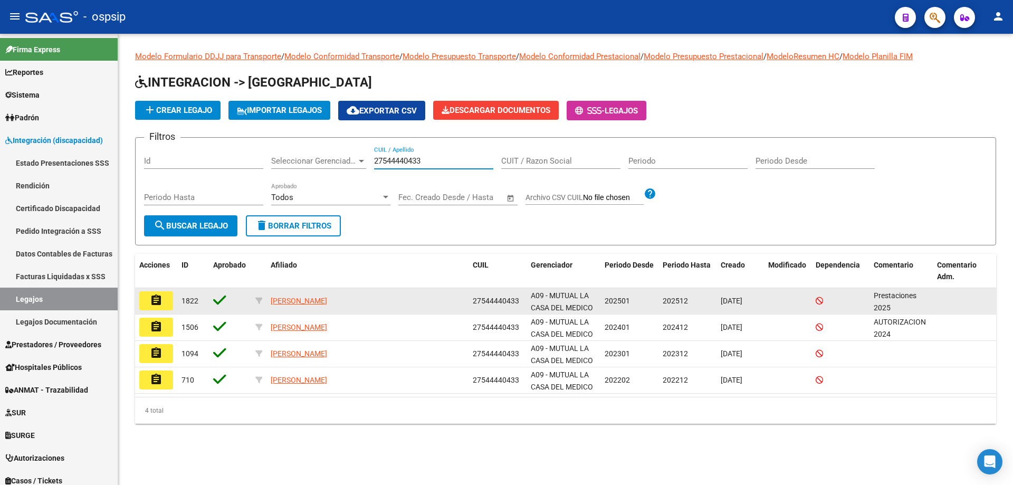
type input "27544440433"
click at [163, 304] on button "assignment" at bounding box center [156, 300] width 34 height 19
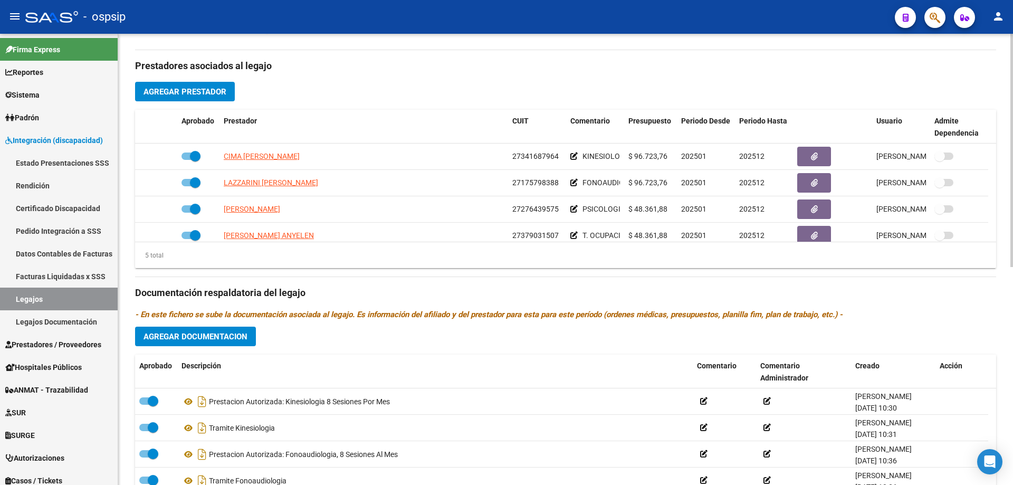
scroll to position [422, 0]
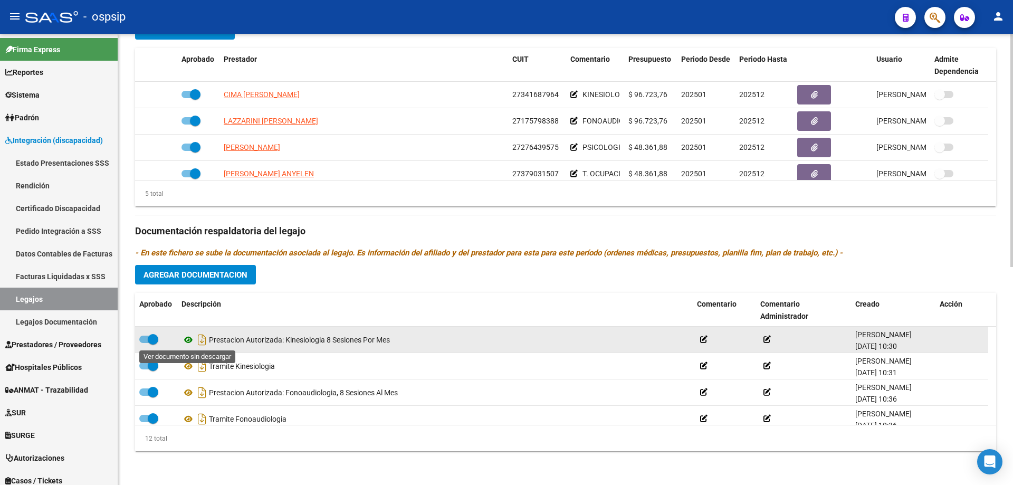
click at [189, 339] on icon at bounding box center [189, 339] width 14 height 13
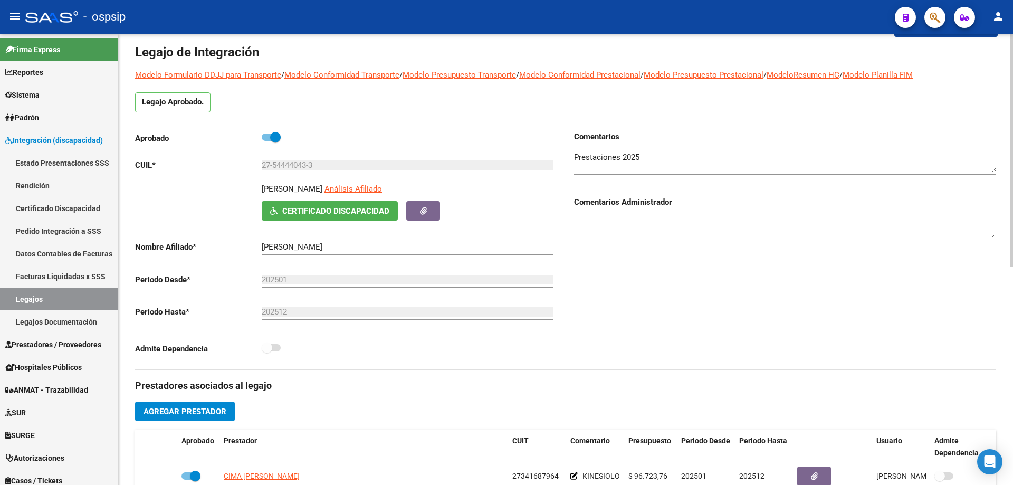
scroll to position [0, 0]
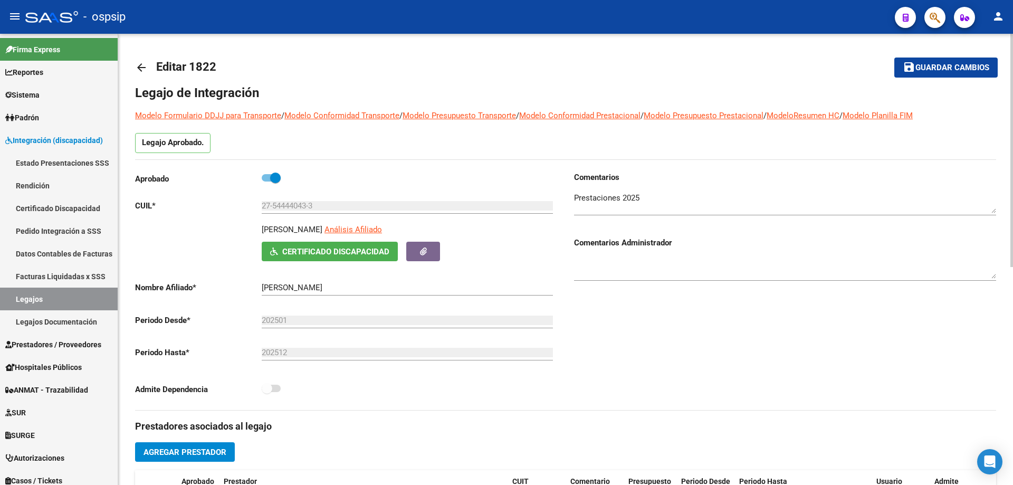
click at [139, 65] on mat-icon "arrow_back" at bounding box center [141, 67] width 13 height 13
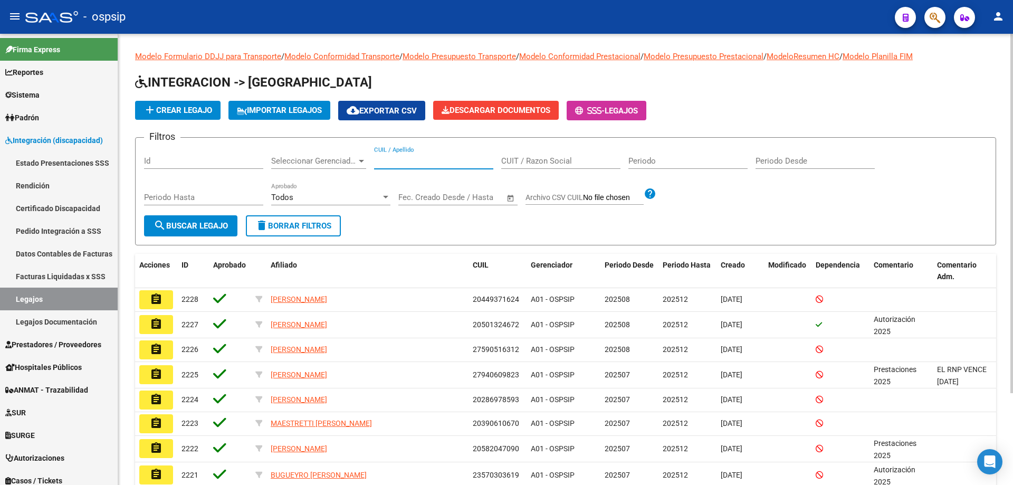
paste input "27544440433"
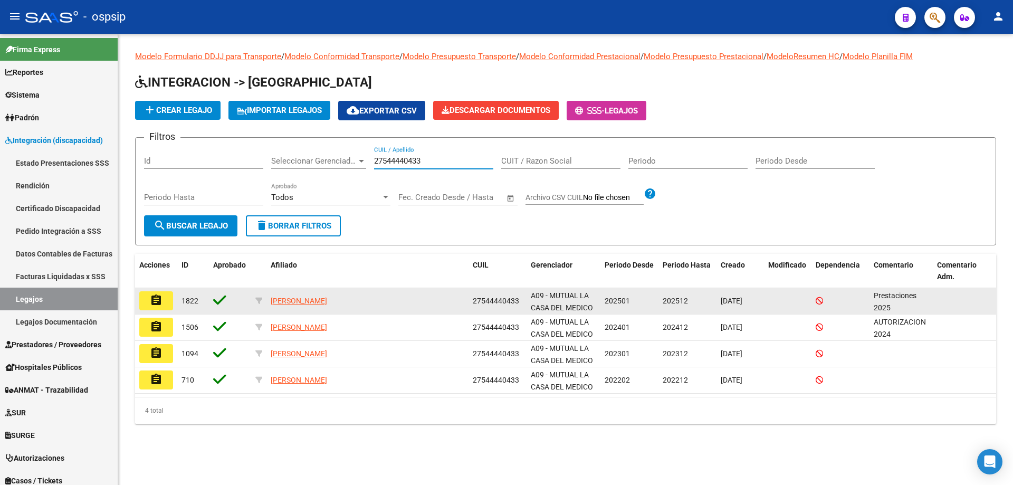
type input "27544440433"
click at [154, 303] on mat-icon "assignment" at bounding box center [156, 300] width 13 height 13
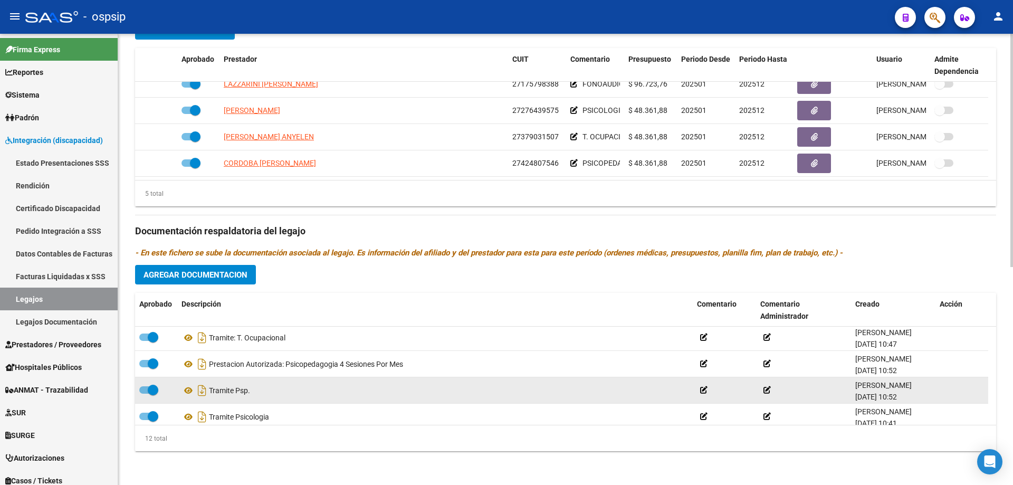
scroll to position [158, 0]
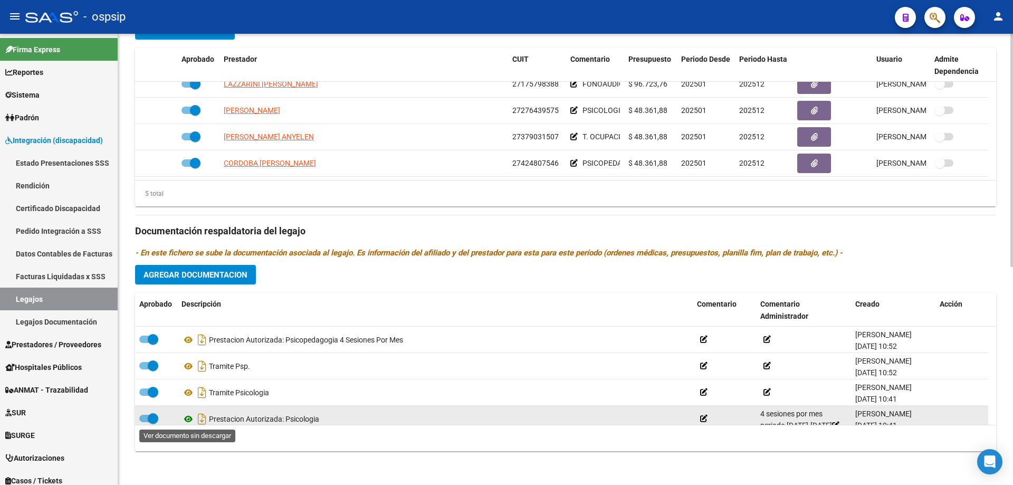
click at [184, 417] on icon at bounding box center [189, 419] width 14 height 13
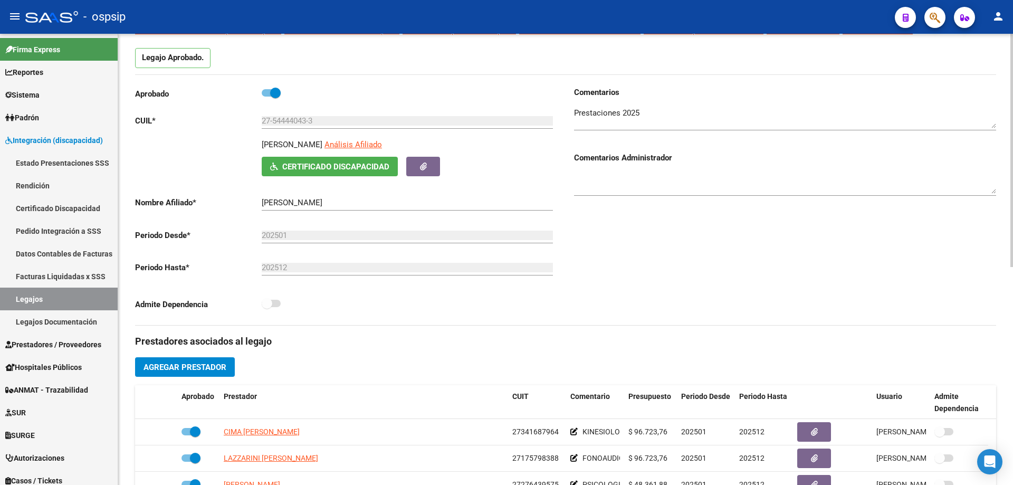
scroll to position [0, 0]
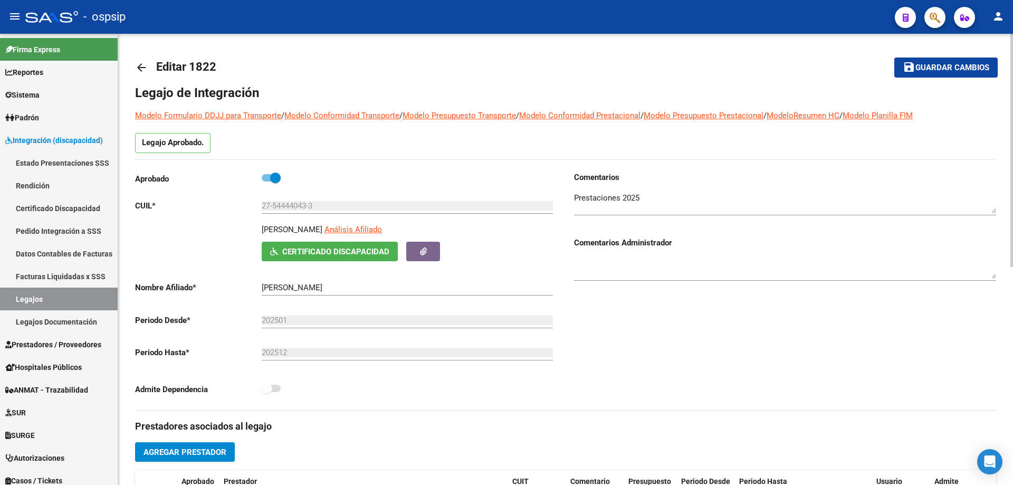
click at [137, 66] on mat-icon "arrow_back" at bounding box center [141, 67] width 13 height 13
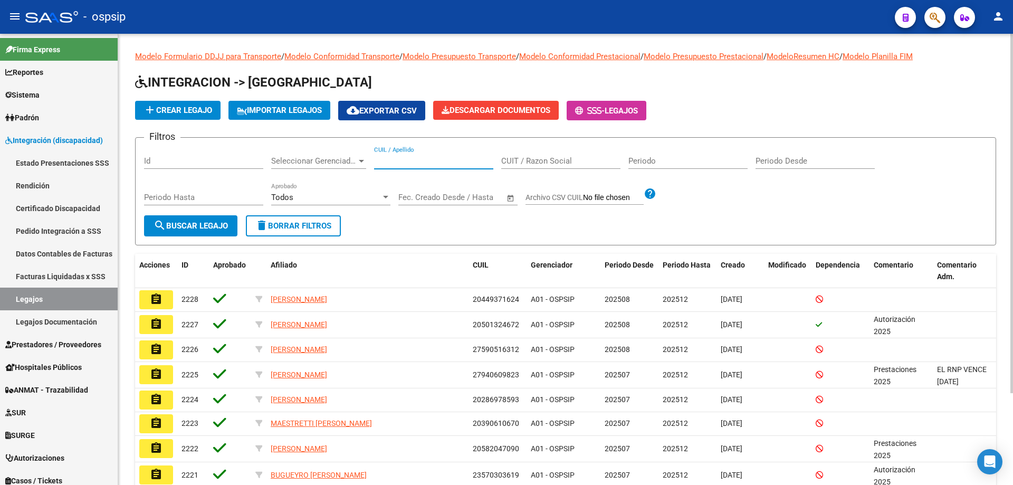
paste input "20551666159"
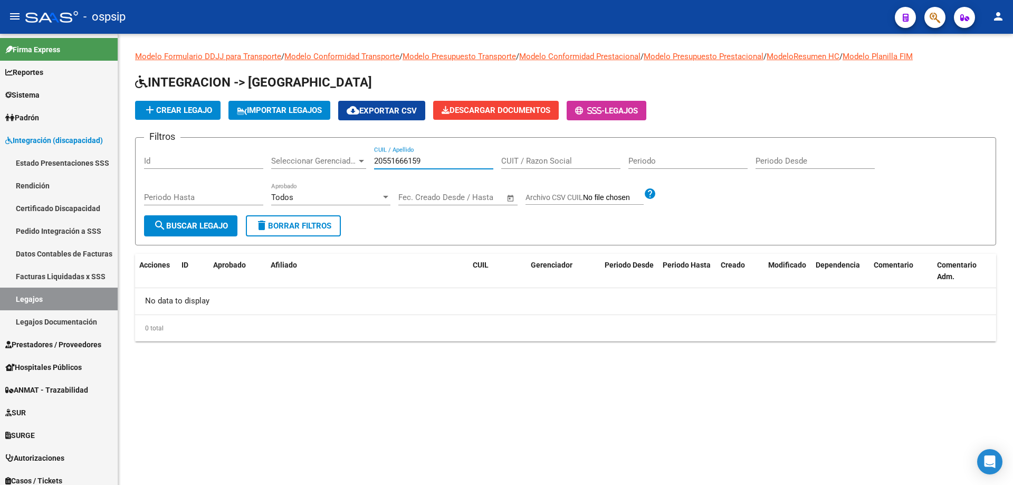
click at [375, 160] on input "20551666159" at bounding box center [433, 160] width 119 height 9
click at [376, 160] on input "20551666159" at bounding box center [433, 160] width 119 height 9
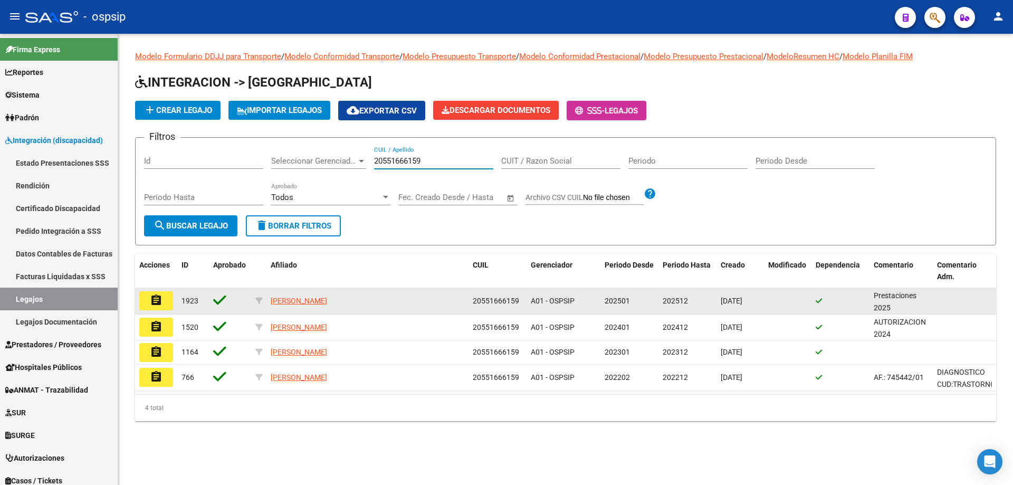
type input "20551666159"
click at [156, 299] on mat-icon "assignment" at bounding box center [156, 300] width 13 height 13
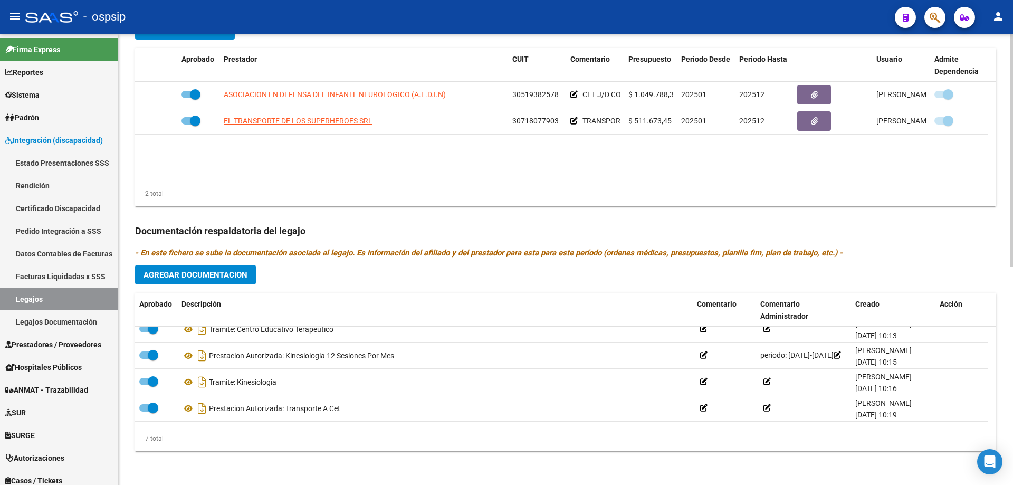
scroll to position [90, 0]
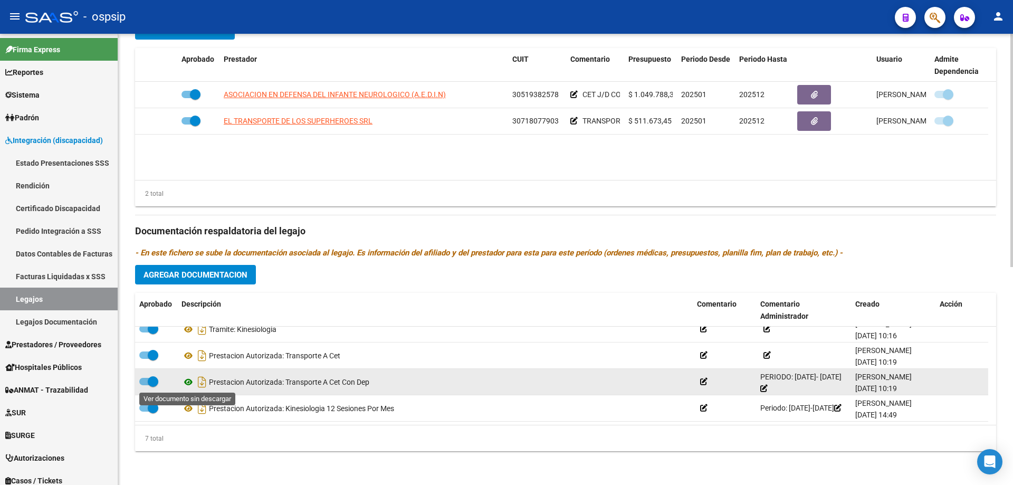
click at [185, 381] on icon at bounding box center [189, 382] width 14 height 13
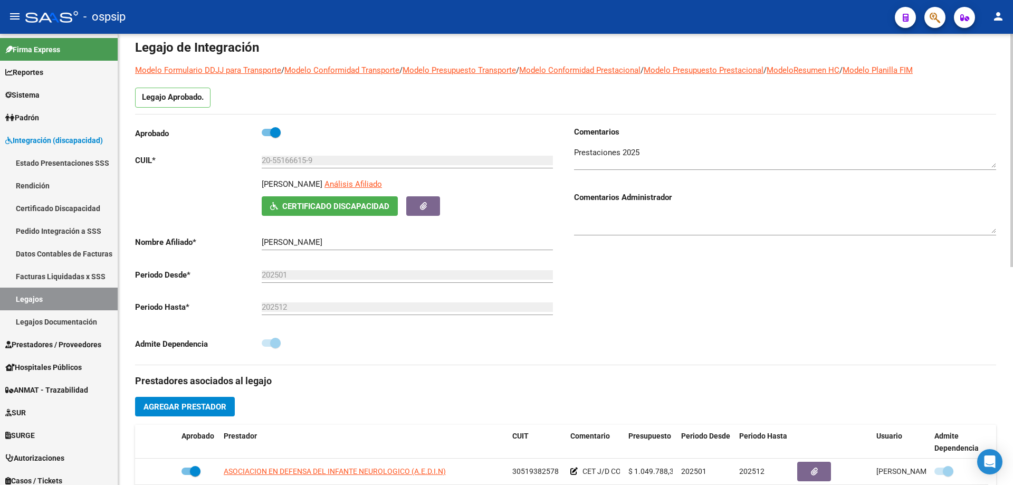
scroll to position [0, 0]
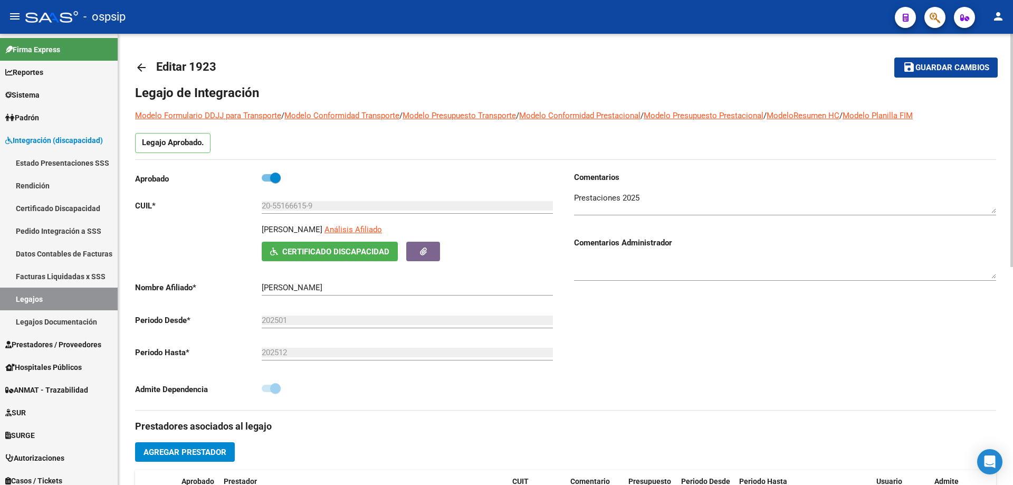
click at [147, 68] on mat-icon "arrow_back" at bounding box center [141, 67] width 13 height 13
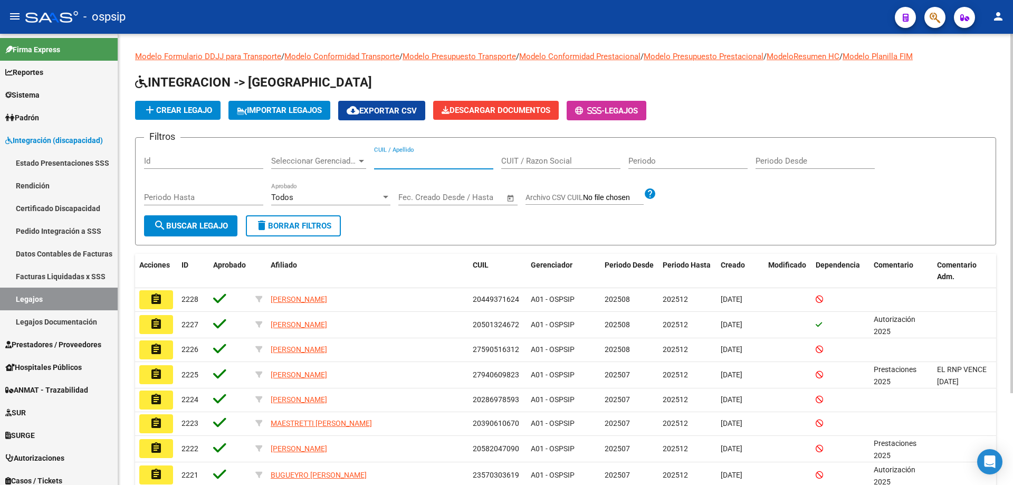
paste input "20546767753"
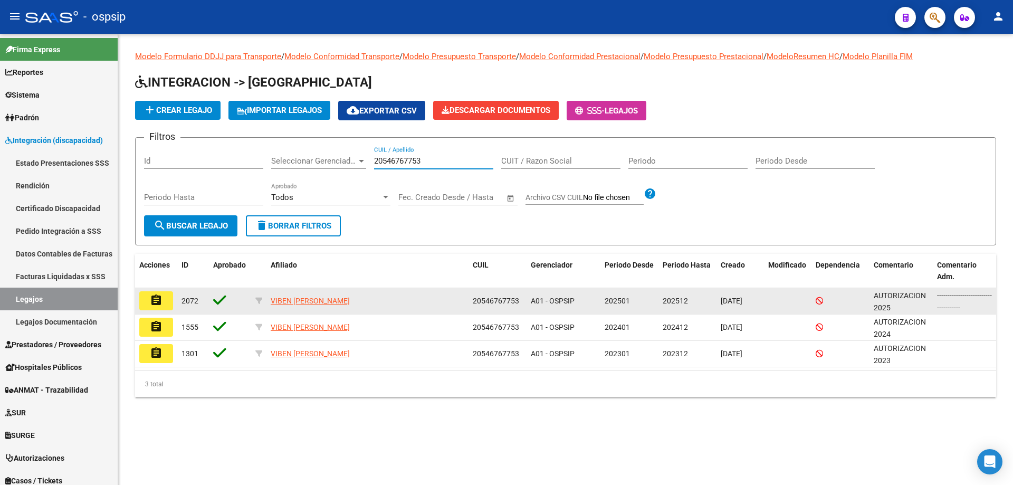
type input "20546767753"
click at [159, 300] on mat-icon "assignment" at bounding box center [156, 300] width 13 height 13
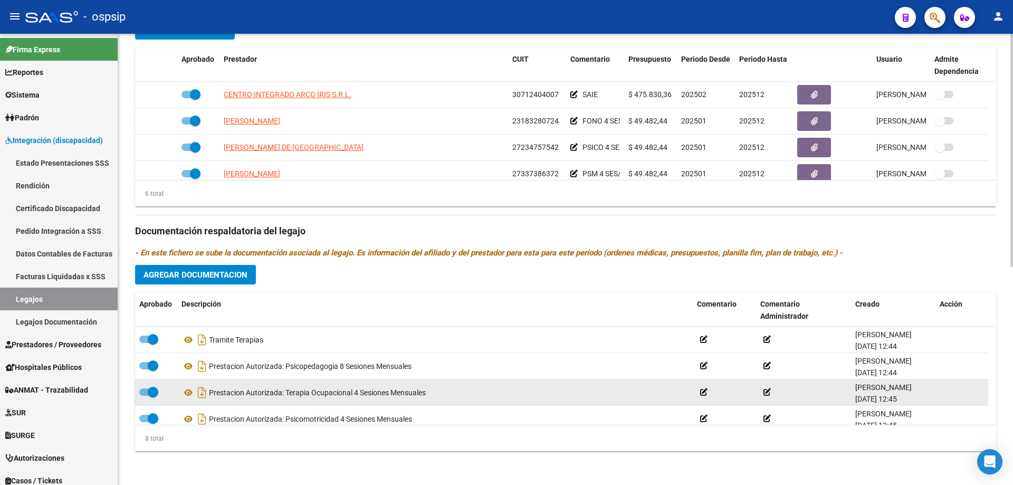
scroll to position [53, 0]
click at [190, 395] on icon at bounding box center [189, 392] width 14 height 13
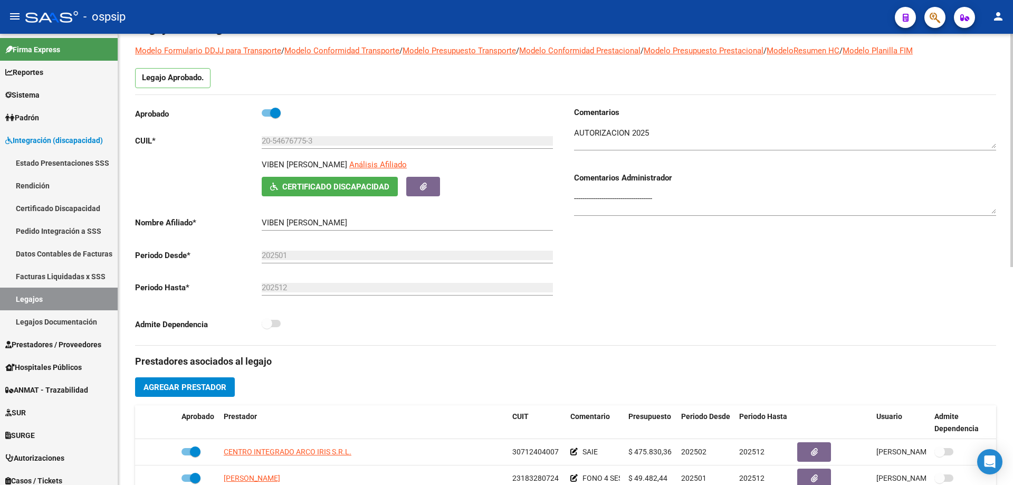
scroll to position [0, 0]
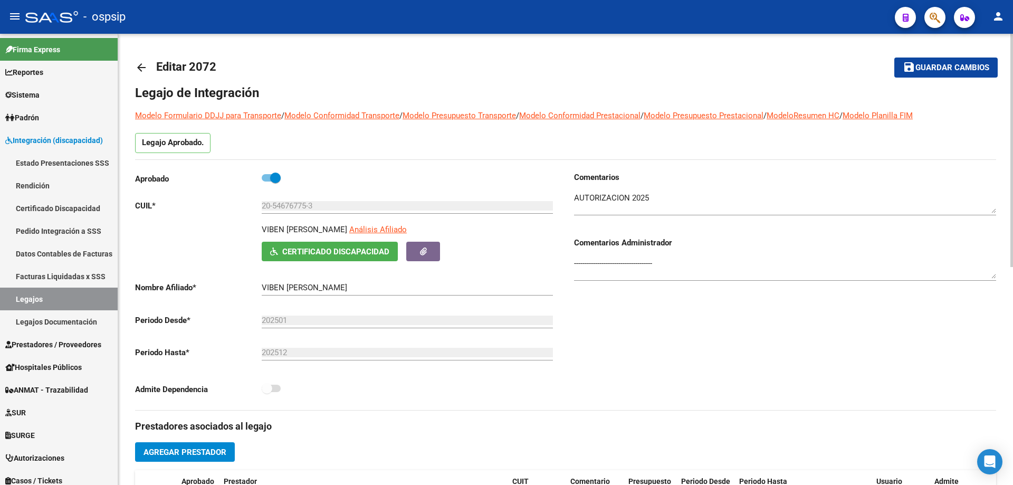
click at [144, 69] on mat-icon "arrow_back" at bounding box center [141, 67] width 13 height 13
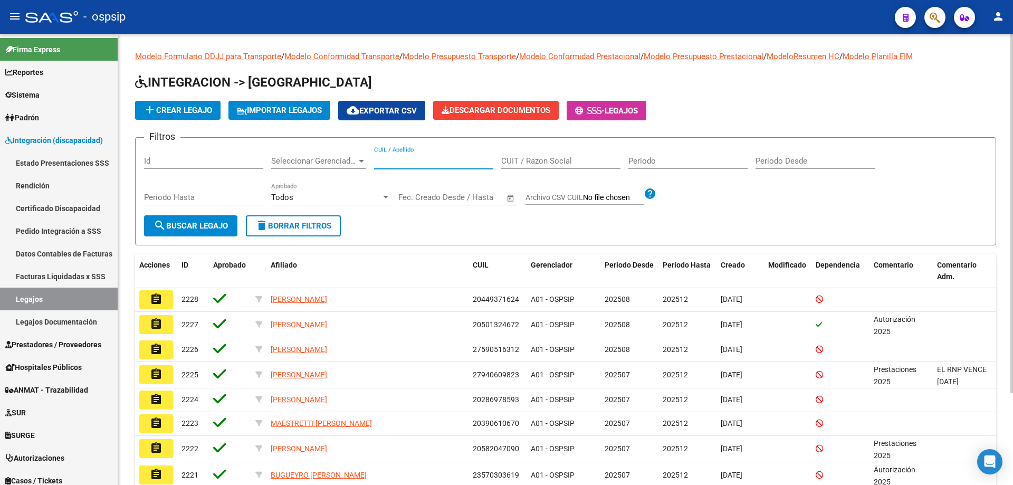
paste input "20462736178"
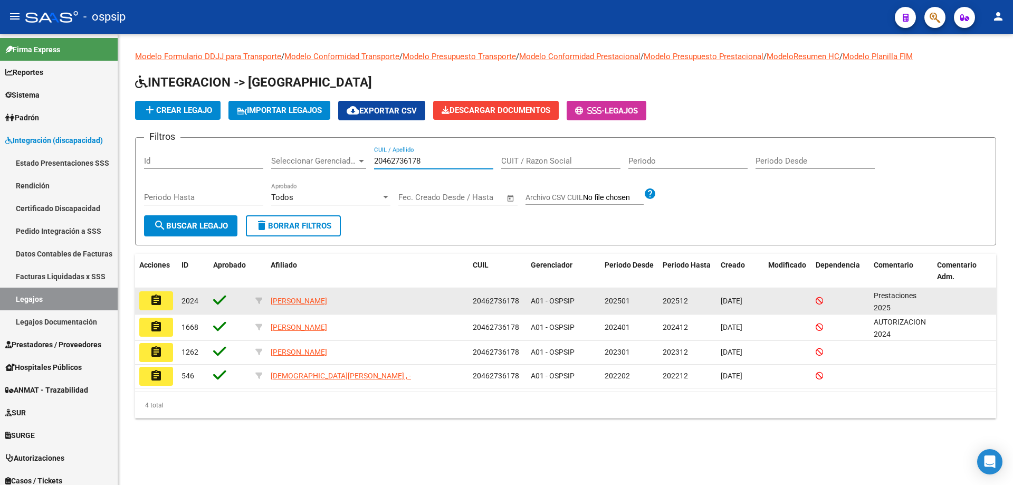
type input "20462736178"
click at [150, 298] on mat-icon "assignment" at bounding box center [156, 300] width 13 height 13
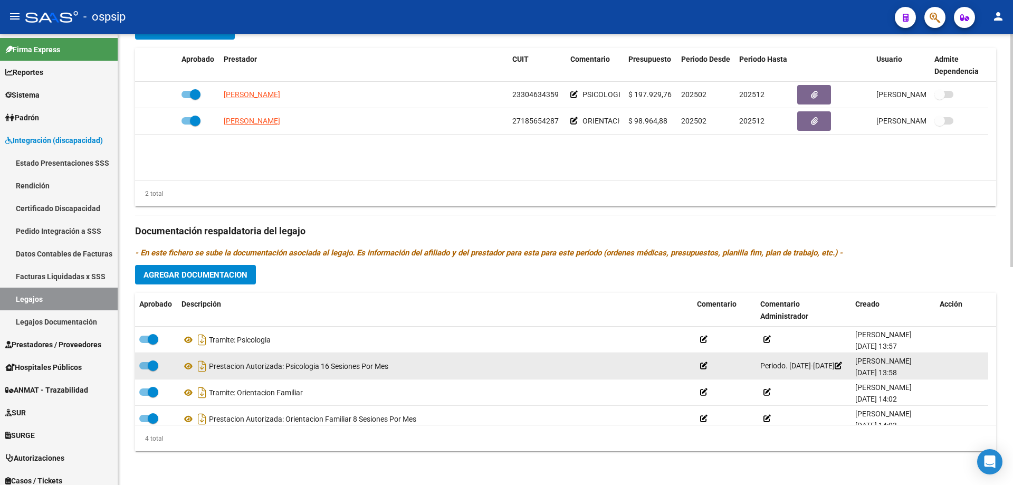
scroll to position [11, 0]
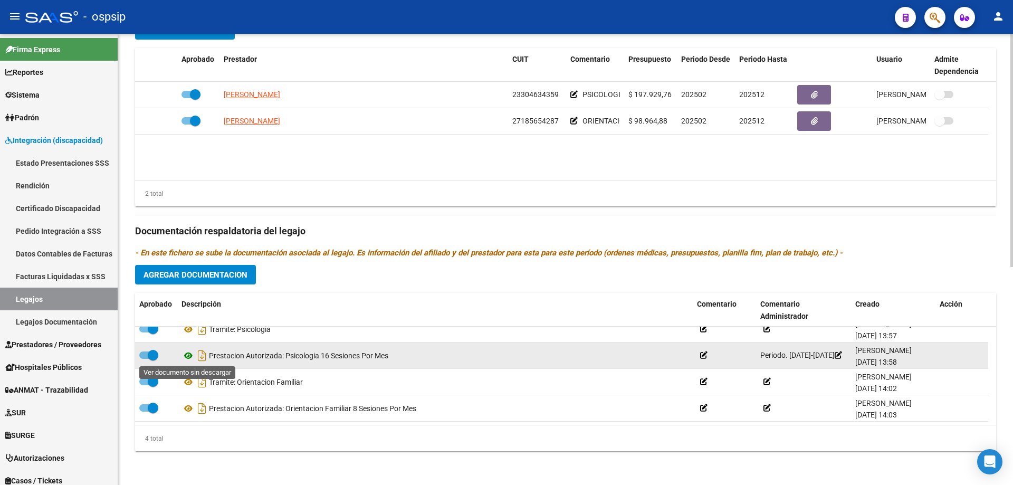
click at [188, 355] on icon at bounding box center [189, 355] width 14 height 13
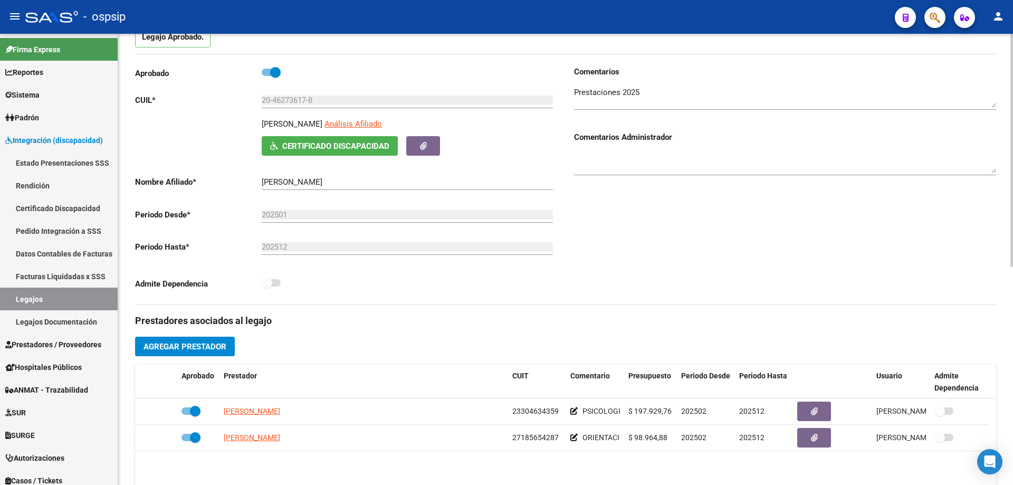
scroll to position [0, 0]
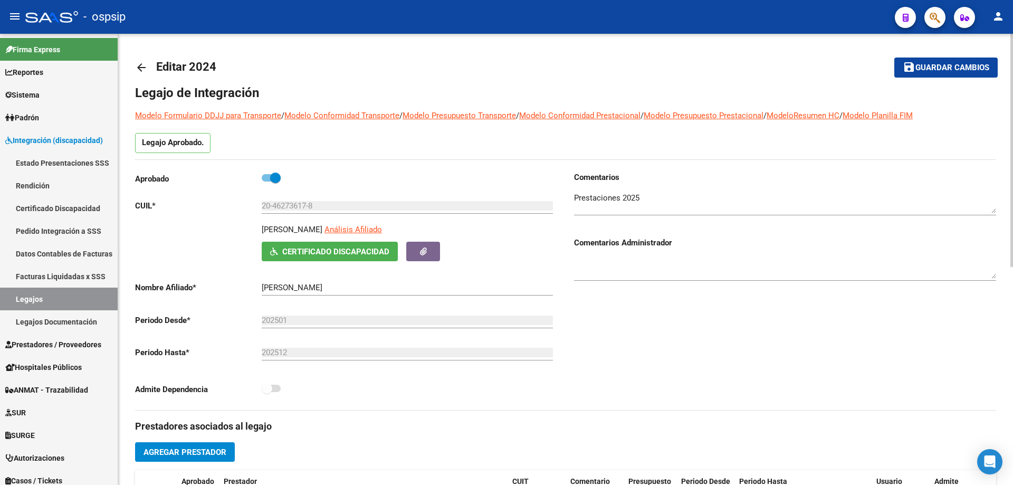
click at [142, 62] on mat-icon "arrow_back" at bounding box center [141, 67] width 13 height 13
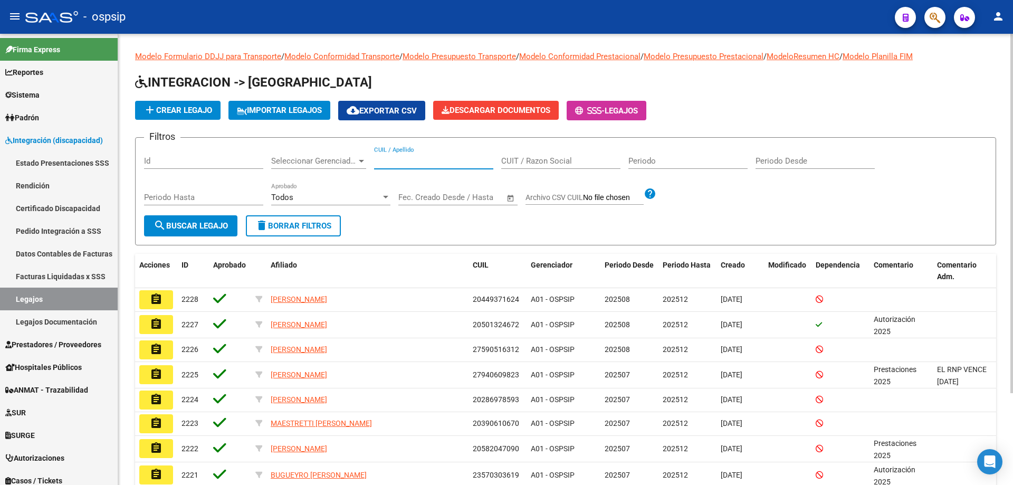
paste input "20477966439"
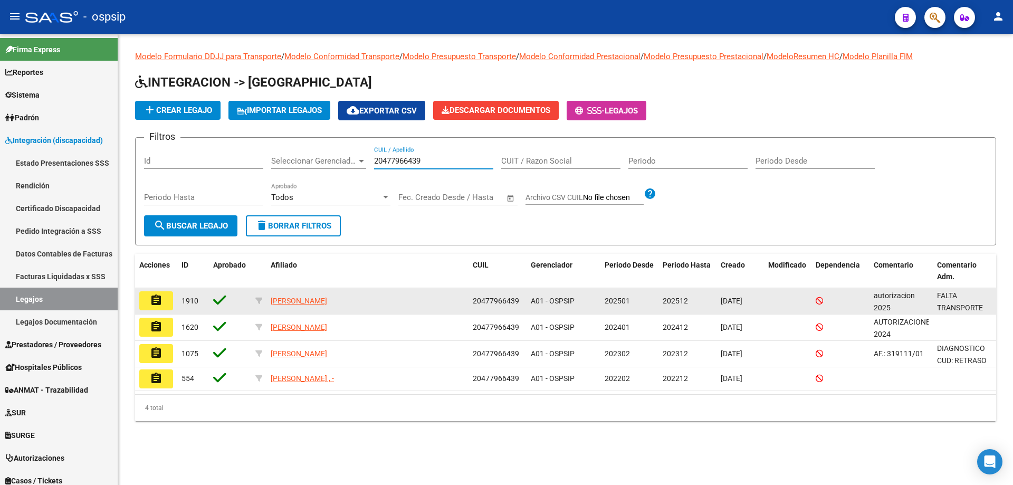
type input "20477966439"
click at [168, 297] on button "assignment" at bounding box center [156, 300] width 34 height 19
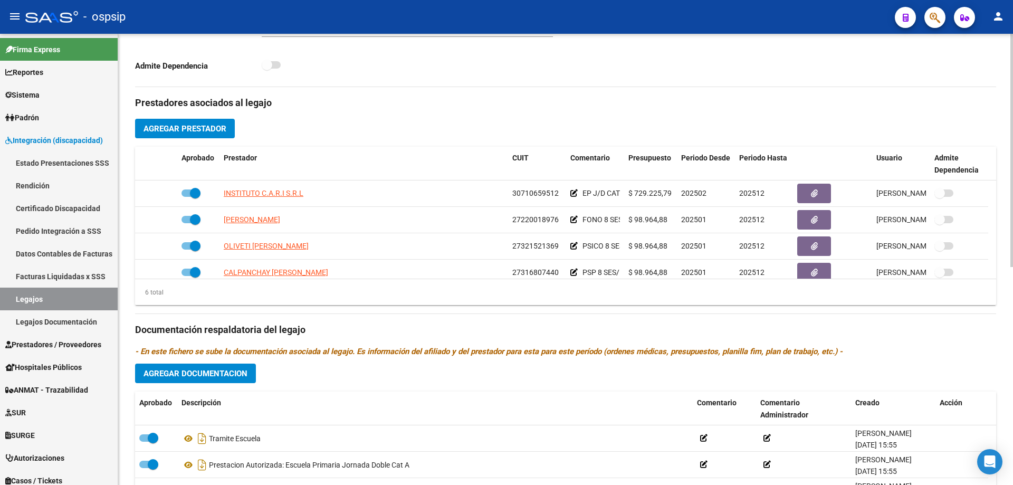
scroll to position [422, 0]
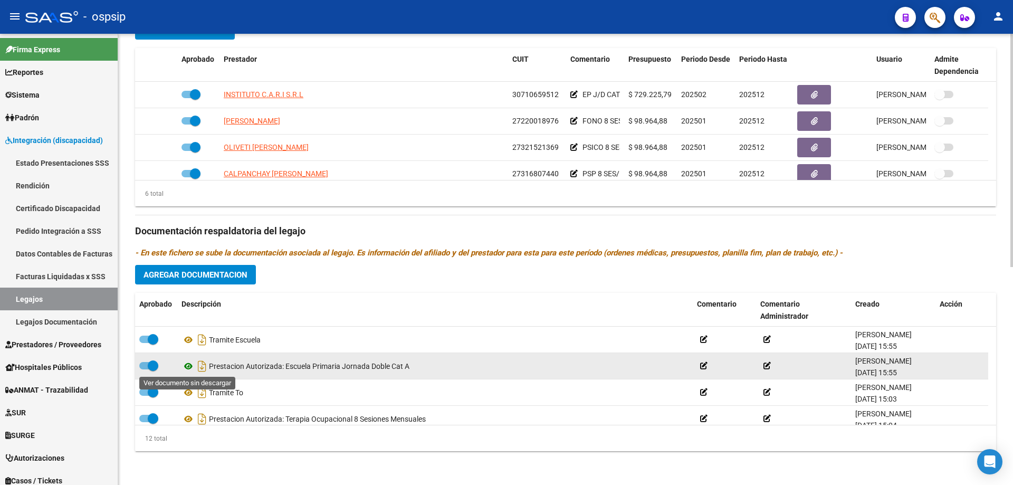
click at [189, 365] on icon at bounding box center [189, 366] width 14 height 13
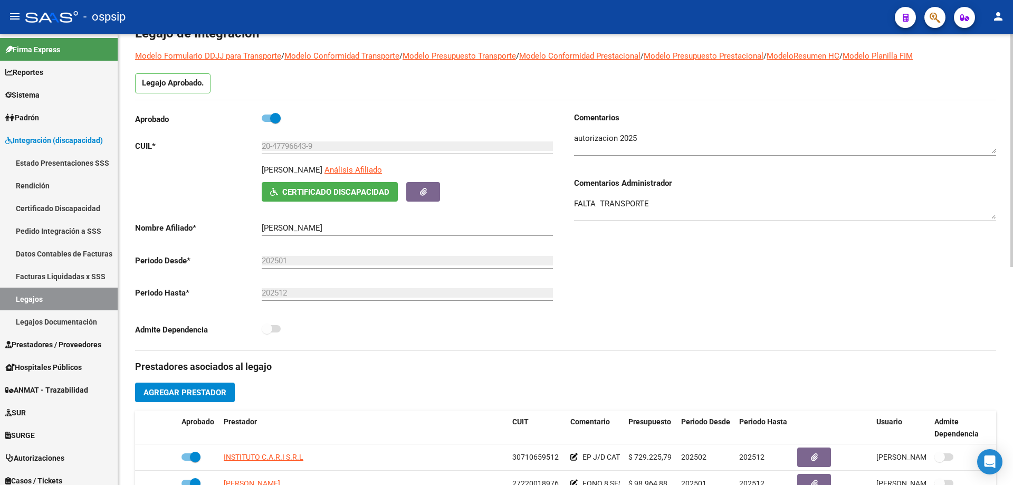
scroll to position [0, 0]
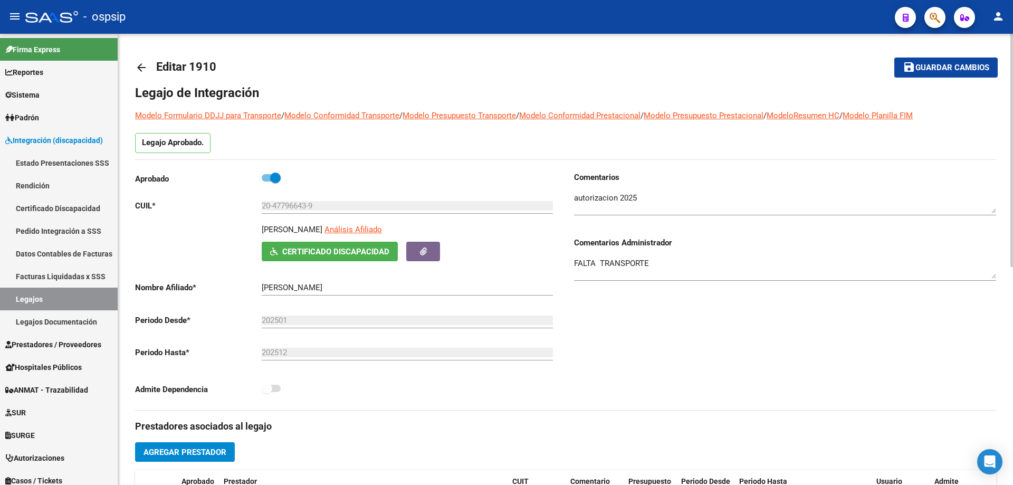
click at [138, 70] on mat-icon "arrow_back" at bounding box center [141, 67] width 13 height 13
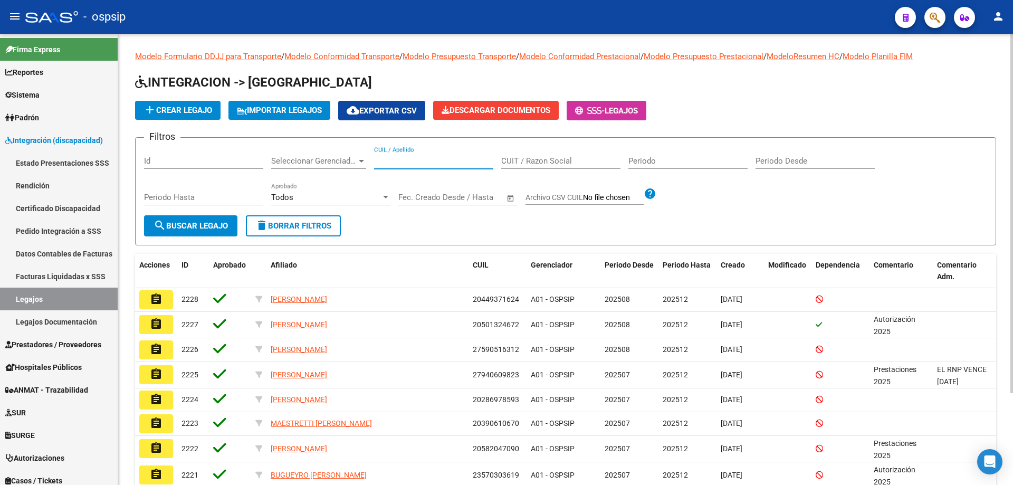
paste input "23471161659"
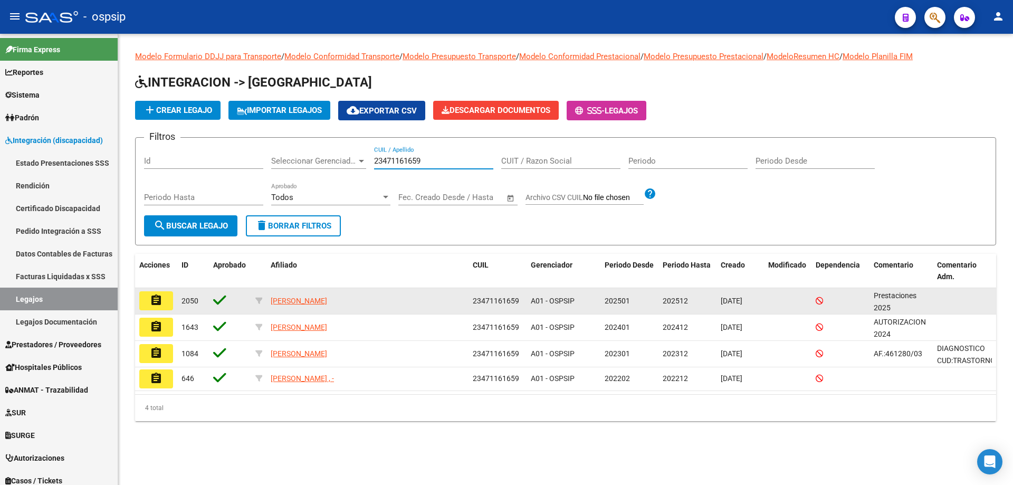
type input "23471161659"
click at [158, 303] on mat-icon "assignment" at bounding box center [156, 300] width 13 height 13
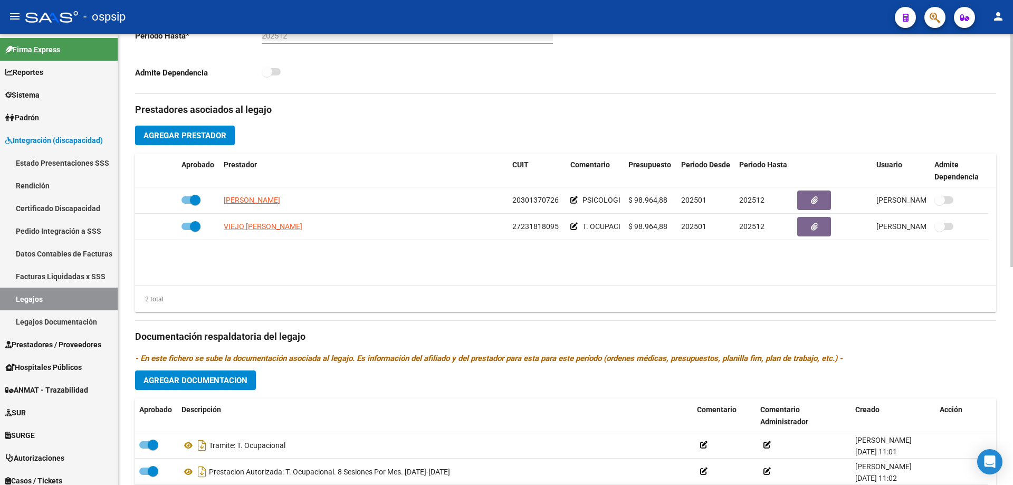
scroll to position [422, 0]
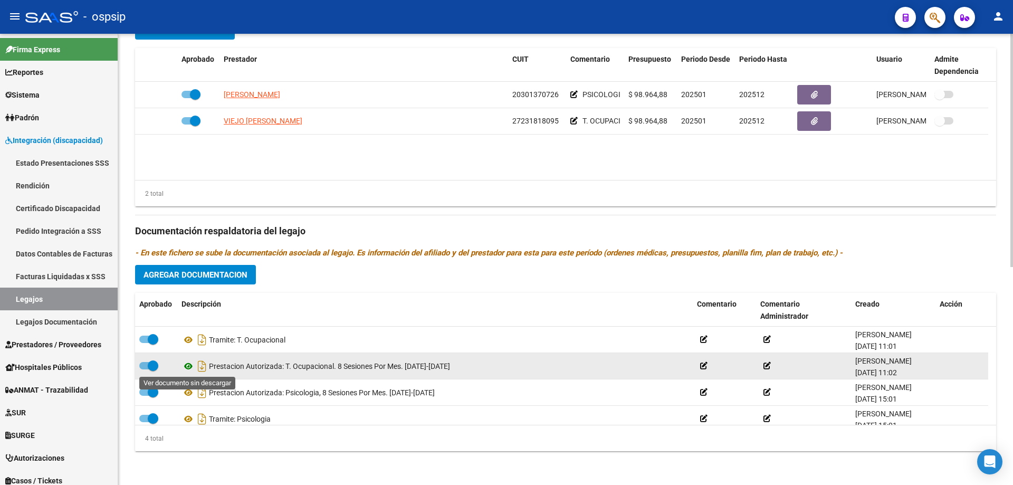
click at [188, 367] on icon at bounding box center [189, 366] width 14 height 13
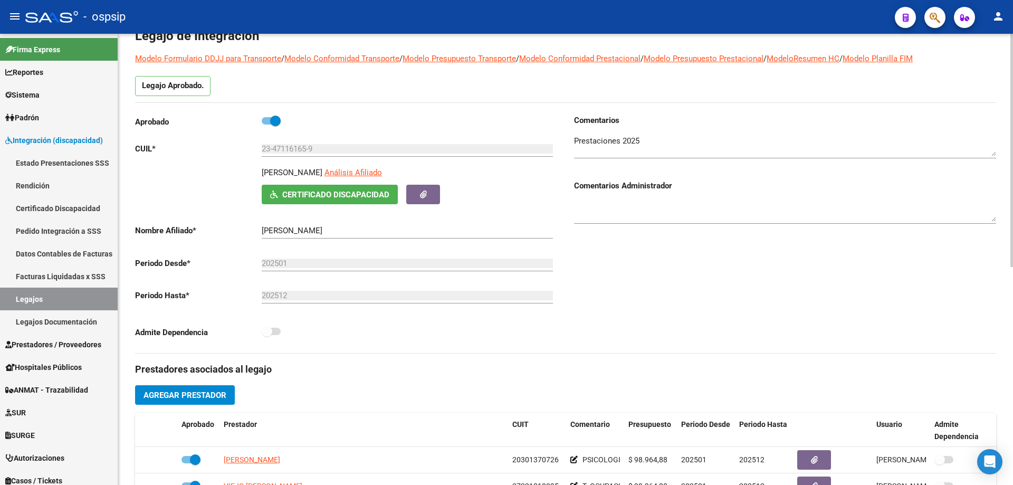
scroll to position [0, 0]
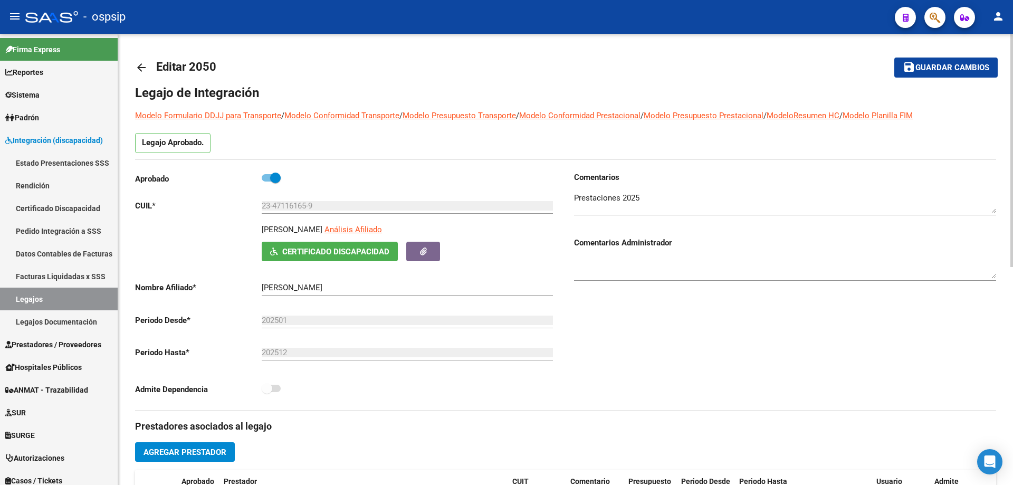
click at [143, 64] on mat-icon "arrow_back" at bounding box center [141, 67] width 13 height 13
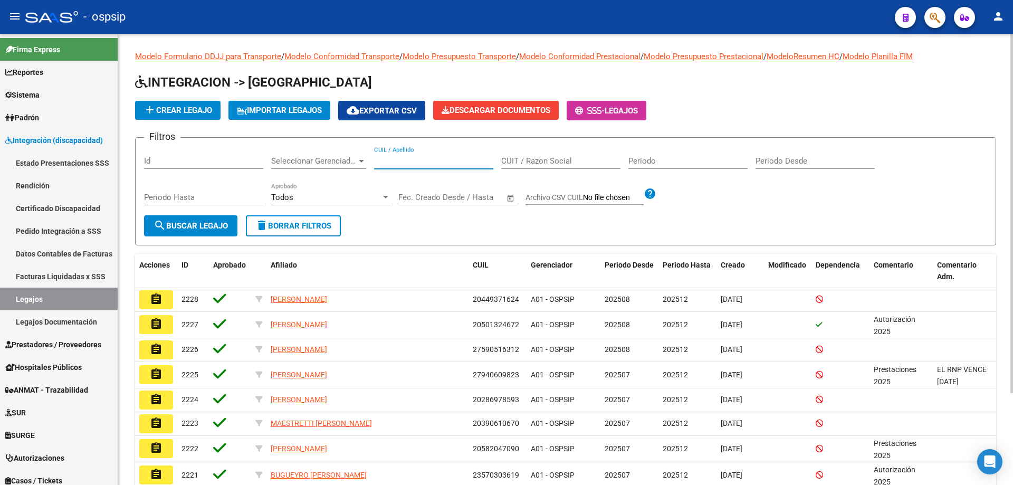
paste input "20413344426"
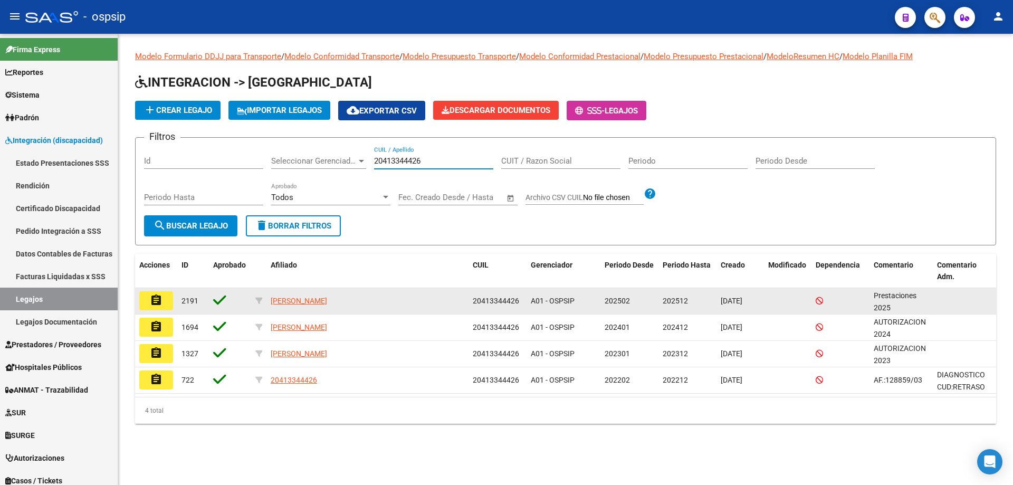
type input "20413344426"
click at [157, 299] on mat-icon "assignment" at bounding box center [156, 300] width 13 height 13
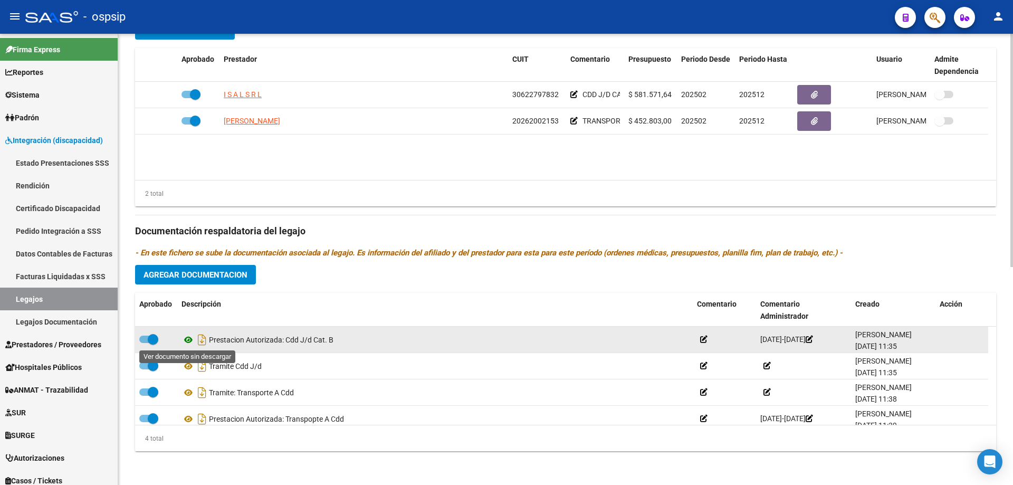
click at [188, 341] on icon at bounding box center [189, 339] width 14 height 13
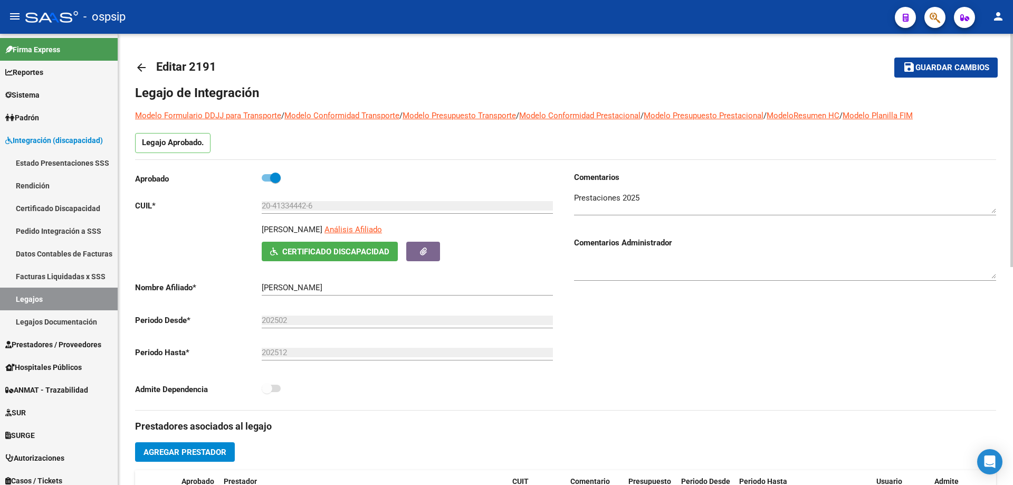
click at [142, 69] on mat-icon "arrow_back" at bounding box center [141, 67] width 13 height 13
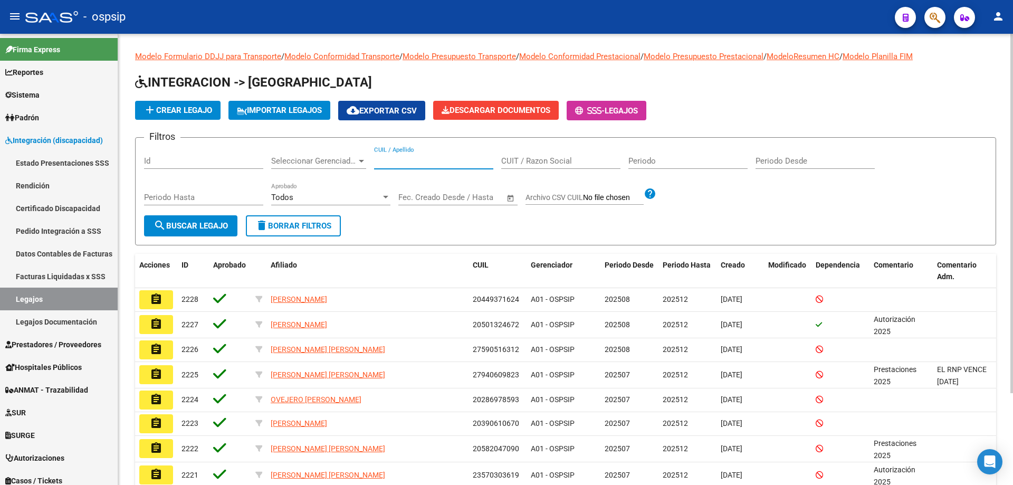
paste input "23570072269"
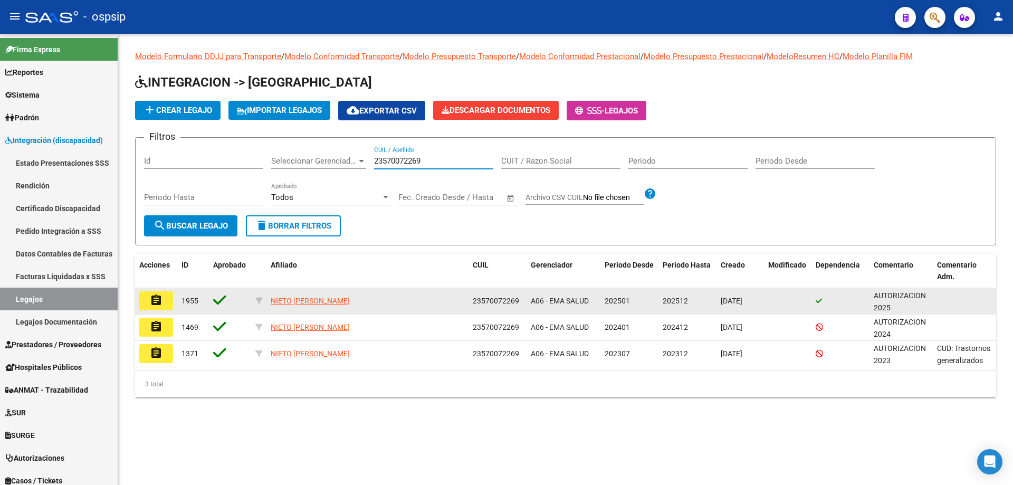
type input "23570072269"
click at [161, 294] on mat-icon "assignment" at bounding box center [156, 300] width 13 height 13
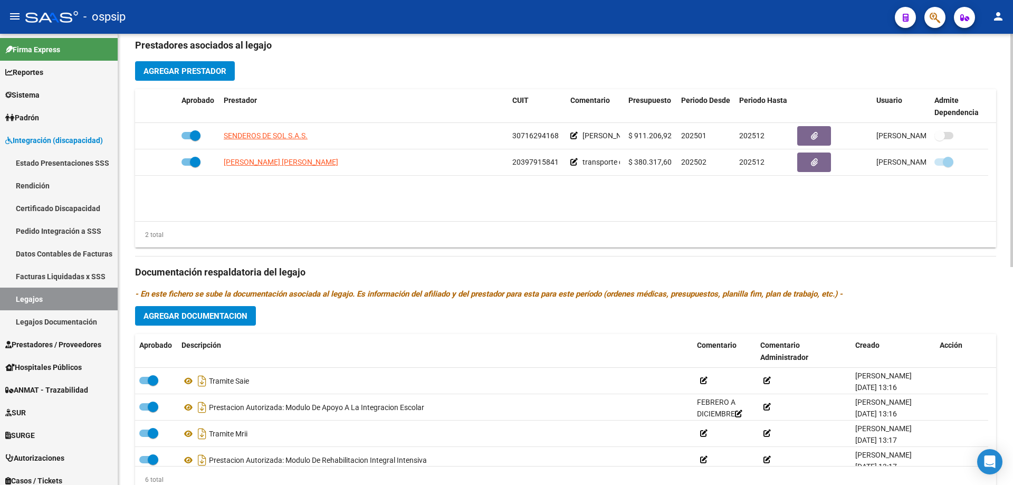
scroll to position [422, 0]
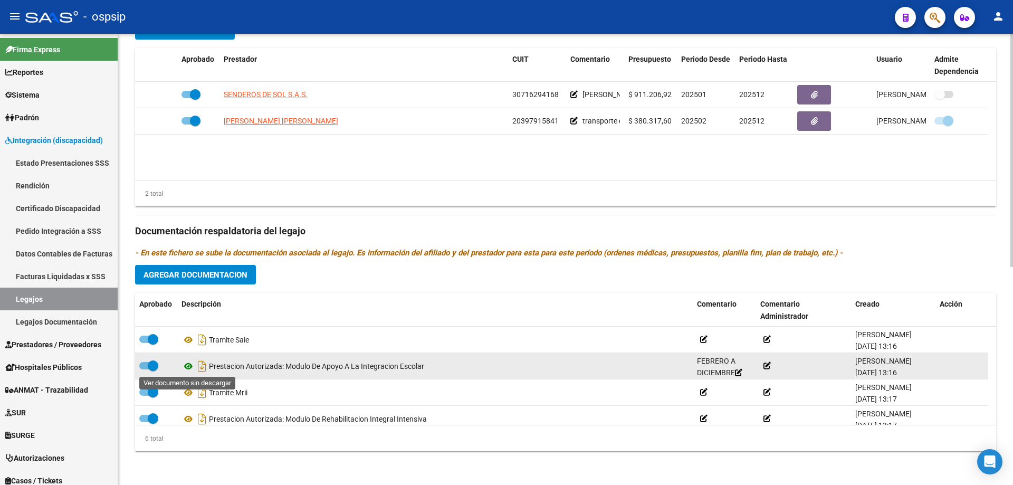
click at [189, 369] on icon at bounding box center [189, 366] width 14 height 13
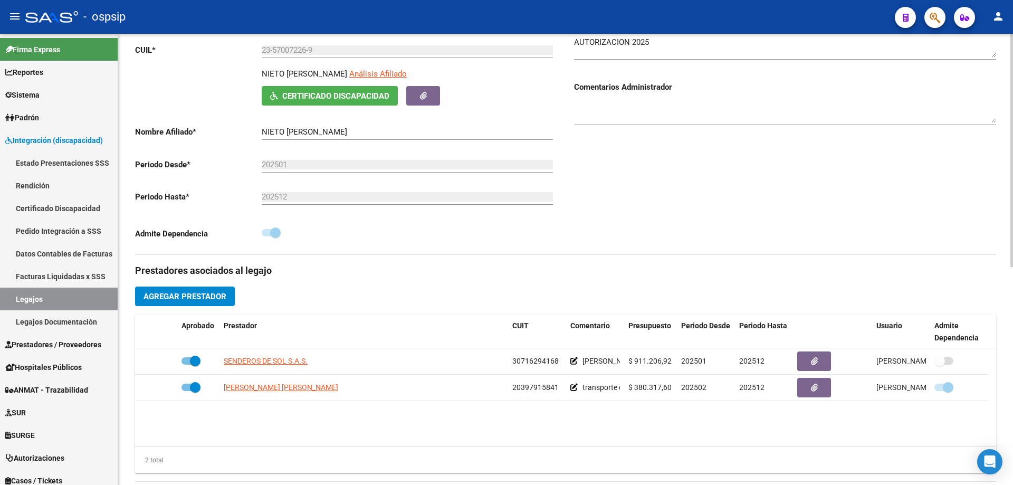
scroll to position [0, 0]
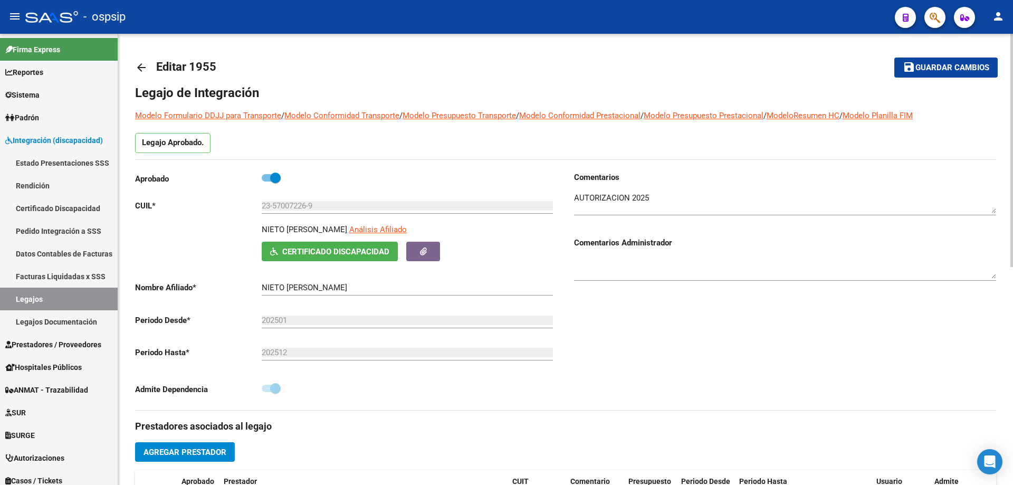
click at [135, 68] on mat-icon "arrow_back" at bounding box center [141, 67] width 13 height 13
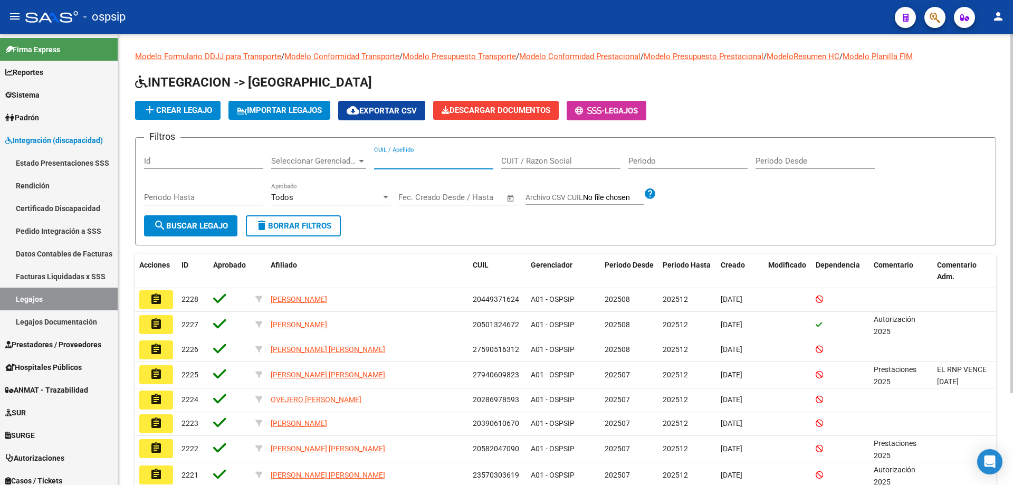
paste input "20570072251"
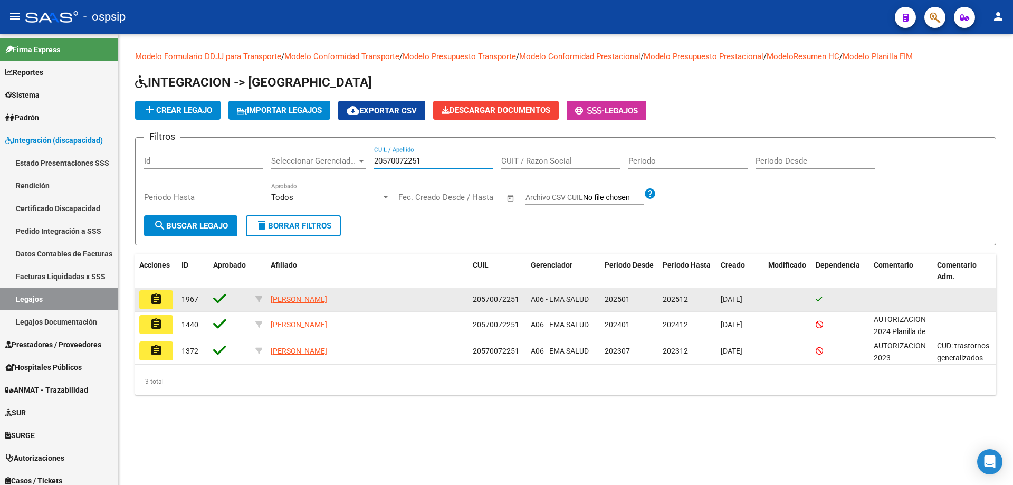
type input "20570072251"
click at [150, 296] on mat-icon "assignment" at bounding box center [156, 299] width 13 height 13
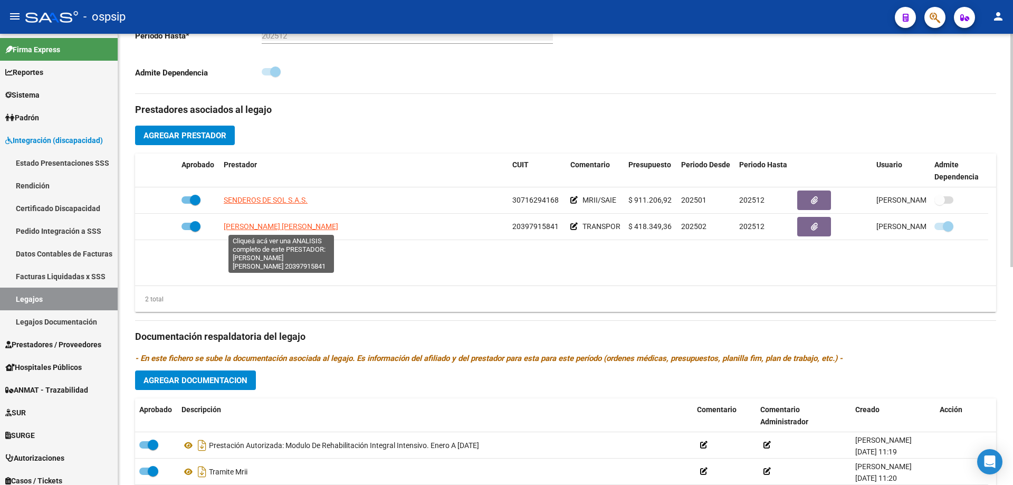
scroll to position [422, 0]
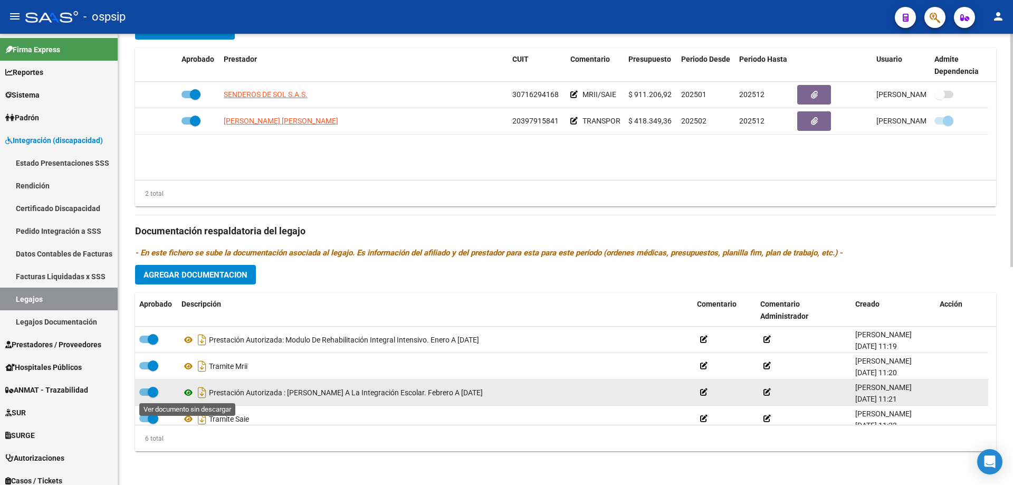
click at [190, 395] on icon at bounding box center [189, 392] width 14 height 13
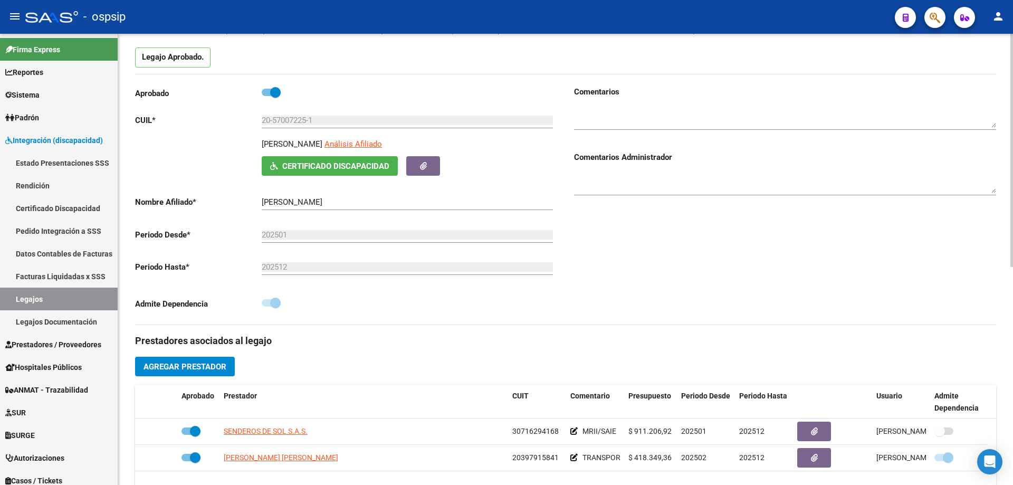
scroll to position [0, 0]
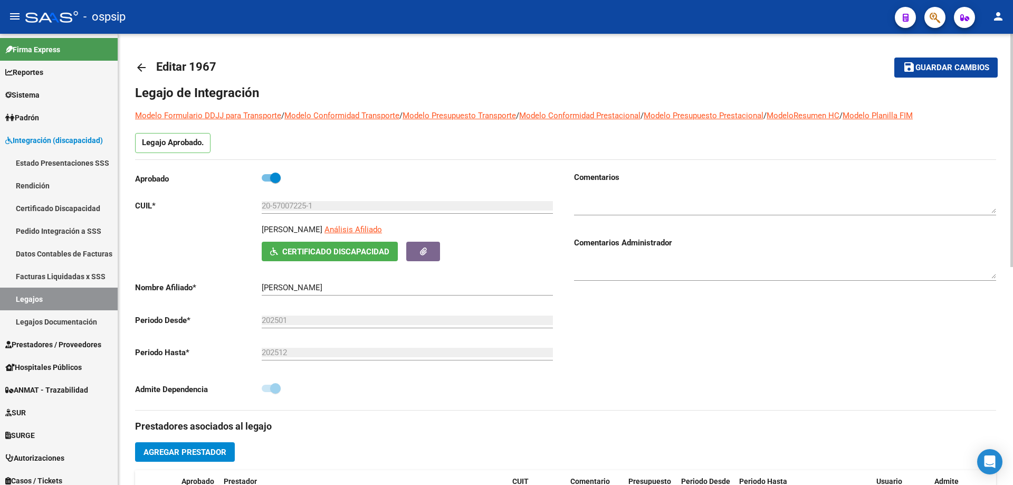
click at [141, 68] on mat-icon "arrow_back" at bounding box center [141, 67] width 13 height 13
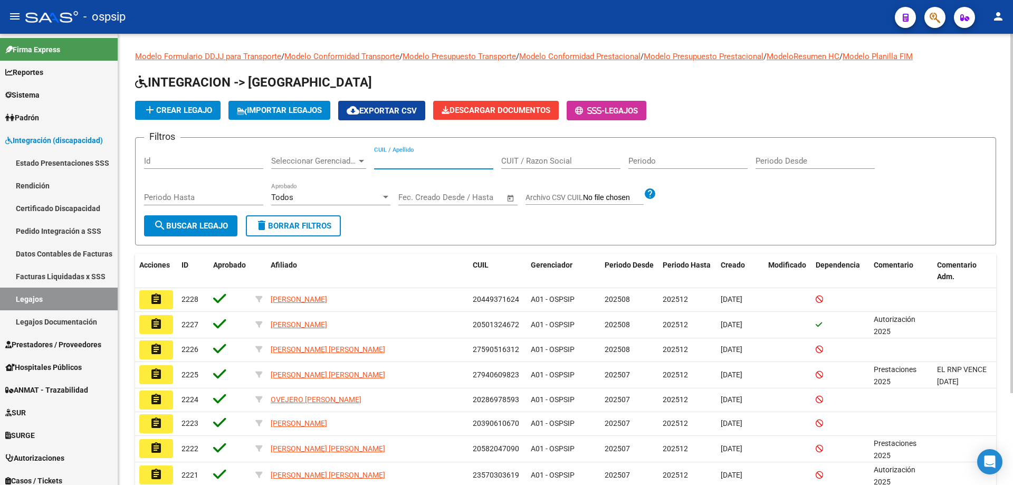
paste input "23570072269"
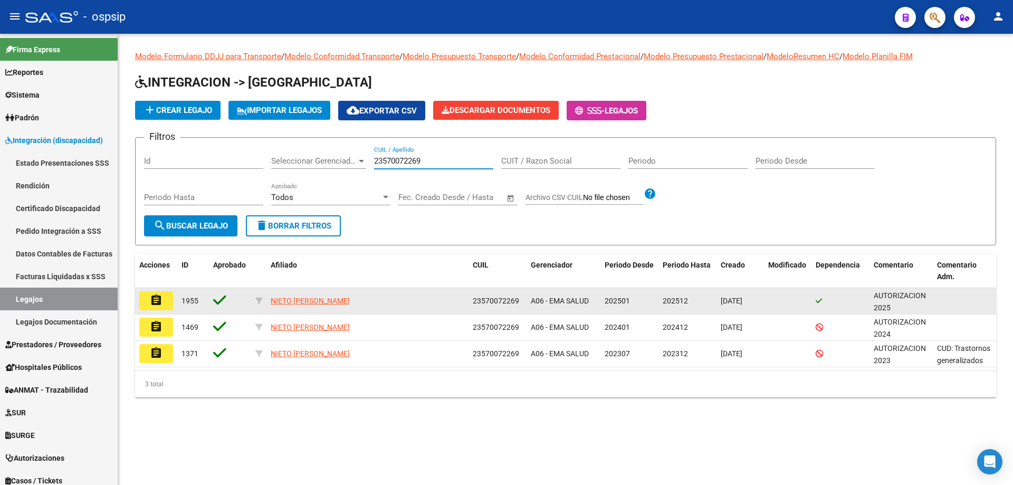
type input "23570072269"
click at [164, 303] on button "assignment" at bounding box center [156, 300] width 34 height 19
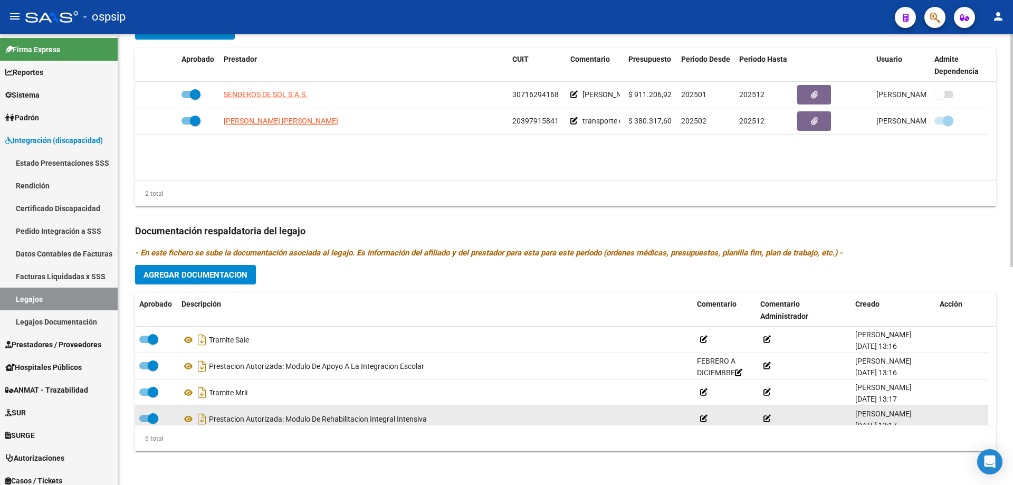
scroll to position [53, 0]
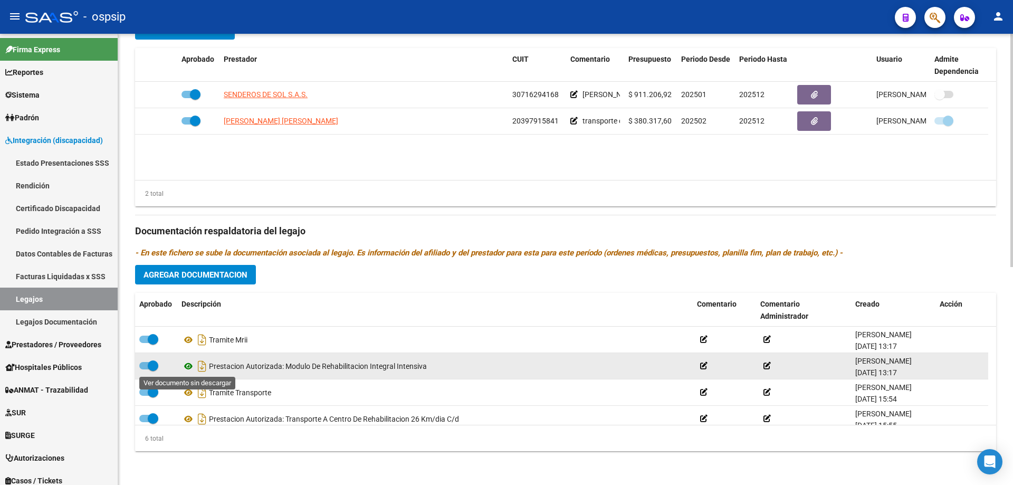
click at [189, 366] on icon at bounding box center [189, 366] width 14 height 13
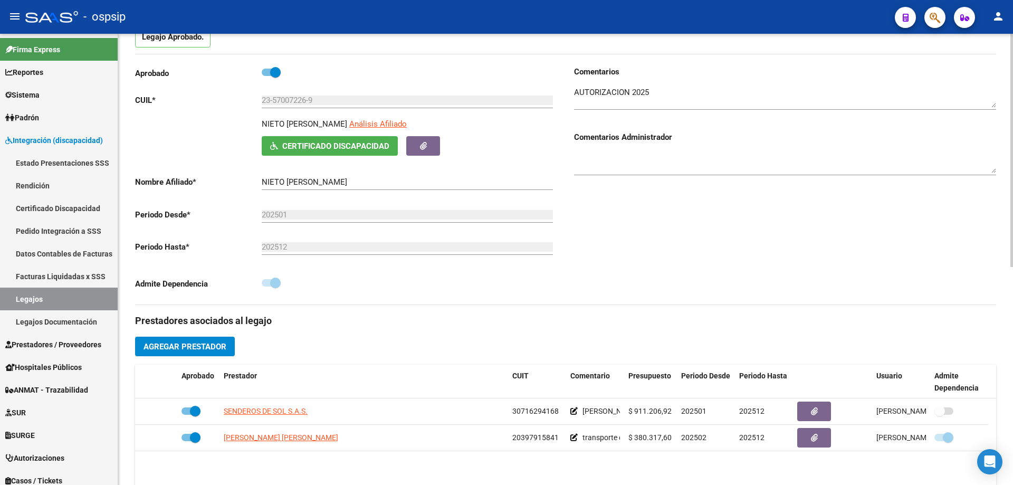
scroll to position [0, 0]
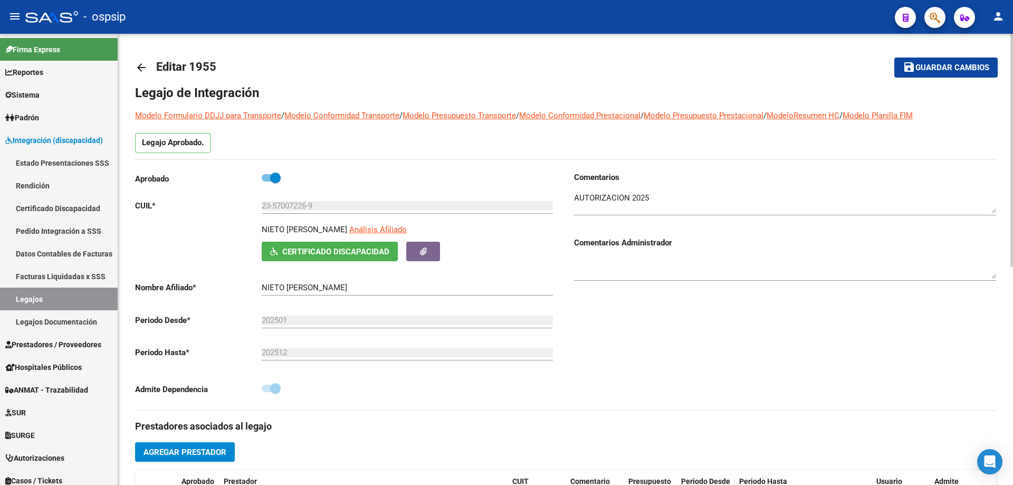
click at [141, 70] on mat-icon "arrow_back" at bounding box center [141, 67] width 13 height 13
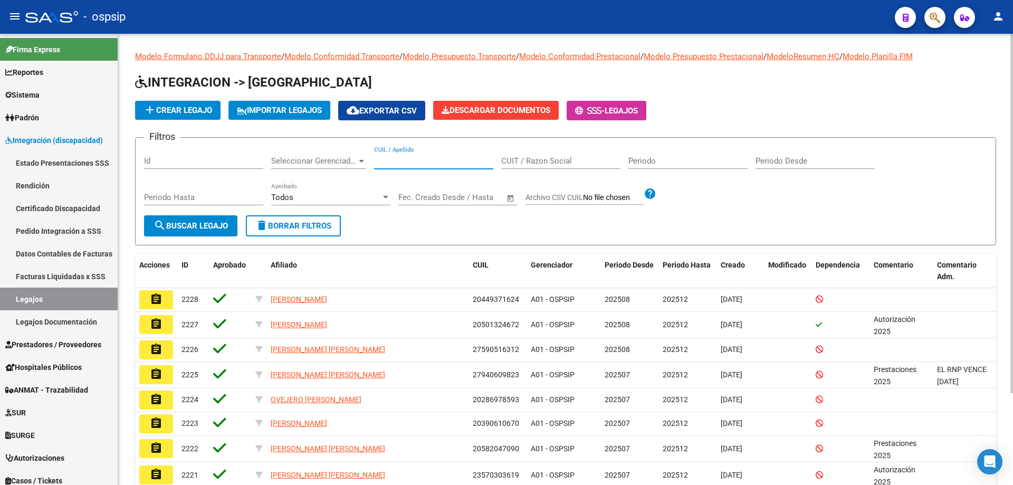
paste input "20570072251"
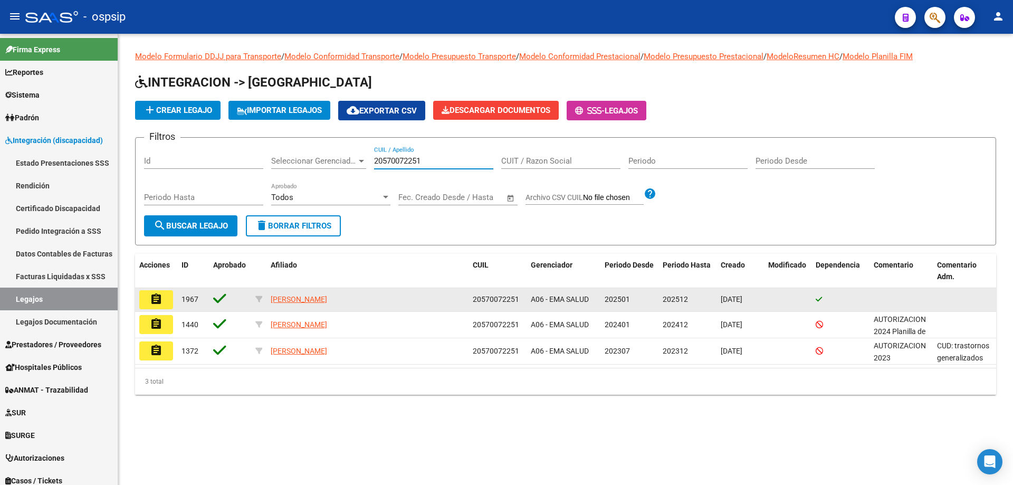
type input "20570072251"
click at [159, 300] on mat-icon "assignment" at bounding box center [156, 299] width 13 height 13
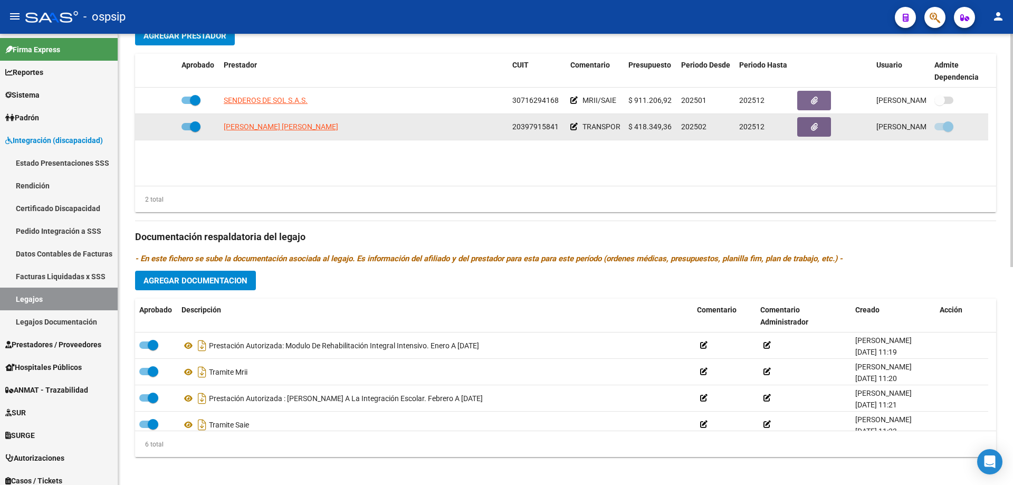
scroll to position [422, 0]
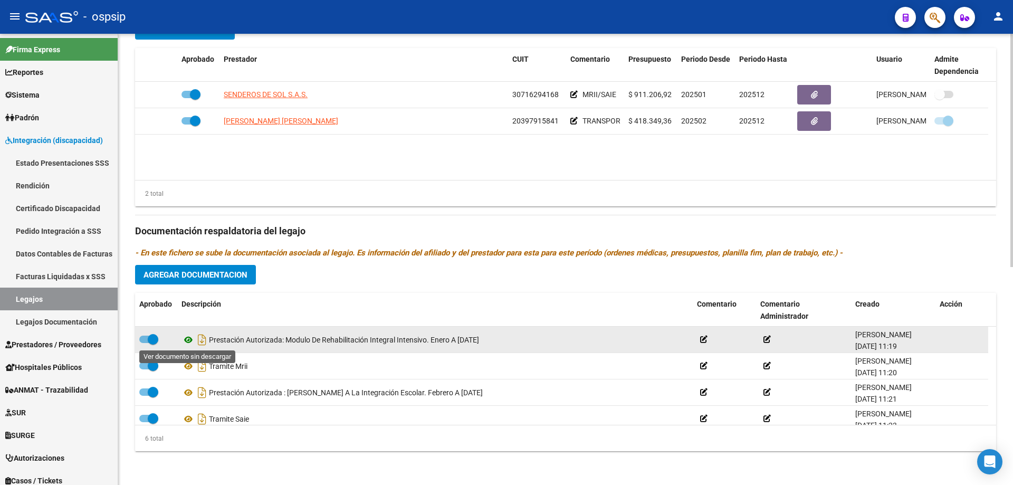
click at [186, 338] on icon at bounding box center [189, 339] width 14 height 13
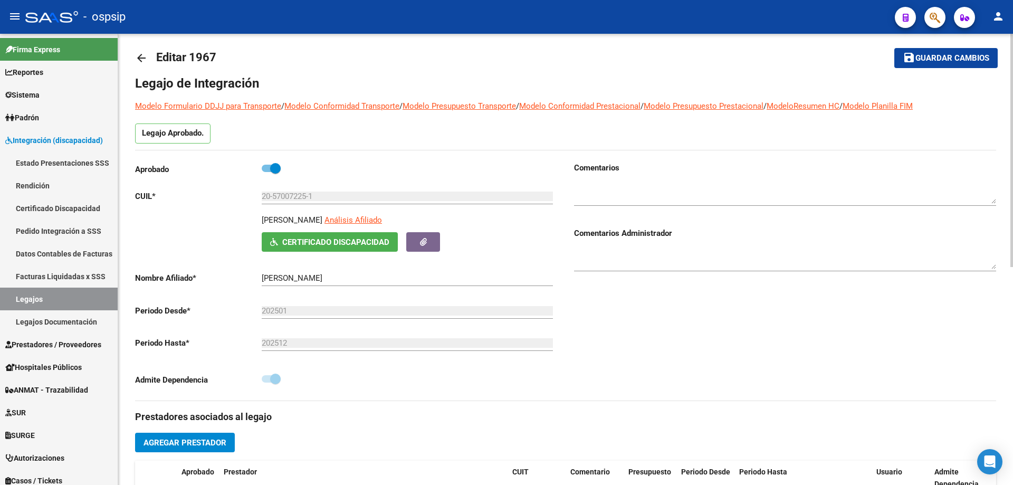
scroll to position [0, 0]
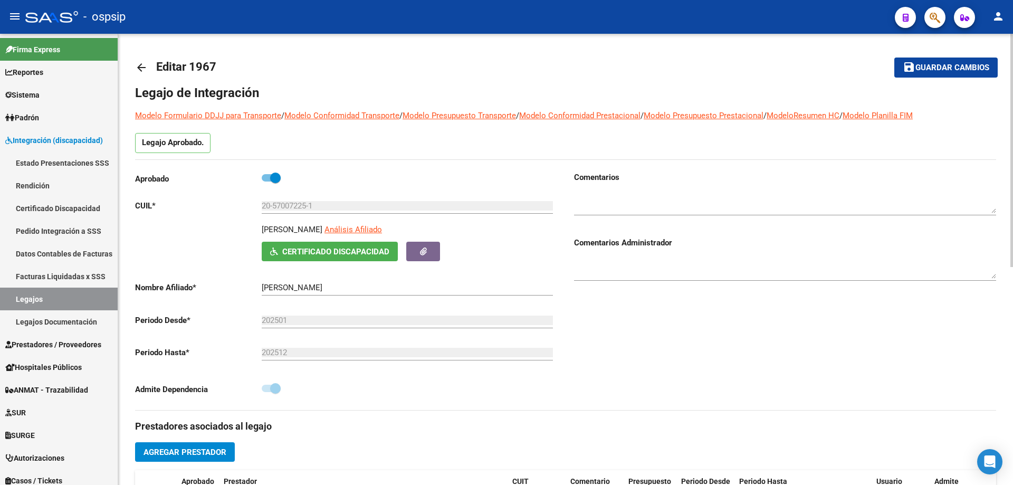
click at [142, 66] on mat-icon "arrow_back" at bounding box center [141, 67] width 13 height 13
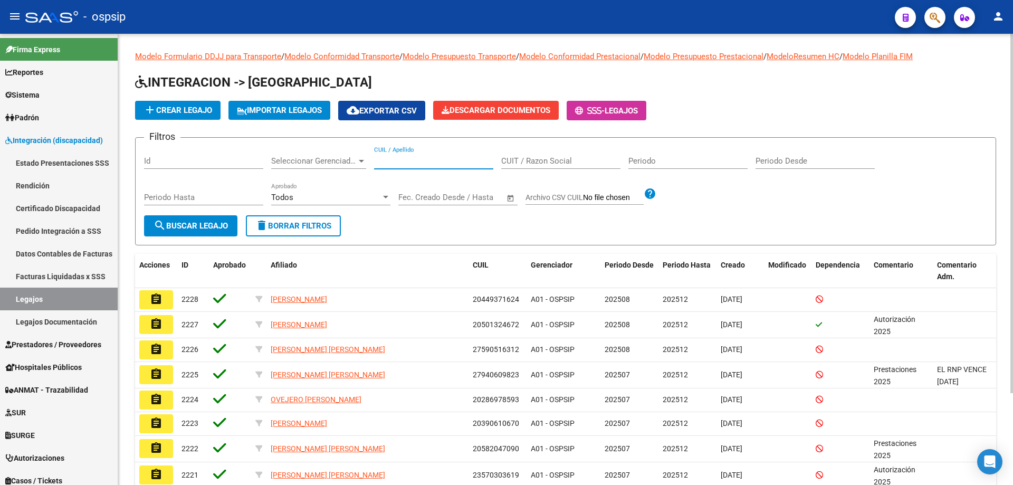
paste input "20577015997"
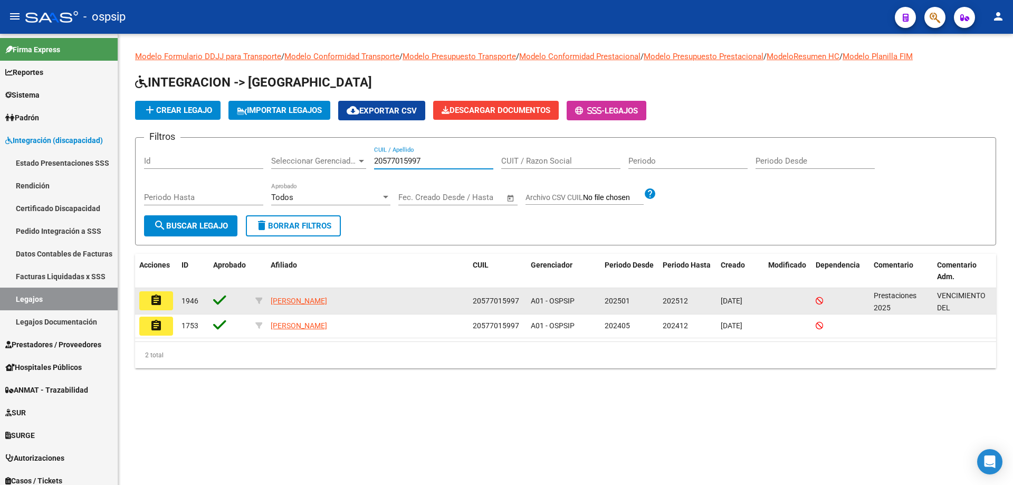
type input "20577015997"
click at [151, 301] on mat-icon "assignment" at bounding box center [156, 300] width 13 height 13
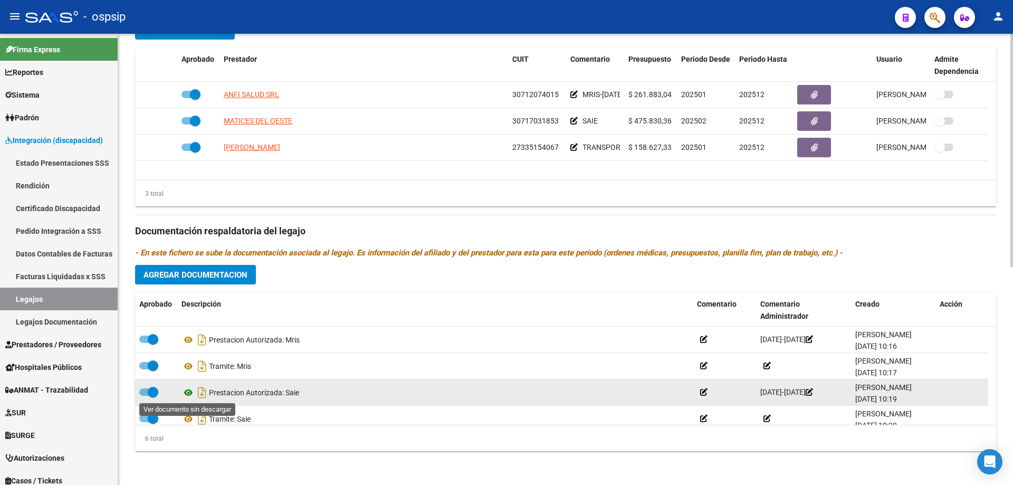
click at [185, 391] on icon at bounding box center [189, 392] width 14 height 13
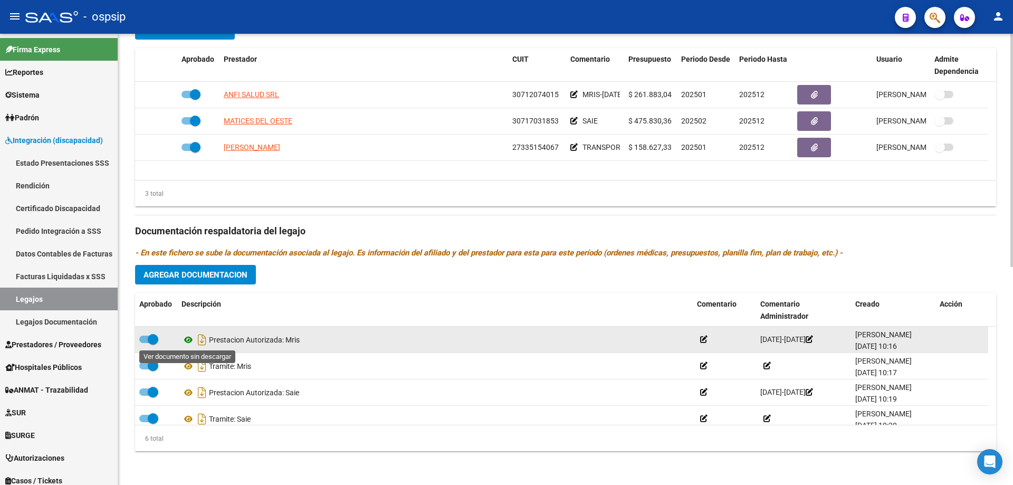
click at [187, 342] on icon at bounding box center [189, 339] width 14 height 13
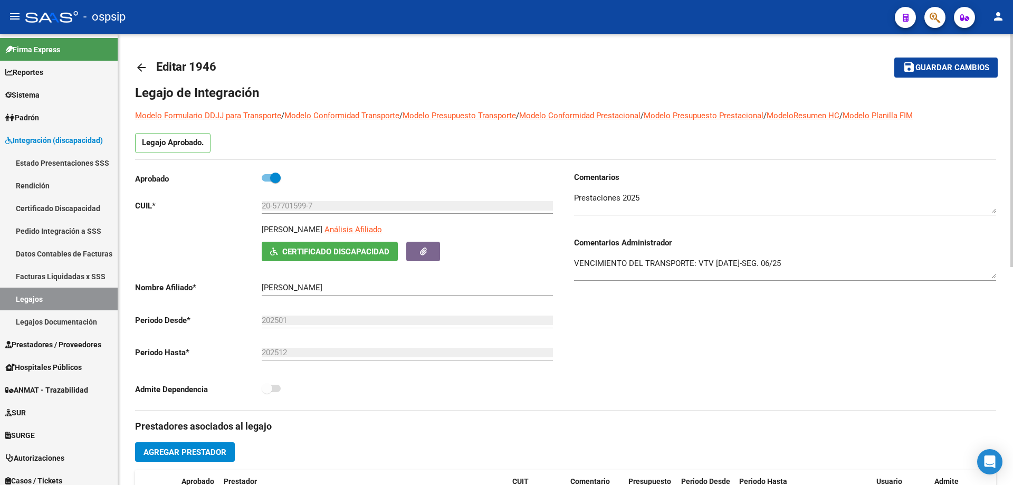
click at [140, 66] on mat-icon "arrow_back" at bounding box center [141, 67] width 13 height 13
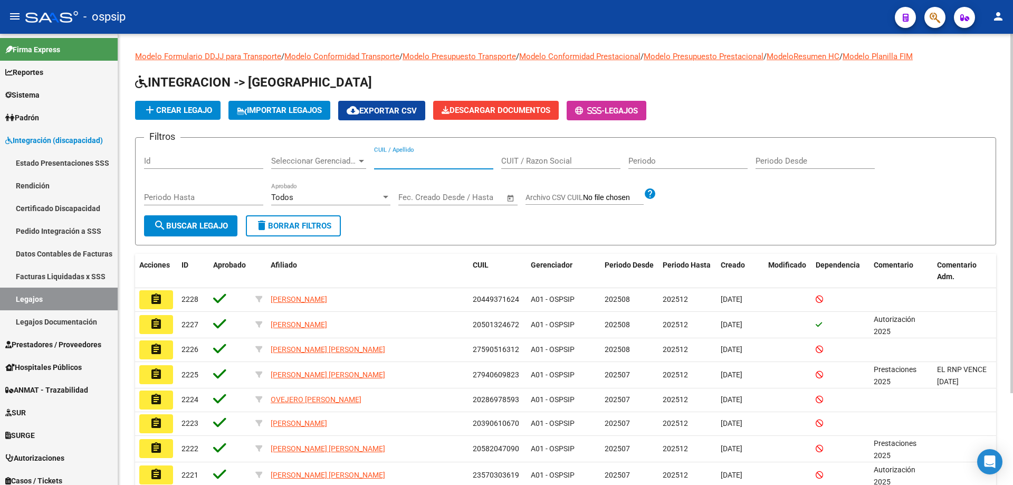
paste input "20509744069"
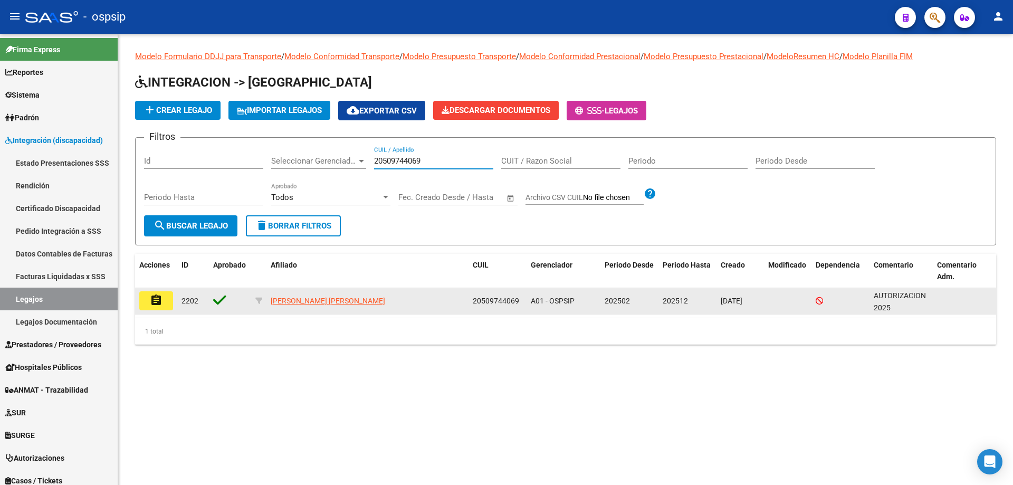
type input "20509744069"
click at [149, 298] on button "assignment" at bounding box center [156, 300] width 34 height 19
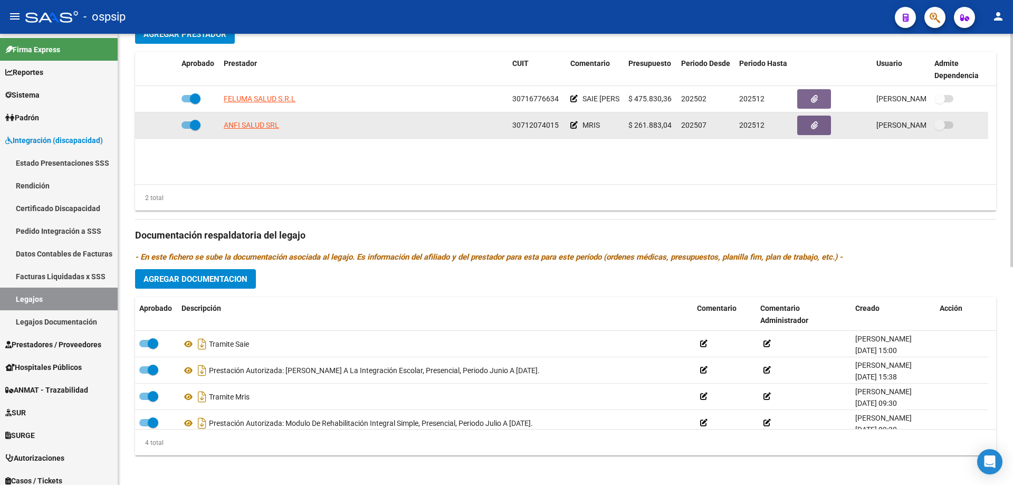
scroll to position [422, 0]
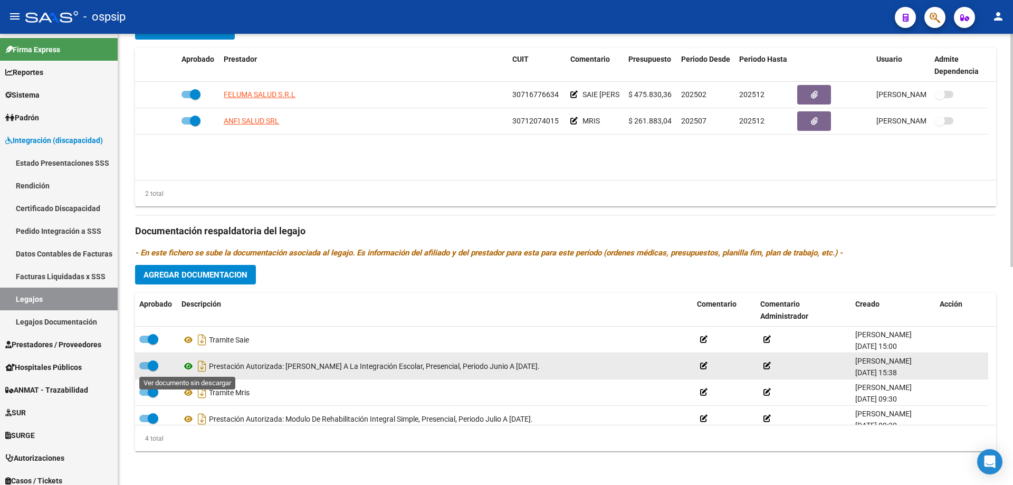
click at [189, 366] on icon at bounding box center [189, 366] width 14 height 13
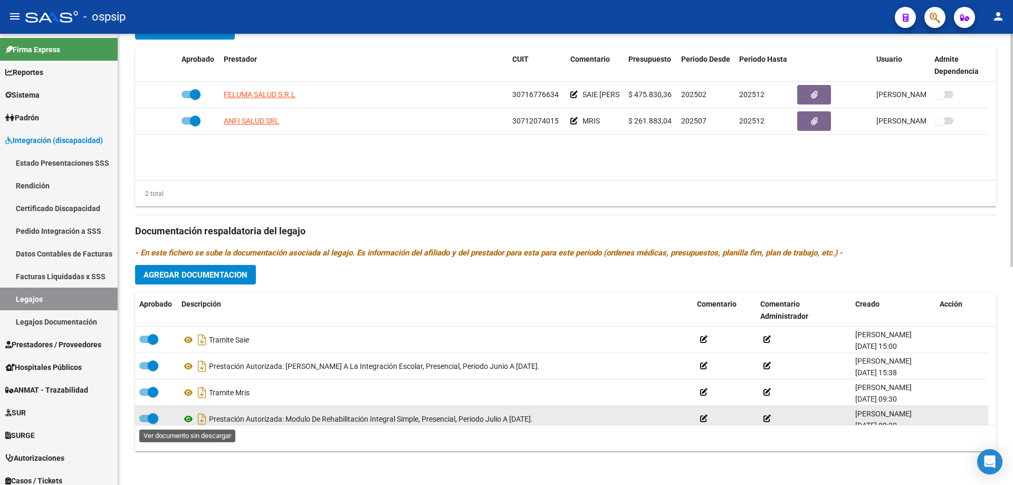
click at [189, 419] on icon at bounding box center [189, 419] width 14 height 13
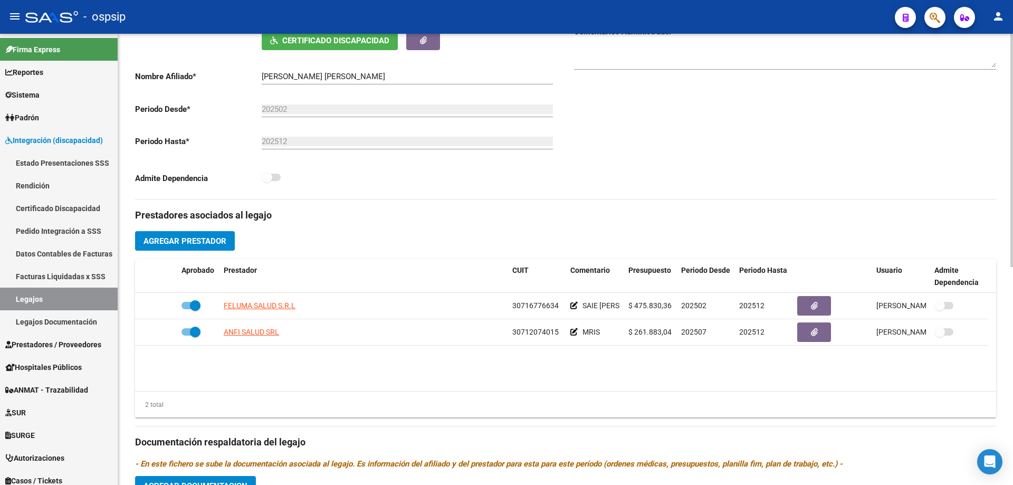
scroll to position [0, 0]
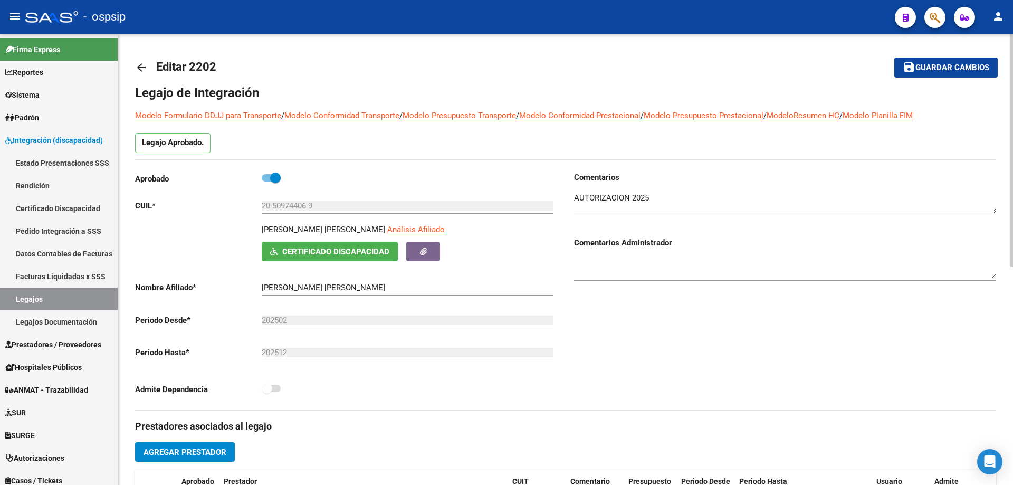
click at [145, 66] on mat-icon "arrow_back" at bounding box center [141, 67] width 13 height 13
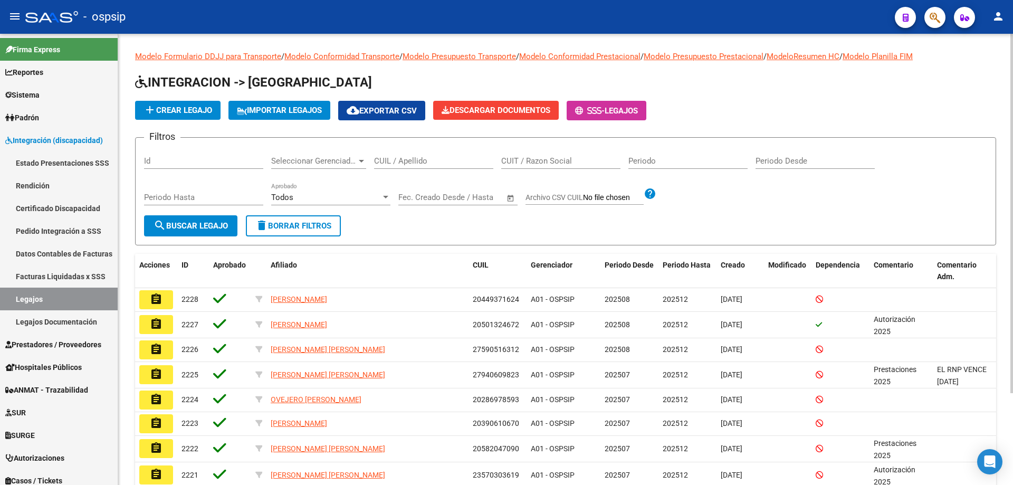
drag, startPoint x: 383, startPoint y: 156, endPoint x: 380, endPoint y: 161, distance: 5.7
paste input "27511447378"
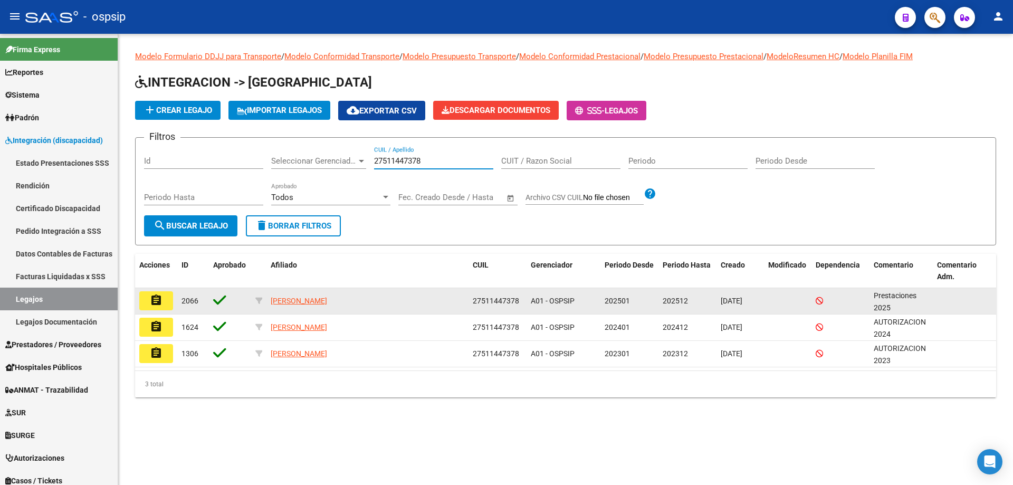
type input "27511447378"
click at [165, 303] on button "assignment" at bounding box center [156, 300] width 34 height 19
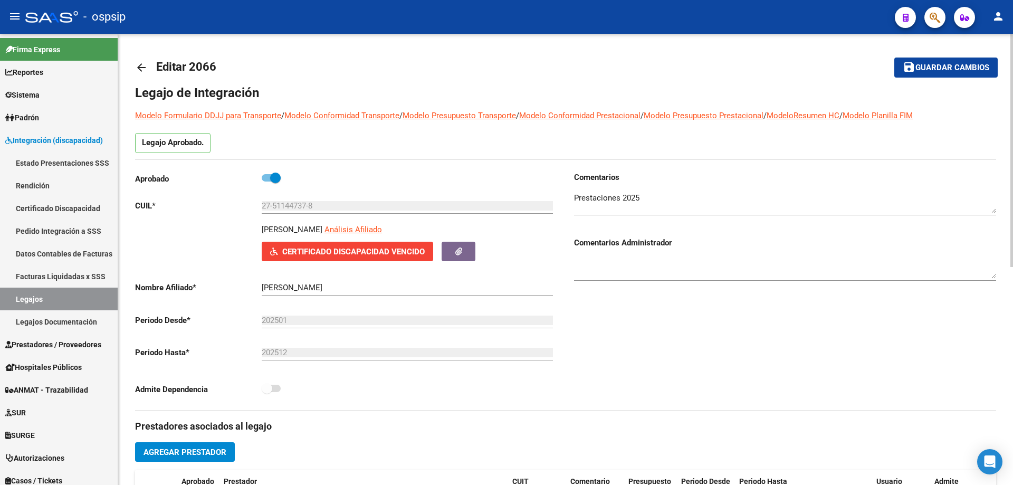
click at [140, 67] on mat-icon "arrow_back" at bounding box center [141, 67] width 13 height 13
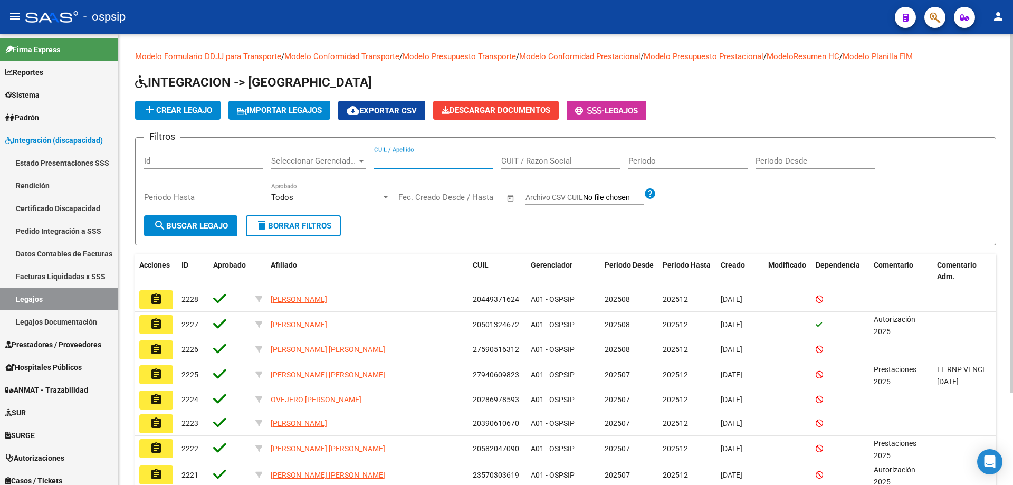
paste input "27558982220"
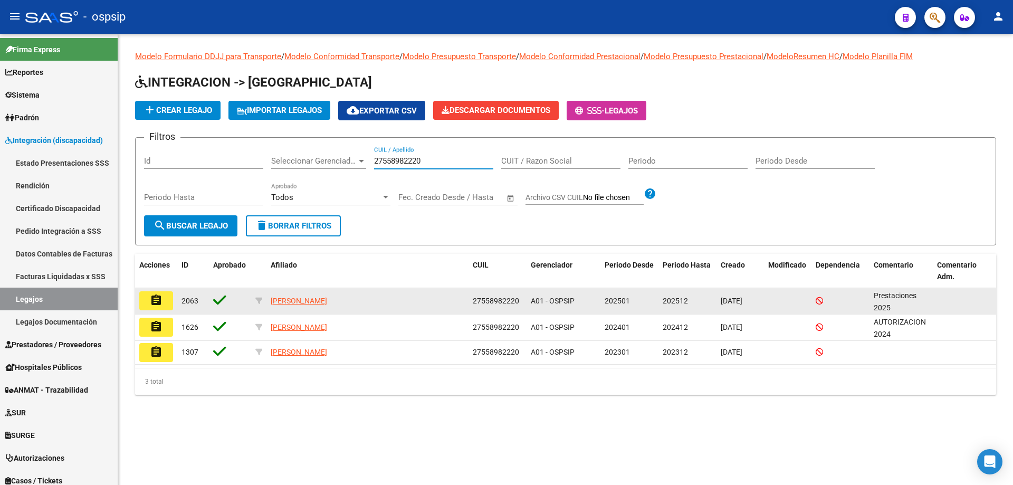
type input "27558982220"
click at [155, 305] on mat-icon "assignment" at bounding box center [156, 300] width 13 height 13
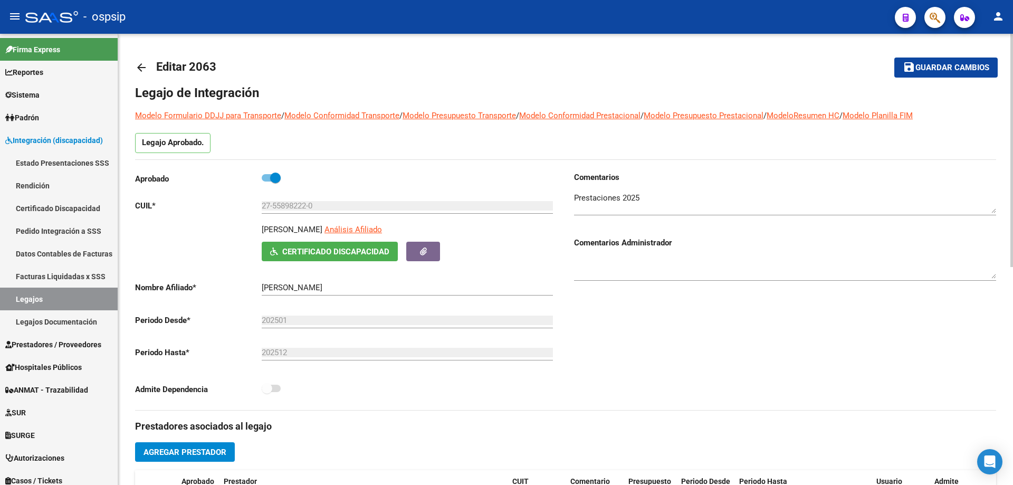
click at [138, 65] on mat-icon "arrow_back" at bounding box center [141, 67] width 13 height 13
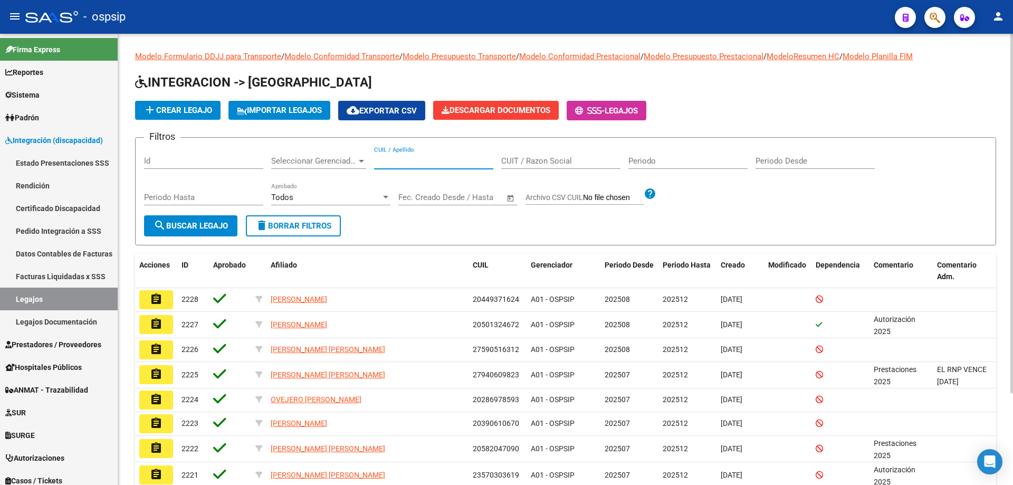
paste input "20495475159"
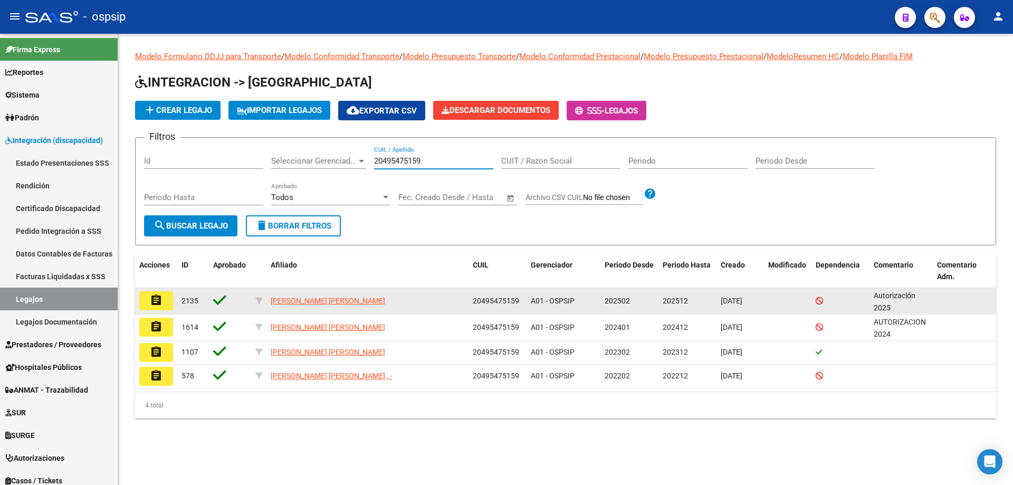
type input "20495475159"
click at [156, 300] on mat-icon "assignment" at bounding box center [156, 300] width 13 height 13
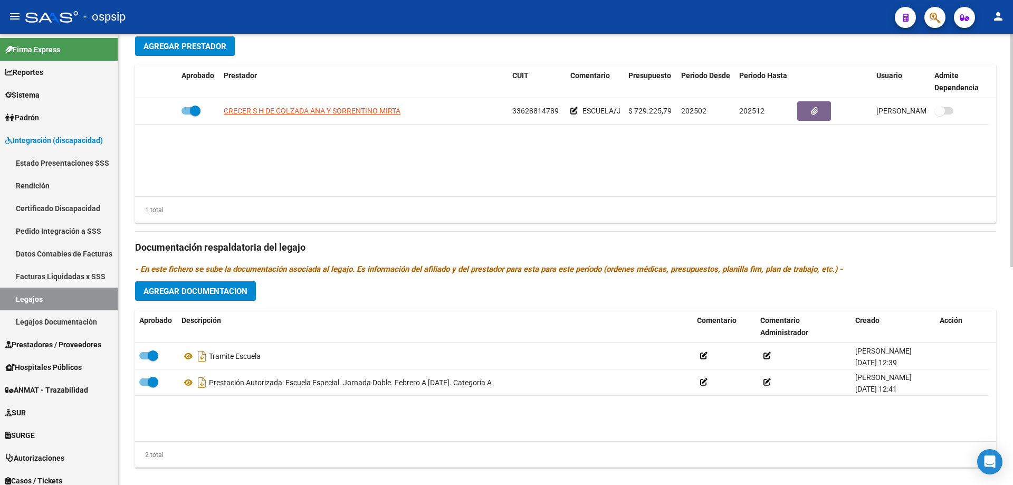
scroll to position [422, 0]
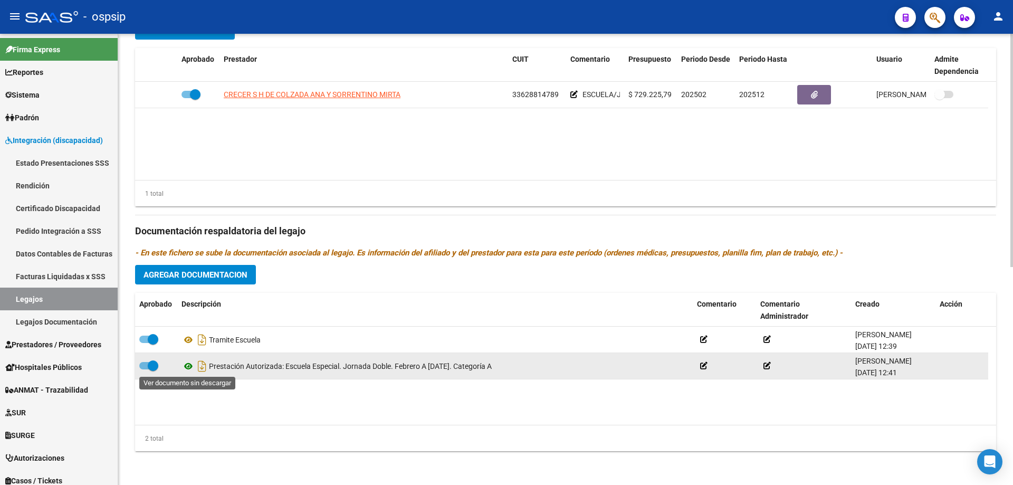
click at [187, 366] on icon at bounding box center [189, 366] width 14 height 13
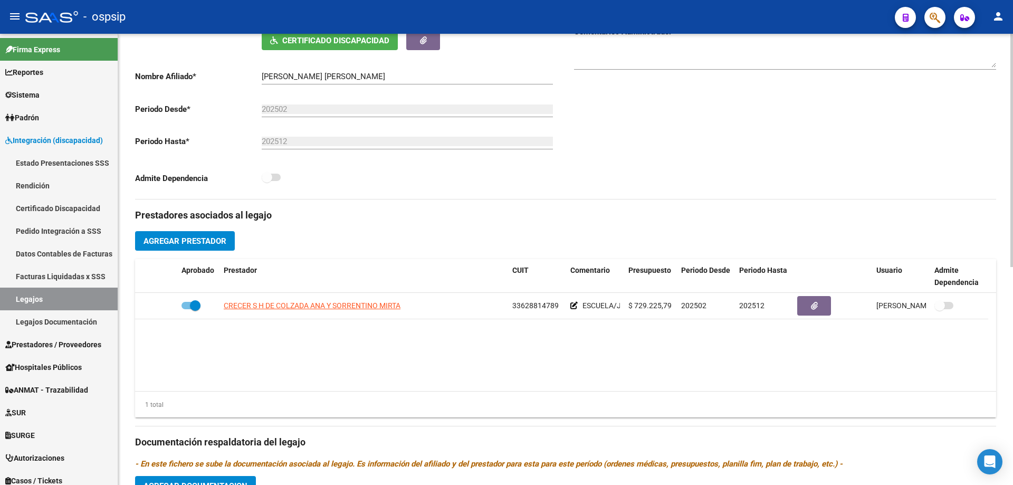
scroll to position [0, 0]
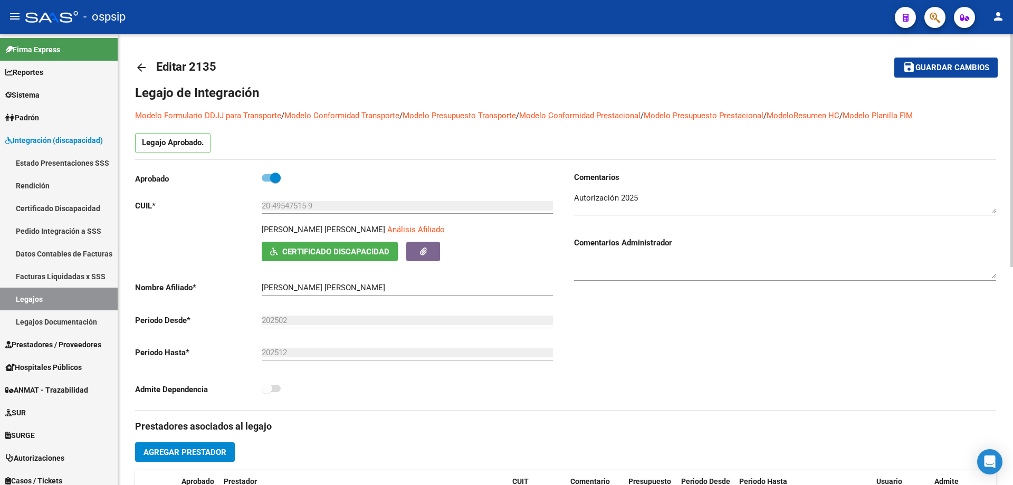
click at [139, 69] on mat-icon "arrow_back" at bounding box center [141, 67] width 13 height 13
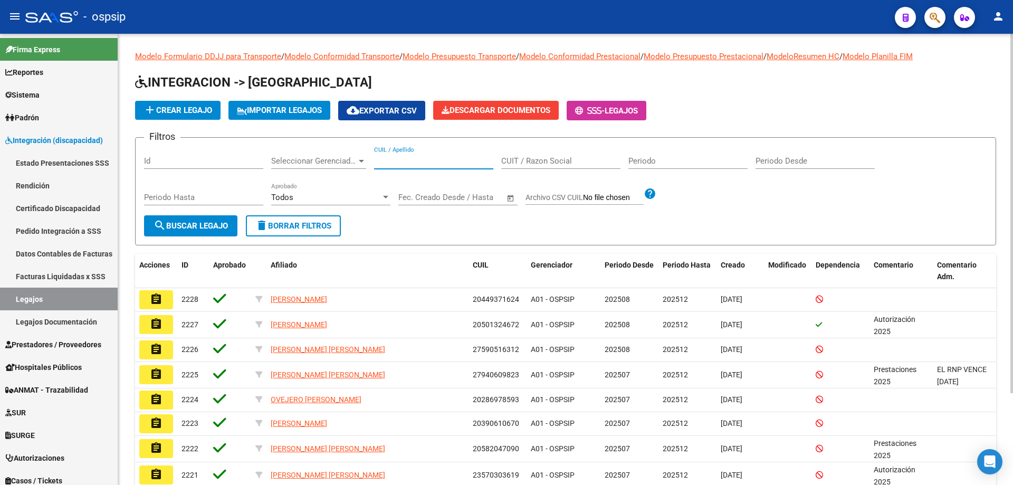
paste input "20495475159"
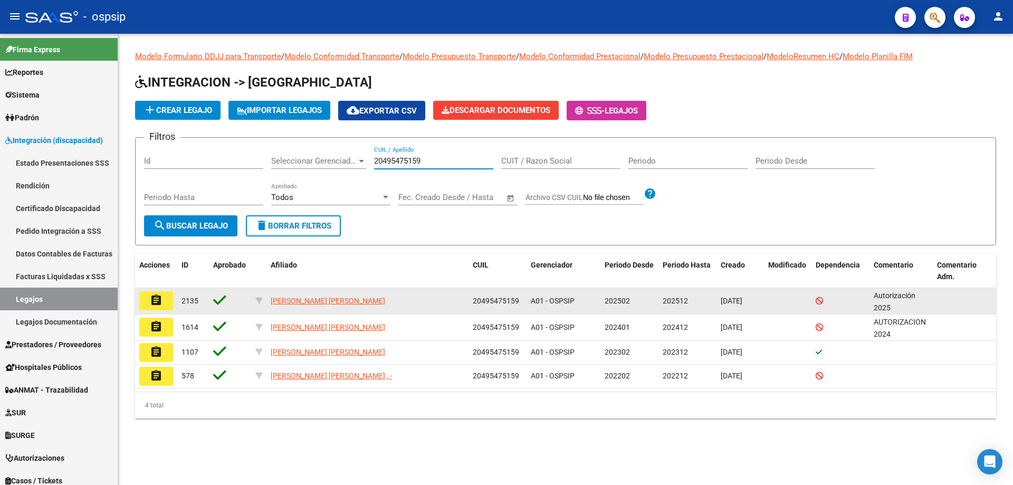
type input "20495475159"
click at [160, 302] on mat-icon "assignment" at bounding box center [156, 300] width 13 height 13
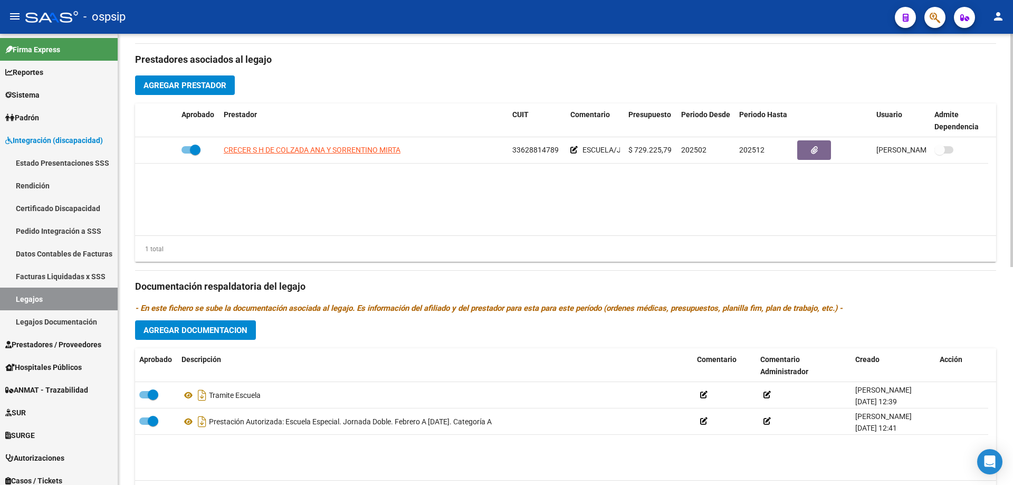
scroll to position [422, 0]
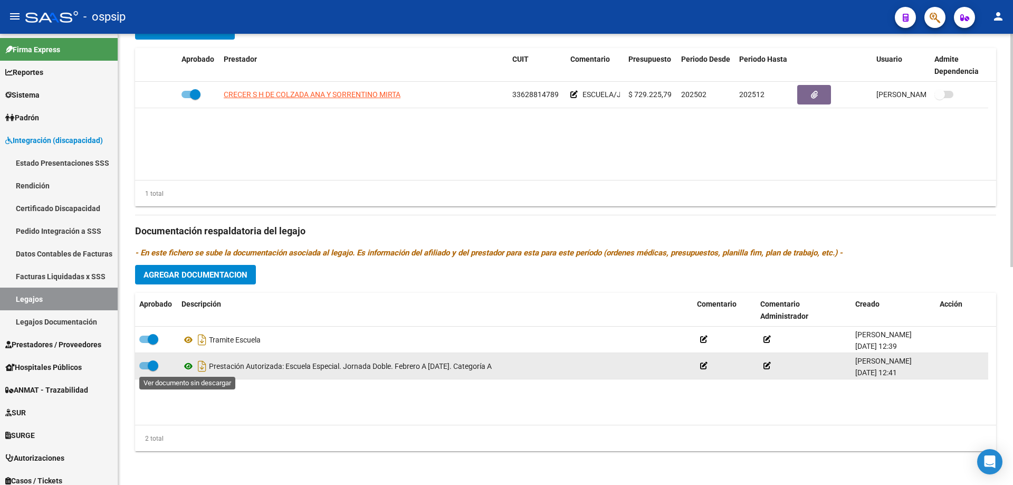
click at [189, 364] on icon at bounding box center [189, 366] width 14 height 13
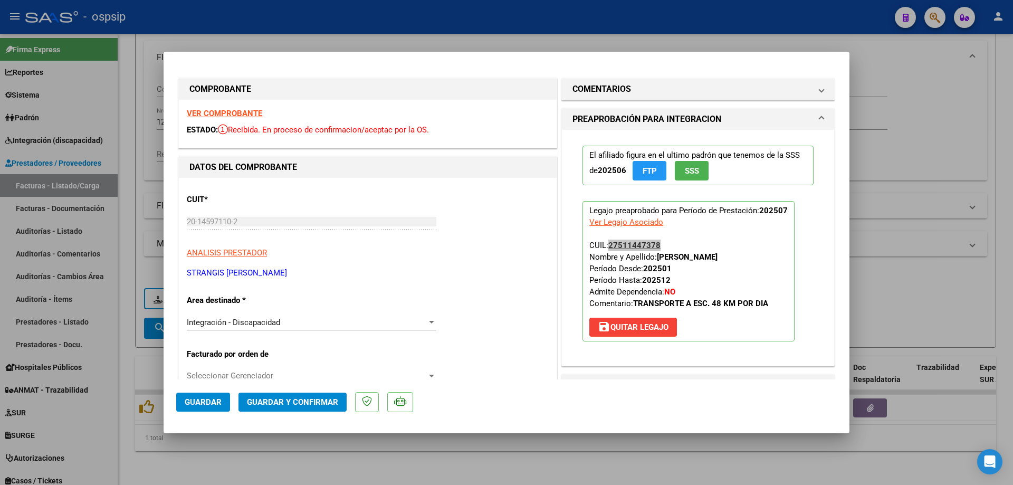
scroll to position [158, 0]
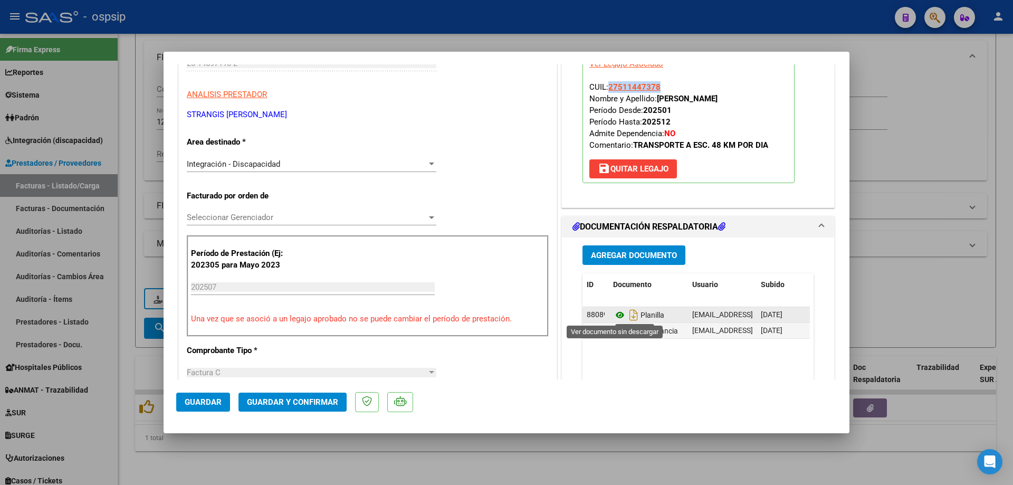
click at [613, 314] on icon at bounding box center [620, 315] width 14 height 13
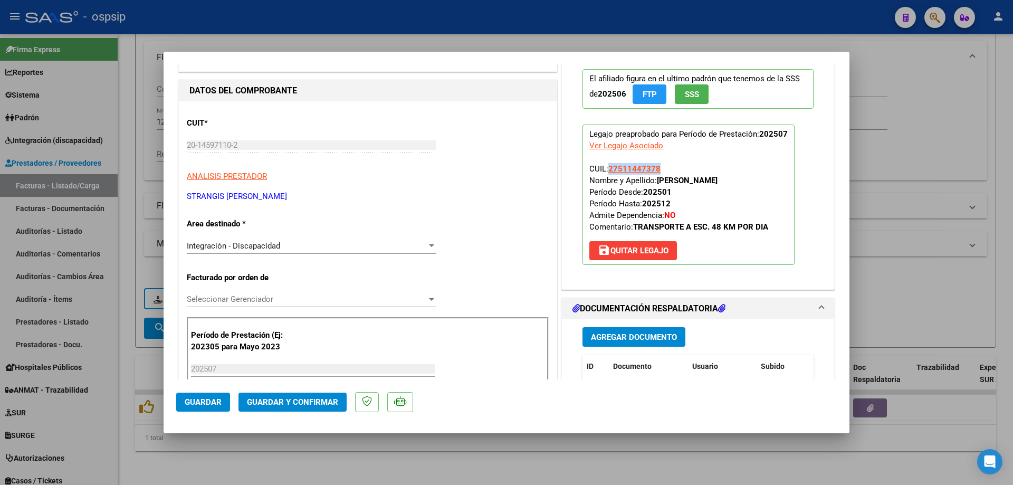
scroll to position [0, 0]
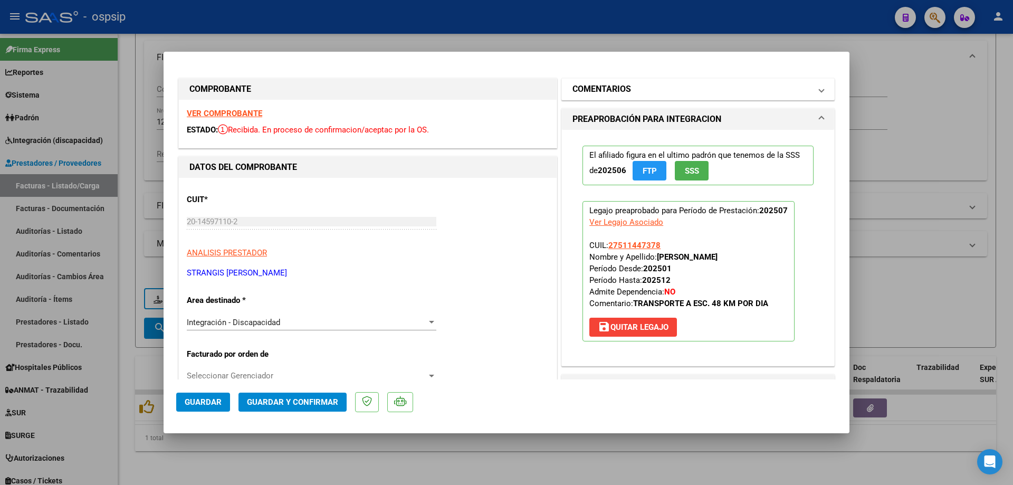
click at [709, 92] on mat-panel-title "COMENTARIOS" at bounding box center [692, 89] width 239 height 13
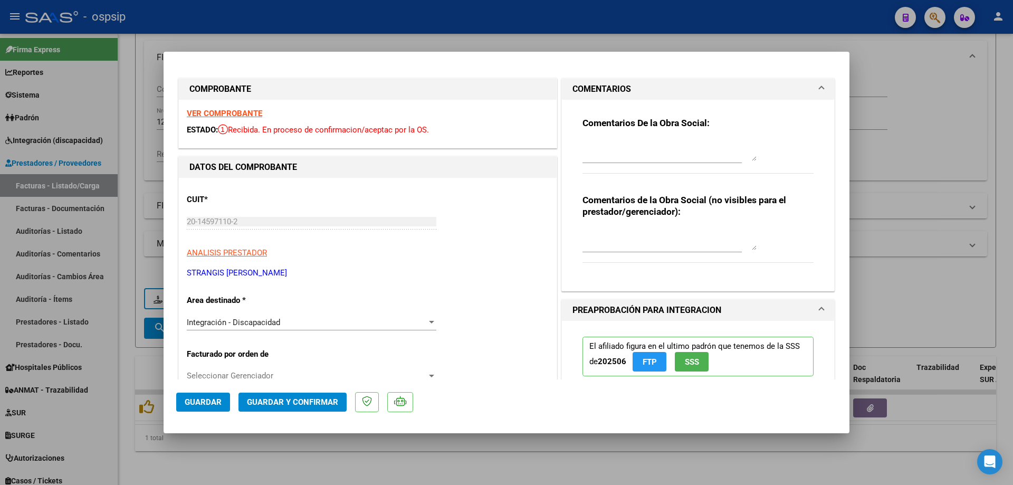
click at [627, 144] on textarea at bounding box center [670, 150] width 174 height 21
type textarea "debito $520 facturados de mas"
click at [310, 405] on span "Guardar y Confirmar" at bounding box center [292, 401] width 91 height 9
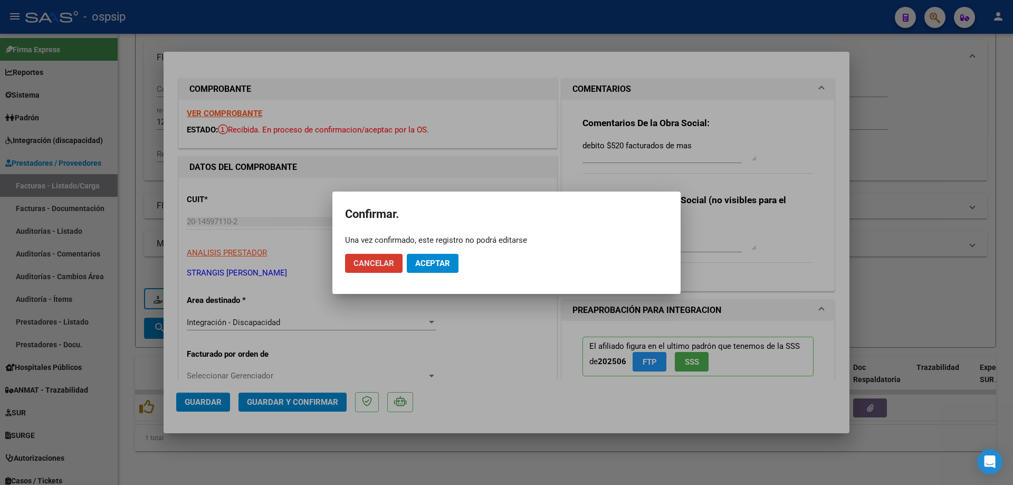
click at [420, 263] on span "Aceptar" at bounding box center [432, 263] width 35 height 9
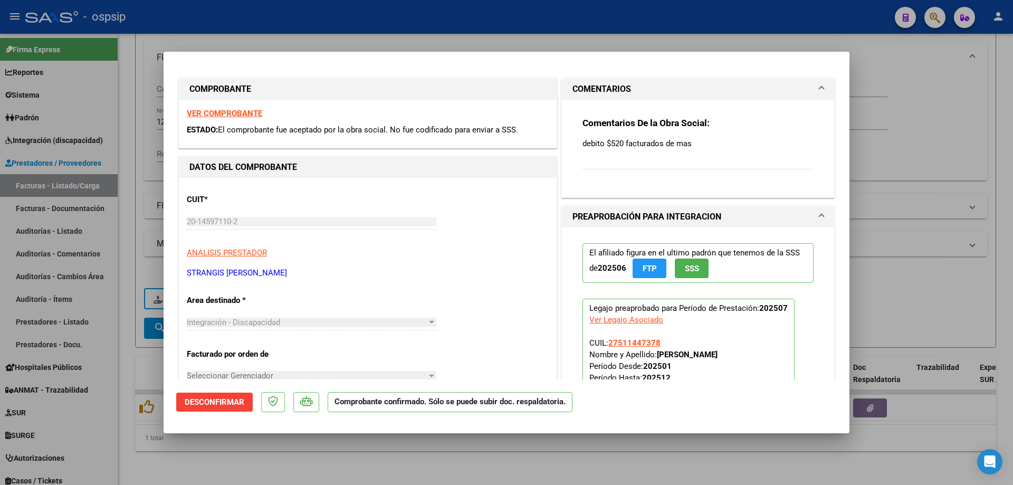
click at [930, 117] on div at bounding box center [506, 242] width 1013 height 485
type input "$ 0,00"
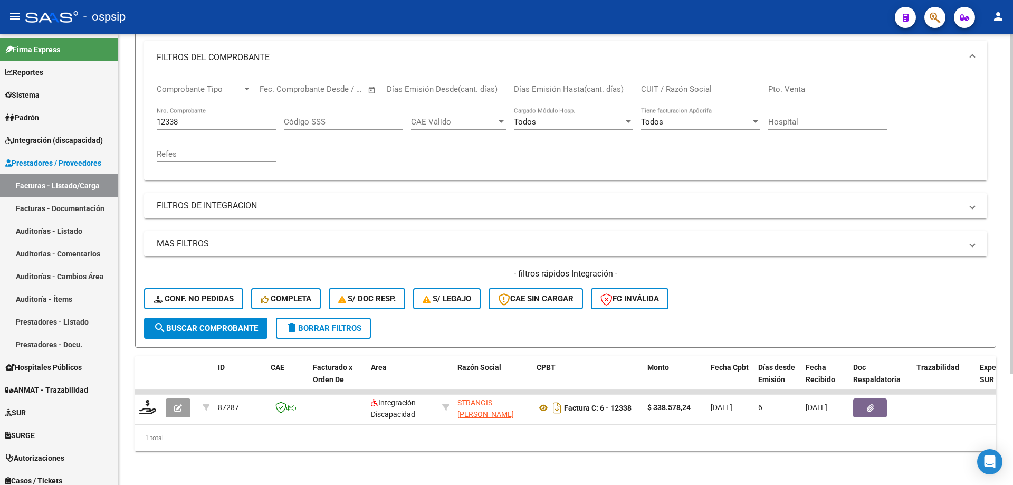
click at [207, 117] on input "12338" at bounding box center [216, 121] width 119 height 9
type input "1"
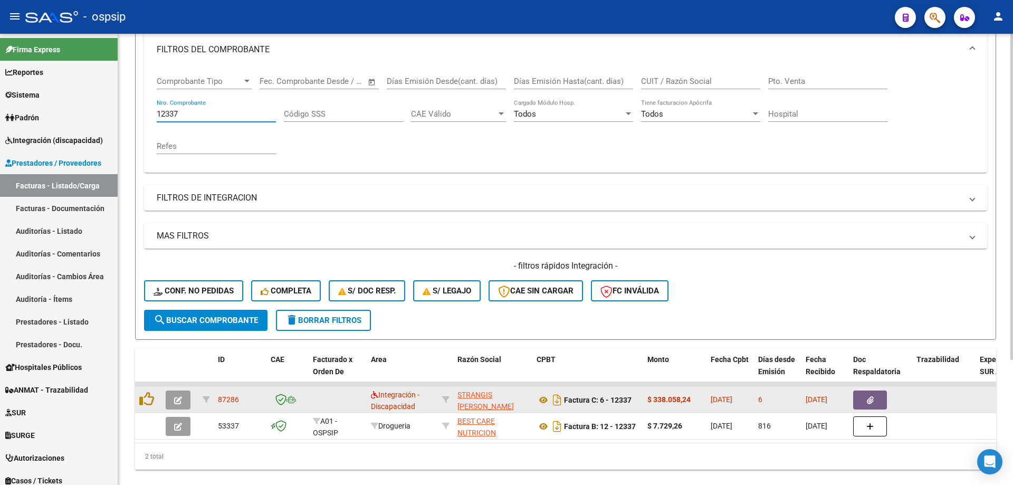
type input "12337"
click at [183, 397] on button "button" at bounding box center [178, 399] width 25 height 19
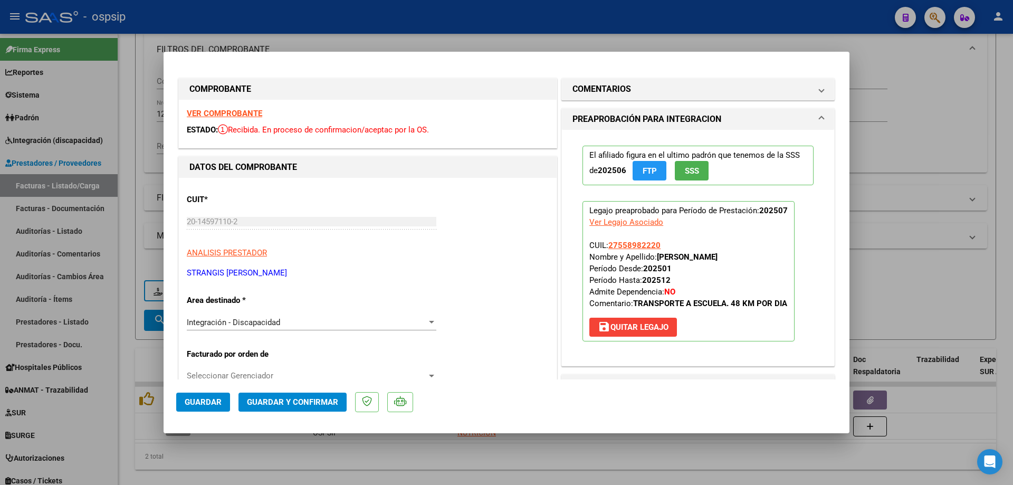
click at [685, 168] on span "SSS" at bounding box center [692, 170] width 14 height 9
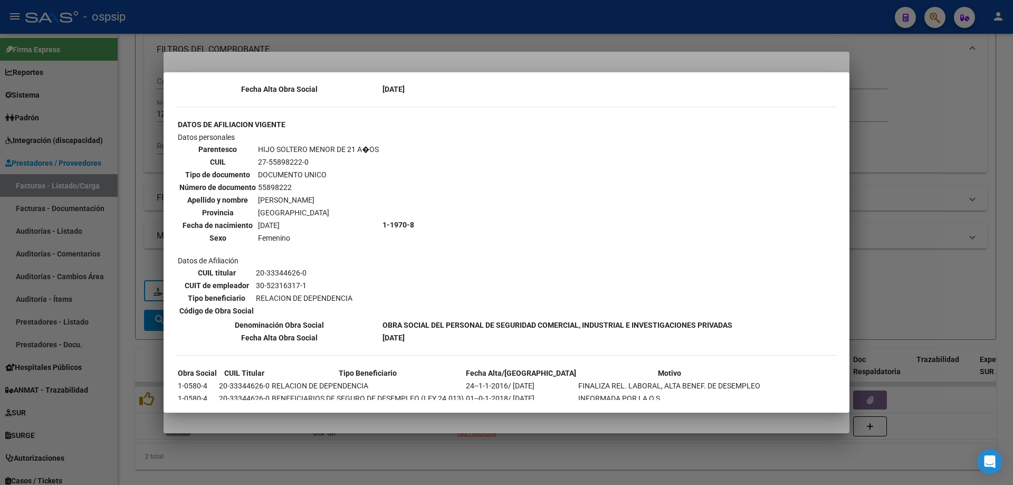
scroll to position [580, 0]
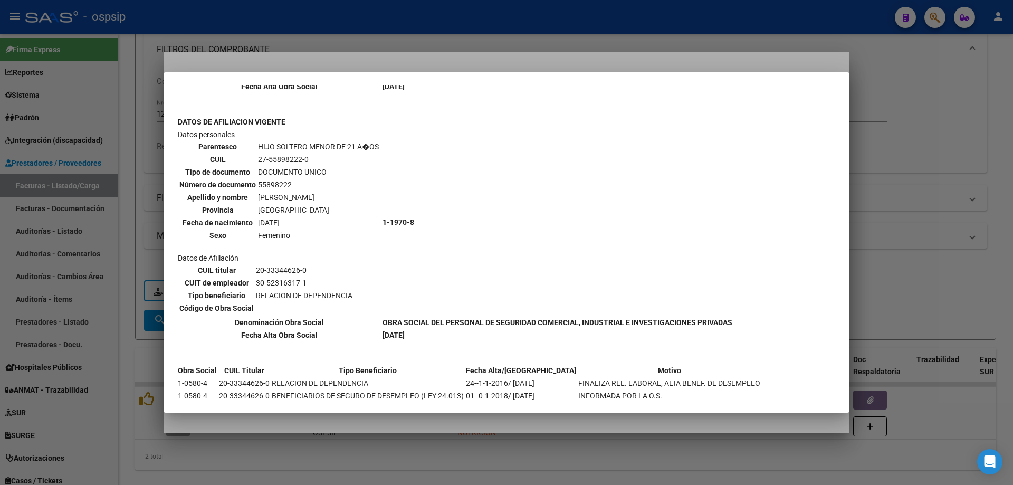
click at [885, 167] on div at bounding box center [506, 242] width 1013 height 485
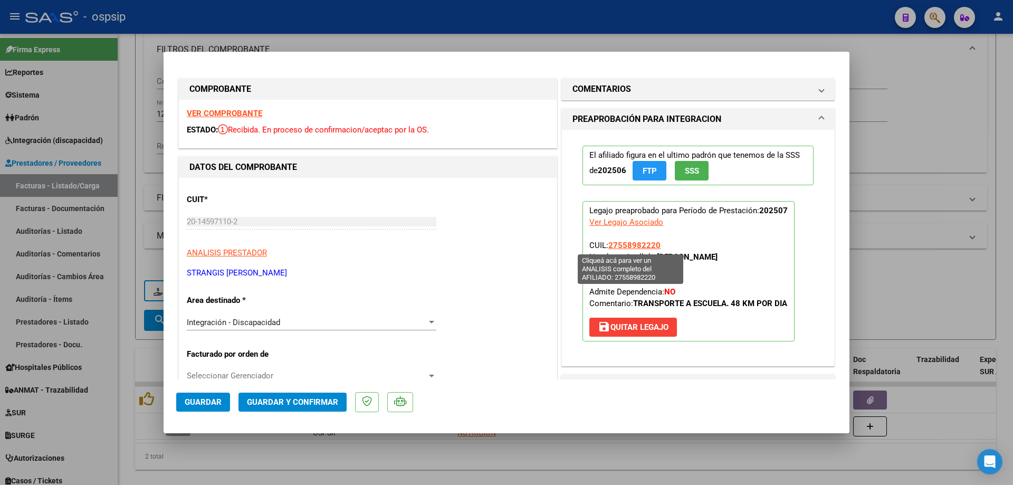
click at [646, 242] on span "27558982220" at bounding box center [634, 245] width 52 height 9
type textarea "27558982220"
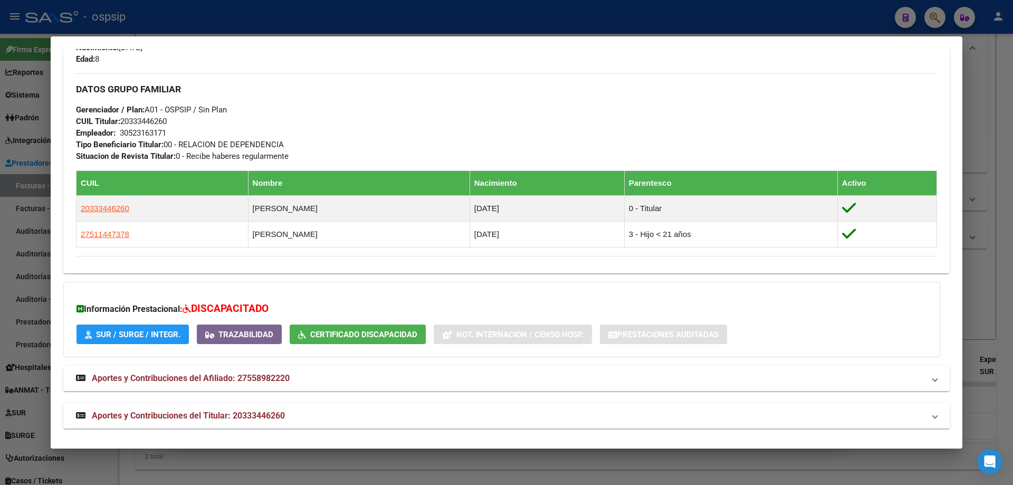
scroll to position [453, 0]
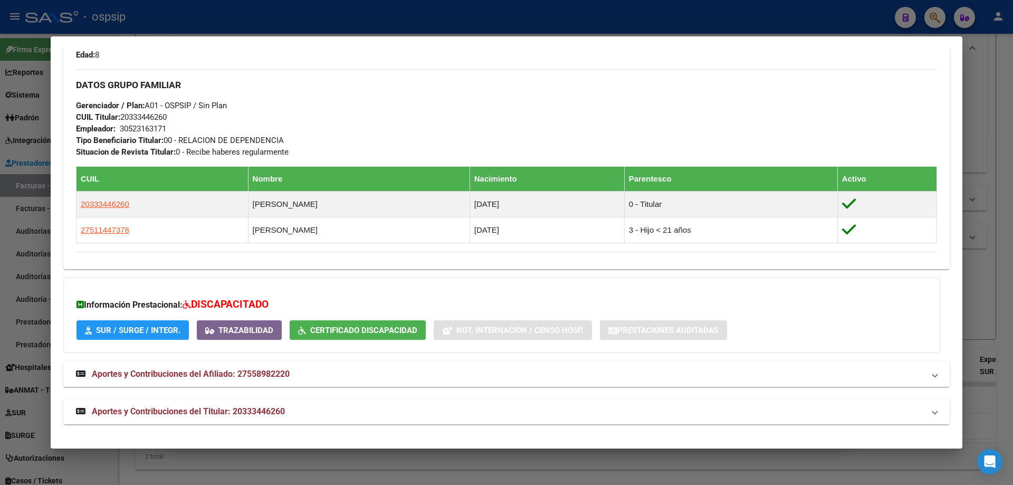
click at [975, 296] on div at bounding box center [506, 242] width 1013 height 485
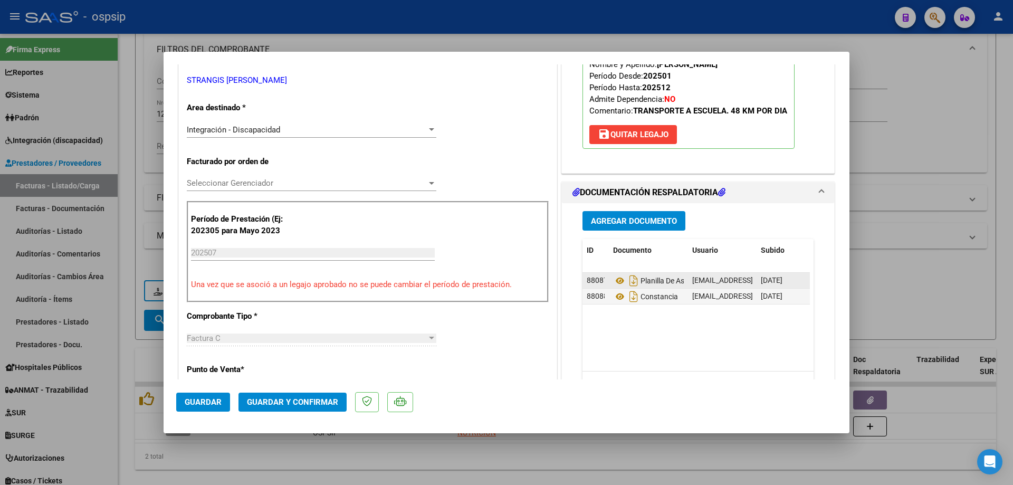
scroll to position [211, 0]
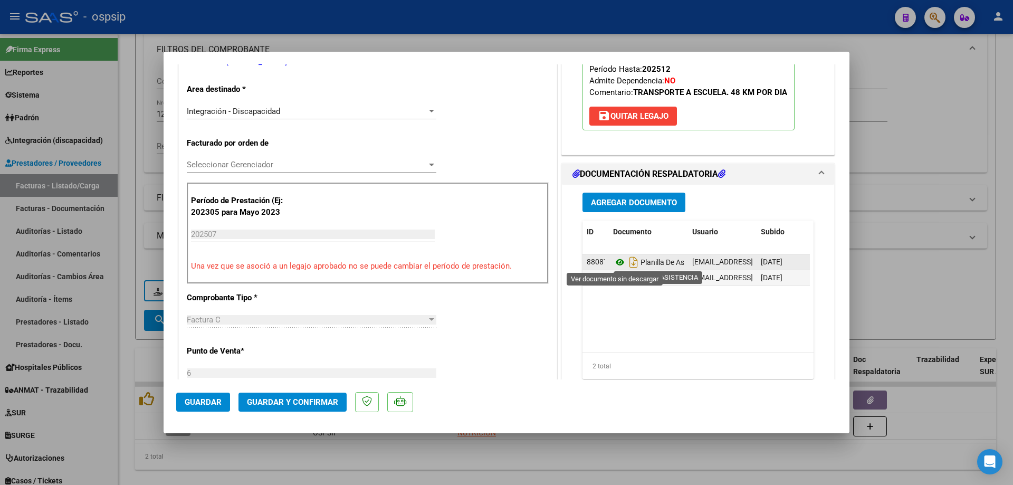
click at [617, 265] on icon at bounding box center [620, 262] width 14 height 13
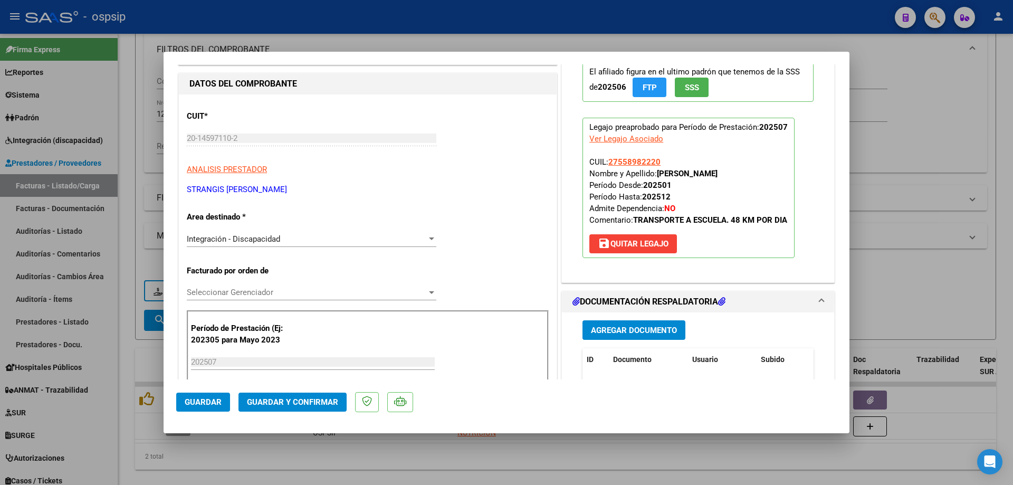
scroll to position [53, 0]
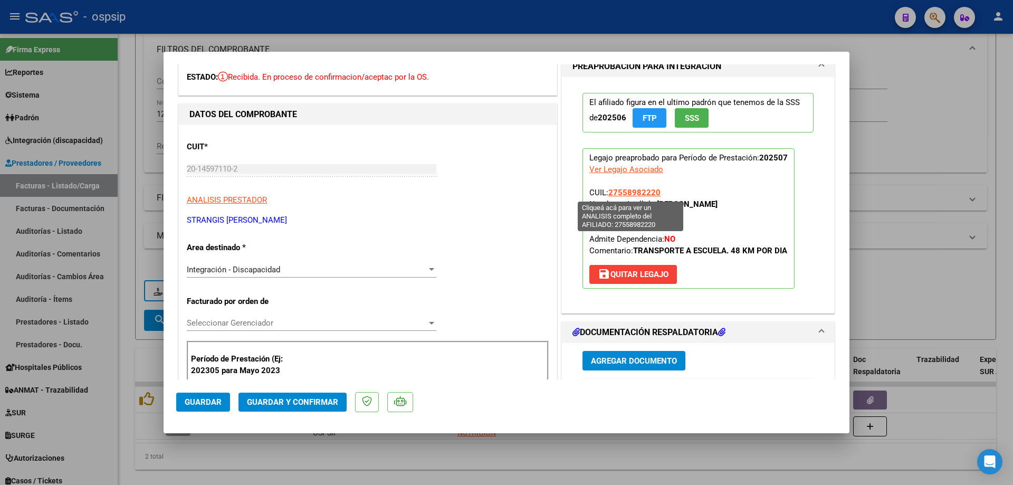
drag, startPoint x: 656, startPoint y: 190, endPoint x: 606, endPoint y: 193, distance: 50.2
click at [606, 193] on p "Legajo preaprobado para Período de Prestación: 202507 Ver Legajo Asociado CUIL:…" at bounding box center [689, 218] width 212 height 140
copy span "27558982220"
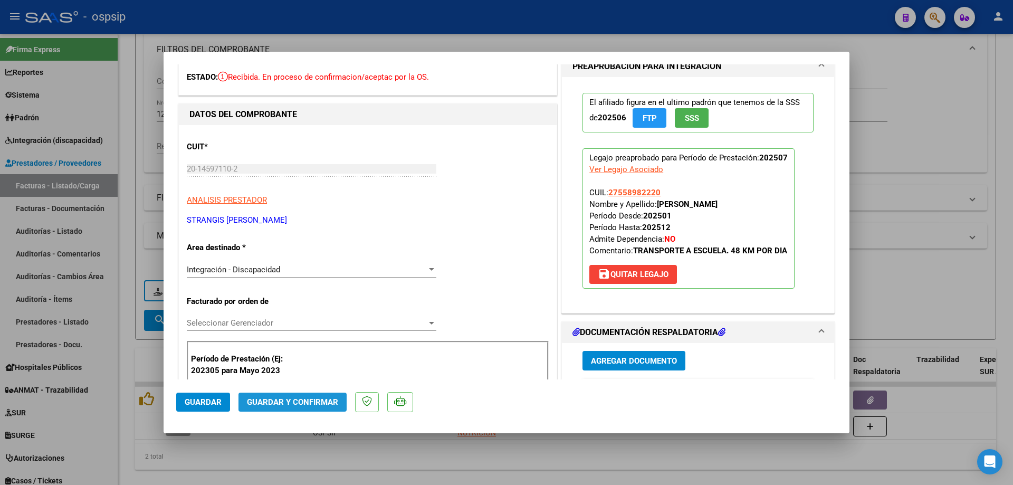
click at [298, 394] on button "Guardar y Confirmar" at bounding box center [293, 402] width 108 height 19
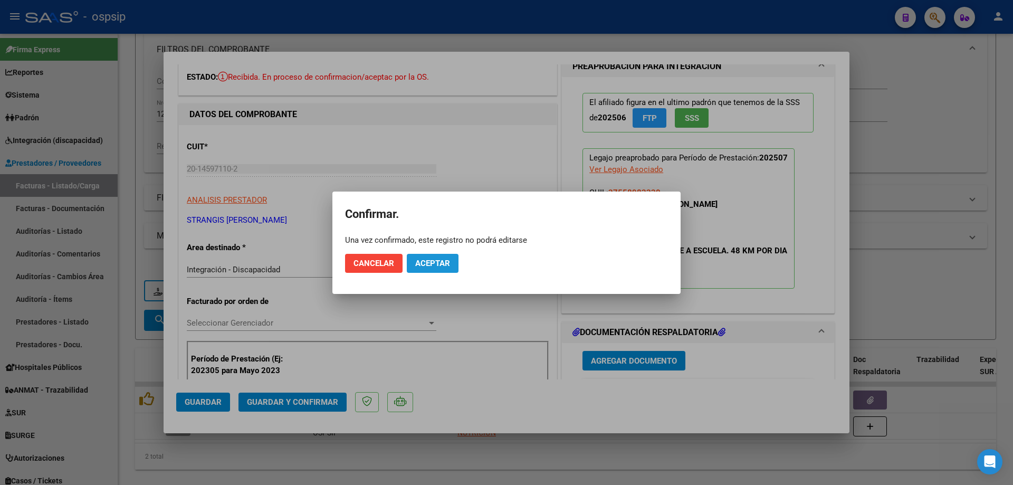
click at [449, 268] on span "Aceptar" at bounding box center [432, 263] width 35 height 9
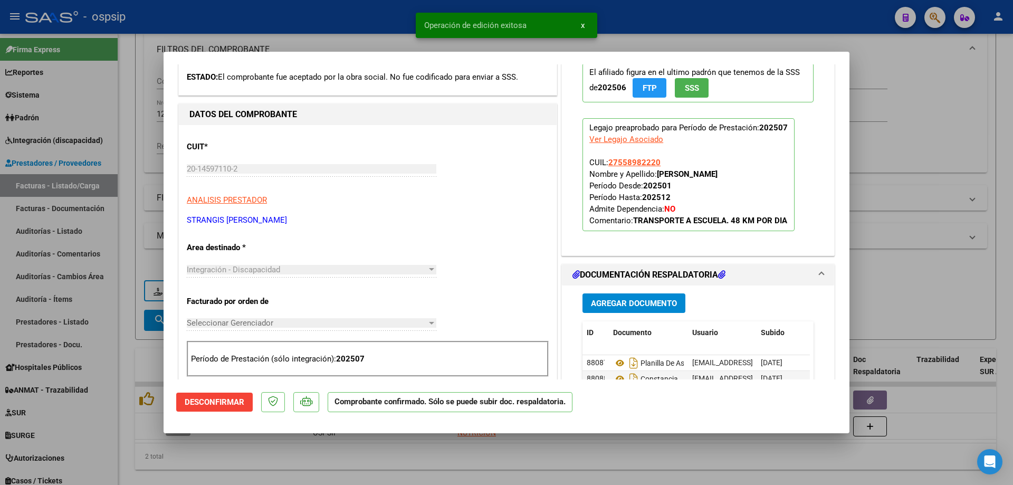
click at [885, 213] on div at bounding box center [506, 242] width 1013 height 485
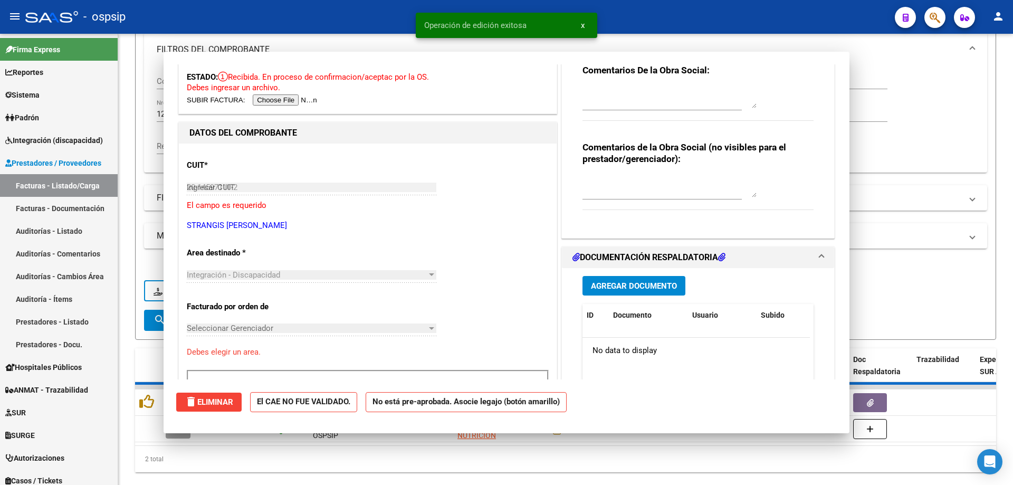
type input "$ 0,00"
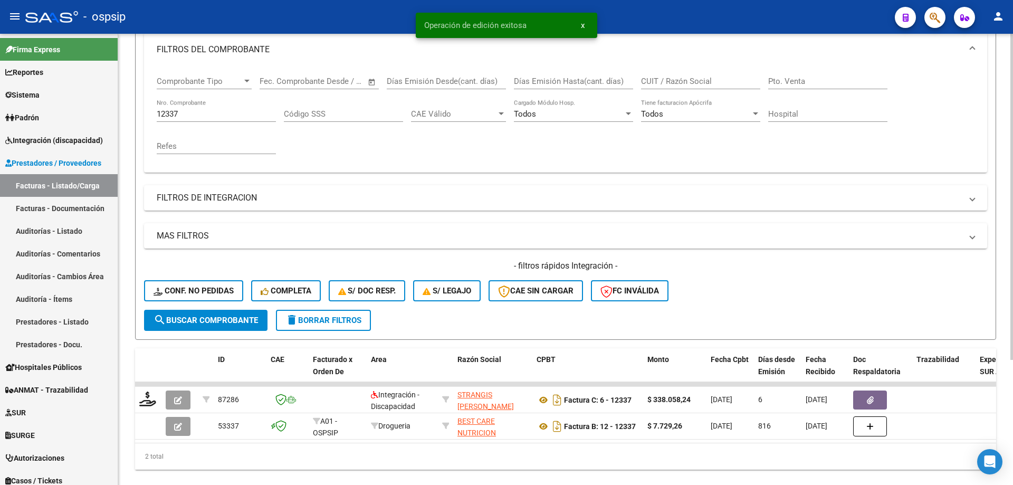
click at [208, 114] on input "12337" at bounding box center [216, 113] width 119 height 9
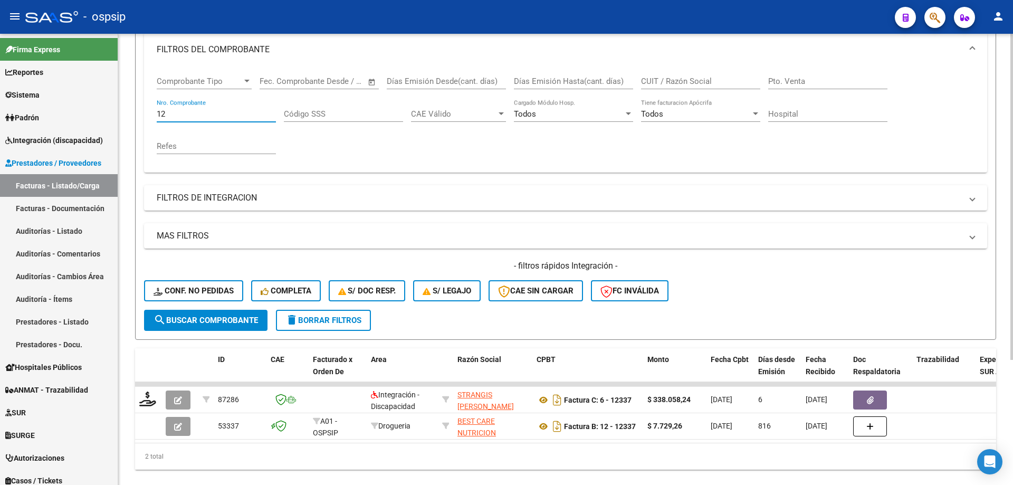
type input "1"
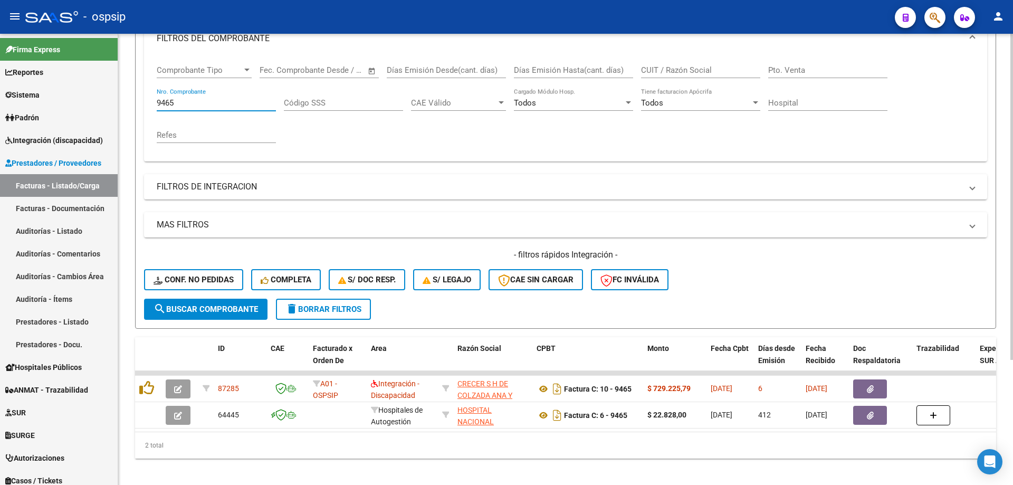
scroll to position [173, 0]
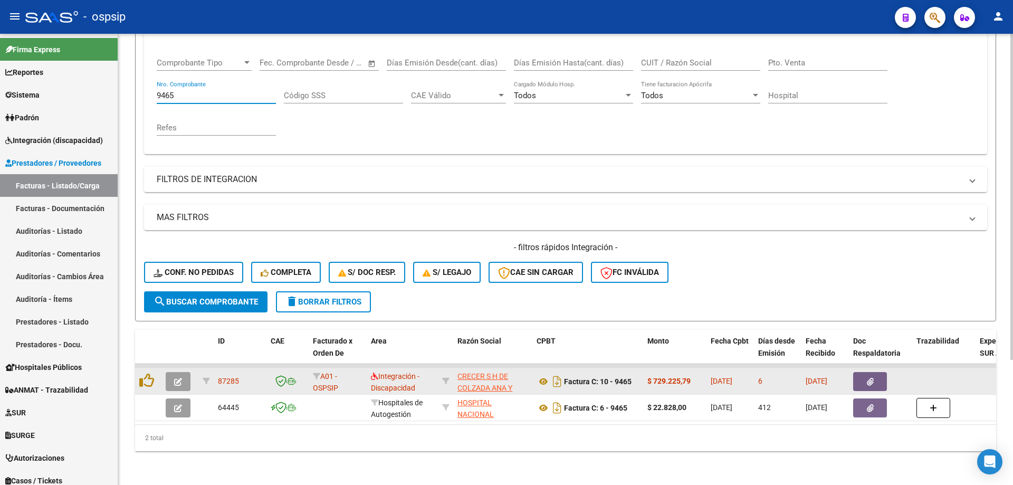
type input "9465"
click at [186, 372] on button "button" at bounding box center [178, 381] width 25 height 19
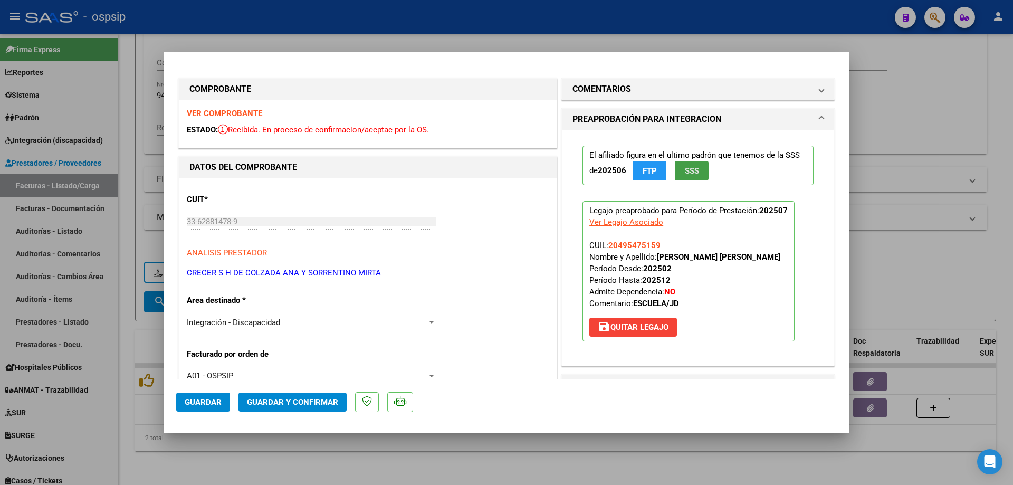
click at [678, 166] on button "SSS" at bounding box center [692, 171] width 34 height 20
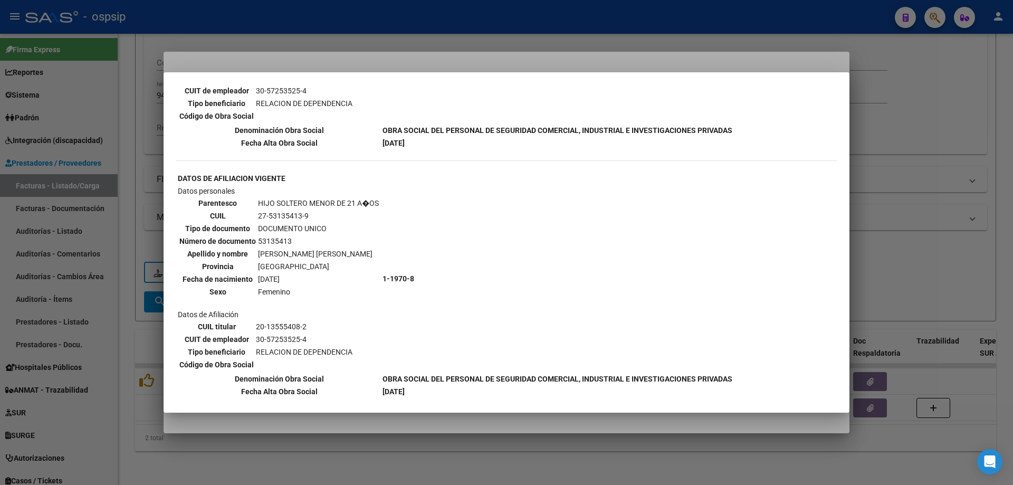
scroll to position [528, 0]
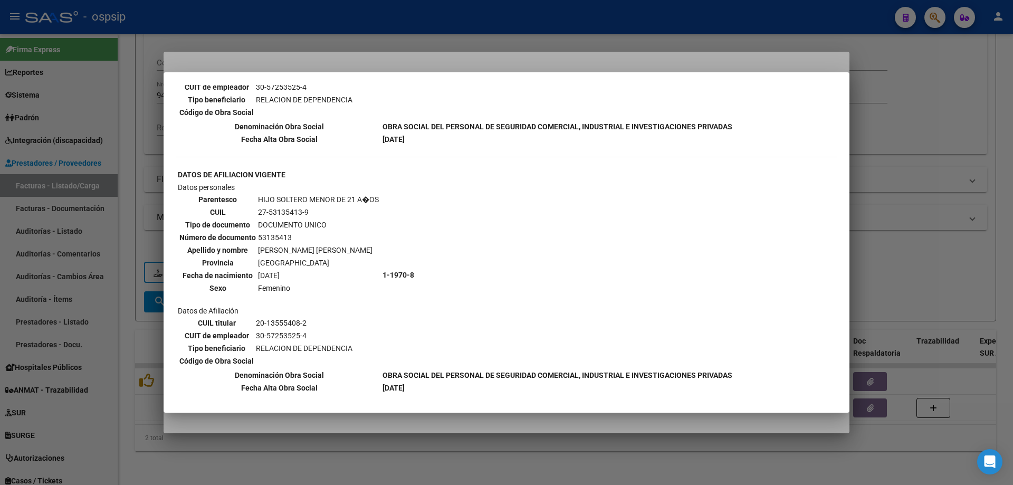
click at [969, 208] on div at bounding box center [506, 242] width 1013 height 485
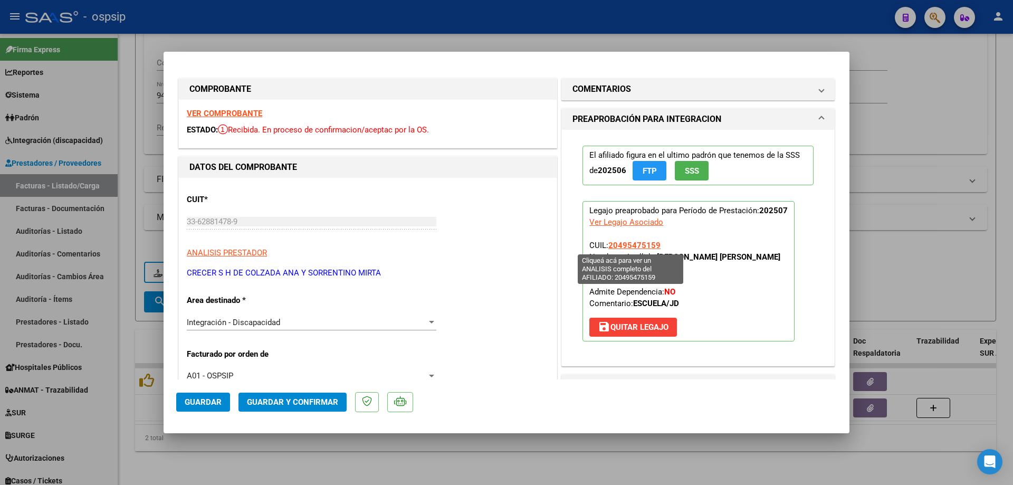
click at [643, 244] on span "20495475159" at bounding box center [634, 245] width 52 height 9
type textarea "20495475159"
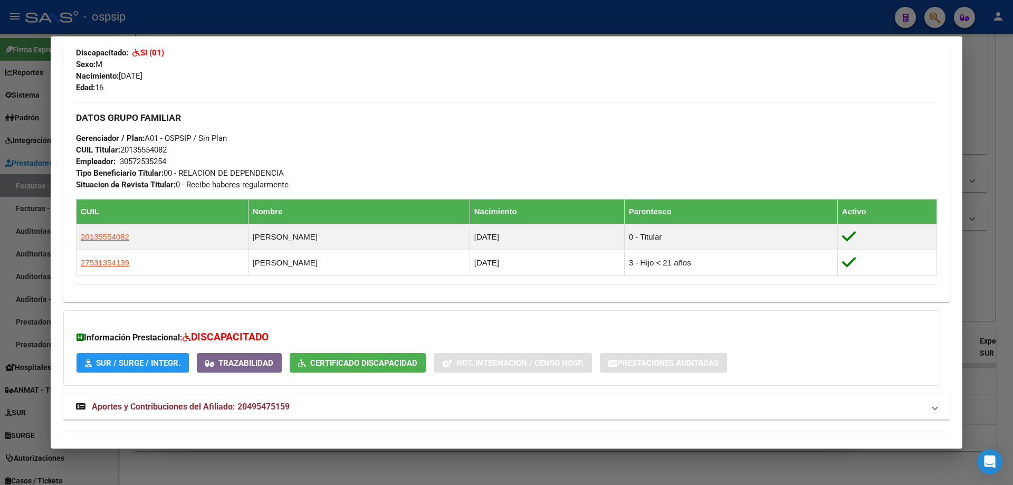
scroll to position [453, 0]
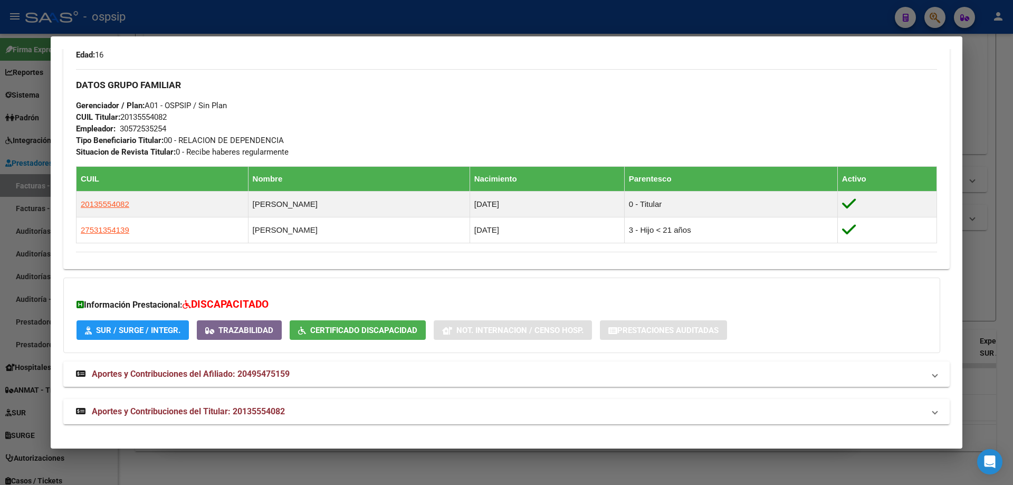
click at [1004, 247] on div at bounding box center [506, 242] width 1013 height 485
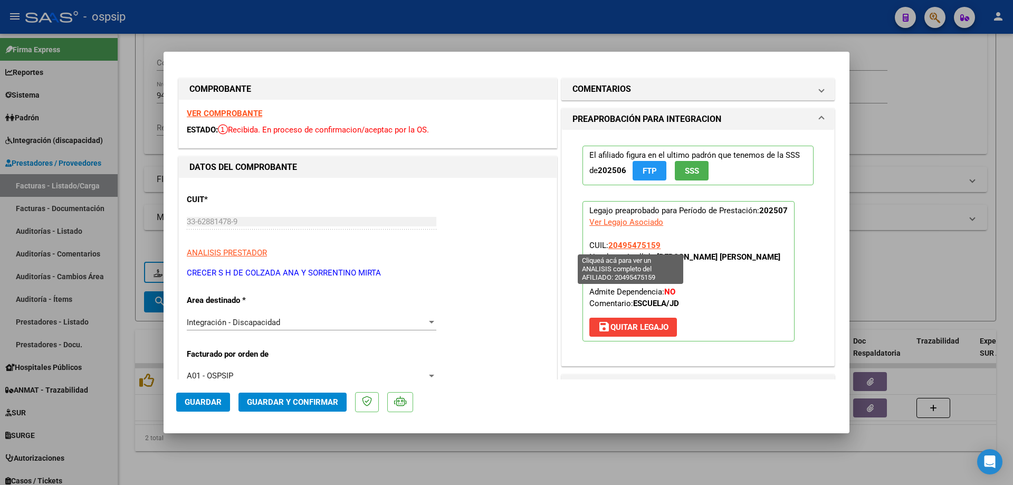
drag, startPoint x: 663, startPoint y: 244, endPoint x: 605, endPoint y: 245, distance: 57.5
click at [605, 245] on p "Legajo preaprobado para Período de Prestación: 202507 Ver Legajo Asociado CUIL:…" at bounding box center [689, 271] width 212 height 140
copy span "20495475159"
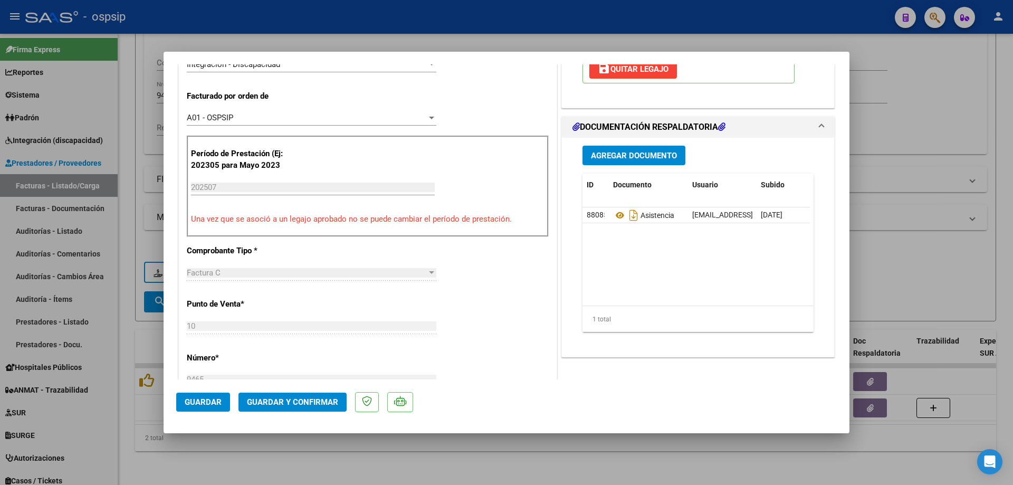
scroll to position [264, 0]
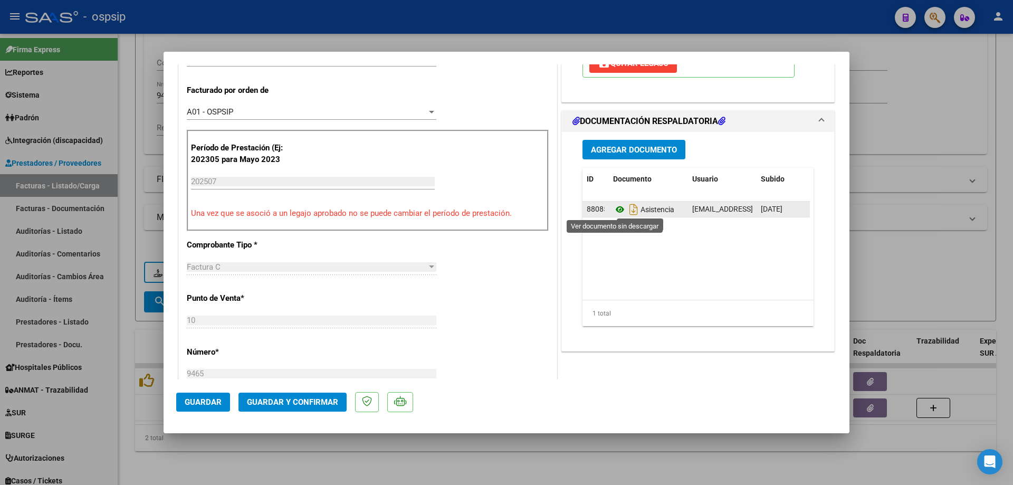
click at [614, 209] on icon at bounding box center [620, 209] width 14 height 13
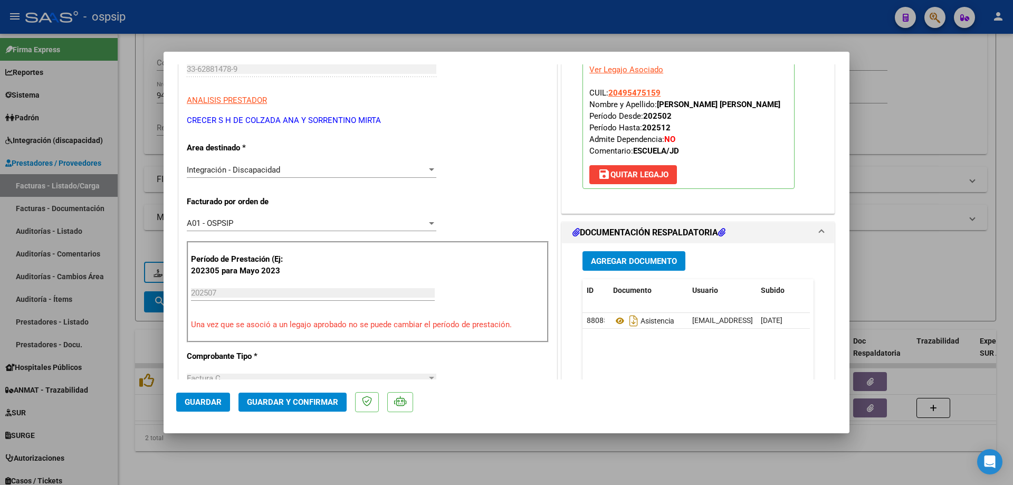
scroll to position [106, 0]
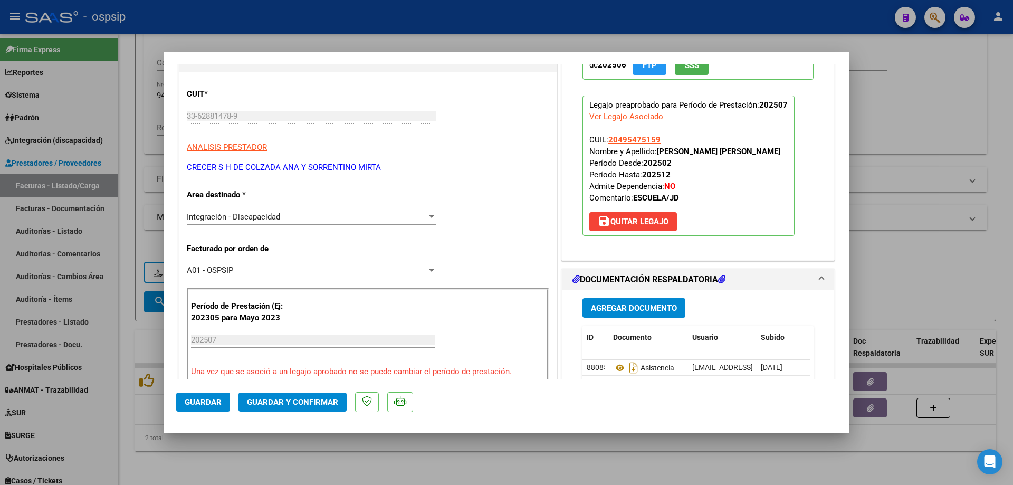
drag, startPoint x: 622, startPoint y: 132, endPoint x: 606, endPoint y: 135, distance: 16.0
click at [608, 135] on app-link-go-to "20495475159" at bounding box center [634, 140] width 52 height 12
drag, startPoint x: 606, startPoint y: 135, endPoint x: 656, endPoint y: 141, distance: 51.1
click at [656, 141] on p "Legajo preaprobado para Período de Prestación: 202507 Ver Legajo Asociado CUIL:…" at bounding box center [689, 166] width 212 height 140
copy span "20495475159"
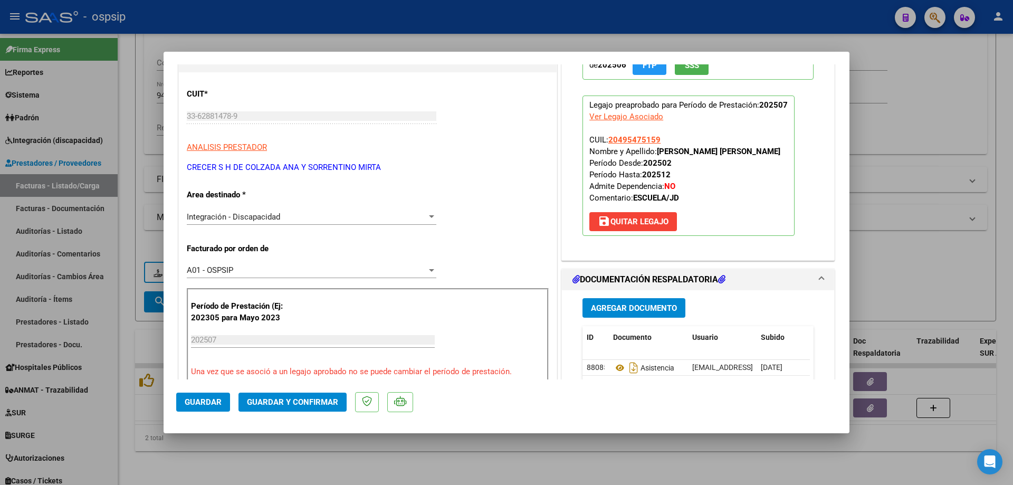
click at [289, 409] on button "Guardar y Confirmar" at bounding box center [293, 402] width 108 height 19
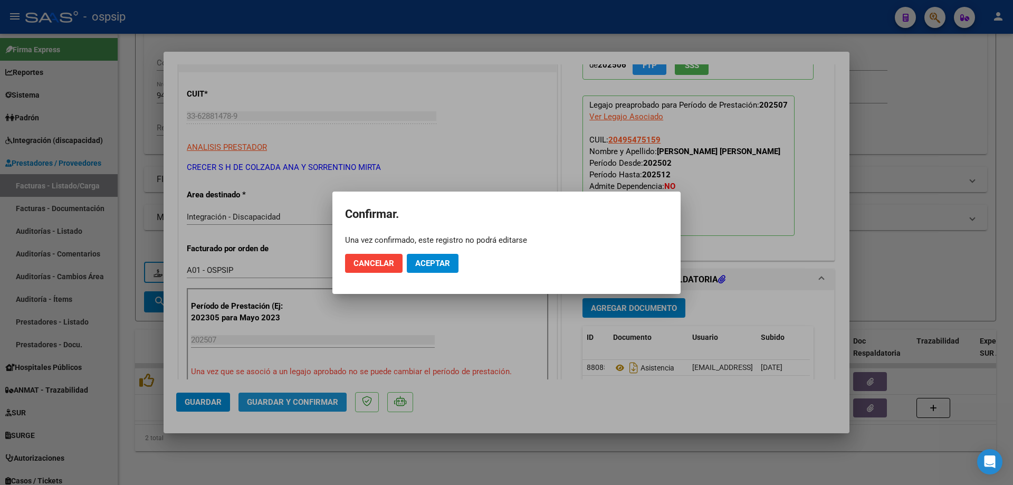
click at [289, 409] on div at bounding box center [506, 242] width 1013 height 485
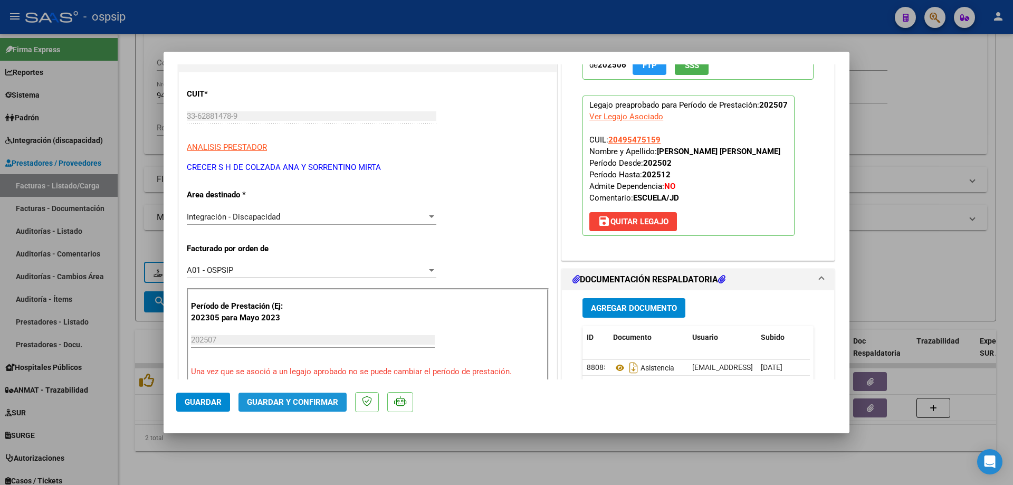
click at [311, 407] on span "Guardar y Confirmar" at bounding box center [292, 401] width 91 height 9
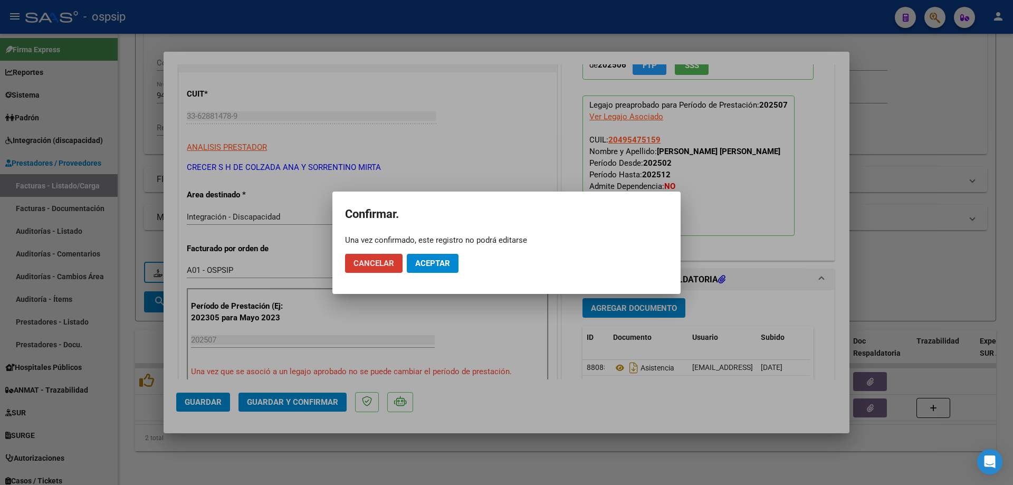
click at [438, 264] on span "Aceptar" at bounding box center [432, 263] width 35 height 9
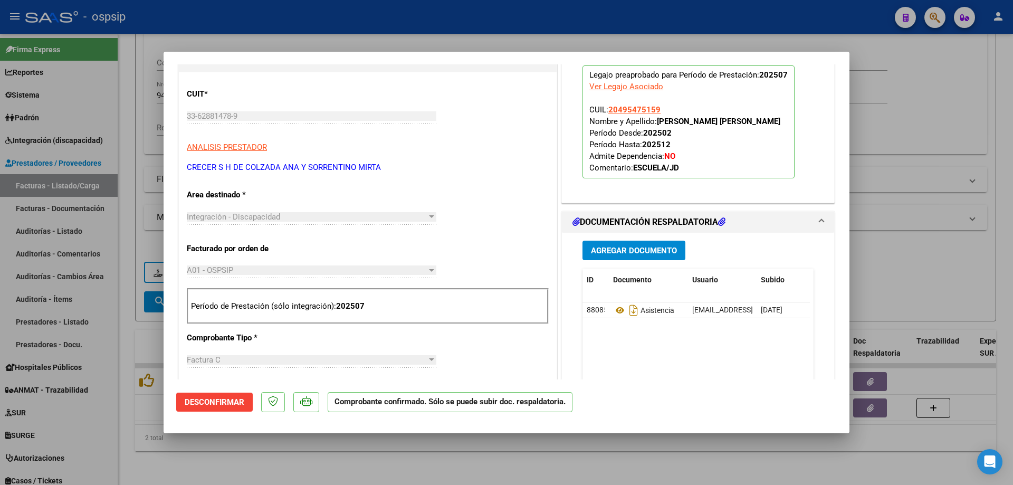
click at [932, 136] on div at bounding box center [506, 242] width 1013 height 485
type input "$ 0,00"
